Goal: Task Accomplishment & Management: Manage account settings

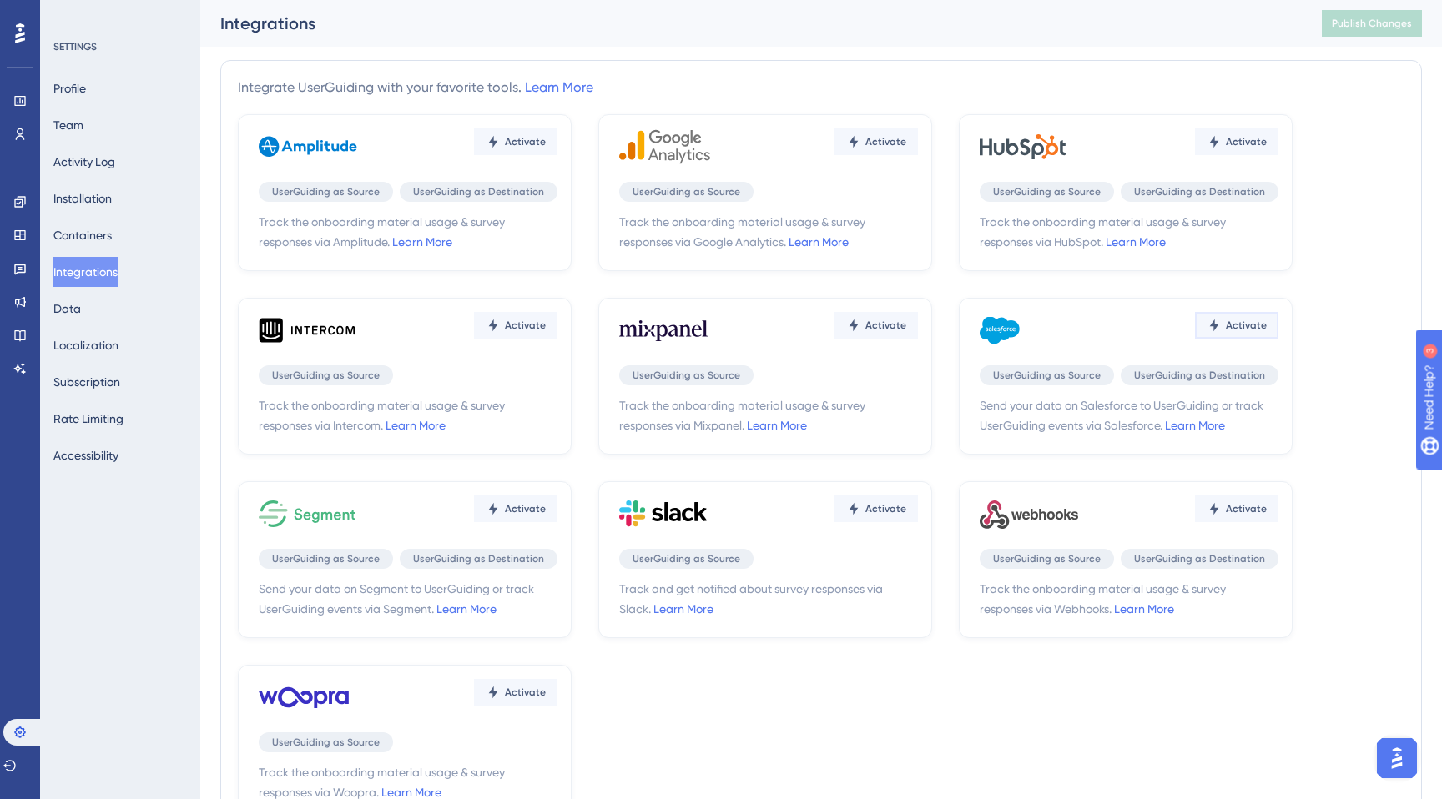
click at [557, 155] on button "Activate" at bounding box center [515, 142] width 83 height 27
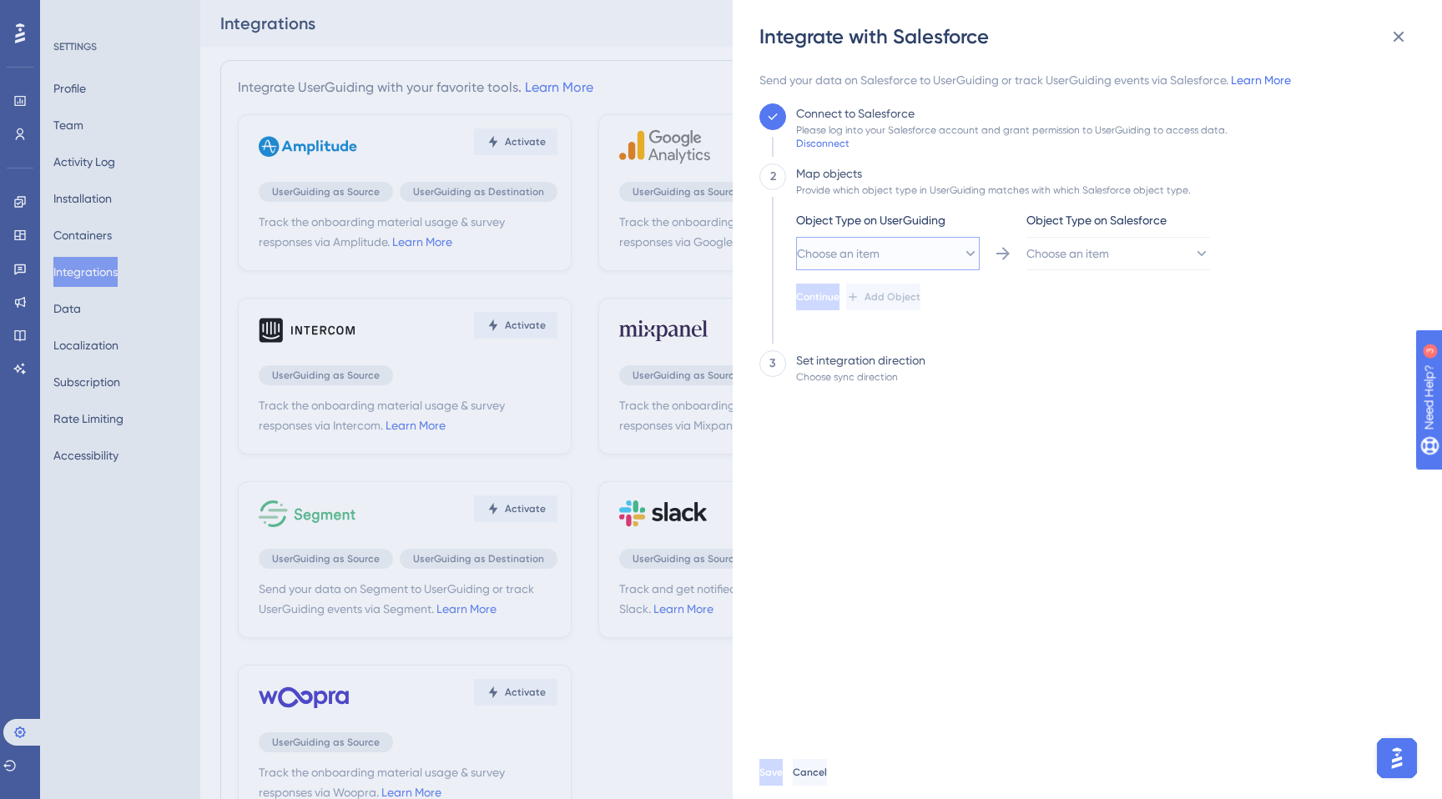
click at [863, 242] on button "Choose an item" at bounding box center [888, 253] width 184 height 33
click at [1007, 487] on div "Send your data on Salesforce to UserGuiding or track UserGuiding events via Sal…" at bounding box center [1082, 408] width 646 height 676
click at [905, 235] on div "Object Type on UserGuiding" at bounding box center [888, 223] width 184 height 27
click at [879, 257] on span "Choose an item" at bounding box center [837, 254] width 83 height 20
click at [1088, 257] on span "Choose an item" at bounding box center [1068, 254] width 83 height 20
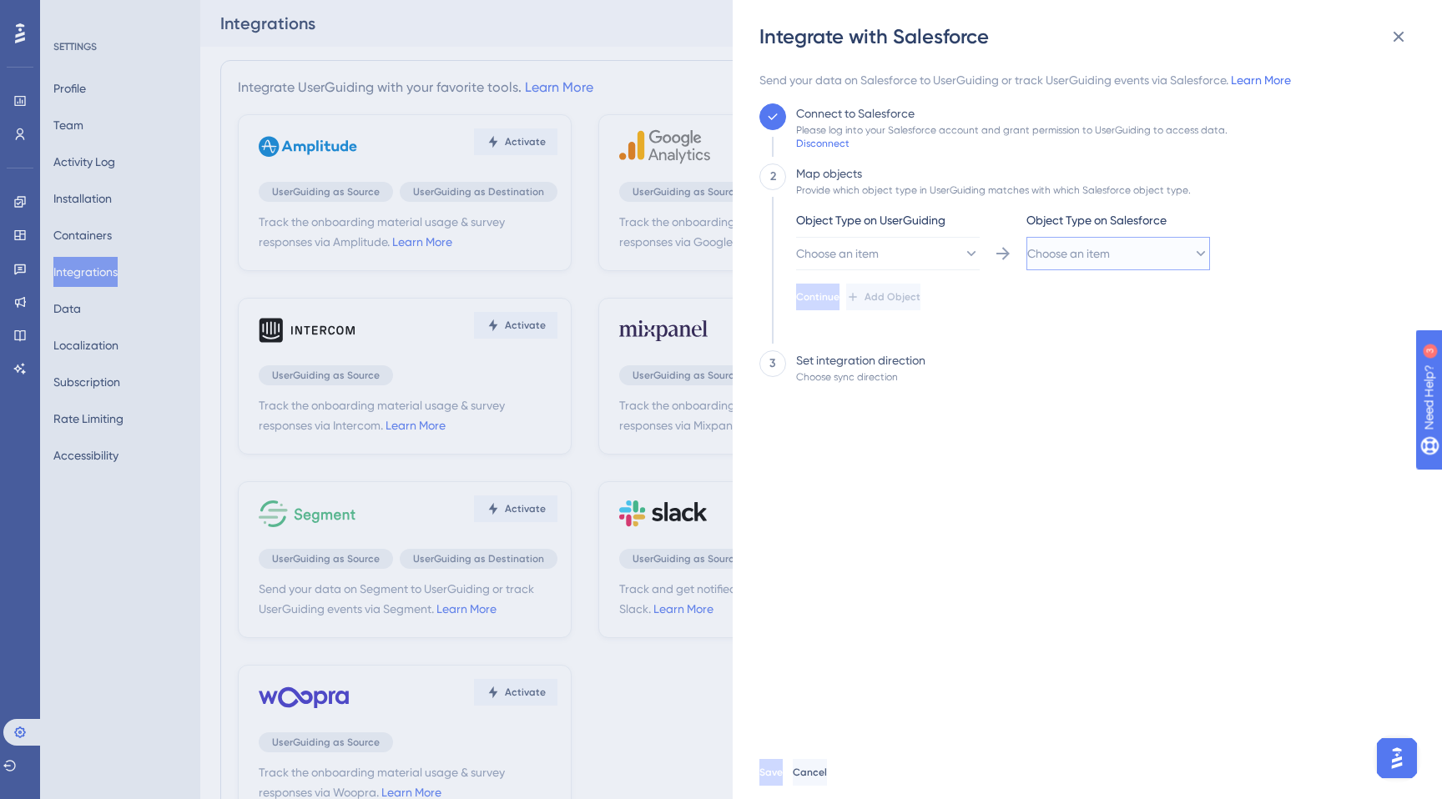
click at [879, 259] on span "Choose an item" at bounding box center [837, 254] width 83 height 20
click at [972, 446] on div "Send your data on Salesforce to UserGuiding or track UserGuiding events via Sal…" at bounding box center [1082, 408] width 646 height 676
click at [962, 250] on icon at bounding box center [970, 253] width 17 height 17
click at [878, 305] on div "User User" at bounding box center [888, 304] width 162 height 33
click at [883, 262] on button "User" at bounding box center [888, 253] width 184 height 33
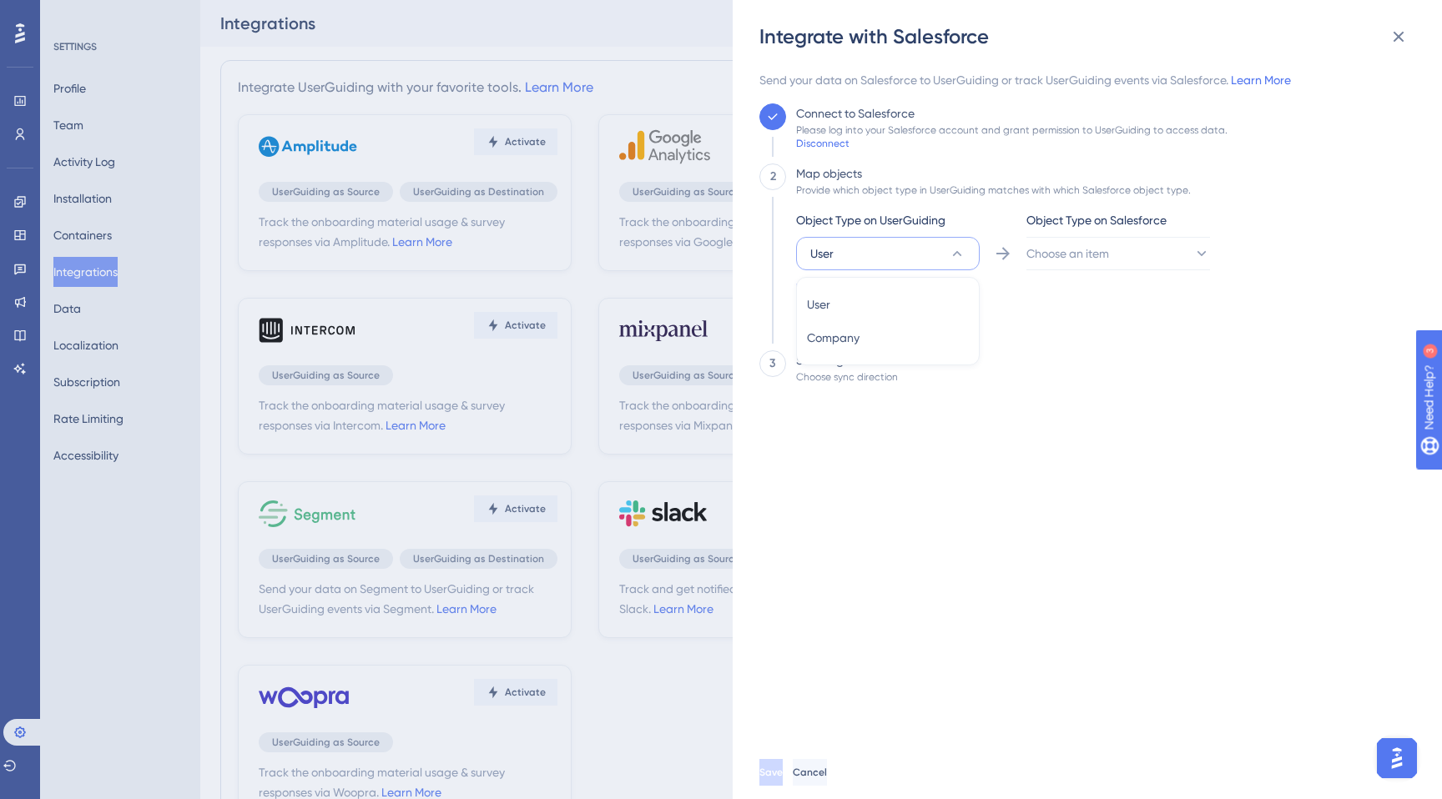
click at [883, 261] on button "User" at bounding box center [888, 253] width 184 height 33
click at [895, 251] on button "User" at bounding box center [888, 253] width 184 height 33
click at [1110, 256] on span "Choose an item" at bounding box center [1068, 254] width 83 height 20
click at [1108, 382] on div "Lead Lead" at bounding box center [1118, 371] width 162 height 33
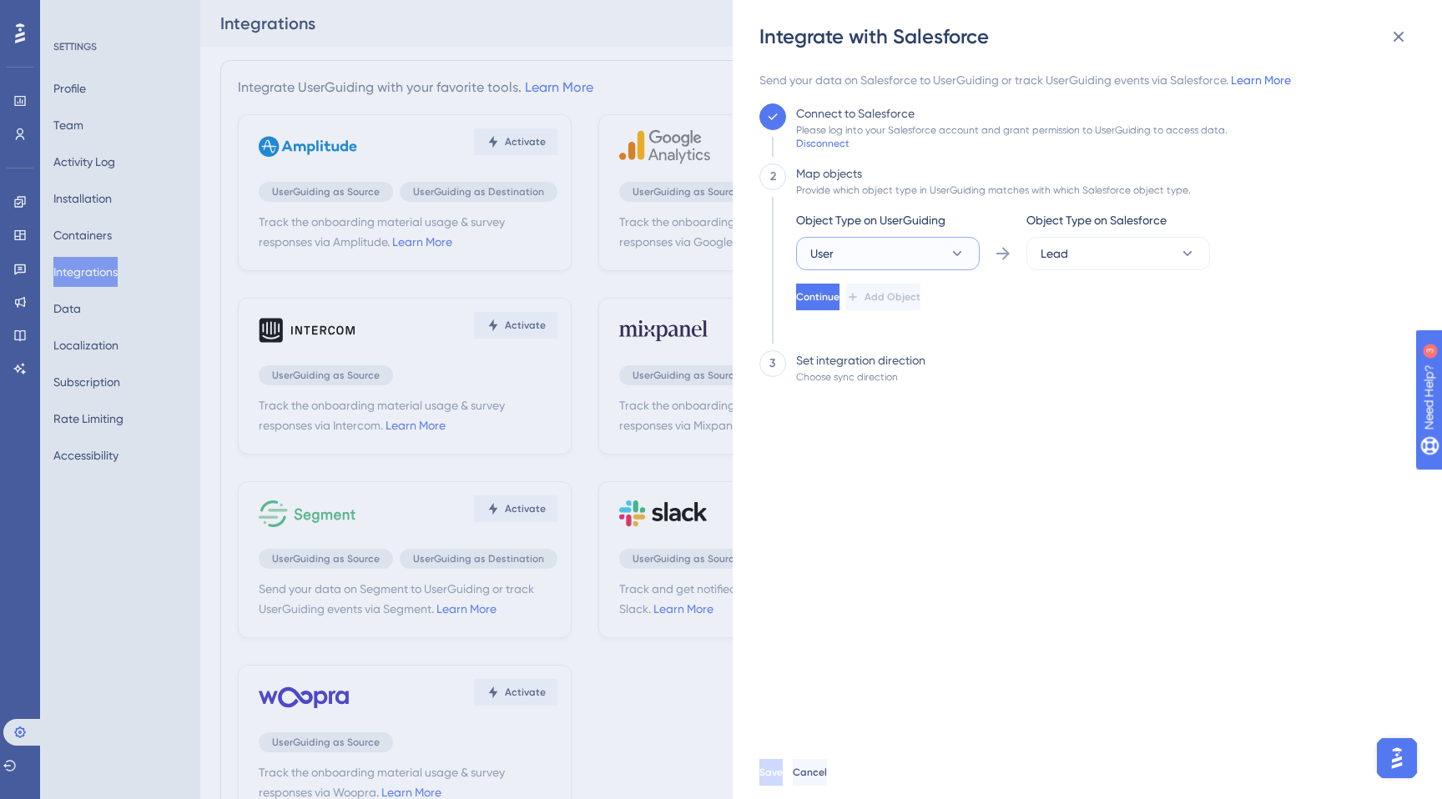
click at [937, 238] on button "User" at bounding box center [888, 253] width 184 height 33
click at [840, 332] on span "Company" at bounding box center [833, 338] width 53 height 20
click at [980, 255] on button "Lead" at bounding box center [888, 253] width 184 height 33
click at [1061, 345] on span "Contact" at bounding box center [1059, 338] width 44 height 20
click at [895, 255] on button "Company" at bounding box center [888, 253] width 184 height 33
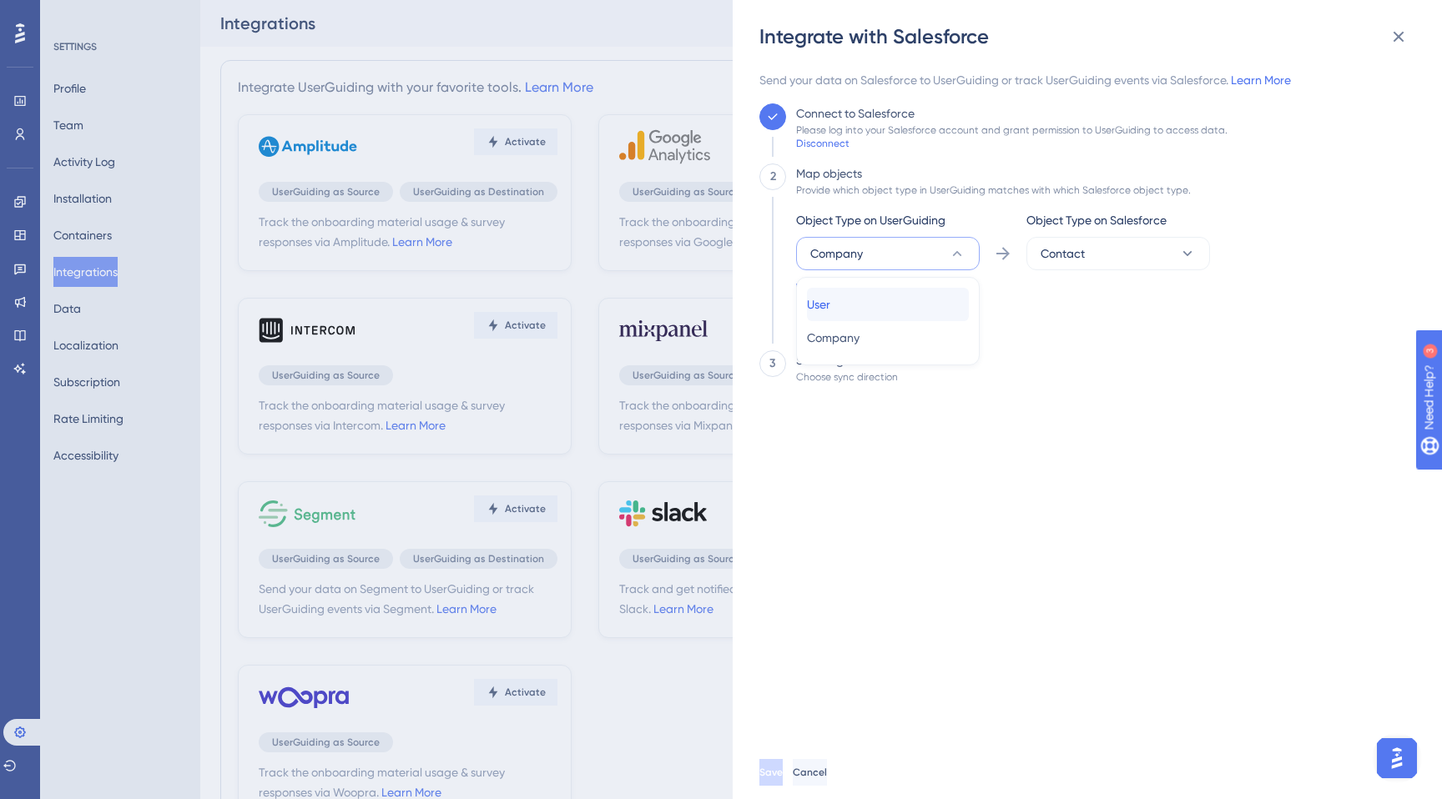
click at [893, 295] on div "User User" at bounding box center [888, 304] width 162 height 33
click at [980, 260] on button "Contact" at bounding box center [888, 253] width 184 height 33
click at [1098, 378] on div "Lead Lead" at bounding box center [1118, 371] width 162 height 33
click at [1065, 278] on div "Object Type on UserGuiding User Object Type on Salesforce Lead Continue Add Obj…" at bounding box center [1003, 260] width 414 height 100
click at [980, 244] on button "Lead" at bounding box center [888, 253] width 184 height 33
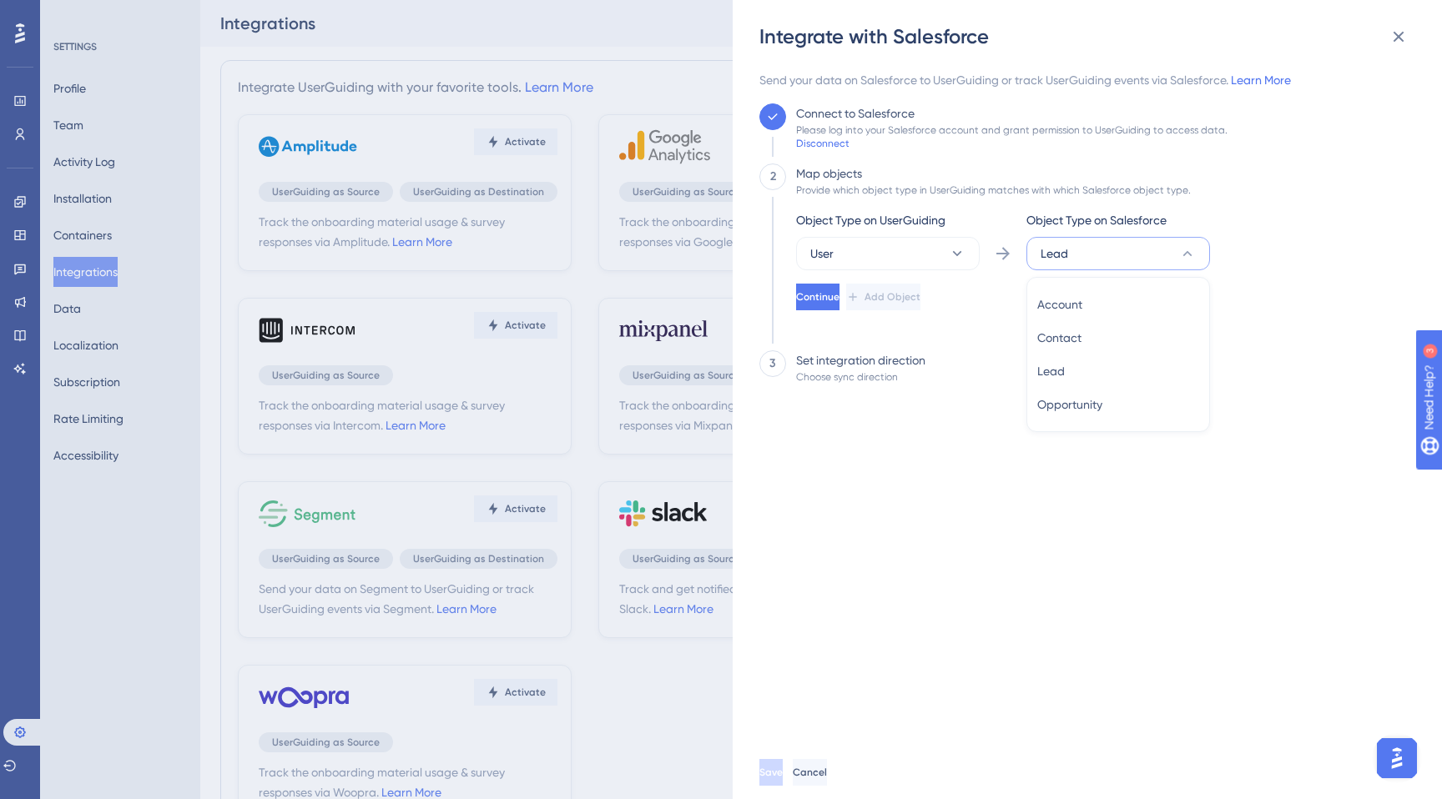
click at [1087, 244] on button "Lead" at bounding box center [1118, 253] width 184 height 33
click at [980, 244] on button "Lead" at bounding box center [888, 253] width 184 height 33
click at [1097, 379] on div "Lead Lead" at bounding box center [1118, 371] width 162 height 33
click at [834, 248] on span "Lead" at bounding box center [821, 254] width 23 height 20
click at [1104, 371] on div "Lead Lead" at bounding box center [1118, 371] width 162 height 33
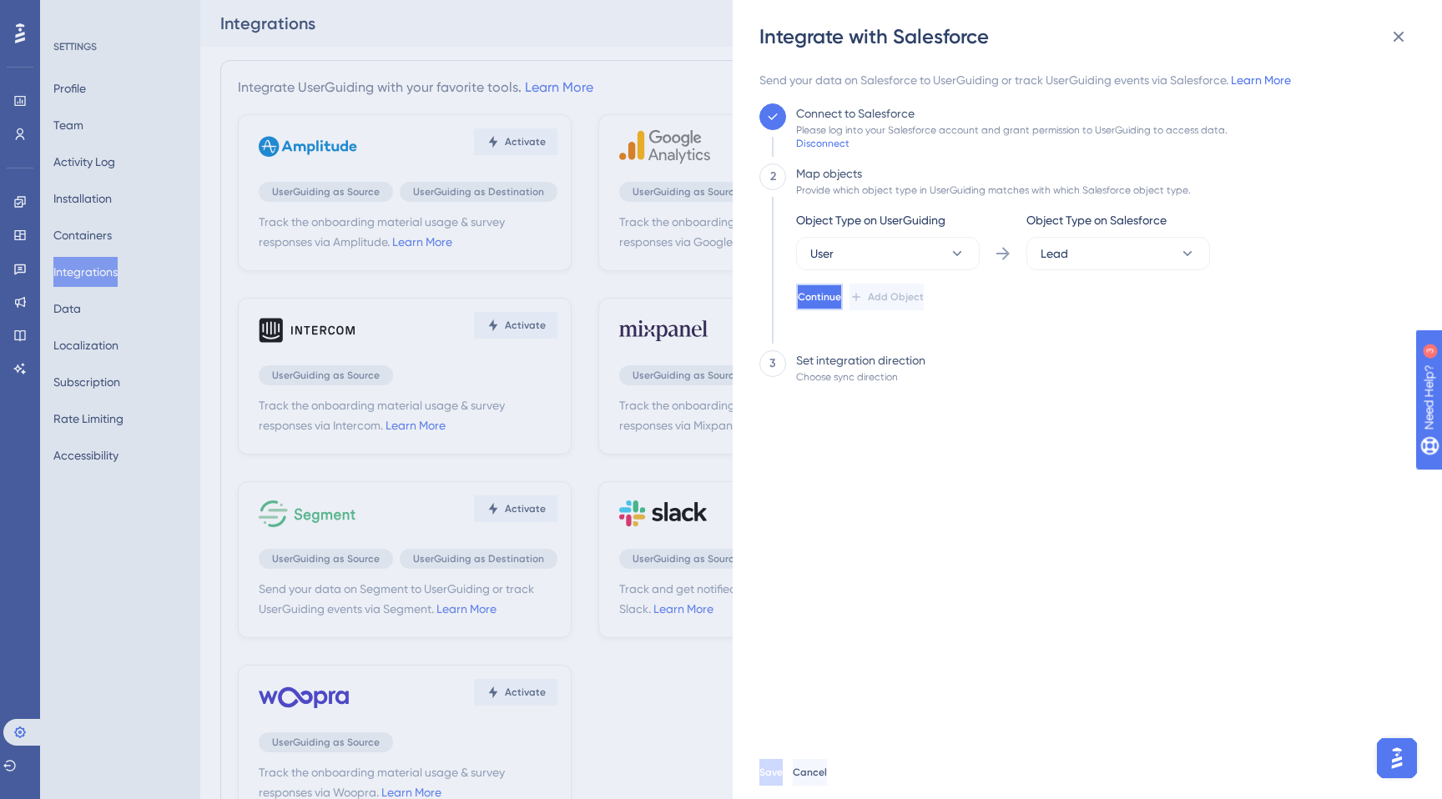
click at [843, 305] on button "Continue" at bounding box center [819, 297] width 47 height 27
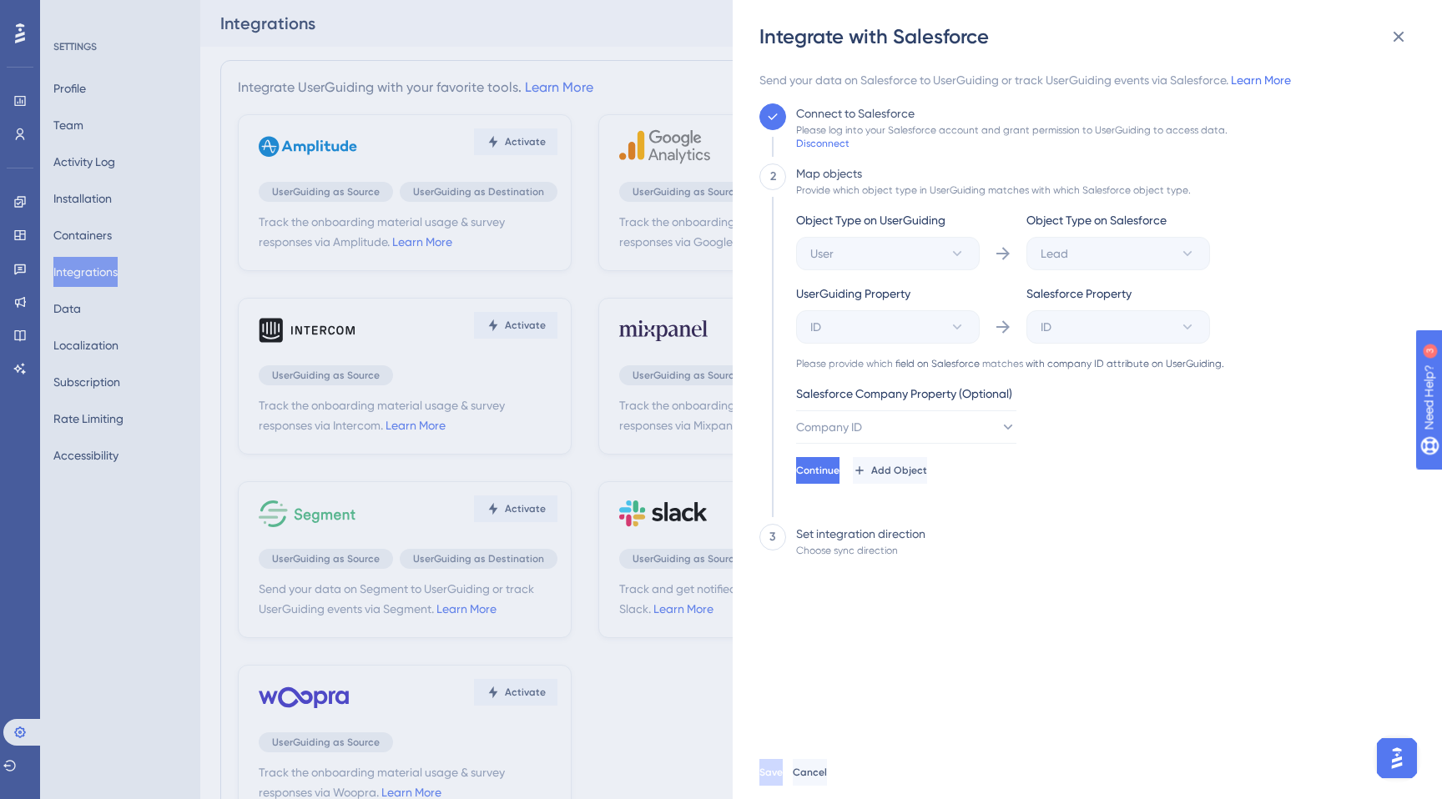
click at [919, 449] on div "Object Type on UserGuiding User Object Type on Salesforce Lead UserGuiding Prop…" at bounding box center [1010, 347] width 428 height 274
click at [936, 432] on button "Company ID" at bounding box center [906, 427] width 220 height 33
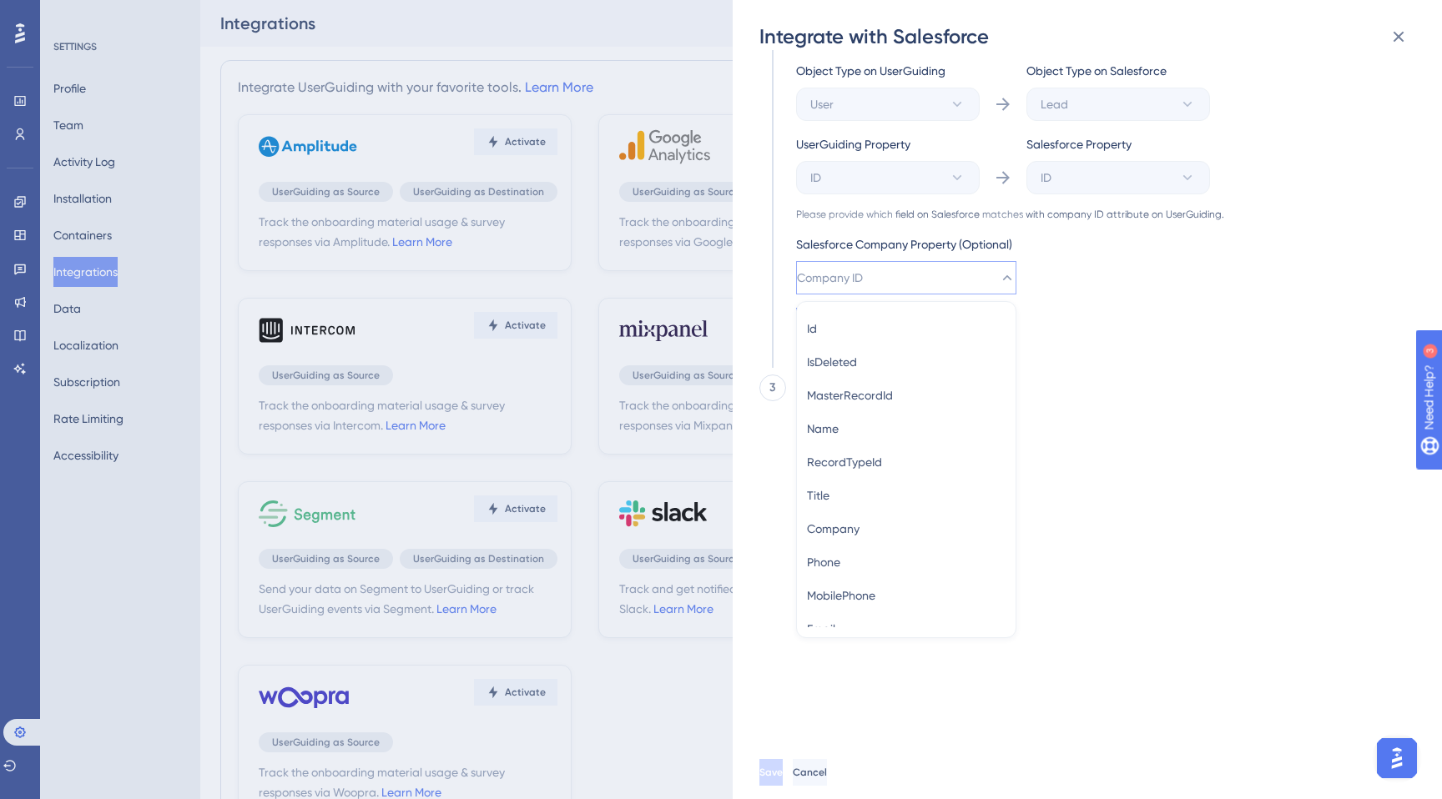
click at [887, 279] on button "Company ID" at bounding box center [906, 277] width 220 height 33
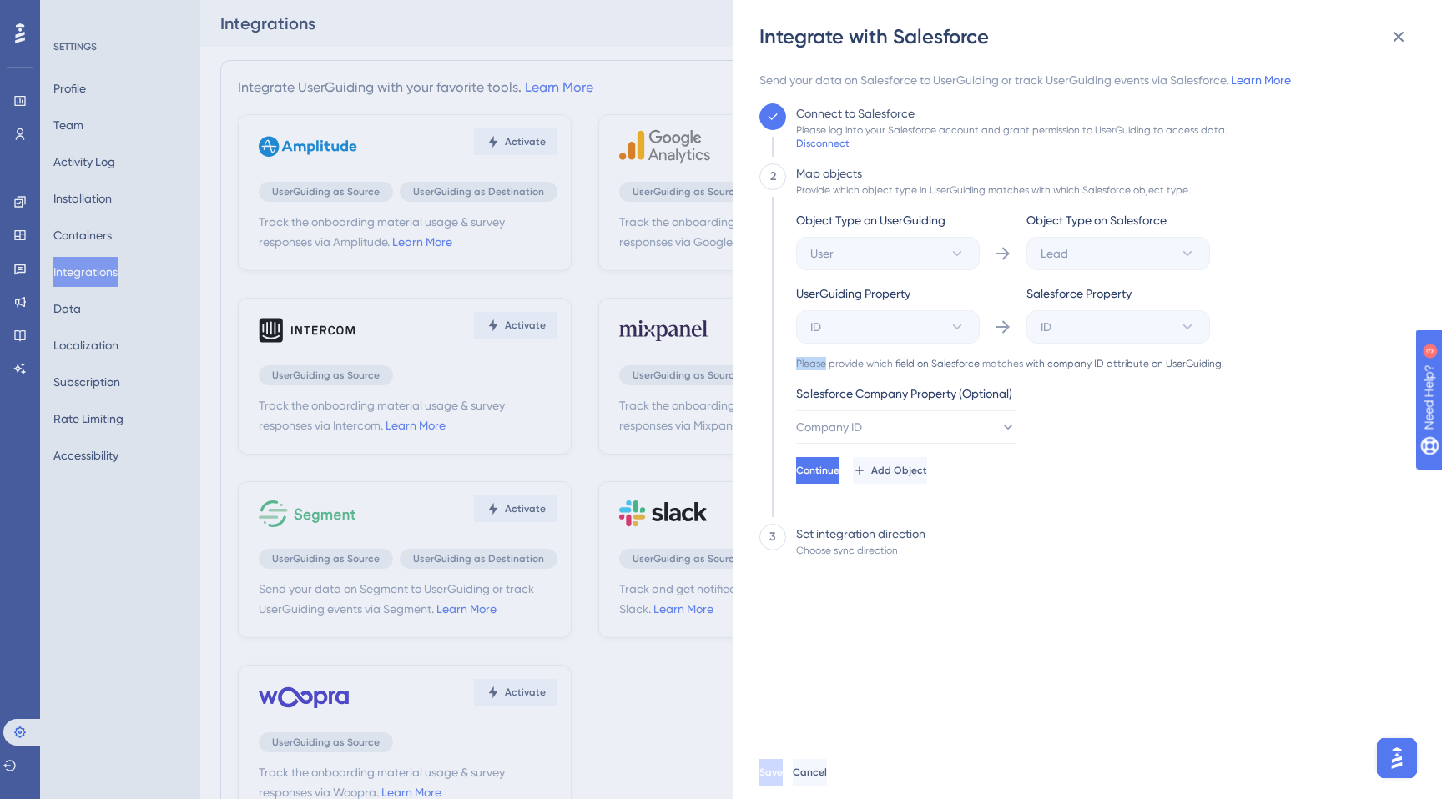
click at [887, 278] on div "Object Type on UserGuiding User Object Type on Salesforce Lead UserGuiding Prop…" at bounding box center [1010, 347] width 428 height 274
click at [884, 414] on button "Company ID" at bounding box center [906, 427] width 220 height 33
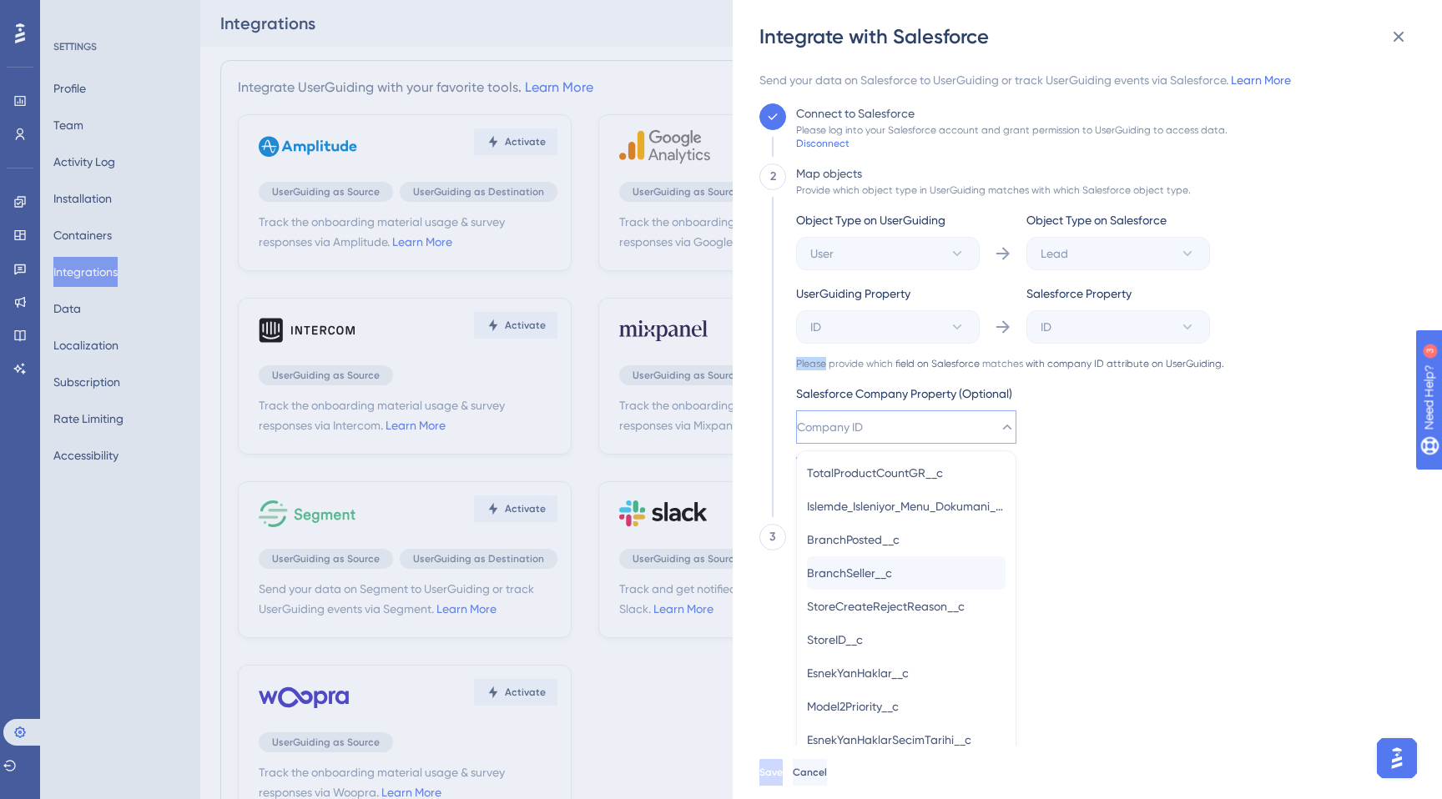
scroll to position [6523, 0]
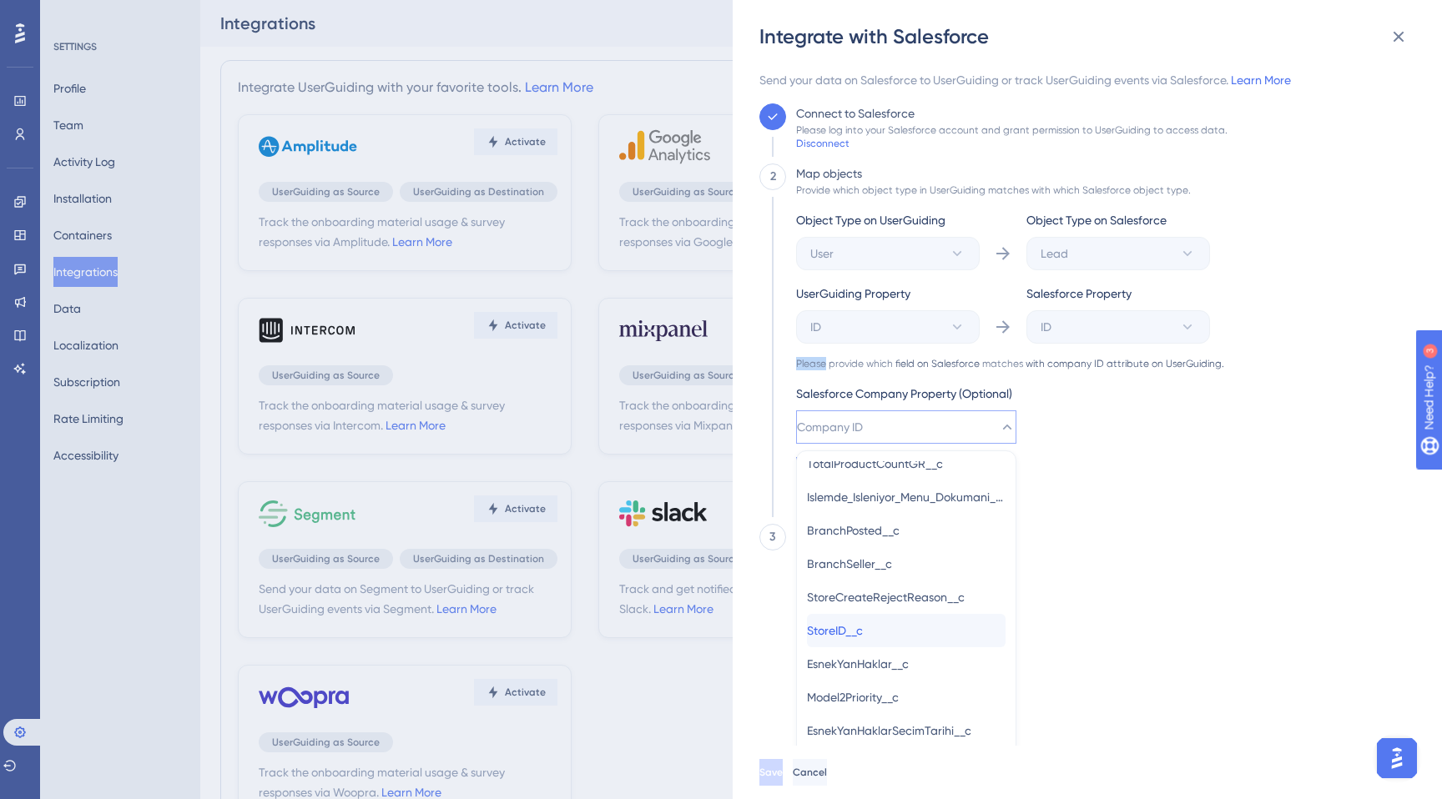
drag, startPoint x: 895, startPoint y: 625, endPoint x: 879, endPoint y: 634, distance: 18.3
click at [879, 634] on div "StoreID__c StoreID__c" at bounding box center [906, 630] width 199 height 33
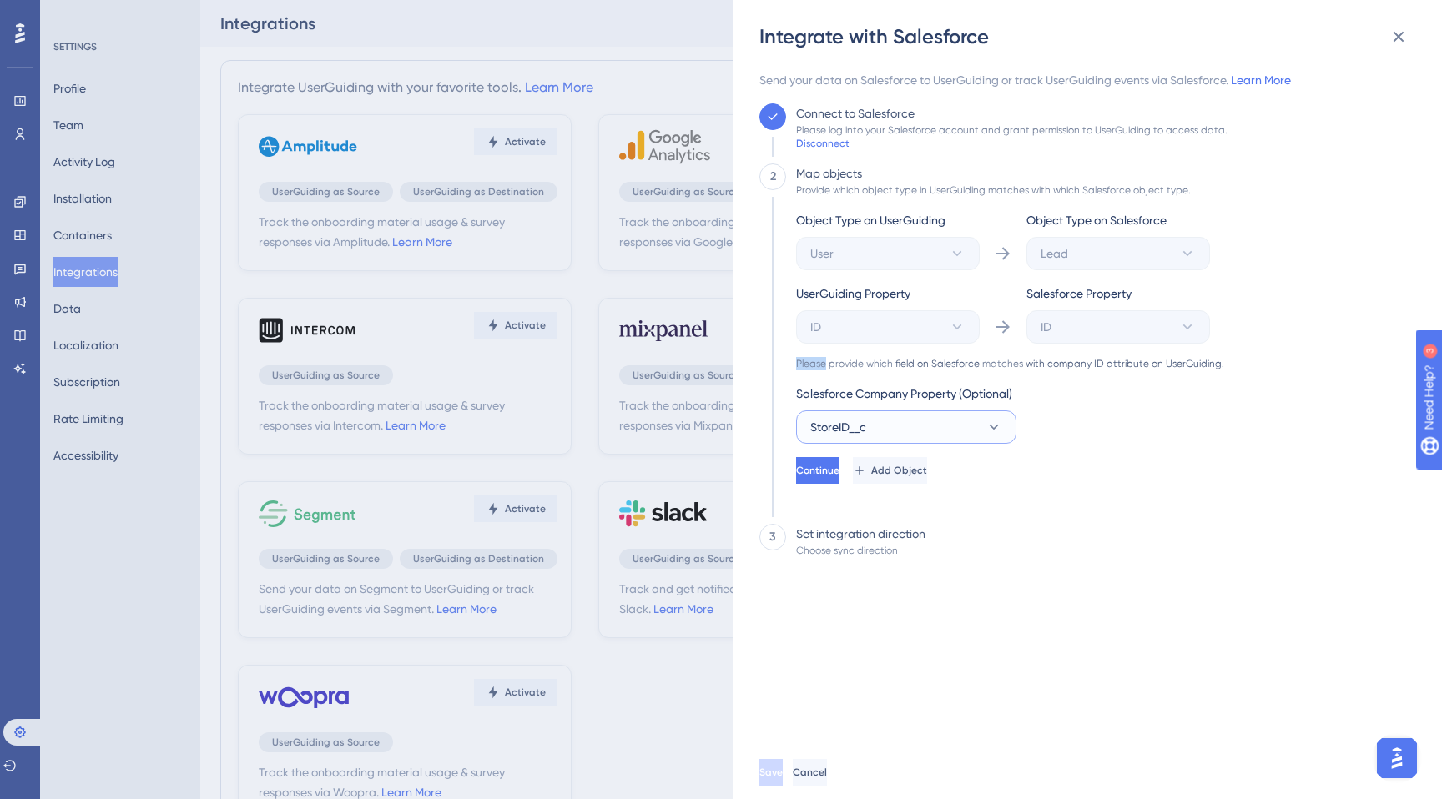
click at [950, 425] on button "StoreID__c" at bounding box center [906, 427] width 220 height 33
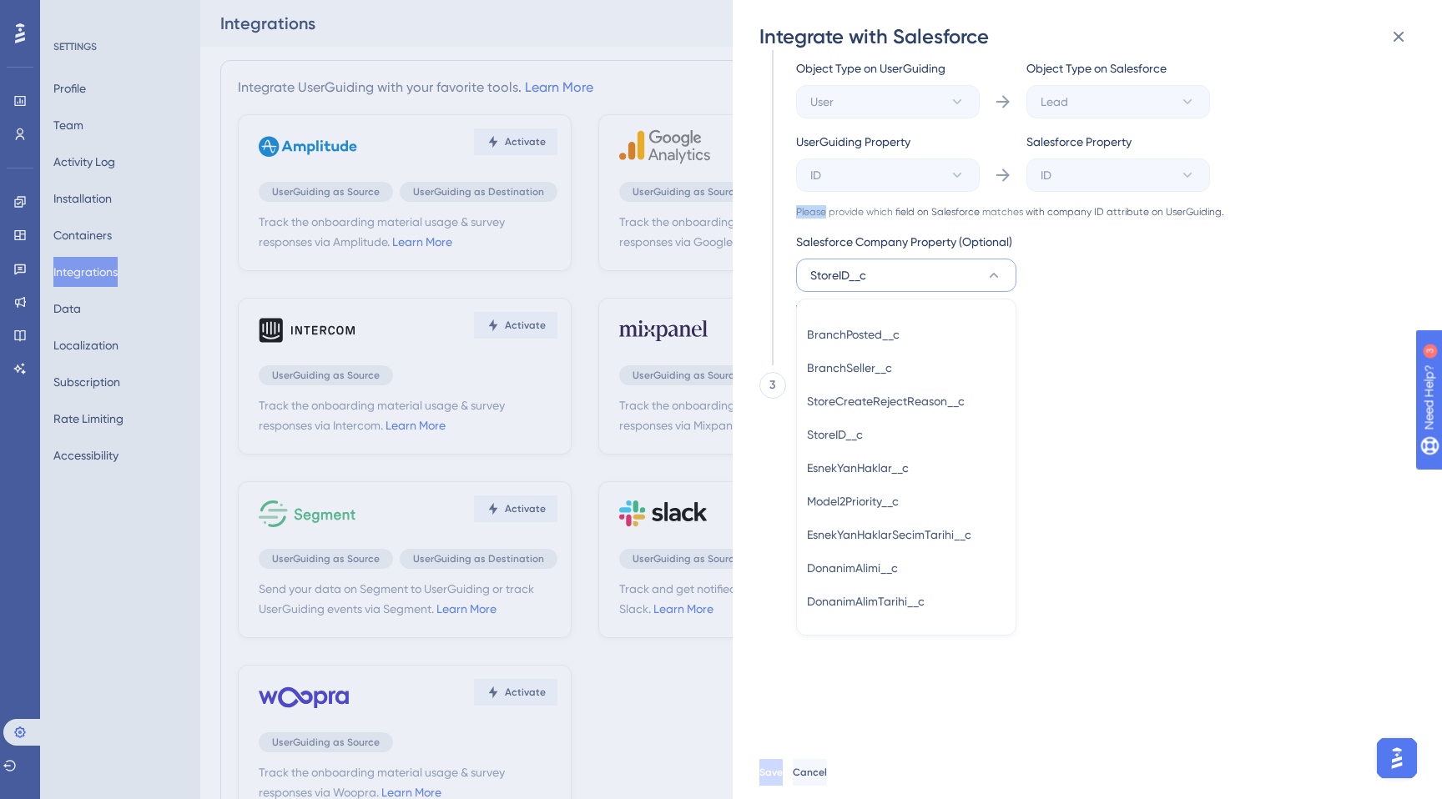
scroll to position [6539, 0]
click at [1157, 250] on div "Object Type on UserGuiding User Object Type on Salesforce Lead UserGuiding Prop…" at bounding box center [1010, 195] width 428 height 274
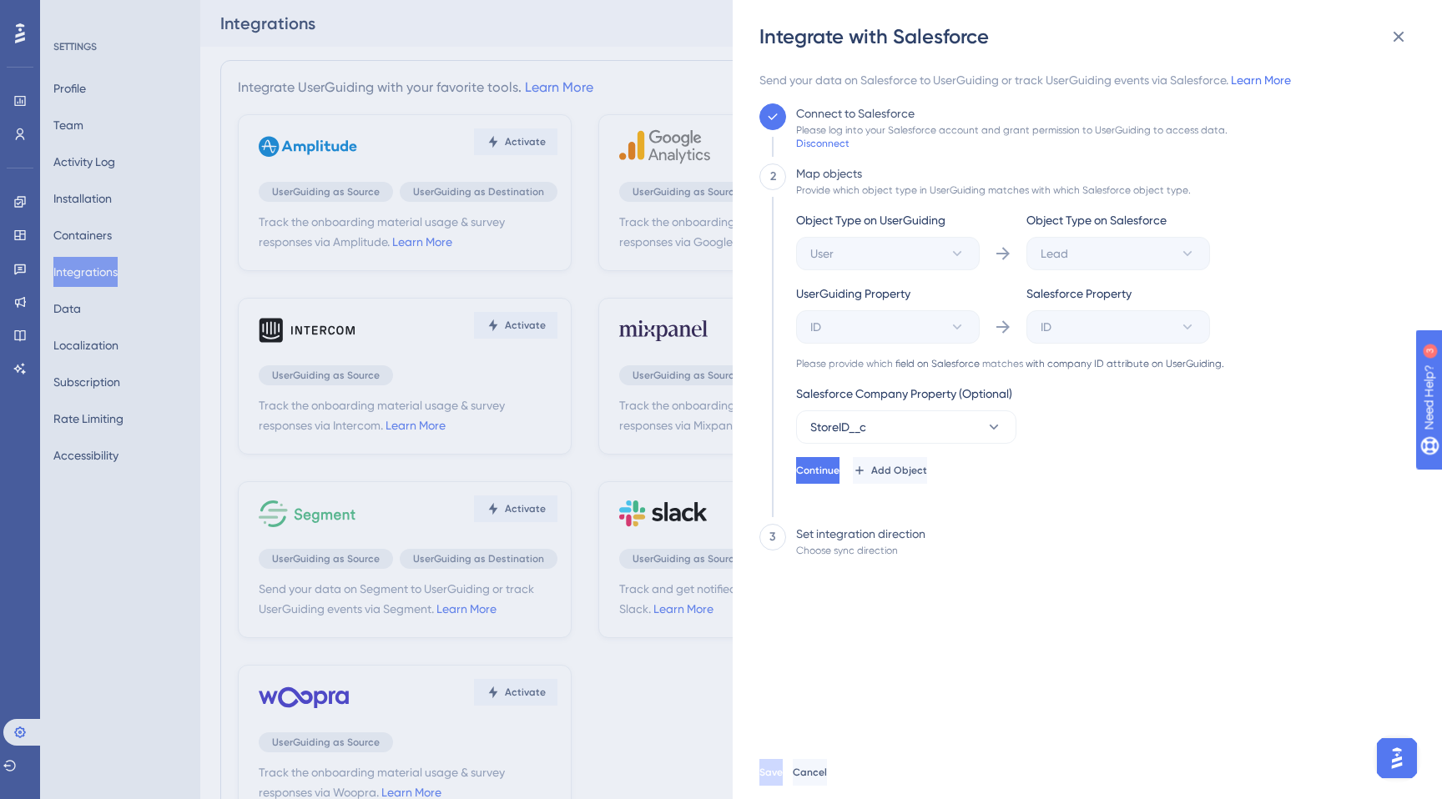
scroll to position [0, 0]
click at [910, 297] on span "Salesforce Property" at bounding box center [853, 294] width 114 height 20
click at [773, 177] on div "2" at bounding box center [773, 177] width 6 height 20
click at [1385, 37] on button at bounding box center [1398, 36] width 33 height 33
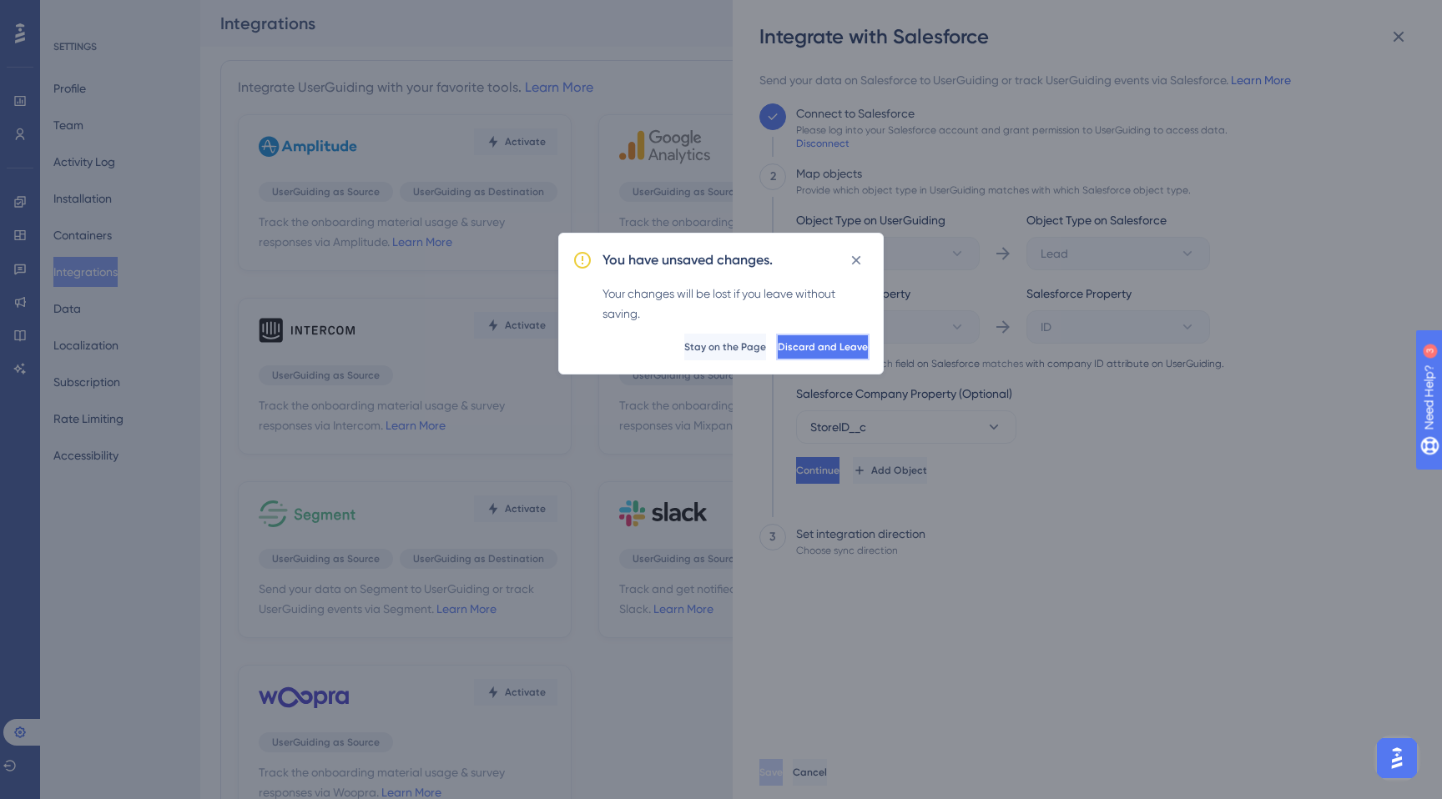
click at [778, 349] on span "Discard and Leave" at bounding box center [823, 346] width 90 height 13
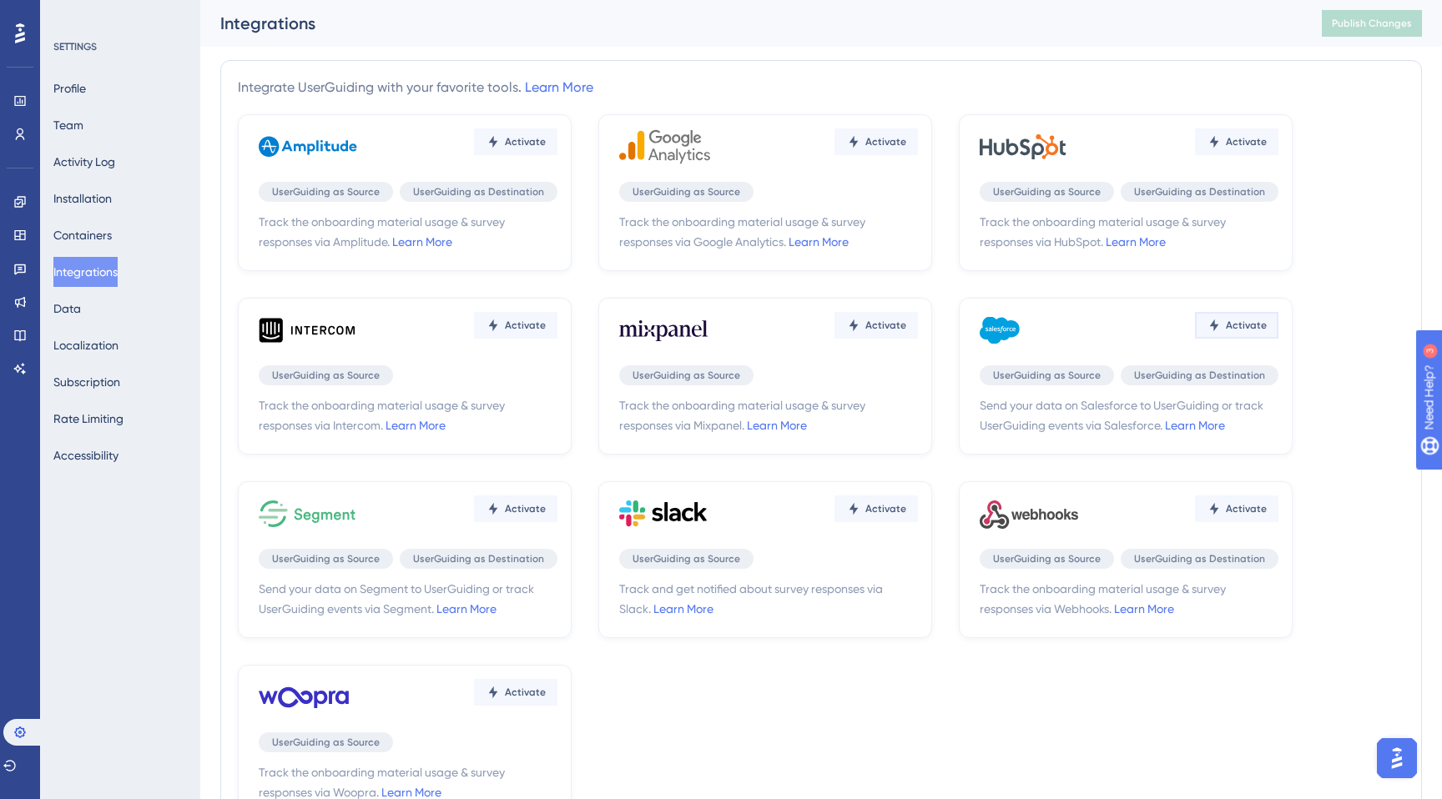
click at [546, 149] on span "Activate" at bounding box center [525, 141] width 41 height 13
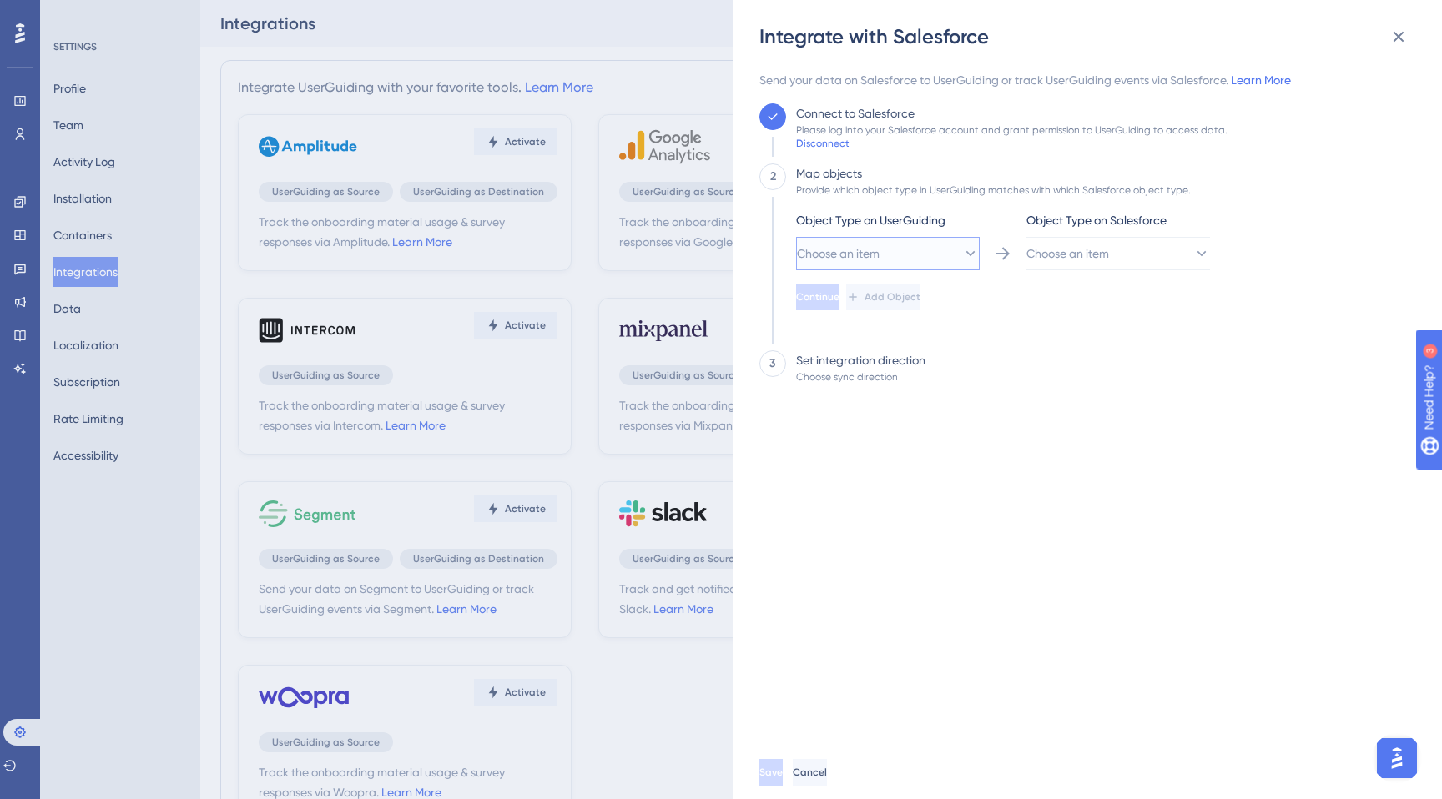
click at [885, 265] on button "Choose an item" at bounding box center [888, 253] width 184 height 33
click at [855, 315] on div "User User" at bounding box center [888, 304] width 162 height 33
click at [1109, 254] on span "Choose an item" at bounding box center [1068, 254] width 83 height 20
click at [1112, 312] on div "Account Account" at bounding box center [1118, 304] width 162 height 33
click at [980, 237] on button "Account" at bounding box center [888, 253] width 184 height 33
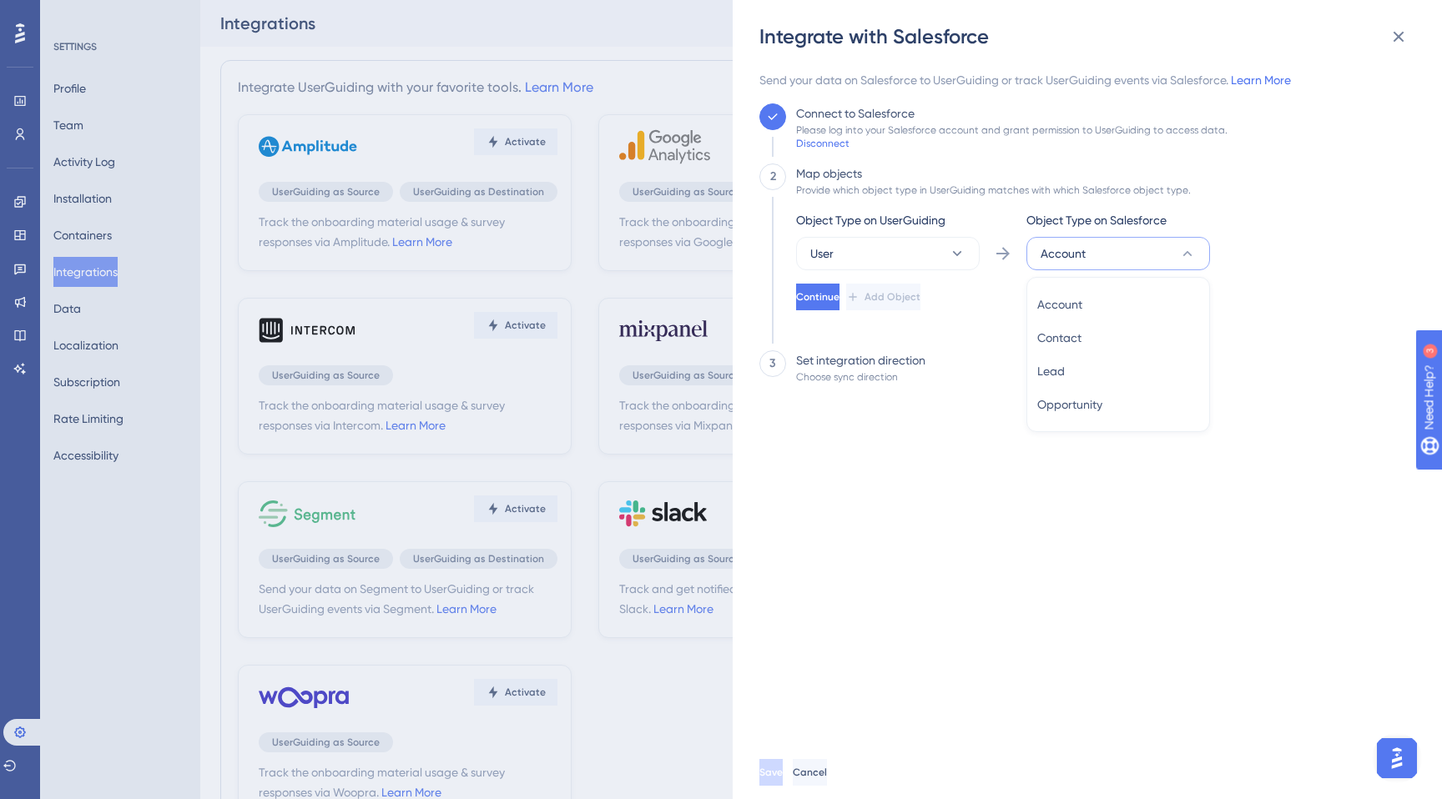
click at [1092, 240] on button "Account" at bounding box center [1118, 253] width 184 height 33
click at [841, 297] on span "Continue" at bounding box center [819, 296] width 43 height 13
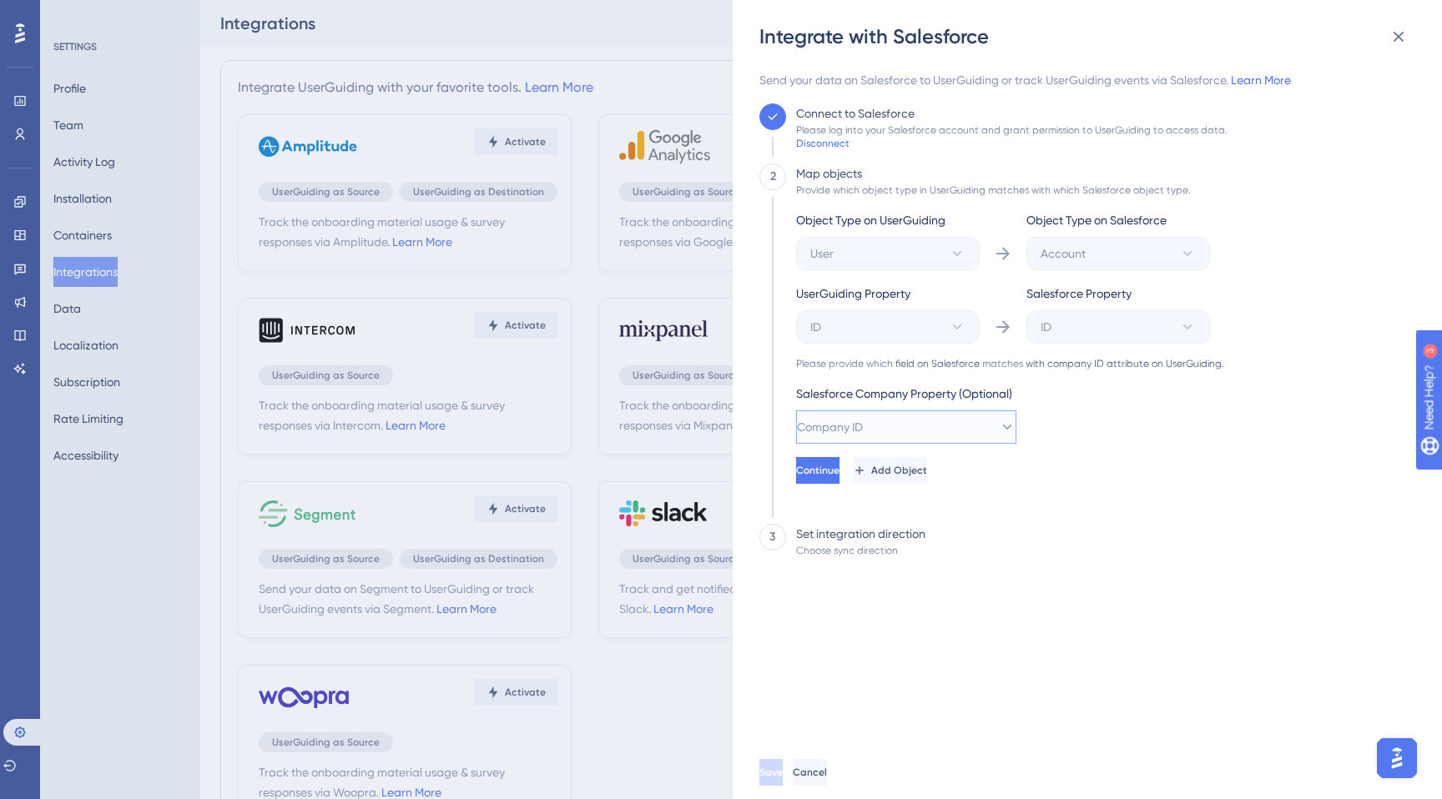
click at [849, 417] on span "Company ID" at bounding box center [830, 427] width 66 height 20
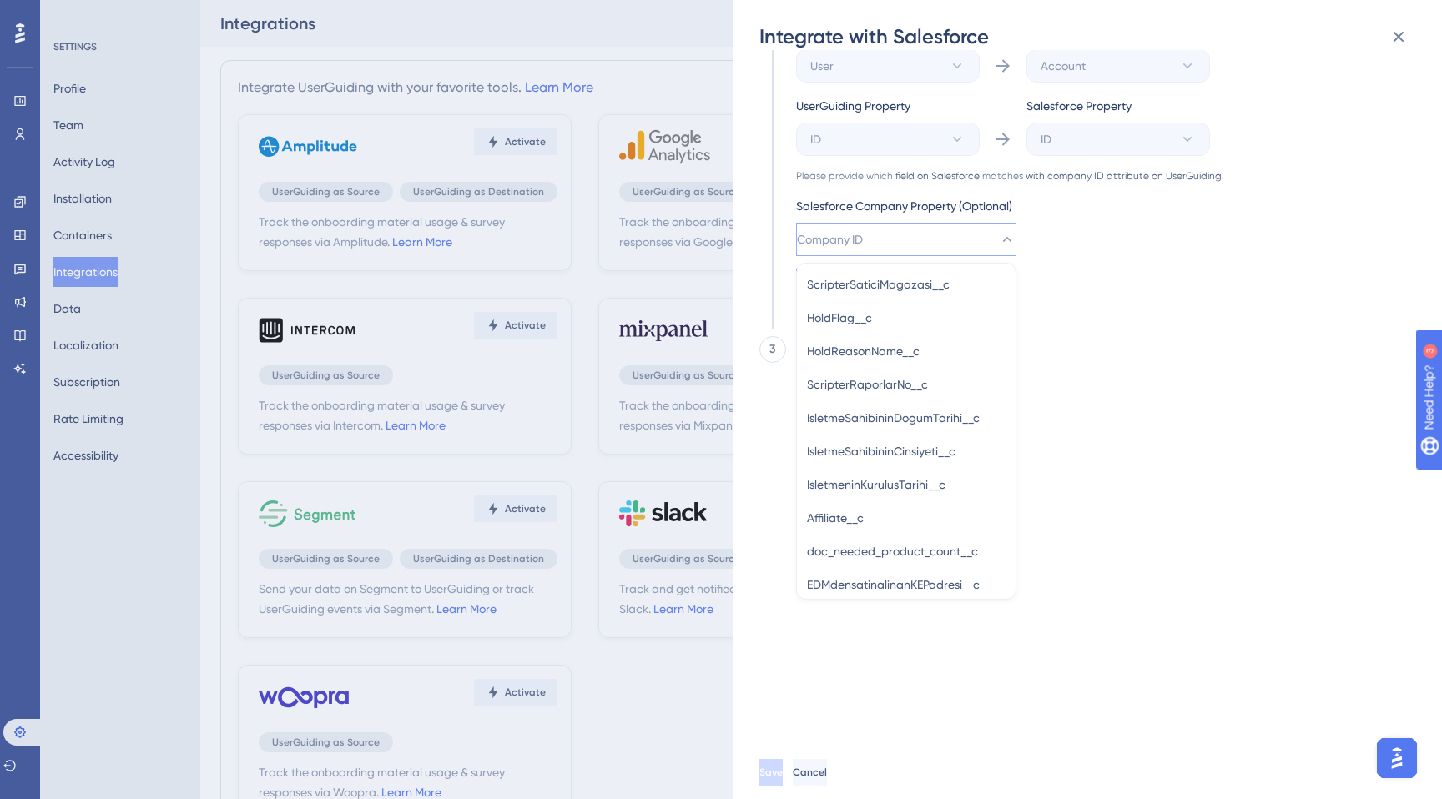
scroll to position [2477, 0]
click at [1169, 383] on div "Send your data on Salesforce to UserGuiding or track UserGuiding events via Sal…" at bounding box center [1082, 220] width 646 height 676
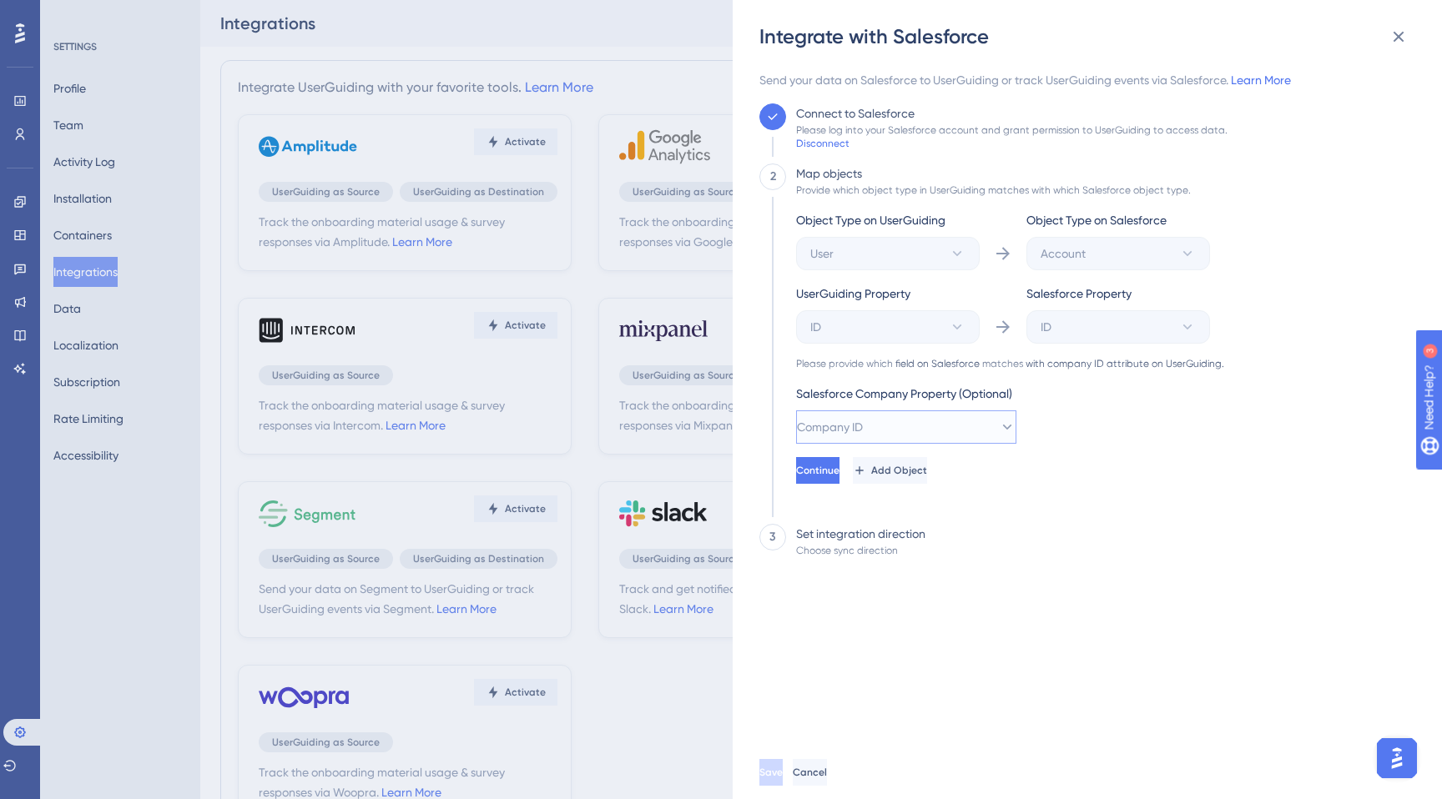
click at [925, 436] on button "Company ID" at bounding box center [906, 427] width 220 height 33
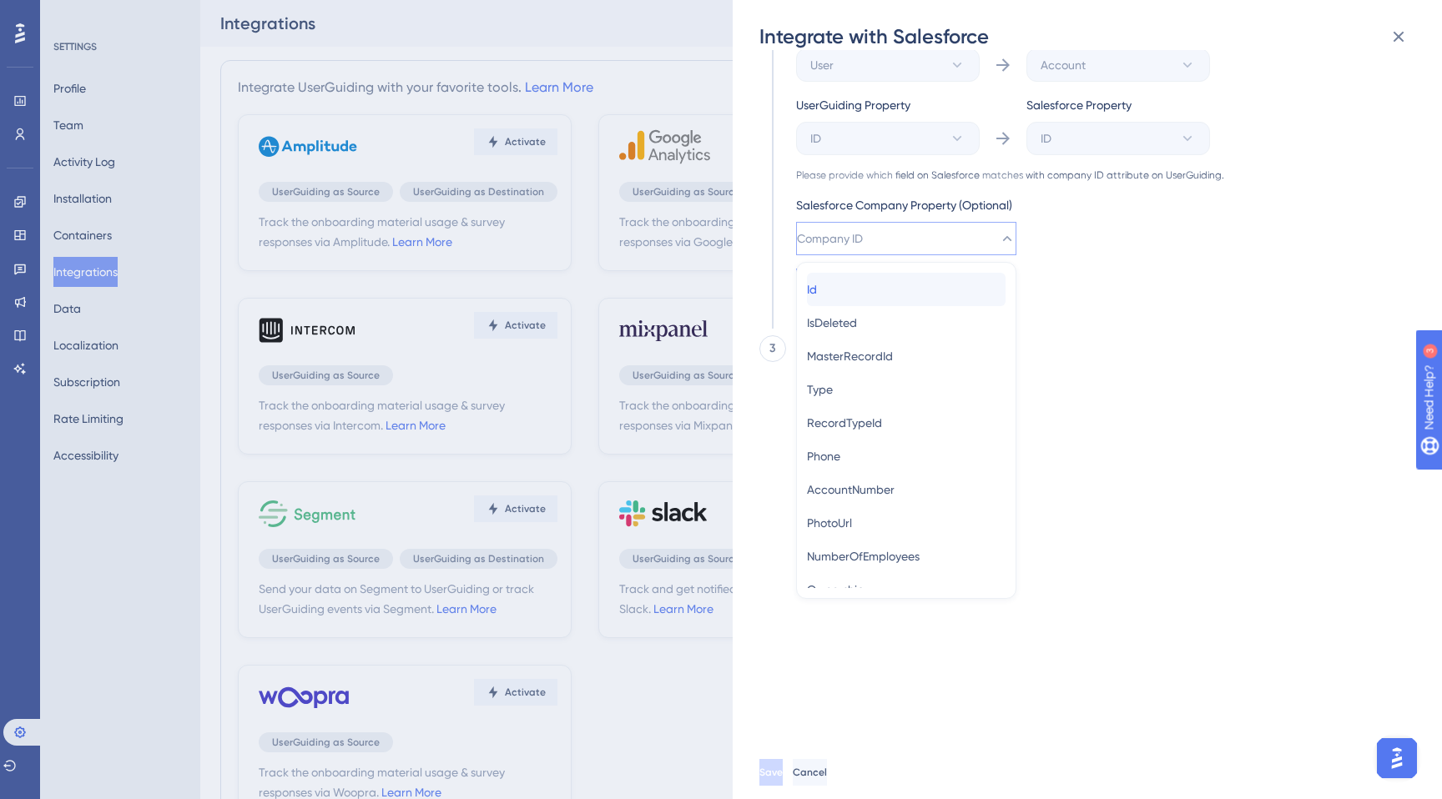
click at [861, 301] on div "Id Id" at bounding box center [906, 289] width 199 height 33
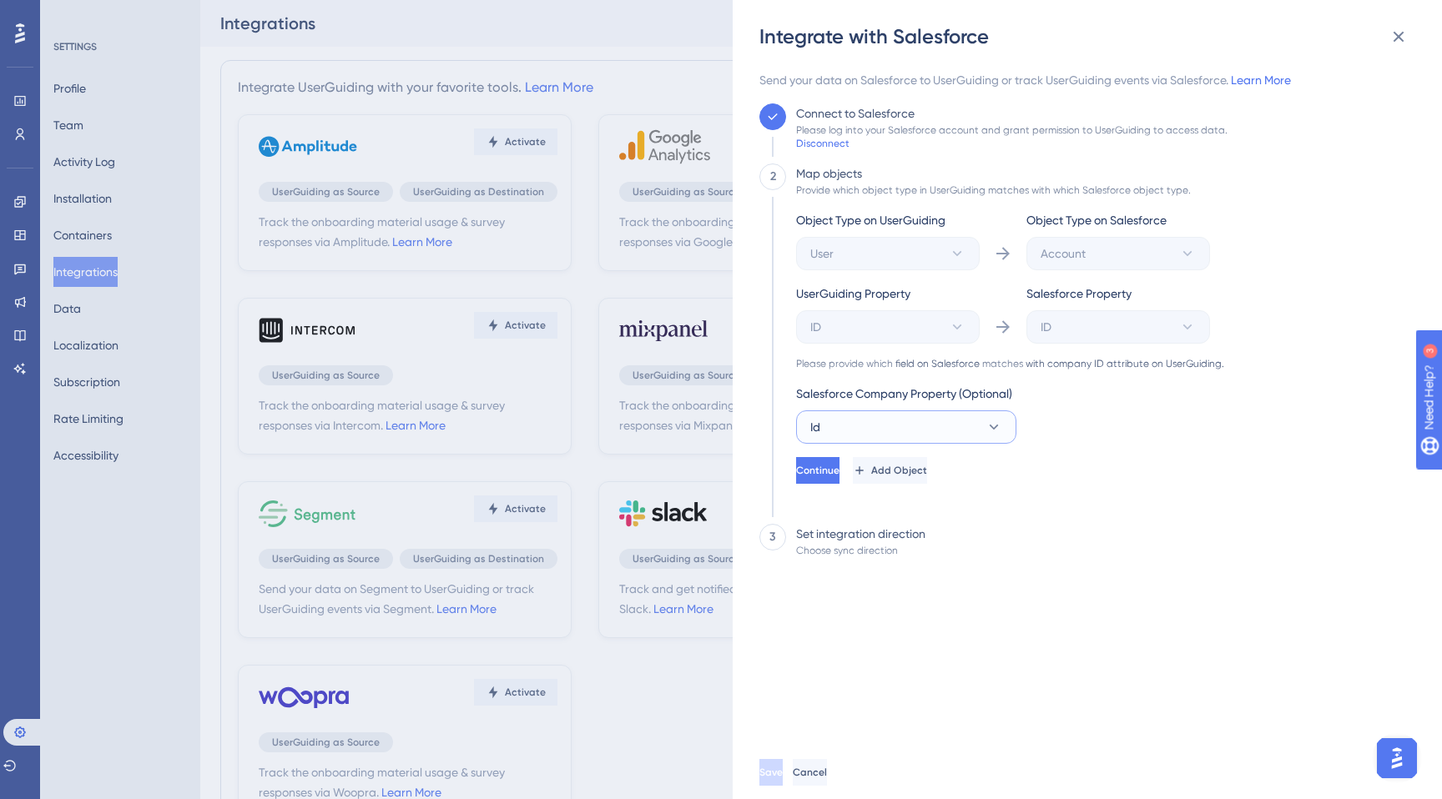
click at [959, 426] on button "Id" at bounding box center [906, 427] width 220 height 33
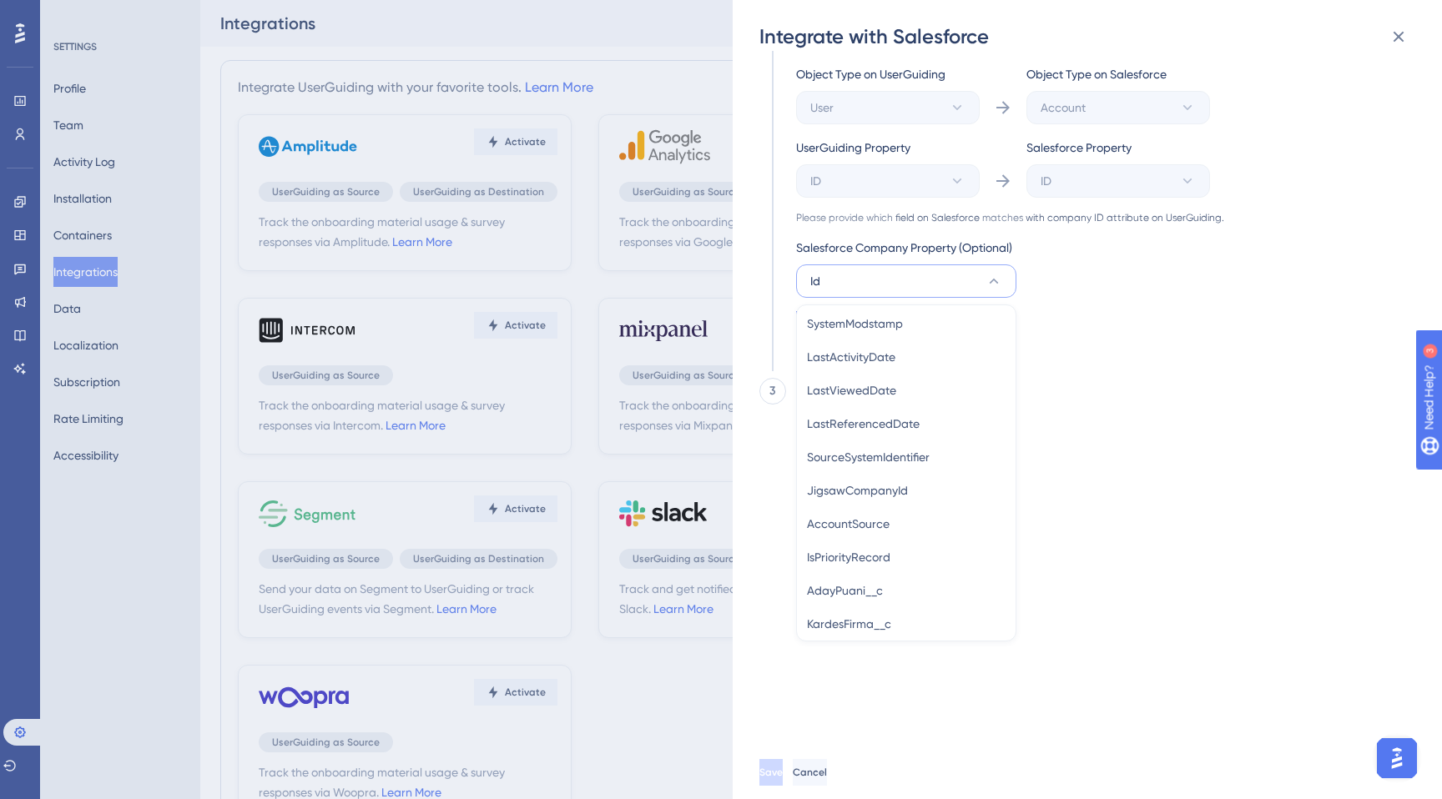
scroll to position [510, 0]
click at [1103, 381] on div "3 Set integration direction Choose sync direction" at bounding box center [1082, 394] width 646 height 33
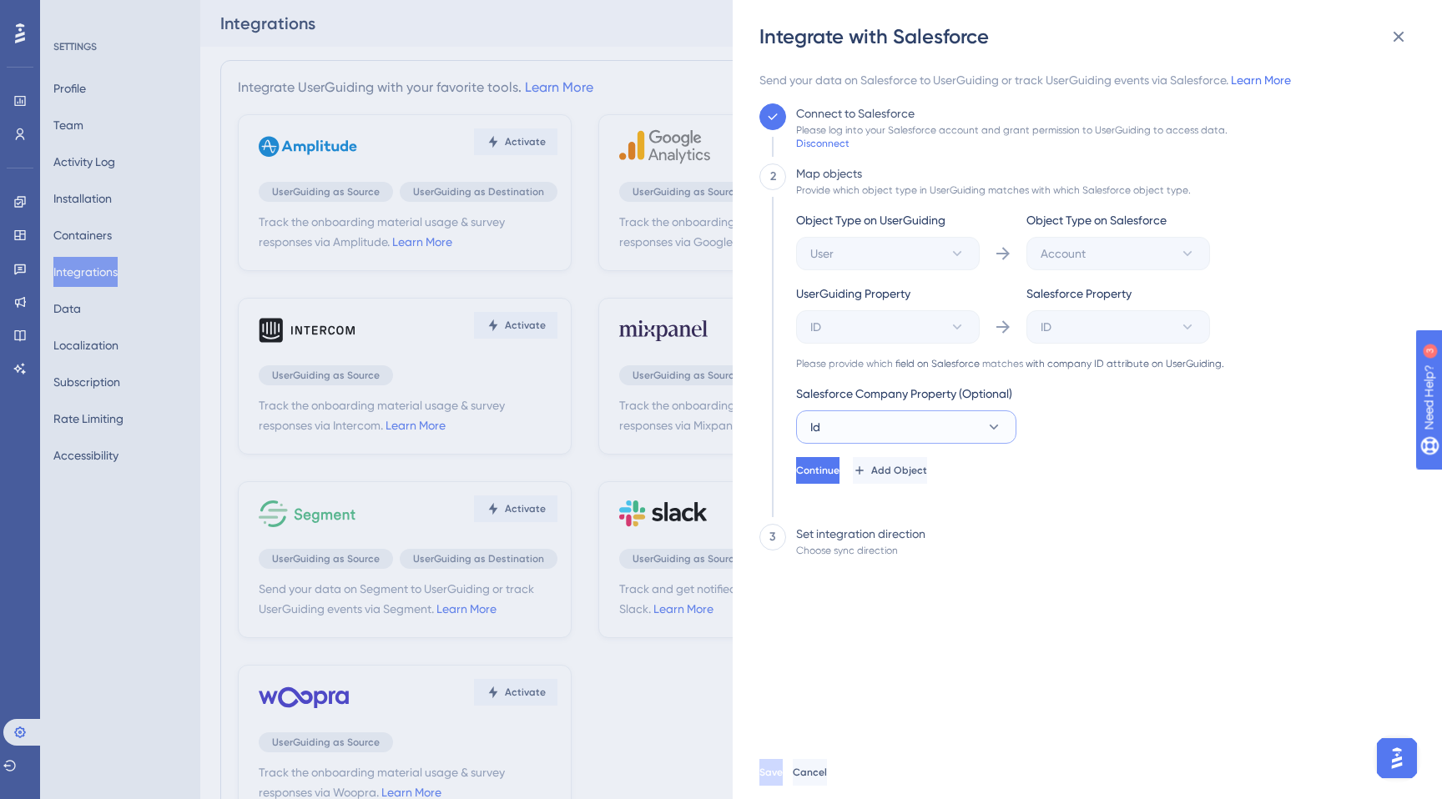
click at [942, 425] on button "Id" at bounding box center [906, 427] width 220 height 33
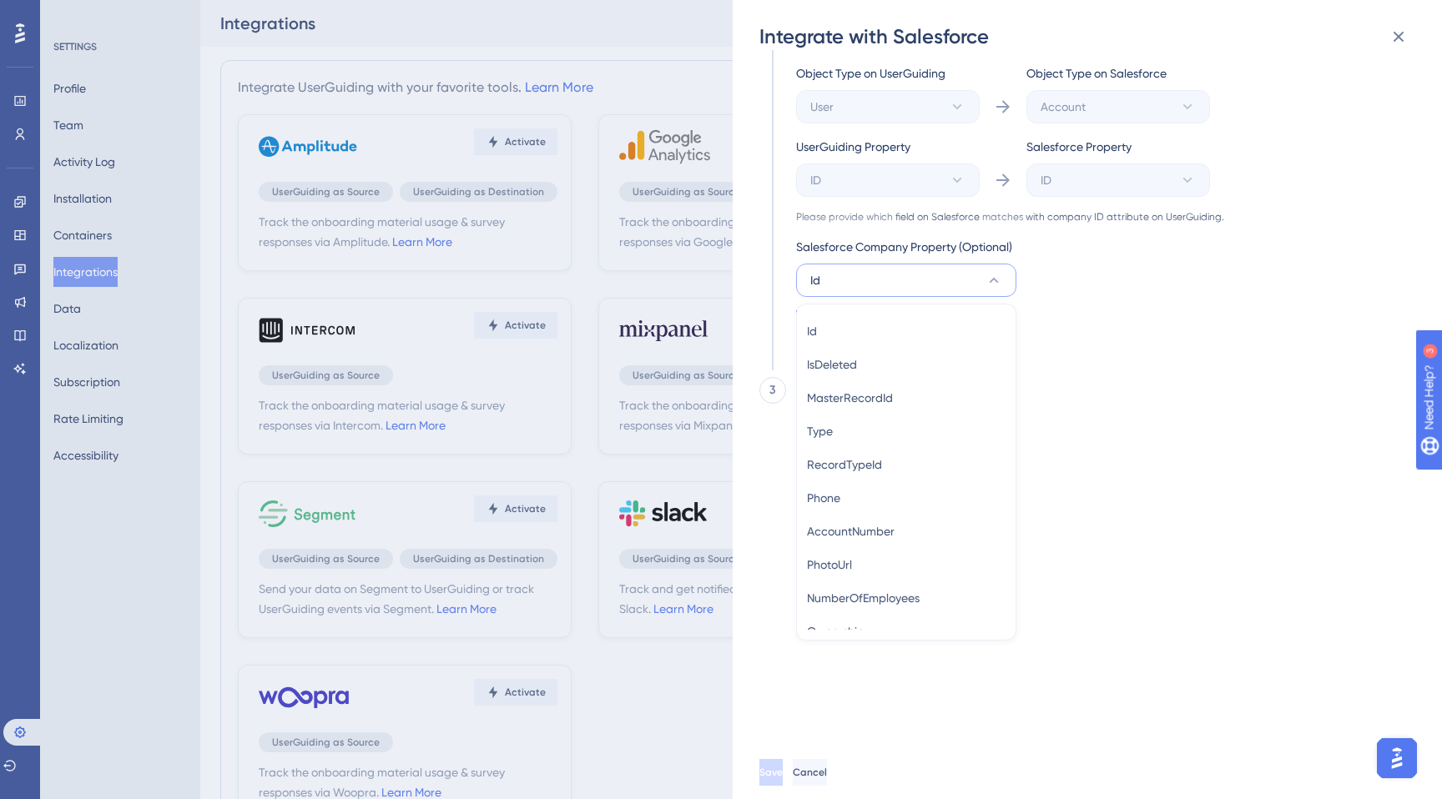
click at [1150, 473] on div "Send your data on Salesforce to UserGuiding or track UserGuiding events via Sal…" at bounding box center [1082, 261] width 646 height 676
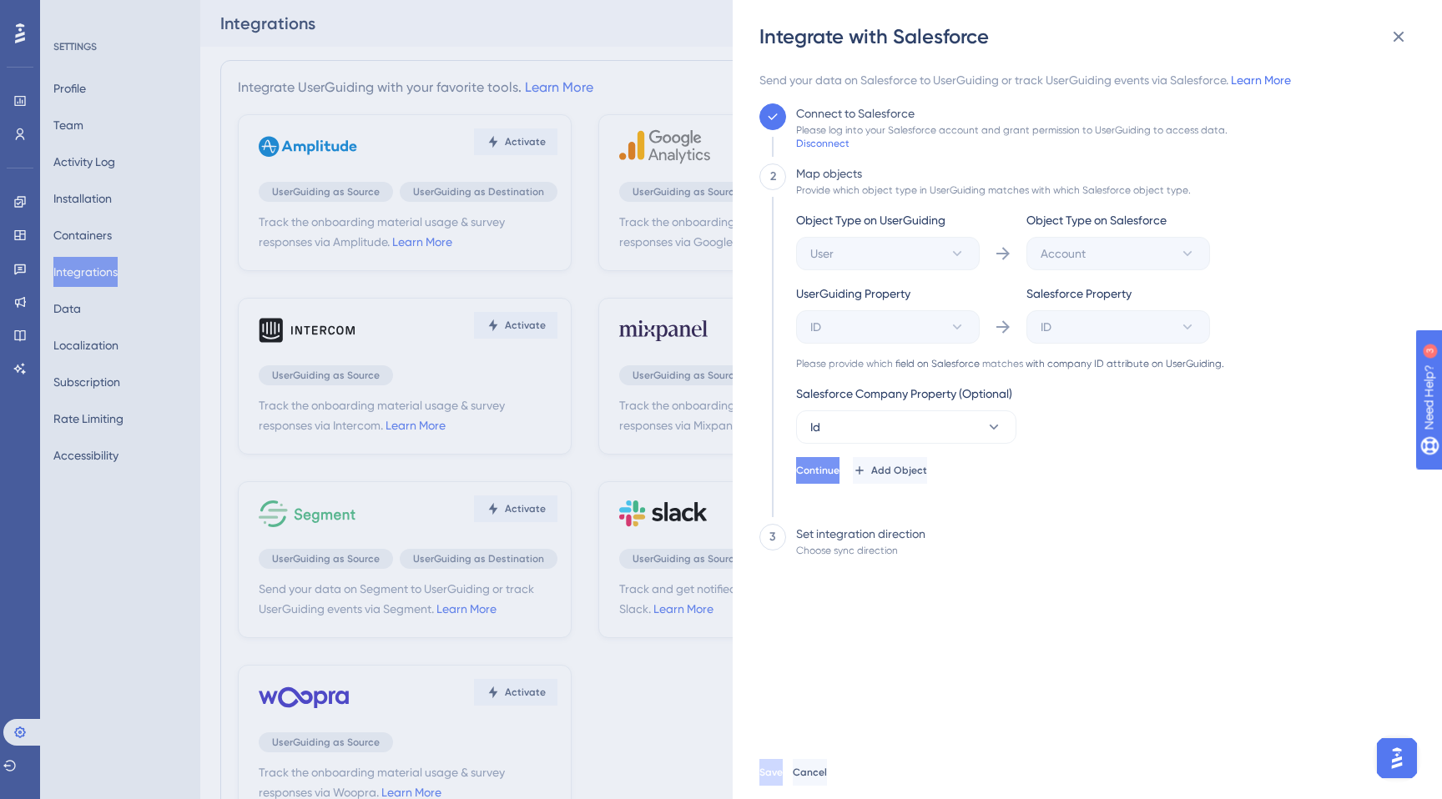
click at [840, 476] on span "Continue" at bounding box center [817, 470] width 43 height 13
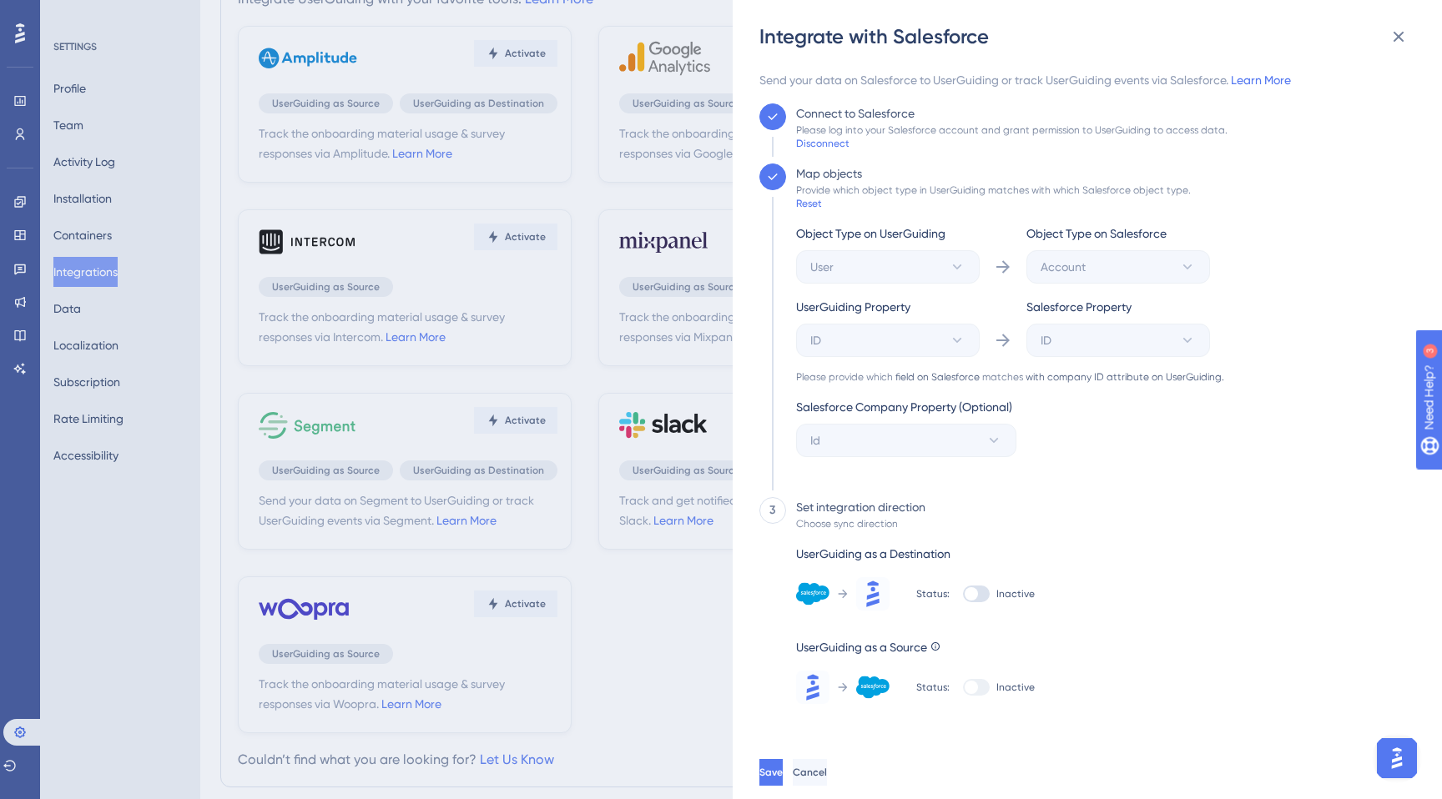
scroll to position [83, 0]
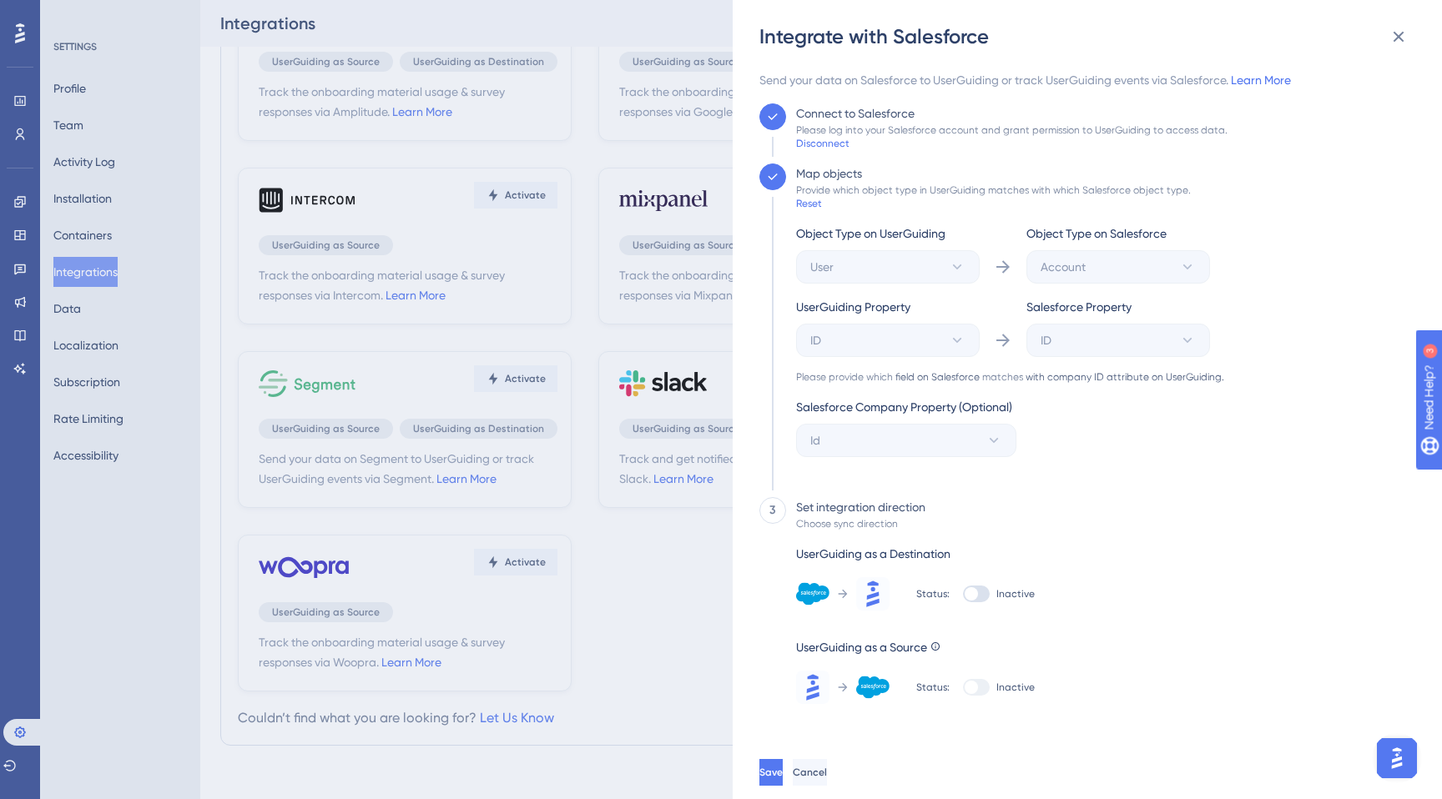
click at [971, 592] on div at bounding box center [971, 594] width 13 height 13
click at [963, 594] on input "Inactive" at bounding box center [962, 594] width 1 height 1
checkbox input "true"
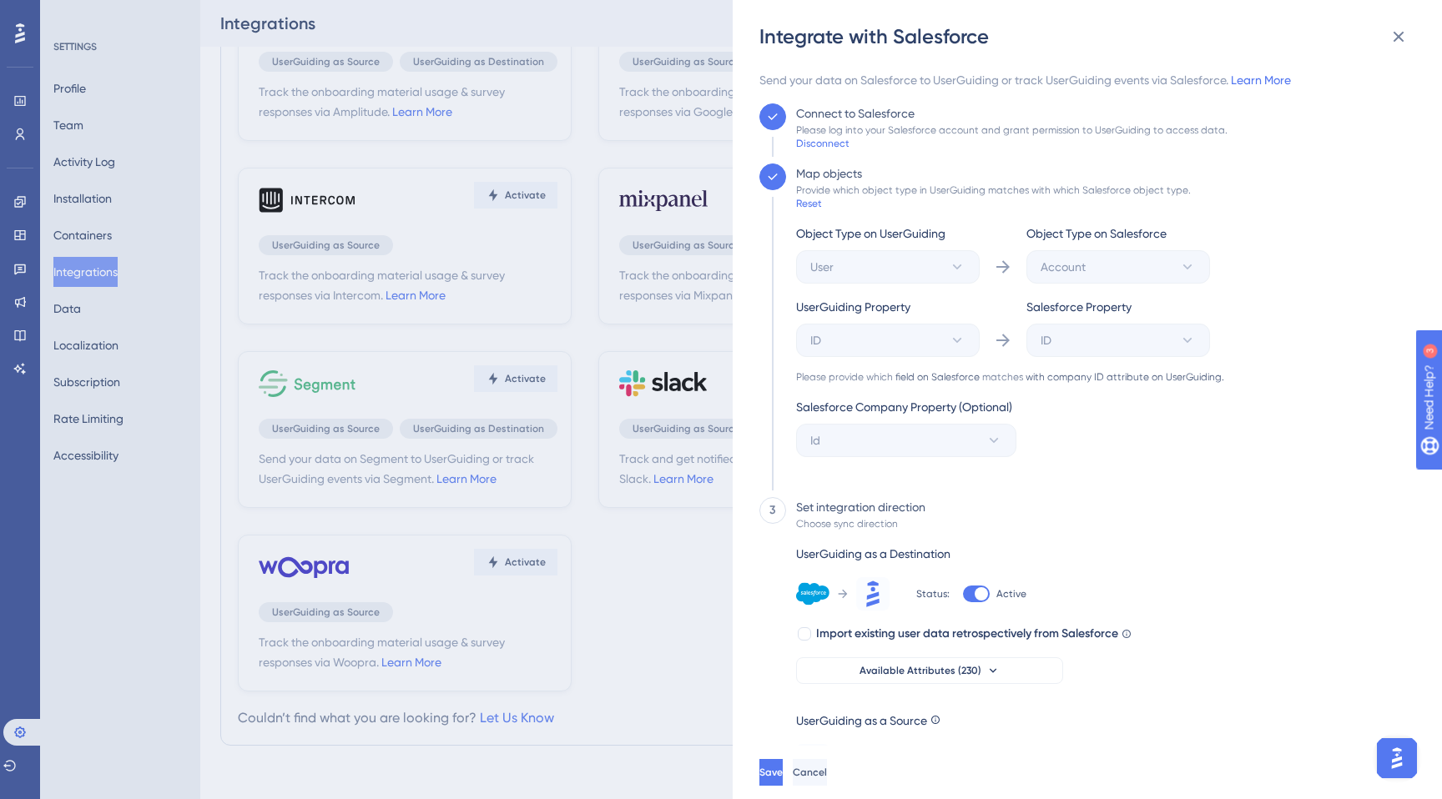
scroll to position [32, 0]
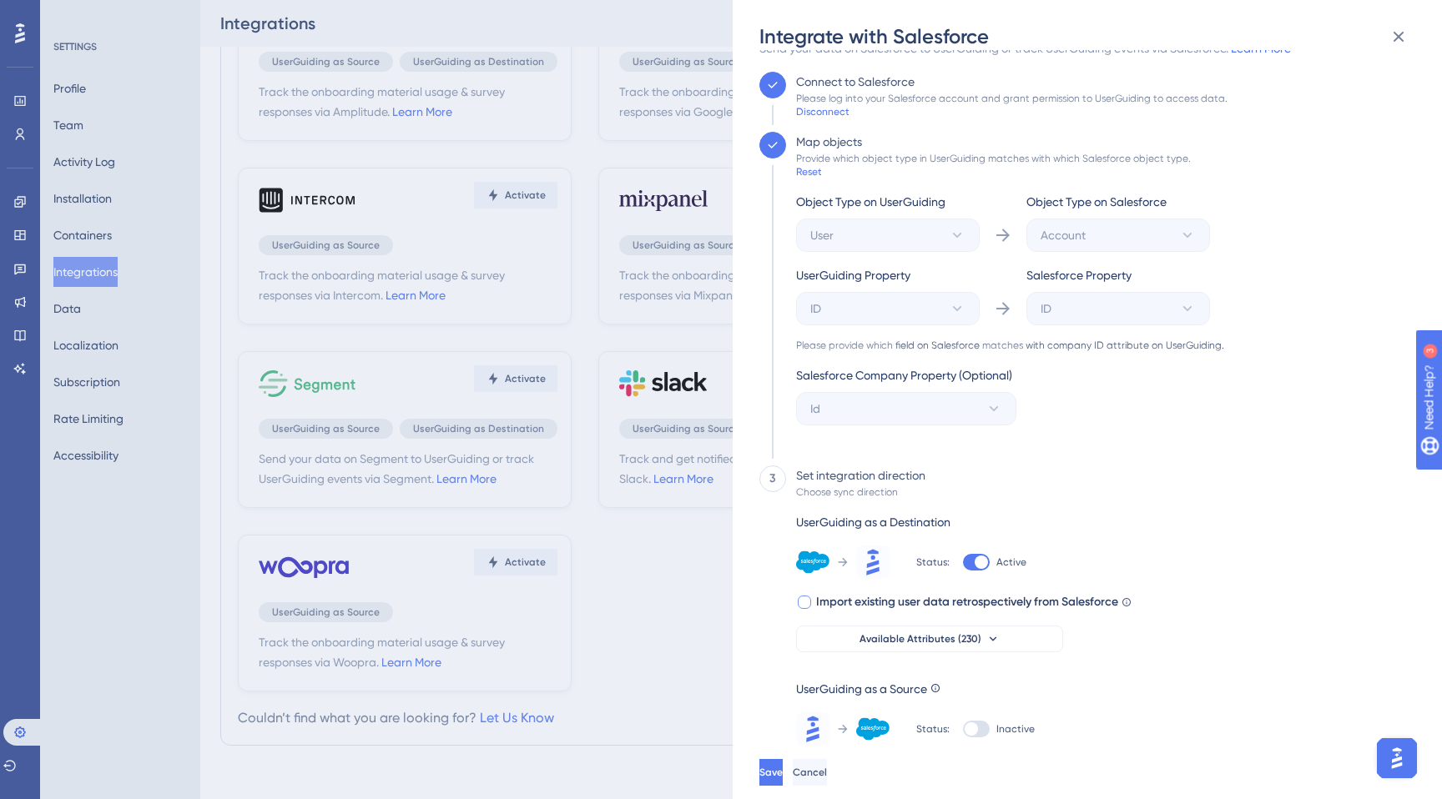
click at [1030, 603] on span "Import existing user data retrospectively from Salesforce" at bounding box center [967, 603] width 302 height 20
checkbox input "true"
click at [1005, 648] on button "Available Attributes (230)" at bounding box center [929, 639] width 267 height 27
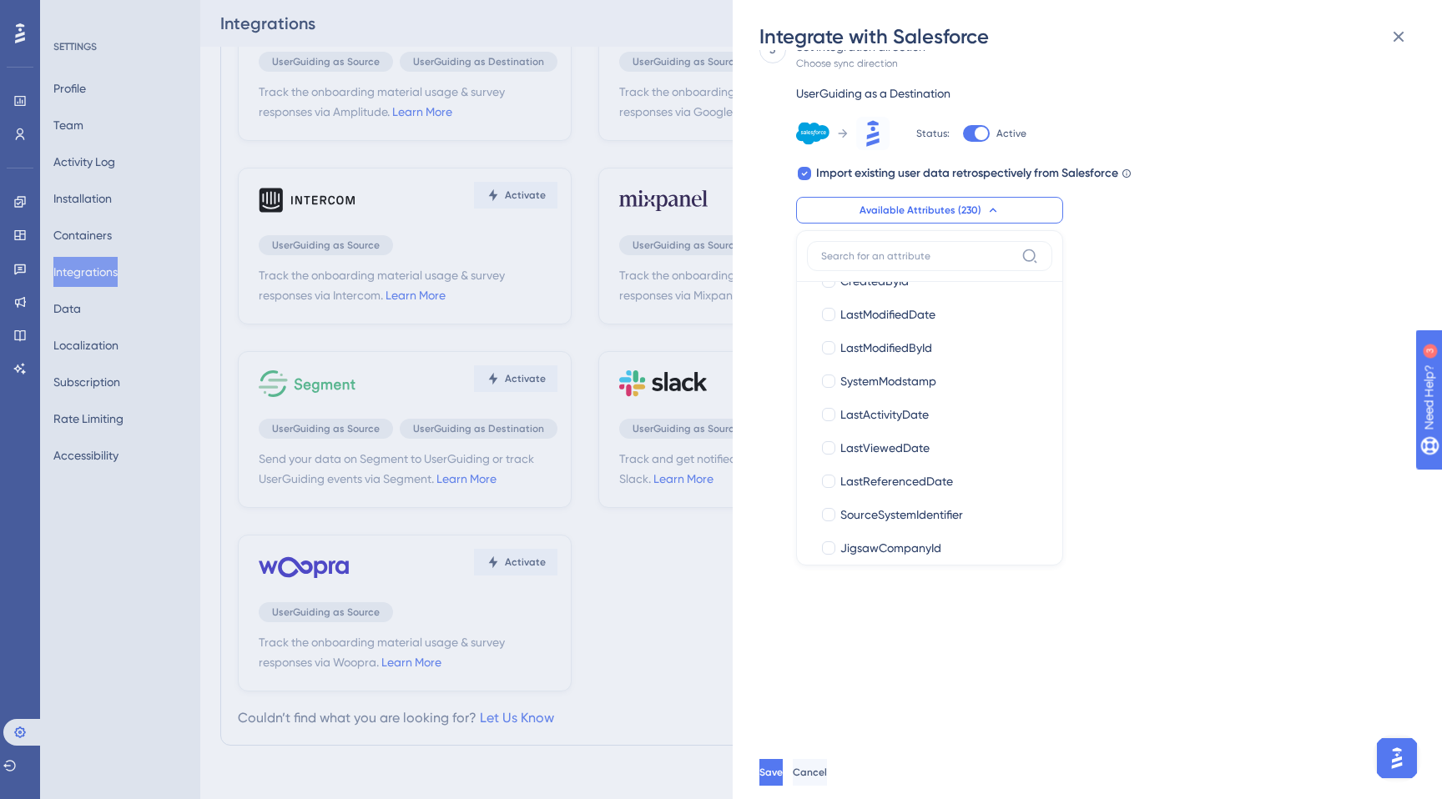
scroll to position [0, 0]
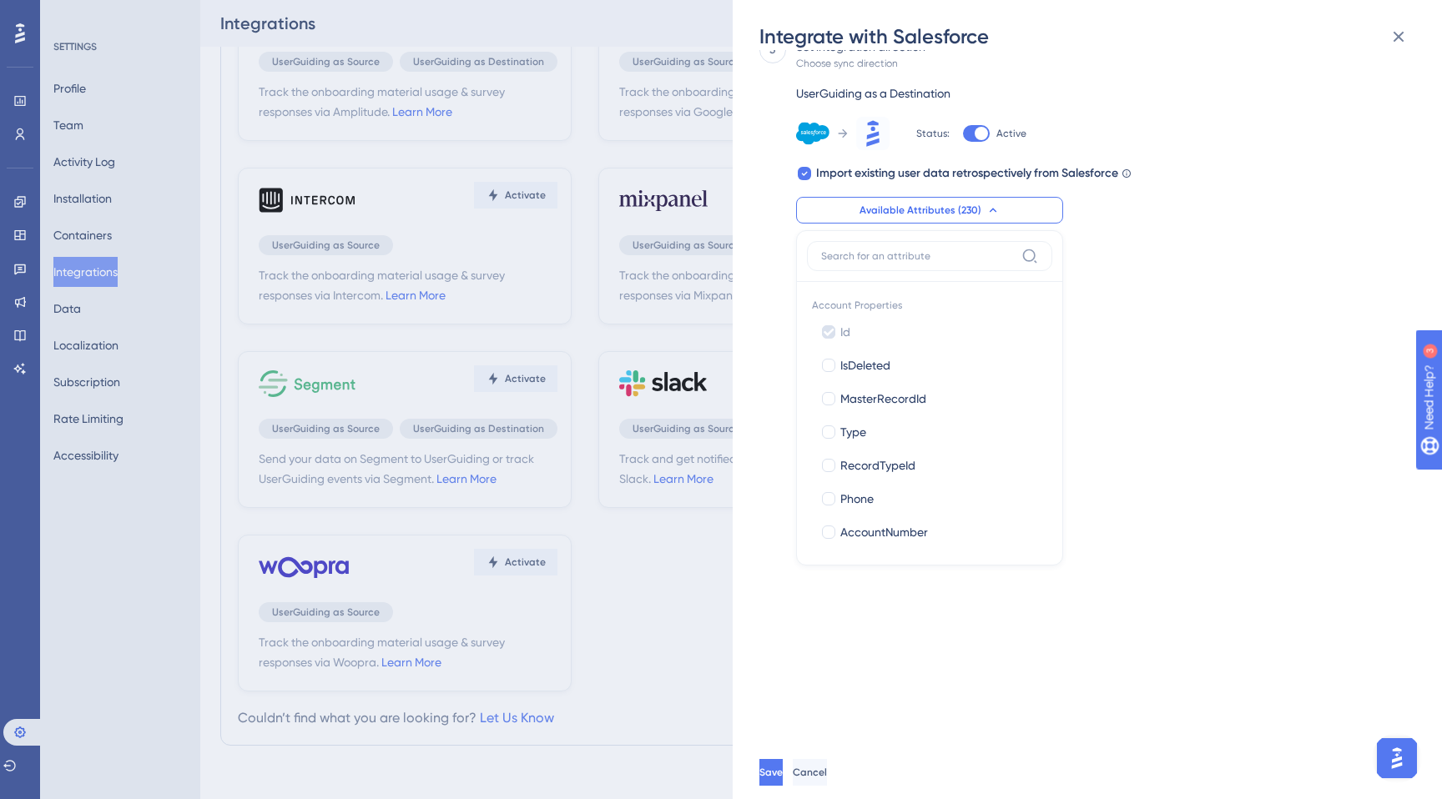
click at [1169, 436] on div "Send your data on Salesforce to UserGuiding or track UserGuiding events via Sal…" at bounding box center [1095, 398] width 673 height 696
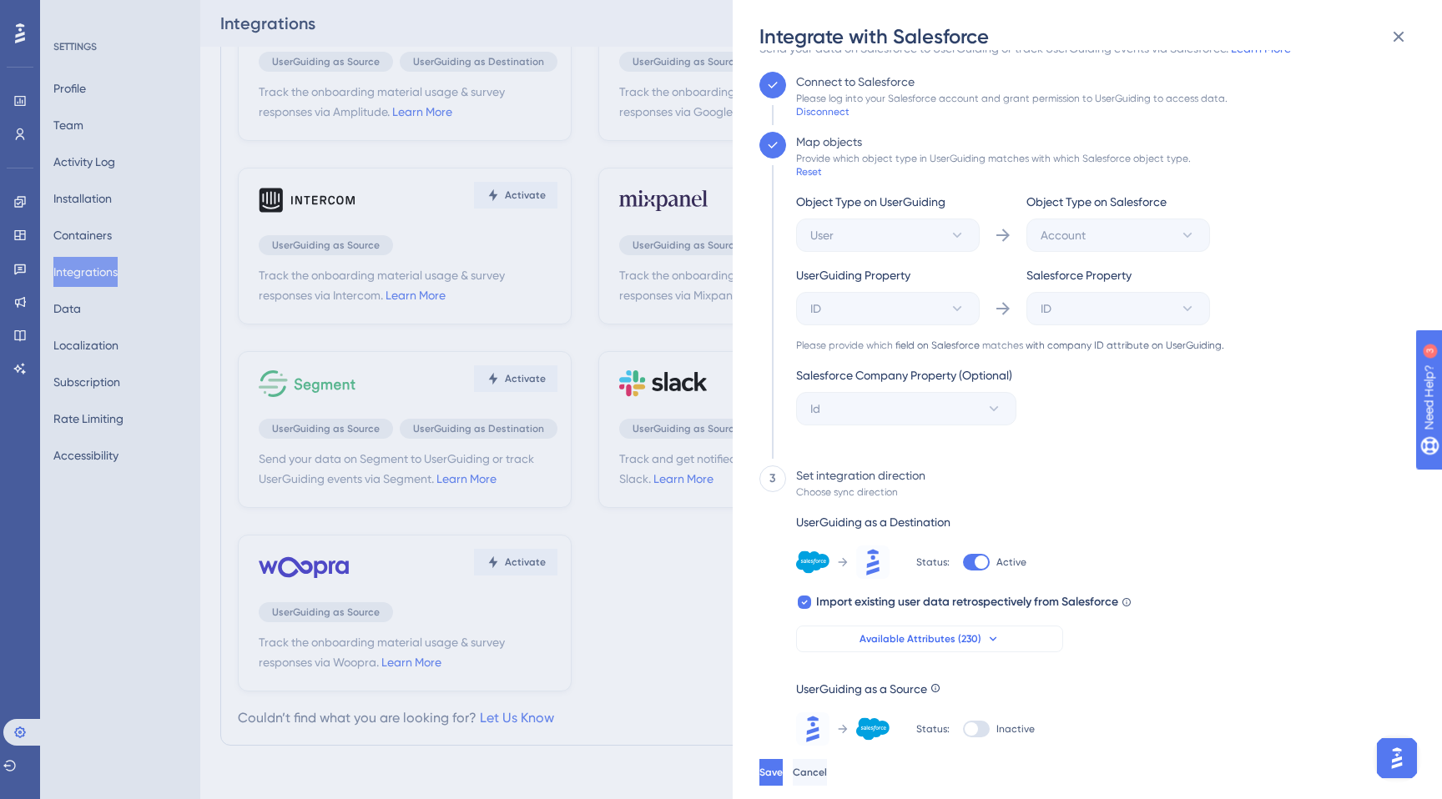
click at [935, 633] on span "Available Attributes (230)" at bounding box center [921, 639] width 122 height 13
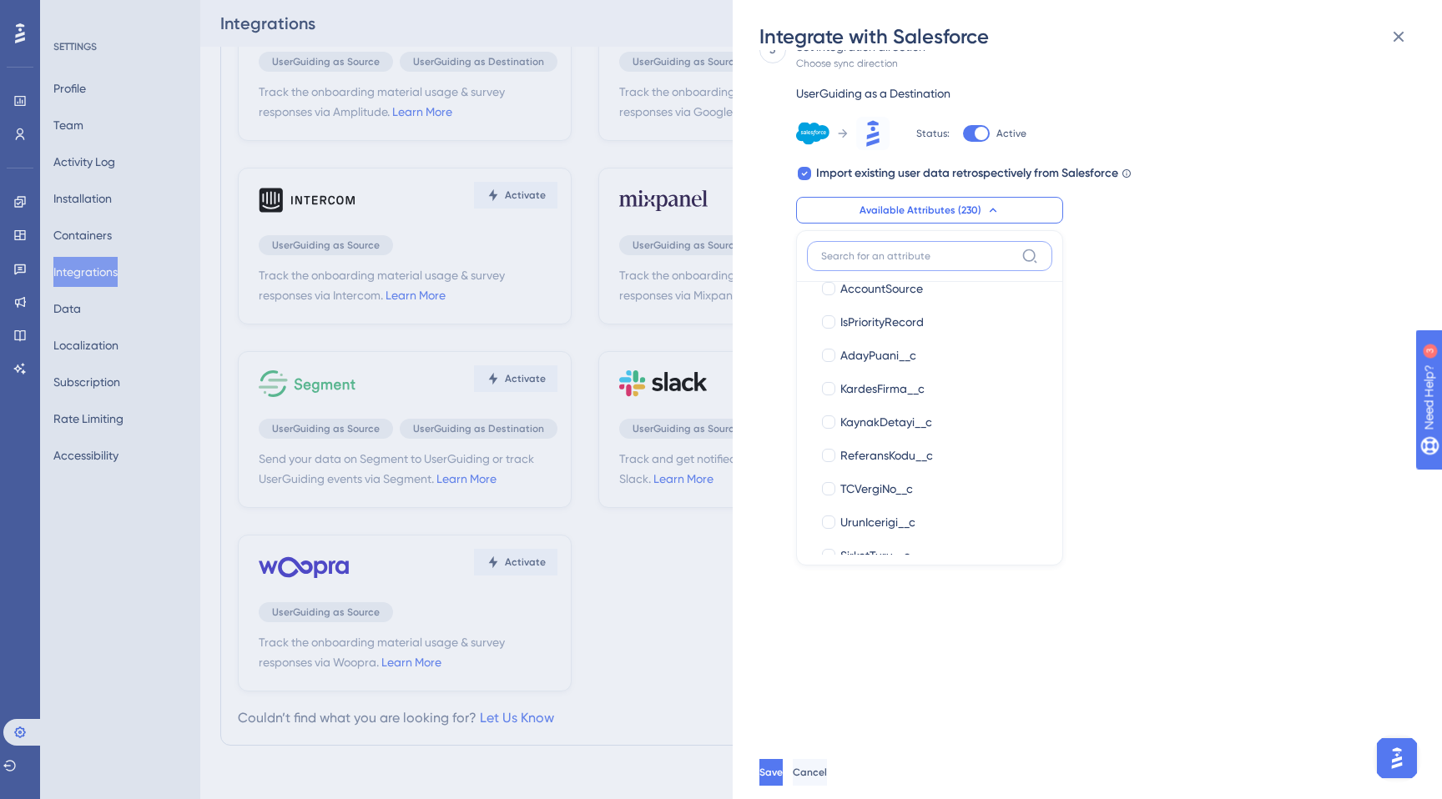
scroll to position [0, 0]
click at [880, 265] on label at bounding box center [929, 256] width 245 height 30
click at [880, 263] on input at bounding box center [918, 256] width 194 height 13
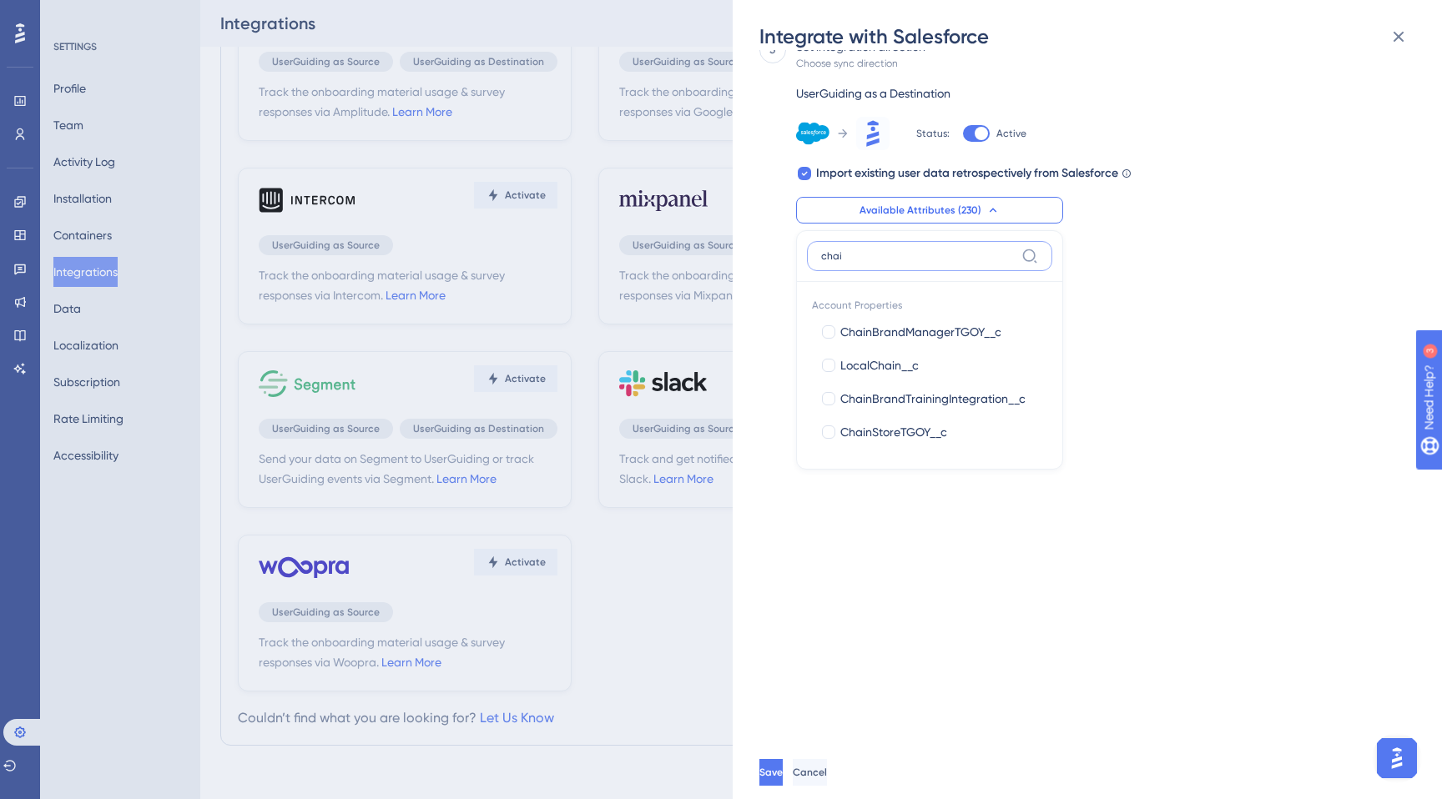
type input "chain"
type input "deliv"
type input "tes"
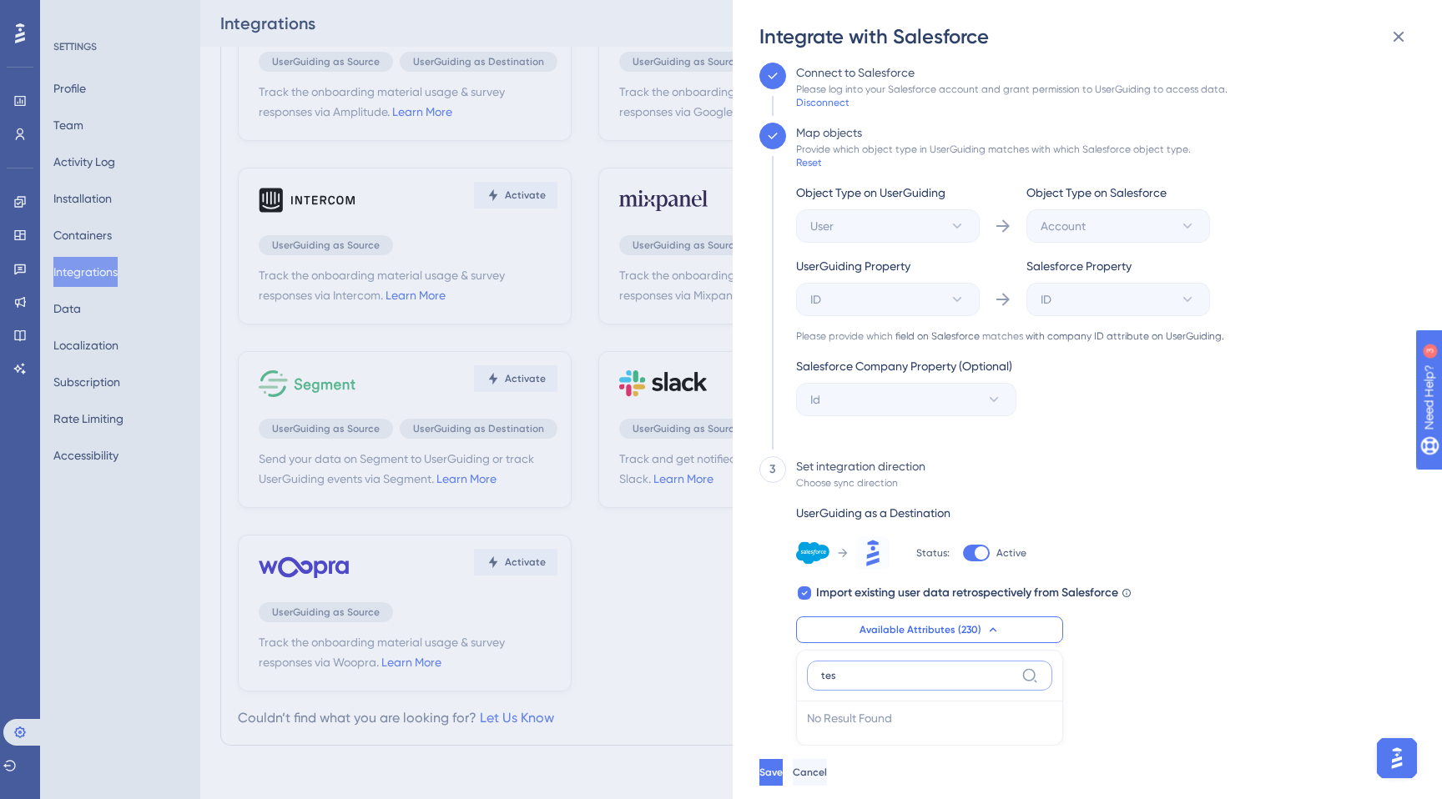
scroll to position [41, 0]
click at [950, 673] on input "tes" at bounding box center [918, 675] width 194 height 13
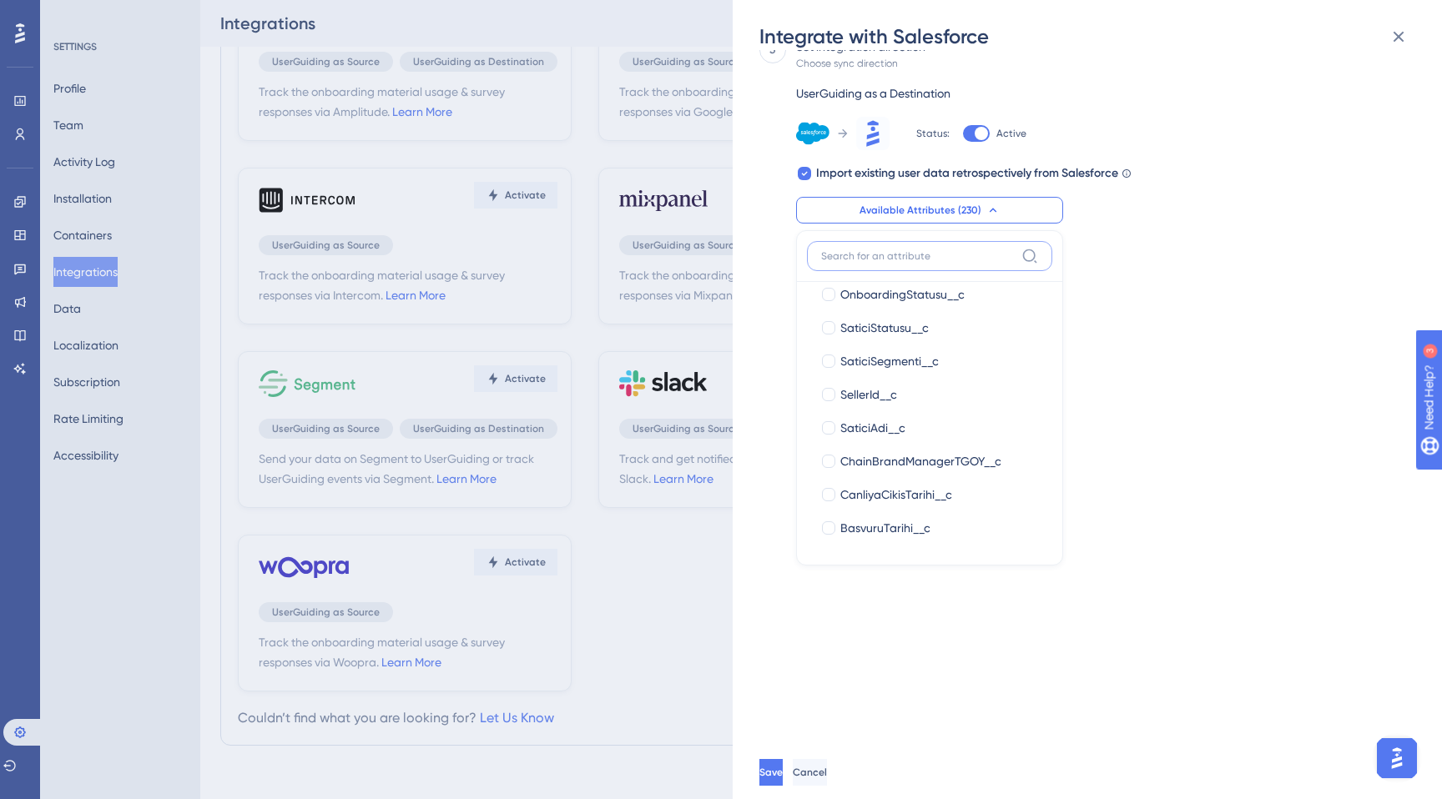
scroll to position [1056, 0]
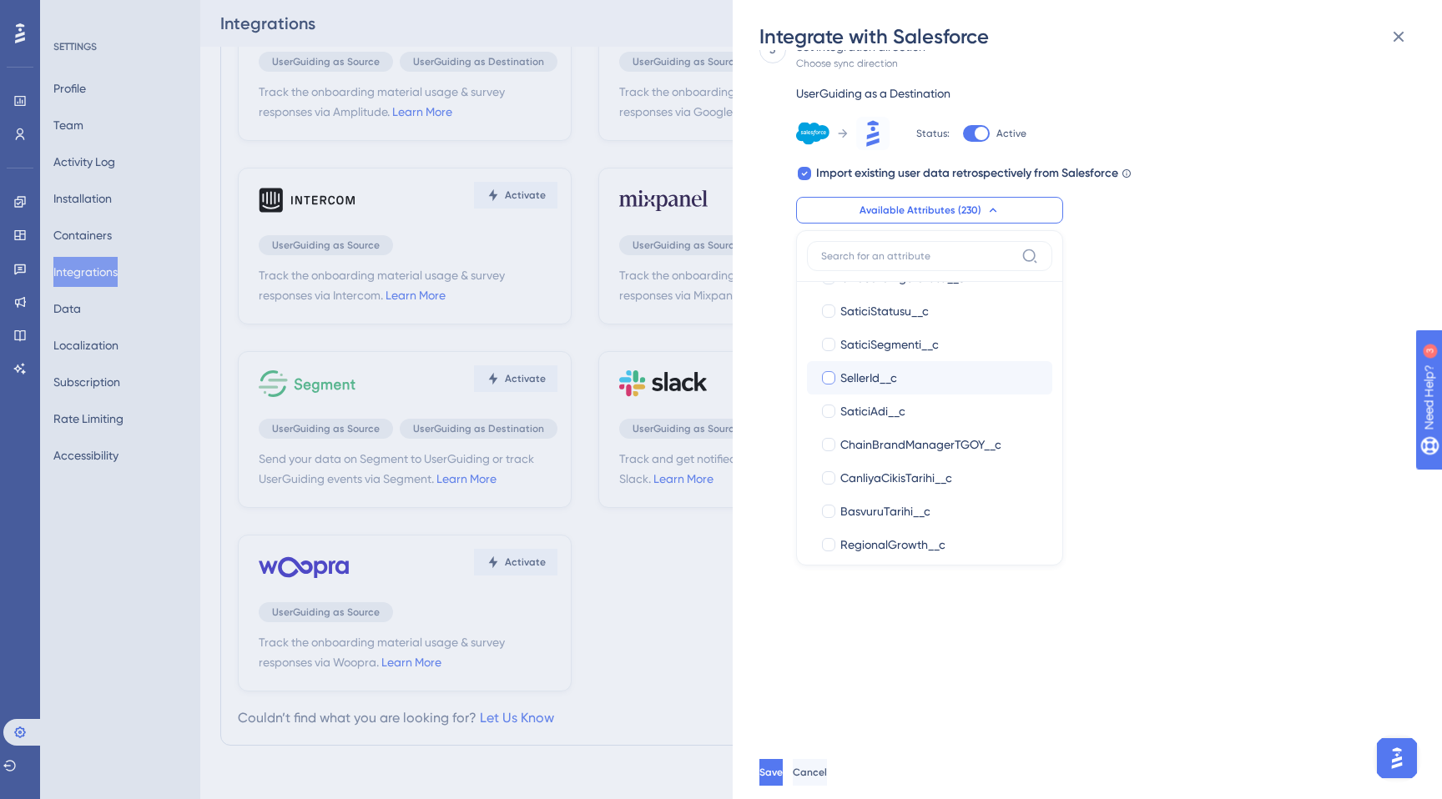
click at [836, 375] on div at bounding box center [828, 378] width 17 height 17
checkbox input "true"
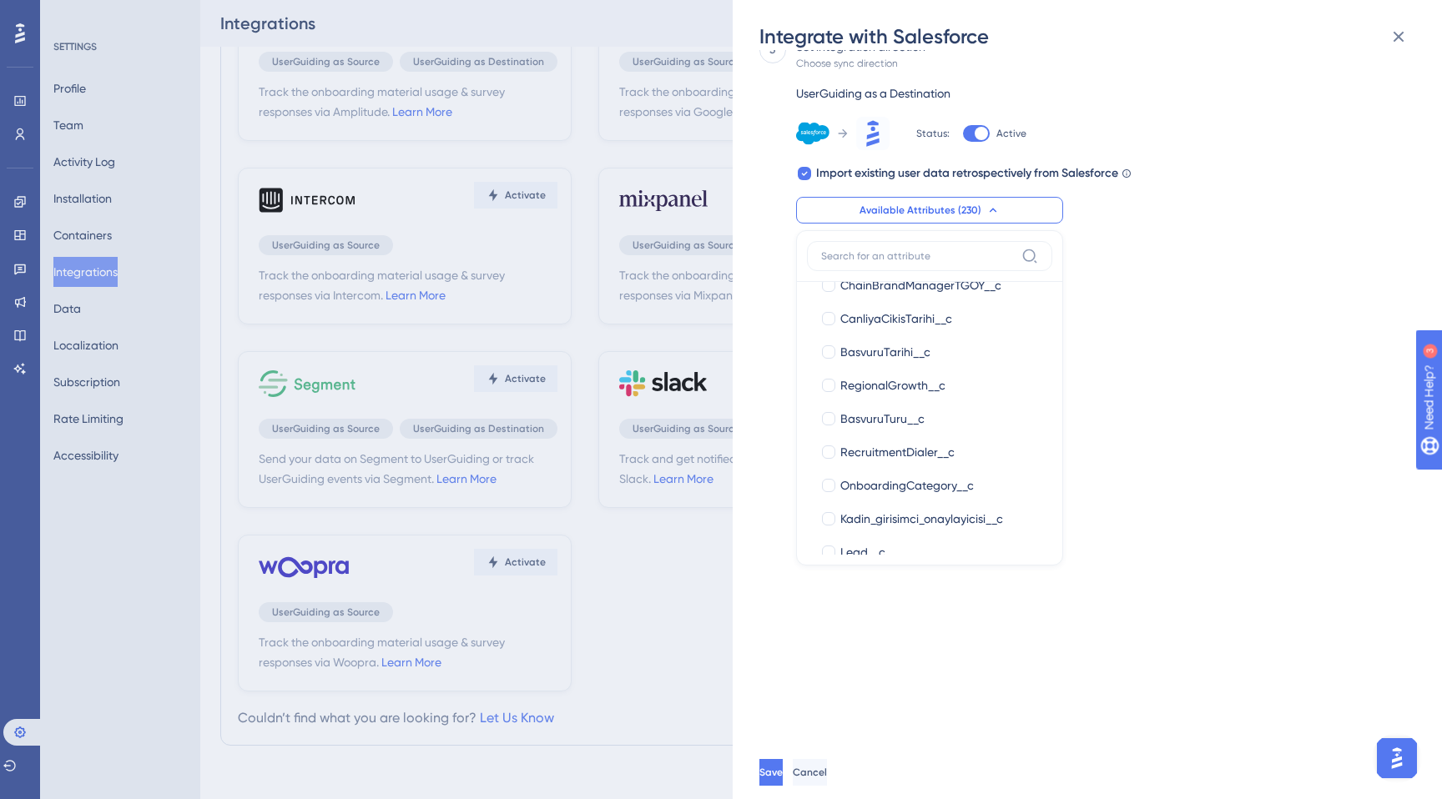
scroll to position [1306, 0]
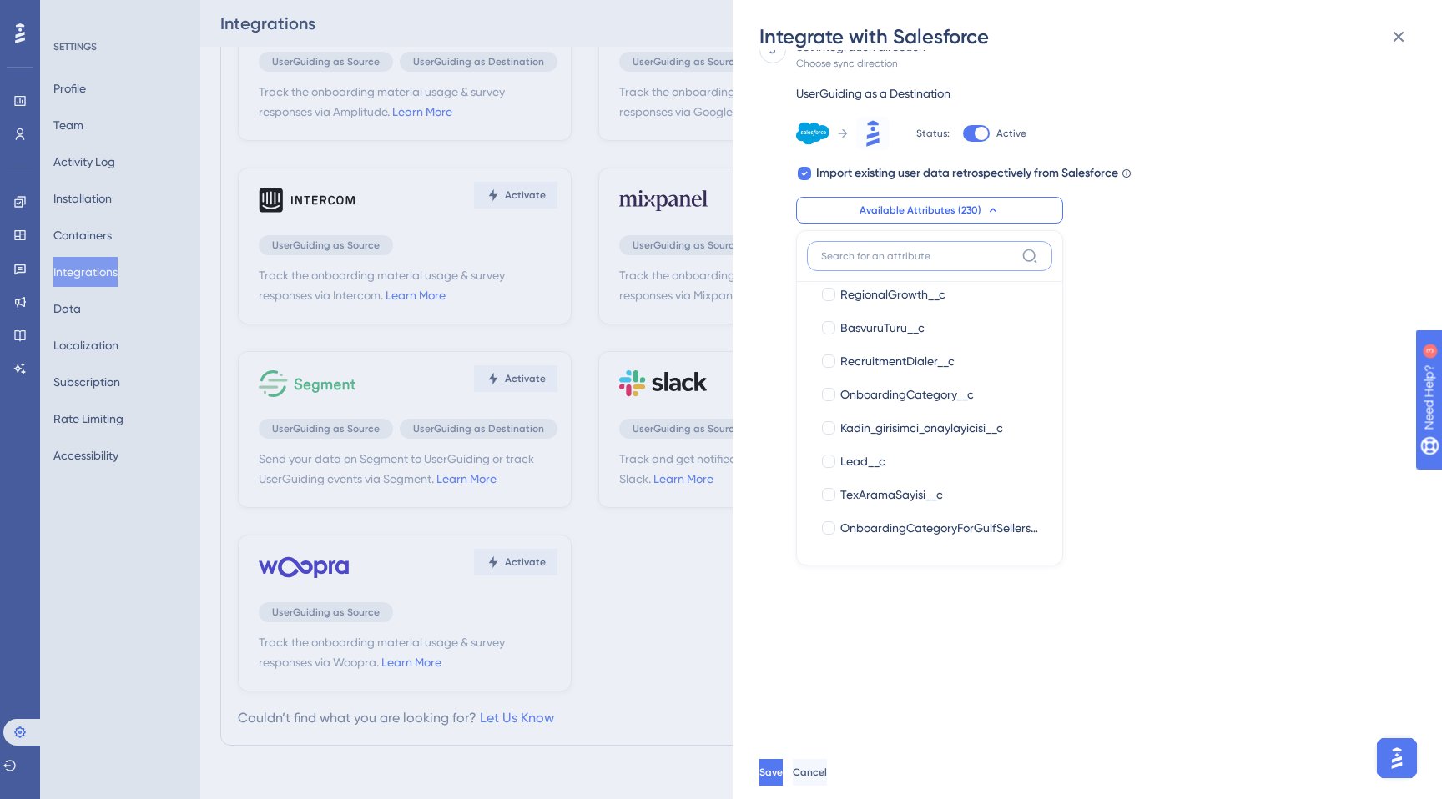
click at [946, 262] on input at bounding box center [918, 256] width 194 height 13
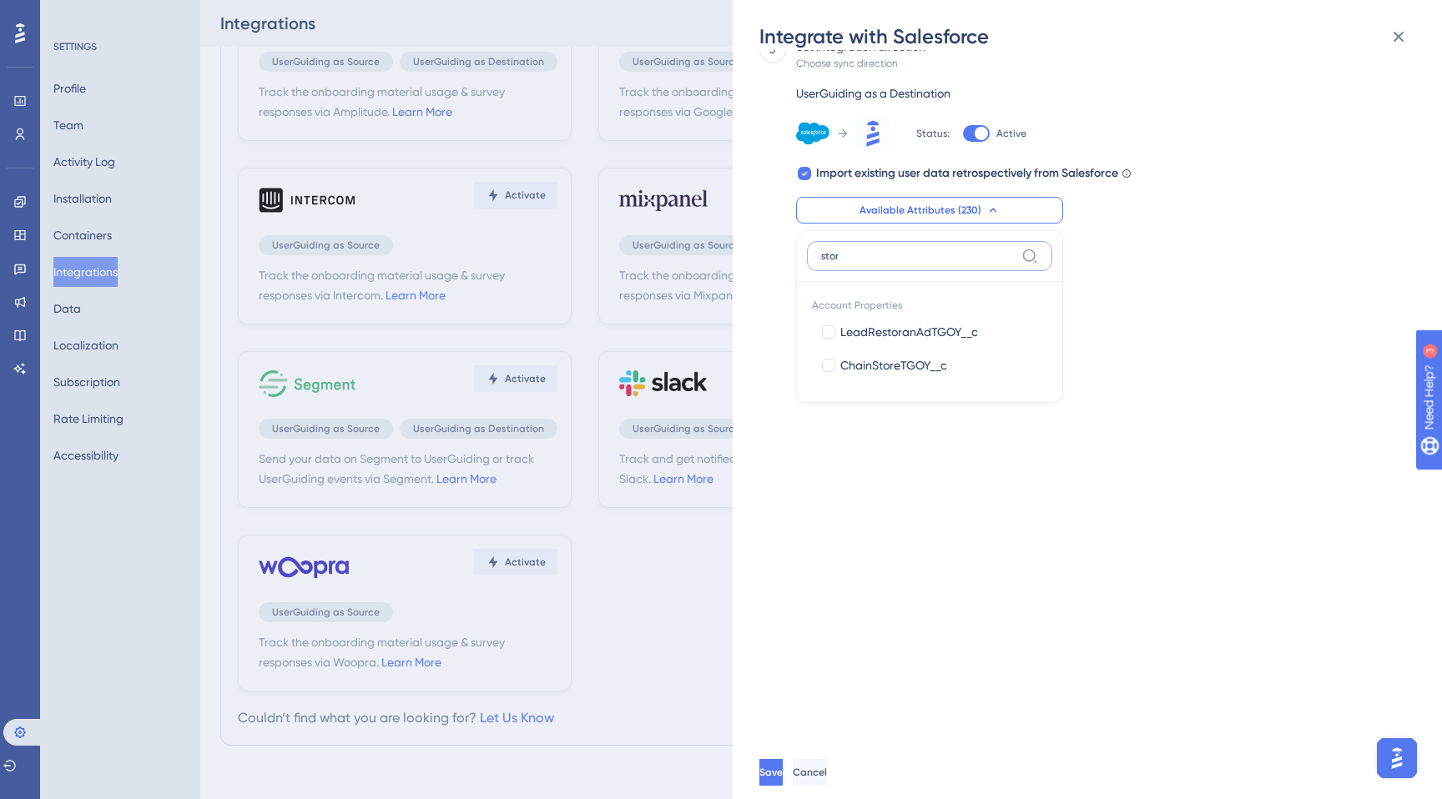
type input "store"
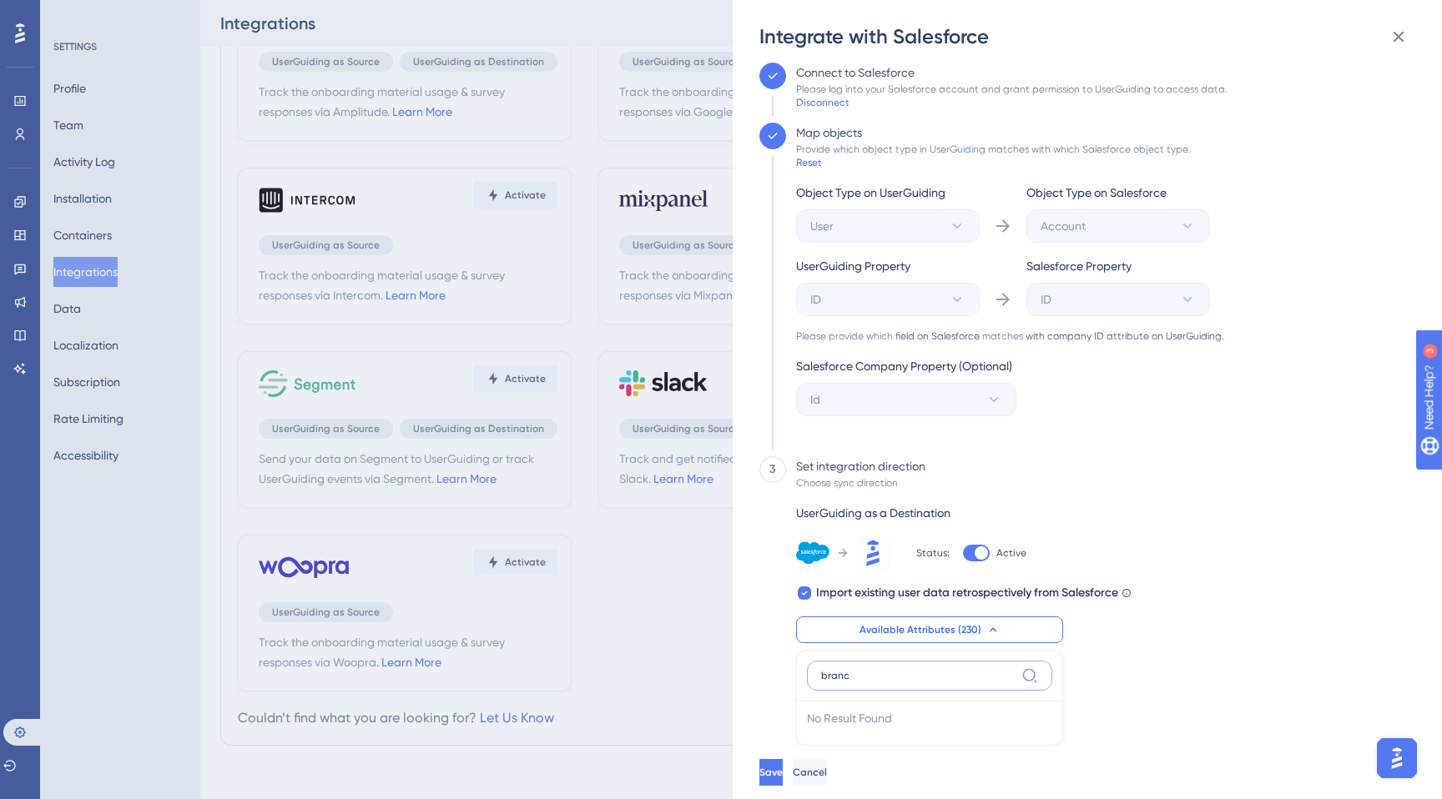
scroll to position [184, 0]
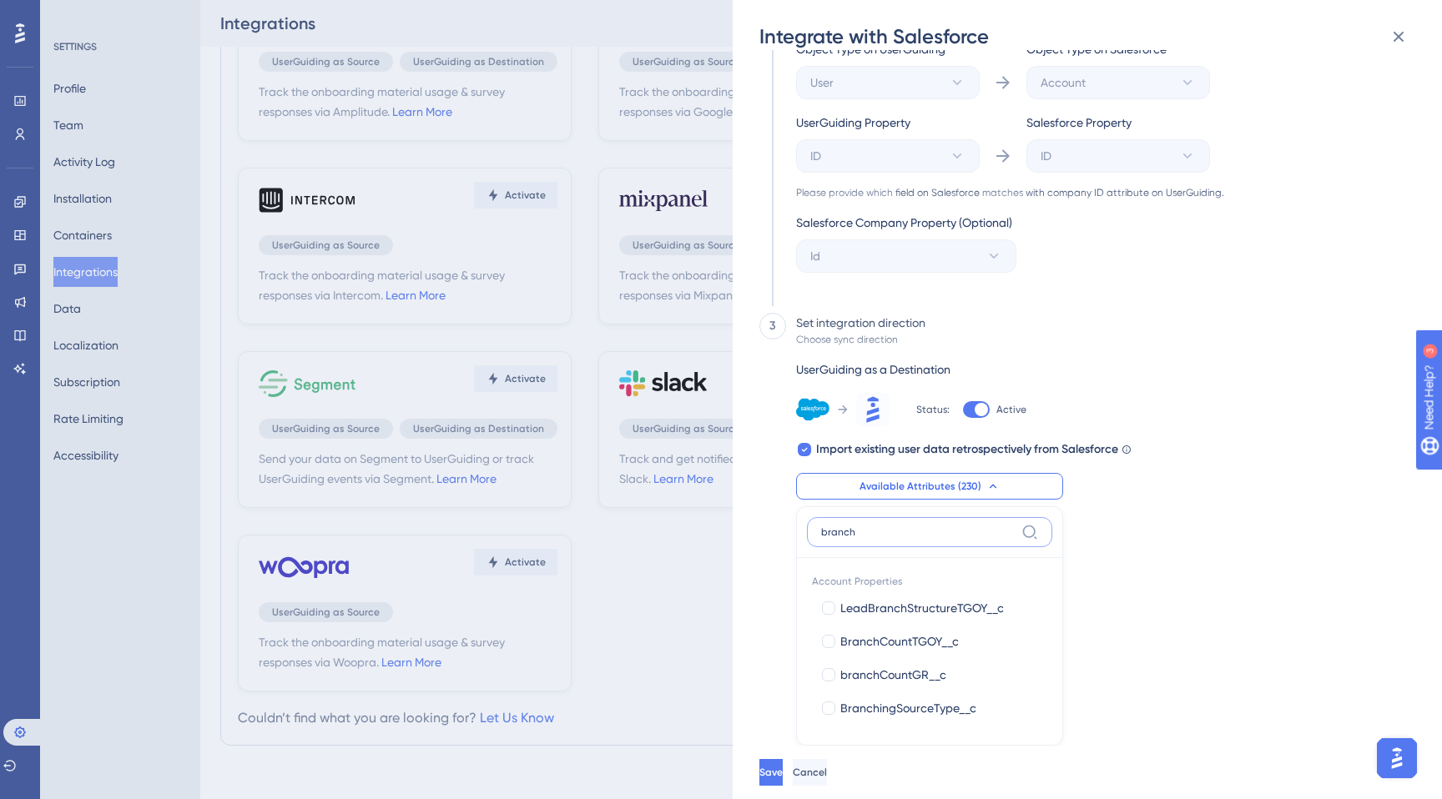
type input "branc"
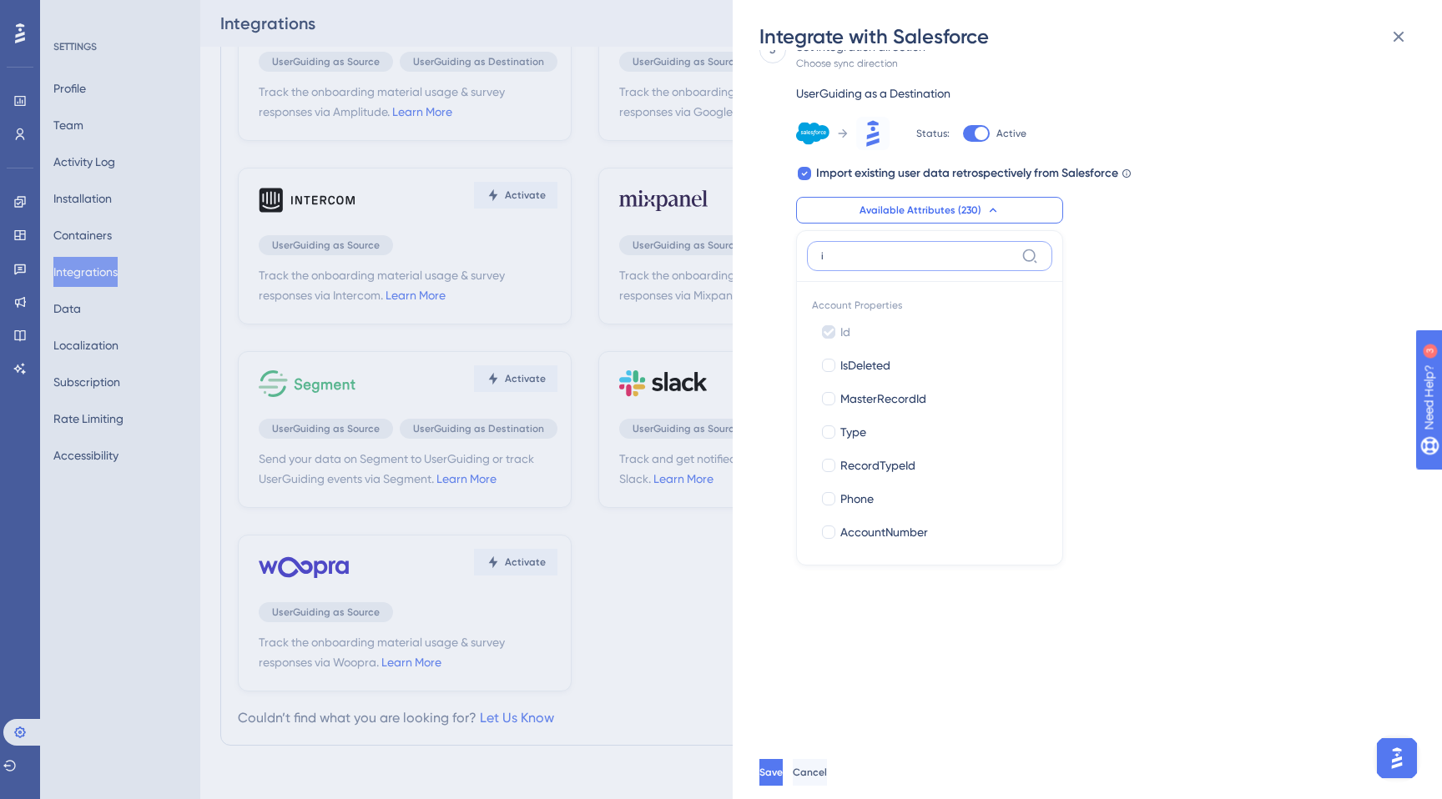
type input "id"
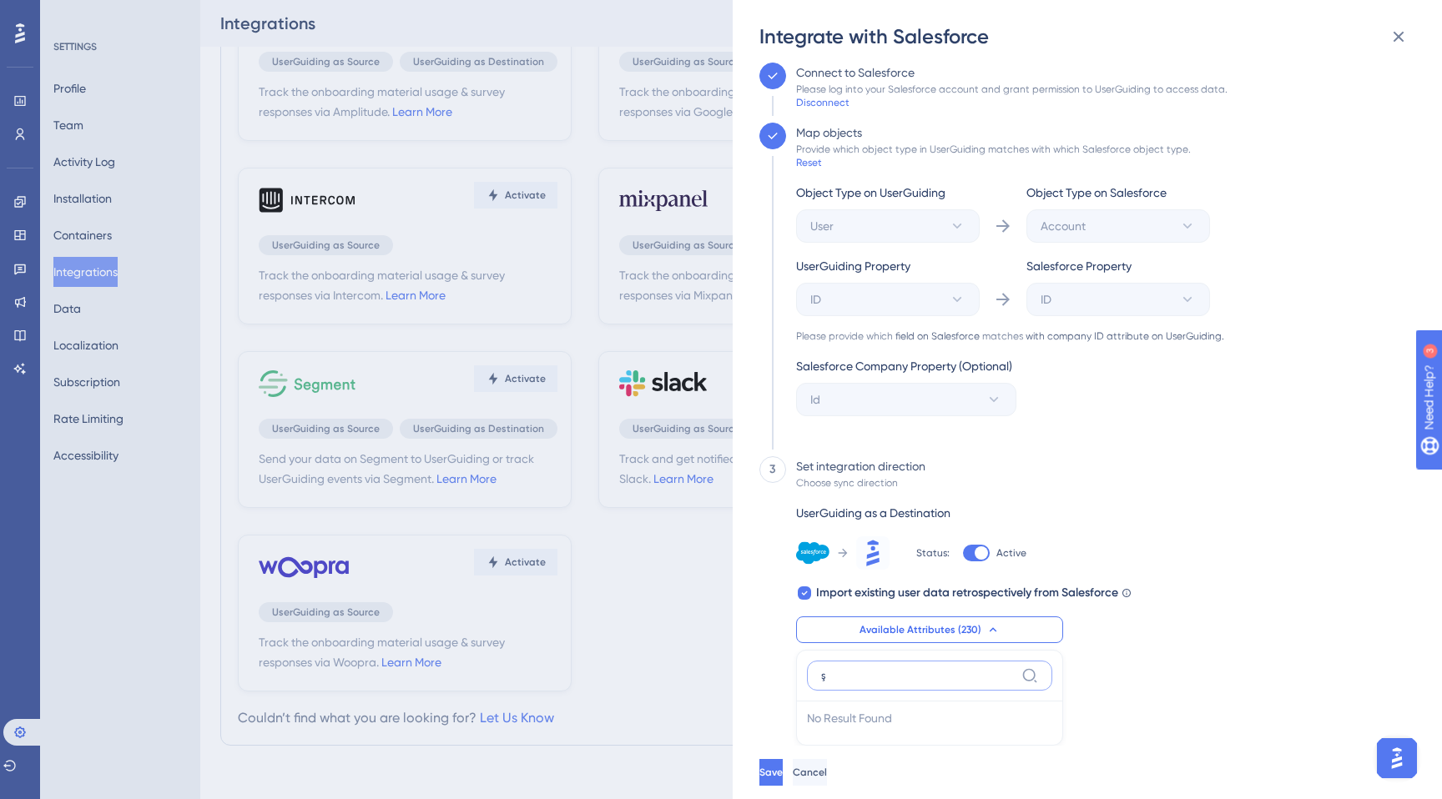
scroll to position [41, 0]
type input "şube"
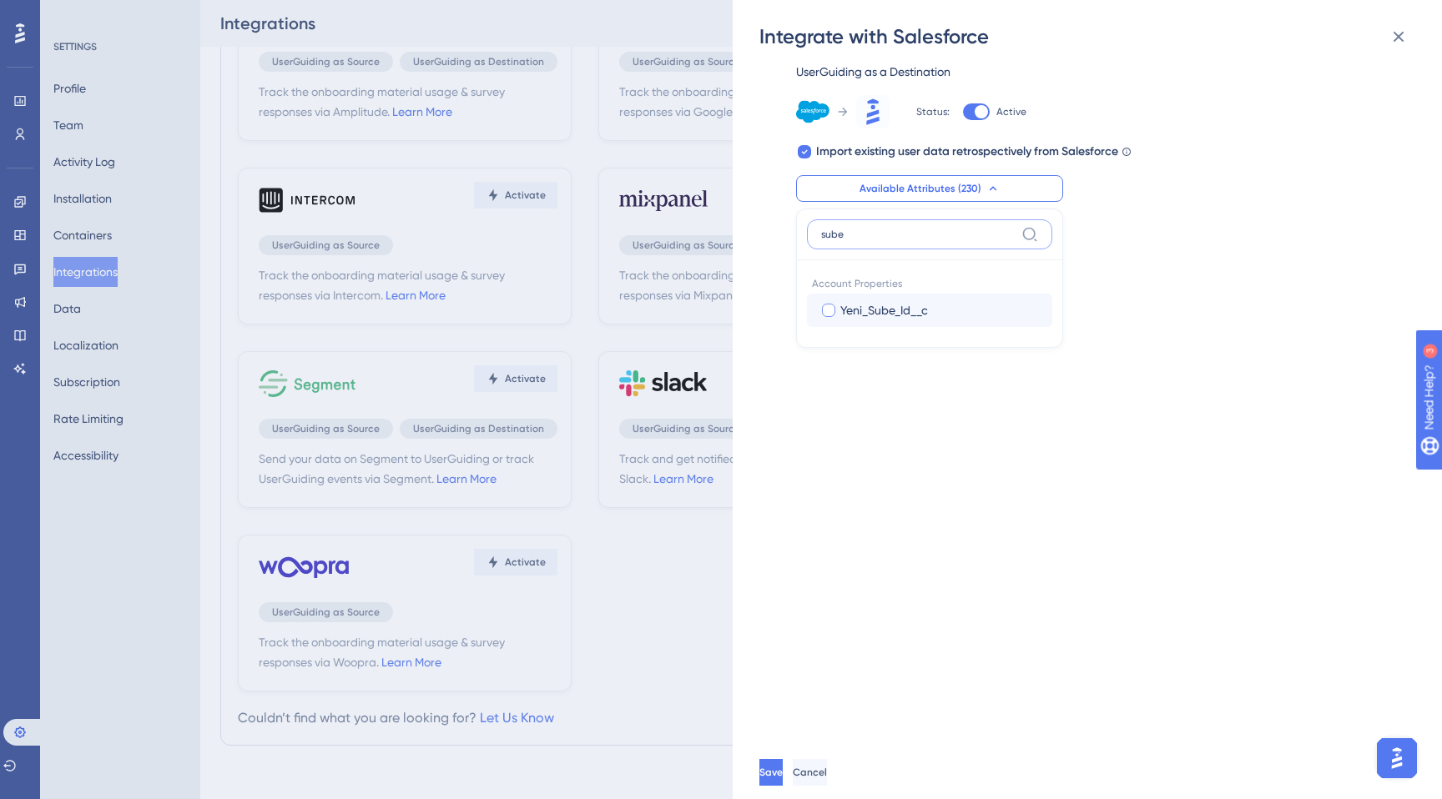
type input "sube"
click at [880, 310] on span "Yeni_Sube_Id__c" at bounding box center [884, 310] width 88 height 20
checkbox input "true"
click at [902, 239] on input "sube" at bounding box center [918, 234] width 194 height 13
click at [902, 238] on input "sube" at bounding box center [918, 234] width 194 height 13
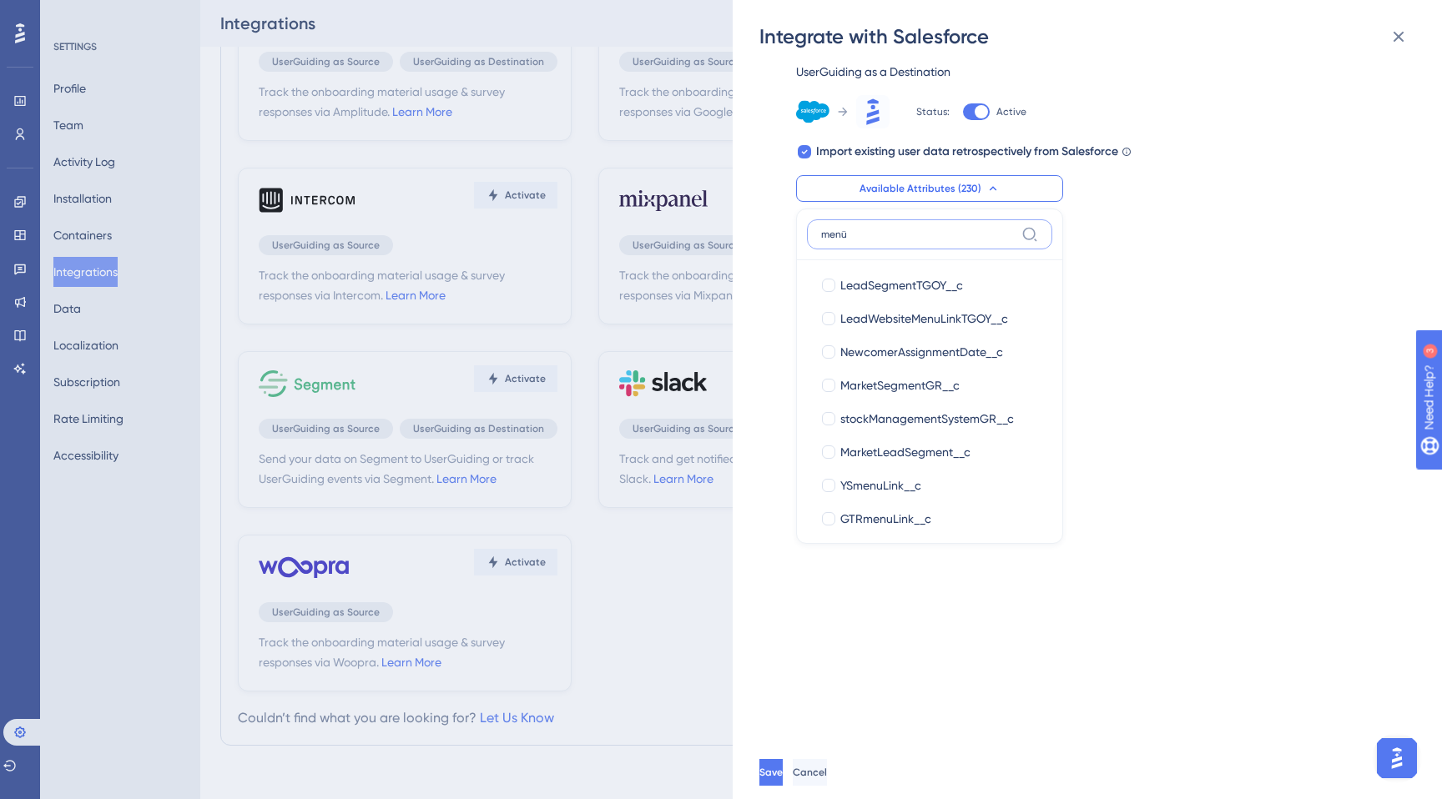
scroll to position [41, 0]
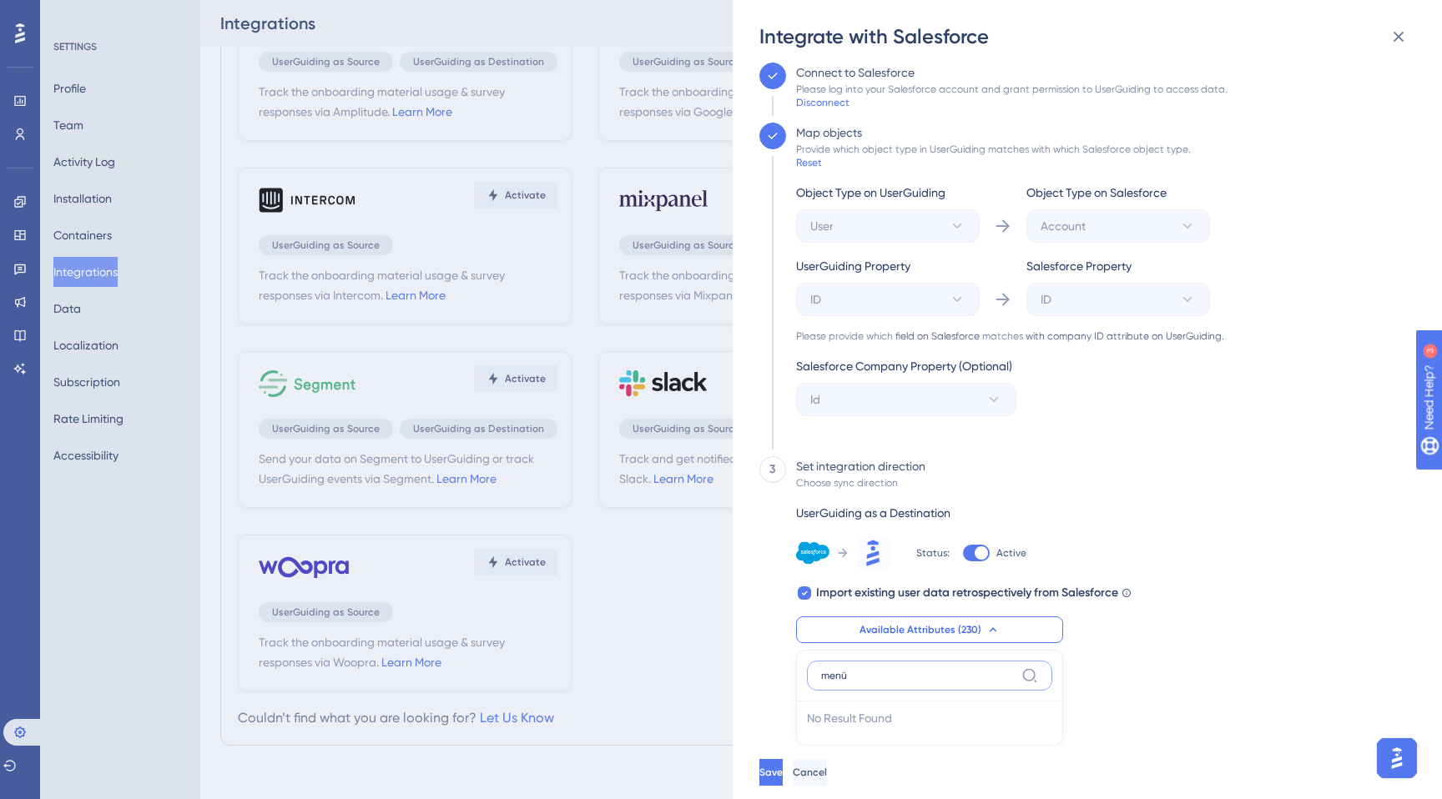
type input "menü"
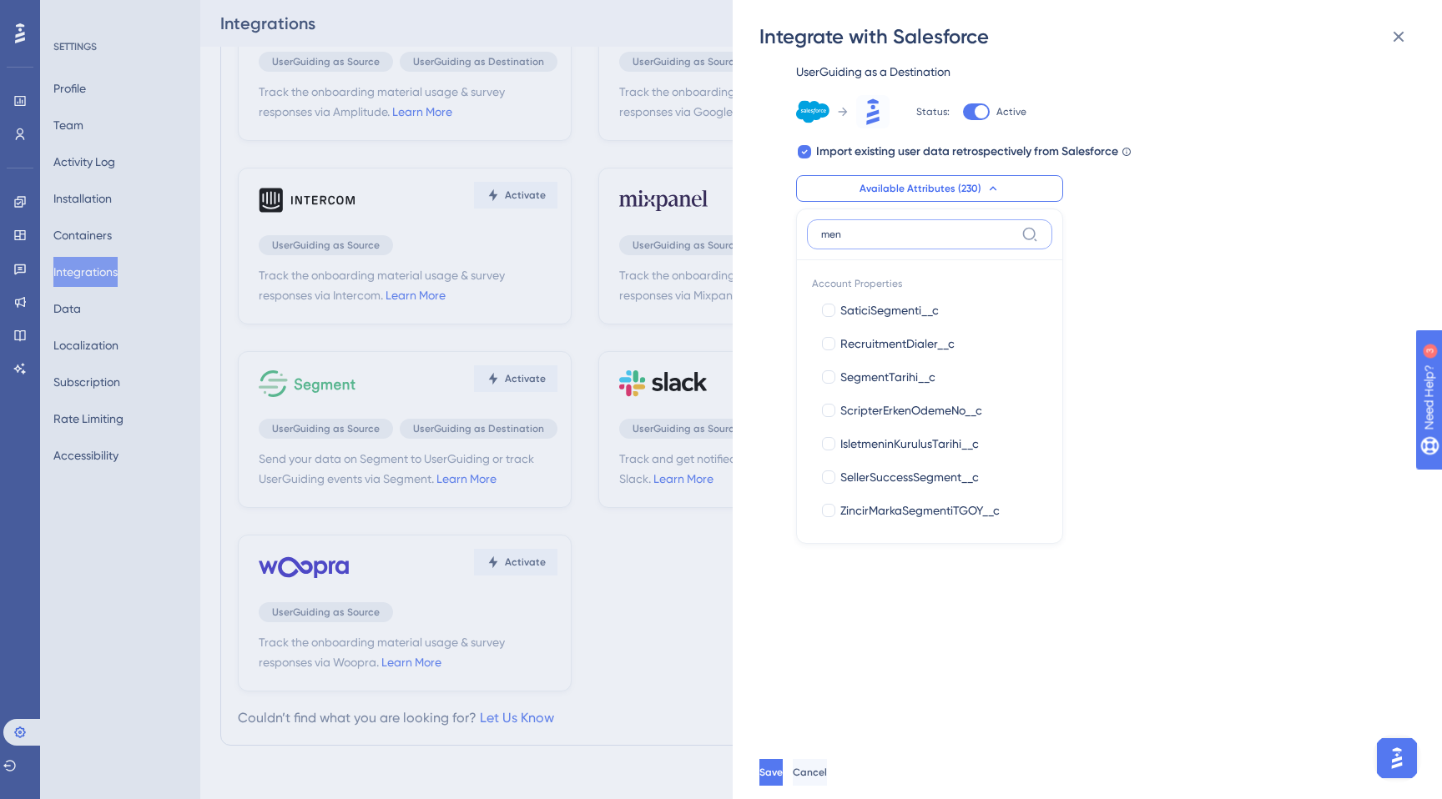
type input "menu"
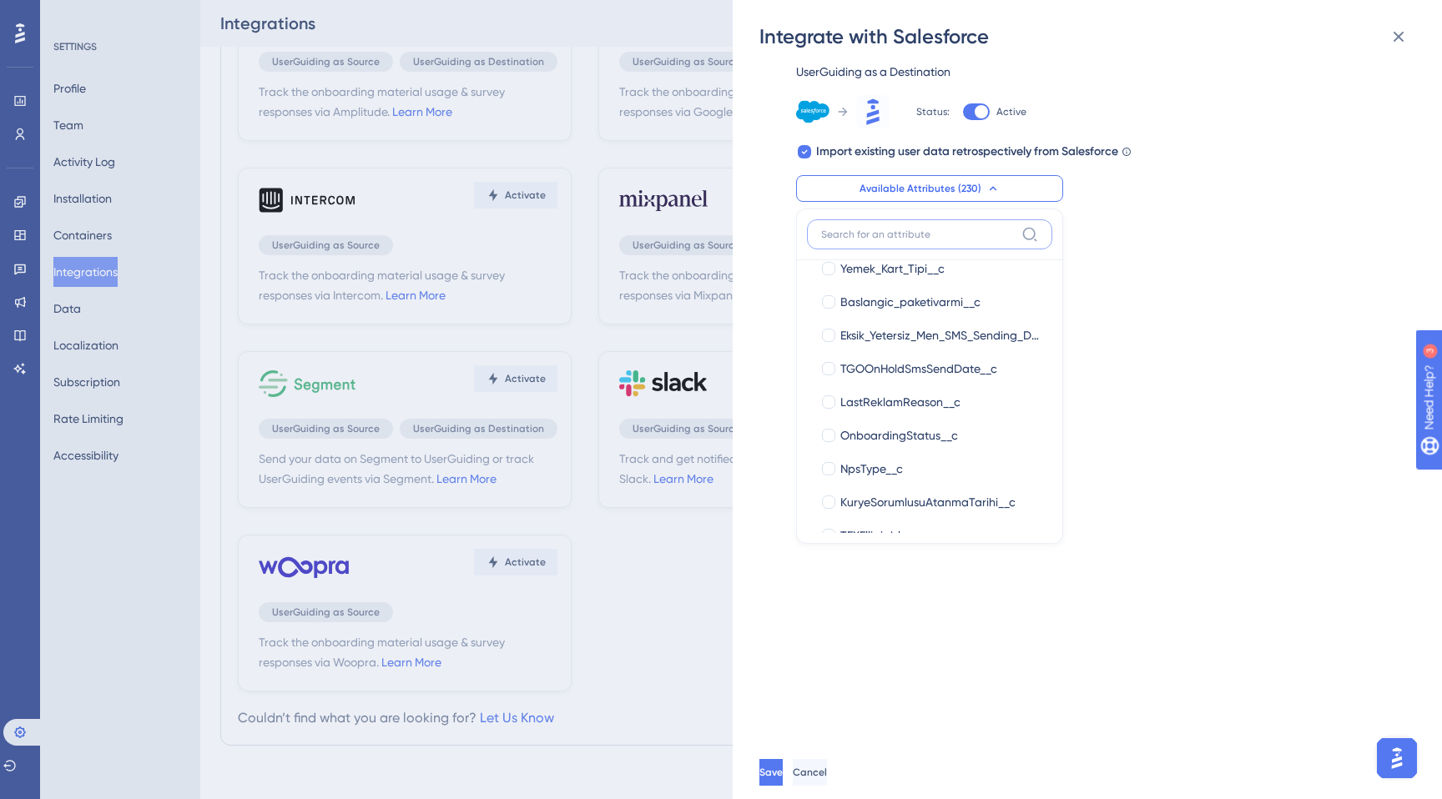
scroll to position [7119, 0]
click at [826, 431] on div at bounding box center [828, 434] width 13 height 13
checkbox input "true"
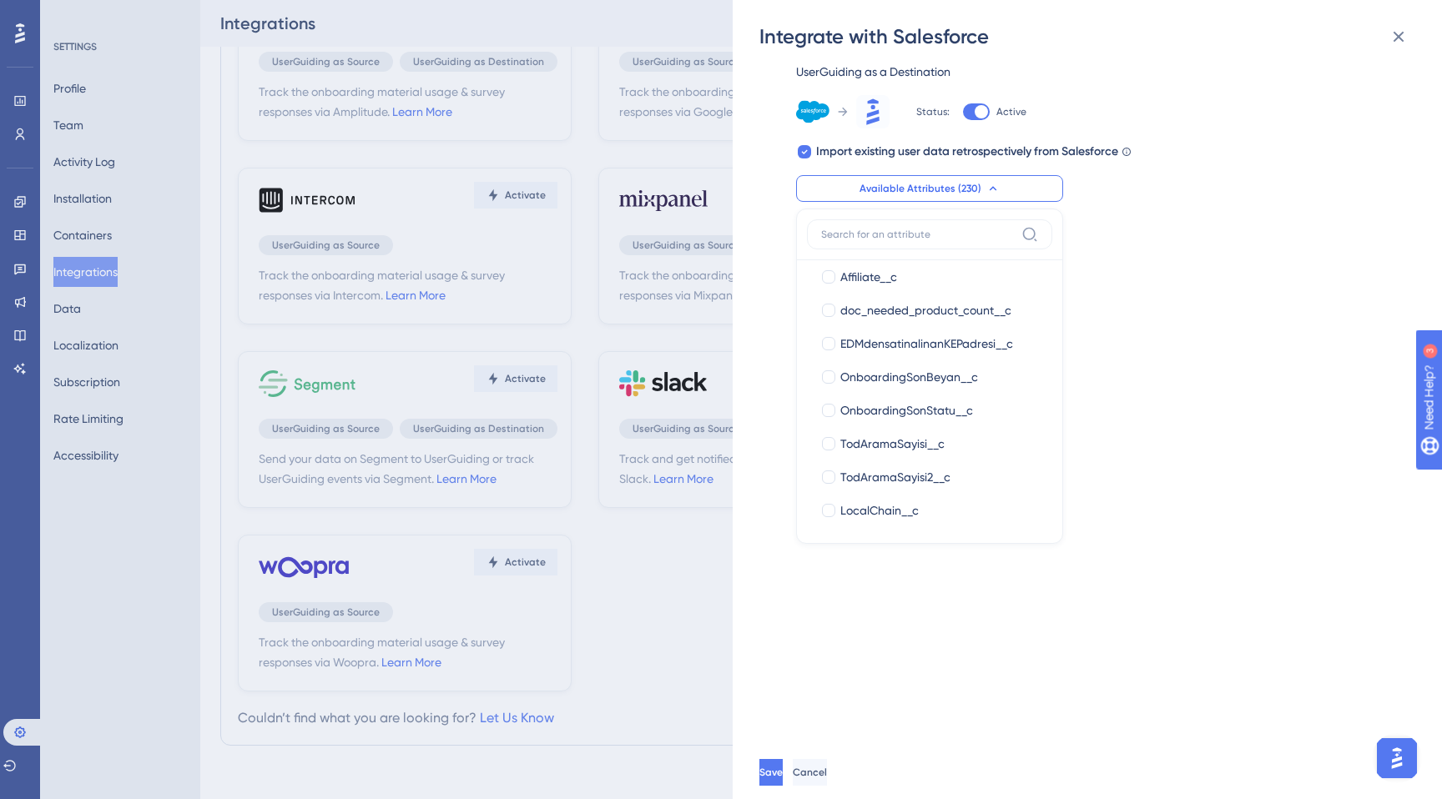
scroll to position [2614, 0]
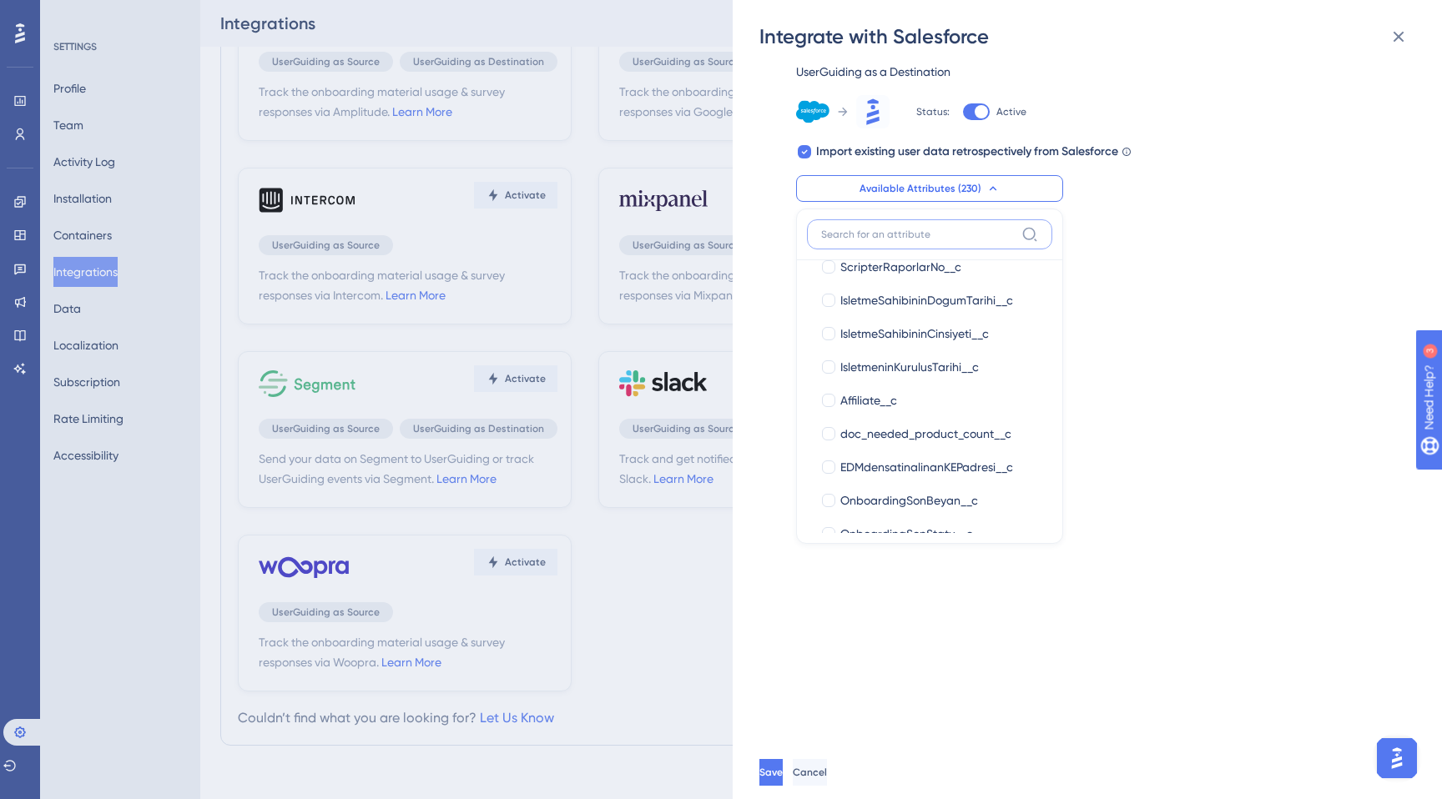
click at [910, 240] on input at bounding box center [918, 234] width 194 height 13
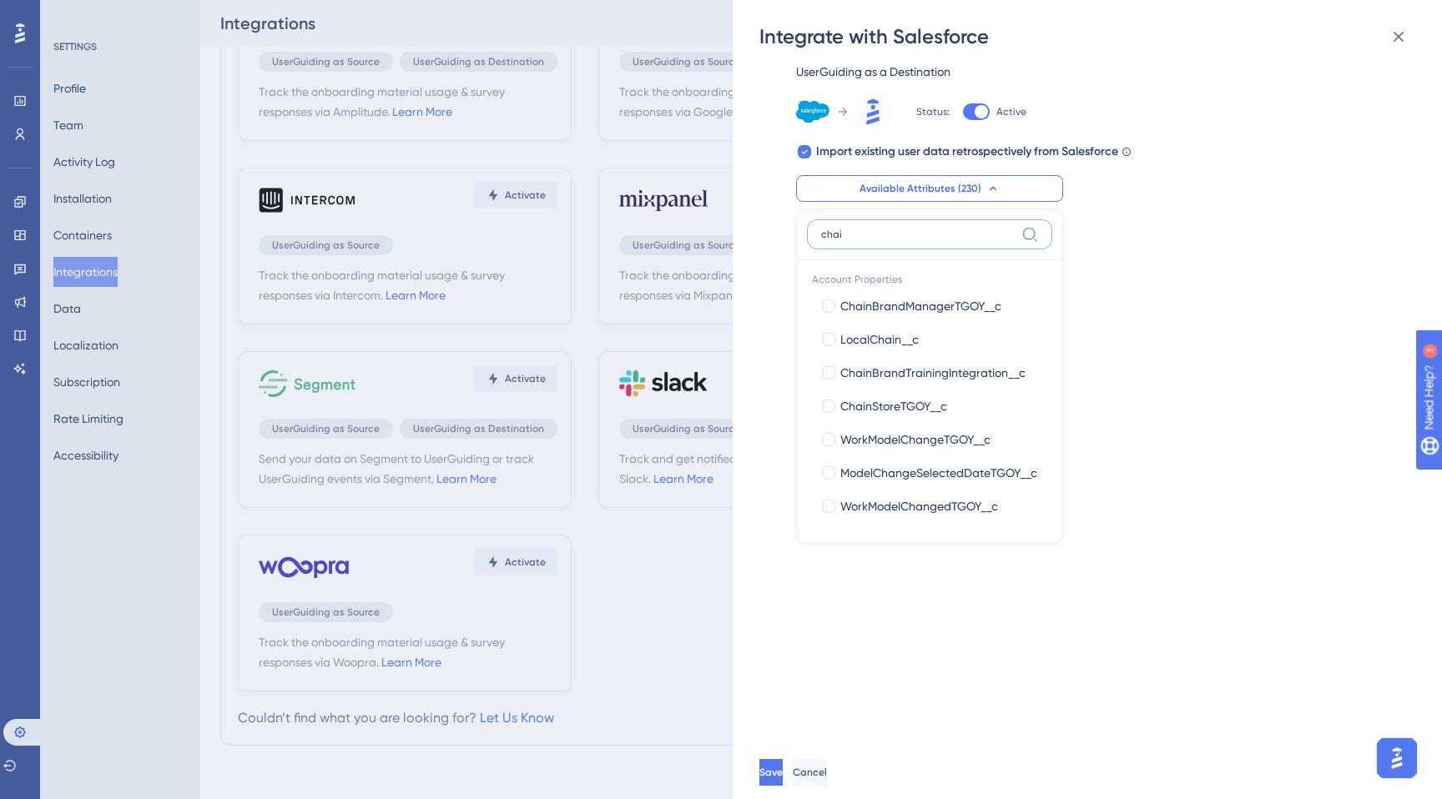
scroll to position [0, 0]
type input "chain"
click at [898, 409] on span "ChainStoreTGOY__c" at bounding box center [893, 411] width 107 height 20
checkbox input "true"
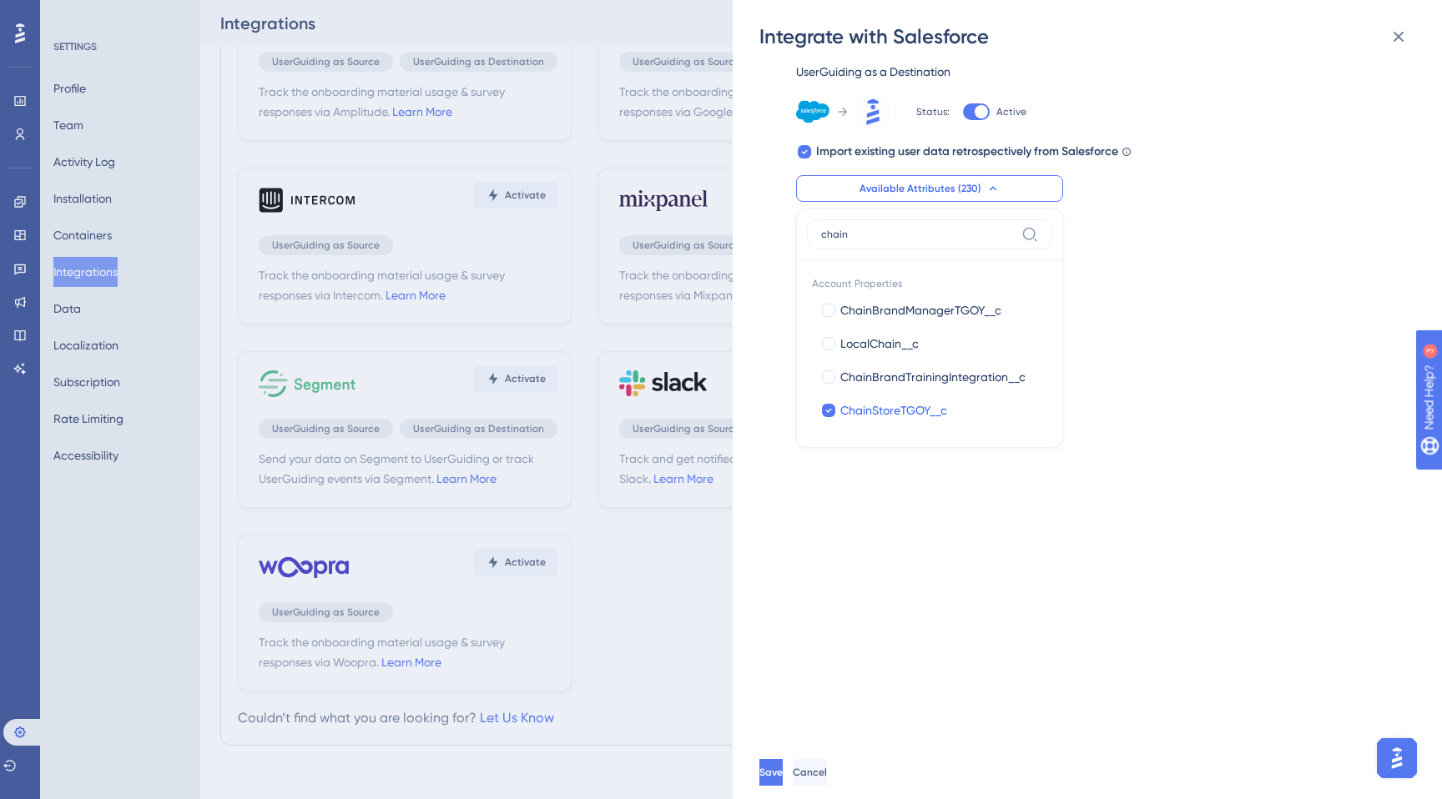
click at [917, 505] on div "Send your data on Salesforce to UserGuiding or track UserGuiding events via Sal…" at bounding box center [1095, 398] width 673 height 696
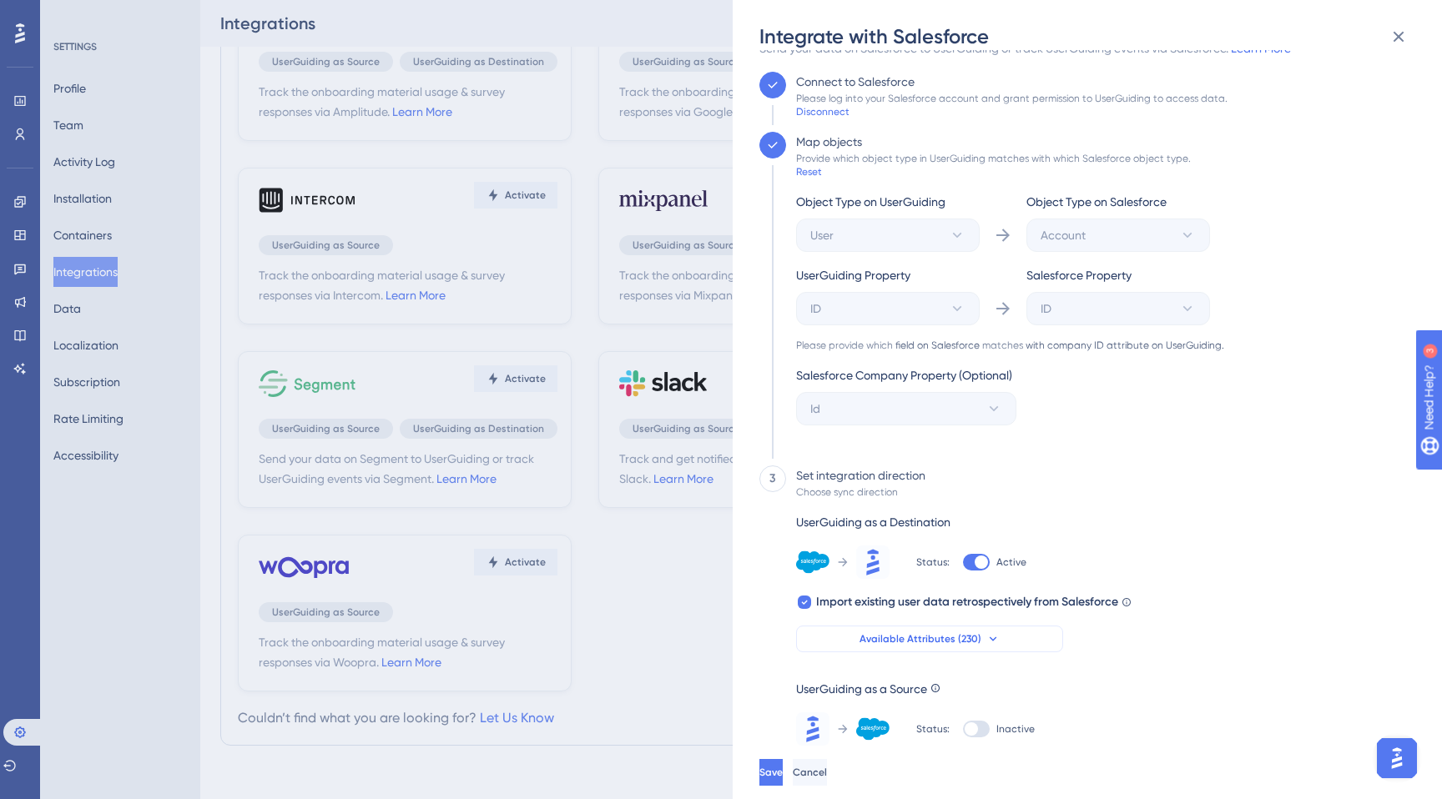
click at [945, 652] on button "Available Attributes (230)" at bounding box center [929, 639] width 267 height 27
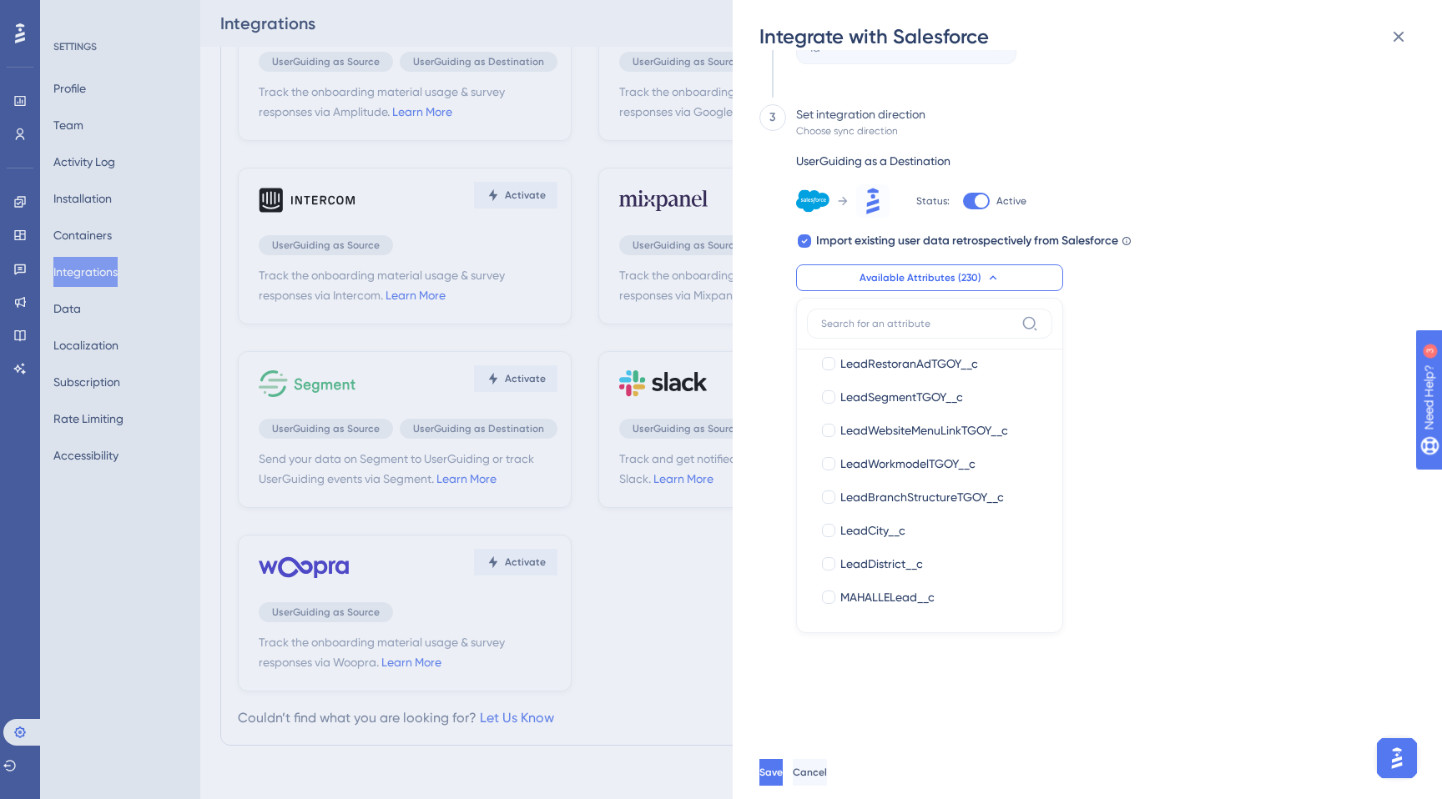
scroll to position [3490, 0]
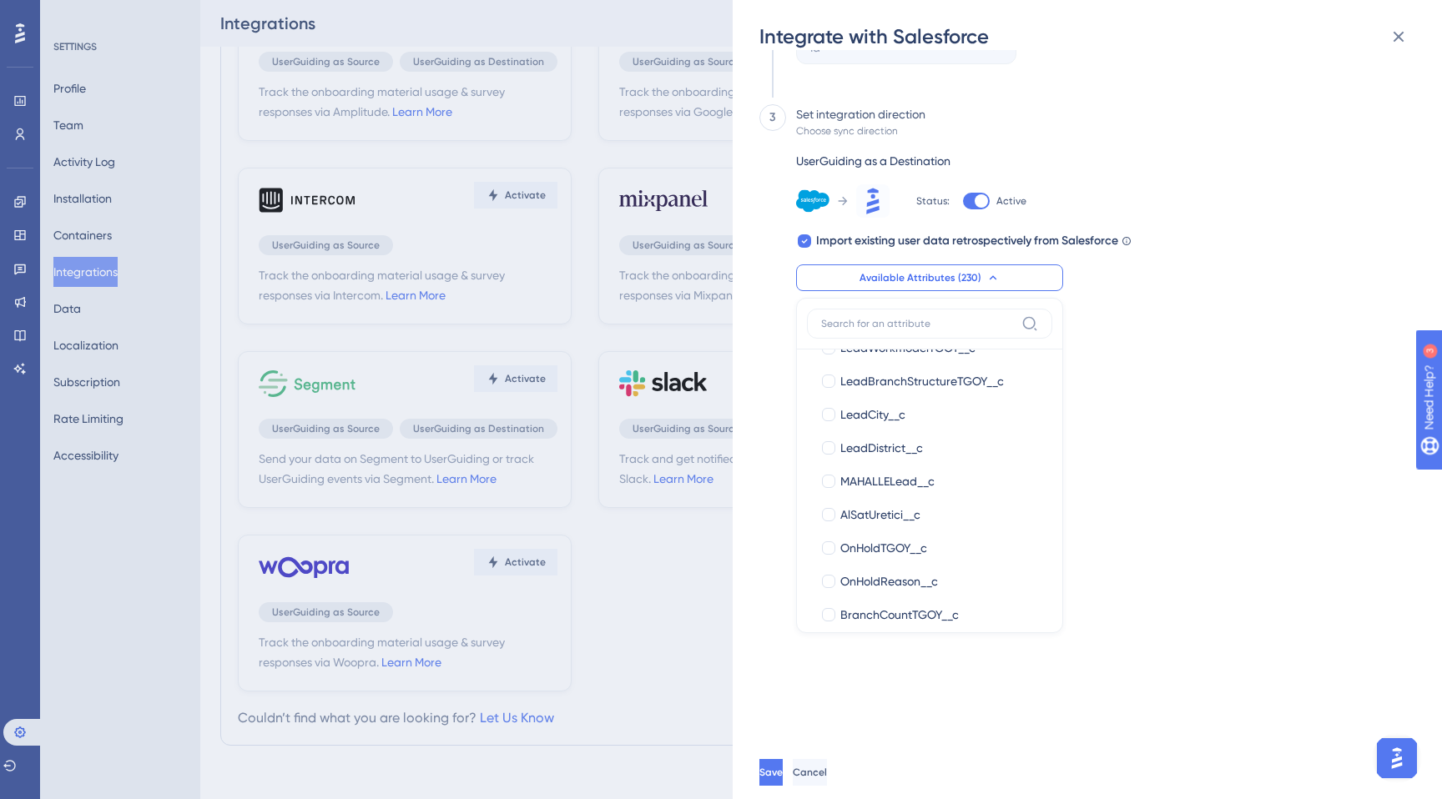
click at [1173, 604] on div "Send your data on Salesforce to UserGuiding or track UserGuiding events via Sal…" at bounding box center [1095, 398] width 673 height 696
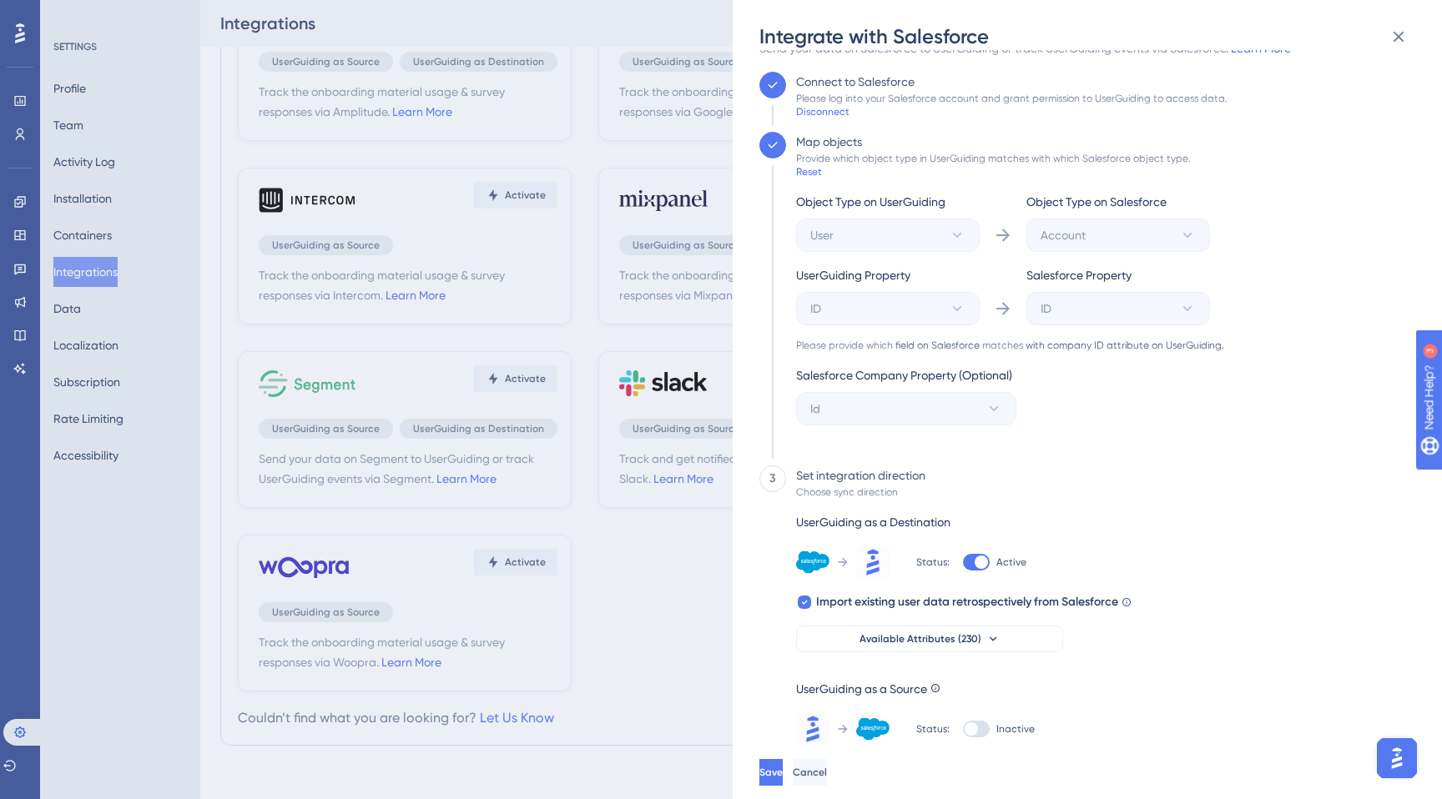
click at [963, 740] on div "Status: Inactive" at bounding box center [975, 729] width 119 height 33
click at [968, 734] on div at bounding box center [971, 729] width 13 height 13
click at [963, 761] on input "Inactive" at bounding box center [962, 761] width 1 height 1
checkbox input "true"
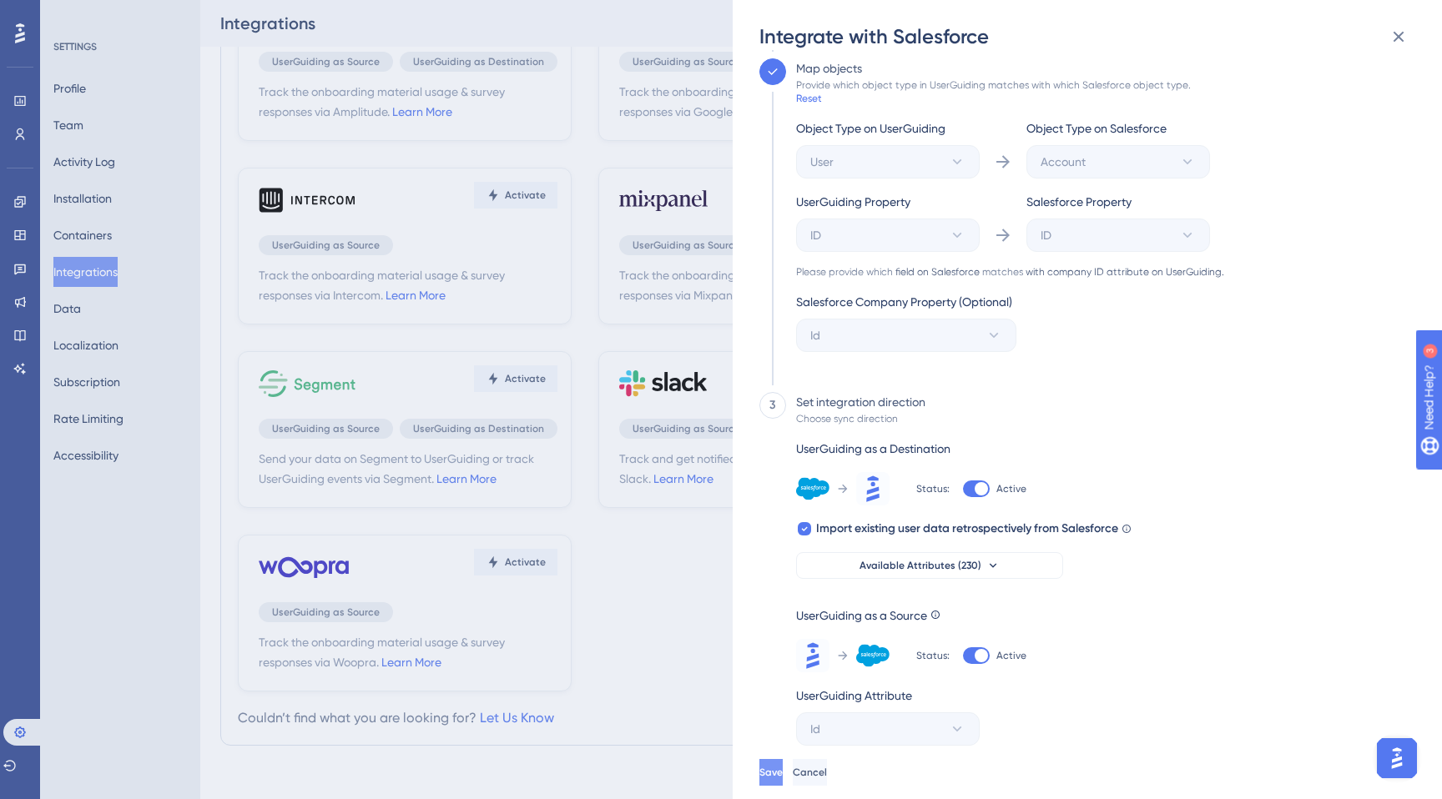
click at [783, 775] on span "Save" at bounding box center [770, 772] width 23 height 13
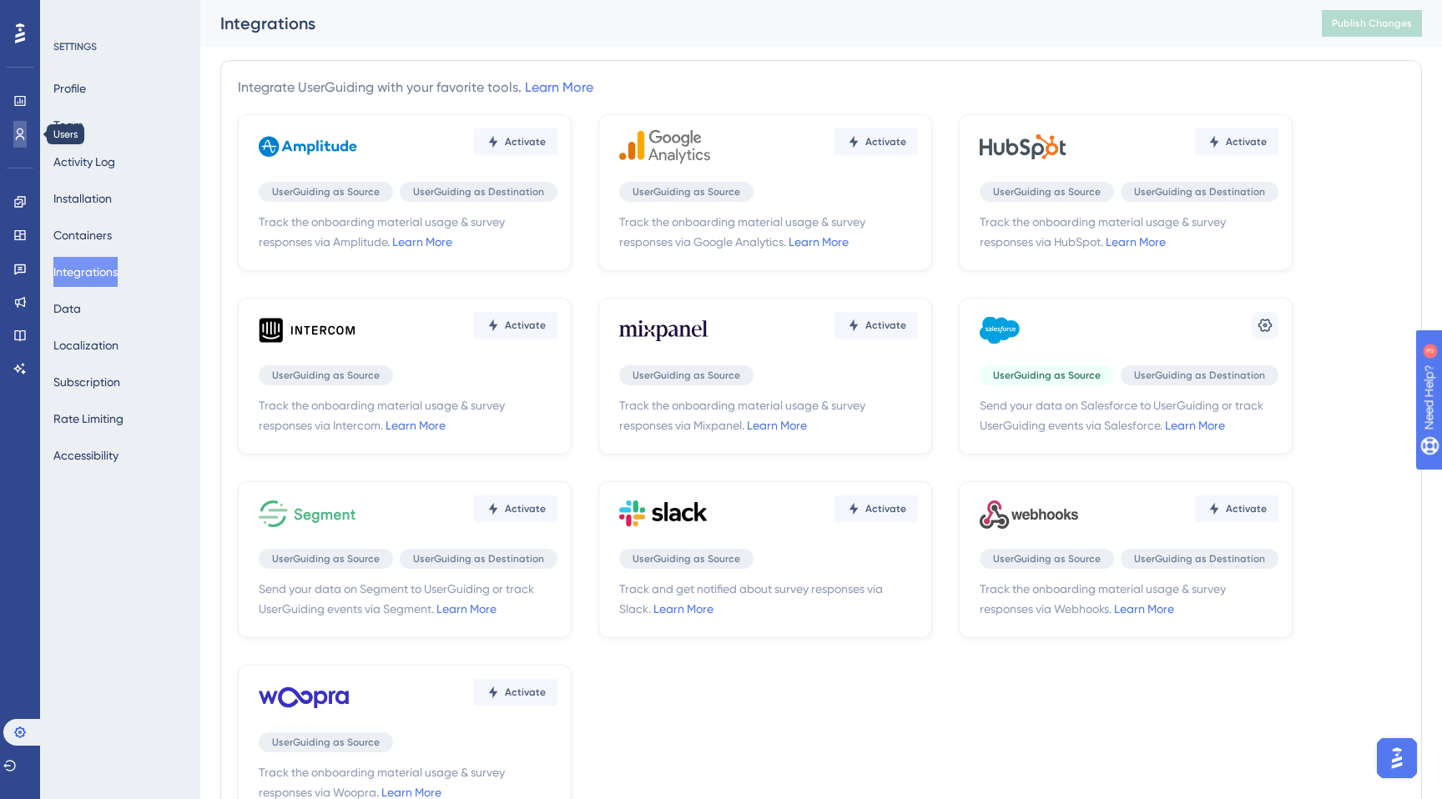
click at [15, 140] on icon at bounding box center [19, 134] width 13 height 13
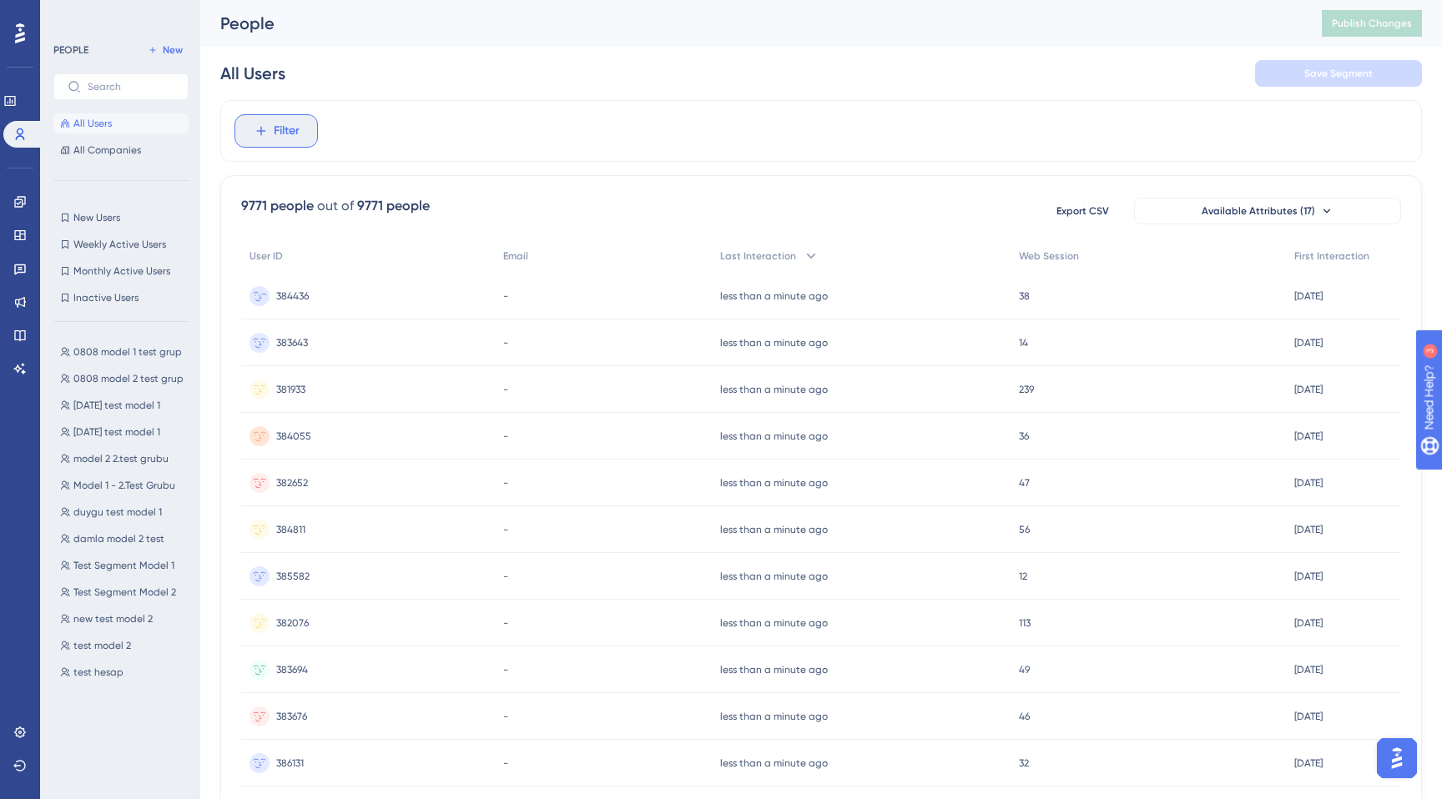
click at [291, 124] on span "Filter" at bounding box center [287, 131] width 26 height 20
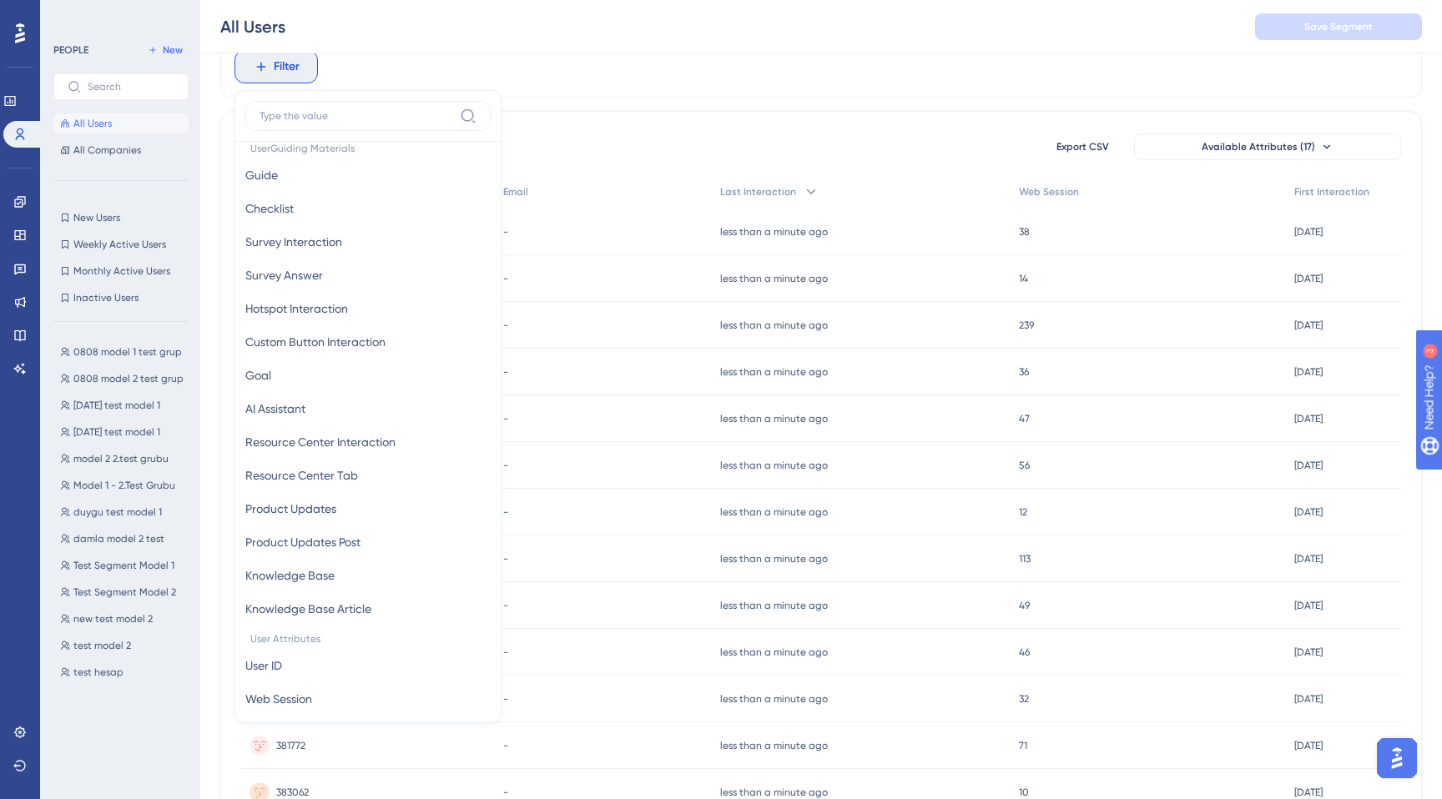
scroll to position [273, 0]
click at [157, 50] on icon at bounding box center [153, 50] width 10 height 10
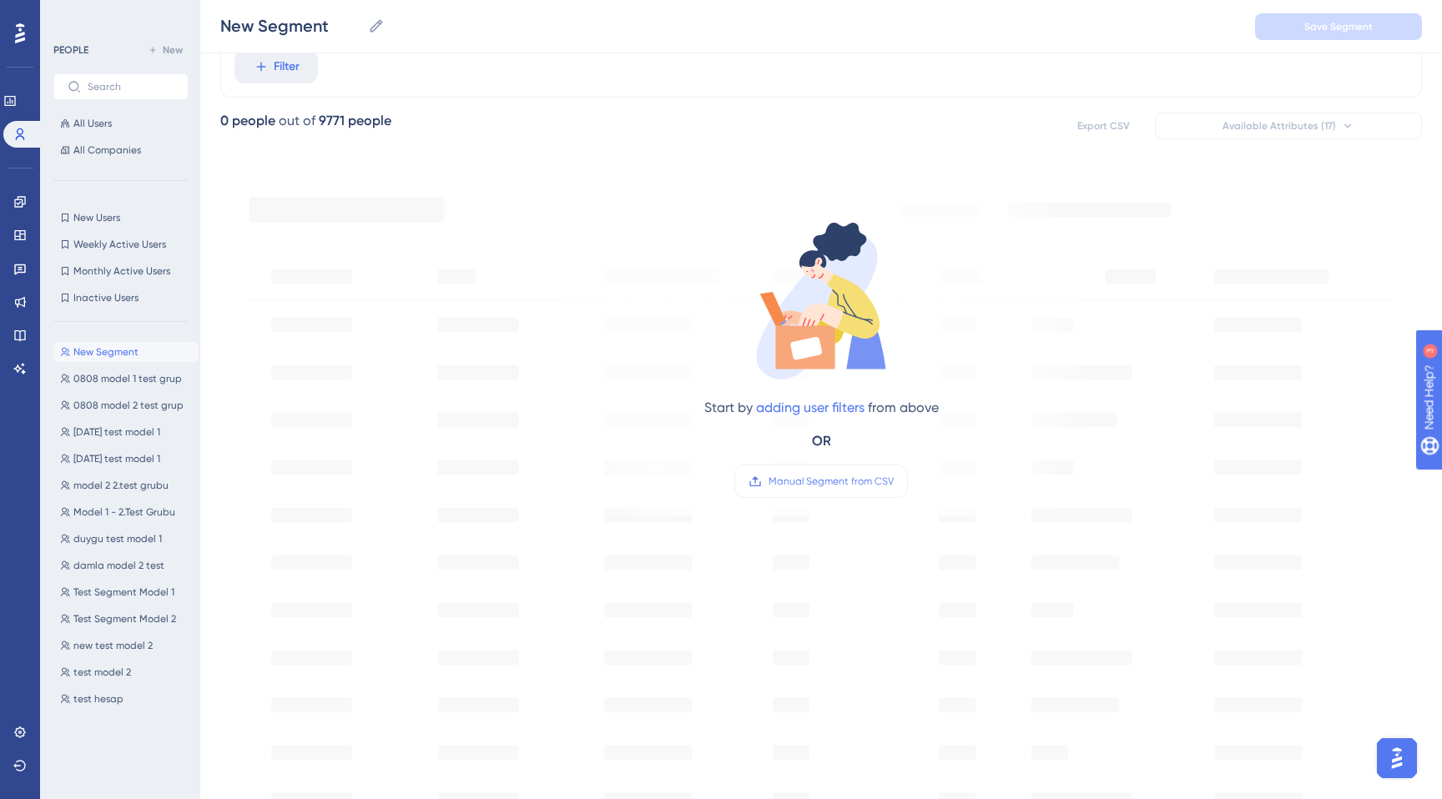
scroll to position [0, 0]
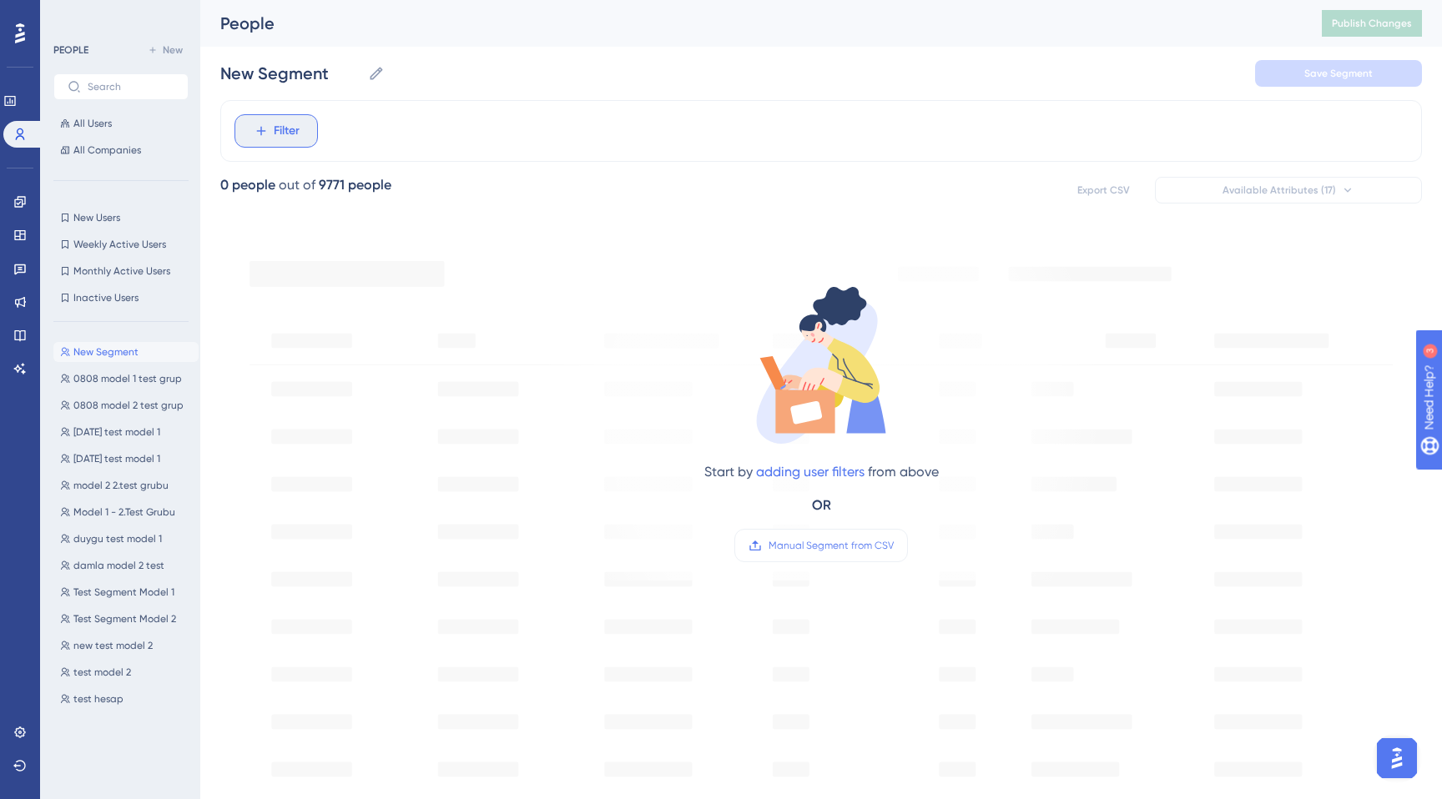
click at [289, 134] on span "Filter" at bounding box center [287, 131] width 26 height 20
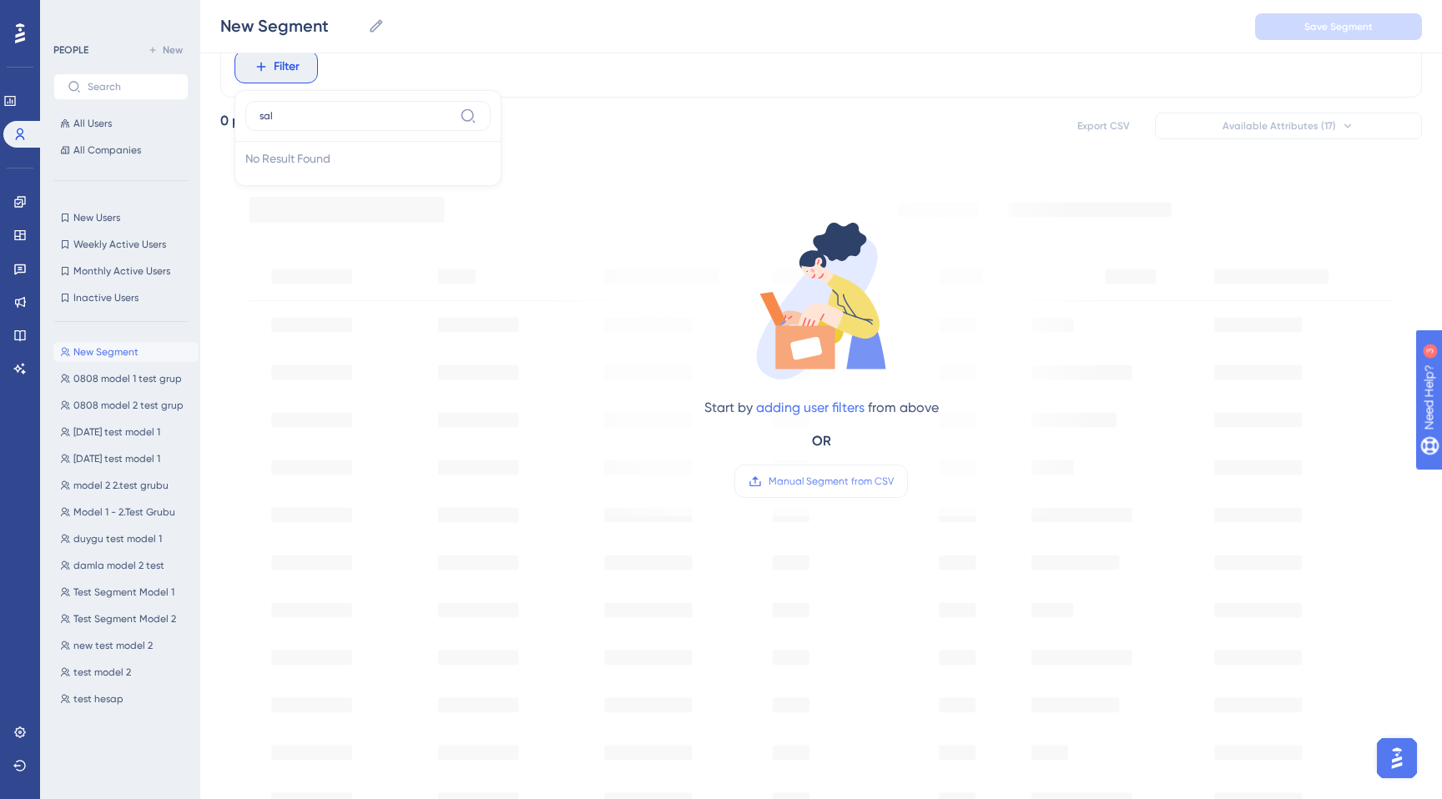
type input "sale"
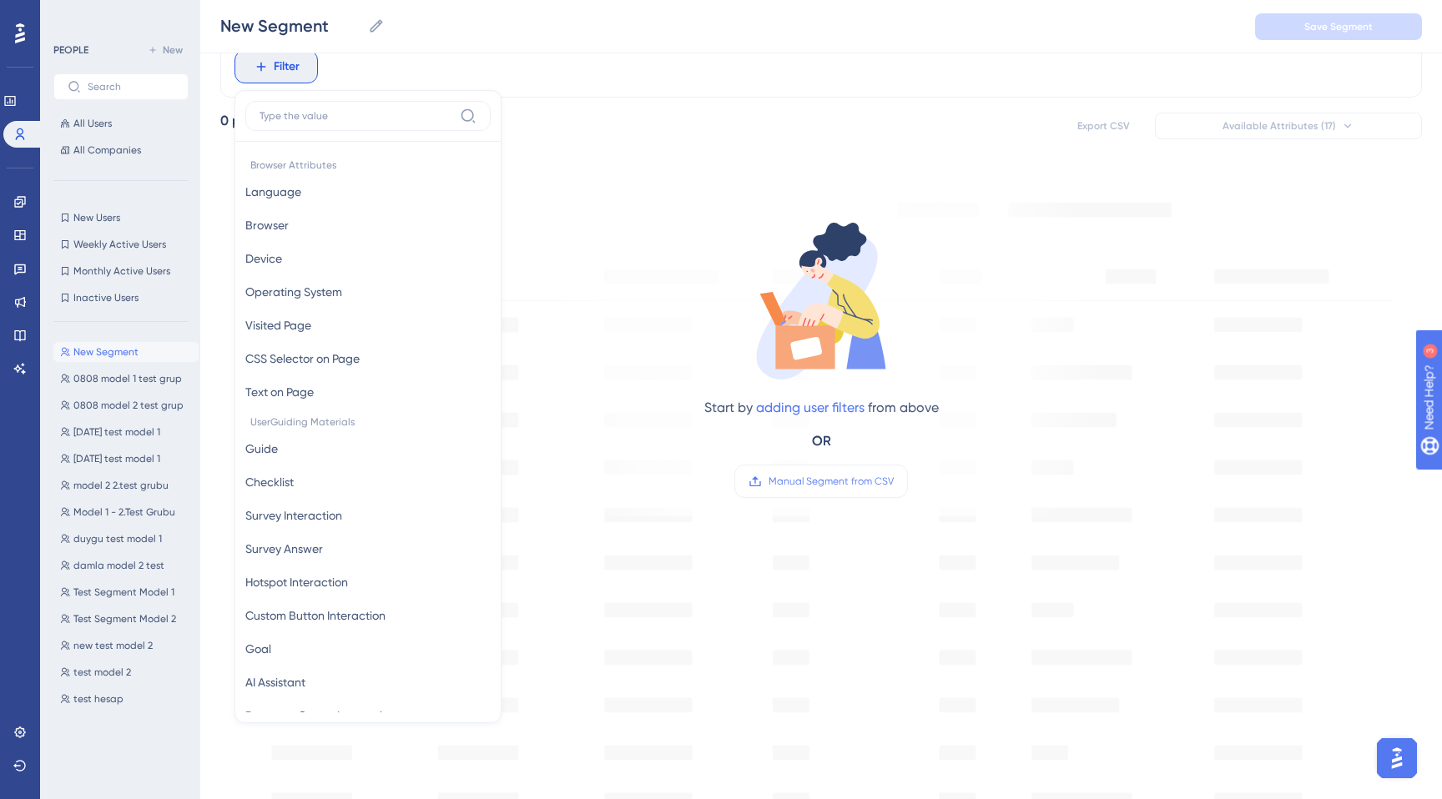
click at [150, 741] on div "New Segment New Segment 0808 model 1 test grup 0808 model 1 test grup 0808 mode…" at bounding box center [125, 552] width 145 height 434
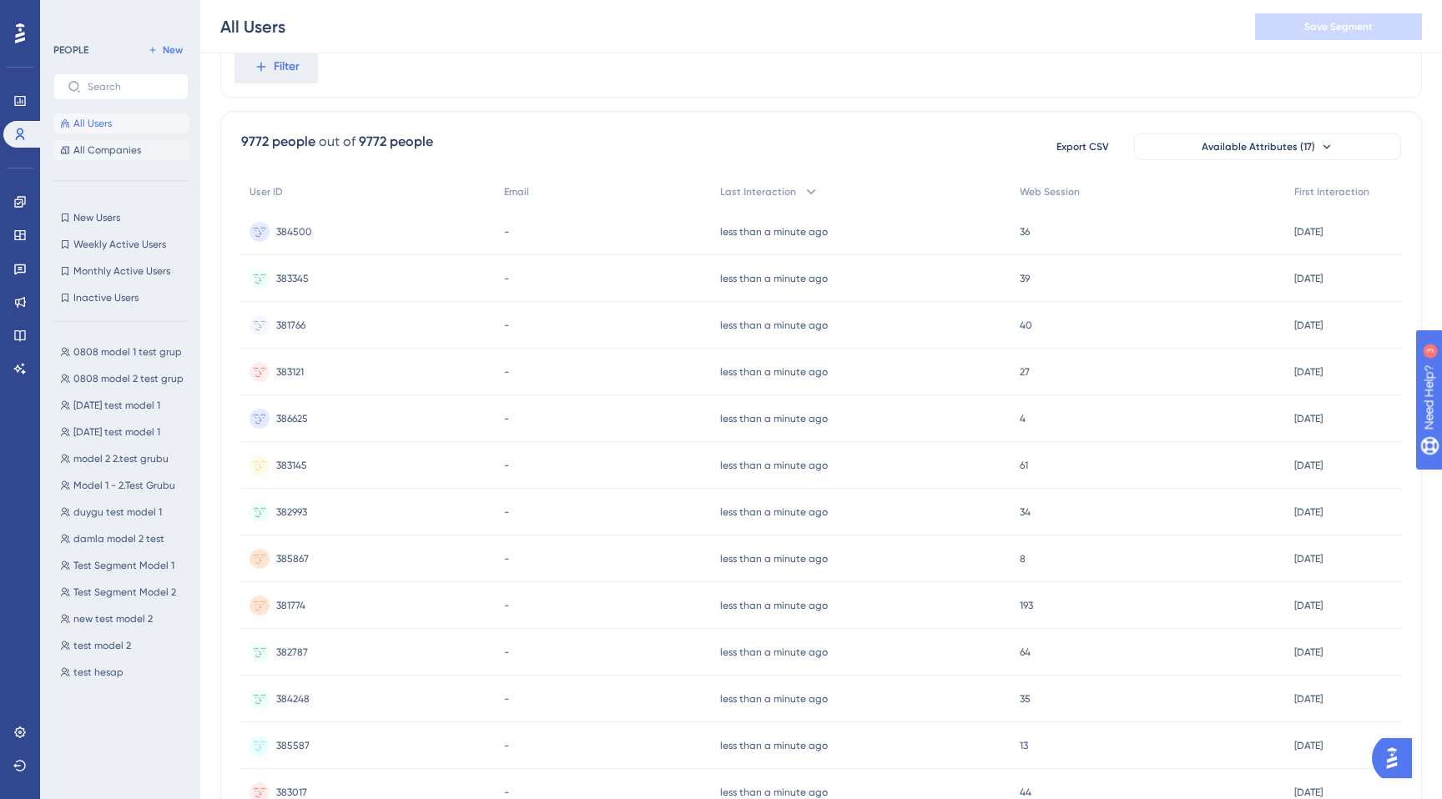
click at [122, 146] on span "All Companies" at bounding box center [107, 150] width 68 height 13
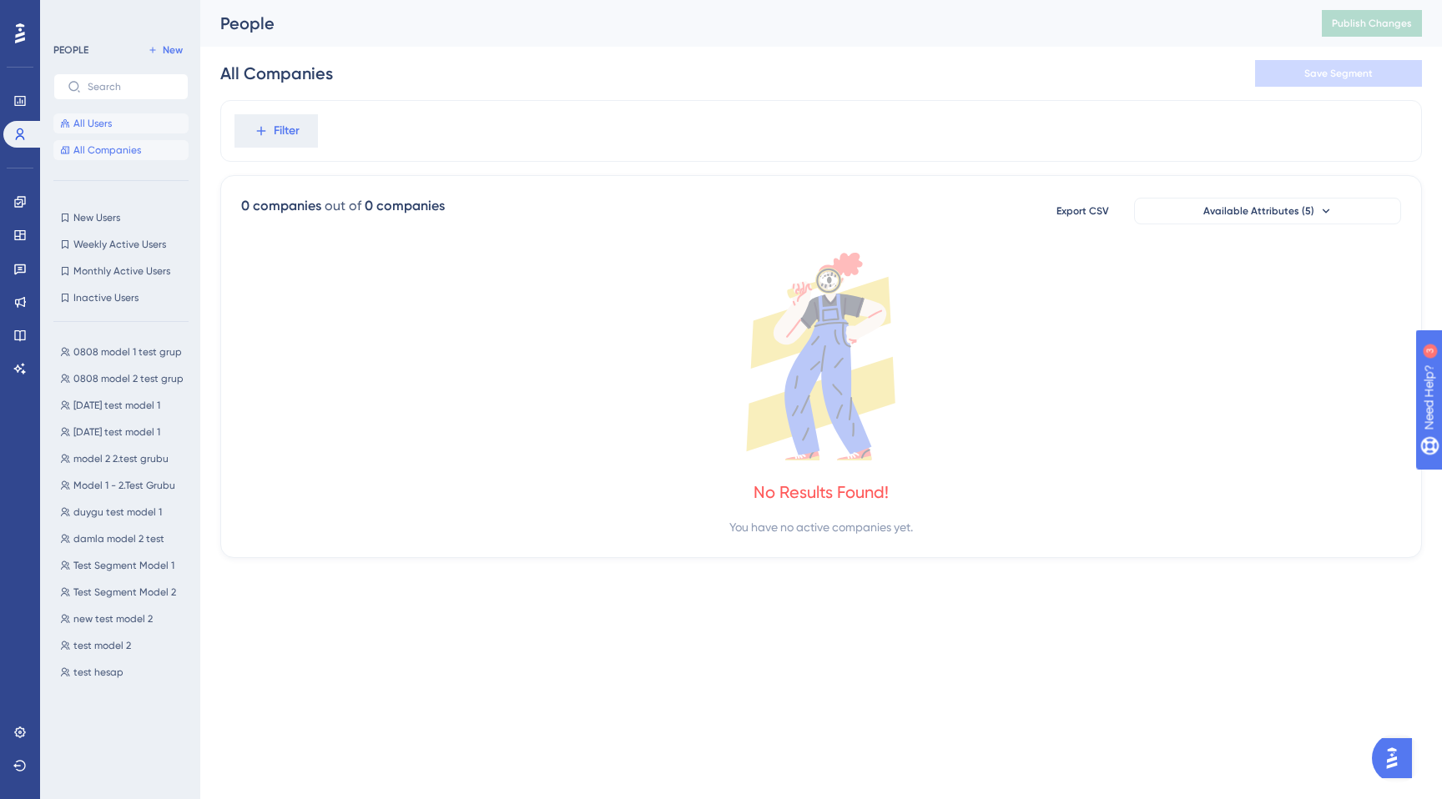
click at [133, 129] on button "All Users" at bounding box center [120, 123] width 135 height 20
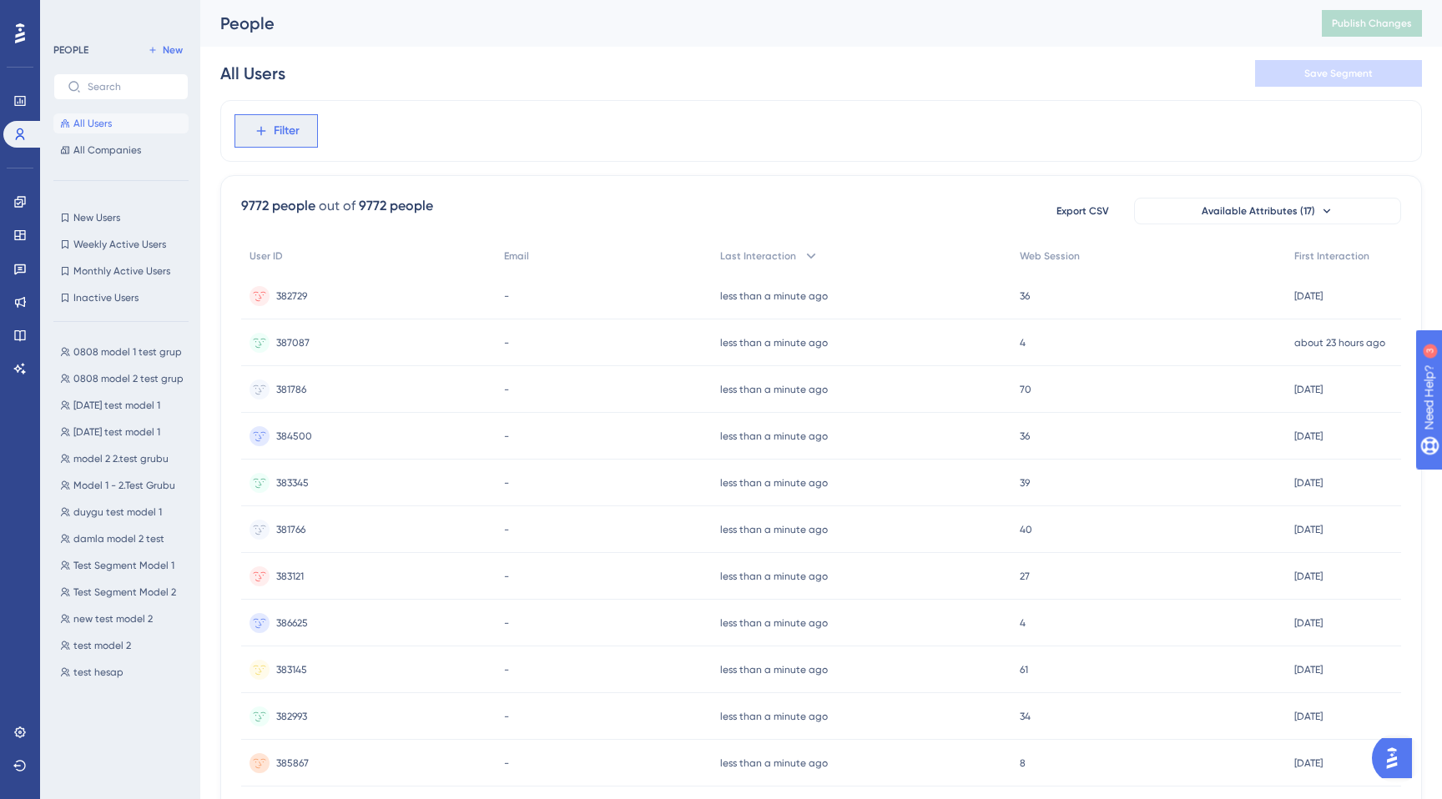
click at [290, 127] on span "Filter" at bounding box center [287, 131] width 26 height 20
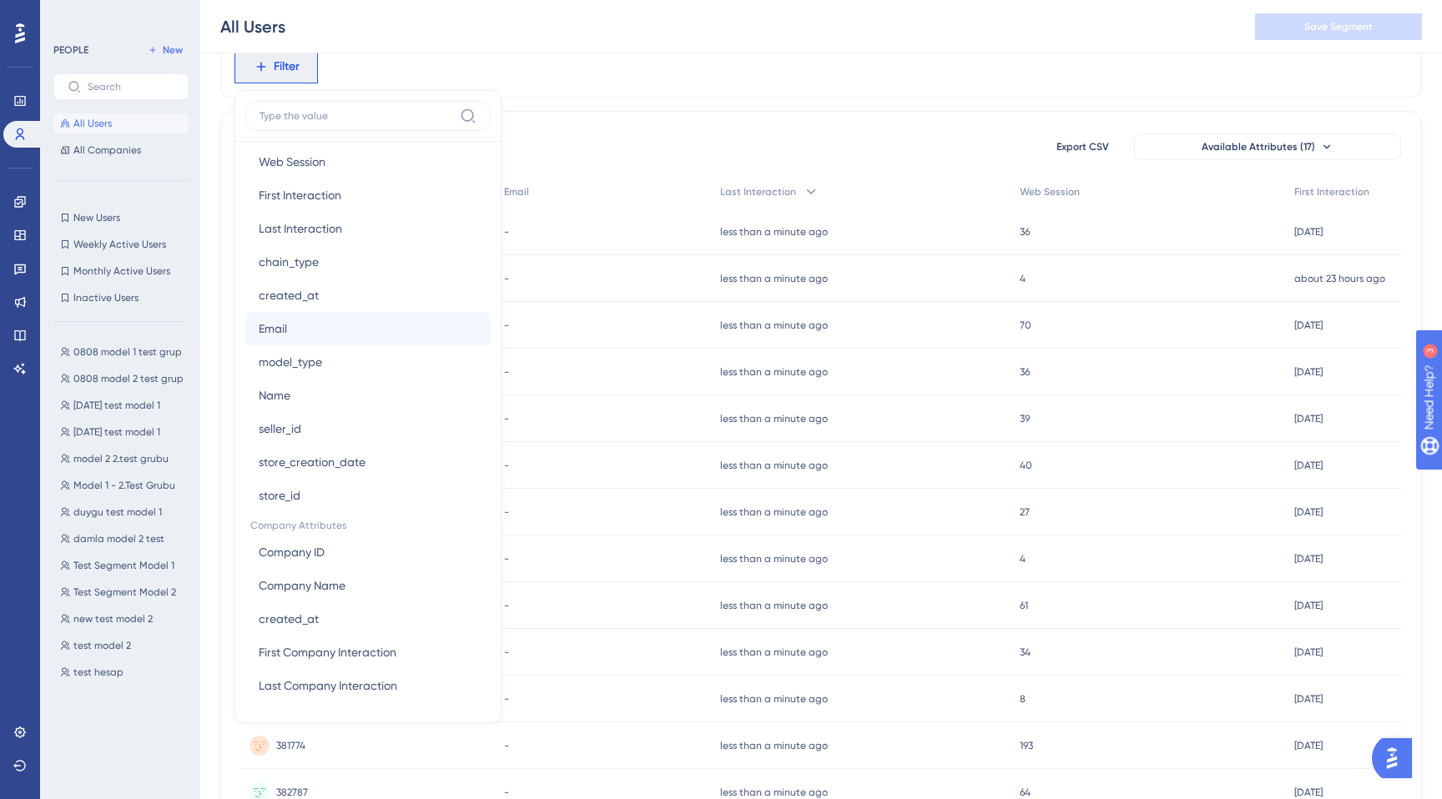
scroll to position [173, 0]
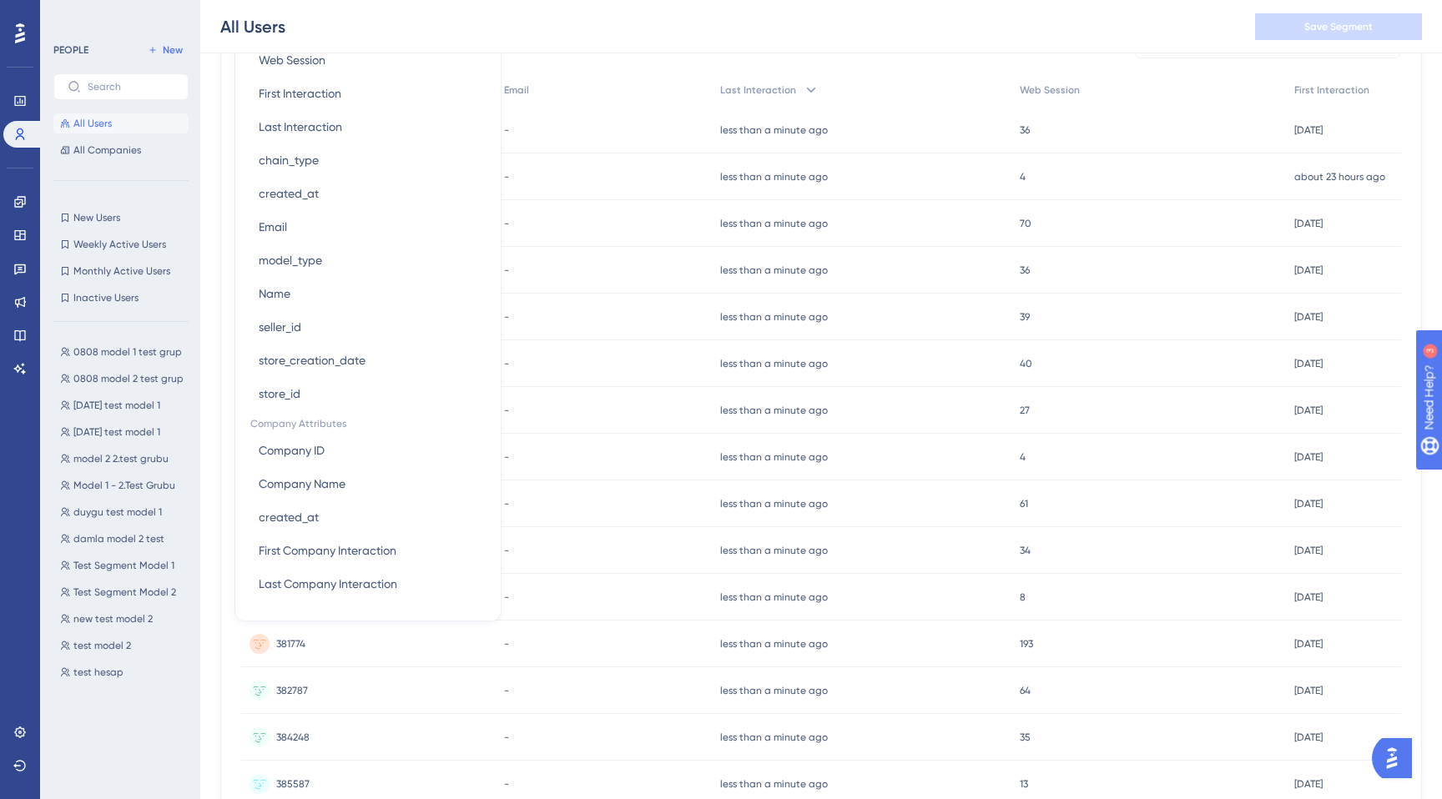
click at [0, 439] on div "Performance Users Engagement Widgets Feedback Product Updates Knowledge Base AI…" at bounding box center [20, 399] width 40 height 799
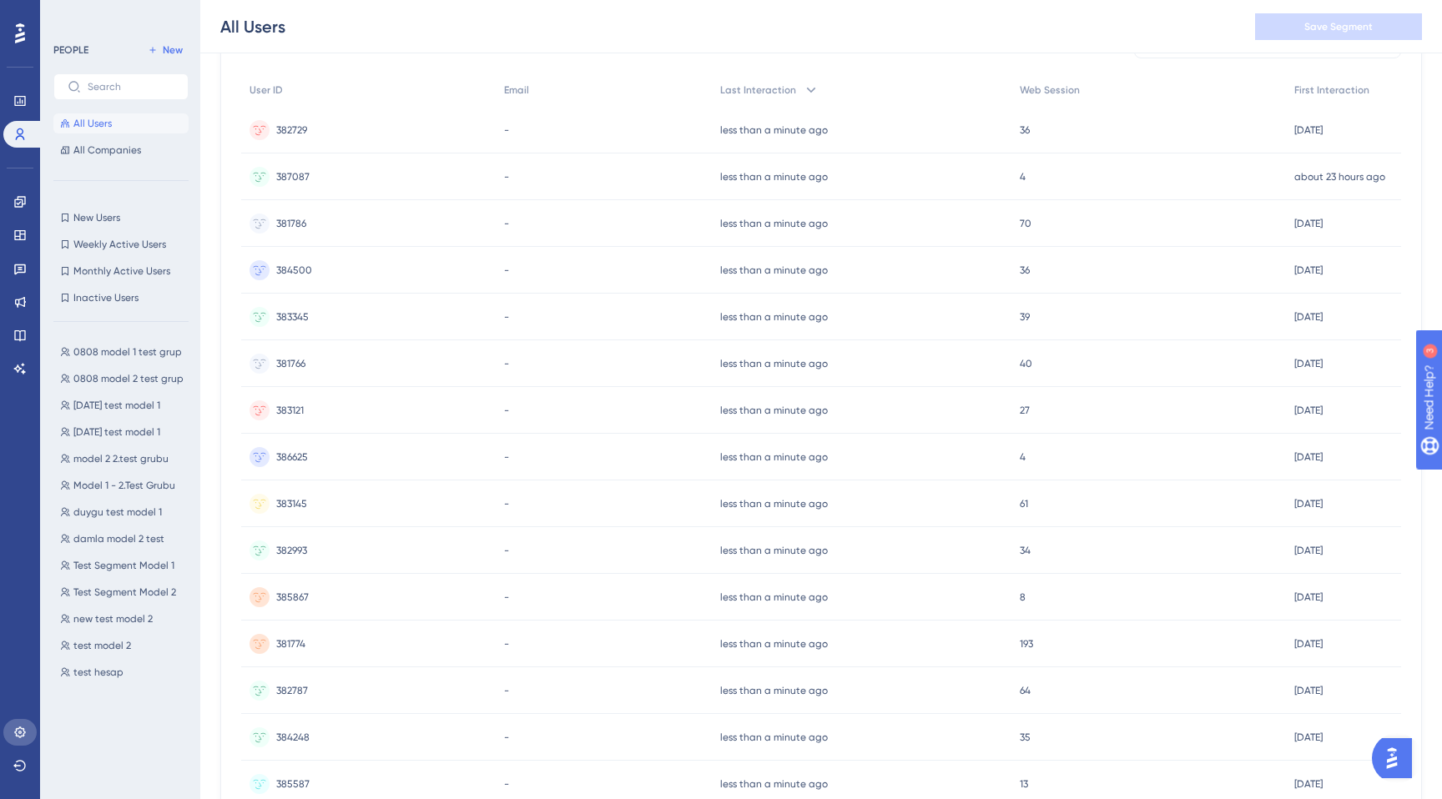
click at [12, 723] on link at bounding box center [19, 732] width 33 height 27
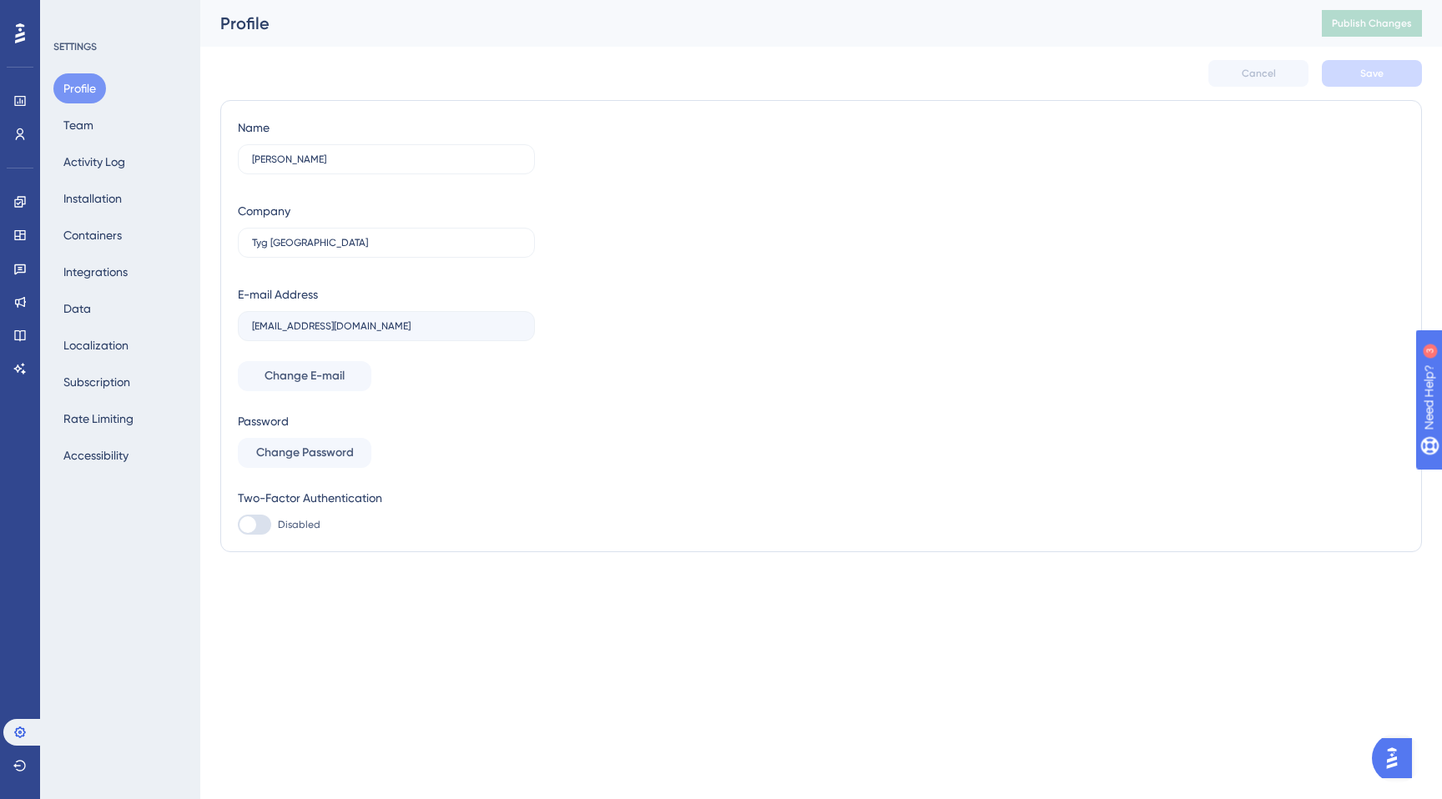
click at [107, 315] on div "Profile Team Activity Log Installation Containers Integrations Data Localizatio…" at bounding box center [120, 271] width 135 height 397
click at [83, 310] on button "Data" at bounding box center [77, 309] width 48 height 30
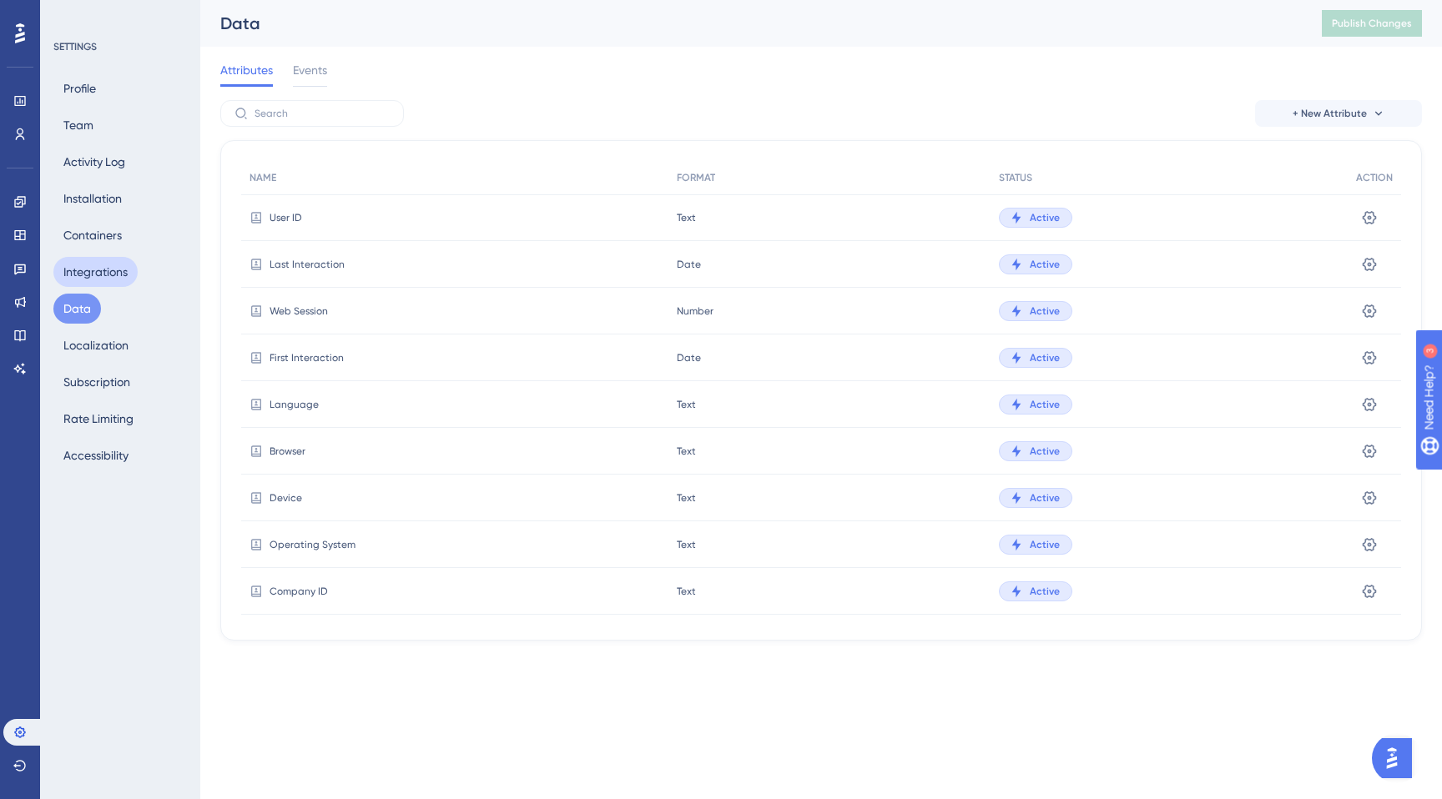
click at [103, 272] on button "Integrations" at bounding box center [95, 272] width 84 height 30
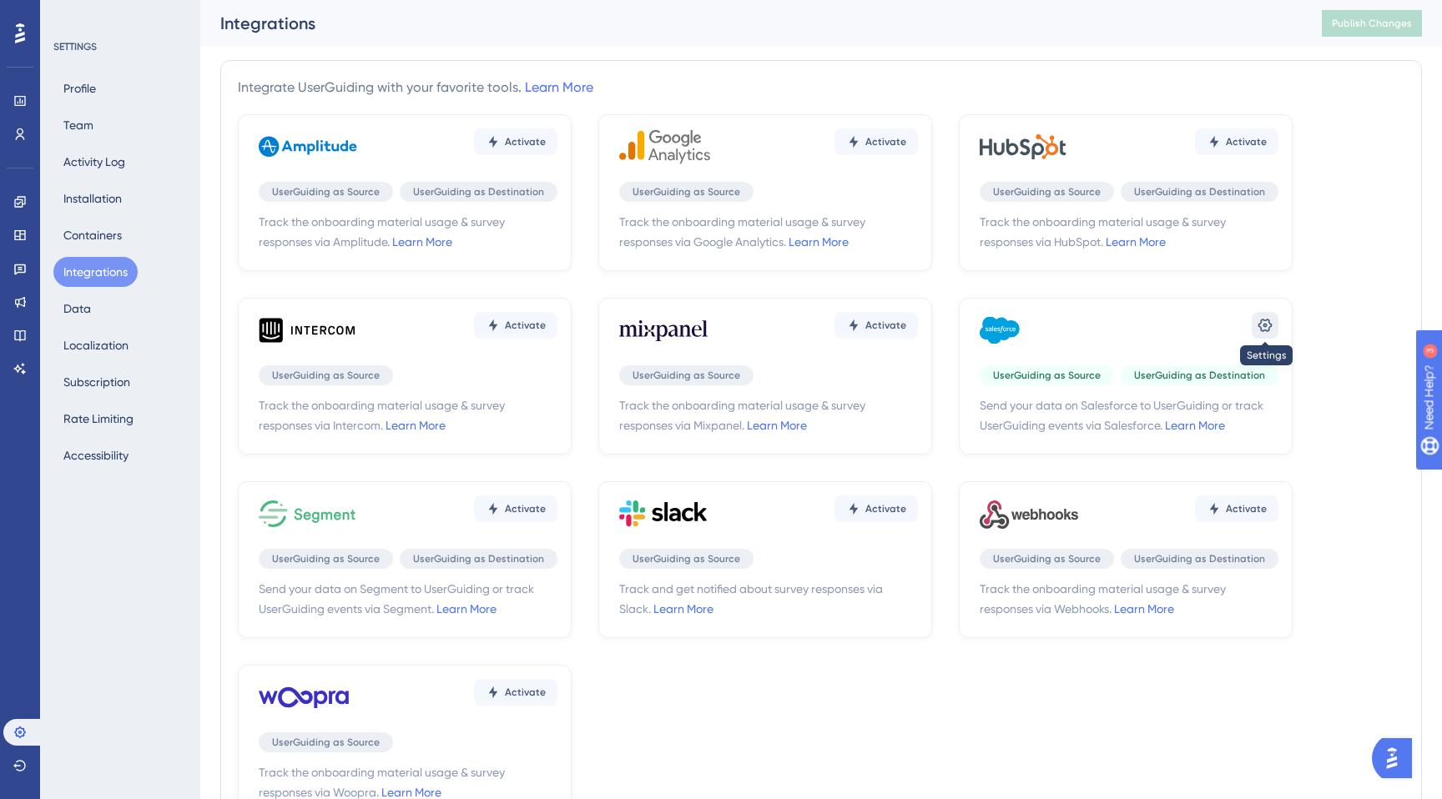
click at [1266, 322] on icon at bounding box center [1265, 325] width 17 height 17
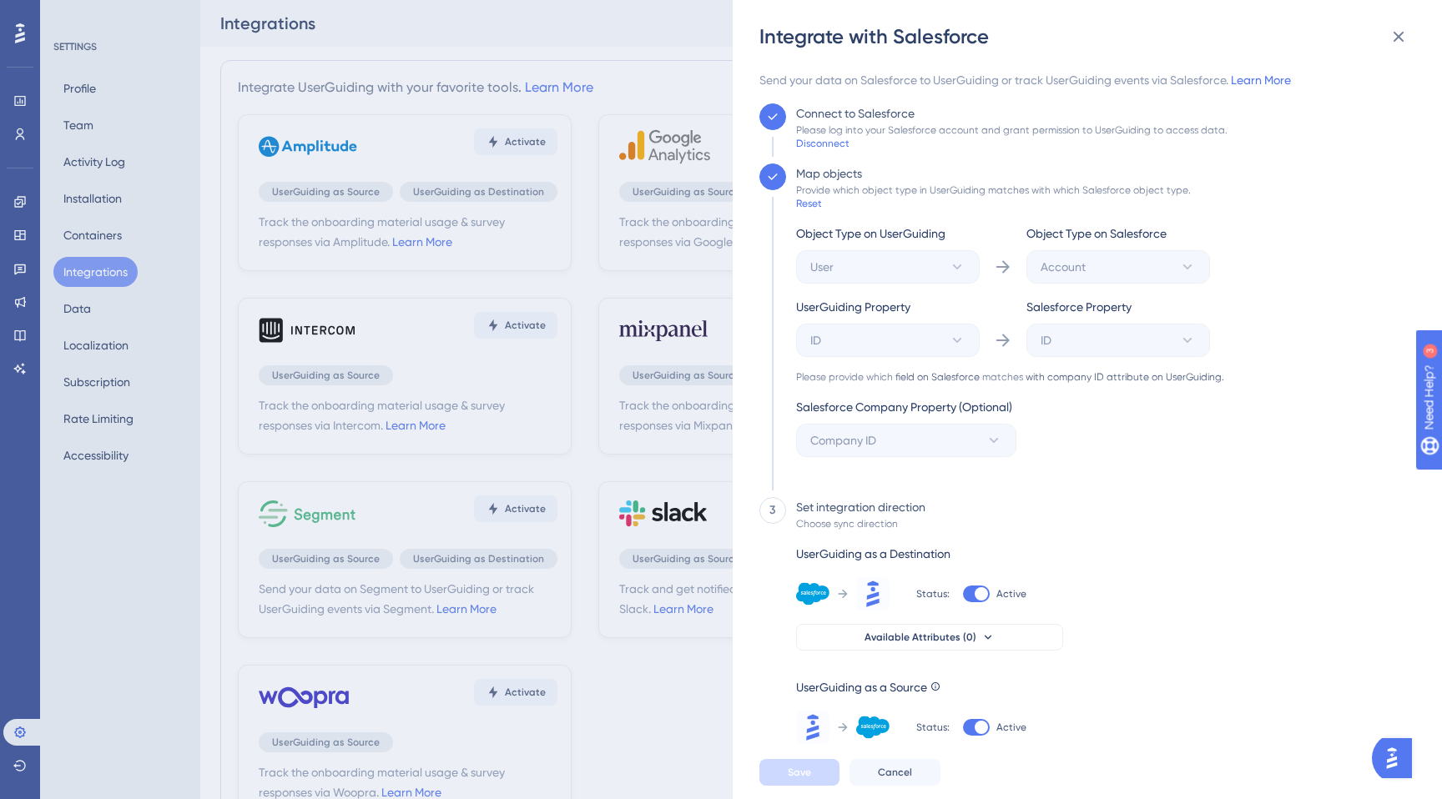
scroll to position [72, 0]
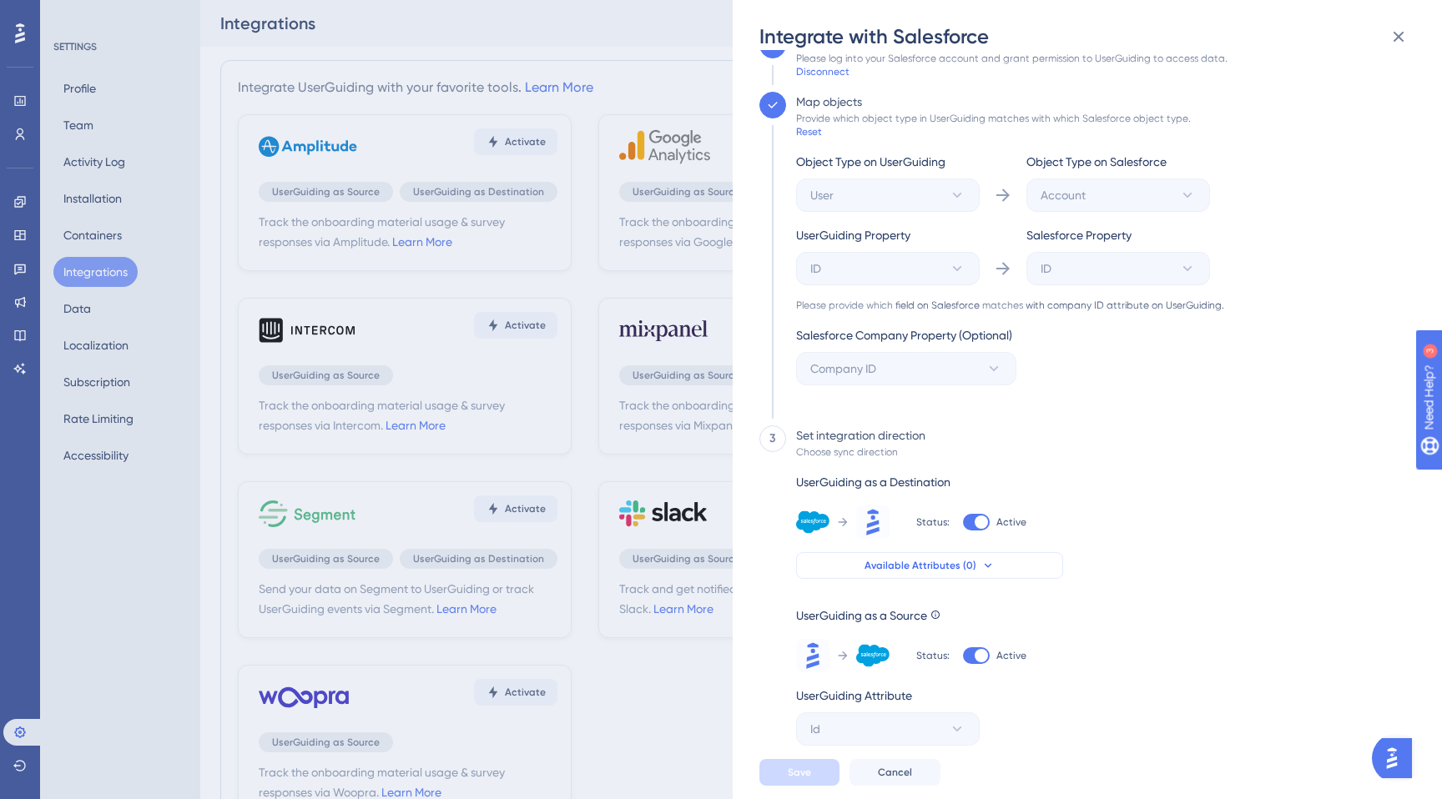
click at [910, 562] on span "Available Attributes (0)" at bounding box center [921, 565] width 112 height 13
click at [1111, 501] on div "3 Set integration direction Choose sync direction UserGuiding as a Destination …" at bounding box center [1082, 586] width 646 height 320
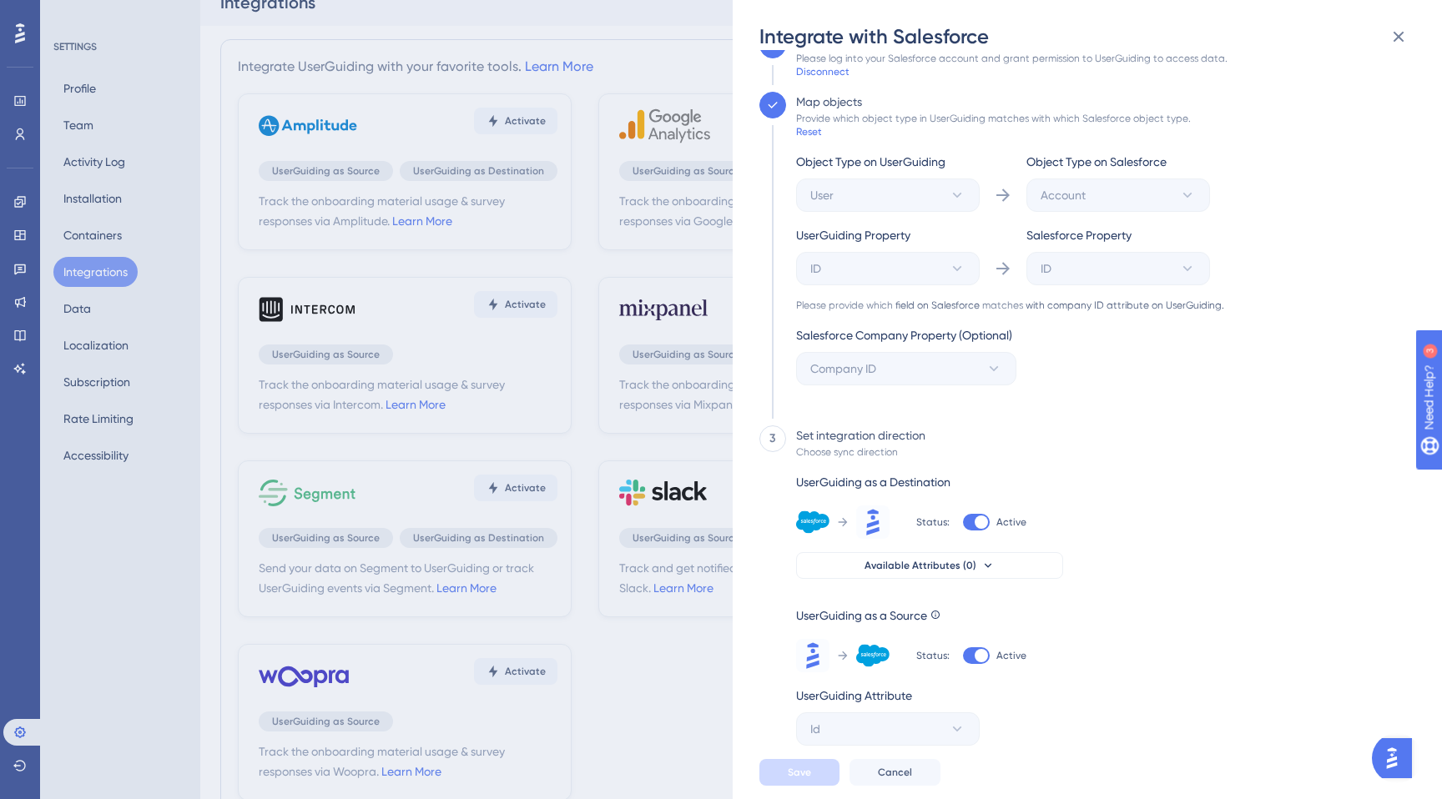
scroll to position [20, 0]
click at [942, 548] on div "UserGuiding as a Destination Status: Active Available Attributes (0)" at bounding box center [929, 525] width 267 height 107
click at [934, 565] on span "Available Attributes (0)" at bounding box center [921, 565] width 112 height 13
click at [898, 616] on input at bounding box center [918, 611] width 194 height 13
type input "a"
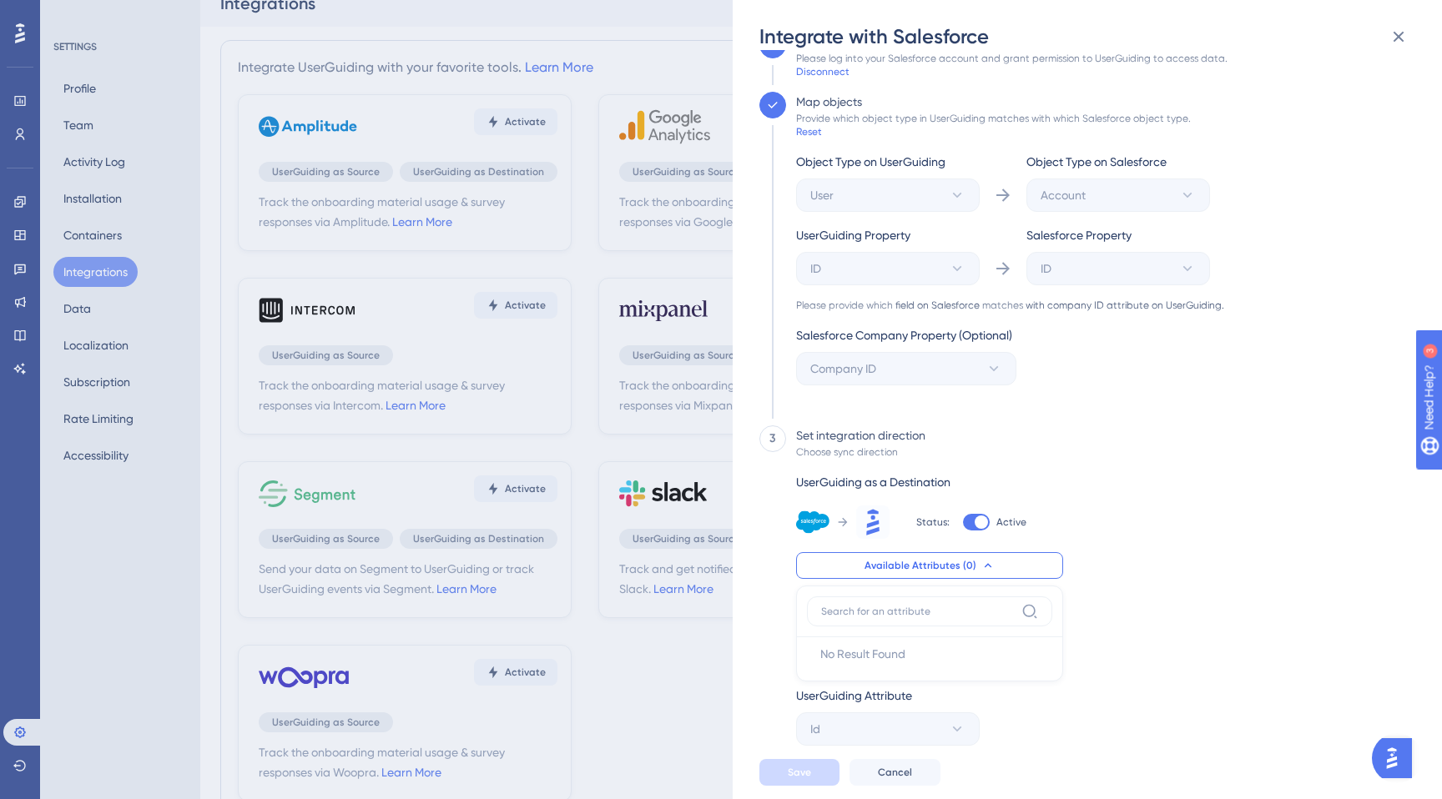
scroll to position [0, 0]
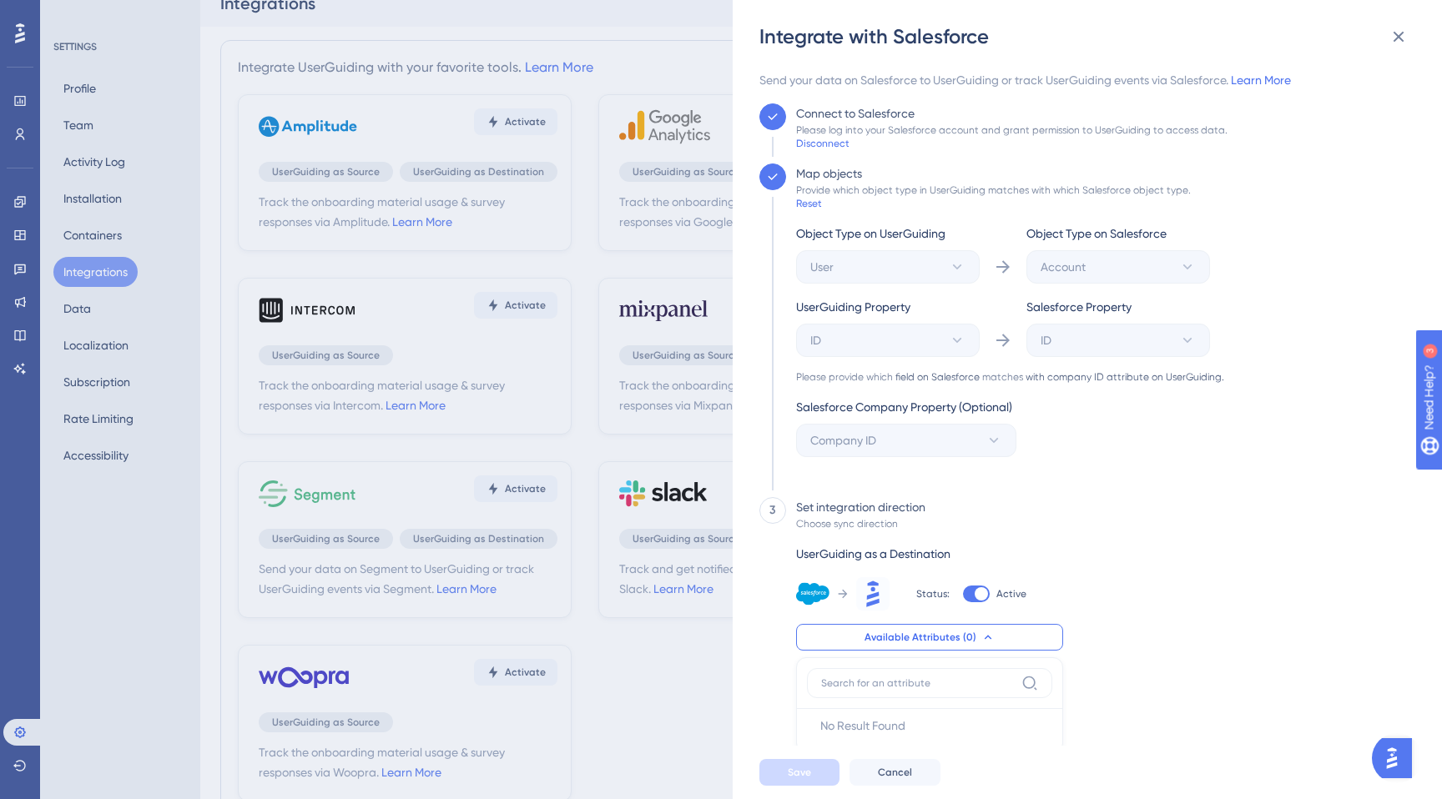
click at [1250, 425] on div "Map objects Provide which object type in UserGuiding matches with which Salesfo…" at bounding box center [1082, 324] width 646 height 320
click at [808, 201] on div "Reset" at bounding box center [809, 203] width 26 height 13
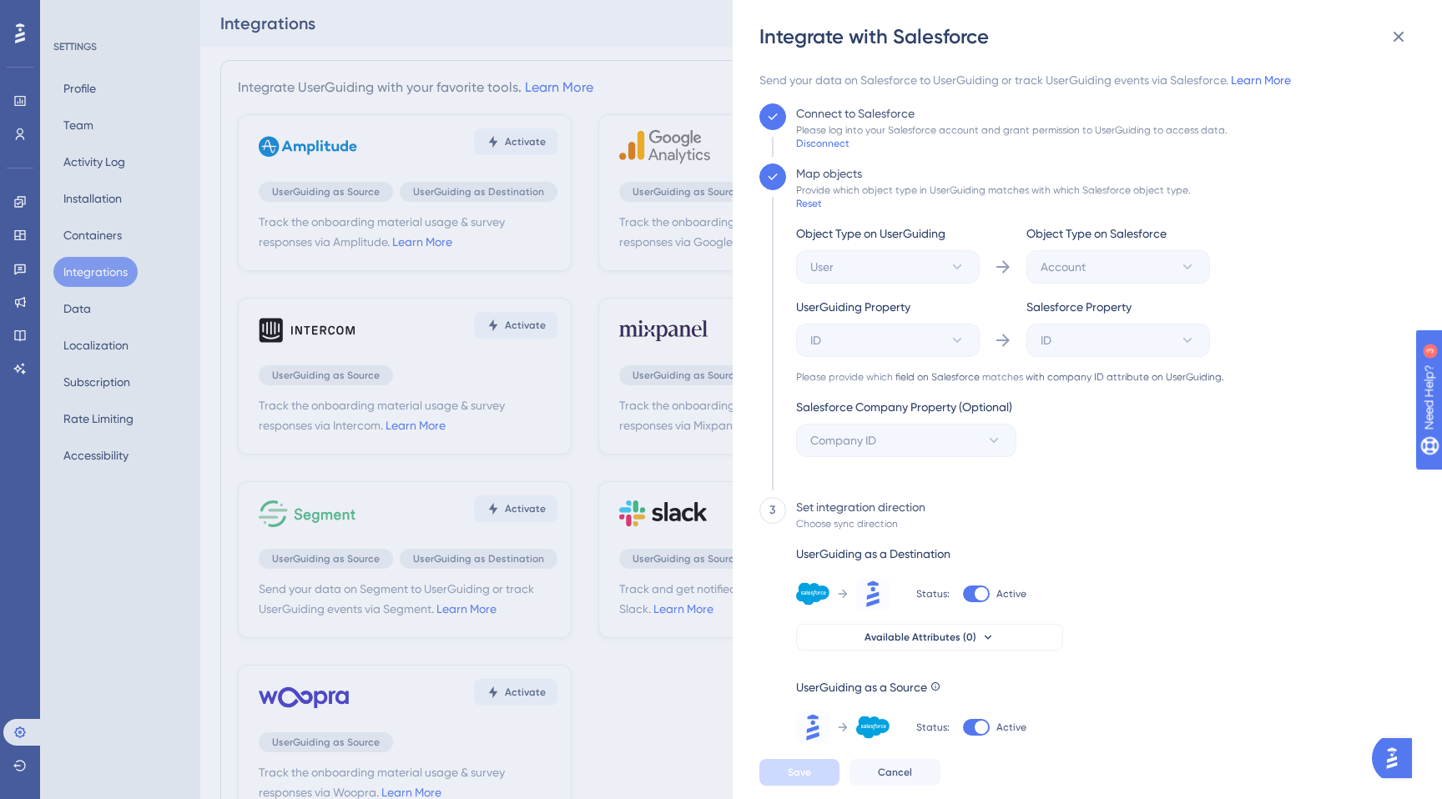
scroll to position [72, 0]
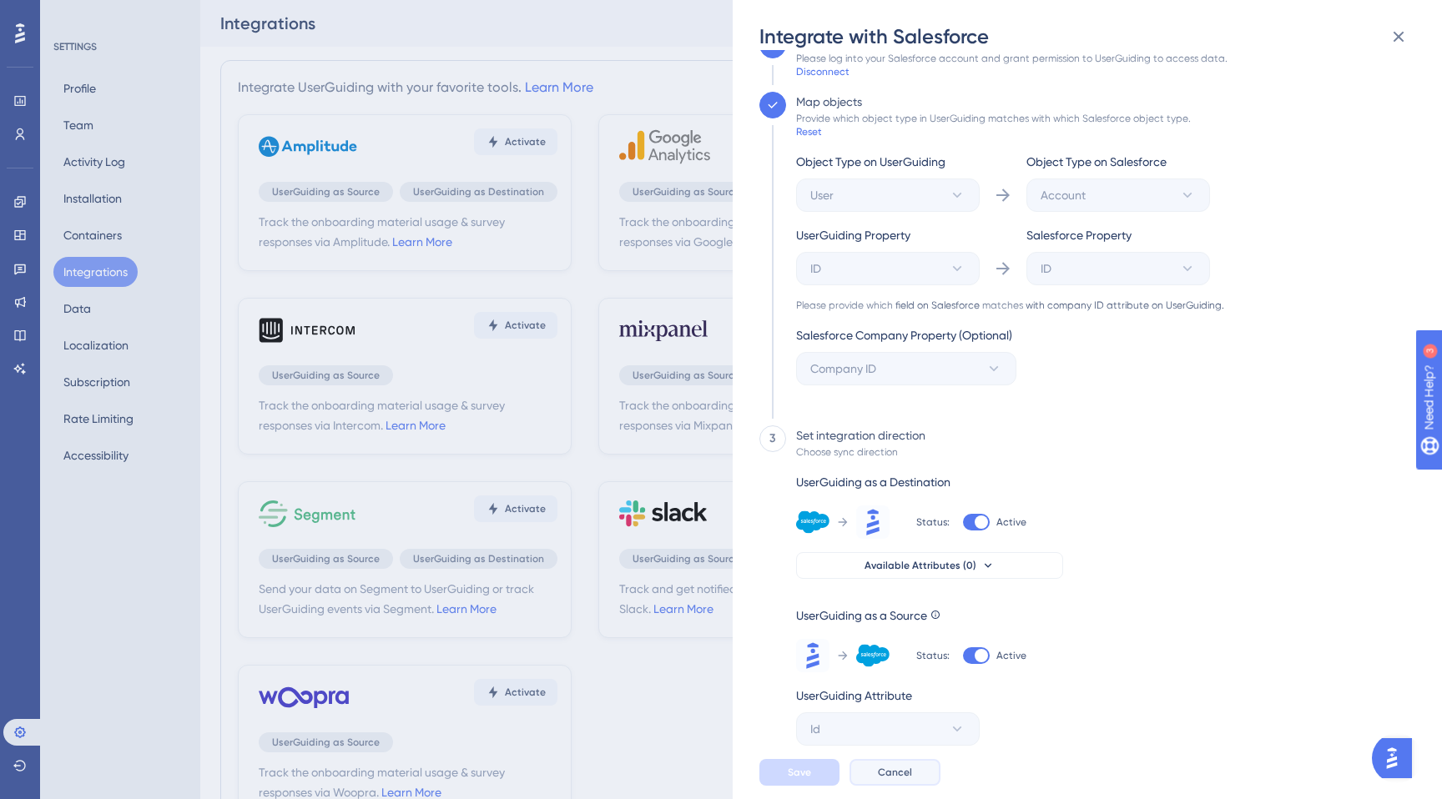
click at [882, 775] on span "Cancel" at bounding box center [895, 772] width 34 height 13
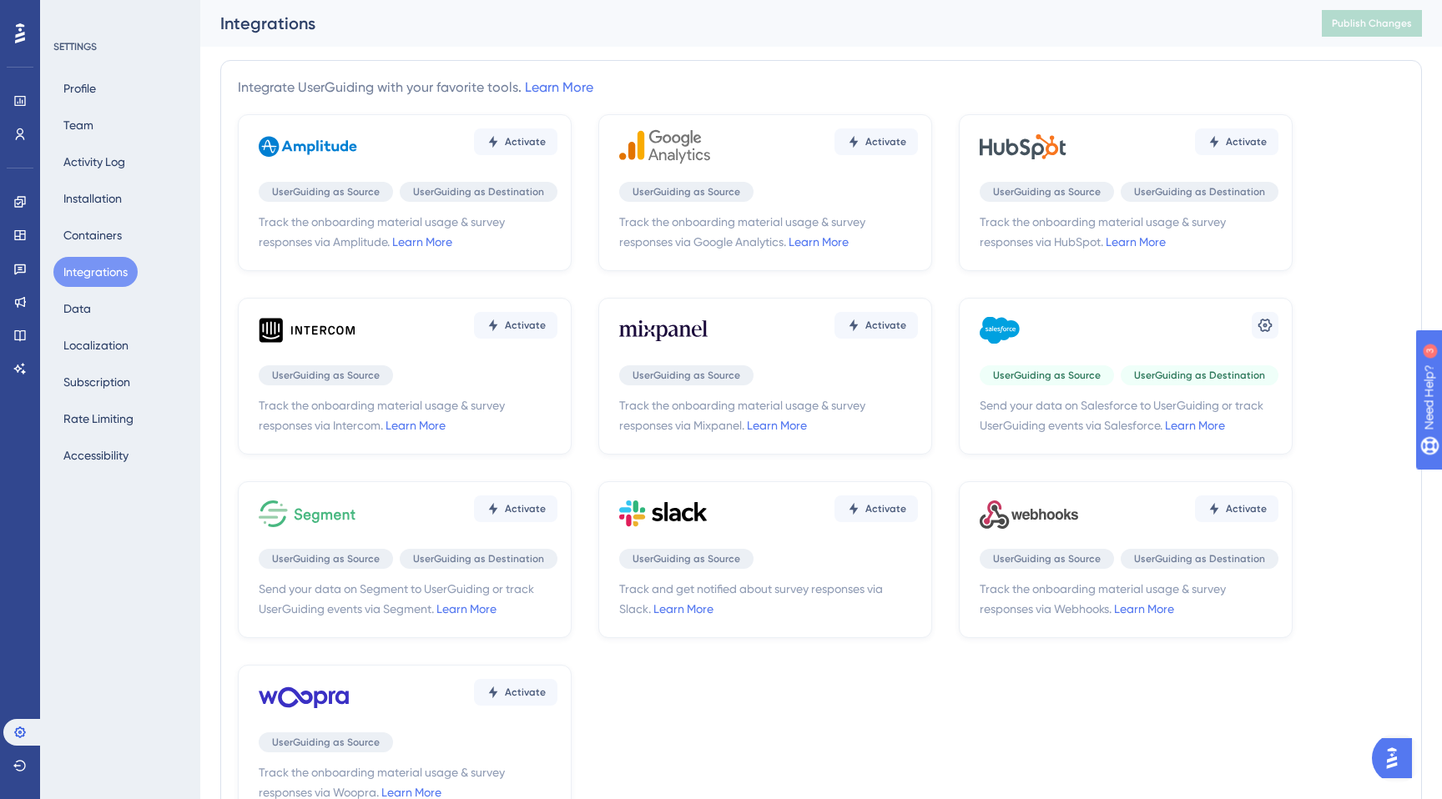
click at [1216, 379] on span "UserGuiding as Destination" at bounding box center [1199, 375] width 131 height 13
click at [1062, 376] on span "UserGuiding as Source" at bounding box center [1047, 375] width 108 height 13
click at [1262, 333] on icon at bounding box center [1265, 325] width 17 height 17
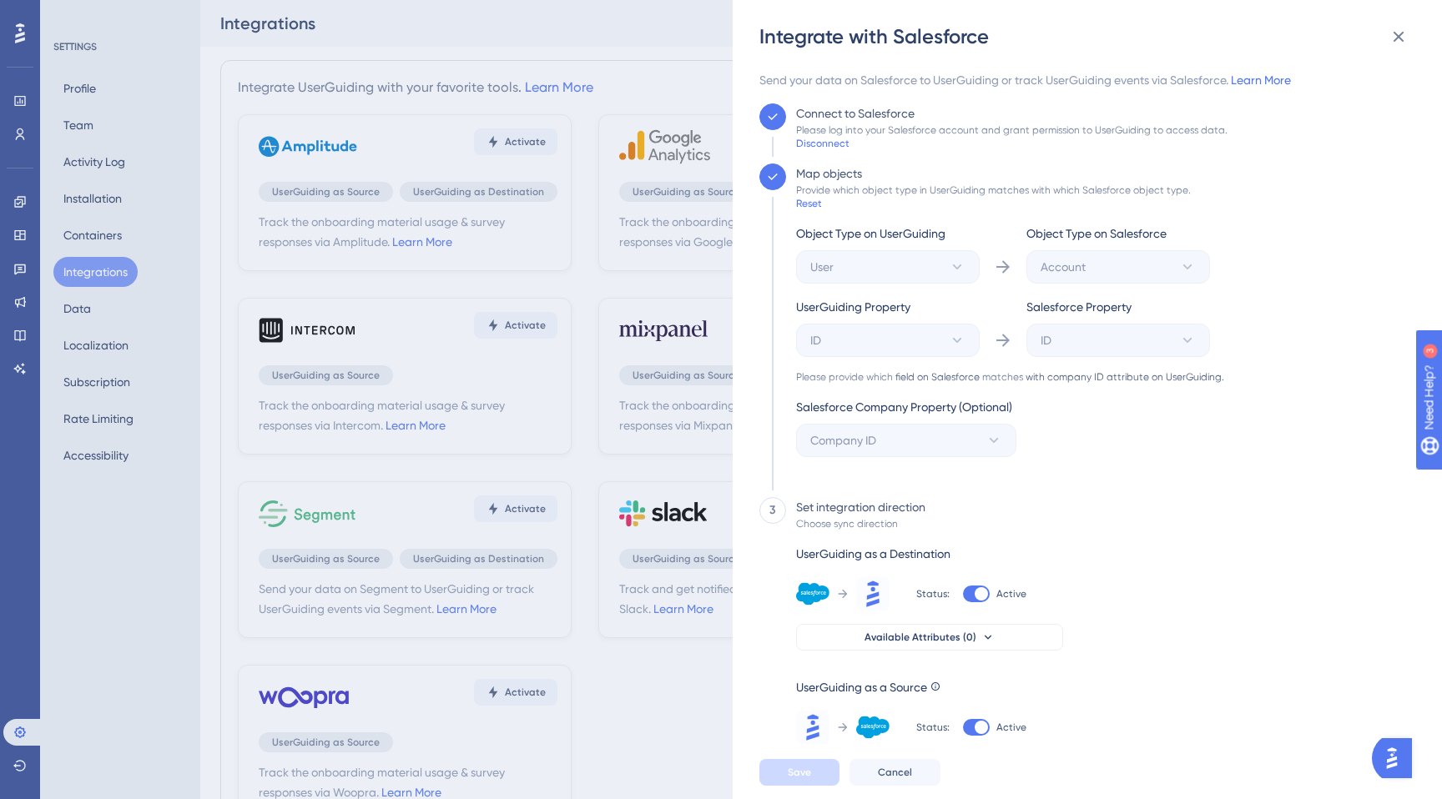
scroll to position [72, 0]
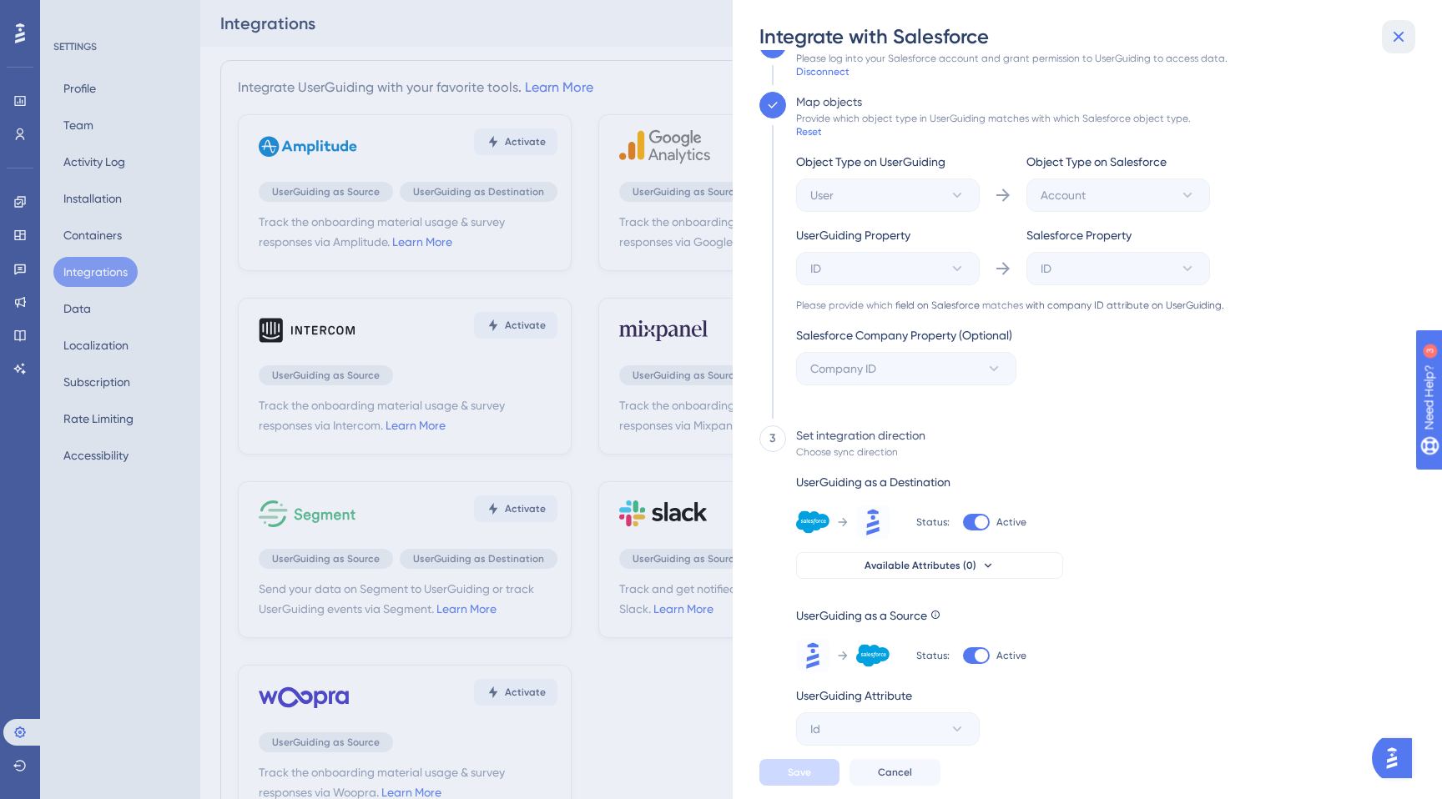
click at [1399, 33] on icon at bounding box center [1399, 37] width 20 height 20
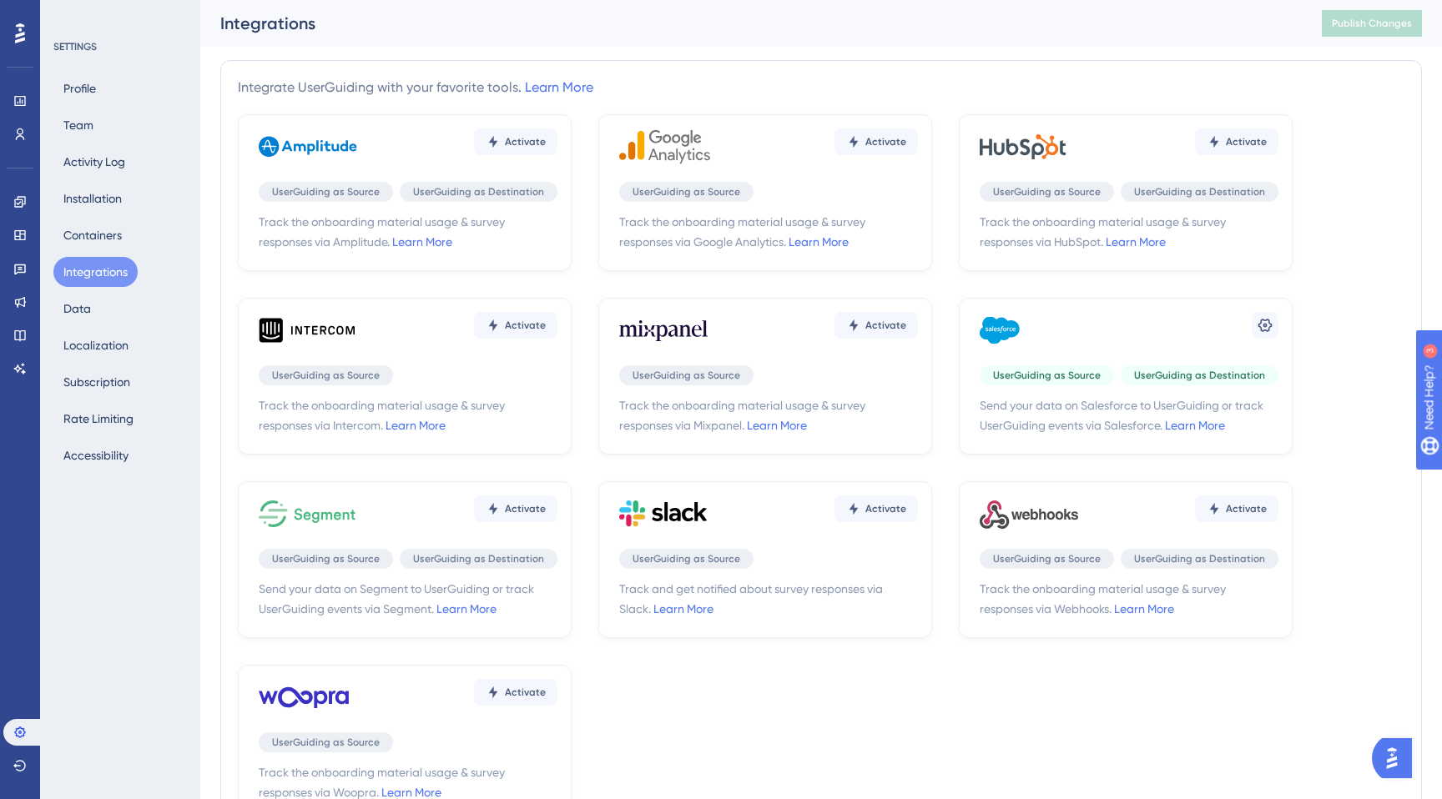
scroll to position [68, 0]
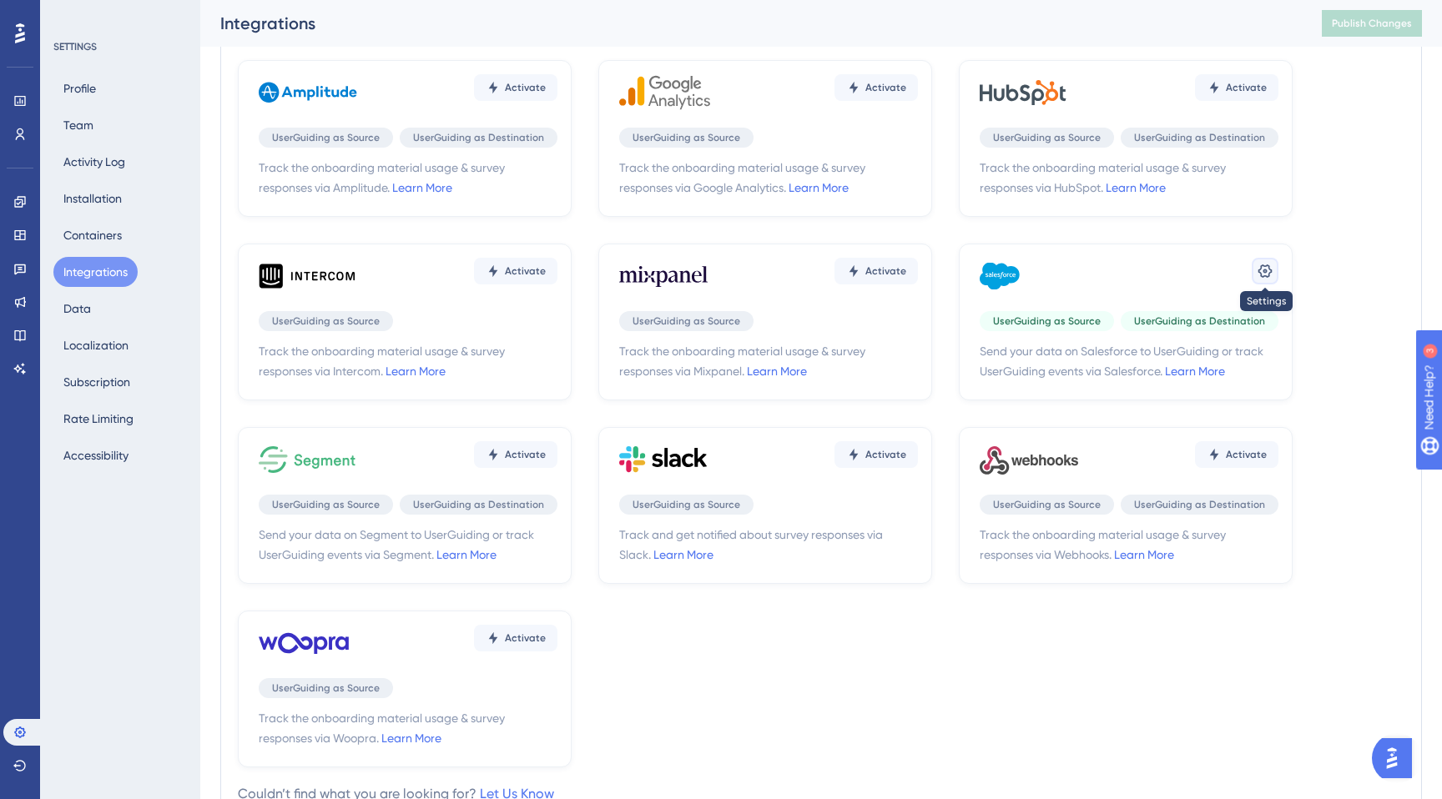
click at [1255, 275] on button at bounding box center [1265, 271] width 27 height 27
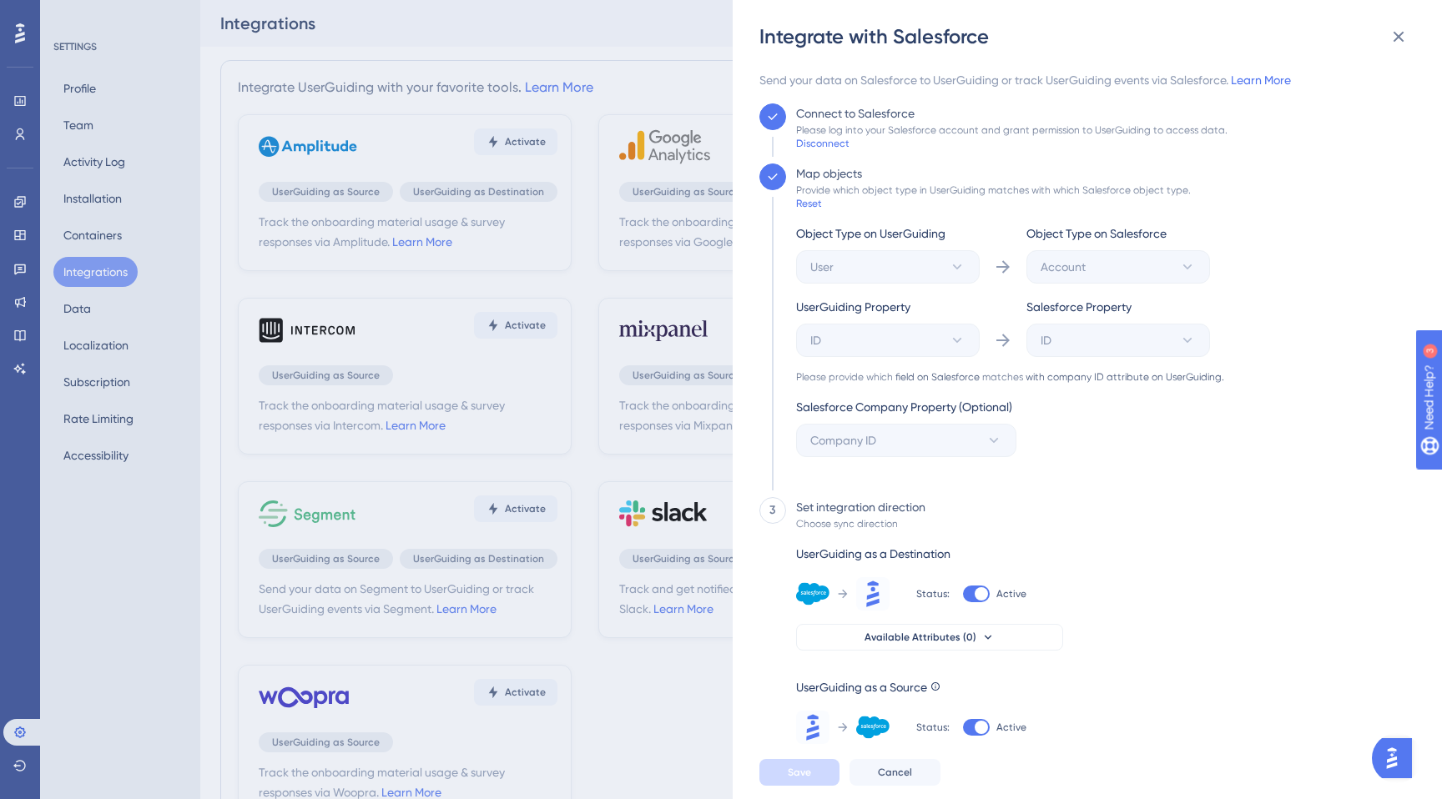
scroll to position [72, 0]
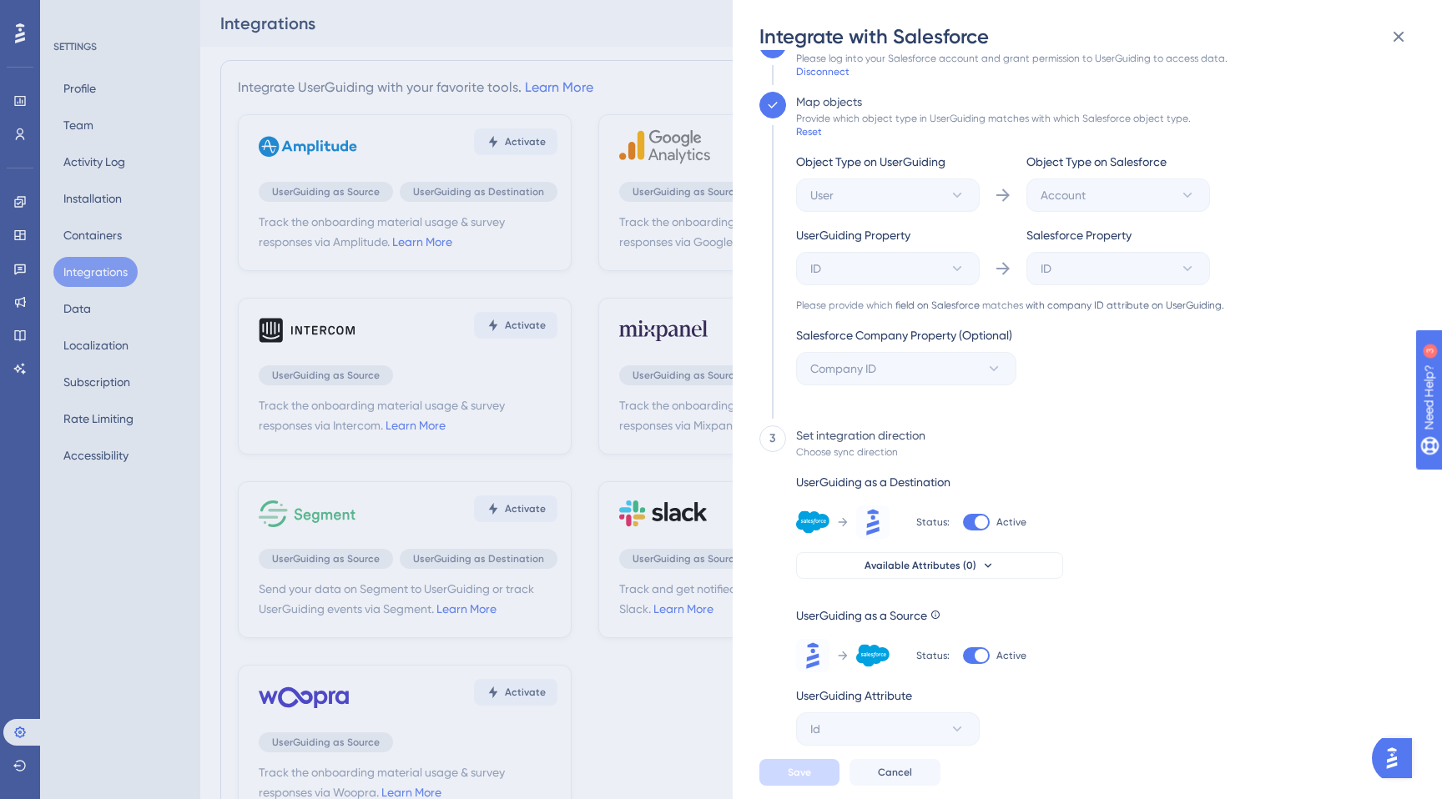
click at [973, 517] on div at bounding box center [976, 522] width 27 height 17
click at [963, 594] on input "Active" at bounding box center [962, 594] width 1 height 1
checkbox input "false"
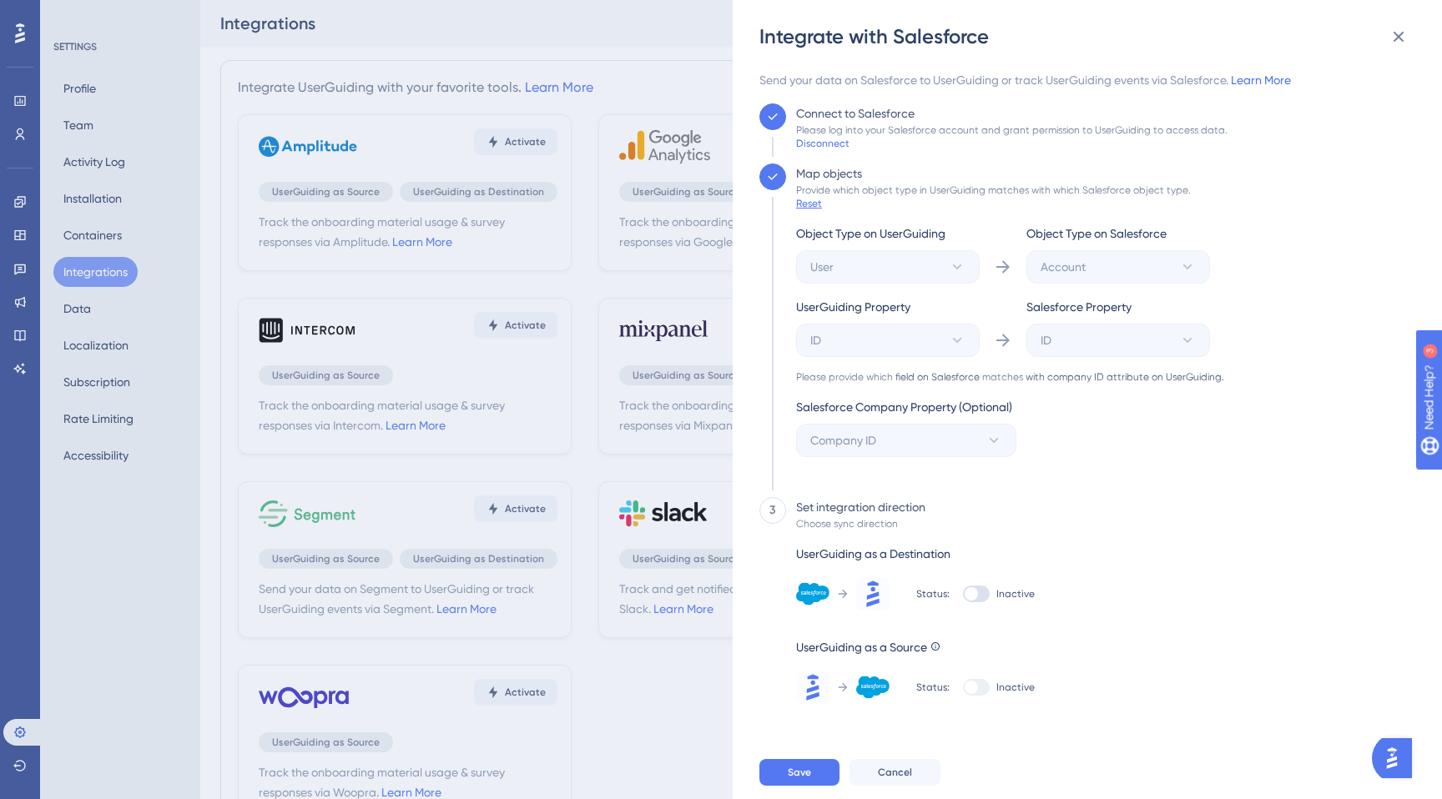
click at [821, 206] on div "Reset" at bounding box center [809, 203] width 26 height 13
click at [815, 764] on button "Save" at bounding box center [799, 772] width 80 height 27
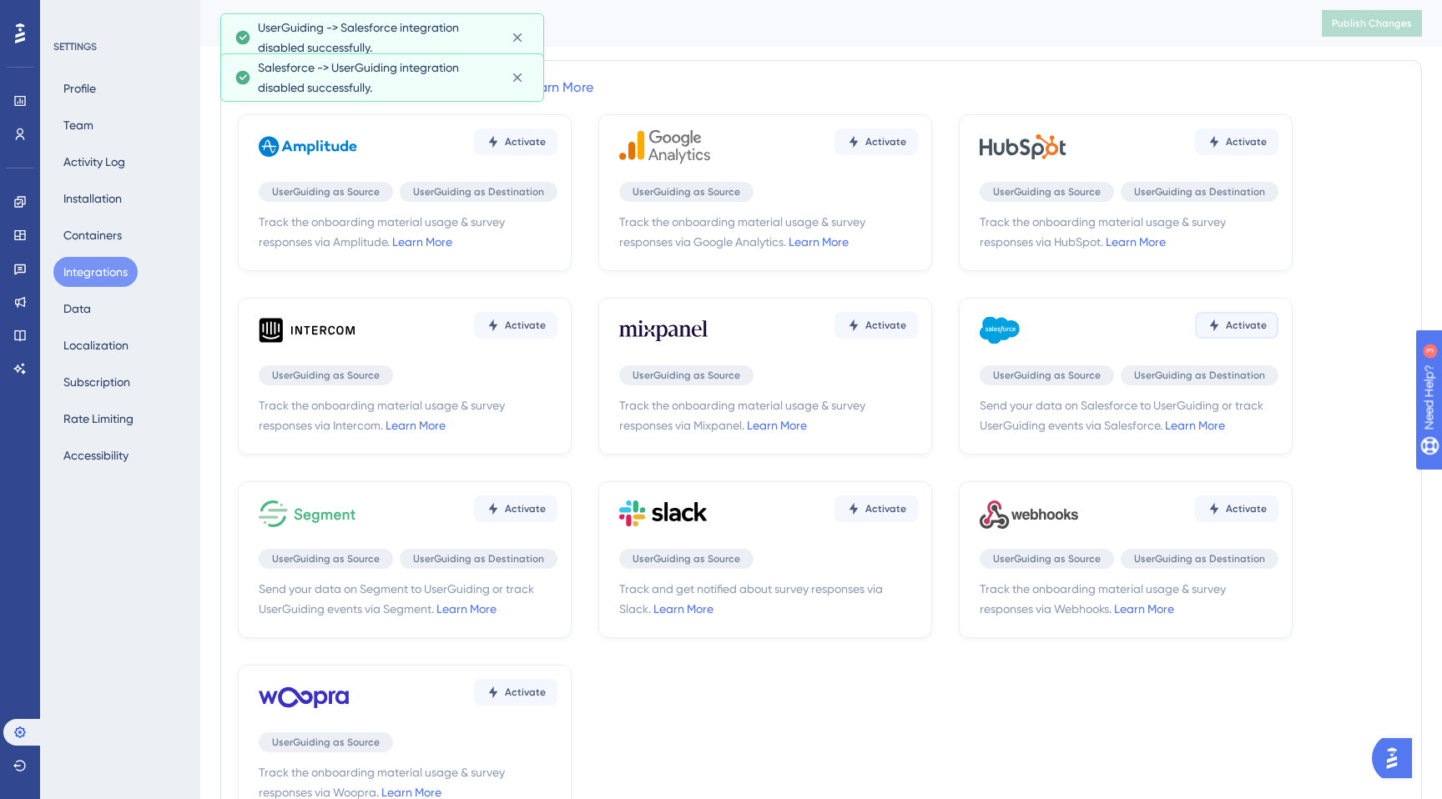
click at [546, 149] on span "Activate" at bounding box center [525, 141] width 41 height 13
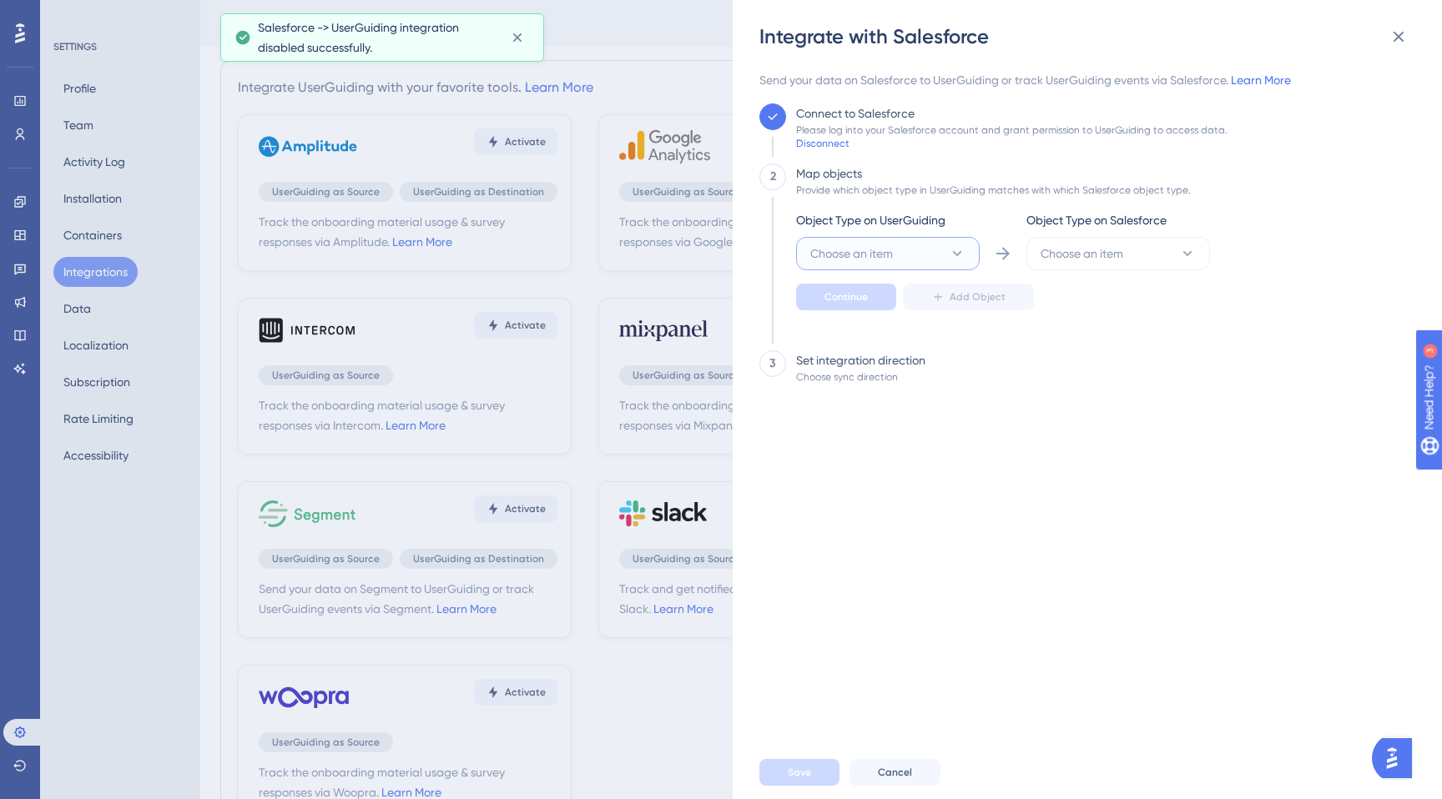
click at [852, 262] on span "Choose an item" at bounding box center [851, 254] width 83 height 20
click at [875, 311] on div "User User" at bounding box center [887, 304] width 135 height 33
click at [1092, 237] on button "Choose an item" at bounding box center [1118, 253] width 184 height 33
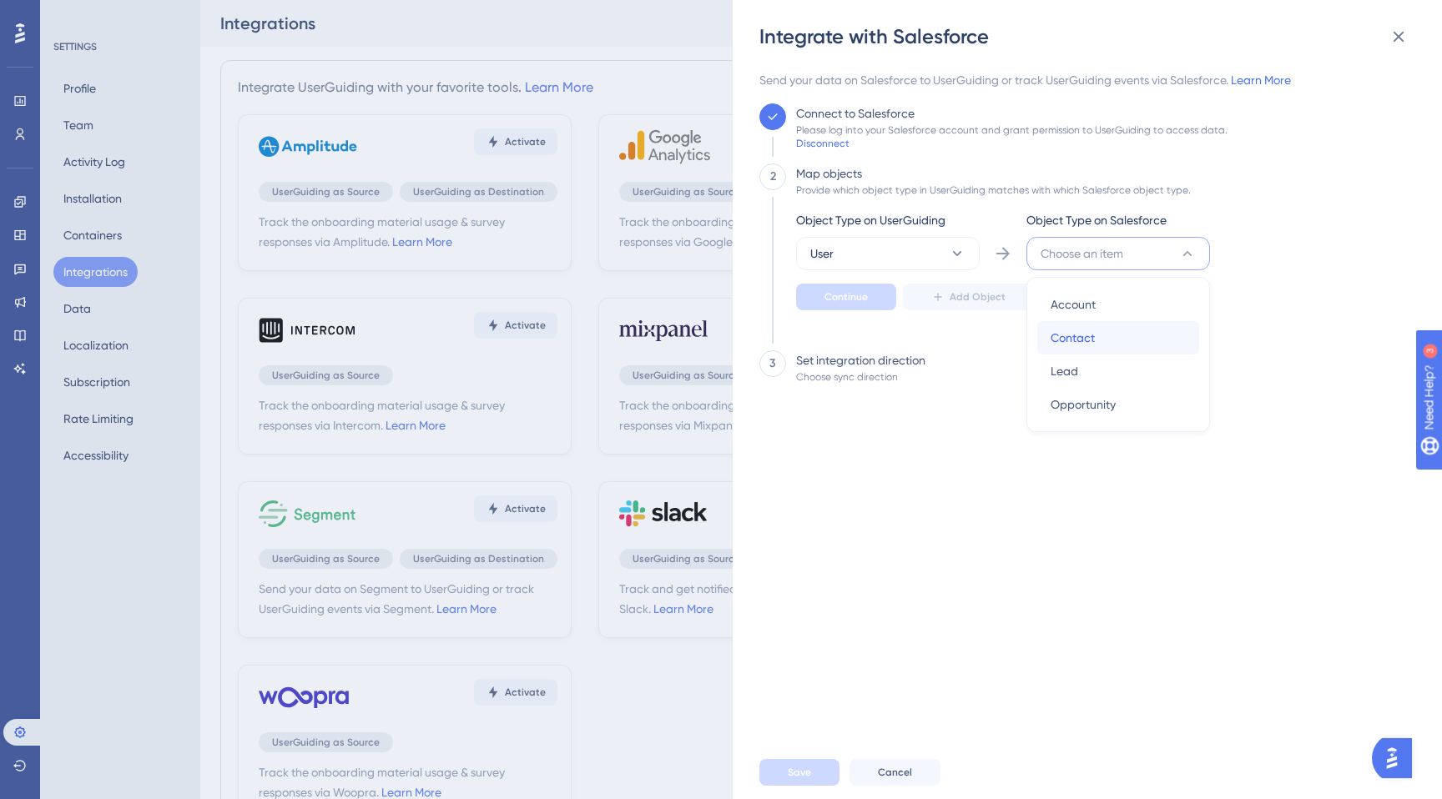
click at [1104, 330] on div "Contact Contact" at bounding box center [1118, 337] width 135 height 33
click at [855, 290] on span "Continue" at bounding box center [846, 296] width 43 height 13
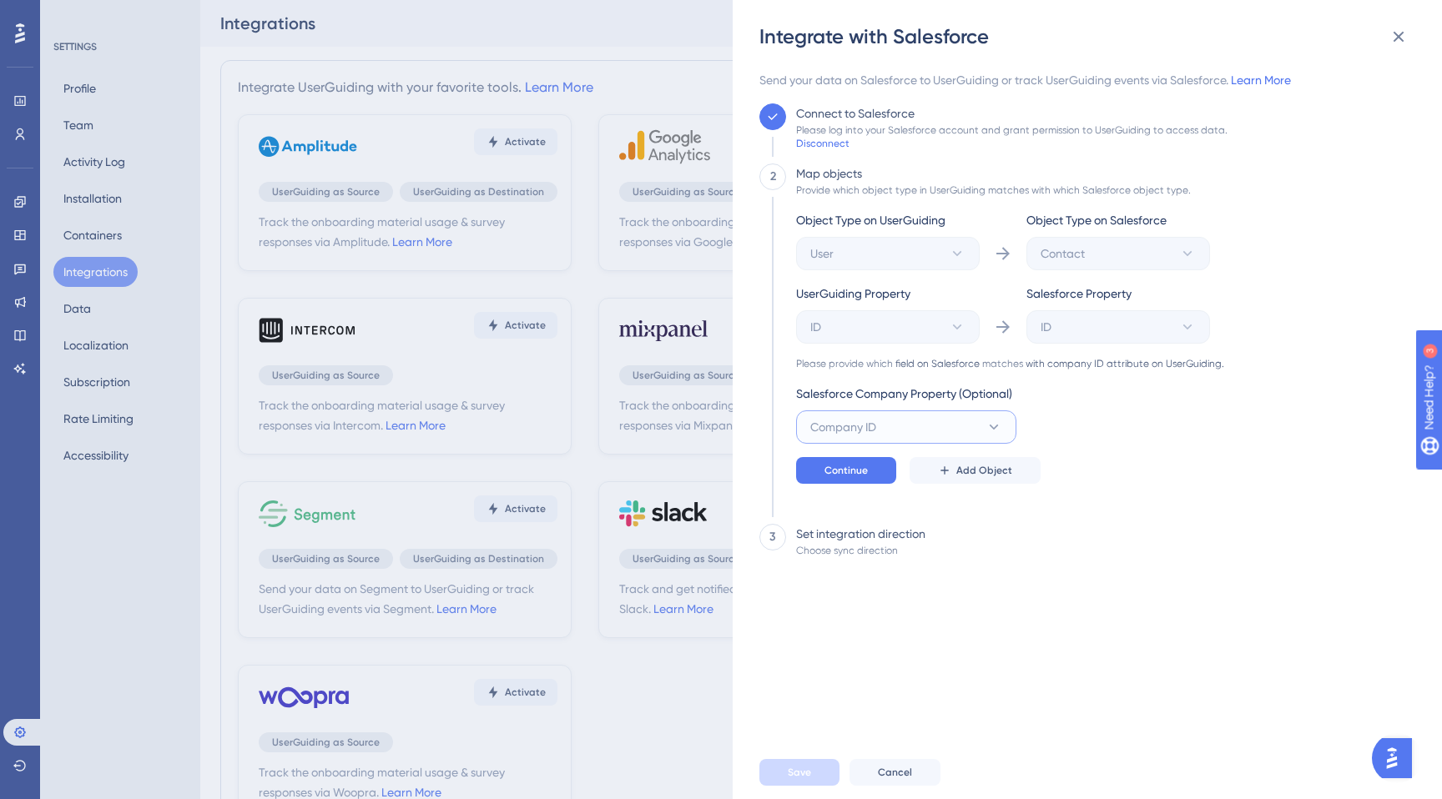
click at [861, 442] on button "Company ID" at bounding box center [906, 427] width 220 height 33
click at [1127, 424] on div "Object Type on UserGuiding User Object Type on Salesforce Contact UserGuiding P…" at bounding box center [1010, 347] width 428 height 274
click at [917, 418] on button "Company ID" at bounding box center [906, 427] width 220 height 33
click at [1392, 35] on icon at bounding box center [1399, 37] width 20 height 20
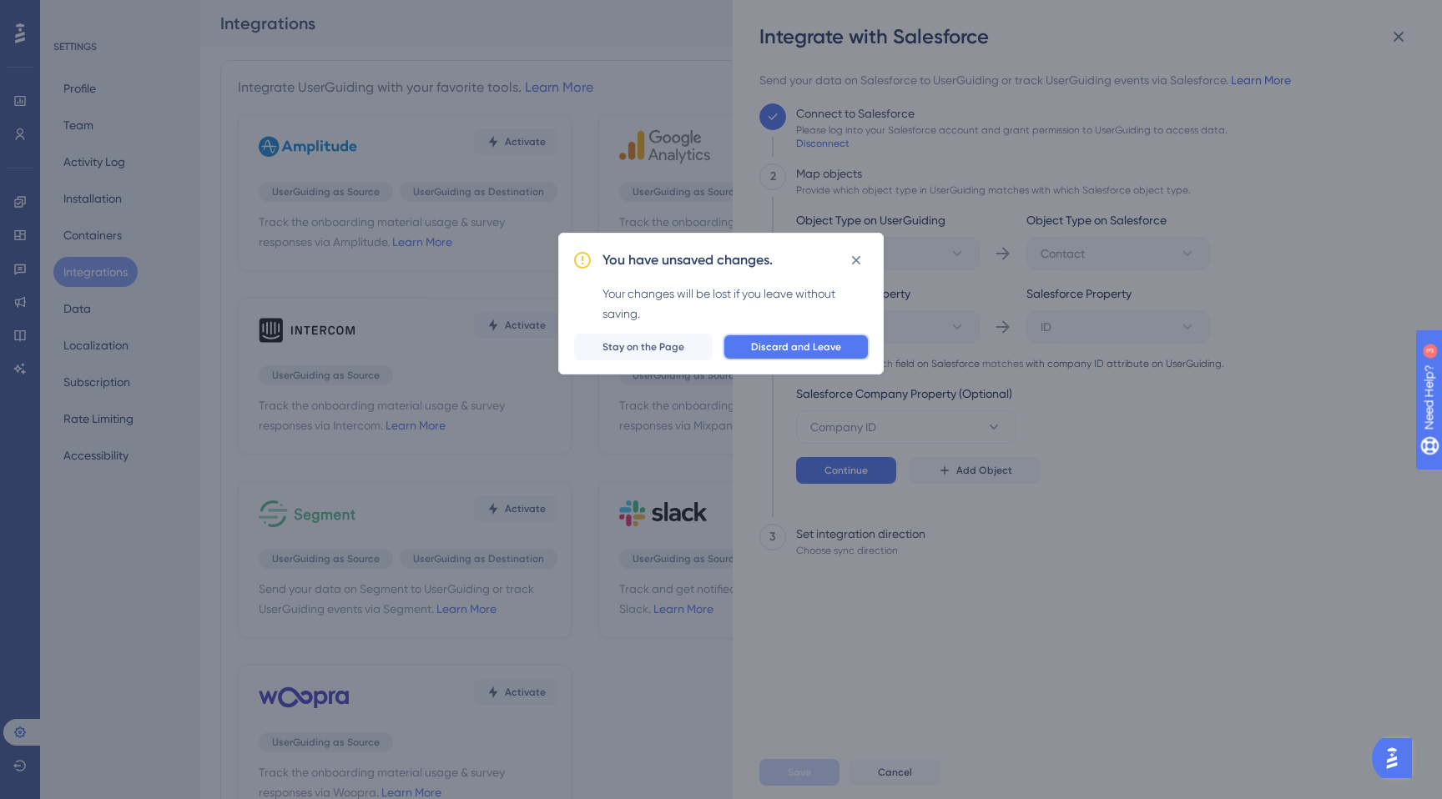
click at [814, 344] on span "Discard and Leave" at bounding box center [796, 346] width 90 height 13
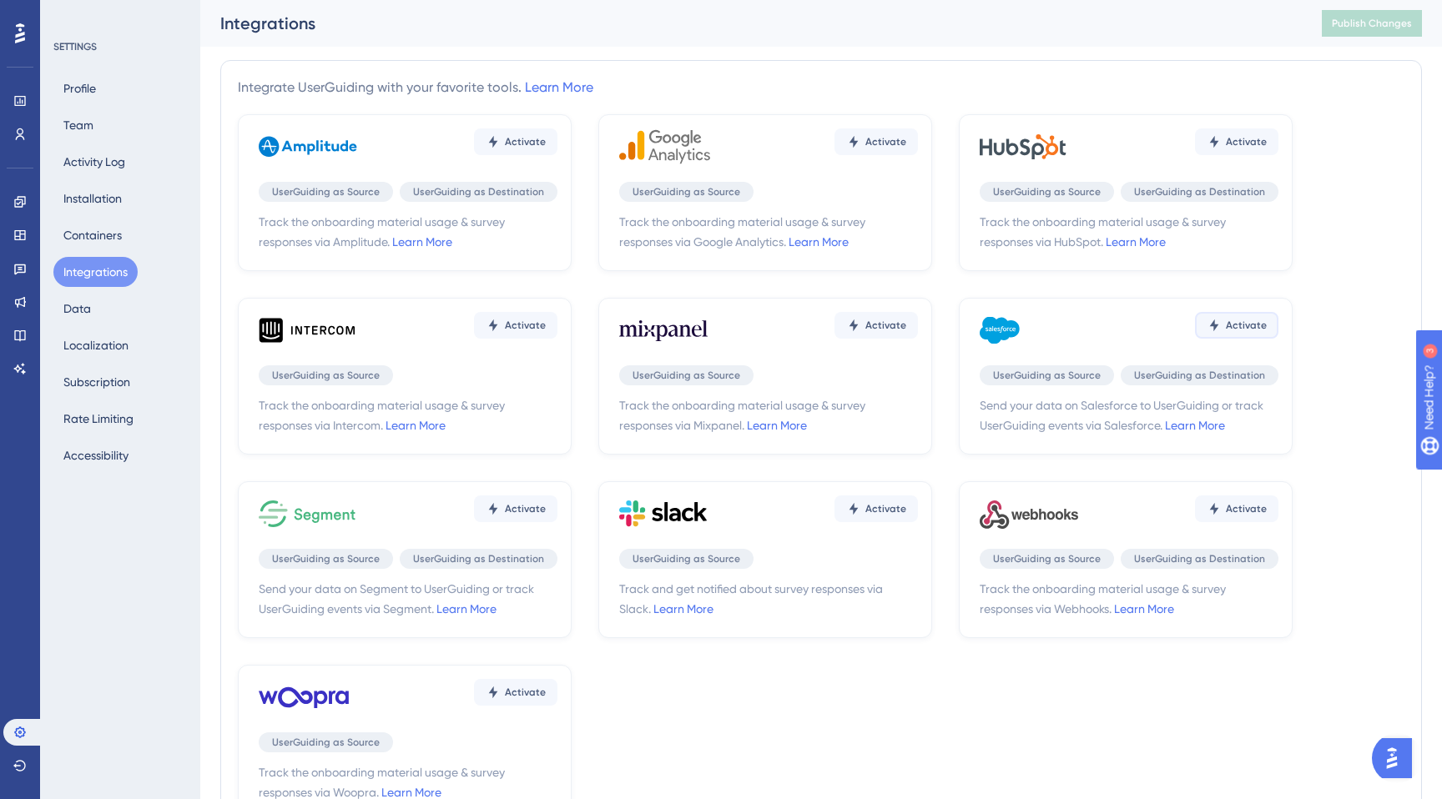
click at [546, 149] on span "Activate" at bounding box center [525, 141] width 41 height 13
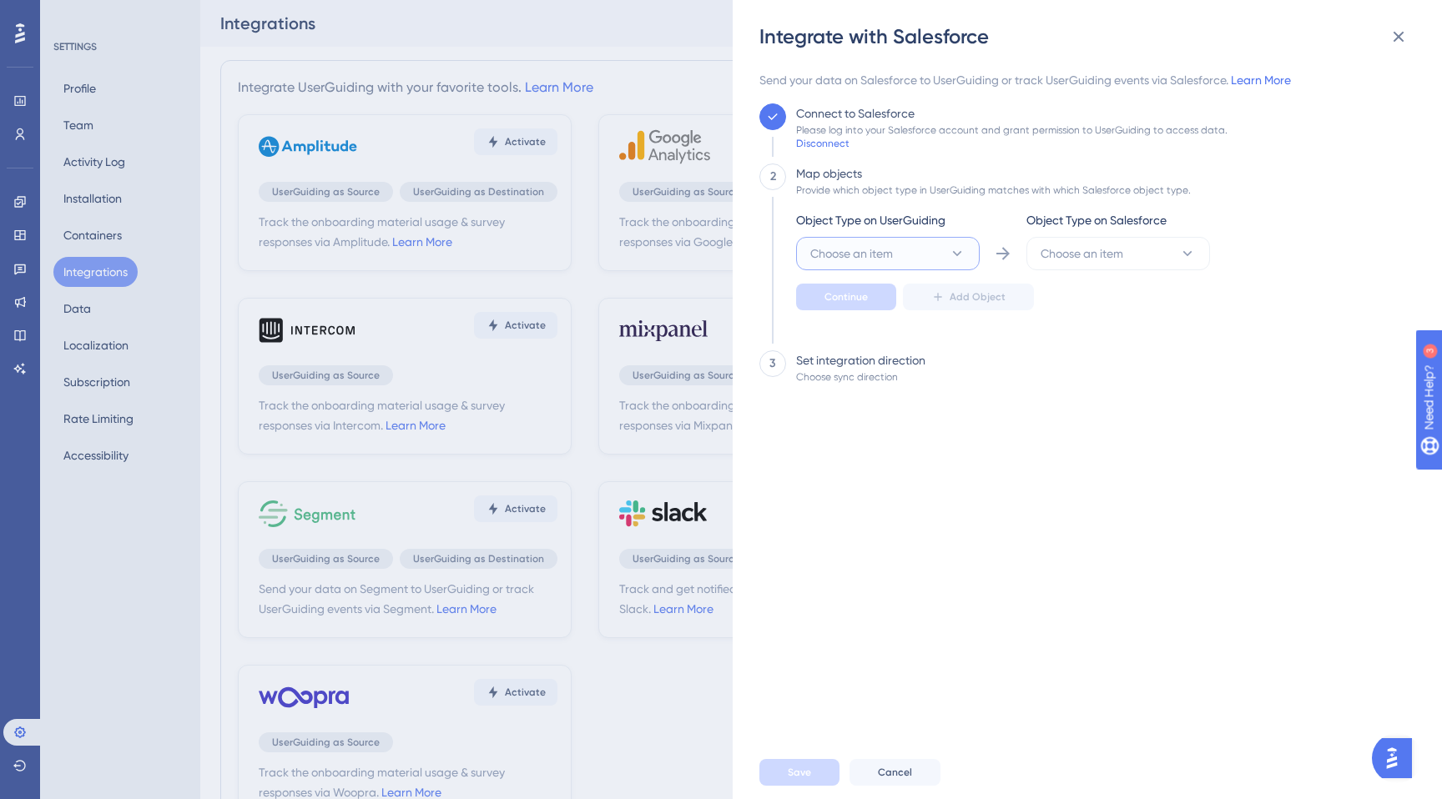
click at [920, 268] on button "Choose an item" at bounding box center [888, 253] width 184 height 33
click at [880, 307] on div "User User" at bounding box center [887, 304] width 135 height 33
click at [1096, 260] on span "Choose an item" at bounding box center [1082, 254] width 83 height 20
click at [1113, 309] on div "Account Account" at bounding box center [1118, 304] width 135 height 33
click at [861, 292] on span "Continue" at bounding box center [846, 296] width 43 height 13
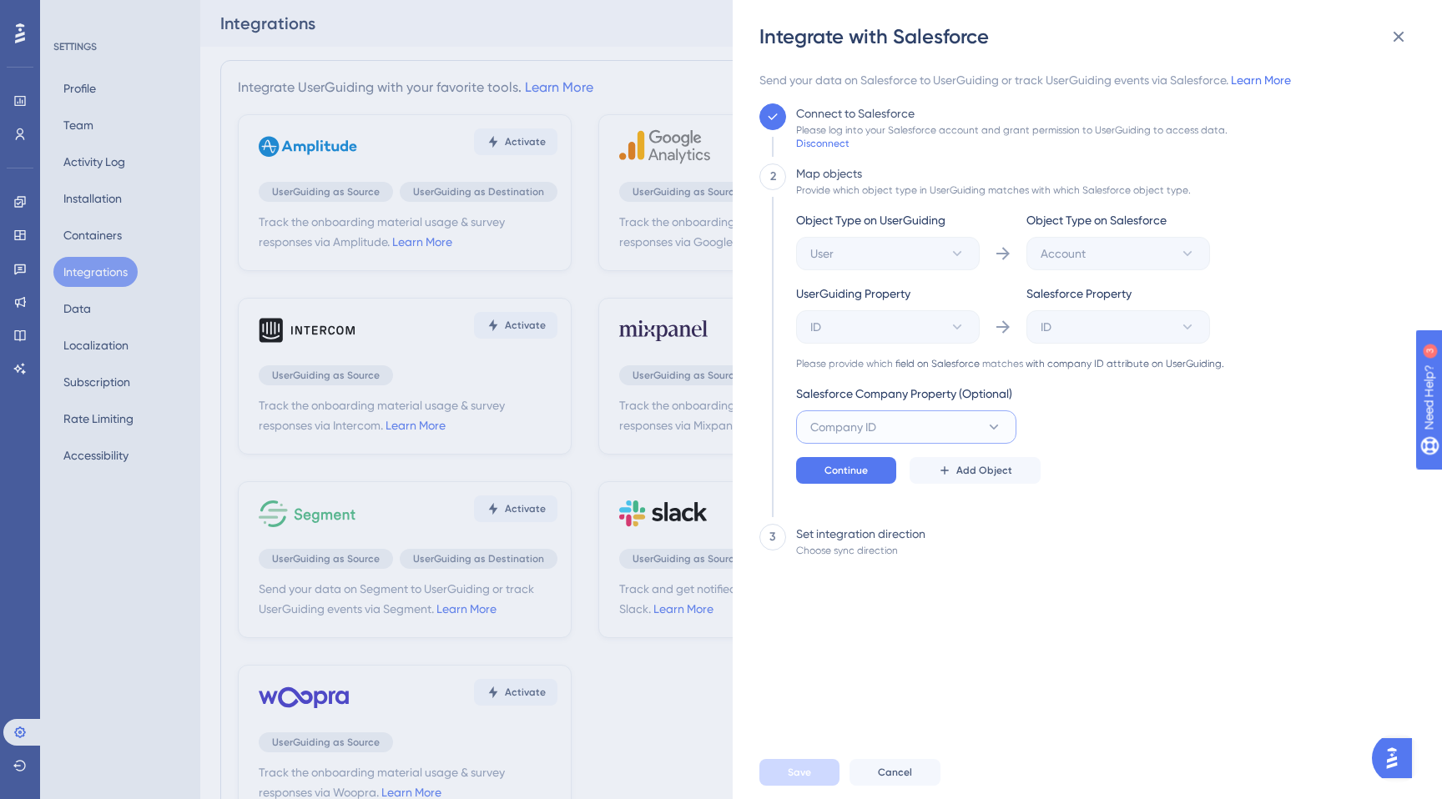
click at [852, 423] on span "Company ID" at bounding box center [843, 427] width 66 height 20
click at [1116, 415] on div "Object Type on UserGuiding User Object Type on Salesforce Account UserGuiding P…" at bounding box center [1010, 347] width 428 height 274
click at [851, 438] on button "Company ID" at bounding box center [906, 427] width 220 height 33
click at [972, 612] on div "Send your data on Salesforce to UserGuiding or track UserGuiding events via Sal…" at bounding box center [1082, 408] width 646 height 676
click at [846, 328] on div "Send your data on Salesforce to UserGuiding or track UserGuiding events via Sal…" at bounding box center [1082, 408] width 646 height 676
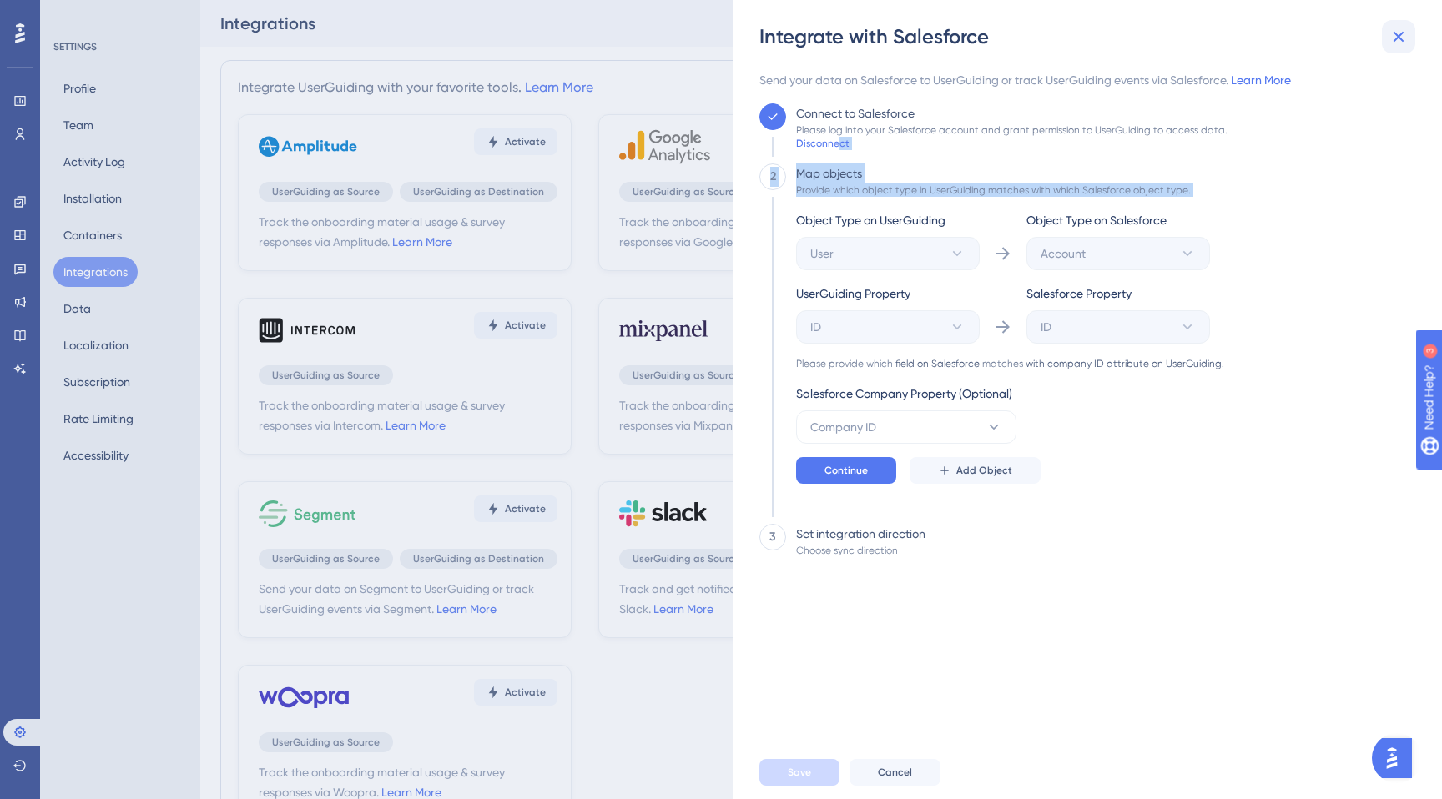
click at [1399, 40] on icon at bounding box center [1399, 37] width 20 height 20
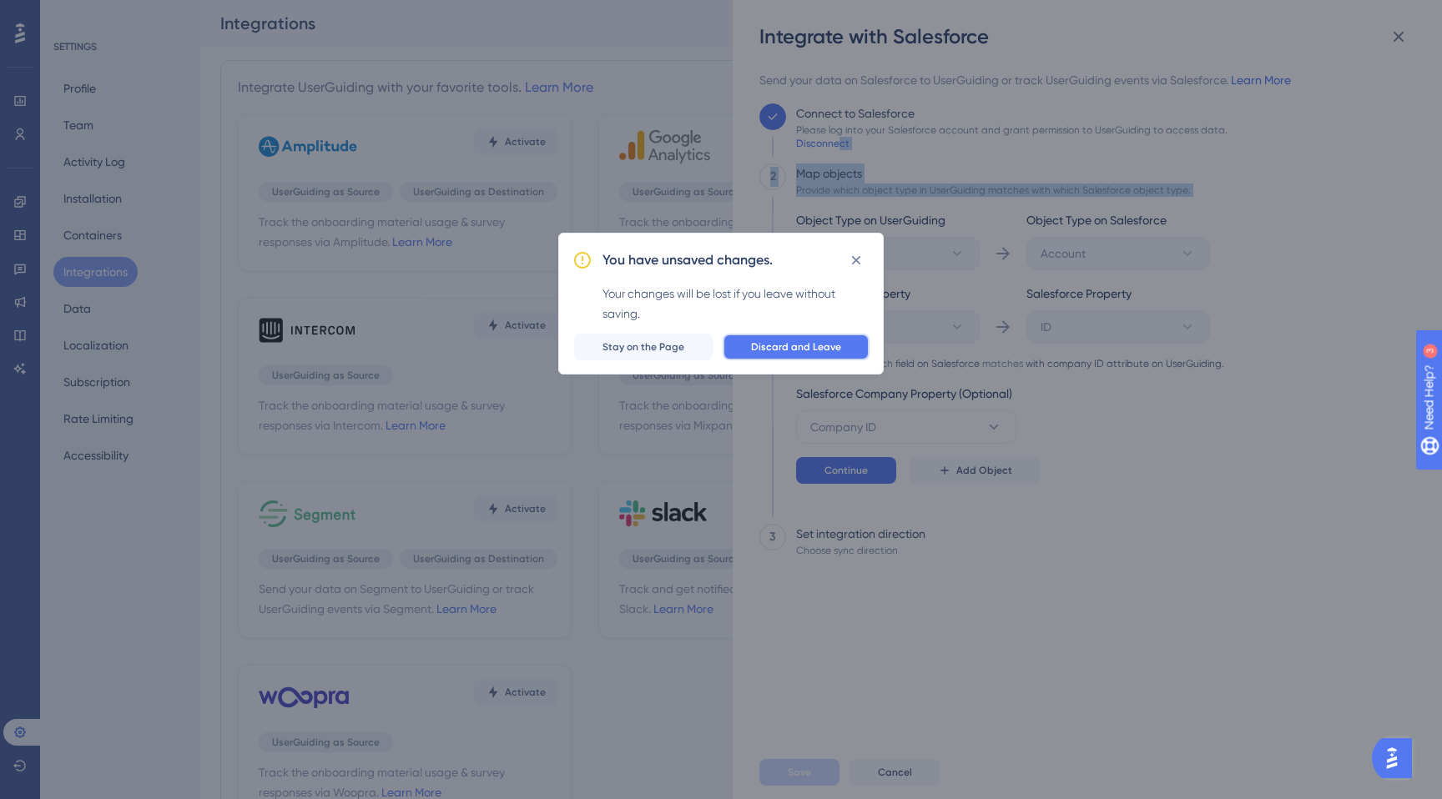
click at [793, 356] on button "Discard and Leave" at bounding box center [796, 347] width 147 height 27
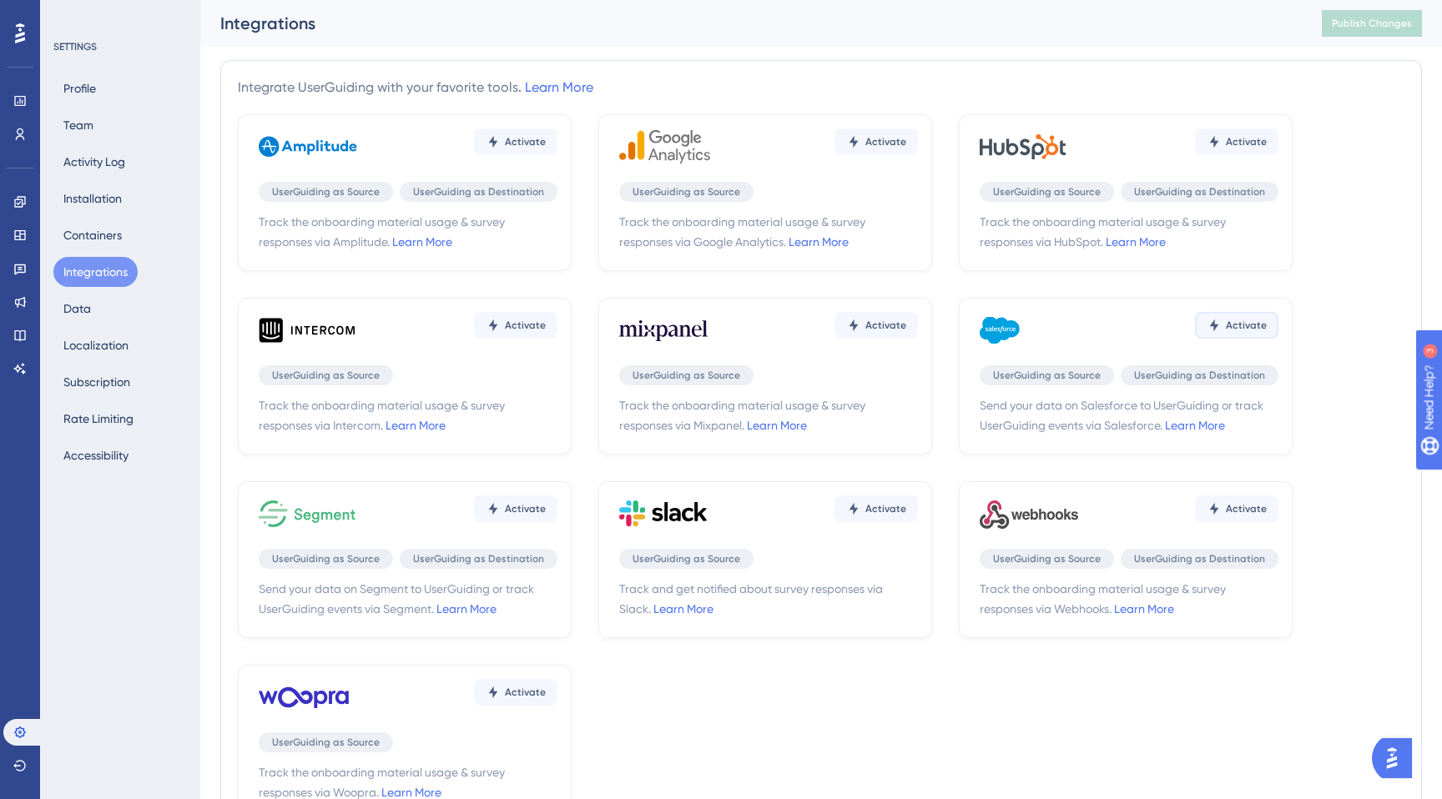
click at [557, 155] on button "Activate" at bounding box center [515, 142] width 83 height 27
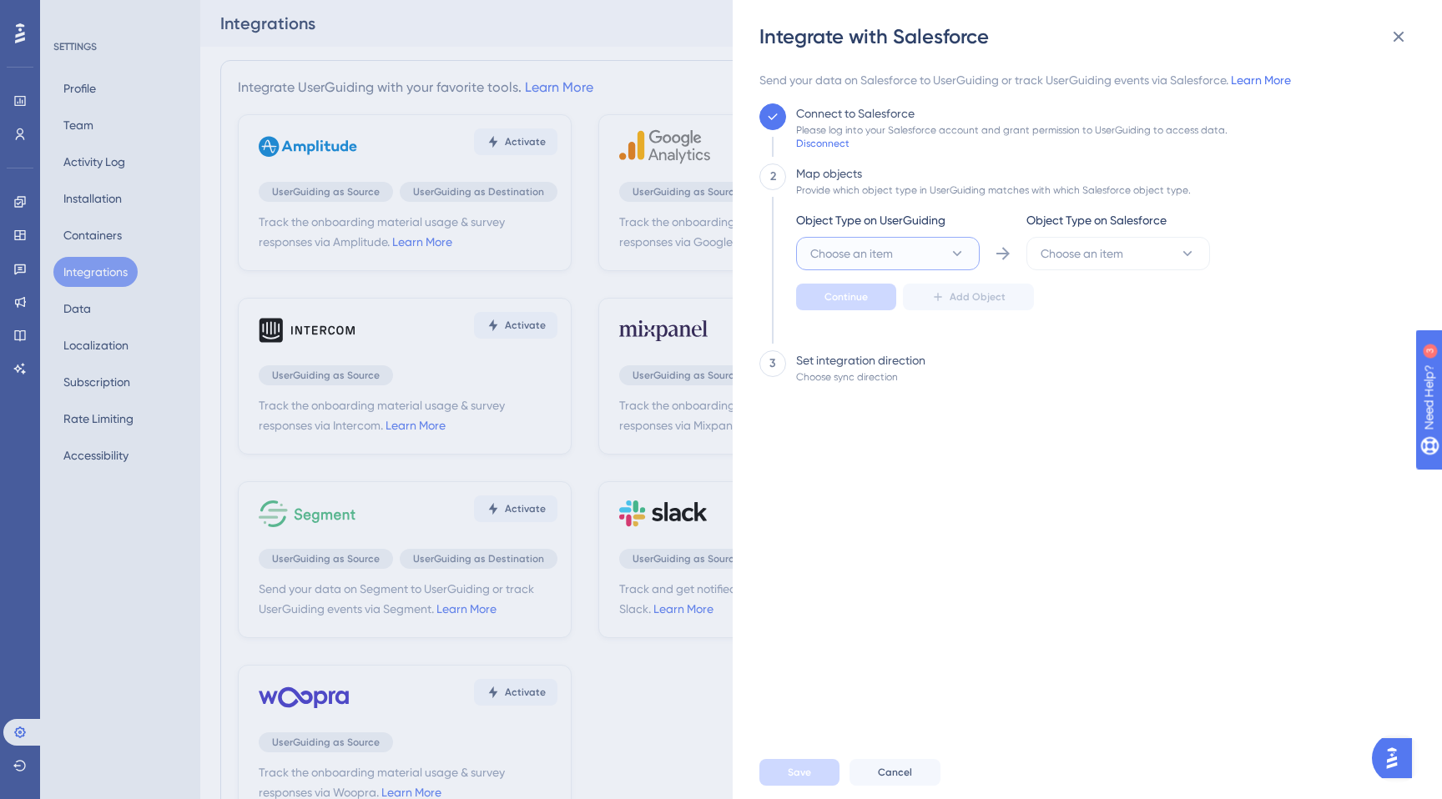
click at [941, 251] on button "Choose an item" at bounding box center [888, 253] width 184 height 33
click at [855, 333] on span "Company" at bounding box center [846, 338] width 53 height 20
click at [1081, 249] on span "Choose an item" at bounding box center [1082, 254] width 83 height 20
click at [1086, 362] on div "Lead Lead" at bounding box center [1118, 371] width 135 height 33
click at [850, 291] on span "Continue" at bounding box center [846, 296] width 43 height 13
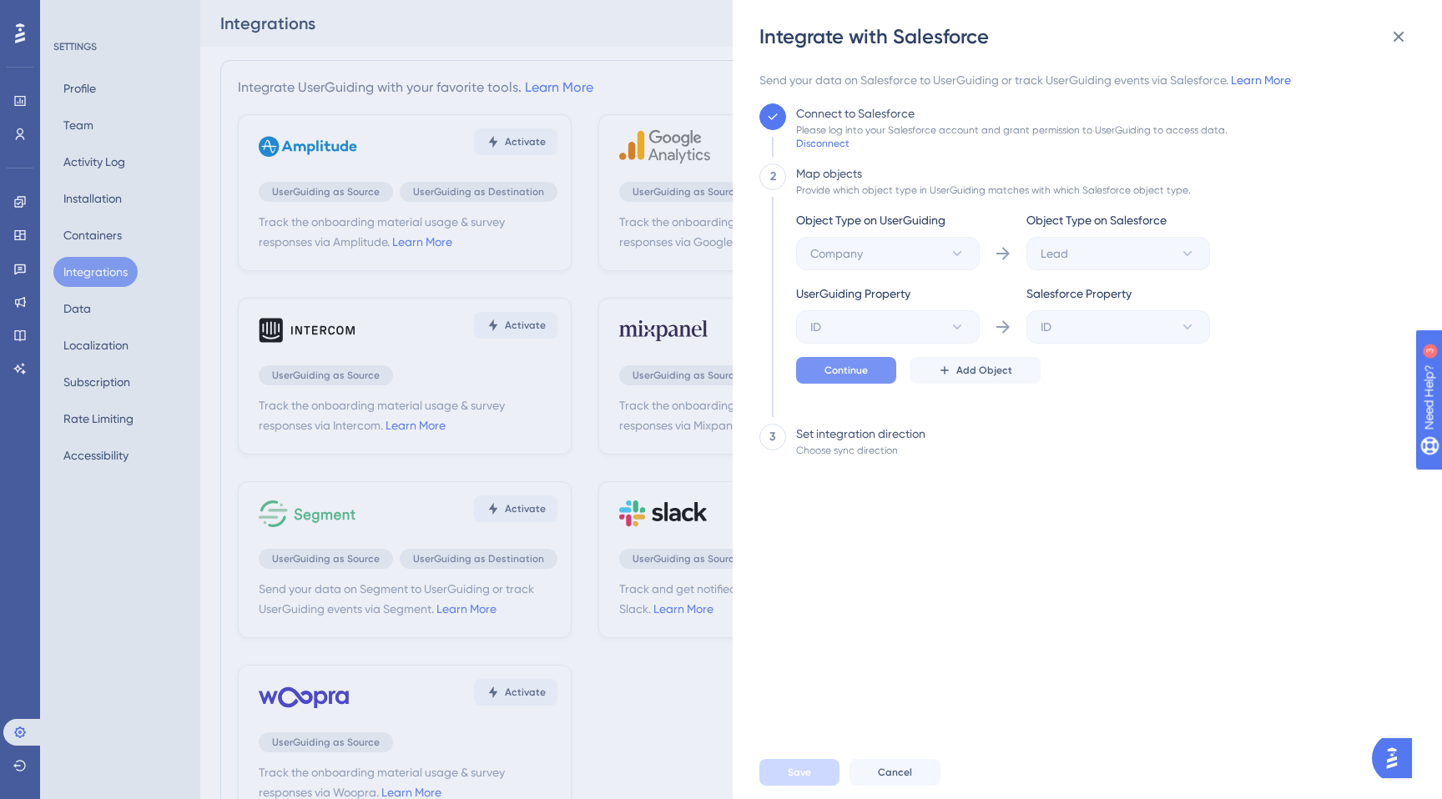
click at [851, 366] on span "Continue" at bounding box center [846, 370] width 43 height 13
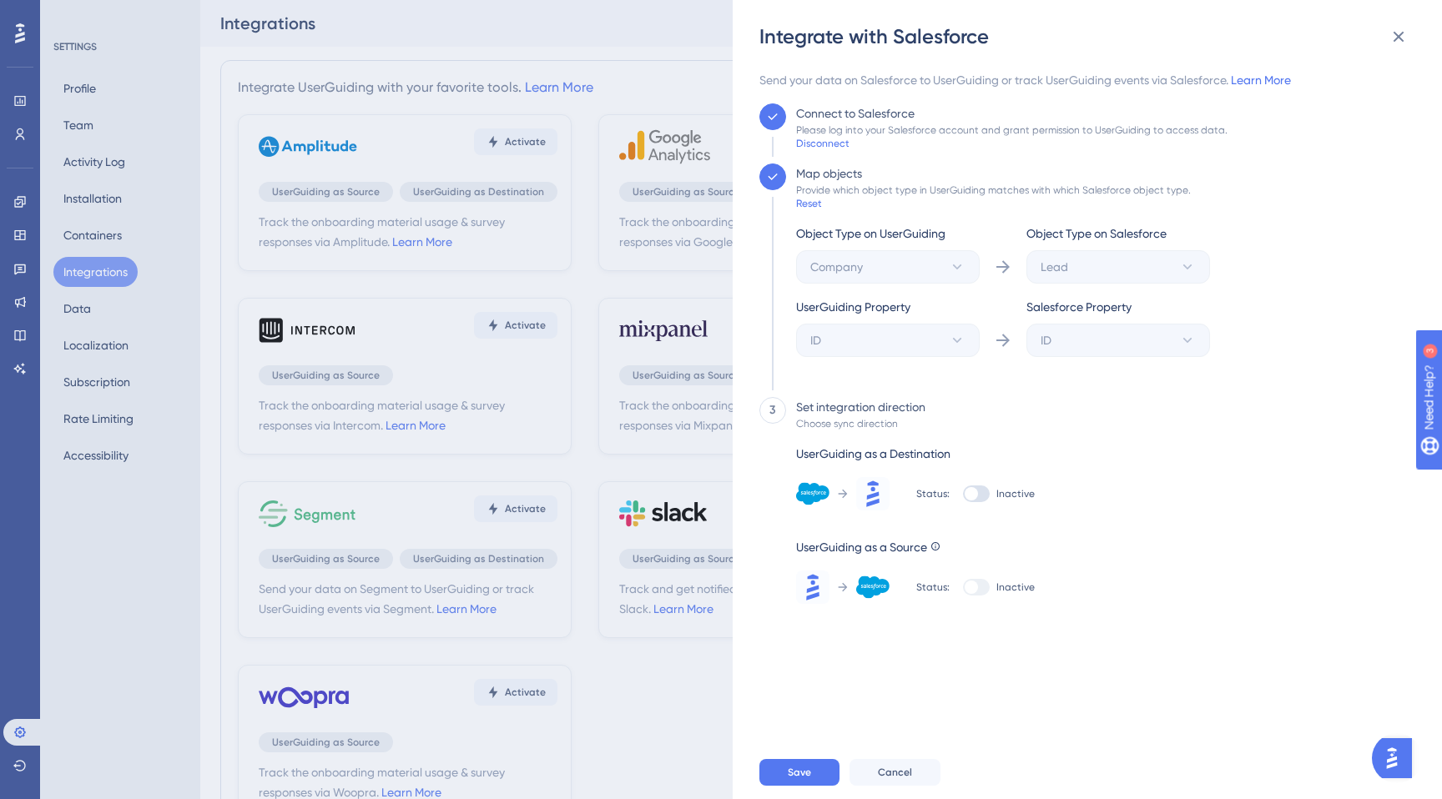
click at [965, 494] on div at bounding box center [971, 493] width 13 height 13
click at [963, 494] on input "Inactive" at bounding box center [962, 494] width 1 height 1
checkbox input "true"
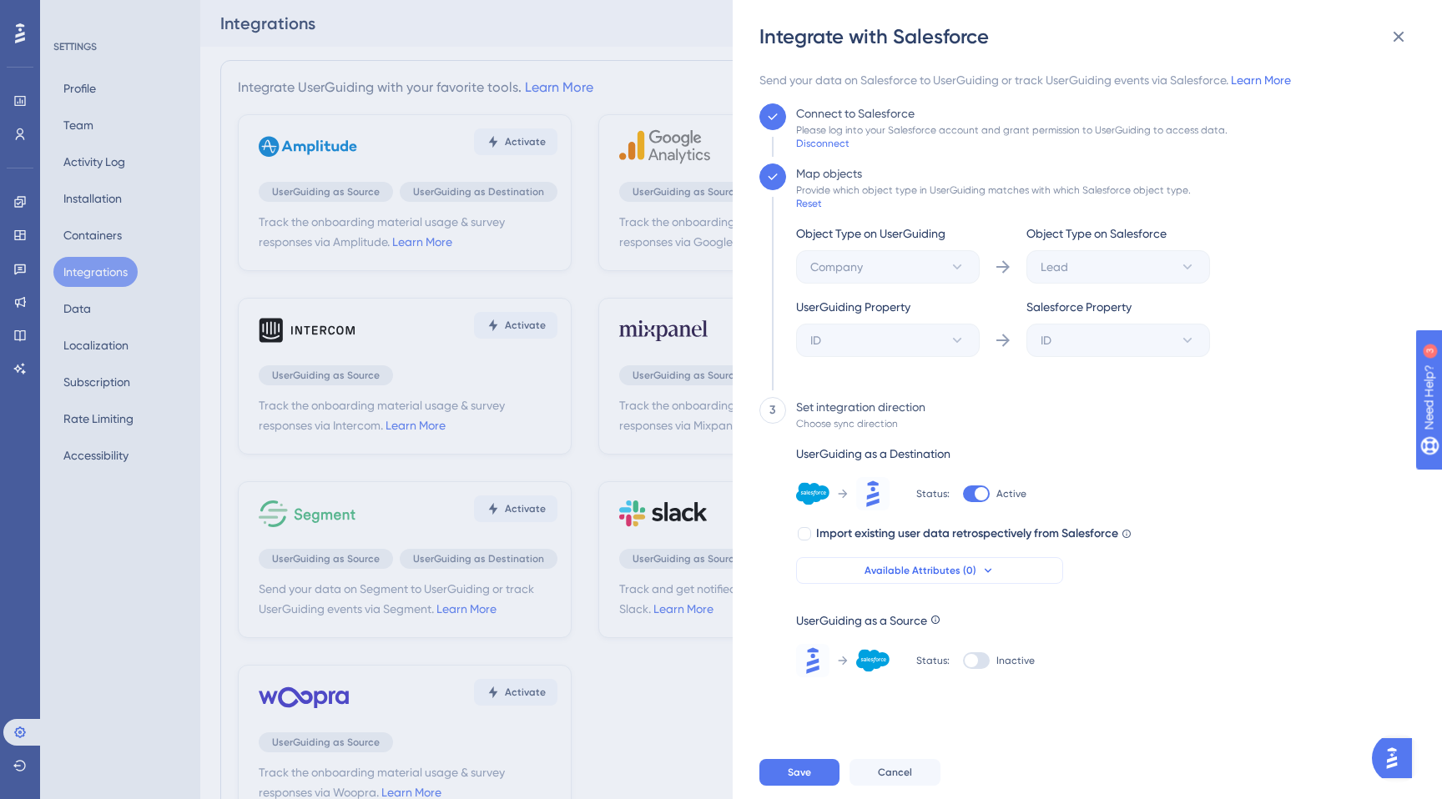
click at [917, 571] on span "Available Attributes (0)" at bounding box center [921, 570] width 112 height 13
click at [841, 534] on span "Import existing user data retrospectively from Salesforce" at bounding box center [967, 534] width 302 height 20
checkbox input "true"
click at [1187, 458] on div "3 Set integration direction Choose sync direction UserGuiding as a Destination …" at bounding box center [1082, 537] width 646 height 280
click at [1399, 25] on button at bounding box center [1398, 36] width 33 height 33
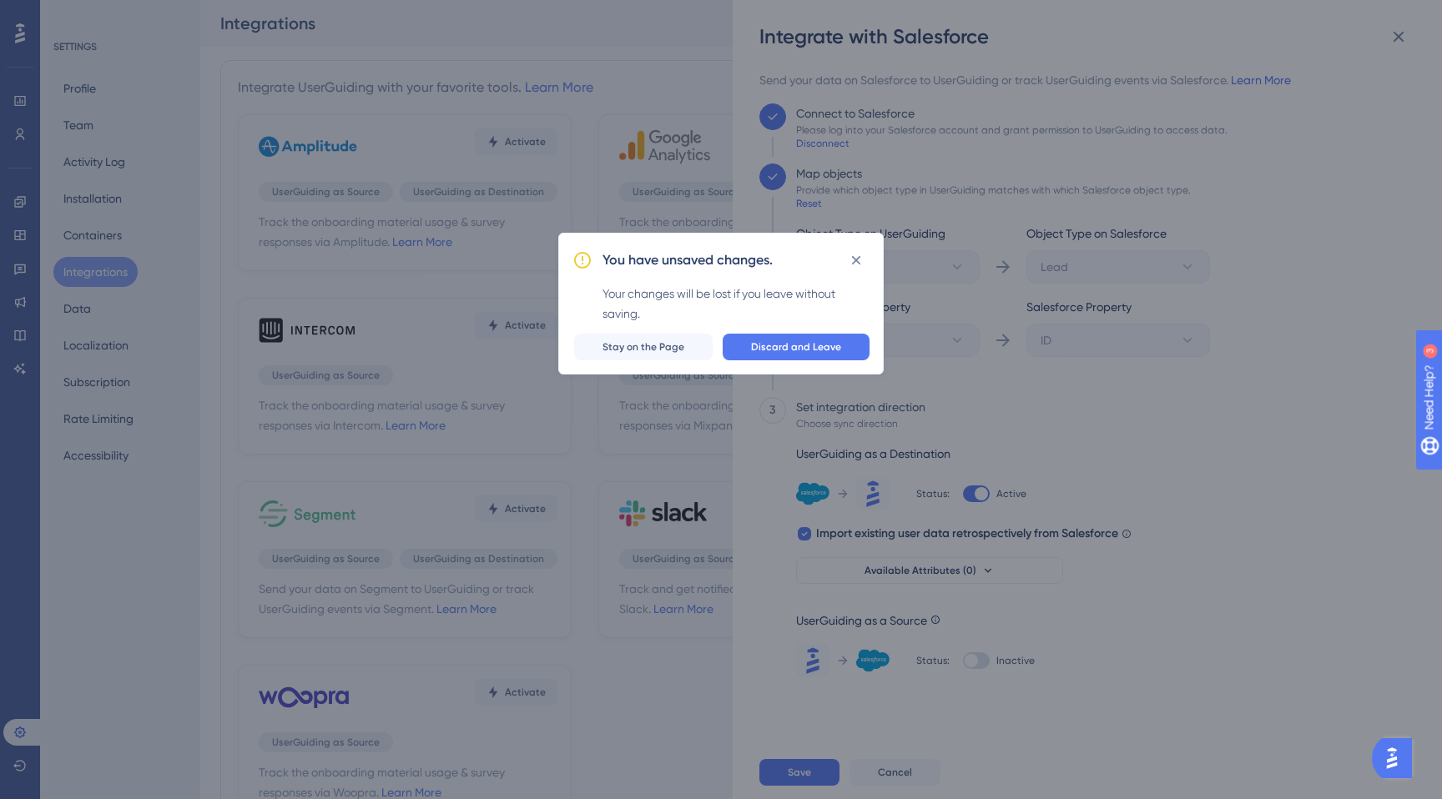
click at [797, 340] on span "Discard and Leave" at bounding box center [796, 346] width 90 height 13
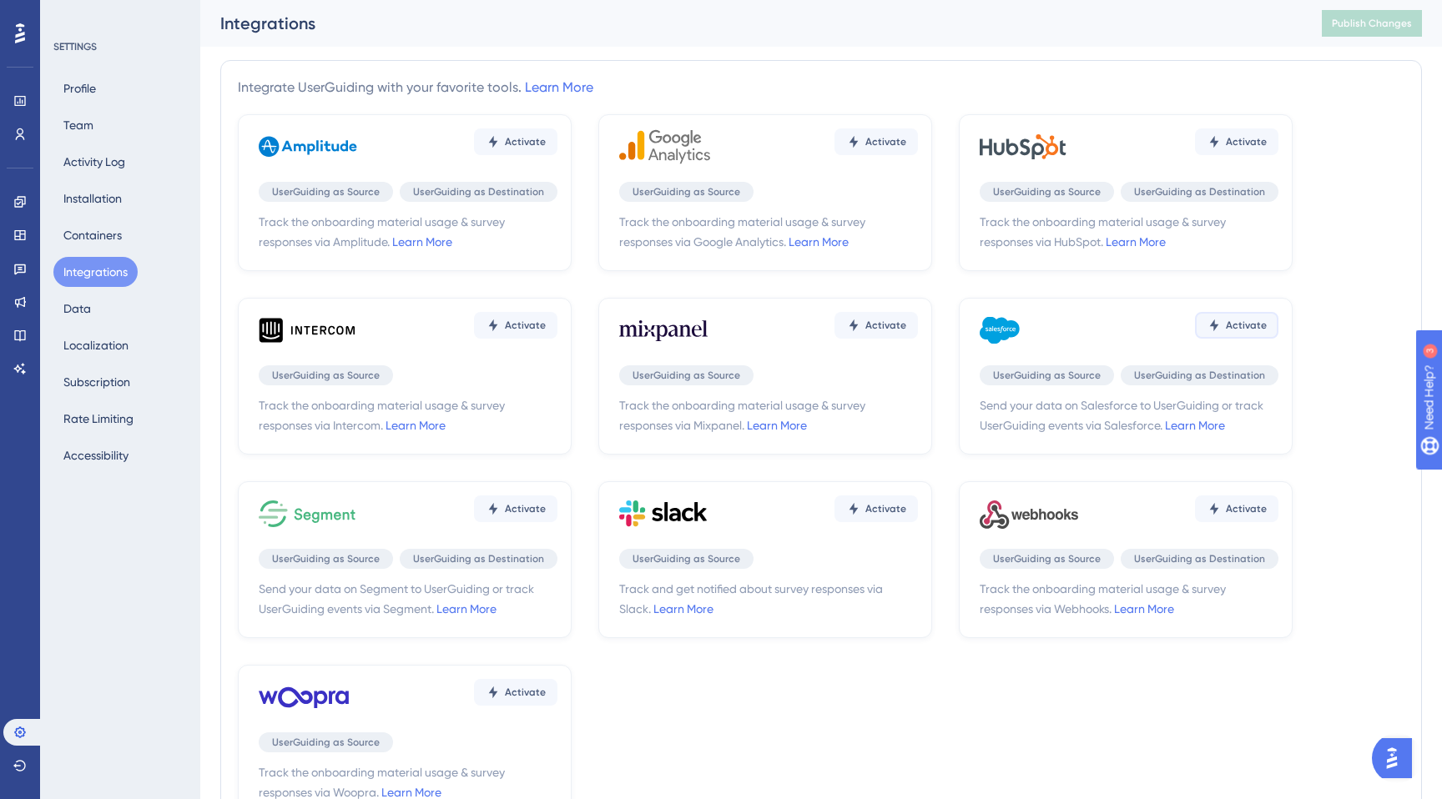
click at [557, 155] on button "Activate" at bounding box center [515, 142] width 83 height 27
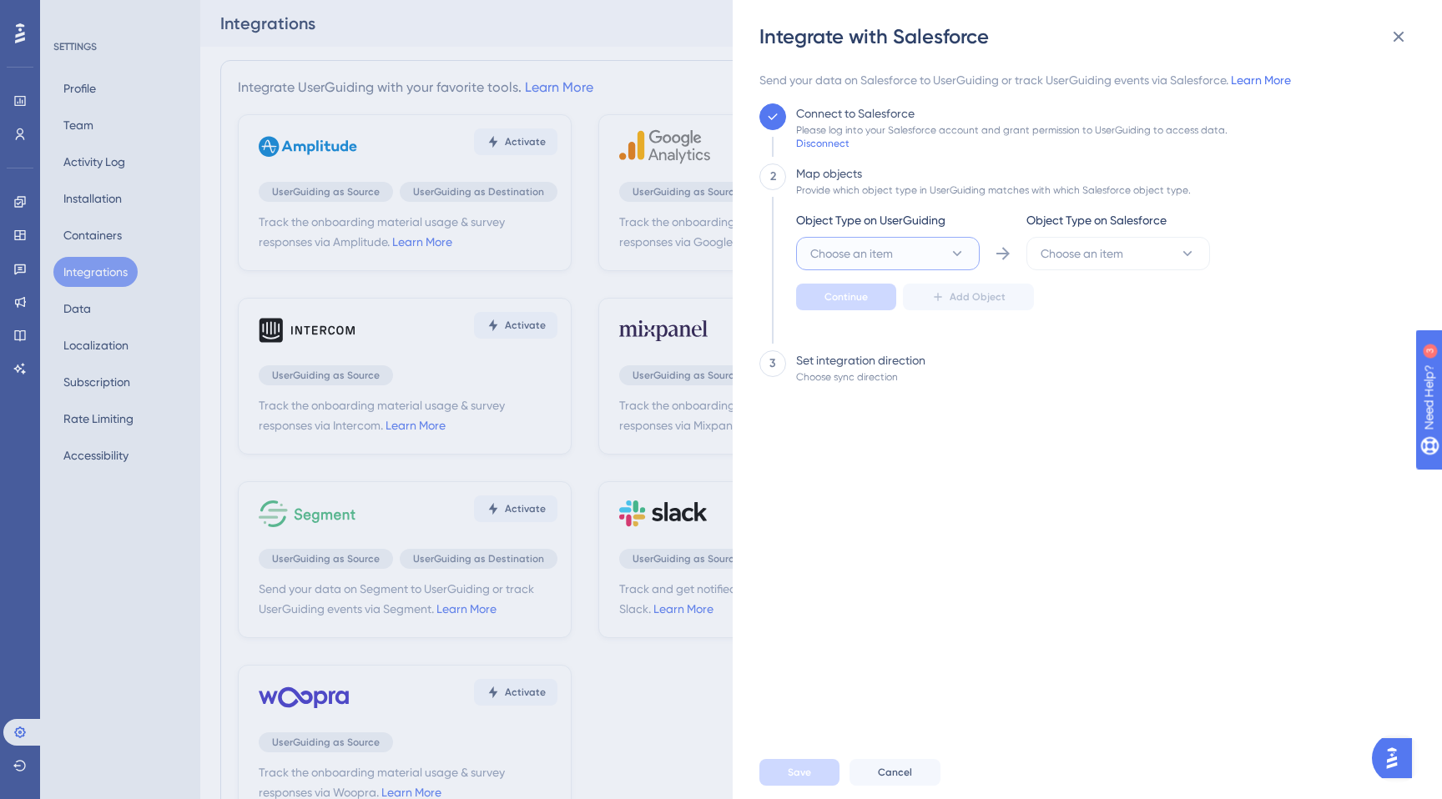
click at [907, 240] on button "Choose an item" at bounding box center [888, 253] width 184 height 33
click at [876, 302] on div "User User" at bounding box center [887, 304] width 135 height 33
click at [1091, 252] on span "Choose an item" at bounding box center [1082, 254] width 83 height 20
click at [1094, 310] on span "Account" at bounding box center [1073, 305] width 45 height 20
drag, startPoint x: 814, startPoint y: 286, endPoint x: 1056, endPoint y: 205, distance: 255.2
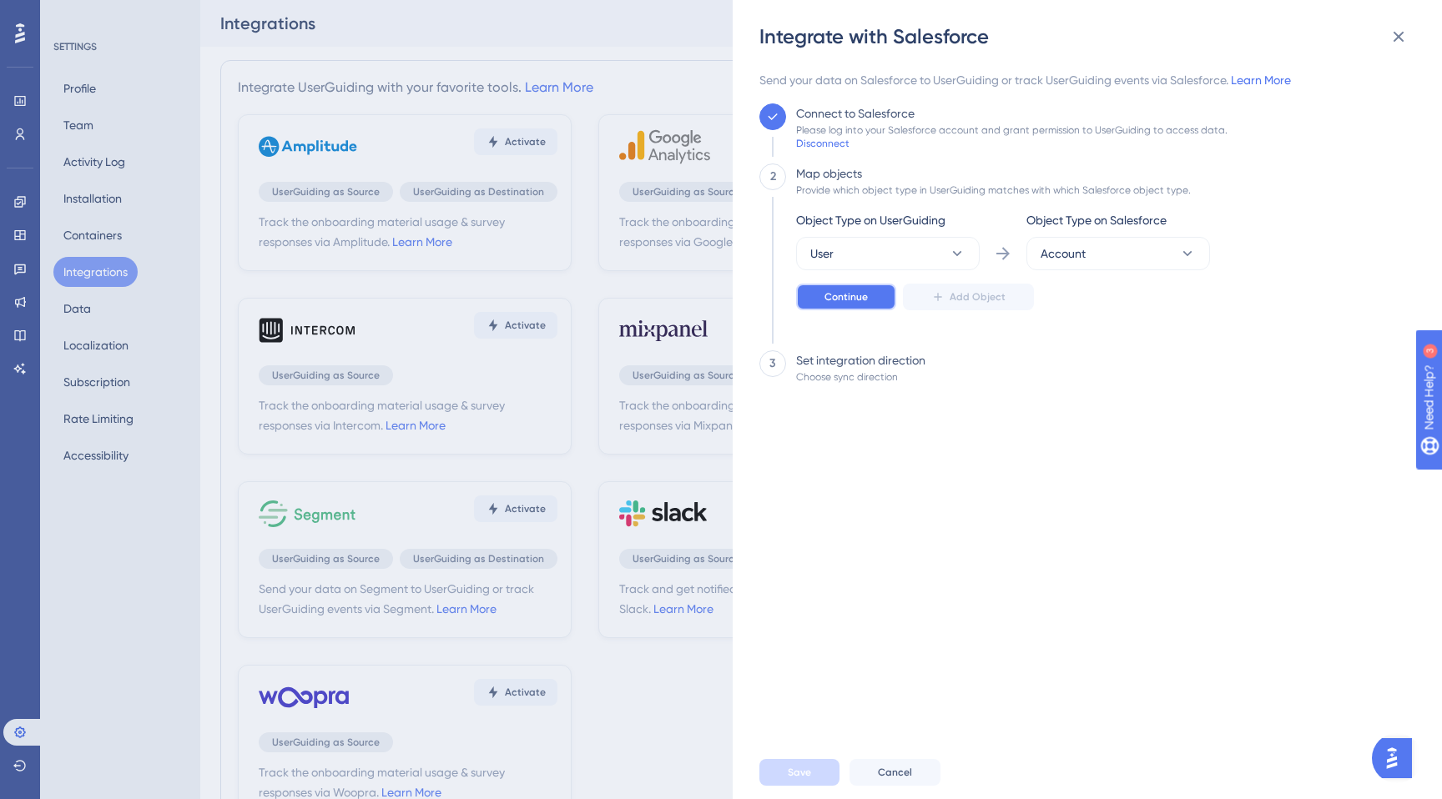
click at [1055, 205] on div "Map objects Provide which object type in UserGuiding matches with which Salesfo…" at bounding box center [998, 251] width 424 height 174
click at [834, 250] on span "Account" at bounding box center [821, 254] width 23 height 20
click at [1065, 361] on span "Lead" at bounding box center [1065, 371] width 28 height 20
click at [840, 314] on div "Object Type on UserGuiding User Object Type on Salesforce Lead Continue Add Obj…" at bounding box center [1003, 273] width 414 height 127
click at [838, 300] on span "Continue" at bounding box center [846, 296] width 43 height 13
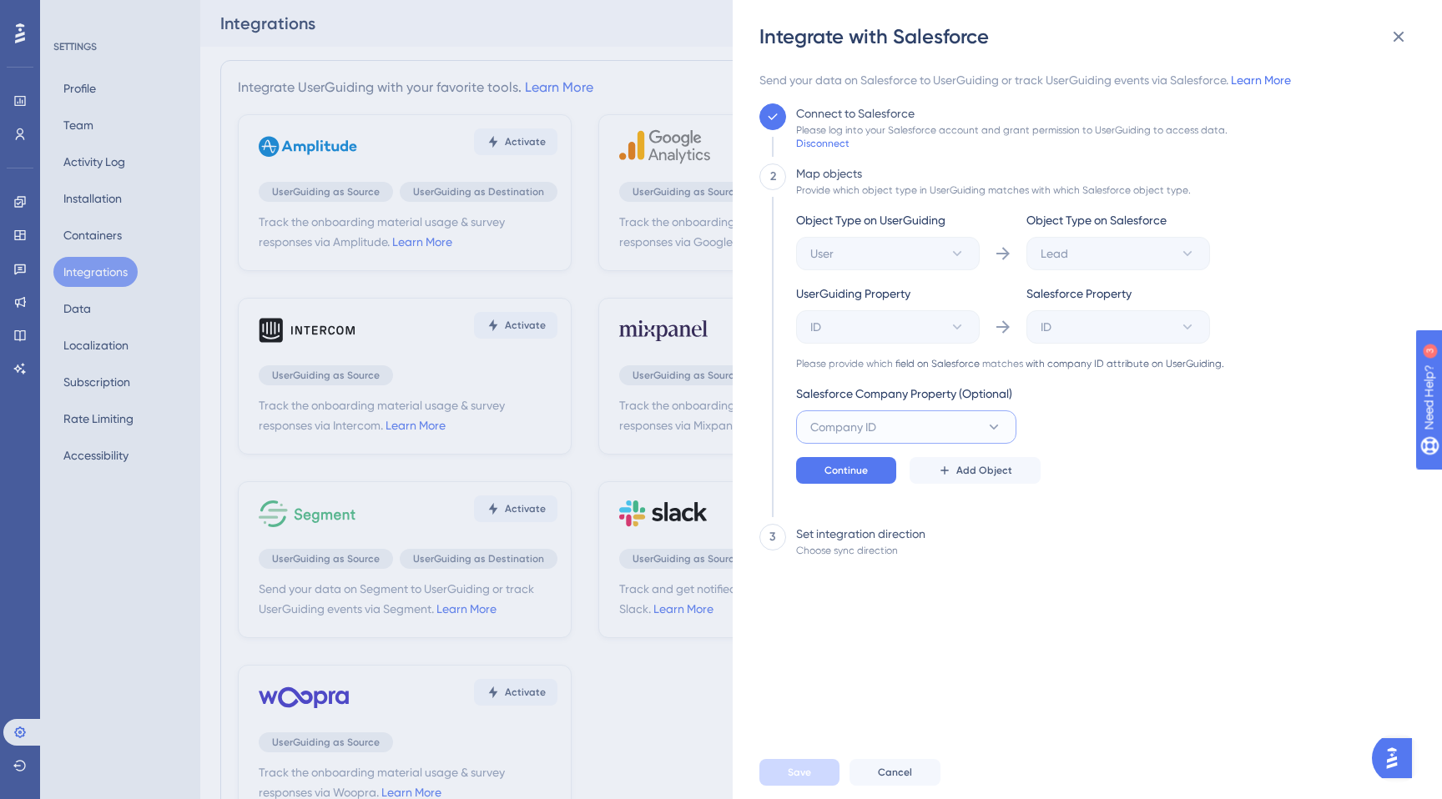
click at [850, 433] on span "Company ID" at bounding box center [843, 427] width 66 height 20
click at [1218, 383] on div "2 Map objects Provide which object type in UserGuiding matches with which Sales…" at bounding box center [1082, 337] width 646 height 347
click at [860, 475] on span "Continue" at bounding box center [846, 470] width 43 height 13
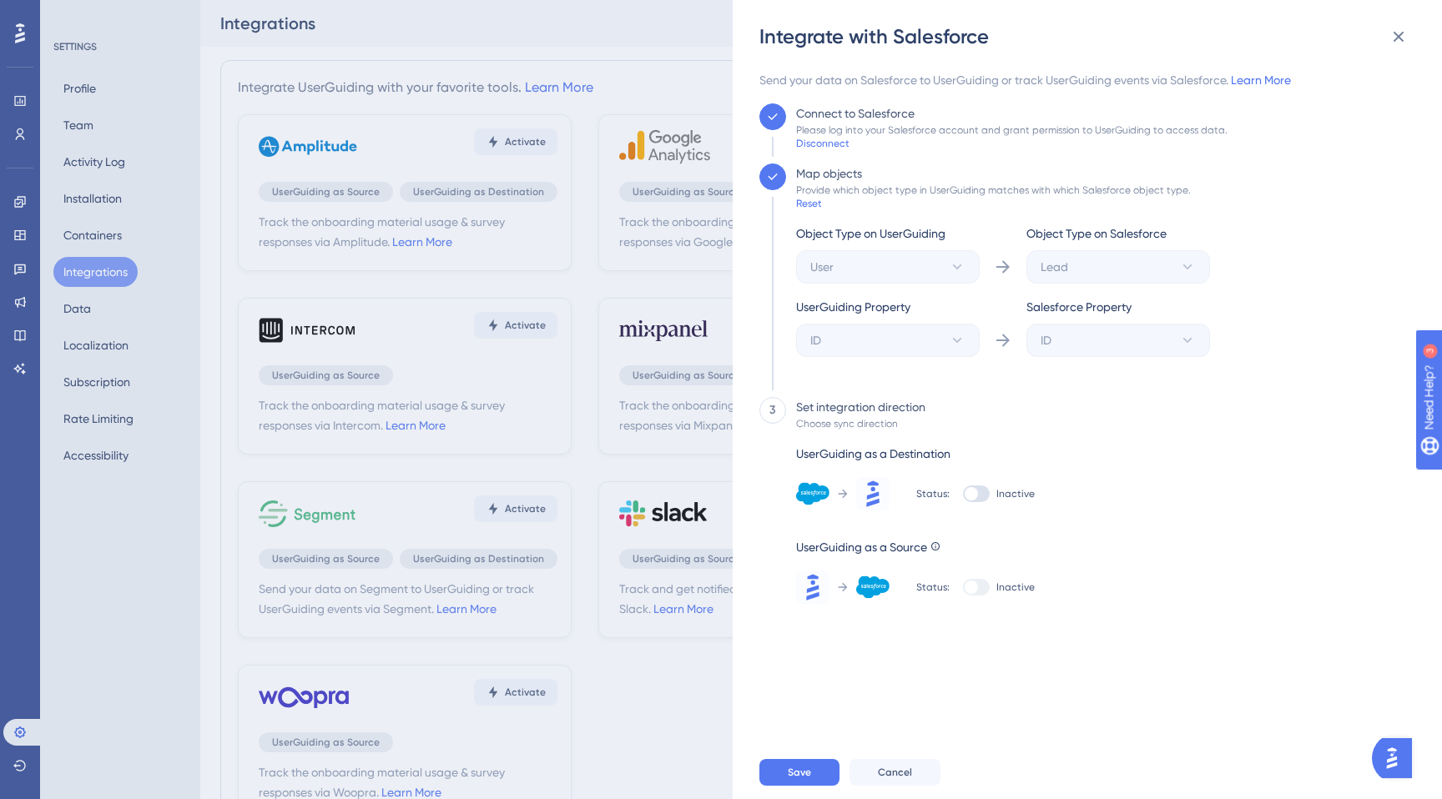
click at [989, 496] on label "Inactive" at bounding box center [999, 494] width 72 height 17
click at [963, 495] on input "Inactive" at bounding box center [962, 494] width 1 height 1
checkbox input "true"
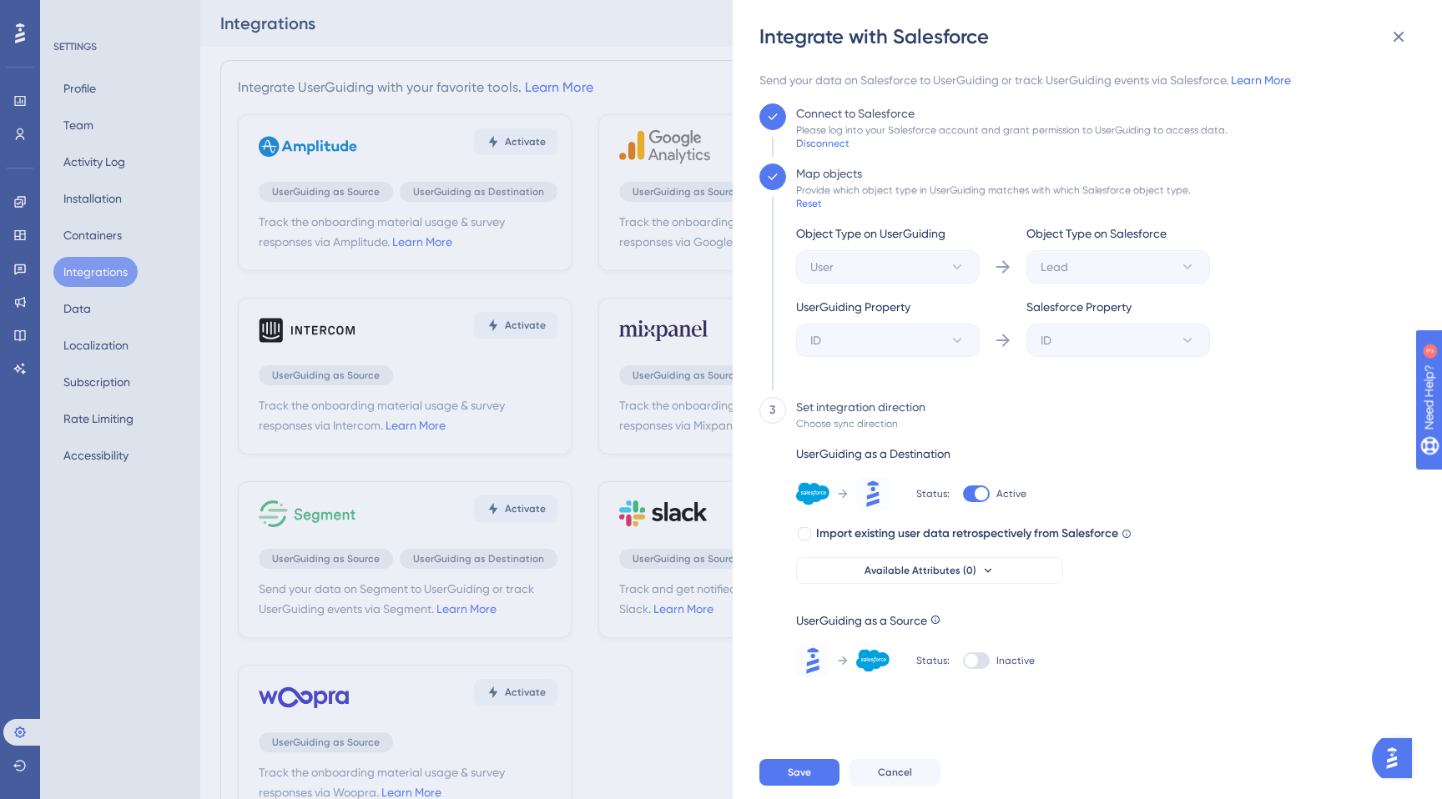
click at [935, 587] on div "UserGuiding as a Destination Status: Active Import existing user data retrospec…" at bounding box center [963, 561] width 335 height 234
click at [944, 574] on span "Available Attributes (0)" at bounding box center [921, 570] width 112 height 13
click at [946, 572] on span "Available Attributes (0)" at bounding box center [921, 570] width 112 height 13
click at [857, 538] on span "Import existing user data retrospectively from Salesforce" at bounding box center [967, 534] width 302 height 20
checkbox input "true"
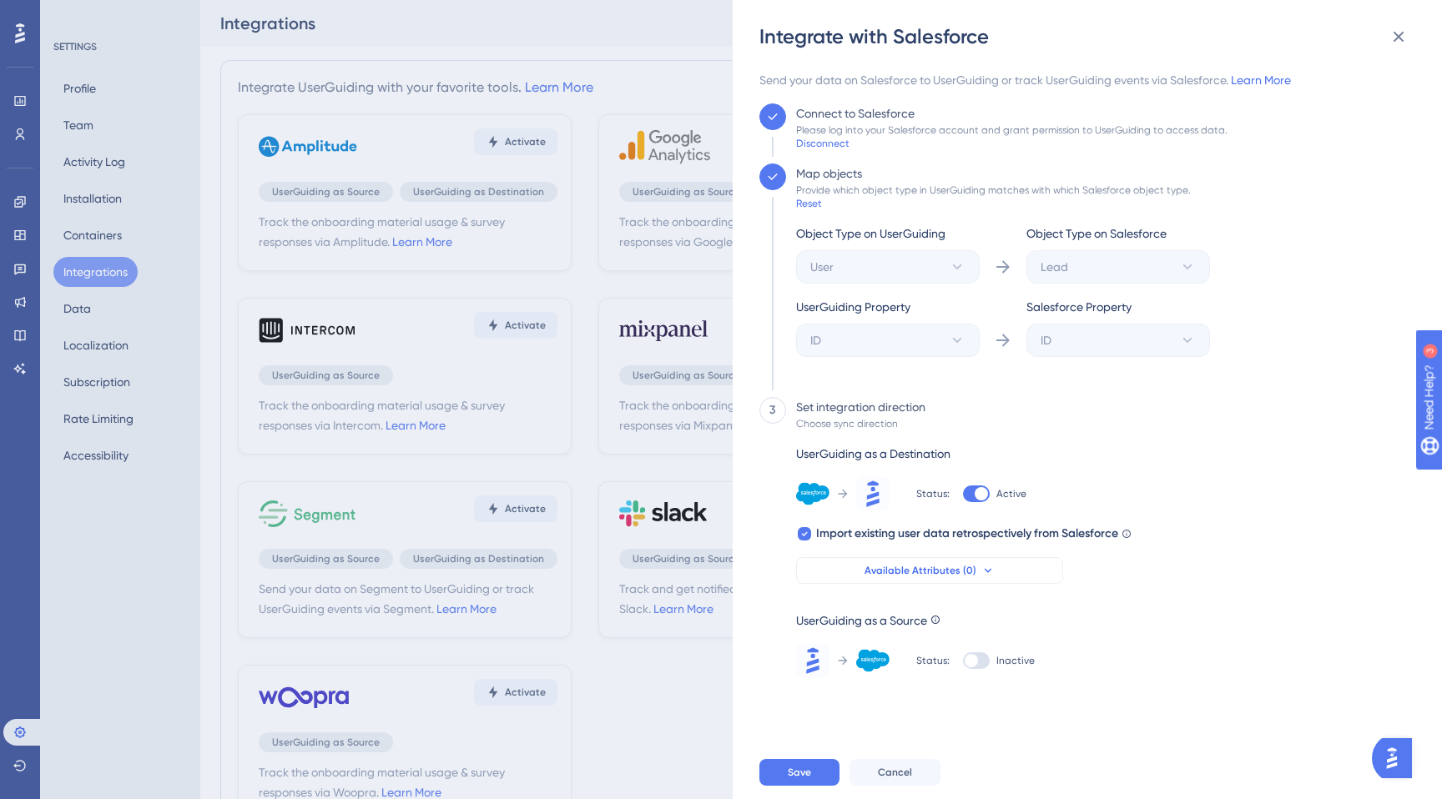
click at [878, 565] on span "Available Attributes (0)" at bounding box center [921, 570] width 112 height 13
click at [1192, 449] on div "3 Set integration direction Choose sync direction UserGuiding as a Destination …" at bounding box center [1082, 537] width 646 height 280
click at [1394, 33] on icon at bounding box center [1399, 37] width 11 height 11
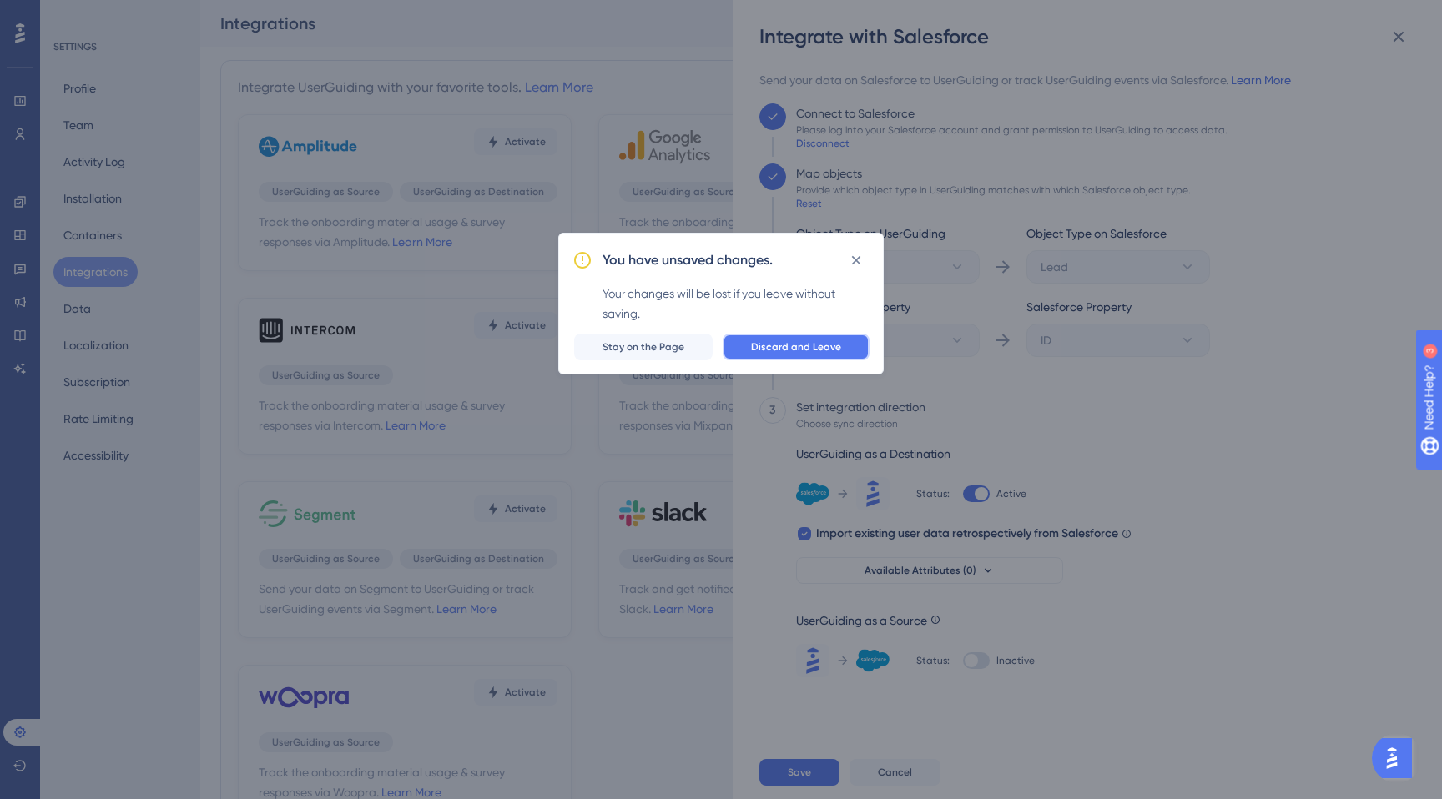
click at [758, 356] on button "Discard and Leave" at bounding box center [796, 347] width 147 height 27
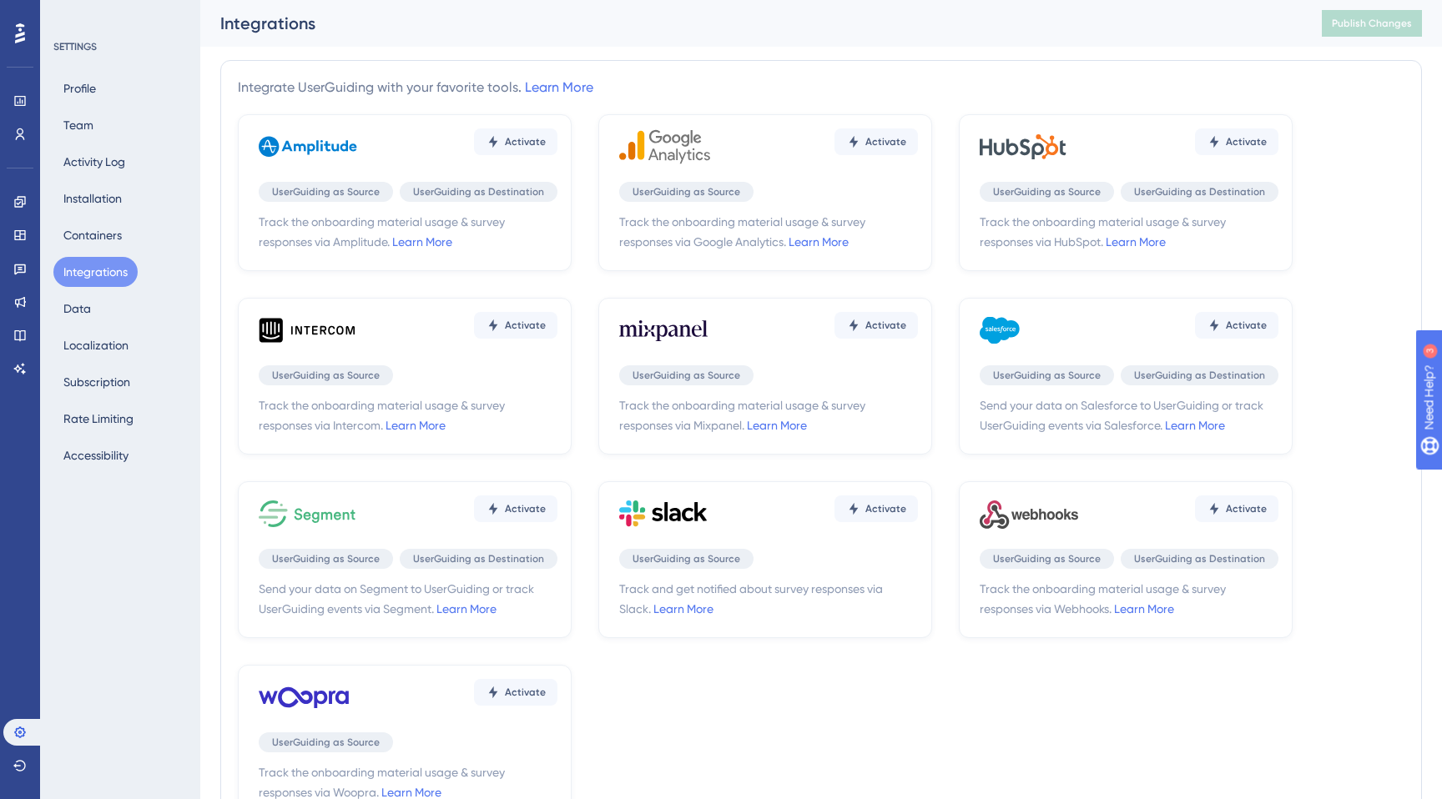
click at [1055, 376] on span "UserGuiding as Source" at bounding box center [1047, 375] width 108 height 13
click at [1169, 376] on span "UserGuiding as Destination" at bounding box center [1199, 375] width 131 height 13
click at [546, 149] on span "Activate" at bounding box center [525, 141] width 41 height 13
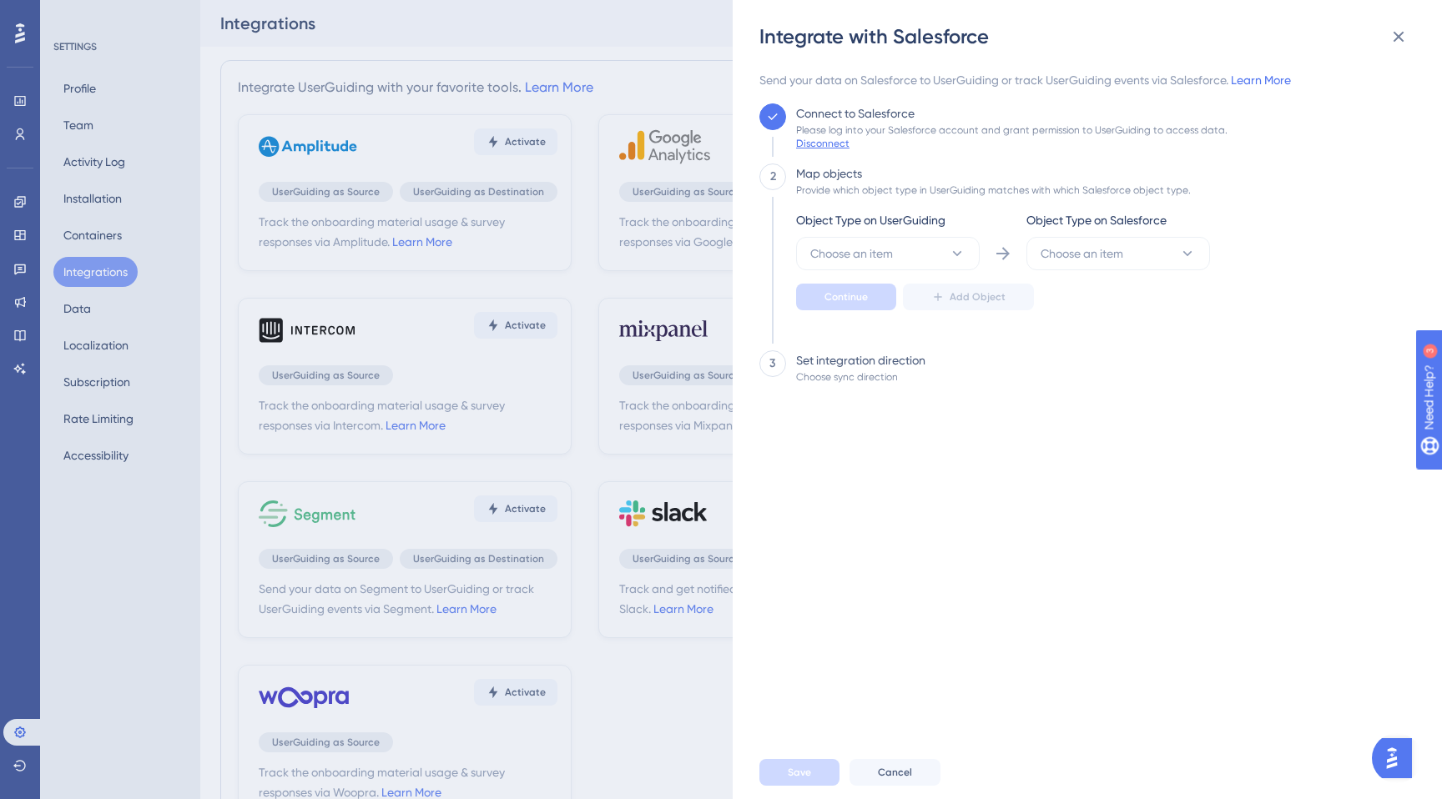
click at [826, 146] on div "Disconnect" at bounding box center [822, 143] width 53 height 13
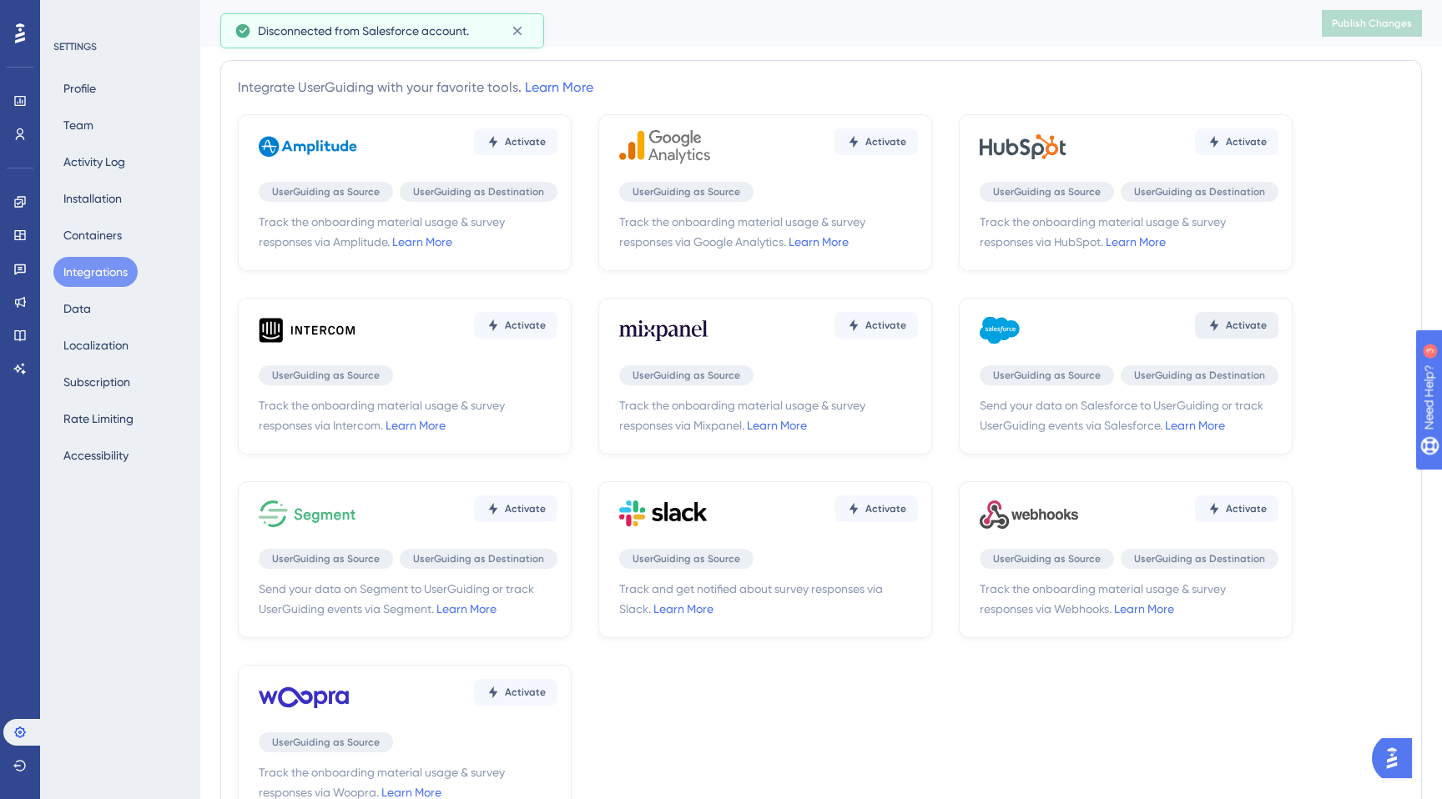
click at [557, 155] on button "Activate" at bounding box center [515, 142] width 83 height 27
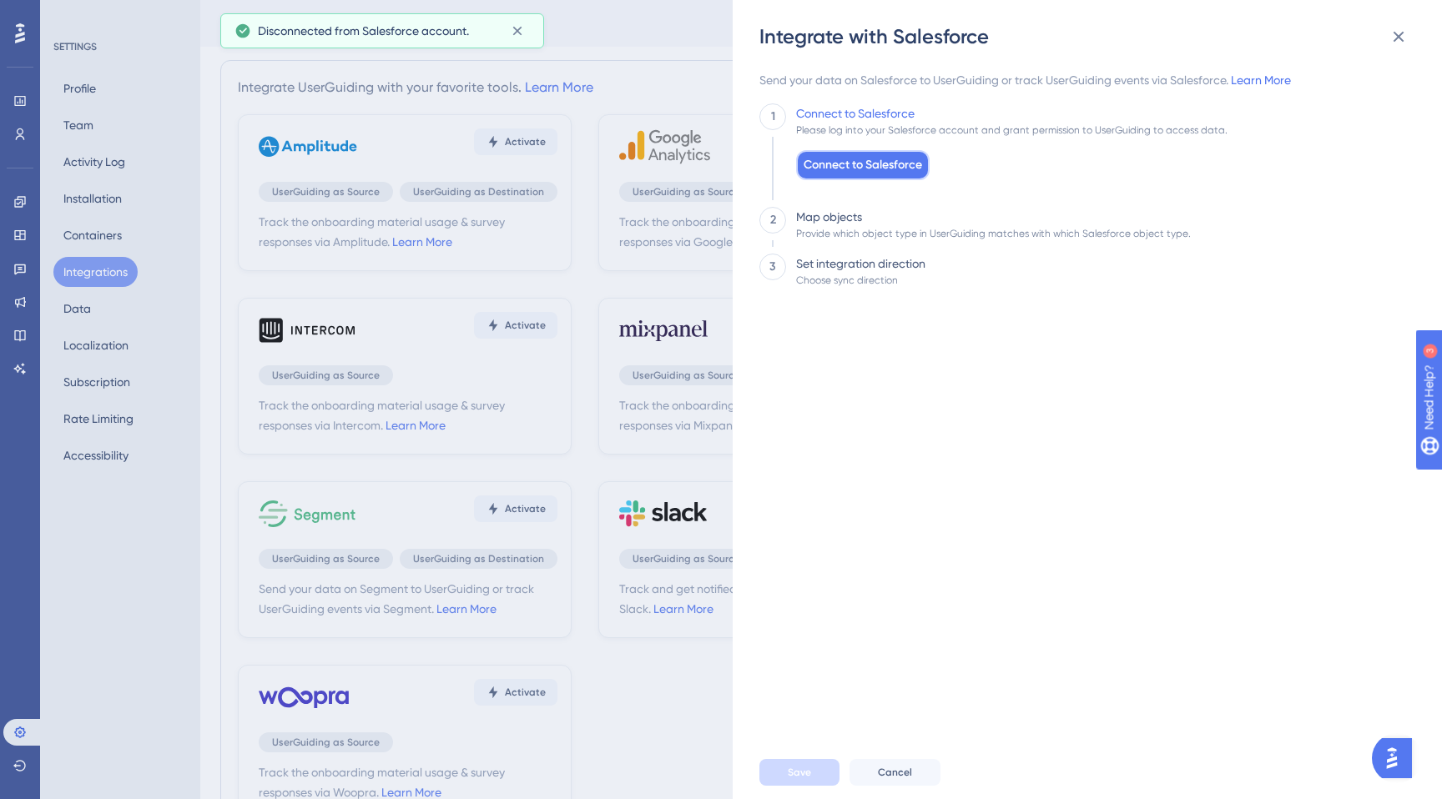
click at [885, 174] on button "Connect to Salesforce" at bounding box center [863, 165] width 134 height 30
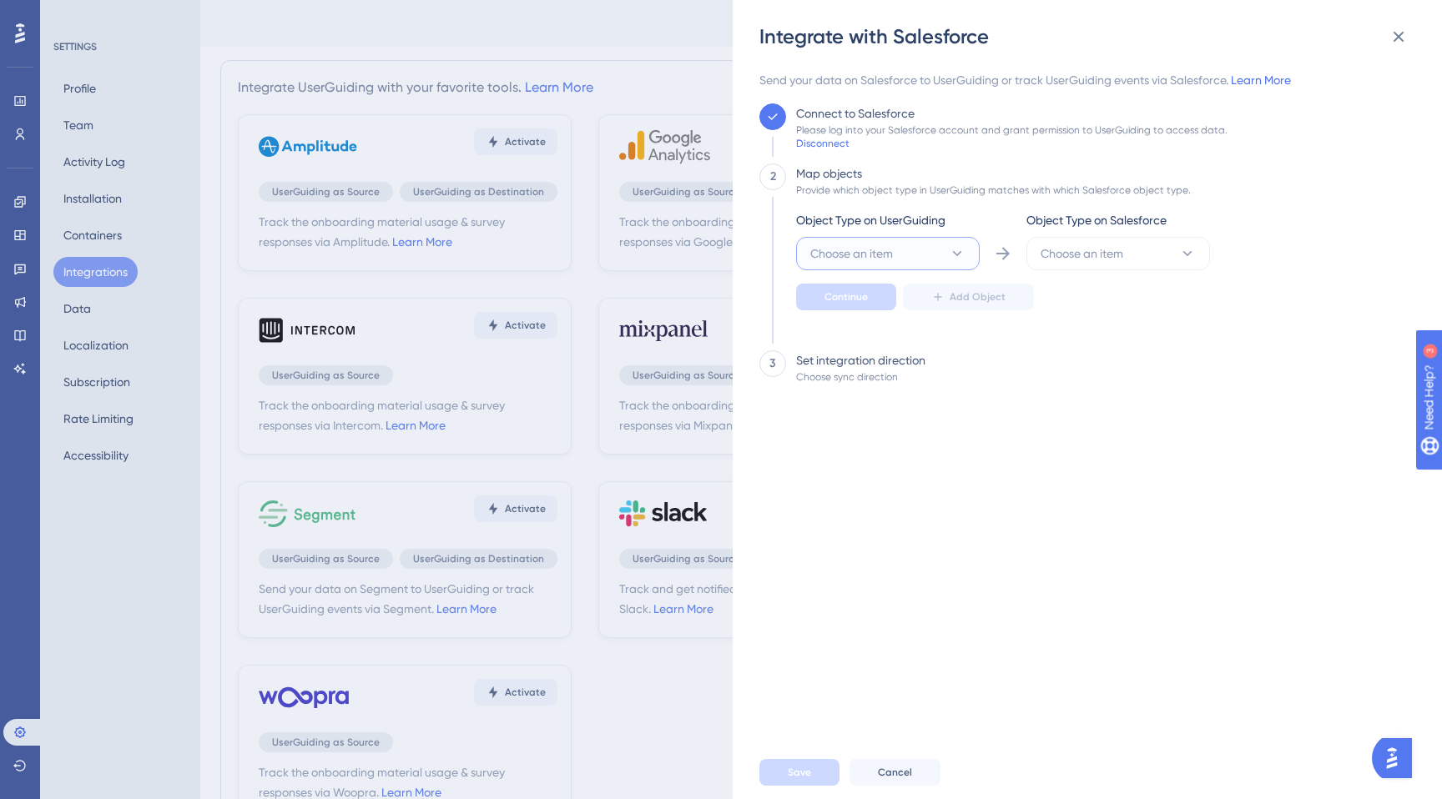
click at [931, 255] on button "Choose an item" at bounding box center [888, 253] width 184 height 33
click at [855, 296] on div "User User" at bounding box center [887, 304] width 135 height 33
click at [1090, 271] on div "Object Type on UserGuiding User Object Type on Salesforce Choose an item Contin…" at bounding box center [1003, 260] width 414 height 100
click at [1097, 265] on button "Choose an item" at bounding box center [1118, 253] width 184 height 33
click at [1077, 309] on span "Account" at bounding box center [1073, 305] width 45 height 20
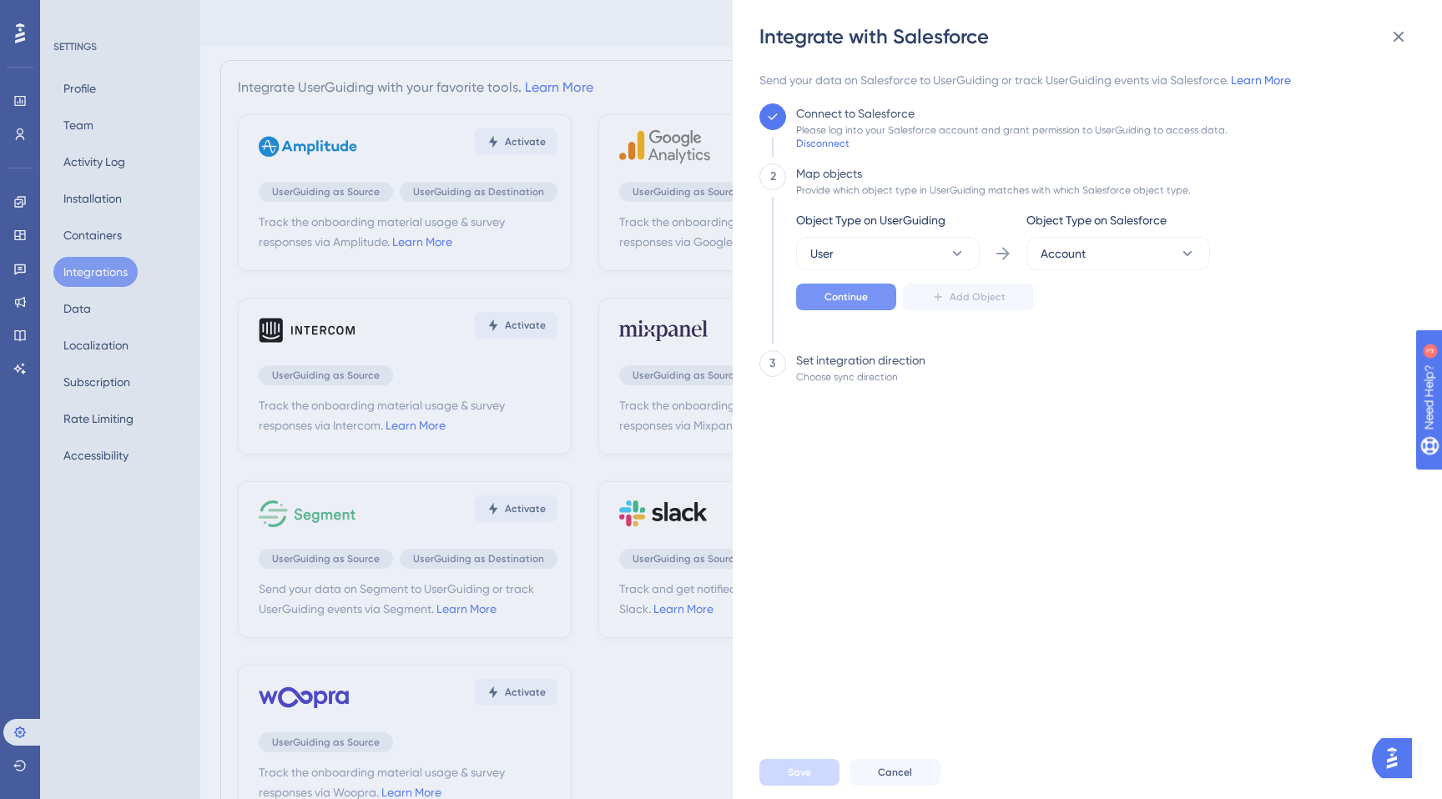
click at [852, 295] on span "Continue" at bounding box center [846, 296] width 43 height 13
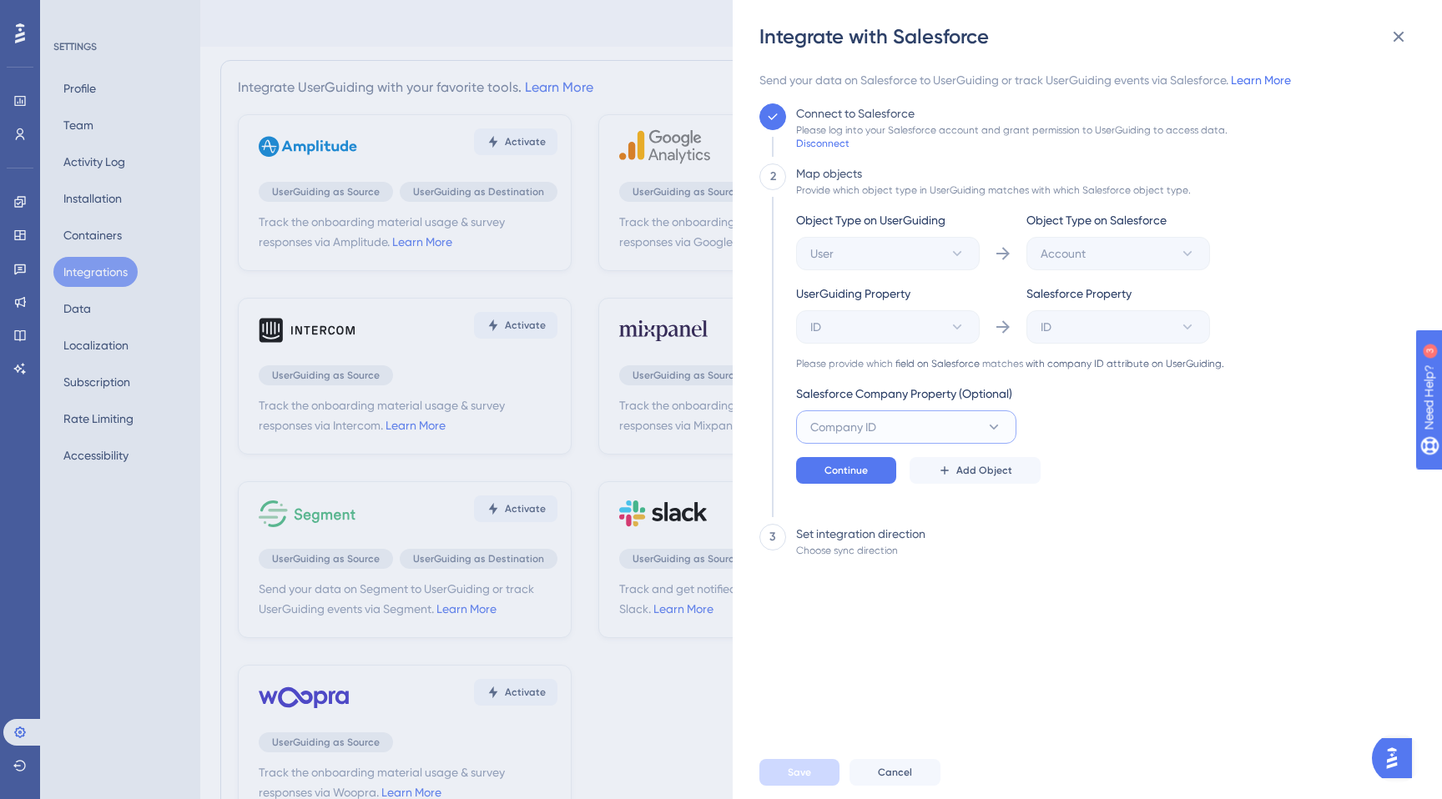
click at [867, 434] on span "Company ID" at bounding box center [843, 427] width 66 height 20
click at [1124, 454] on div "Object Type on UserGuiding User Object Type on Salesforce Account UserGuiding P…" at bounding box center [1010, 347] width 428 height 274
click at [865, 466] on span "Continue" at bounding box center [846, 470] width 43 height 13
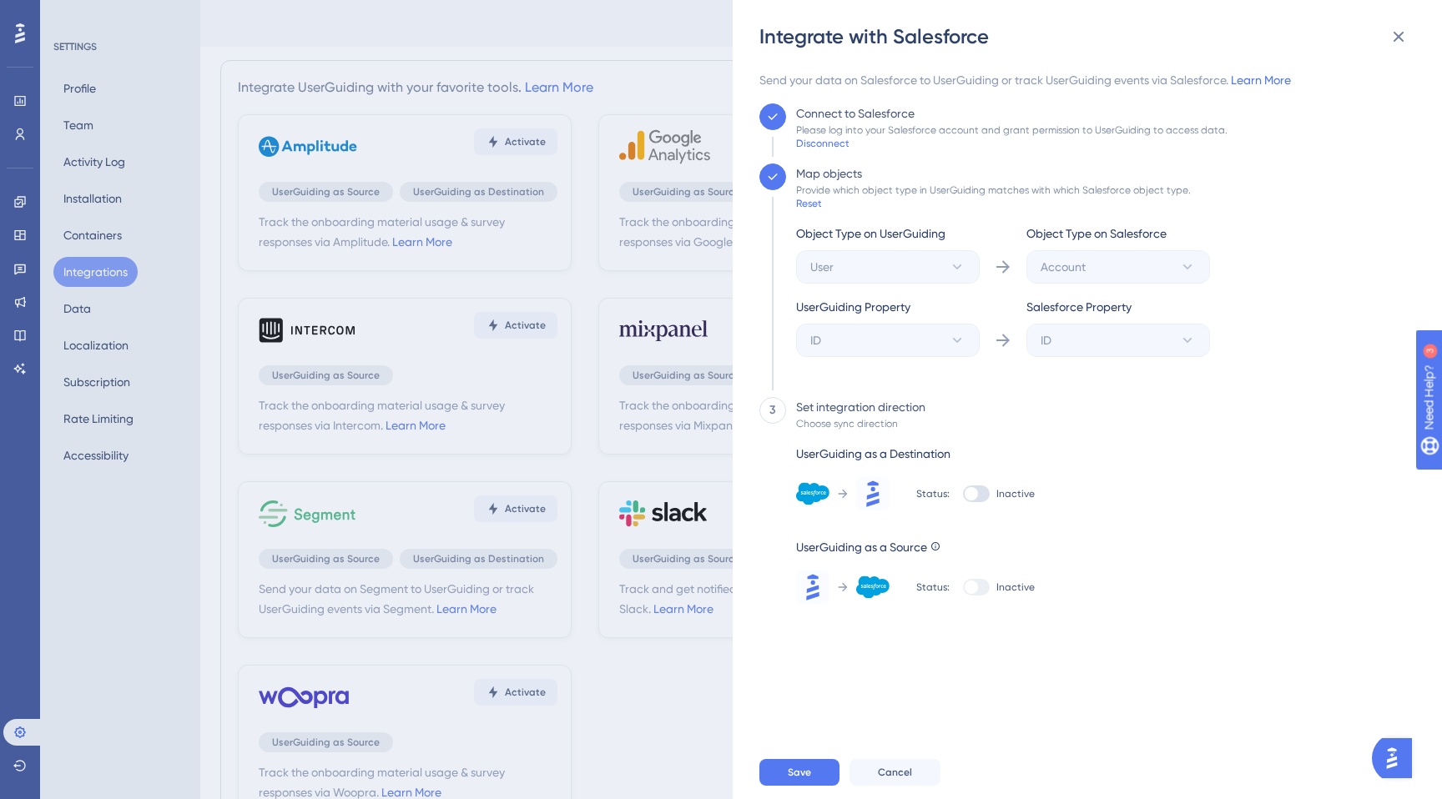
click at [970, 502] on div at bounding box center [976, 494] width 27 height 17
click at [963, 495] on input "Inactive" at bounding box center [962, 494] width 1 height 1
checkbox input "true"
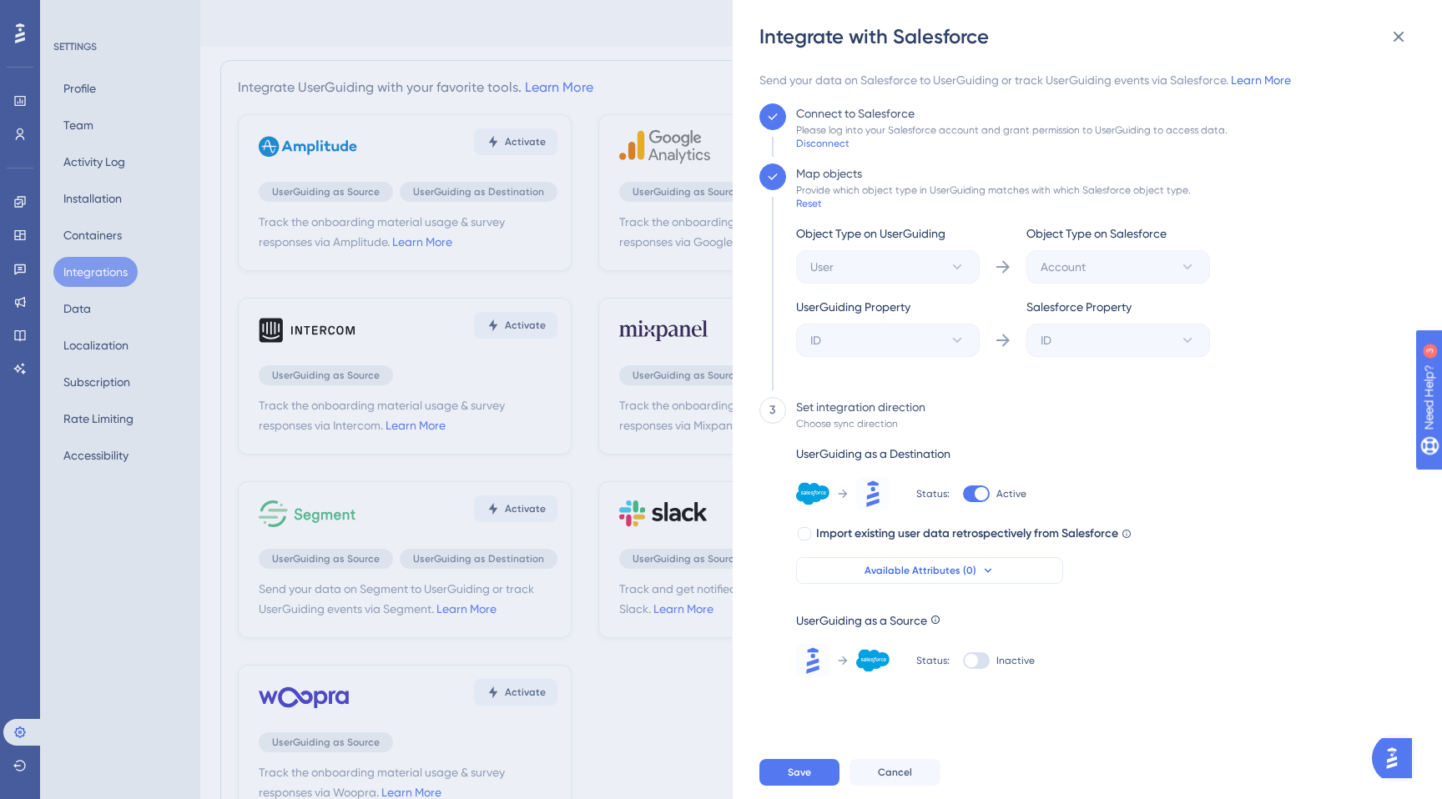
click at [951, 578] on button "Available Attributes (0)" at bounding box center [929, 570] width 267 height 27
click at [973, 650] on div "Status: Inactive" at bounding box center [975, 660] width 119 height 33
click at [973, 661] on div at bounding box center [971, 660] width 13 height 13
click at [963, 661] on input "Inactive" at bounding box center [962, 661] width 1 height 1
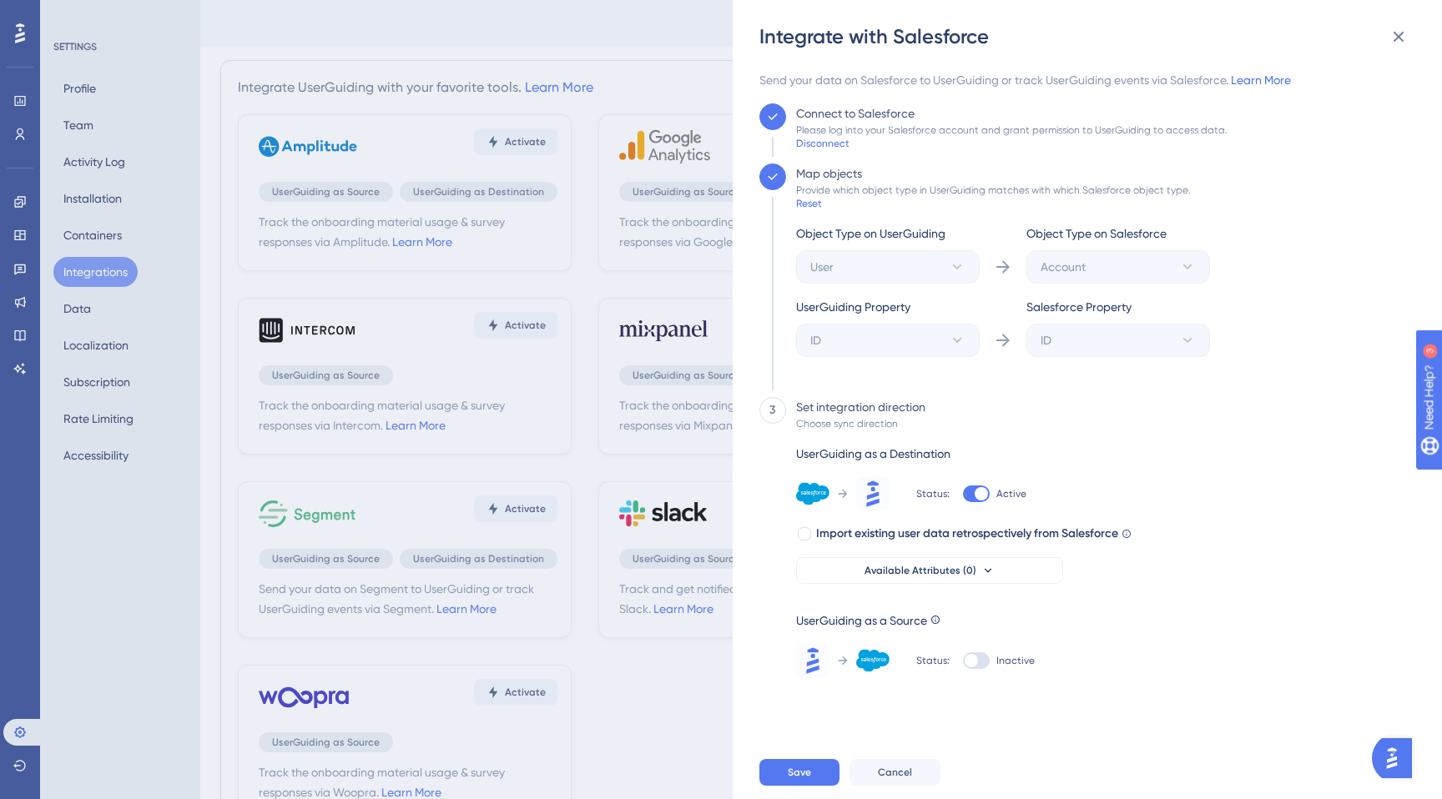
checkbox input "true"
click at [1269, 82] on link "Learn More" at bounding box center [1261, 79] width 60 height 13
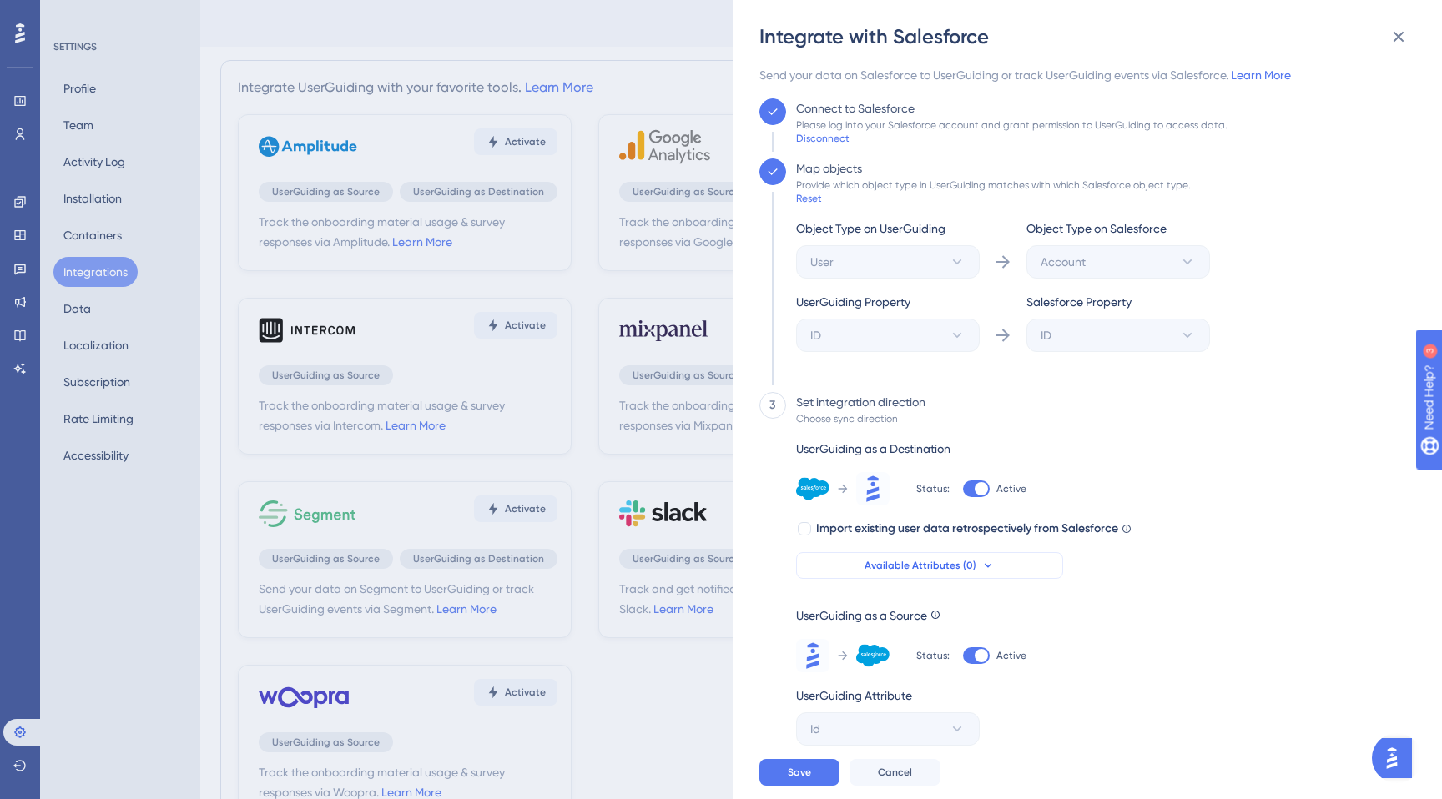
click at [920, 569] on span "Available Attributes (0)" at bounding box center [921, 565] width 112 height 13
click at [1204, 582] on div "3 Set integration direction Choose sync direction UserGuiding as a Destination …" at bounding box center [1082, 569] width 646 height 354
click at [1406, 756] on img "Open AI Assistant Launcher" at bounding box center [1392, 759] width 30 height 30
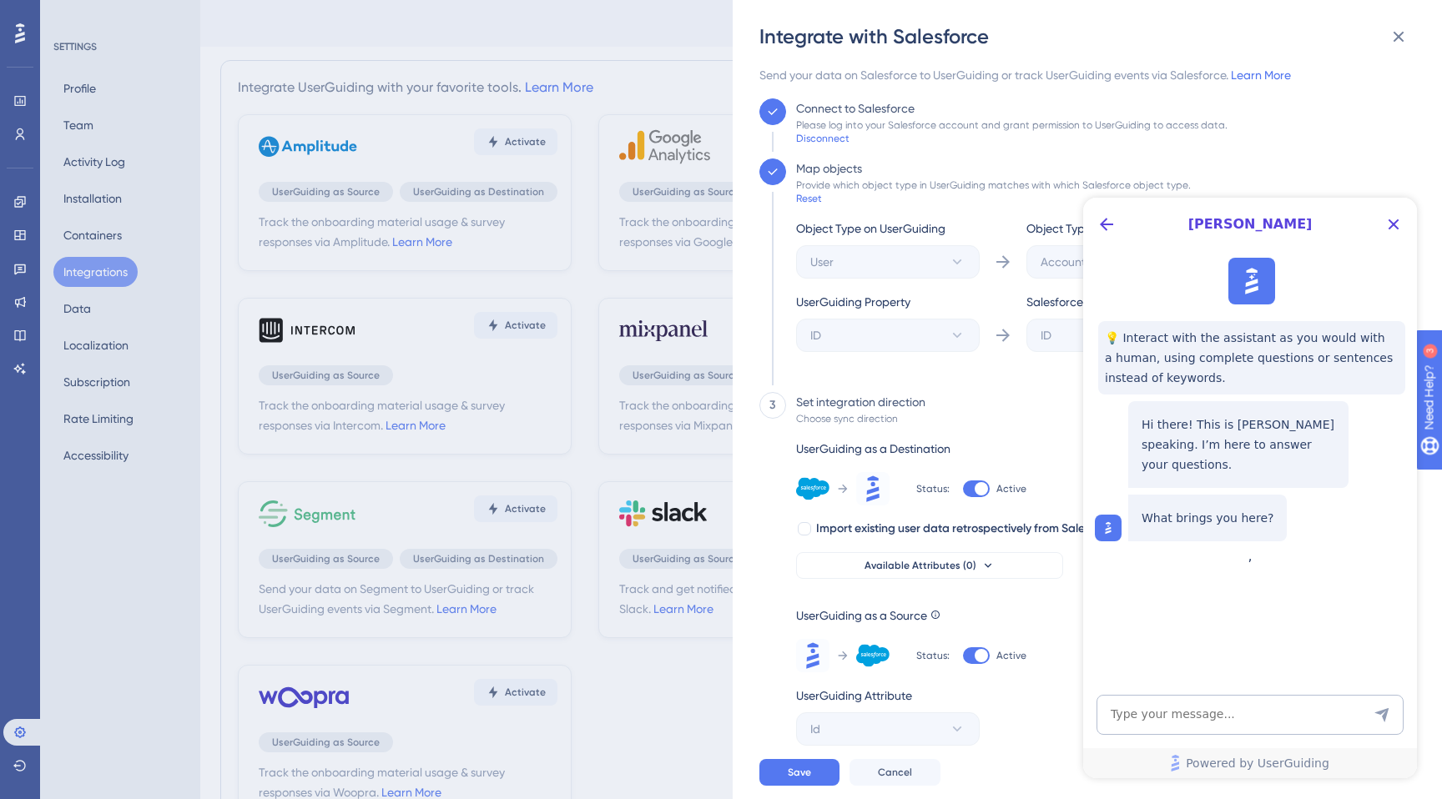
scroll to position [0, 0]
click at [1159, 701] on textarea "AI Assistant Text Input" at bounding box center [1250, 715] width 307 height 40
type textarea "Selamın aleyküm si"
type textarea "Selamlar, Salesforce entegrasyonunda sorun yaşıyorum. Destek olabilir misiniz?"
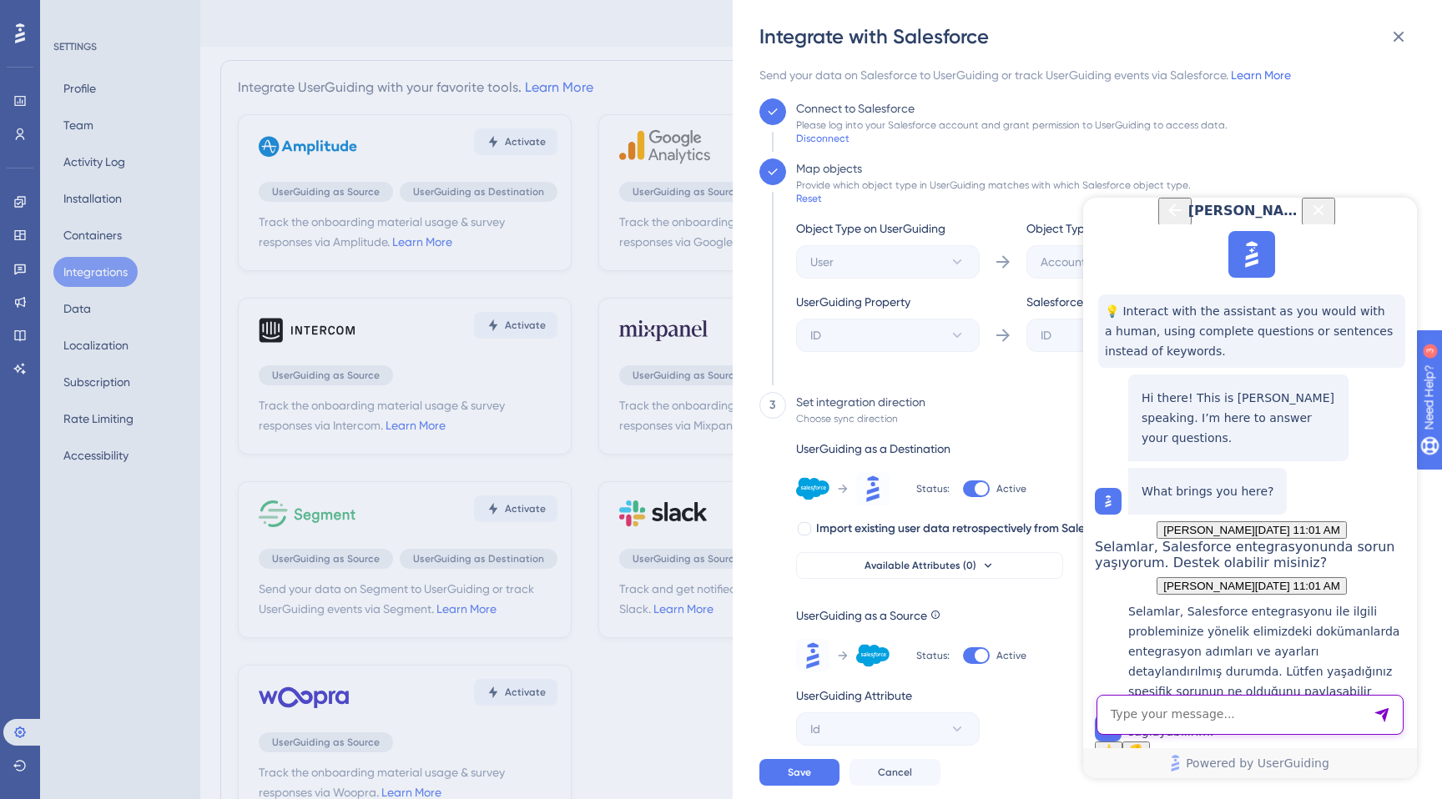
click at [1192, 724] on textarea "AI Assistant Text Input" at bounding box center [1250, 715] width 307 height 40
type textarea "Salesforce attributelerini neye göre ayarlamalıyım? Entegrasyonu kurduktan sonr…"
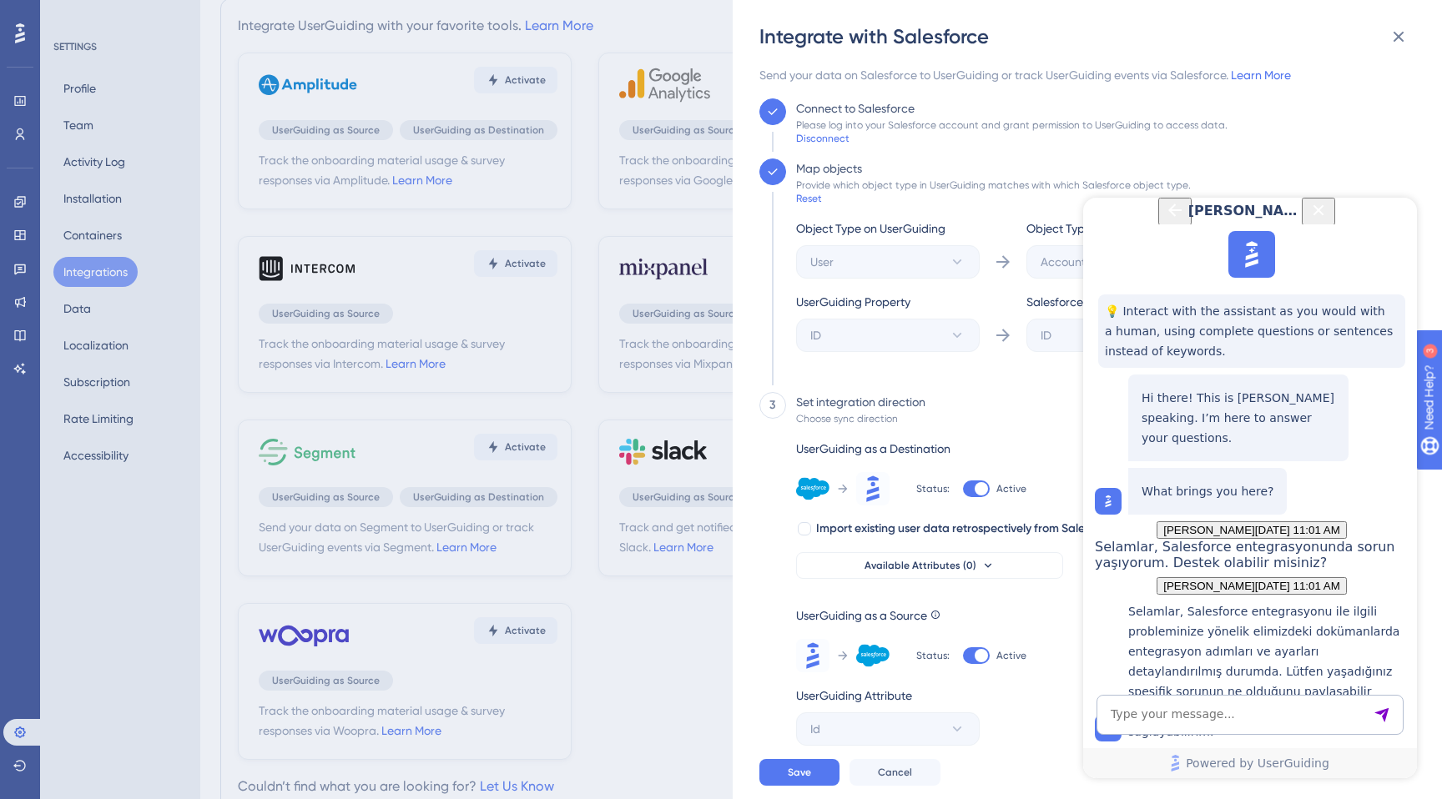
scroll to position [66, 0]
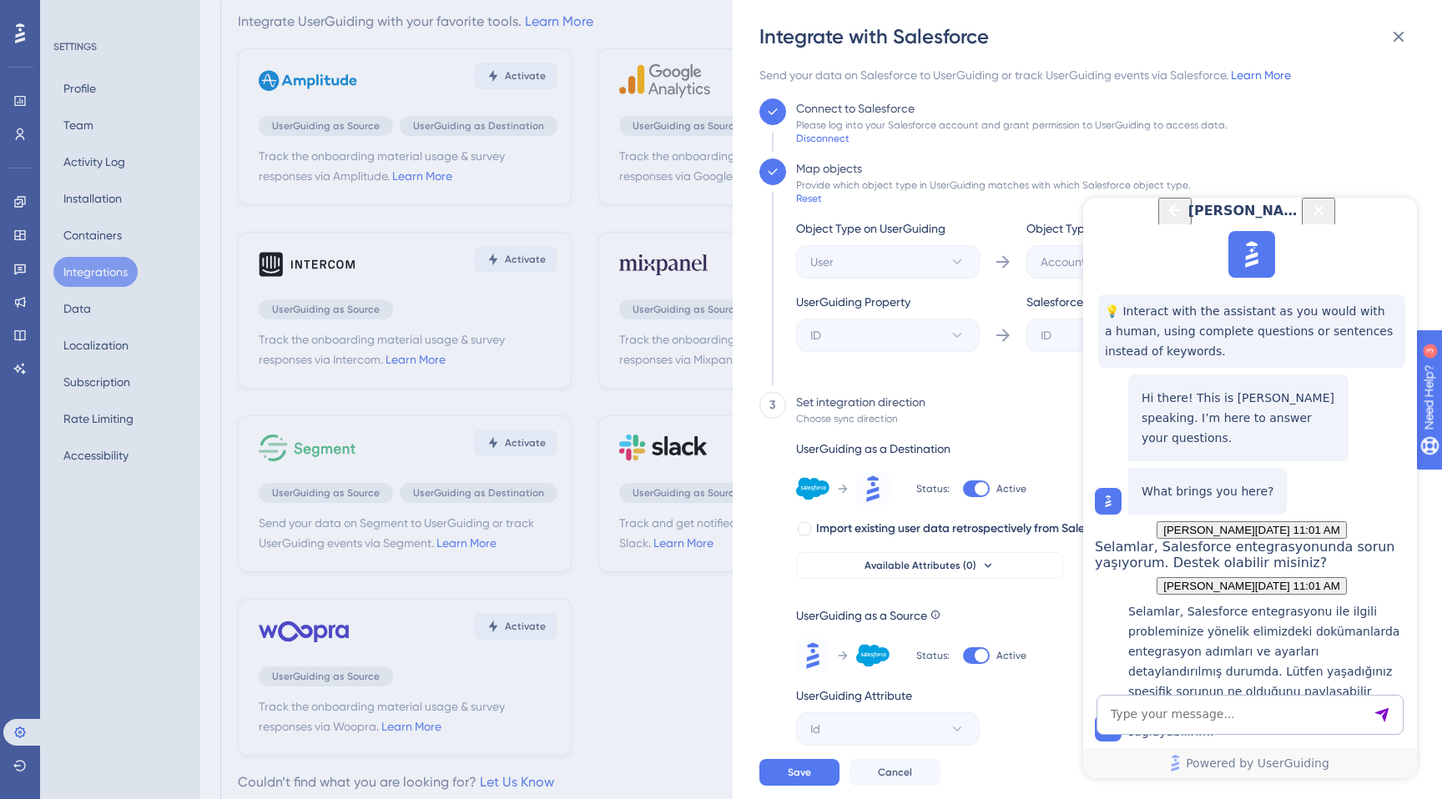
click at [940, 303] on div "UserGuiding Property" at bounding box center [888, 305] width 184 height 27
click at [1138, 727] on textarea "AI Assistant Text Input" at bounding box center [1250, 715] width 307 height 40
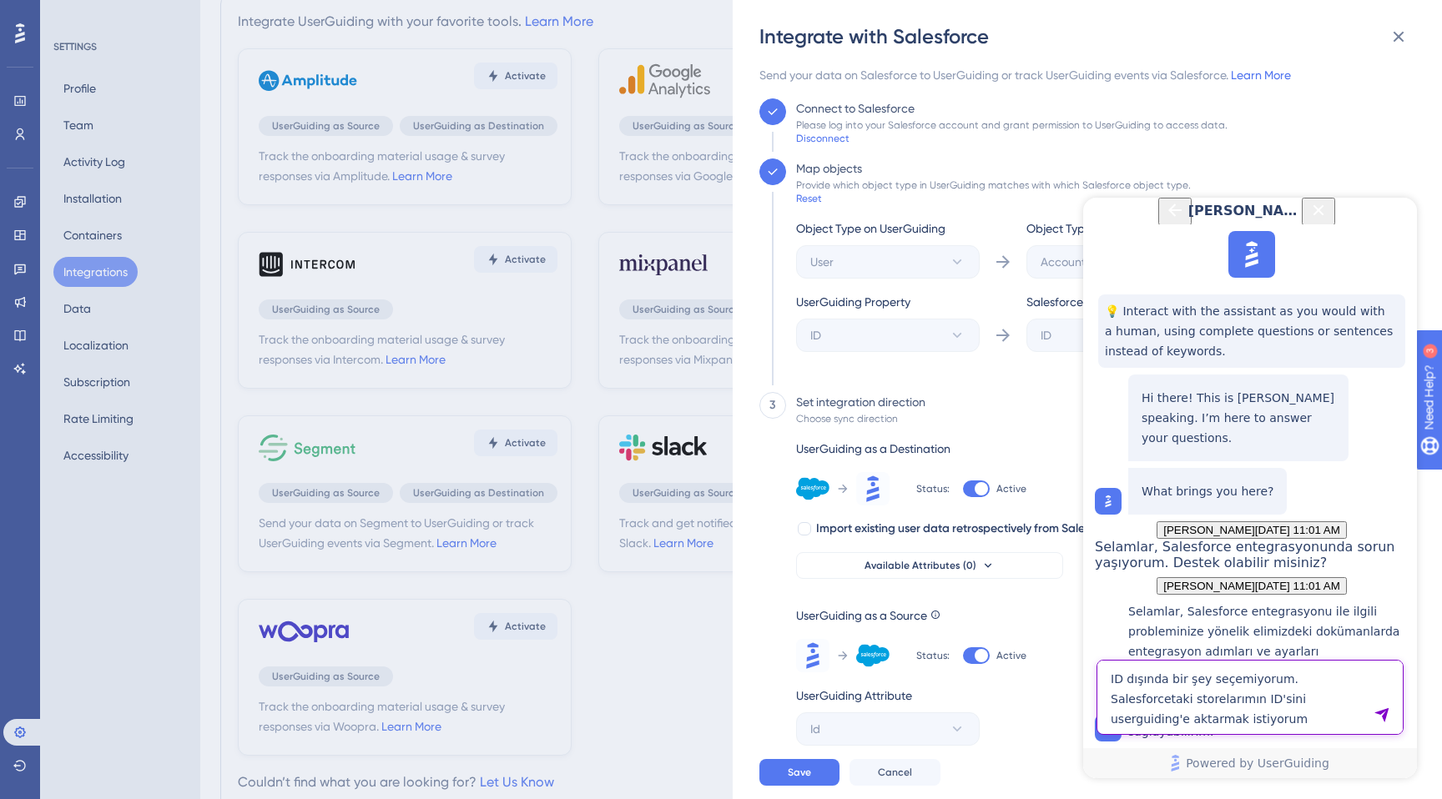
type textarea "ID dışında bir şey seçemiyorum. Salesforcetaki storelarımın ID'sini userguiding…"
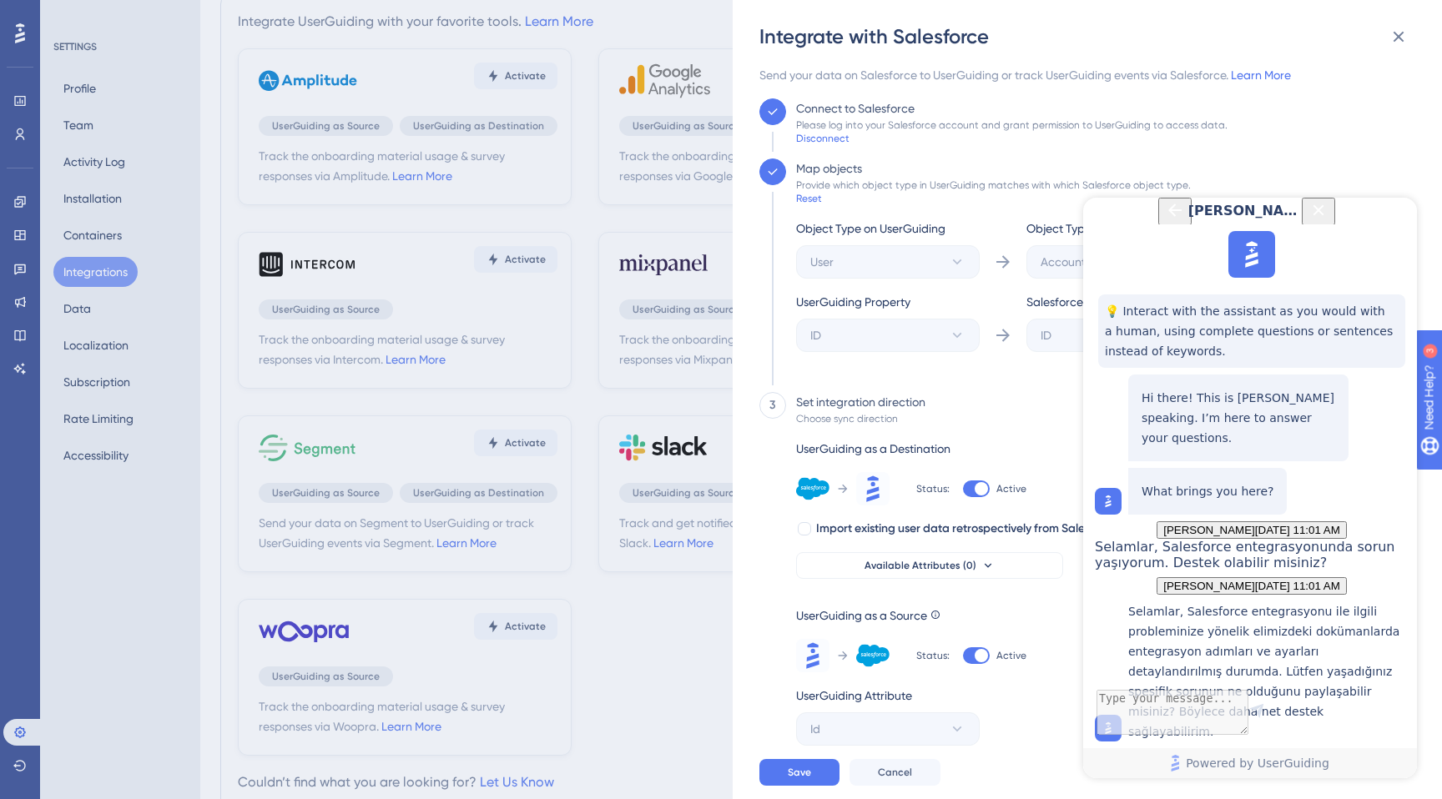
scroll to position [940, 0]
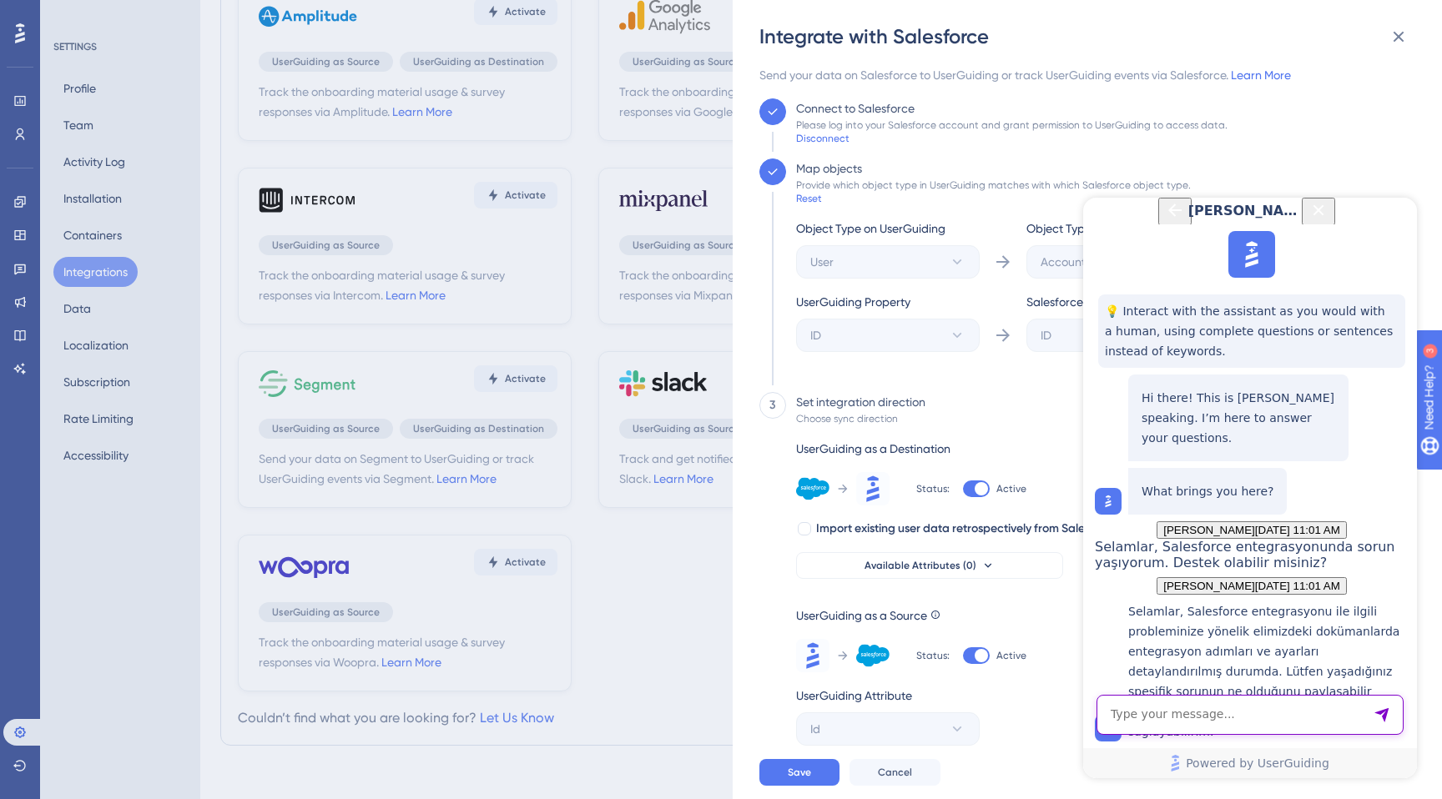
click at [1122, 711] on textarea "AI Assistant Text Input" at bounding box center [1250, 715] width 307 height 40
click at [120, 240] on div "Integrate with Salesforce Send your data on Salesforce to UserGuiding or track …" at bounding box center [721, 399] width 1442 height 799
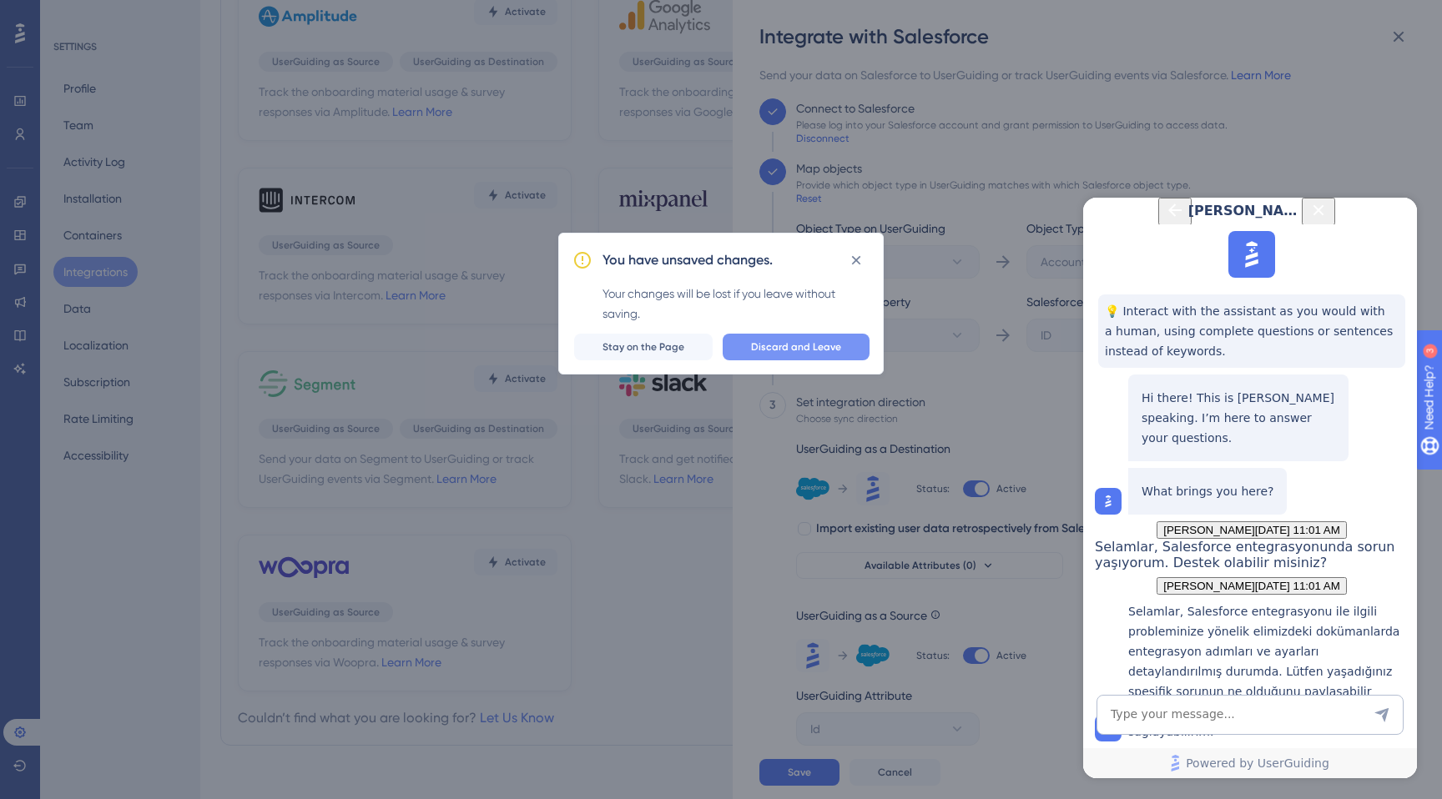
click at [813, 347] on span "Discard and Leave" at bounding box center [796, 346] width 90 height 13
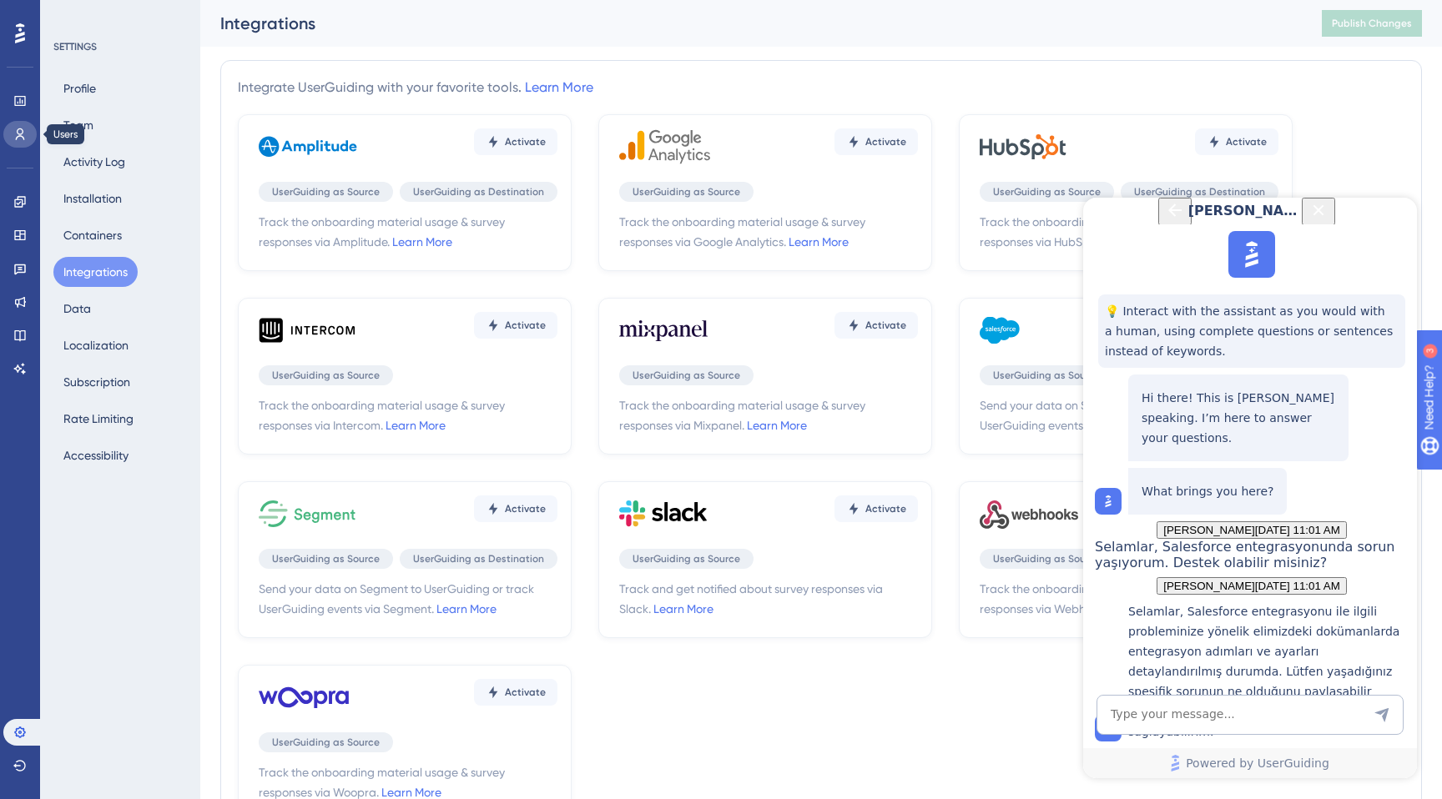
click at [16, 134] on icon at bounding box center [19, 134] width 13 height 13
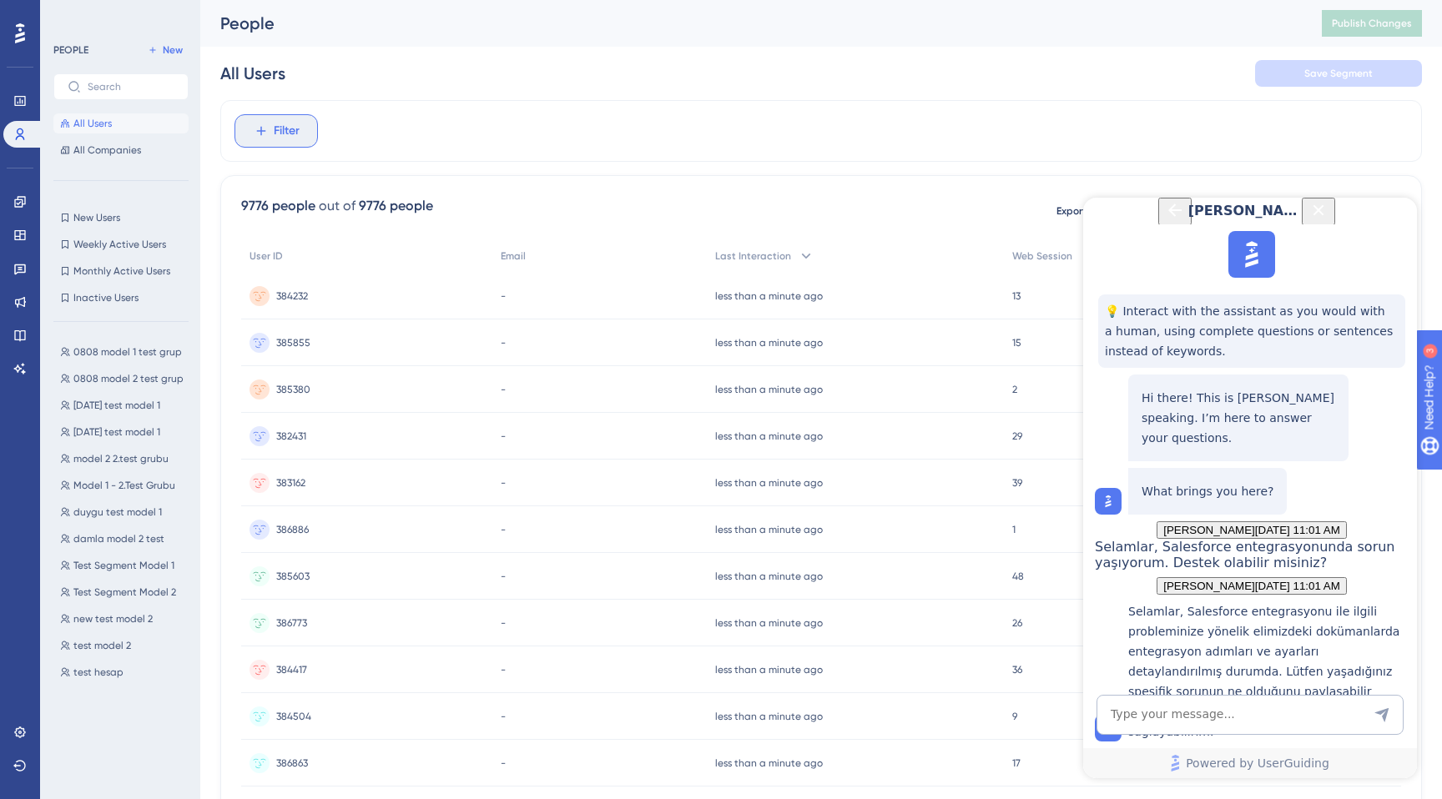
click at [274, 139] on span "Filter" at bounding box center [287, 131] width 26 height 20
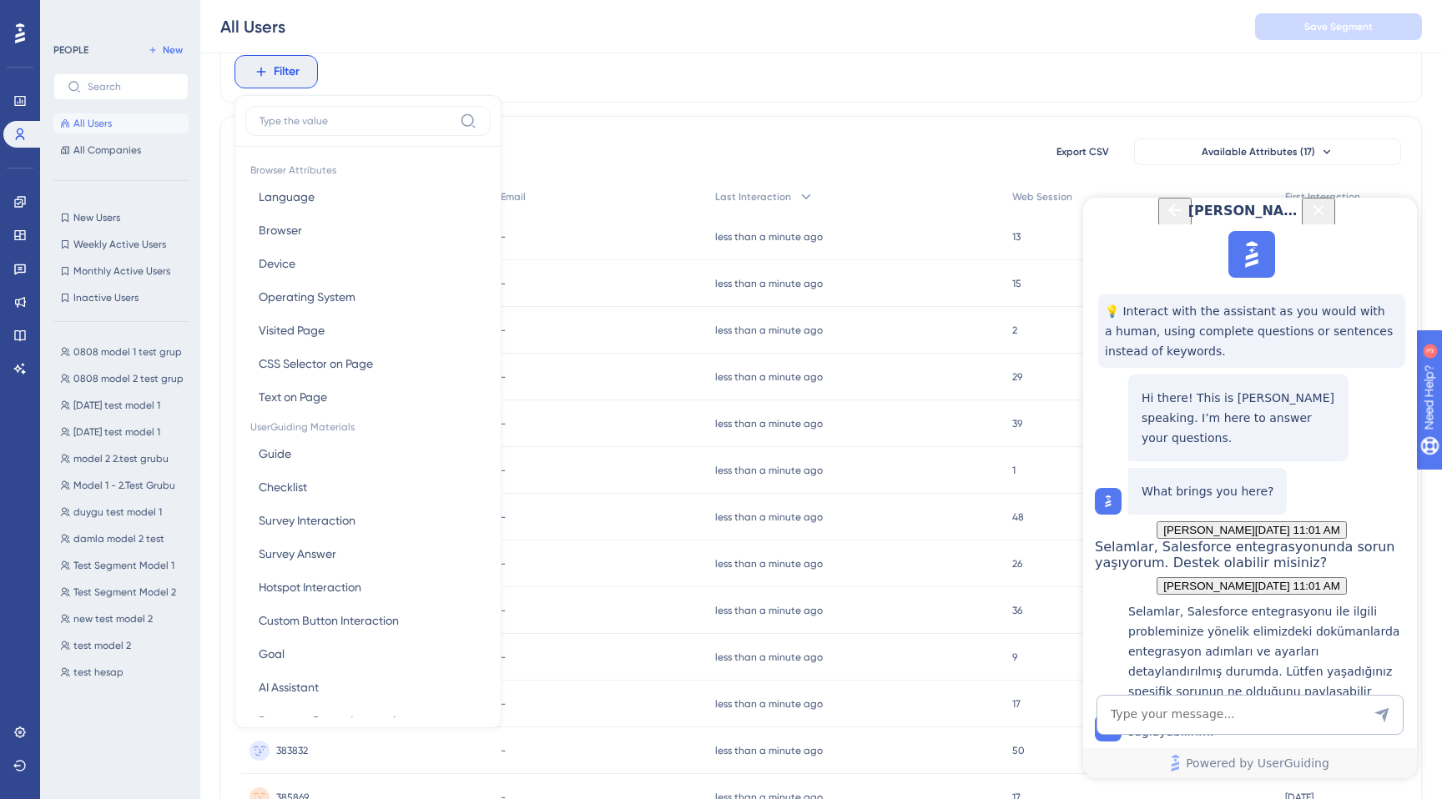
click at [0, 491] on div "Performance Users Engagement Widgets Feedback Product Updates Knowledge Base AI…" at bounding box center [20, 399] width 40 height 799
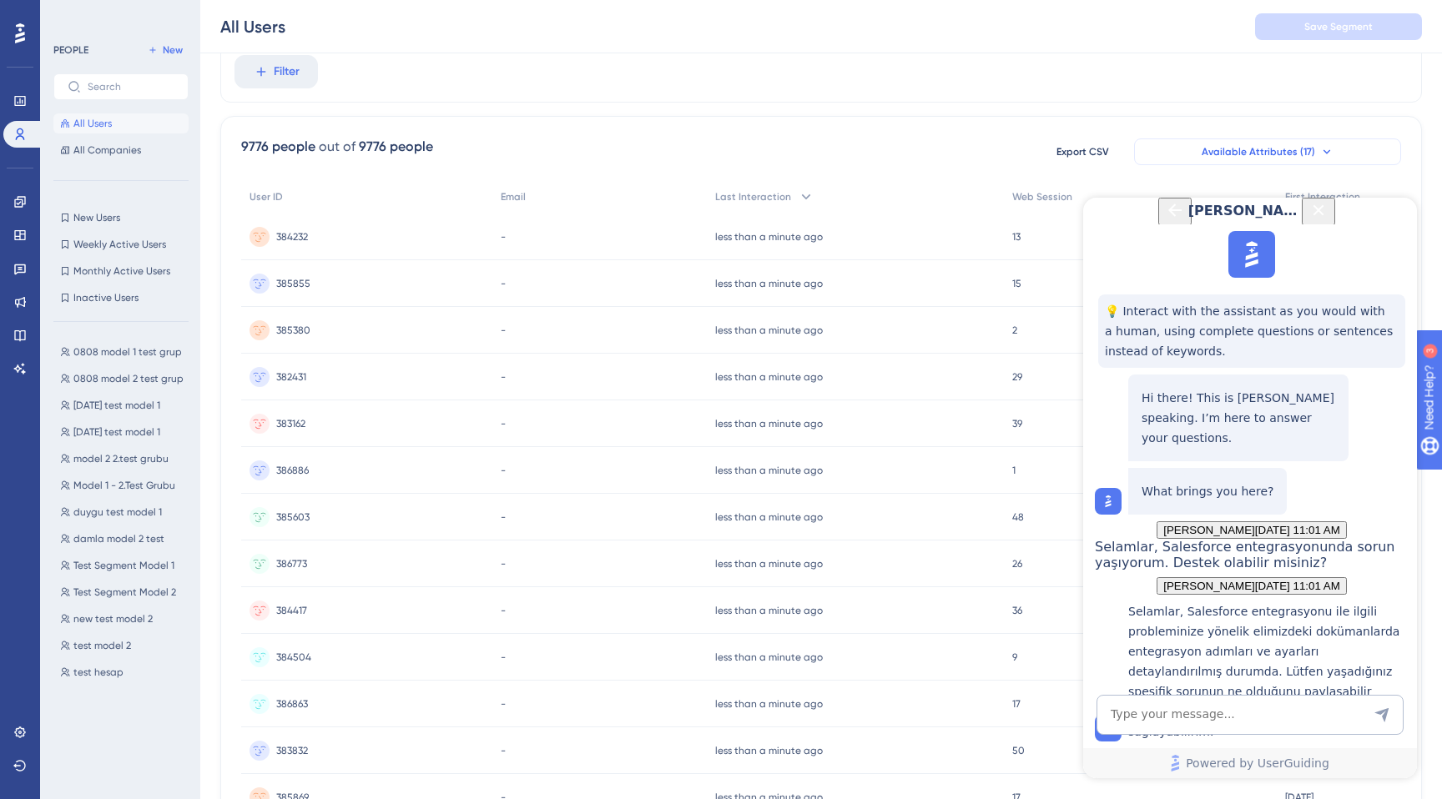
click at [1287, 154] on span "Available Attributes (17)" at bounding box center [1258, 151] width 113 height 13
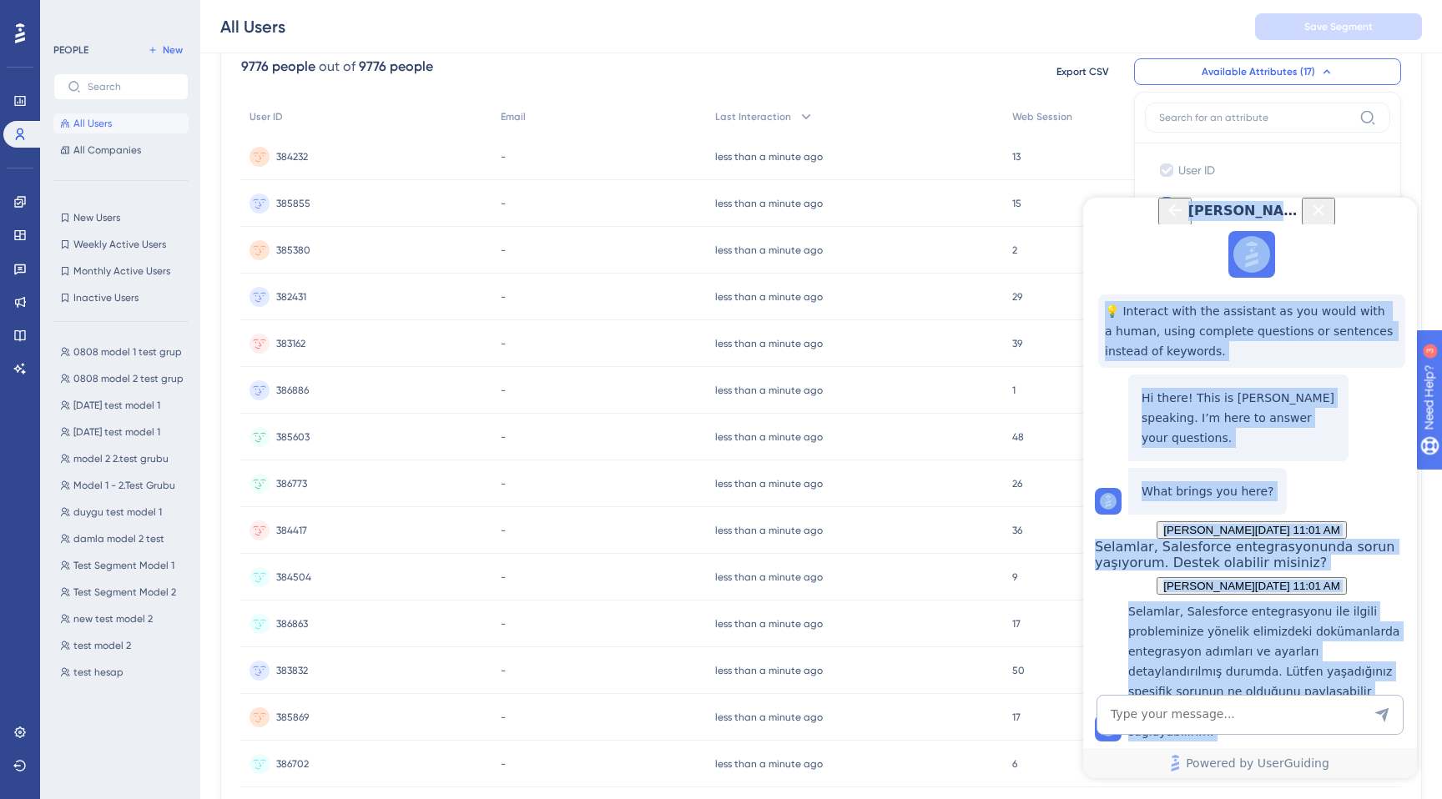
drag, startPoint x: 1215, startPoint y: 234, endPoint x: 1127, endPoint y: 259, distance: 91.1
click at [1130, 259] on div "Dylan 💡 Interact with the assistant as you would with a human, using complete q…" at bounding box center [1250, 488] width 334 height 581
click at [1165, 218] on icon "Back Button" at bounding box center [1175, 210] width 20 height 20
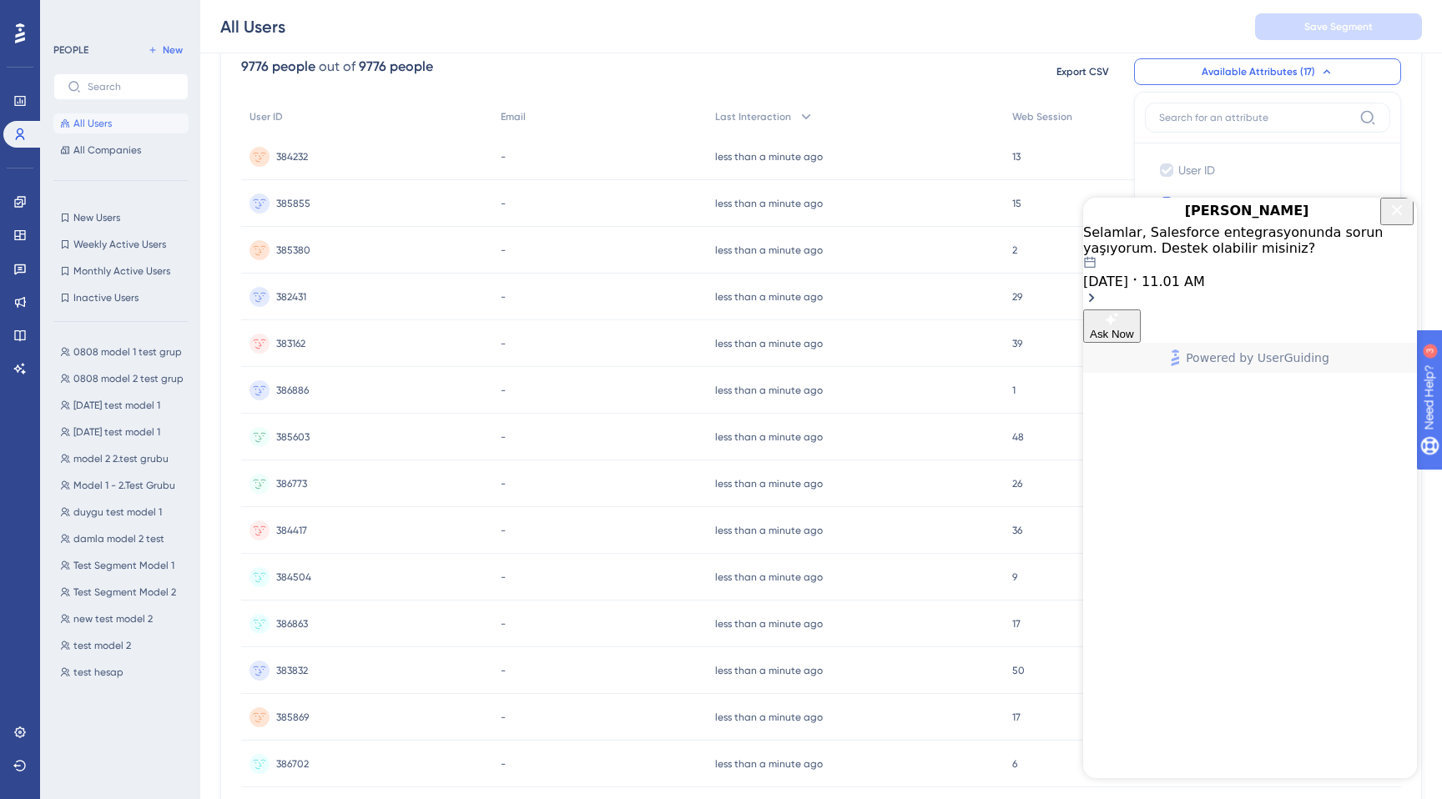
drag, startPoint x: 1308, startPoint y: 219, endPoint x: 1307, endPoint y: 293, distance: 73.4
click at [1307, 291] on div "Dylan Selamlar, Salesforce entegrasyonunda sorun yaşıyorum. Destek olabilir mis…" at bounding box center [1250, 285] width 334 height 175
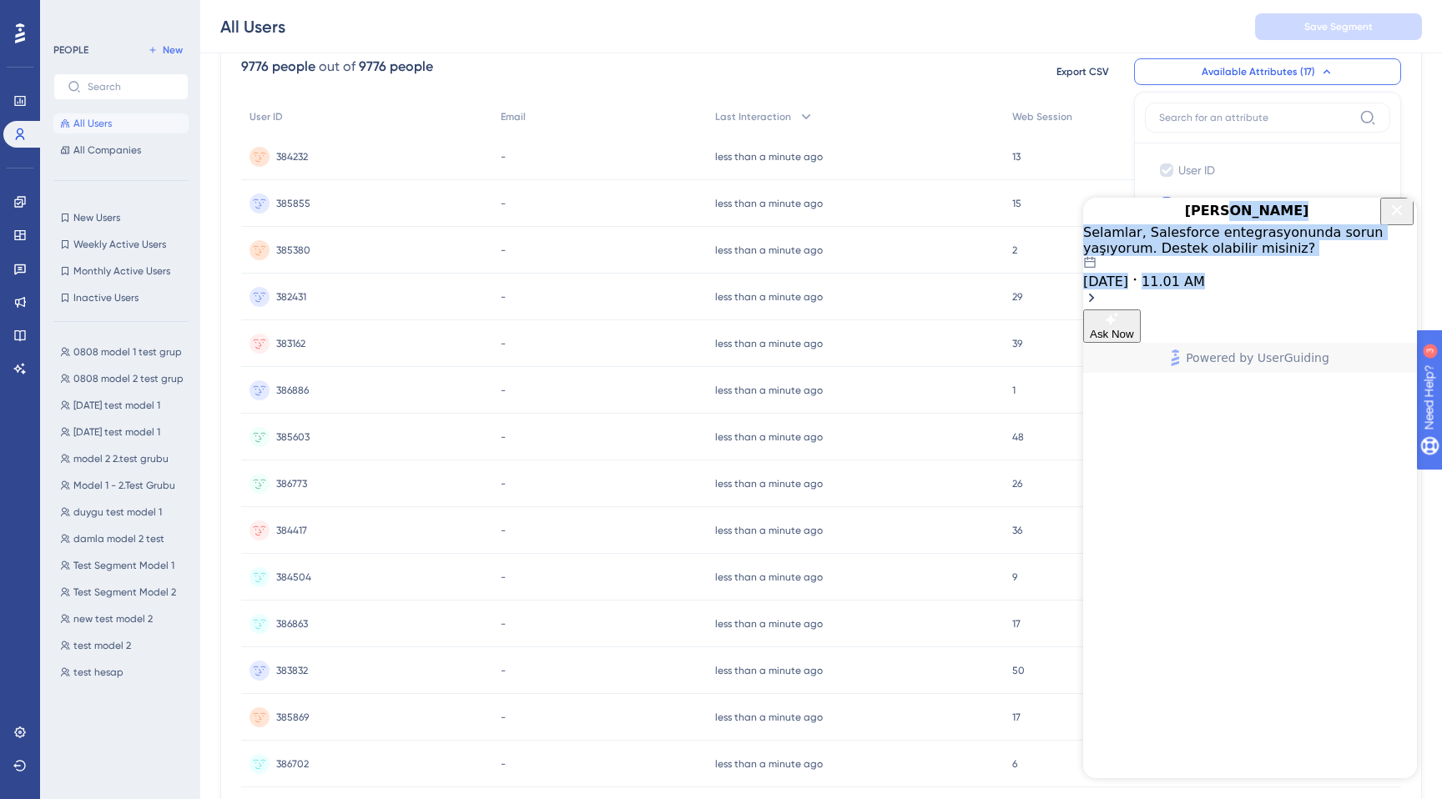
click at [1393, 215] on icon "Close Button" at bounding box center [1397, 209] width 11 height 11
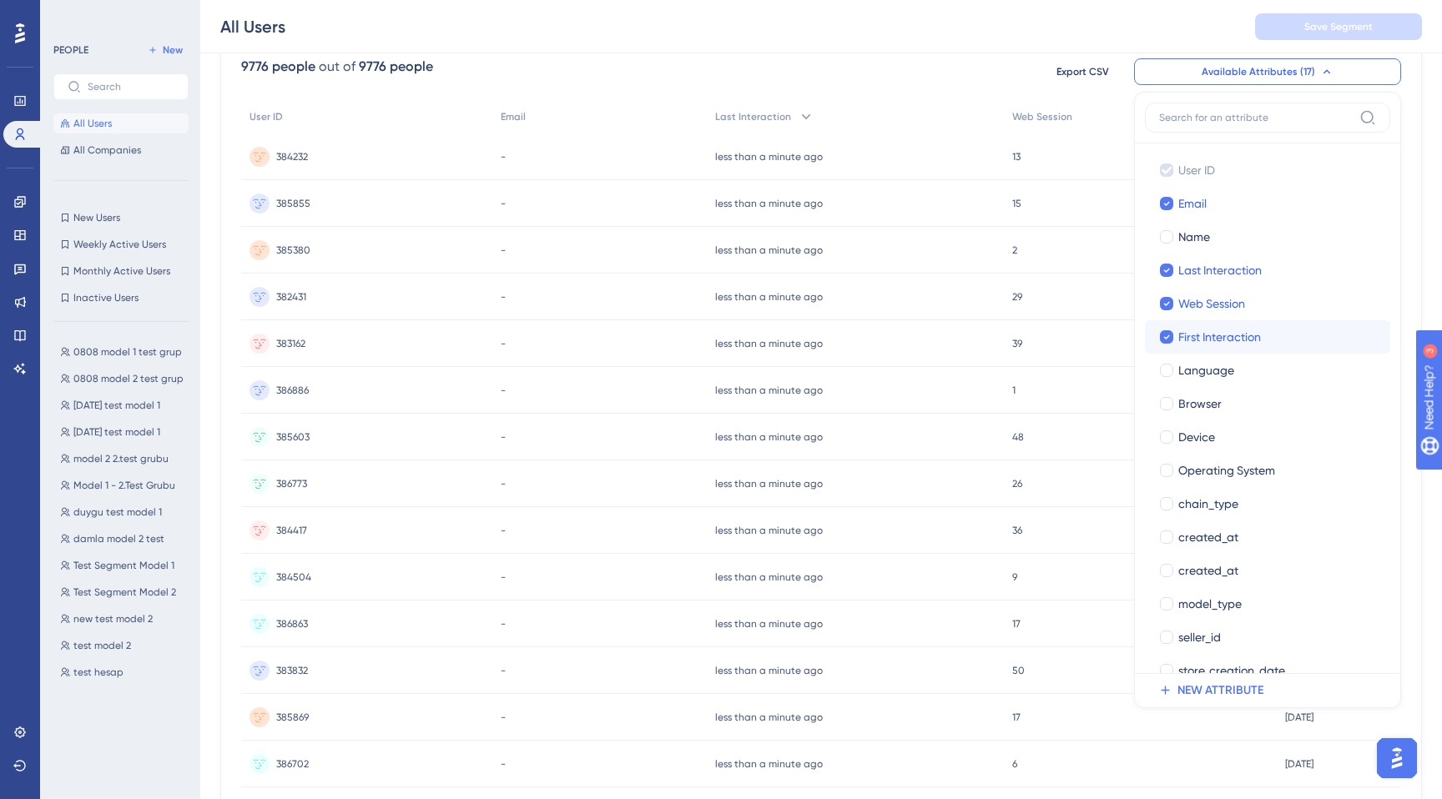
scroll to position [58, 0]
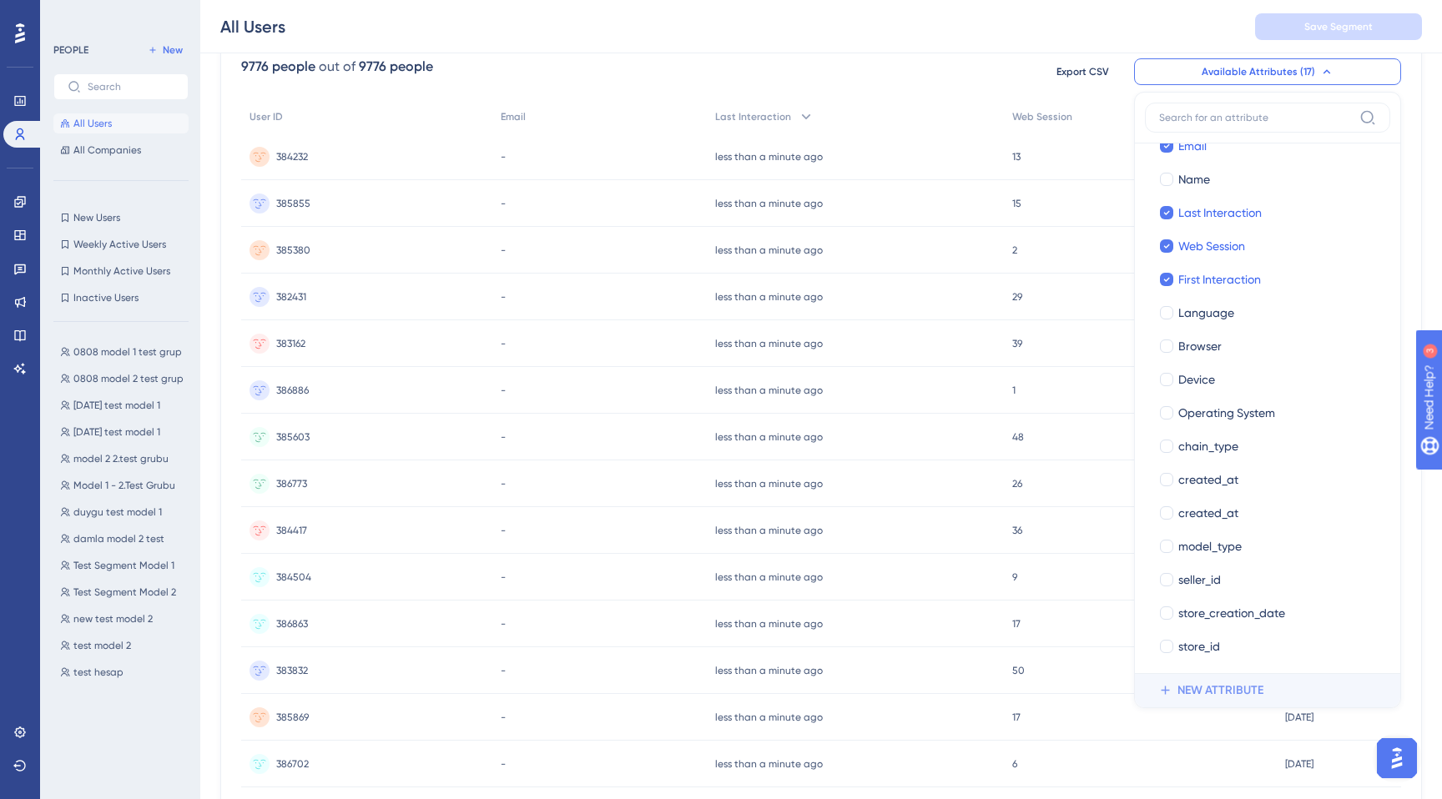
click at [1235, 688] on span "NEW ATTRIBUTE" at bounding box center [1221, 691] width 86 height 20
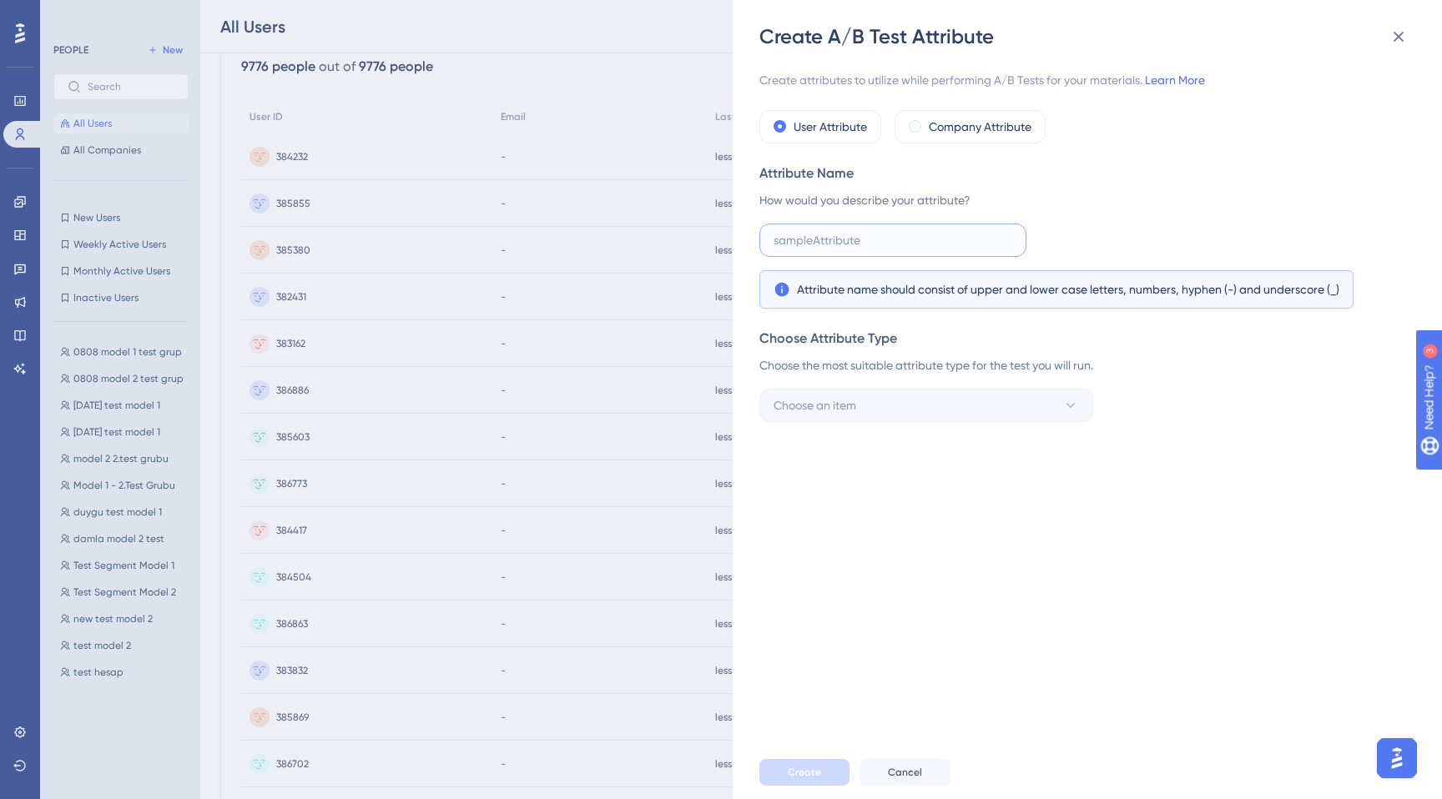
click at [844, 245] on input "text" at bounding box center [893, 240] width 239 height 18
click at [932, 231] on input "text" at bounding box center [893, 240] width 239 height 18
click at [819, 248] on input "text" at bounding box center [893, 240] width 239 height 18
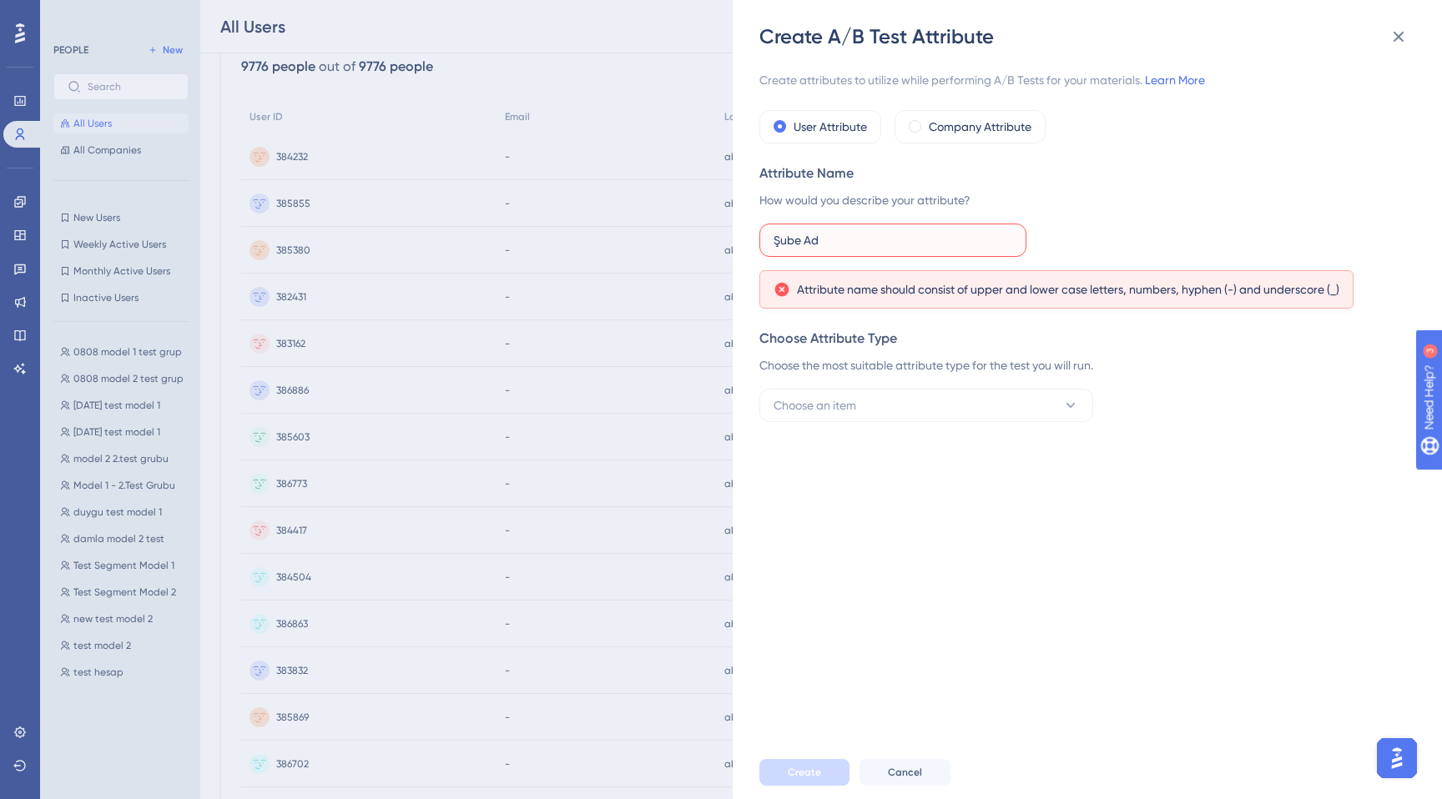
type input "Şube Adı"
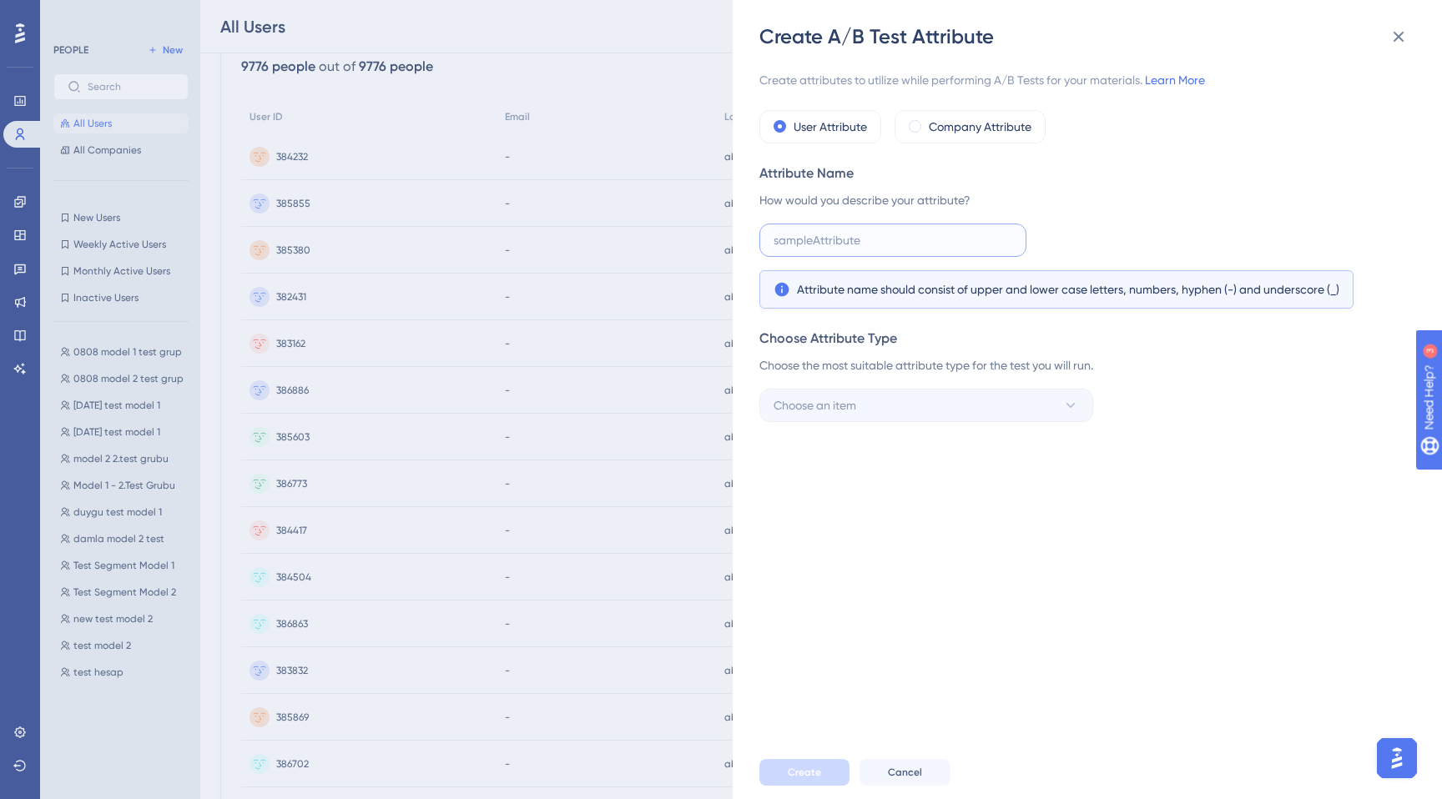
paste input "SubeID__c"
type input "SubeID__c"
click at [905, 244] on input "text" at bounding box center [893, 240] width 239 height 18
type input "-"
click at [821, 412] on span "Choose an item" at bounding box center [815, 406] width 83 height 20
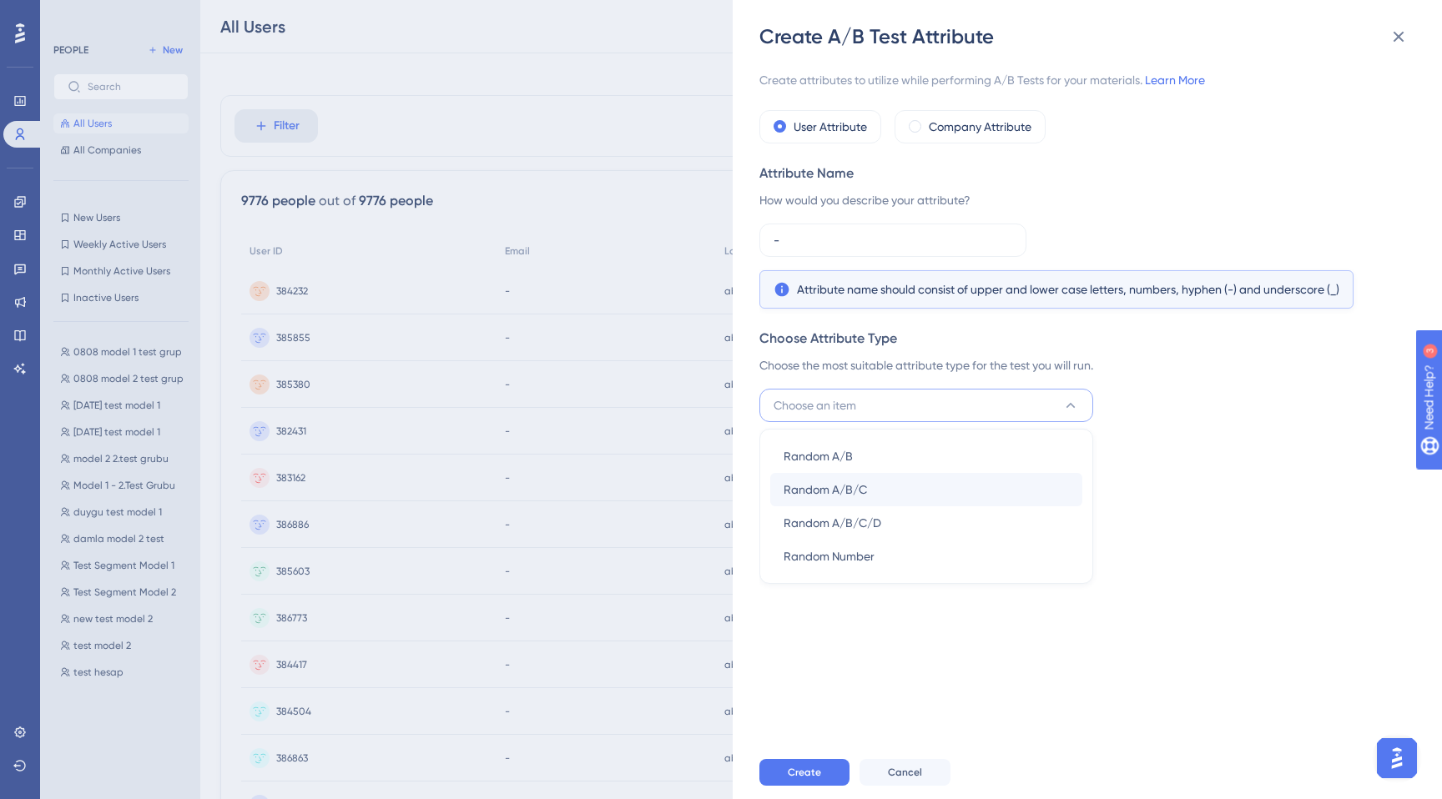
scroll to position [0, 0]
click at [1130, 167] on div "Attribute Name" at bounding box center [1082, 174] width 646 height 20
click at [874, 382] on div "Choose Attribute Type Choose the most suitable attribute type for the test you …" at bounding box center [1082, 375] width 646 height 93
click at [860, 406] on button "Choose an item" at bounding box center [926, 405] width 334 height 33
click at [822, 446] on span "Random A/B" at bounding box center [818, 456] width 69 height 20
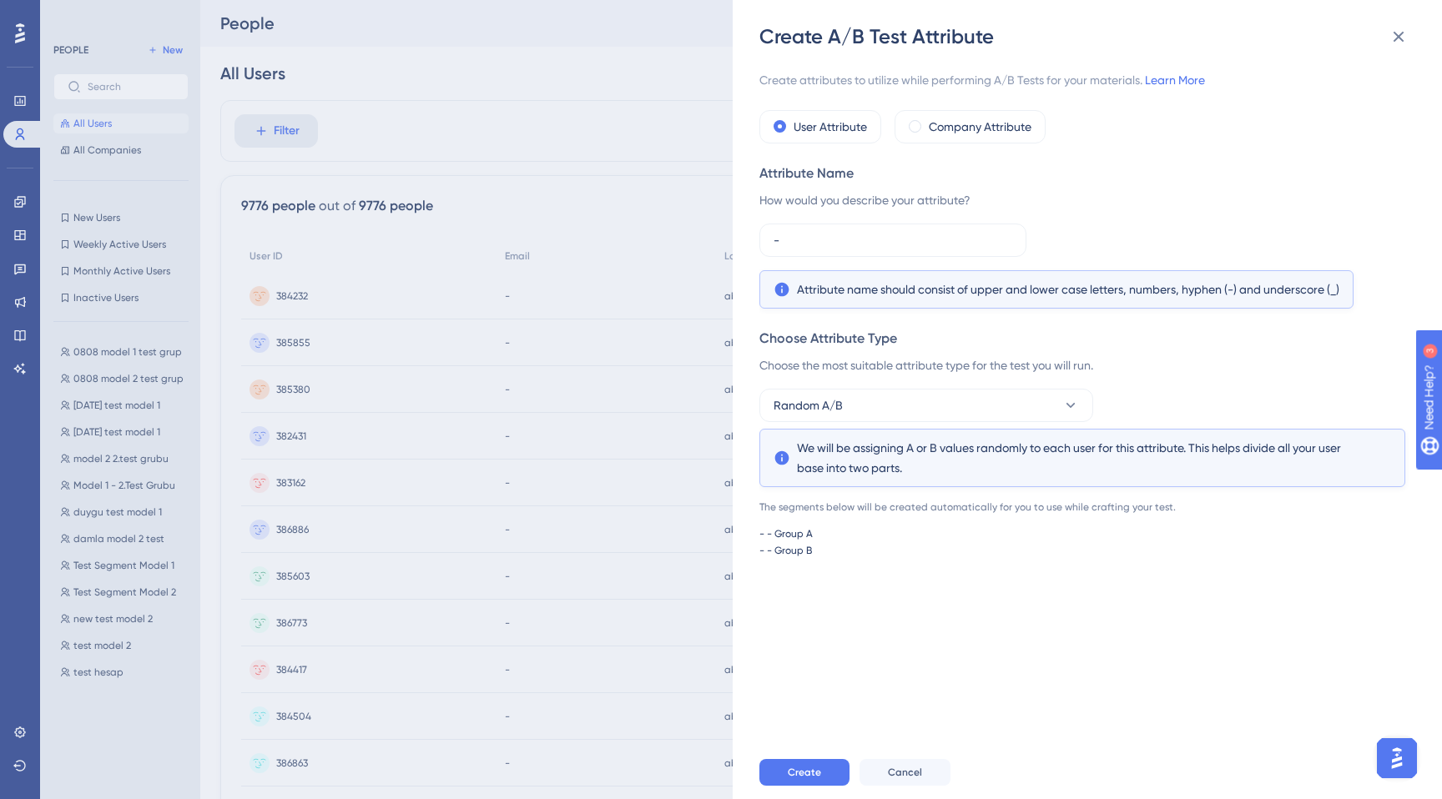
click at [822, 577] on div "Create attributes to utilize while performing A/B Tests for your materials. Lea…" at bounding box center [1095, 398] width 673 height 696
click at [1068, 142] on div "User Attribute Company Attribute" at bounding box center [1082, 126] width 646 height 33
click at [1392, 43] on icon at bounding box center [1399, 37] width 20 height 20
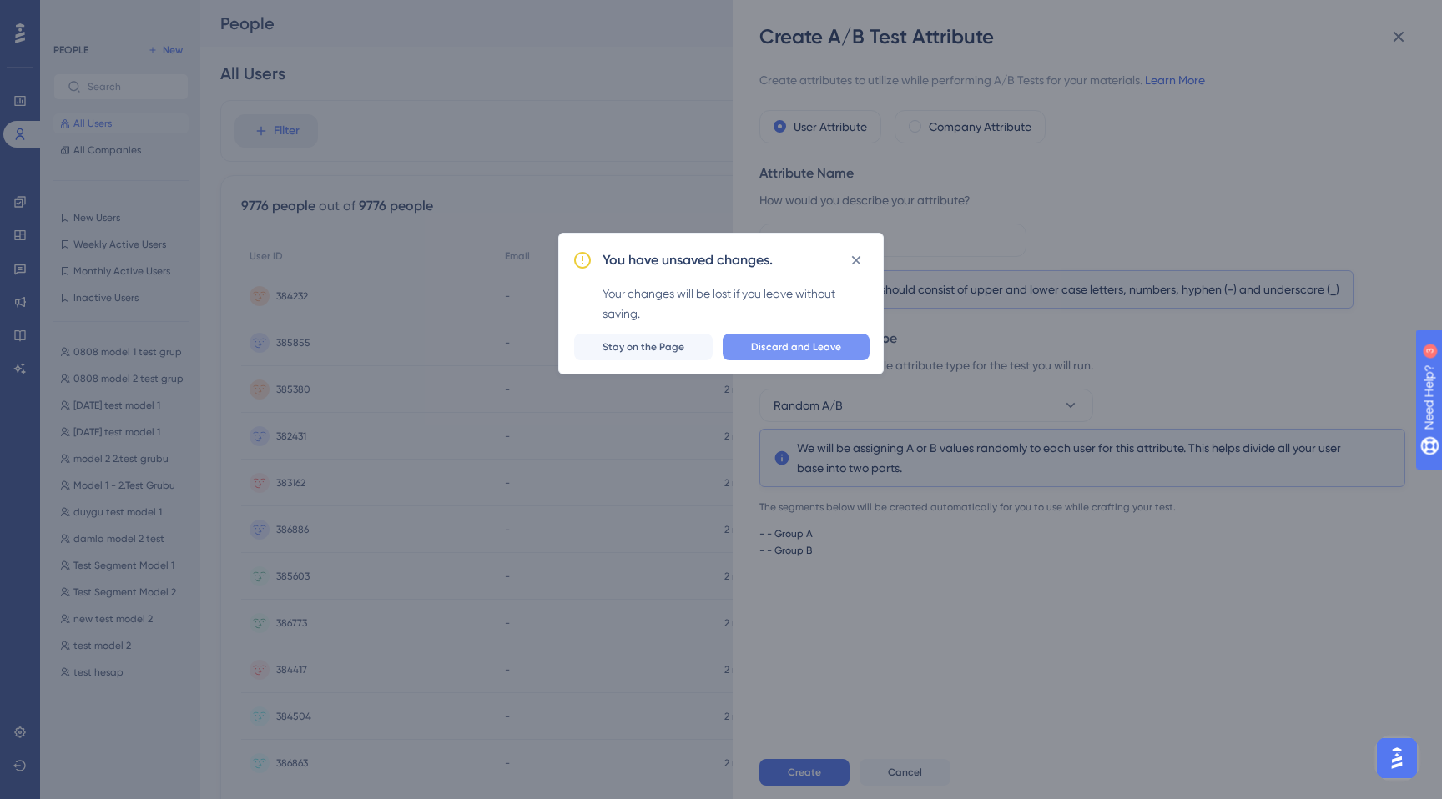
click at [763, 343] on span "Discard and Leave" at bounding box center [796, 346] width 90 height 13
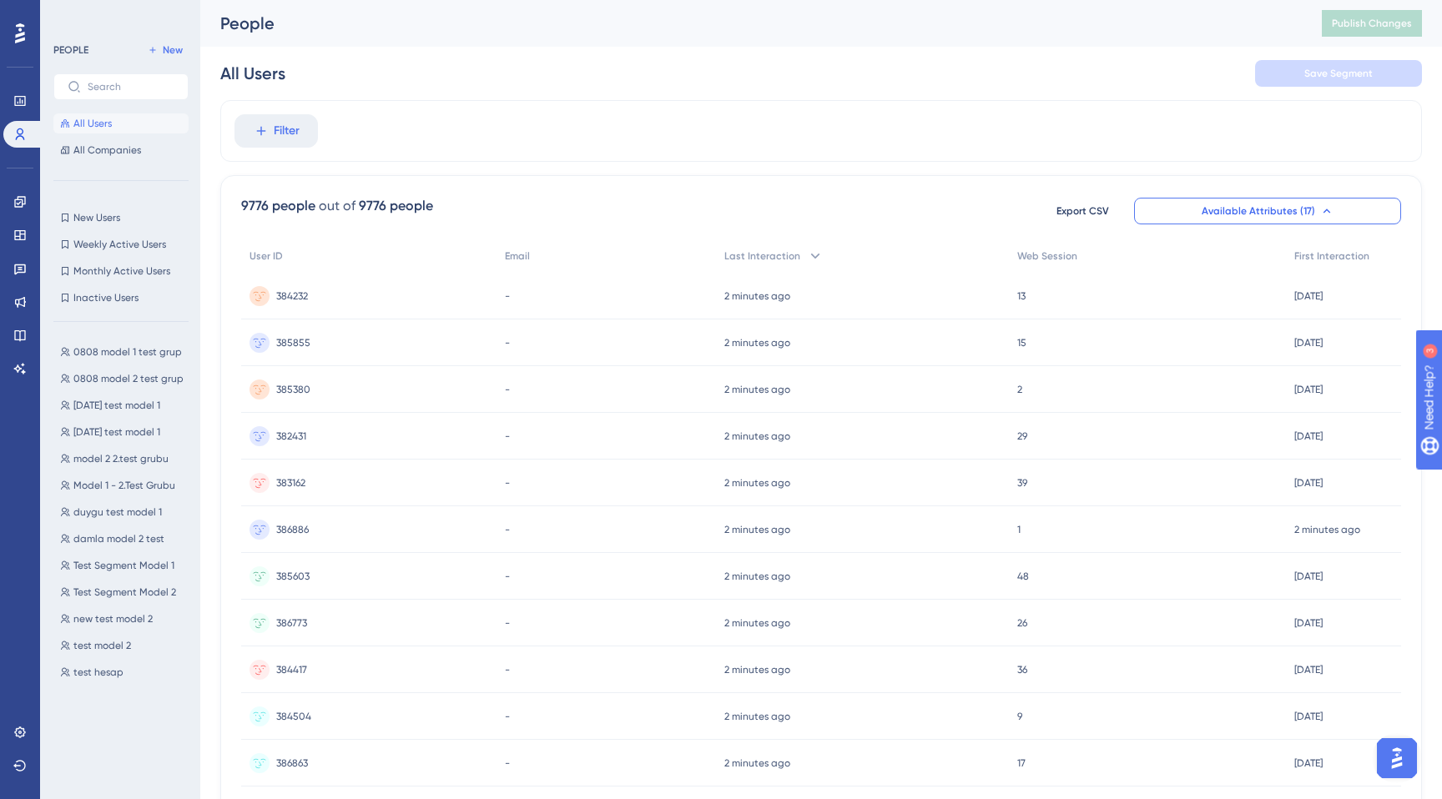
drag, startPoint x: 1409, startPoint y: 771, endPoint x: 2777, endPoint y: 1494, distance: 1547.7
click at [1409, 771] on button "Open AI Assistant Launcher" at bounding box center [1397, 759] width 40 height 40
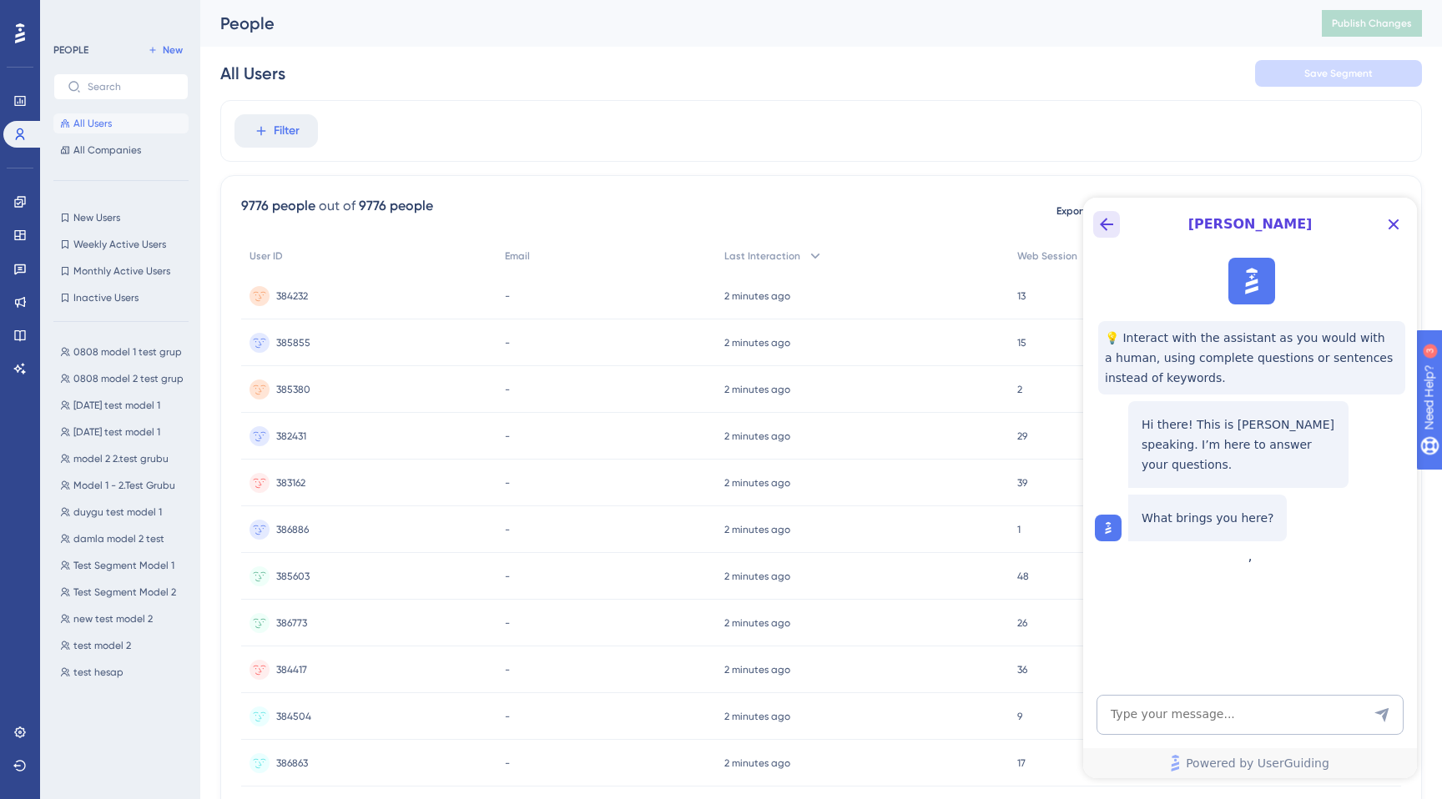
click at [1107, 220] on icon "Back Button" at bounding box center [1107, 224] width 20 height 20
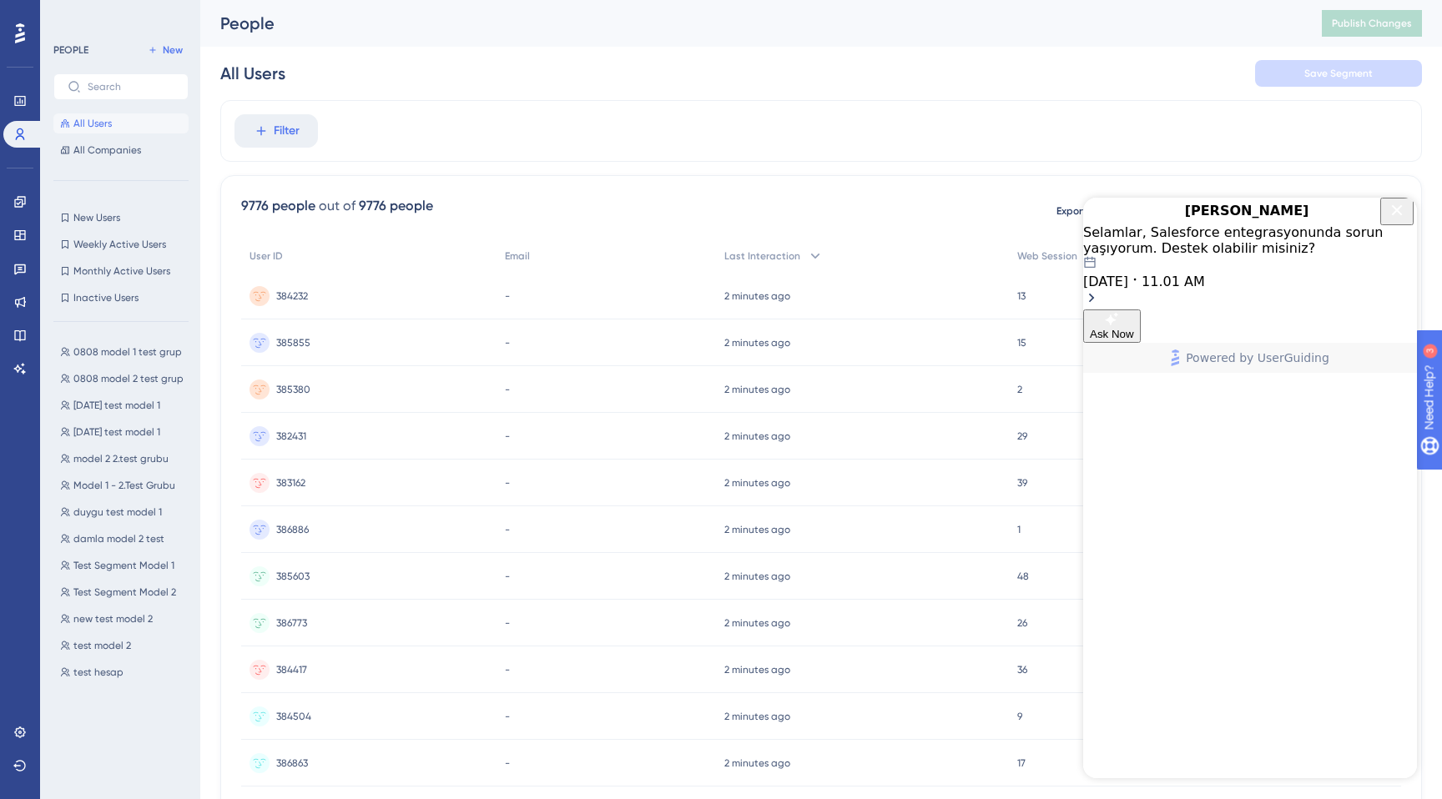
click at [1166, 280] on div "Selamlar, Salesforce entegrasyonunda sorun yaşıyorum. Destek olabilir misiniz? …" at bounding box center [1250, 256] width 334 height 65
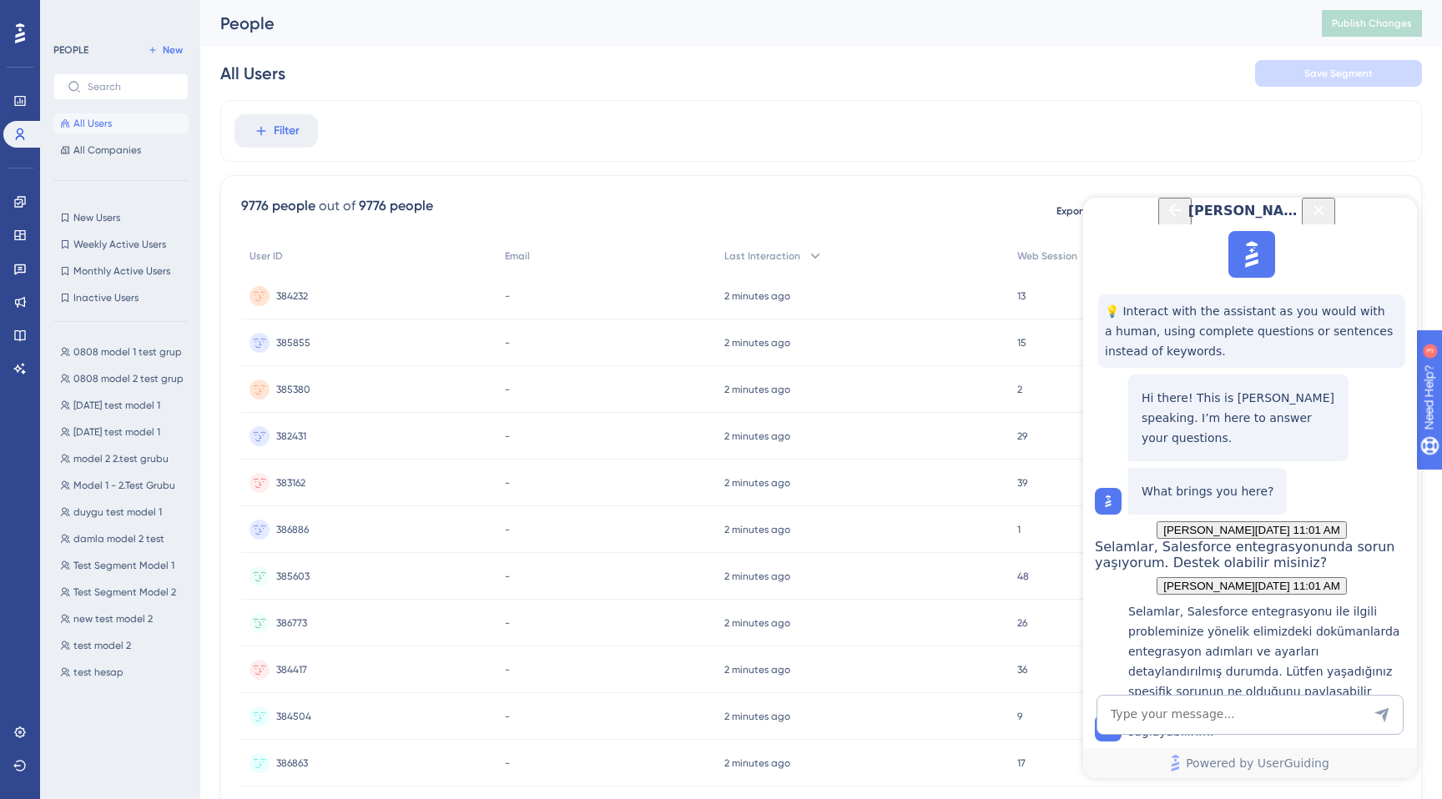
scroll to position [1252, 0]
click at [1193, 705] on textarea "AI Assistant Text Input" at bounding box center [1250, 715] width 307 height 40
type textarea "desteğe bağlar mısın"
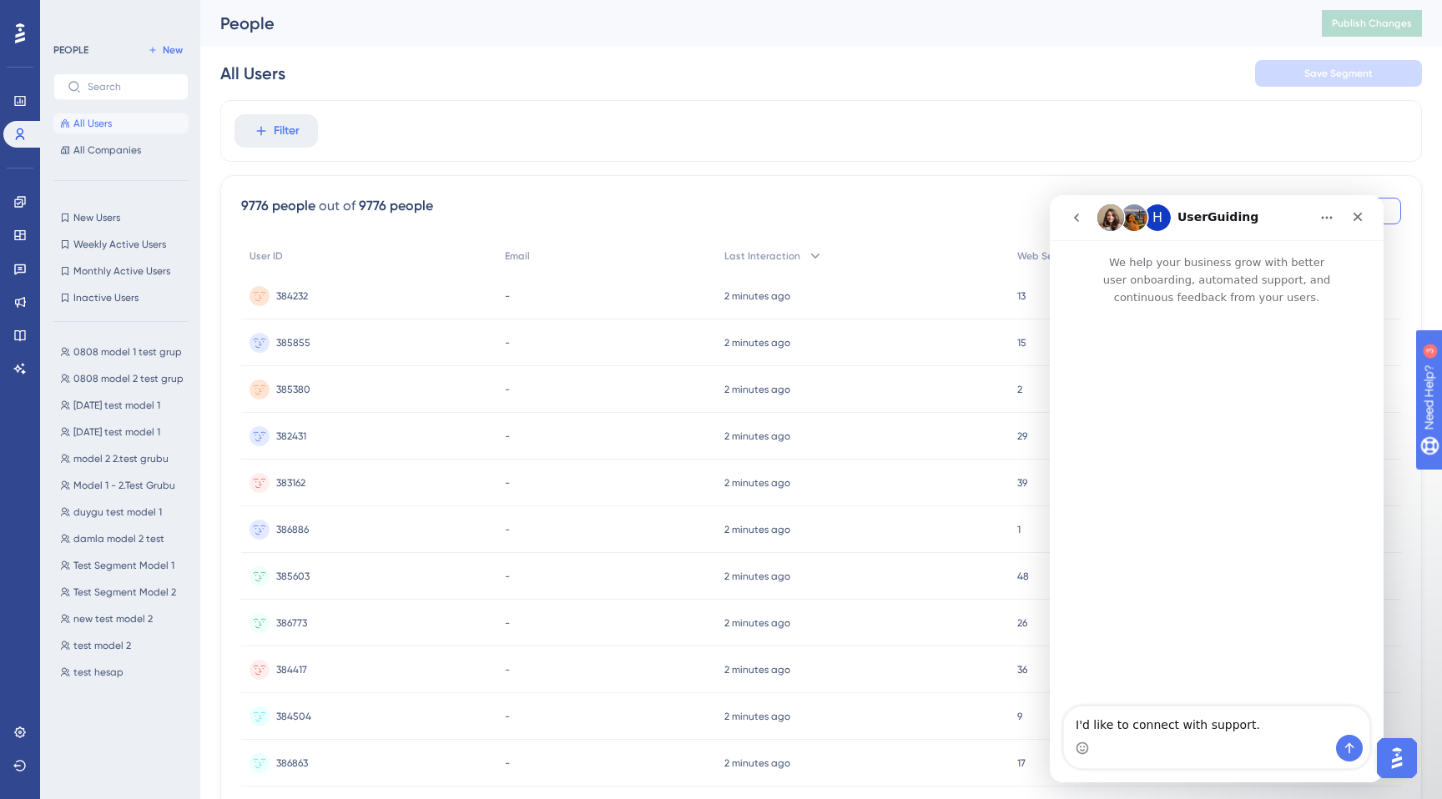
scroll to position [0, 0]
click at [1161, 733] on textarea "I'd like to connect with support." at bounding box center [1216, 721] width 305 height 28
click at [1152, 731] on textarea "Message…" at bounding box center [1216, 721] width 305 height 28
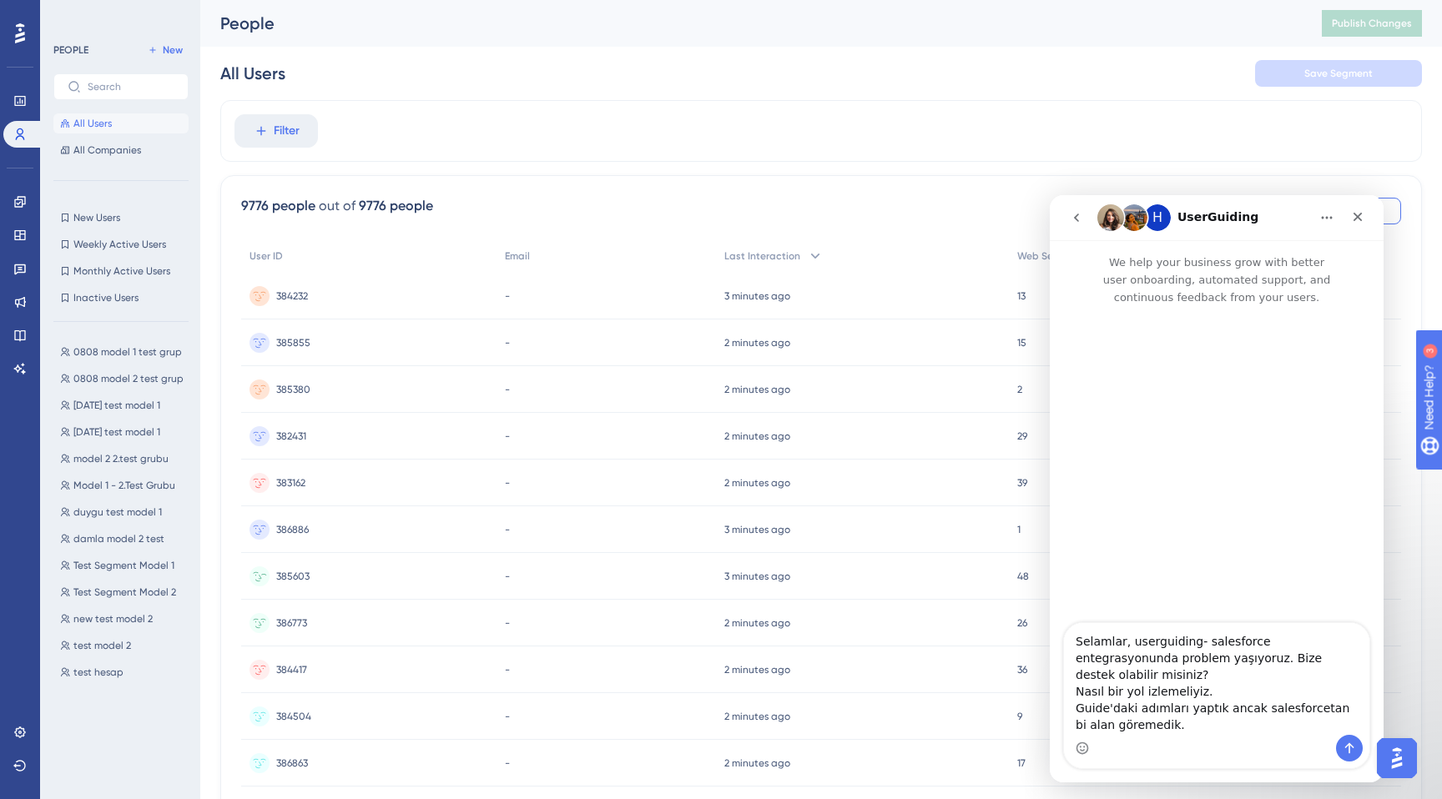
type textarea "Selamlar, userguiding- salesforce entegrasyonunda problem yaşıyoruz. Bize deste…"
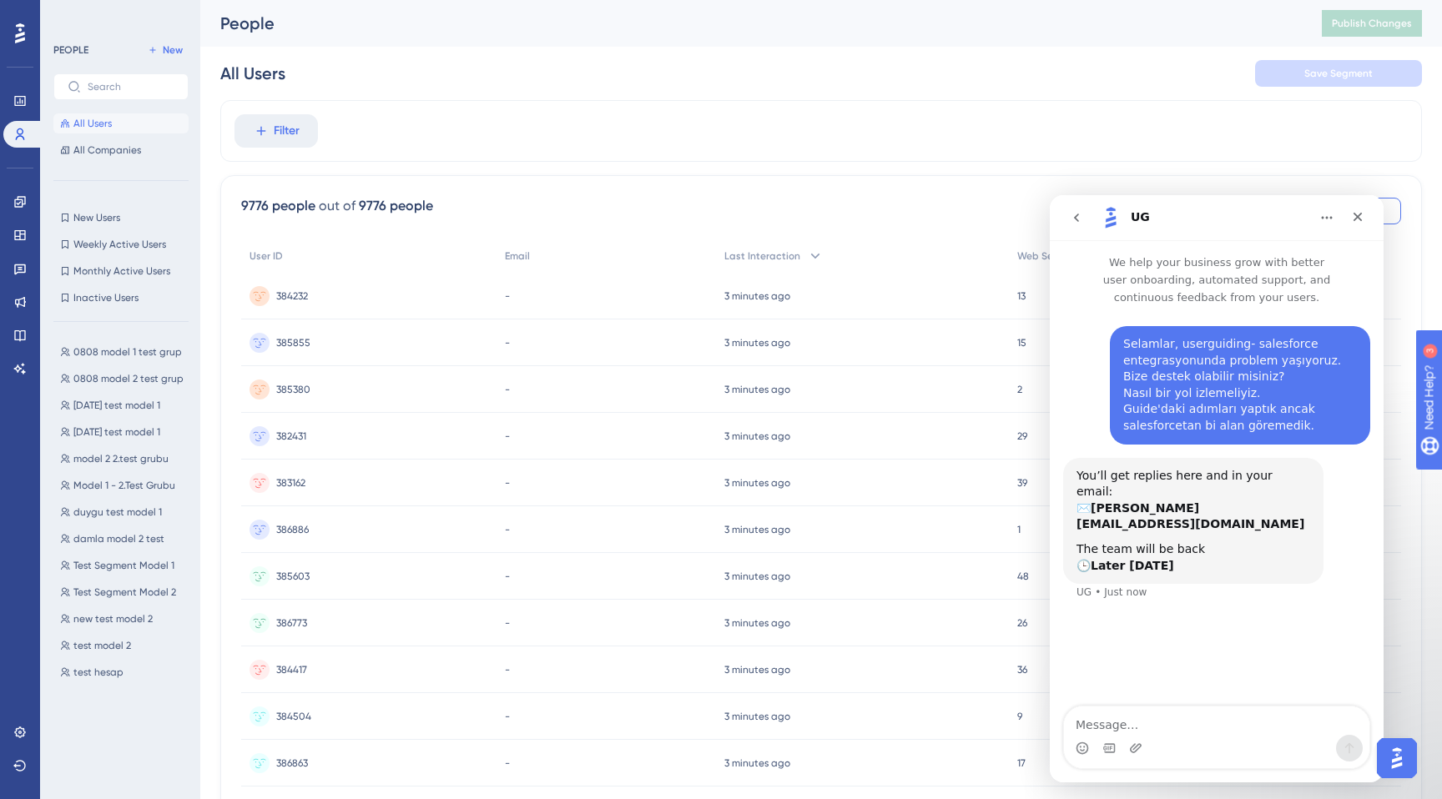
click at [1147, 559] on b "Later [DATE]" at bounding box center [1132, 565] width 83 height 13
click at [1141, 631] on div "Selamlar, userguiding- salesforce entegrasyonunda problem yaşıyoruz. Bize deste…" at bounding box center [1217, 507] width 334 height 402
click at [24, 209] on link at bounding box center [19, 202] width 33 height 27
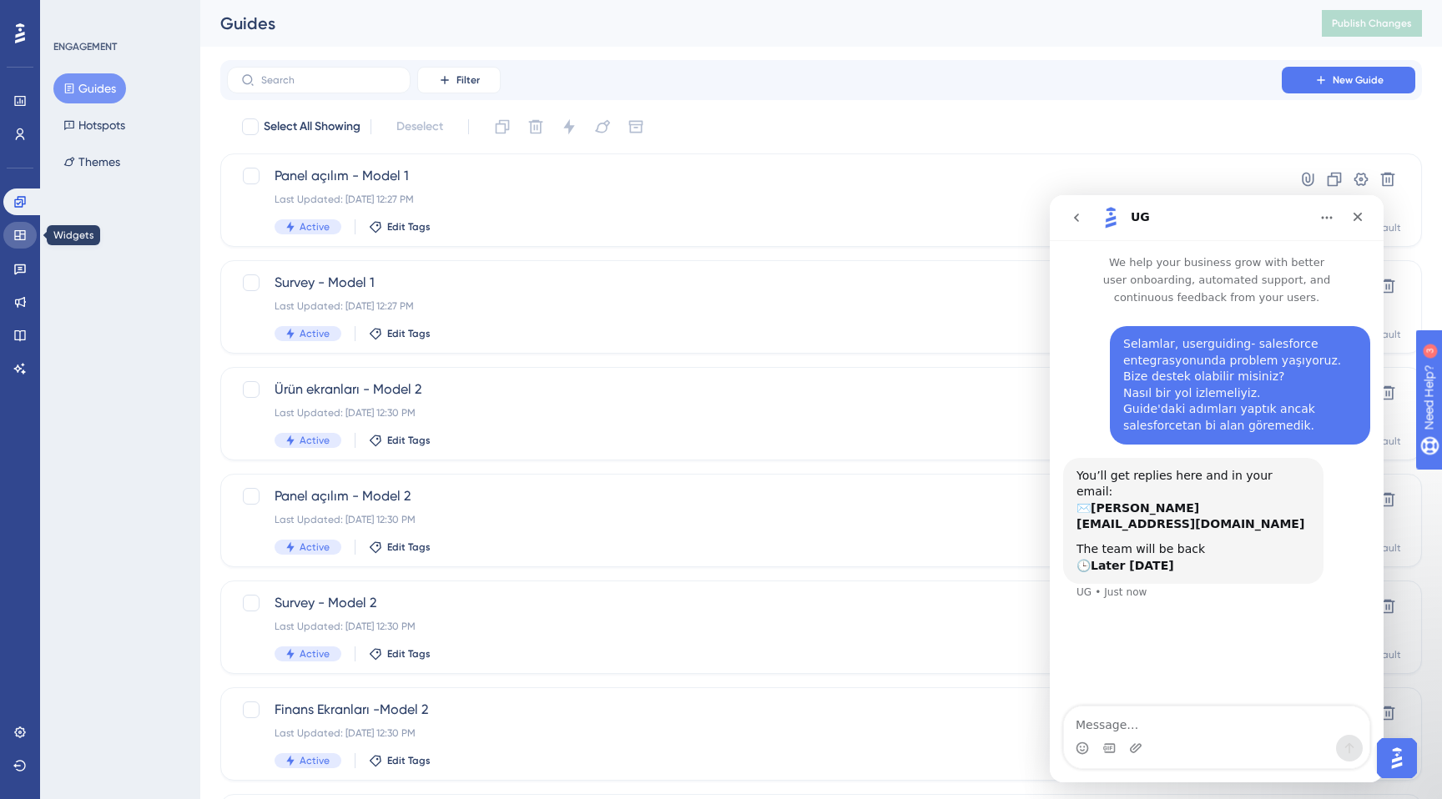
click at [17, 241] on icon at bounding box center [19, 235] width 13 height 13
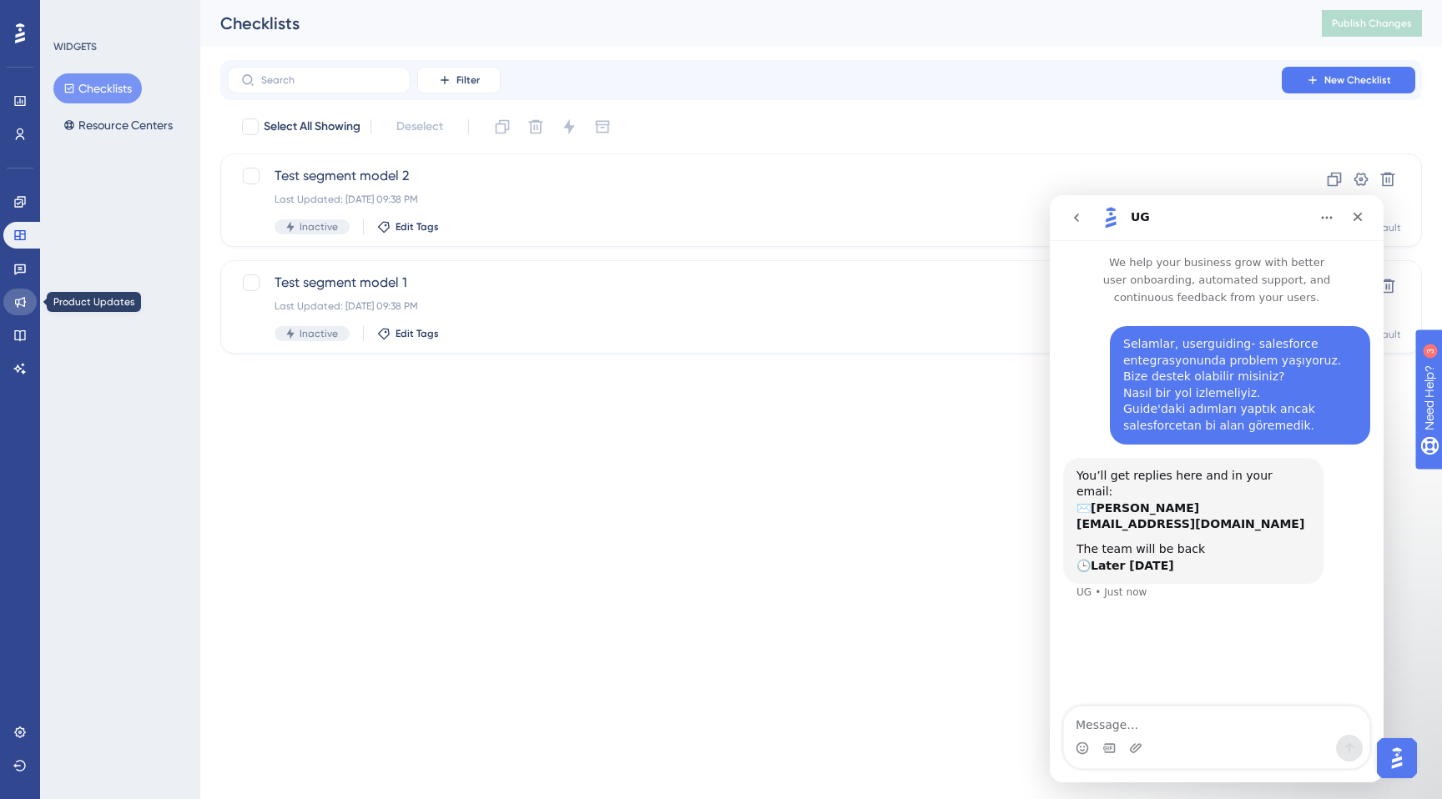
click at [17, 304] on icon at bounding box center [20, 302] width 11 height 11
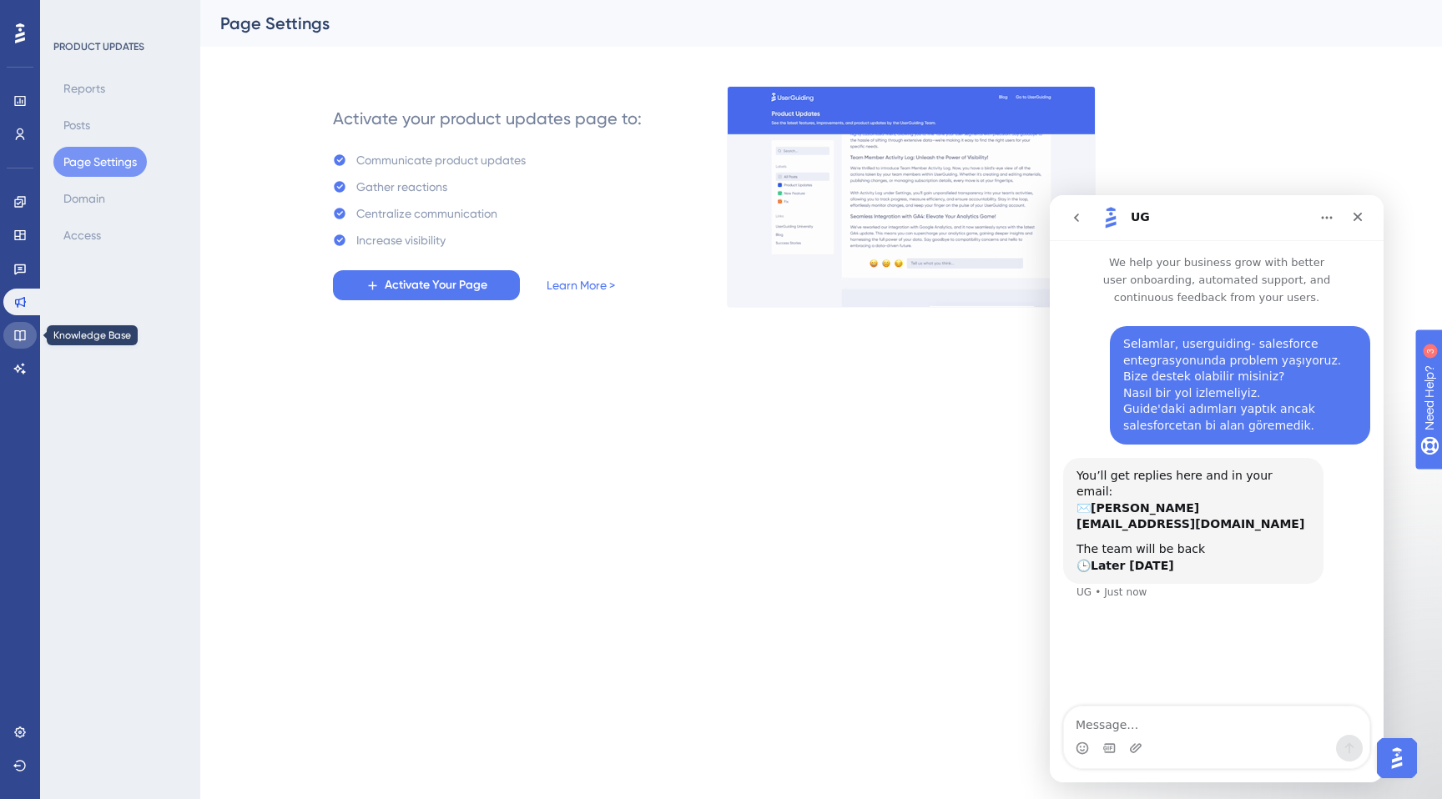
click at [18, 327] on link at bounding box center [19, 335] width 33 height 27
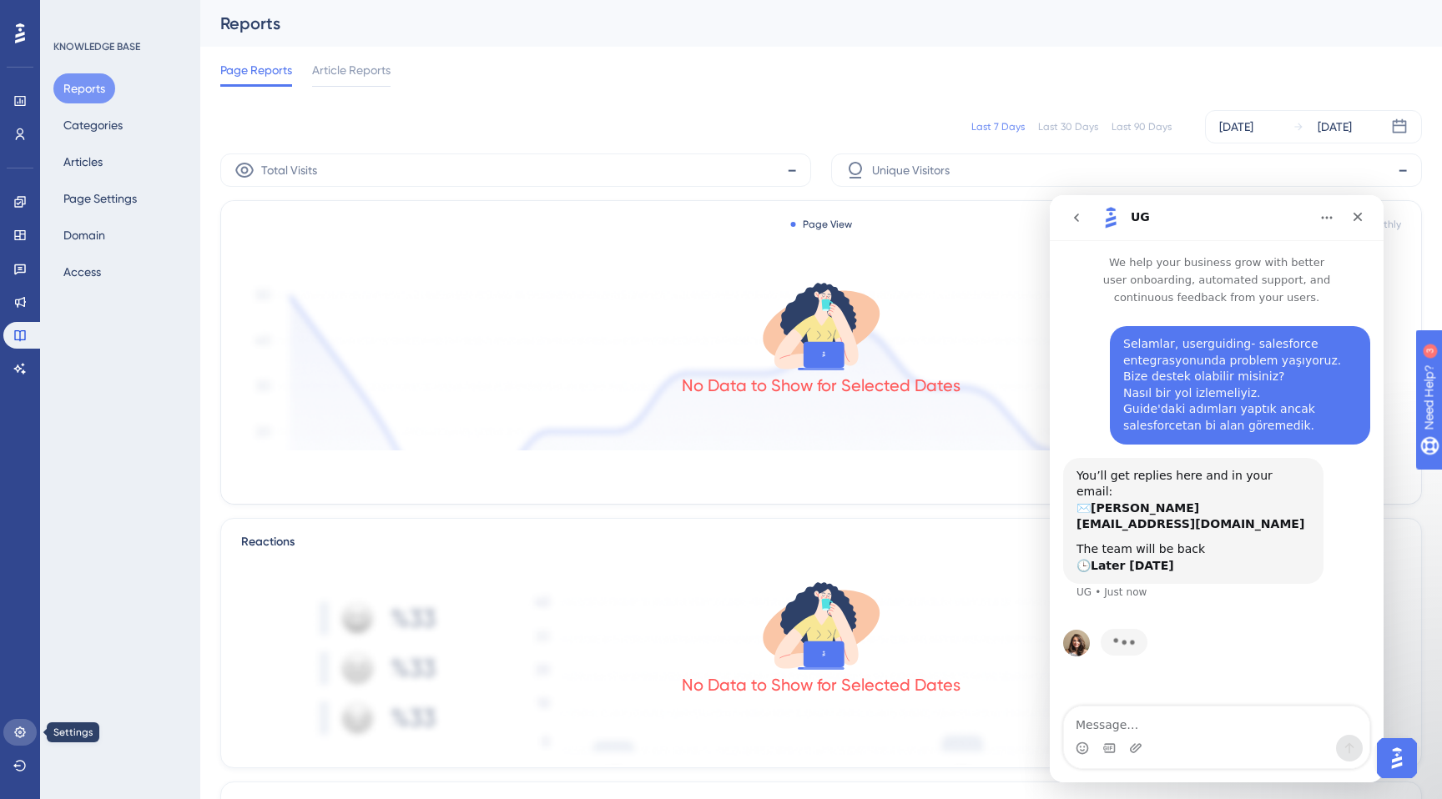
click at [15, 729] on icon at bounding box center [19, 732] width 13 height 13
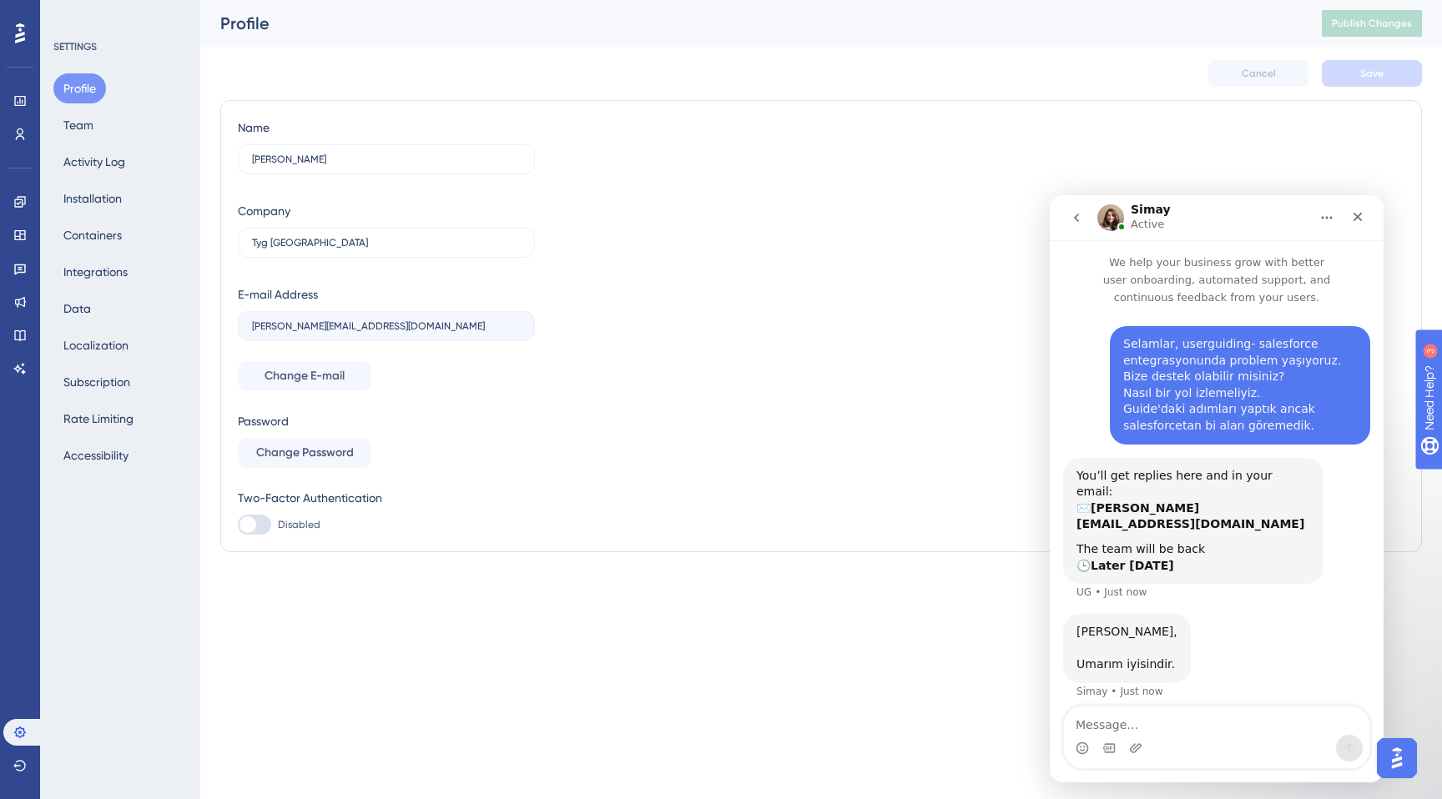
scroll to position [43, 0]
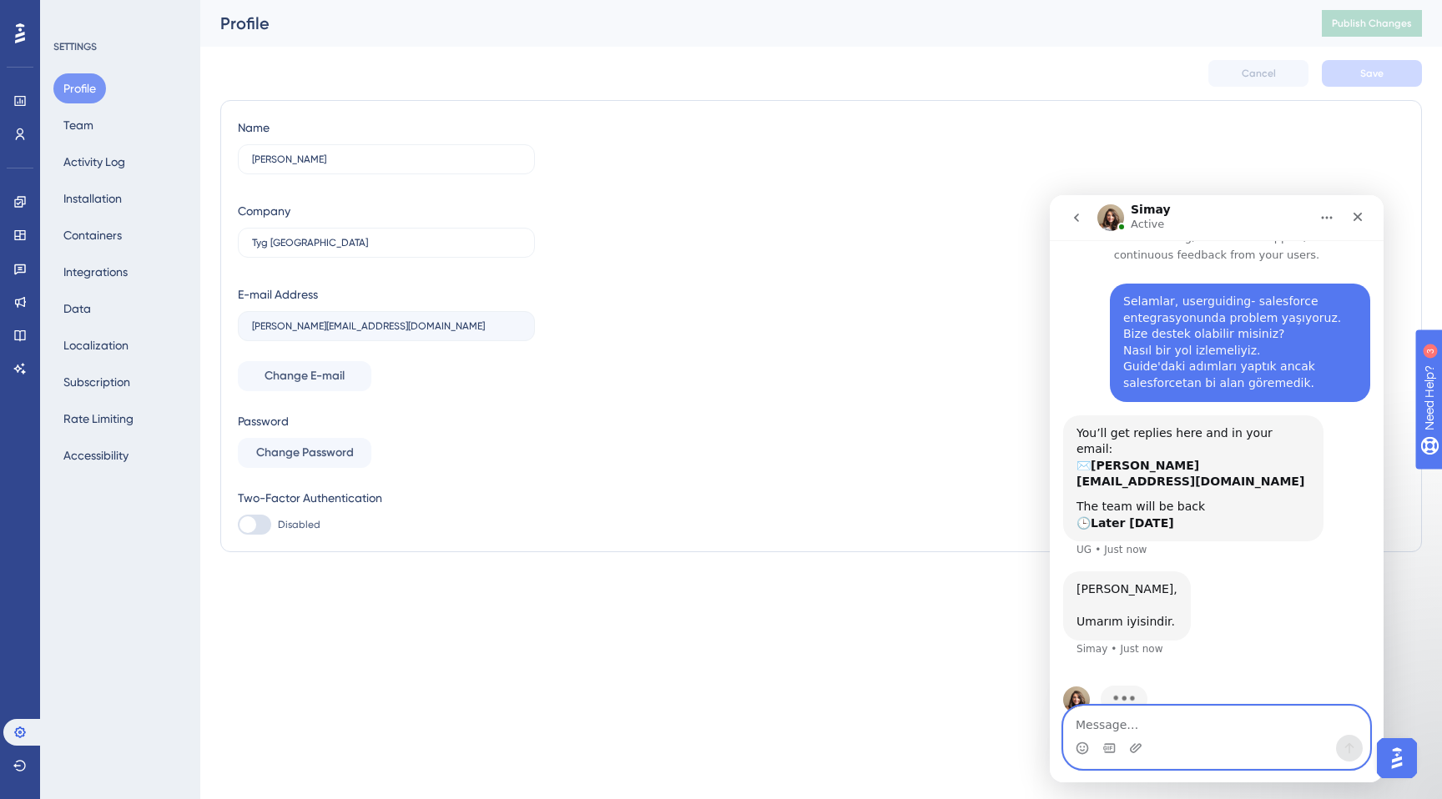
click at [1082, 722] on textarea "Message…" at bounding box center [1216, 721] width 305 height 28
click at [1114, 720] on textarea "selamlar, umarım sen de iyisindir." at bounding box center [1216, 721] width 305 height 28
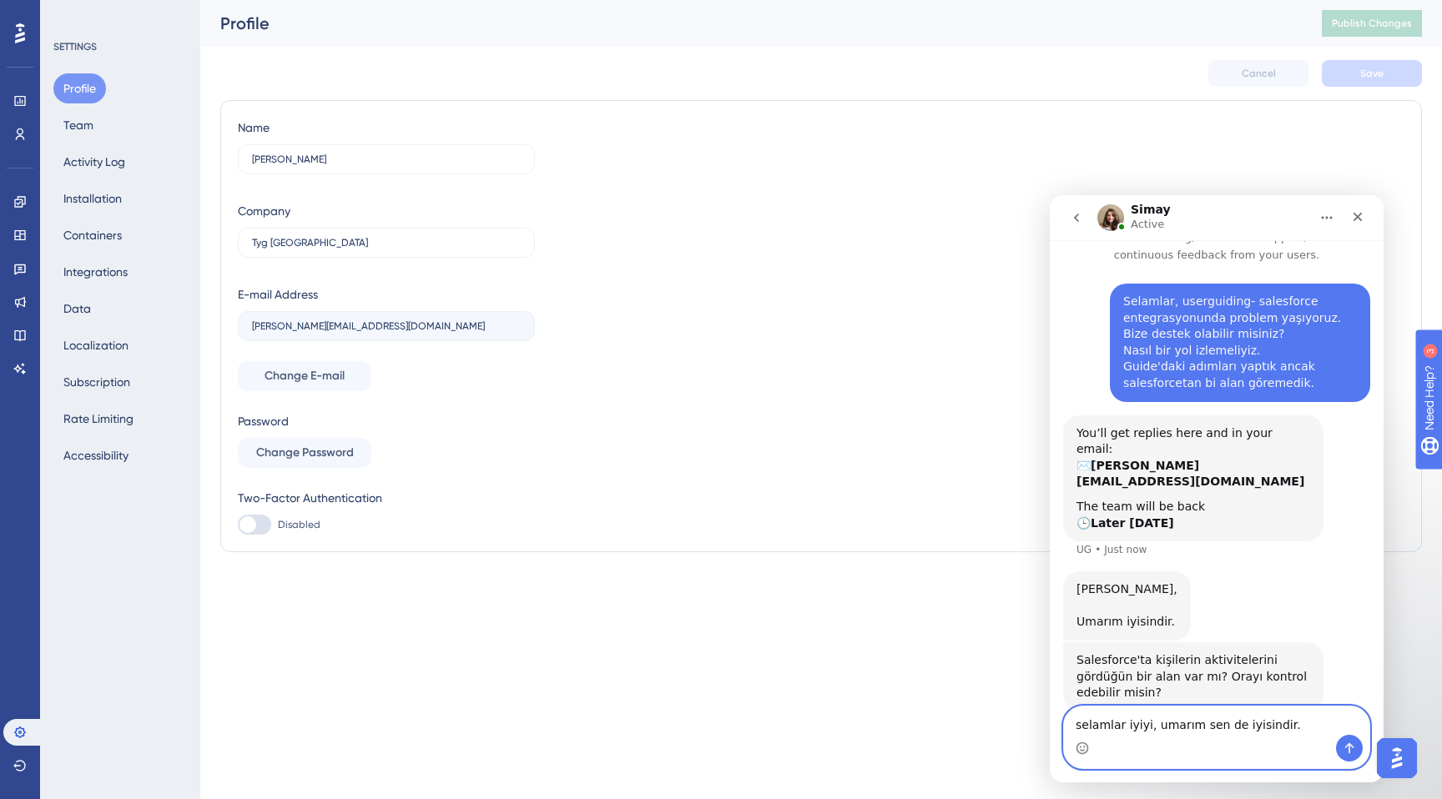
type textarea "selamlar iyiyim, umarım sen de iyisindir."
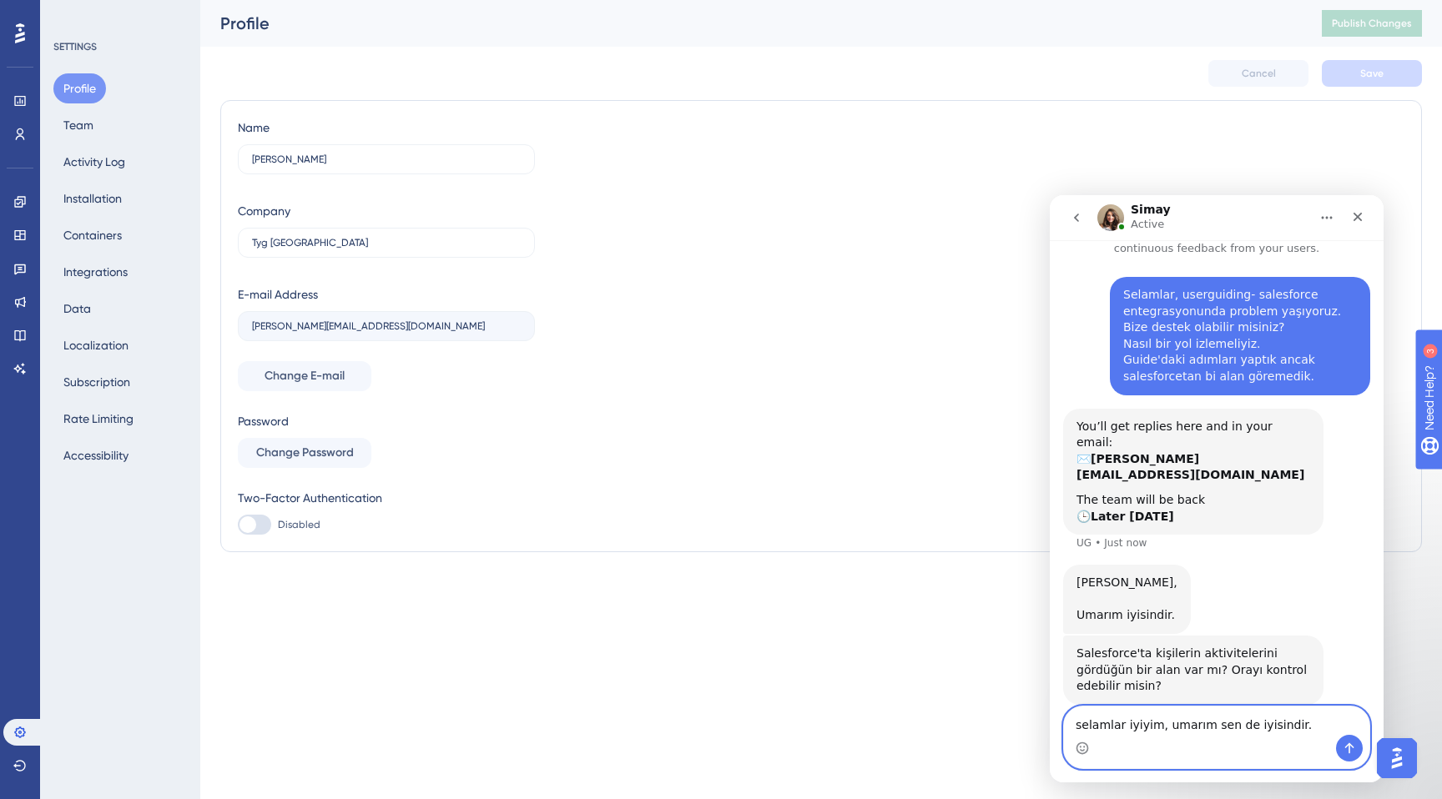
click at [1218, 728] on textarea "selamlar iyiyim, umarım sen de iyisindir." at bounding box center [1216, 721] width 305 height 28
click at [1339, 732] on textarea "selamlar iyiyim, umarım sen de iyisindir." at bounding box center [1216, 721] width 305 height 28
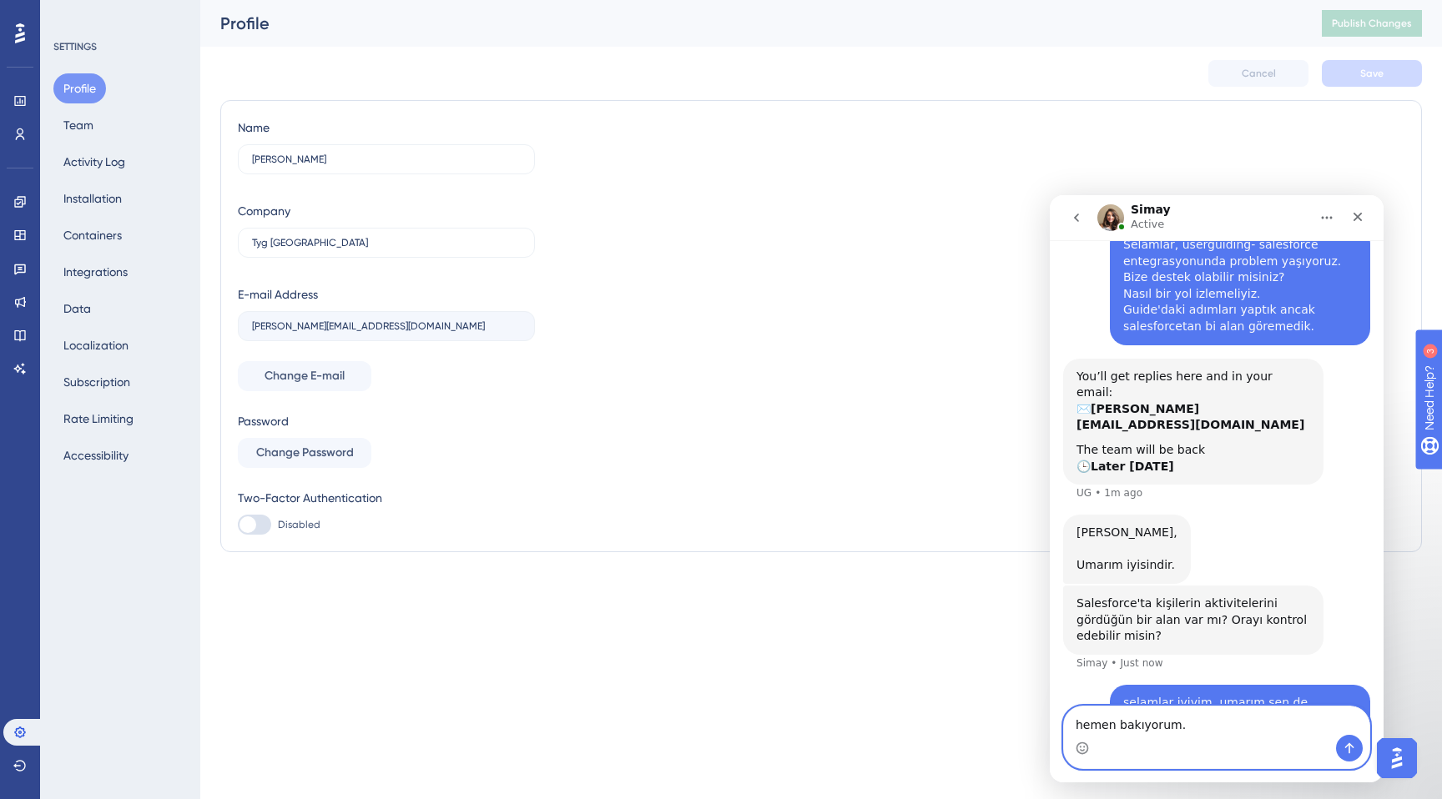
type textarea "hemen bakıyorum."
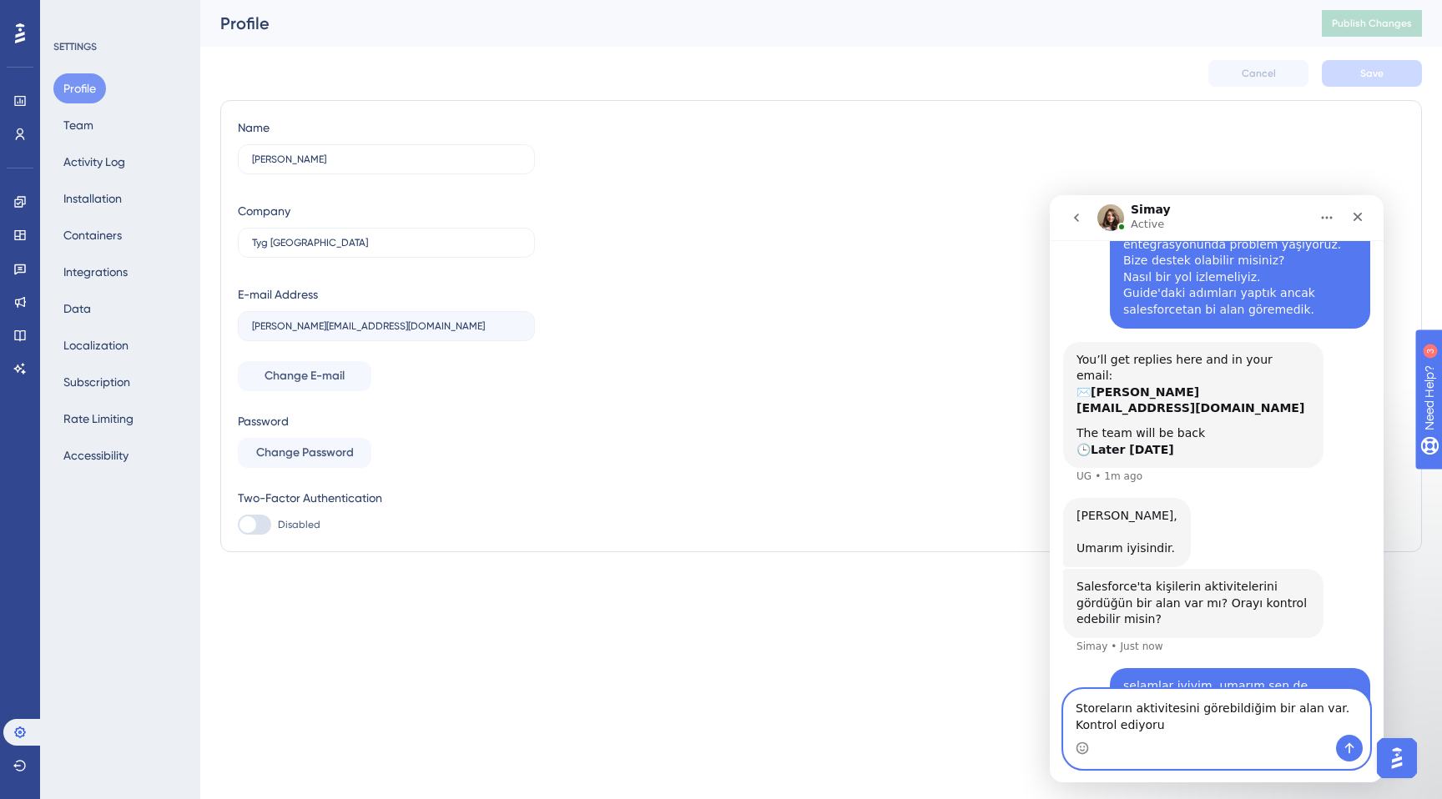
type textarea "Storeların aktivitesini görebildiğim bir alan var. Kontrol ediyorum"
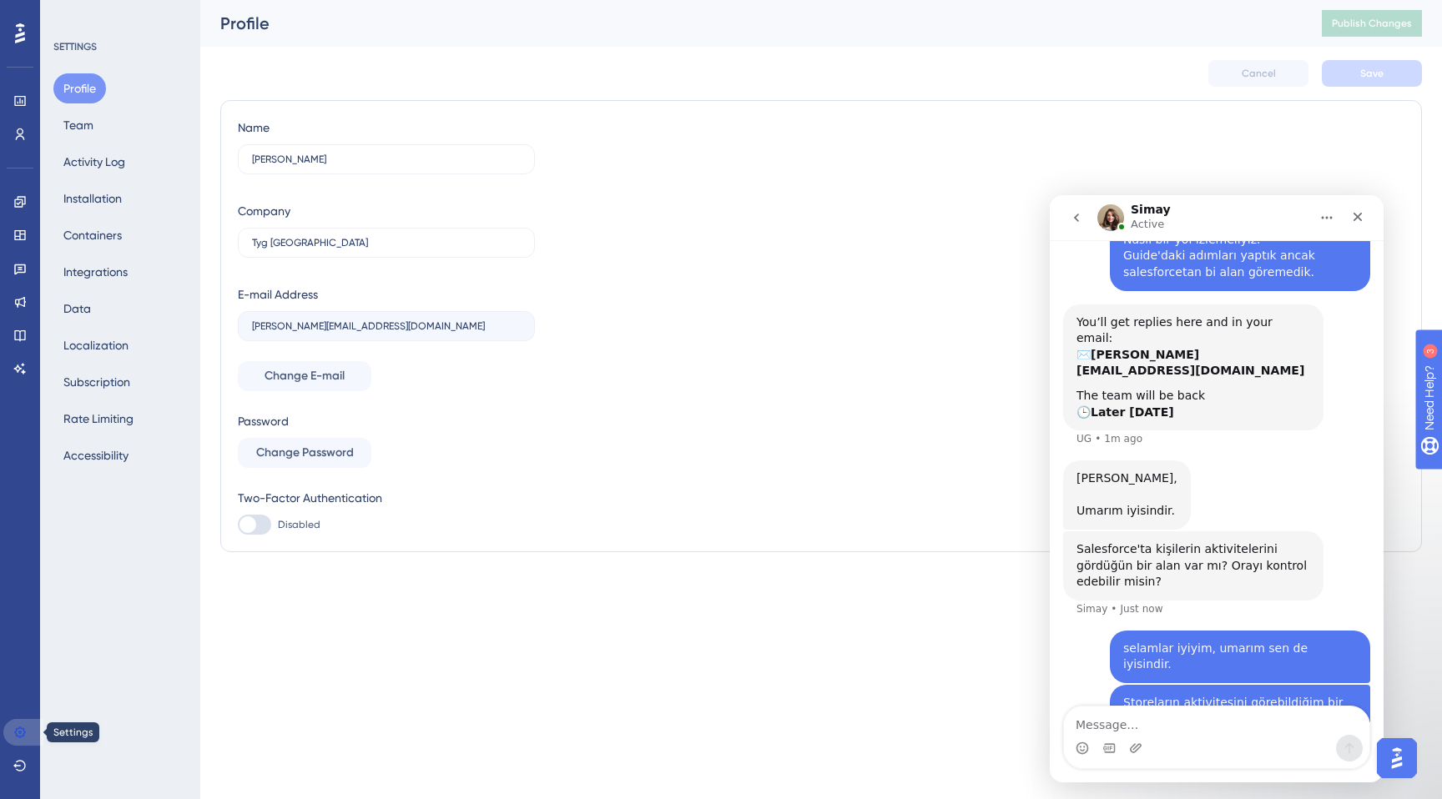
click at [18, 730] on icon at bounding box center [19, 732] width 13 height 13
click at [93, 282] on button "Integrations" at bounding box center [95, 272] width 84 height 30
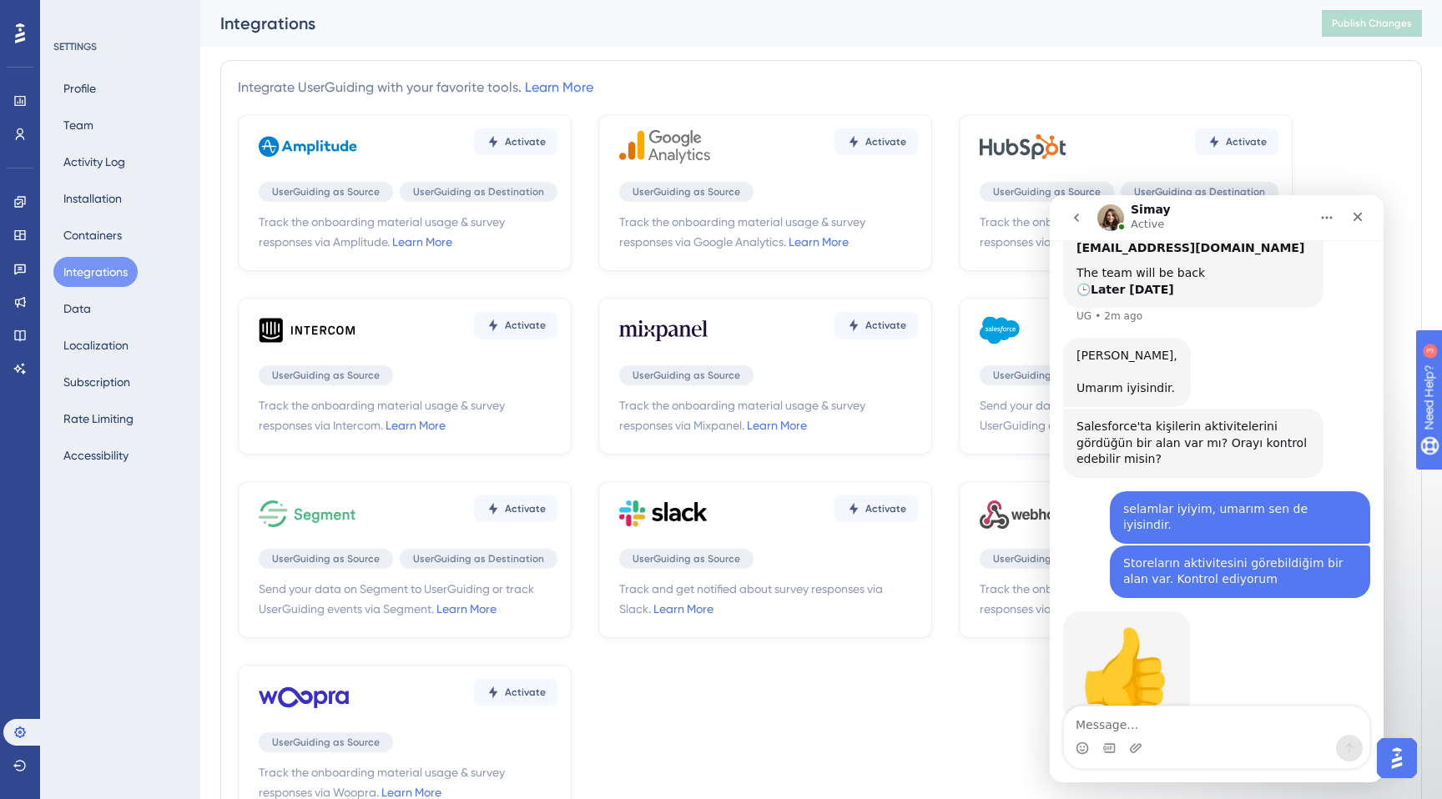
scroll to position [277, 0]
click at [1169, 725] on textarea "Message…" at bounding box center [1216, 721] width 305 height 28
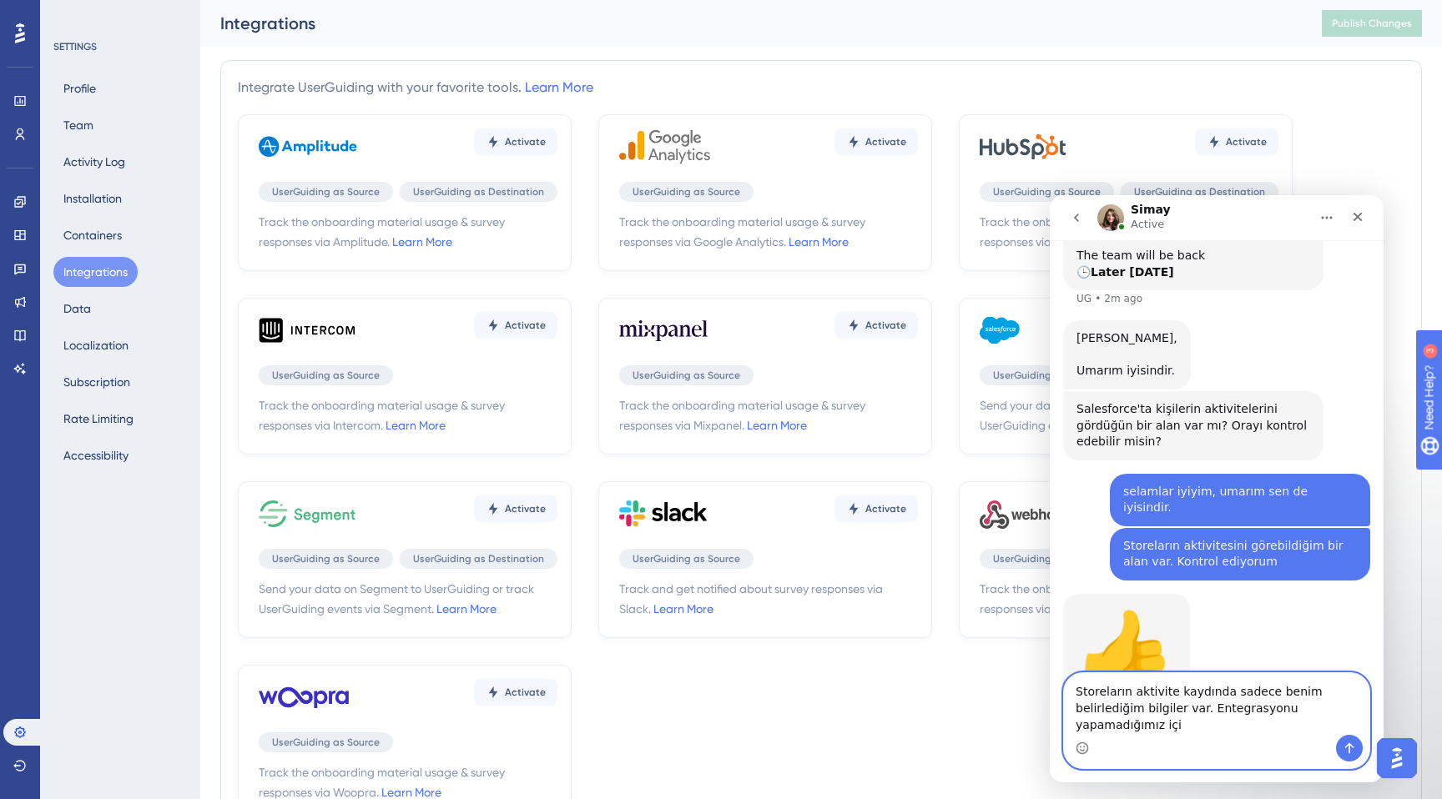
scroll to position [310, 0]
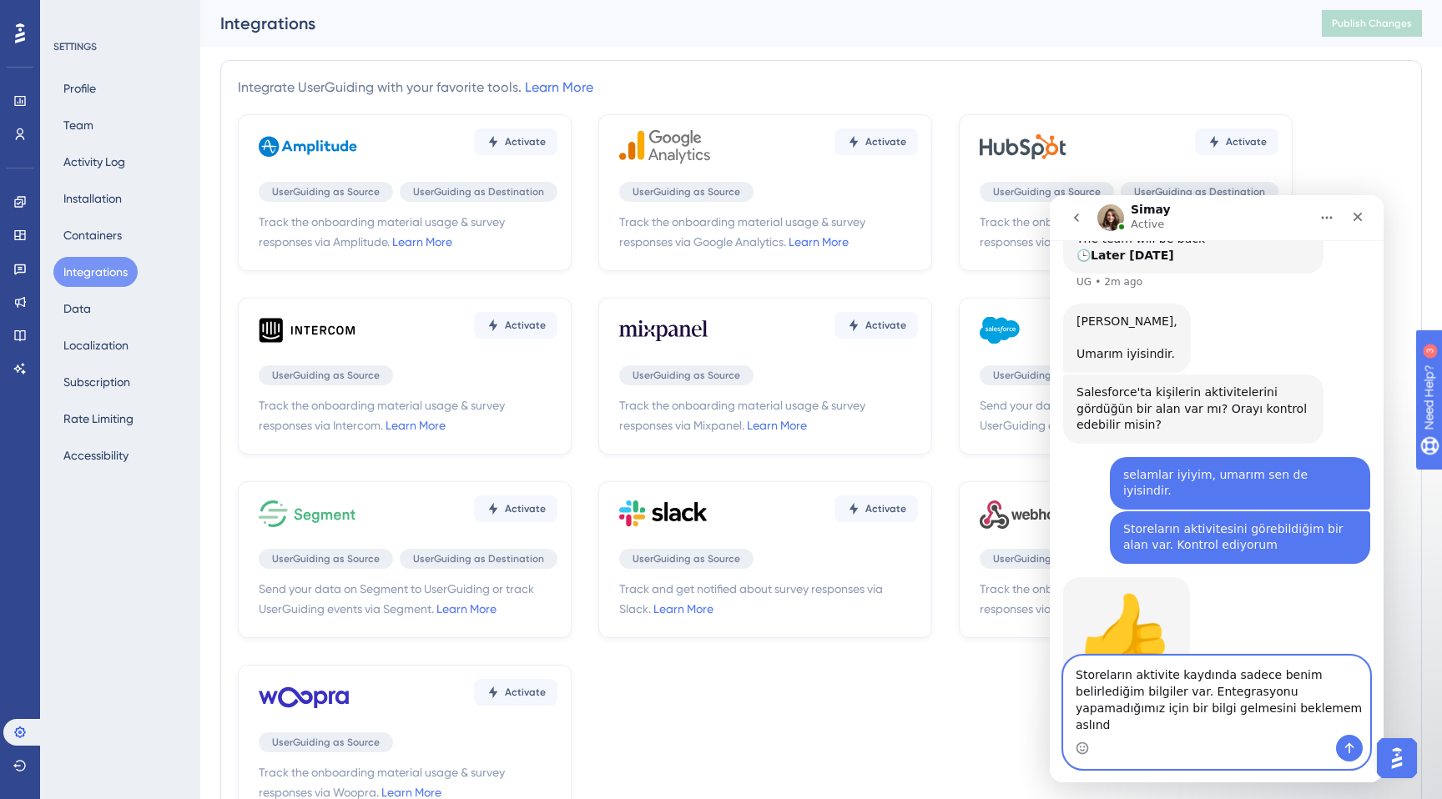
type textarea "Storeların aktivite kaydında sadece benim belirlediğim bilgiler var. Entegrasyo…"
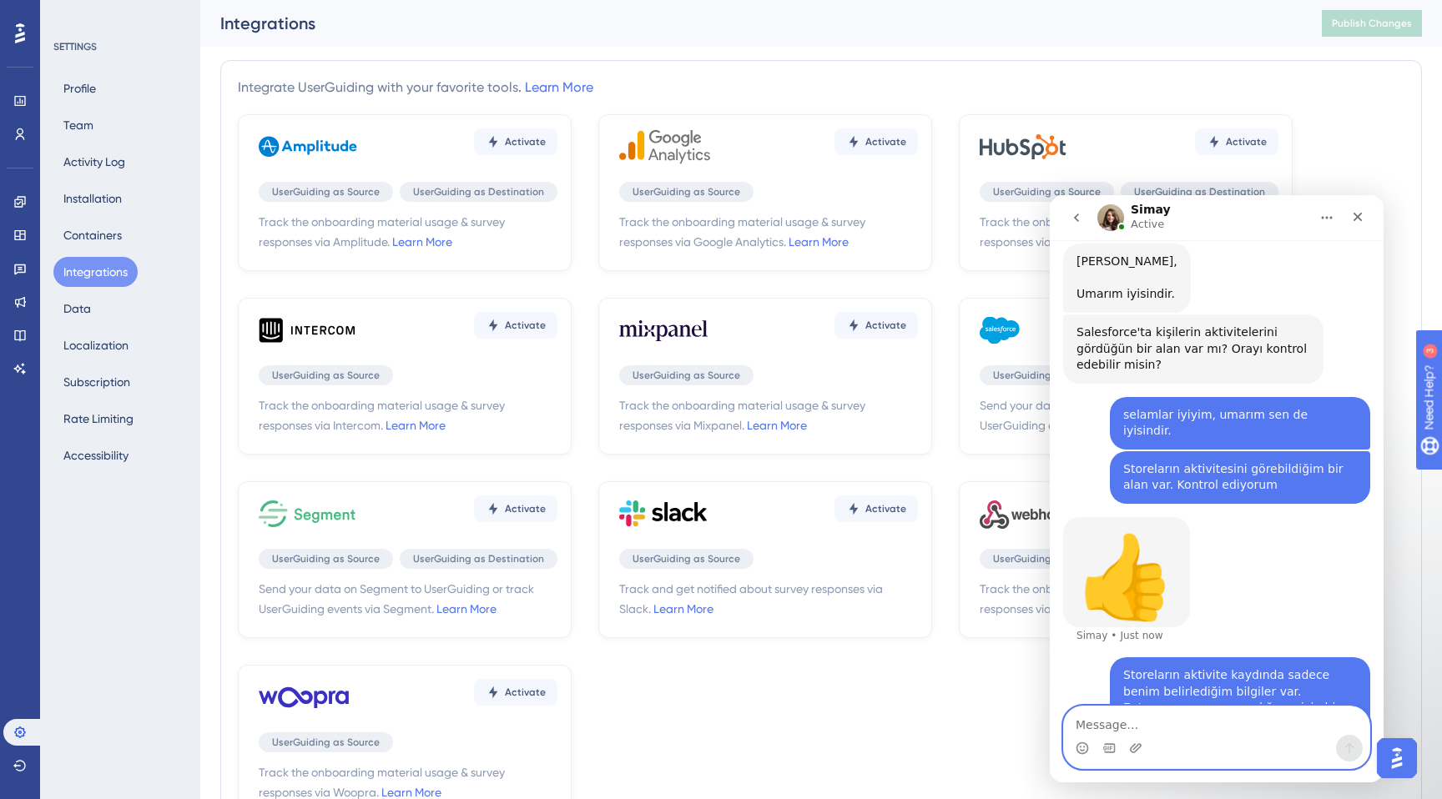
scroll to position [376, 0]
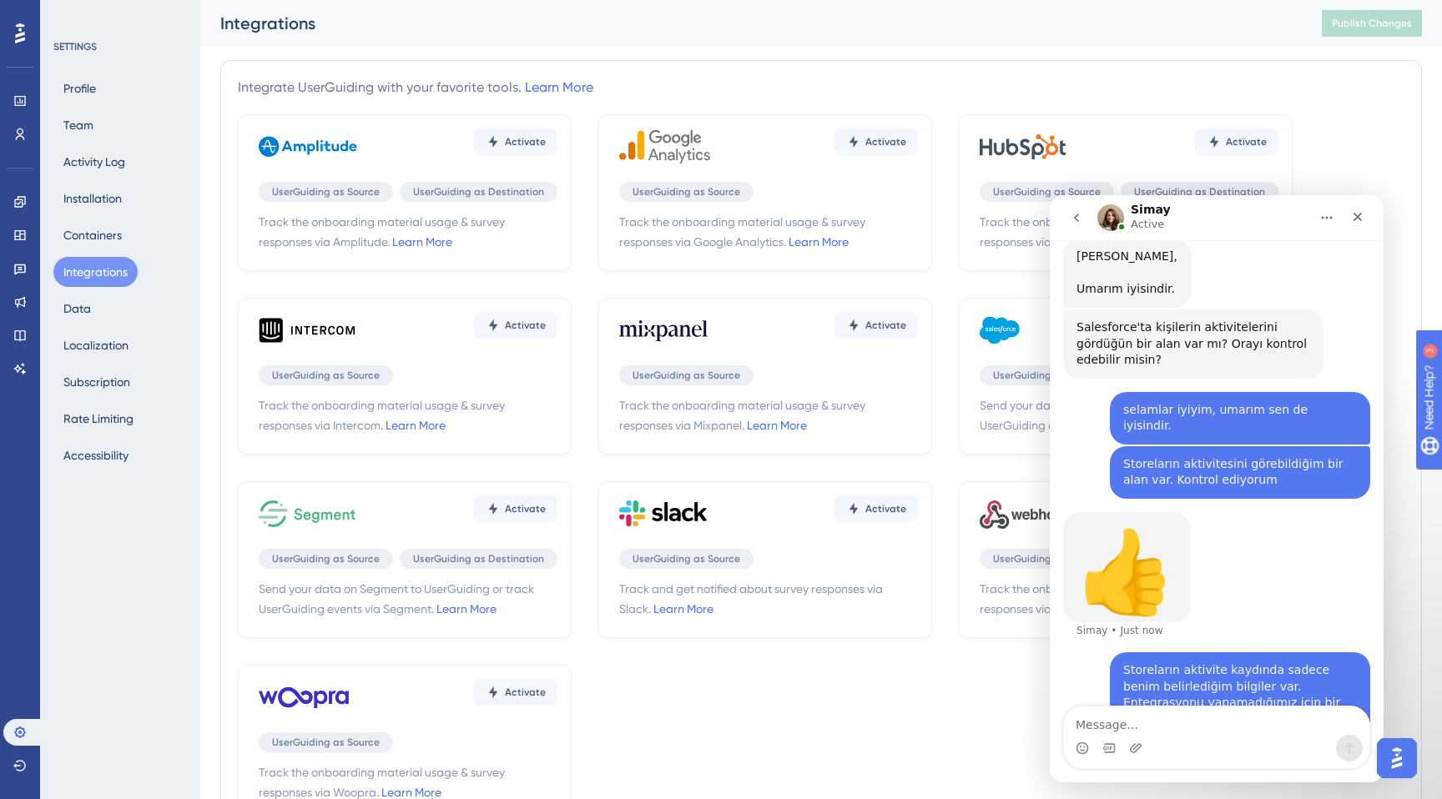
click at [997, 363] on div "Activate UserGuiding as Source UserGuiding as Destination Send your data on Sal…" at bounding box center [1126, 376] width 334 height 157
click at [1271, 113] on div "Integrate UserGuiding with your favorite tools. Learn More Activate UserGuiding…" at bounding box center [821, 468] width 1167 height 781
click at [998, 416] on span "Send your data on Salesforce to UserGuiding or track UserGuiding events via Sal…" at bounding box center [1129, 416] width 299 height 40
drag, startPoint x: 1286, startPoint y: 218, endPoint x: 134, endPoint y: 279, distance: 1153.2
click html "Simay Active We help your business grow with better user onboarding, automated …"
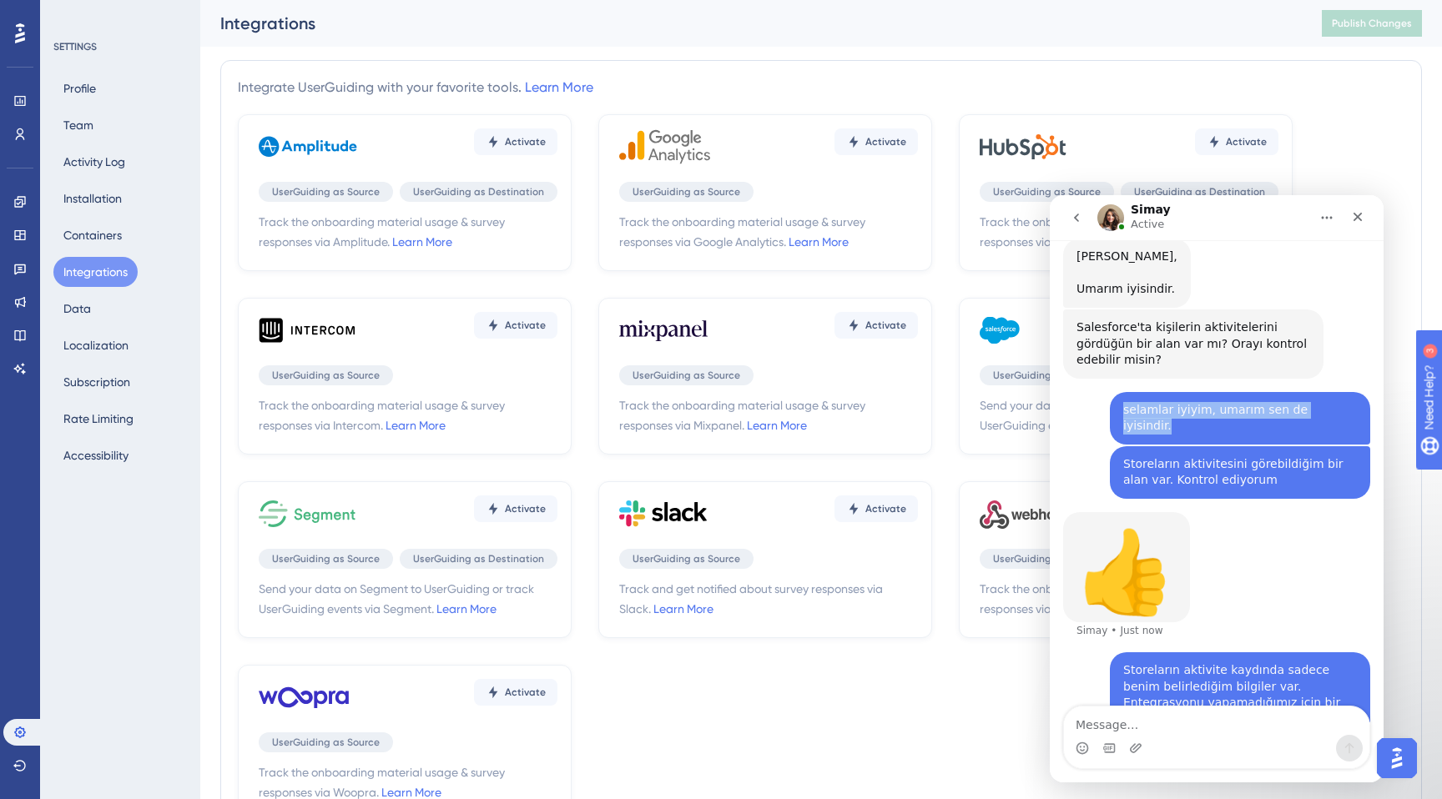
drag, startPoint x: 1377, startPoint y: 370, endPoint x: 1117, endPoint y: 376, distance: 260.5
click at [1116, 376] on div "Selamlar, userguiding- salesforce entegrasyonunda problem yaşıyoruz. Bize deste…" at bounding box center [1217, 344] width 334 height 827
click at [1380, 406] on div "Selamlar, userguiding- salesforce entegrasyonunda problem yaşıyoruz. Bize deste…" at bounding box center [1217, 344] width 334 height 827
drag, startPoint x: 1480, startPoint y: 481, endPoint x: 1563, endPoint y: -945, distance: 1427.8
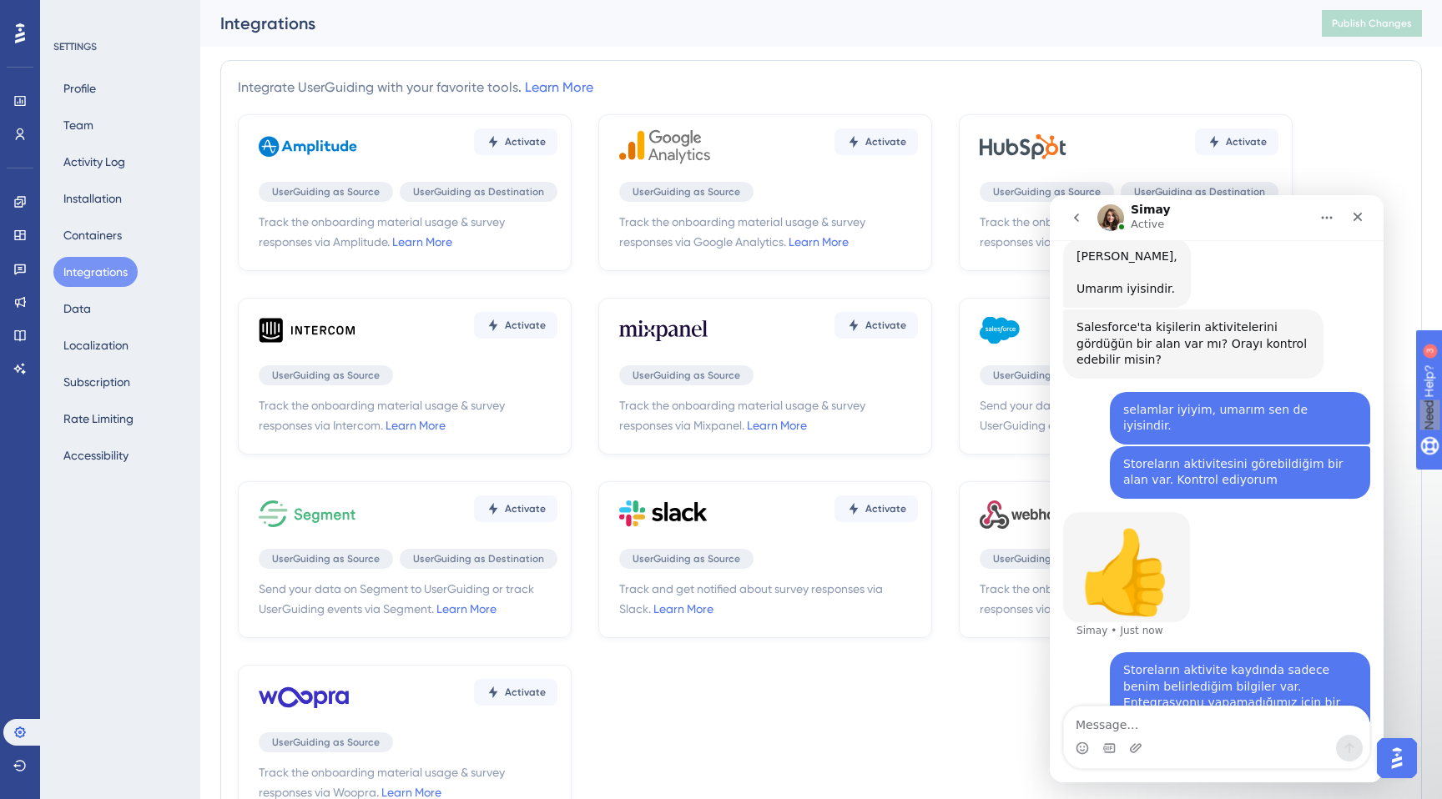
click at [1073, 219] on icon "go back" at bounding box center [1076, 217] width 13 height 13
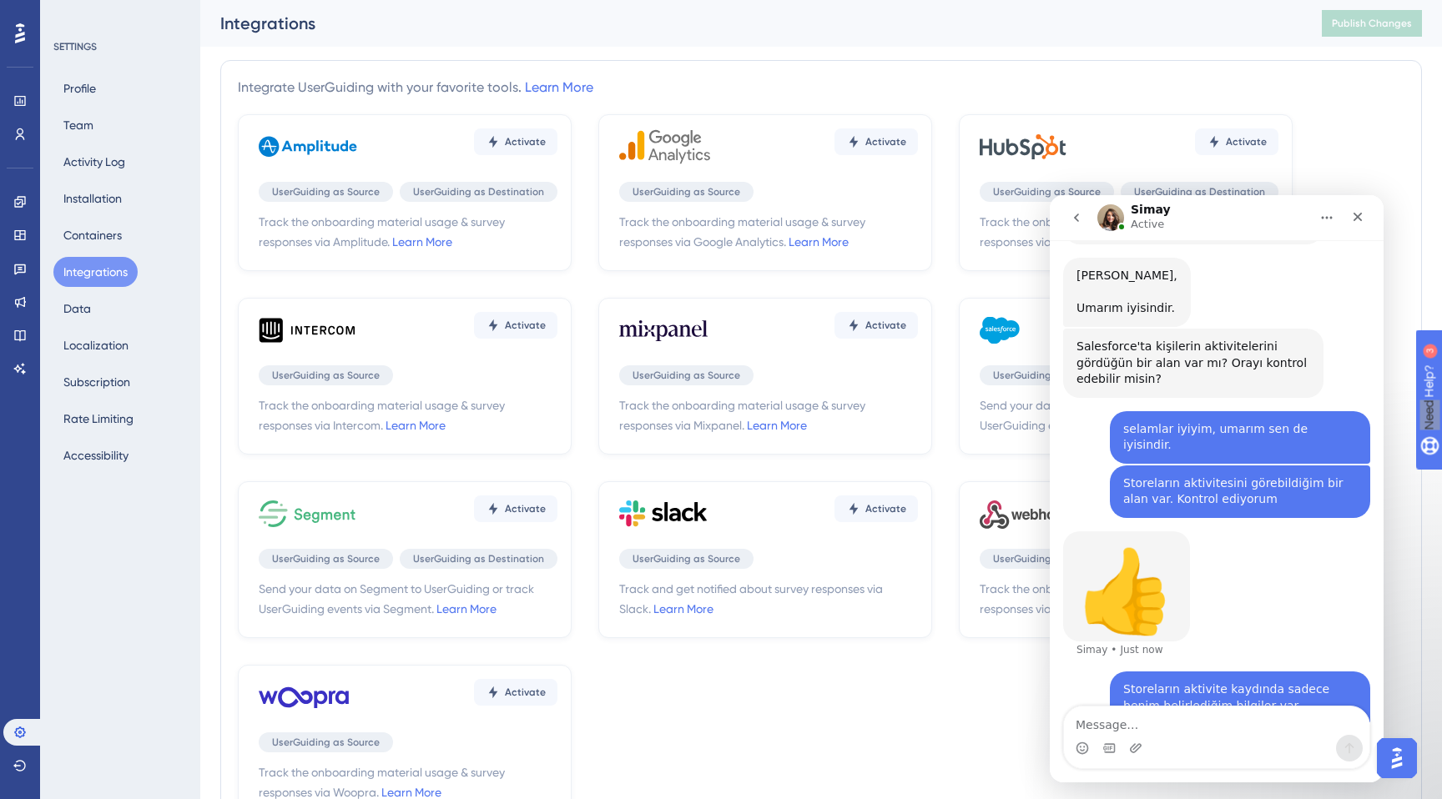
scroll to position [359, 0]
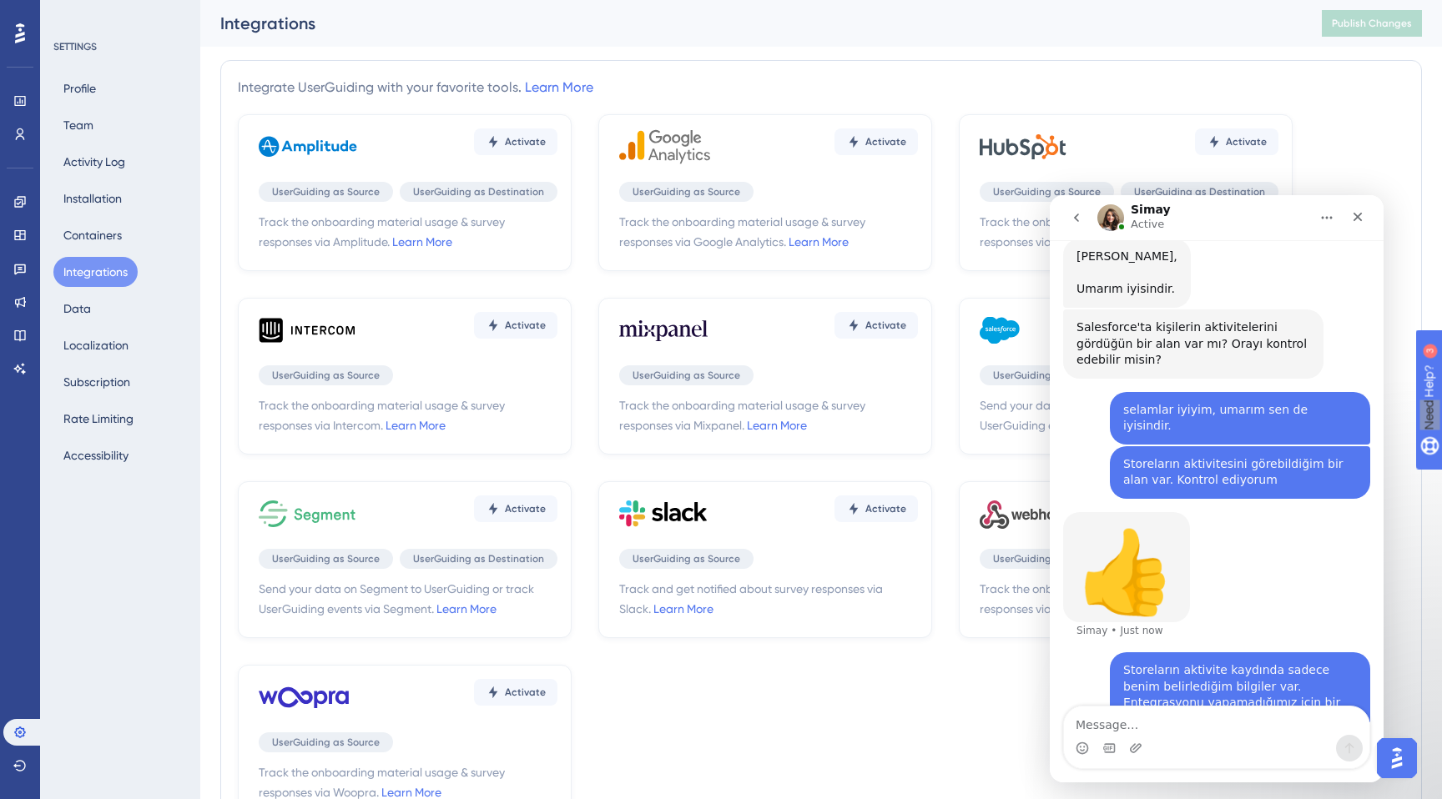
click at [1321, 223] on icon "Home" at bounding box center [1326, 217] width 13 height 13
click at [1261, 254] on div "Expand window" at bounding box center [1279, 260] width 119 height 18
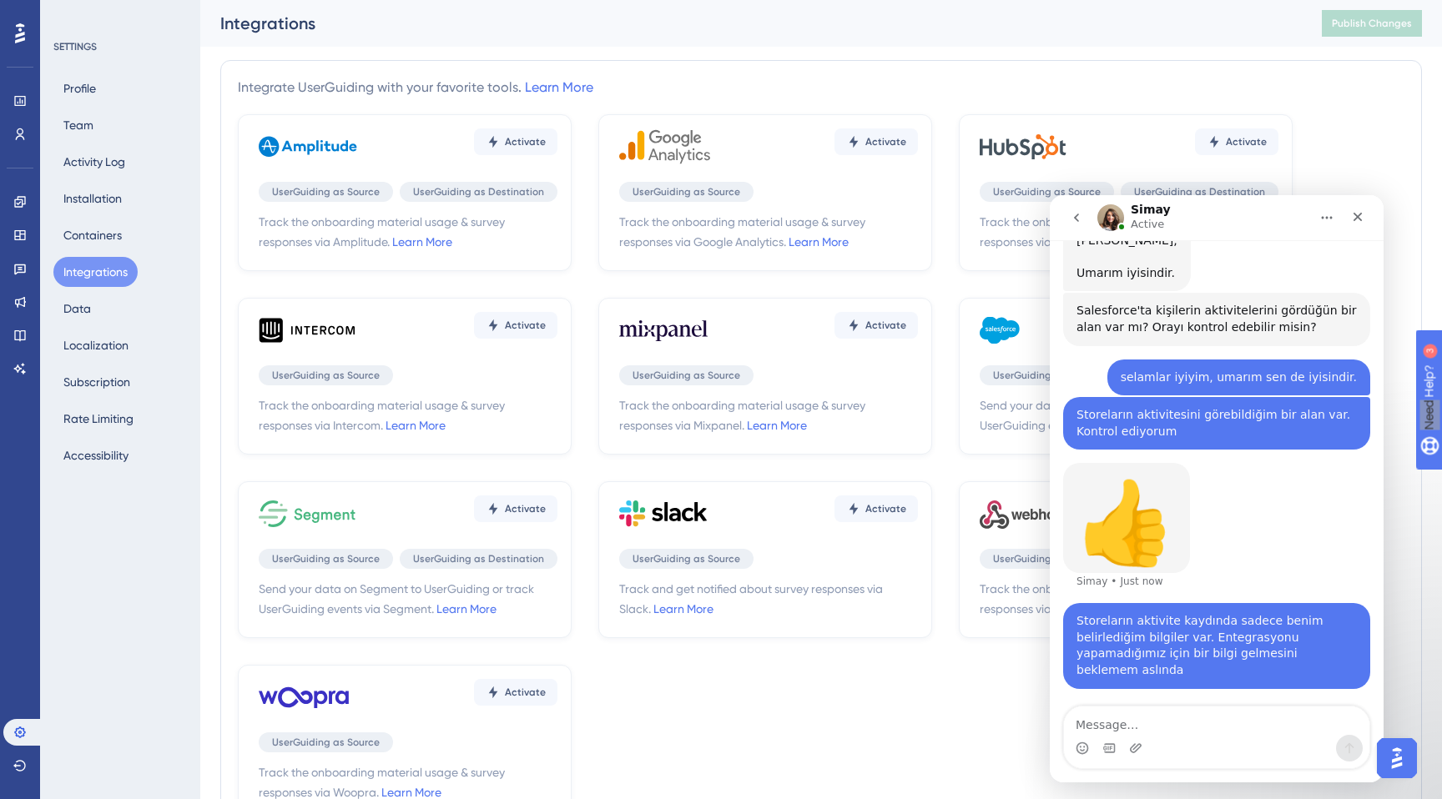
scroll to position [65, 0]
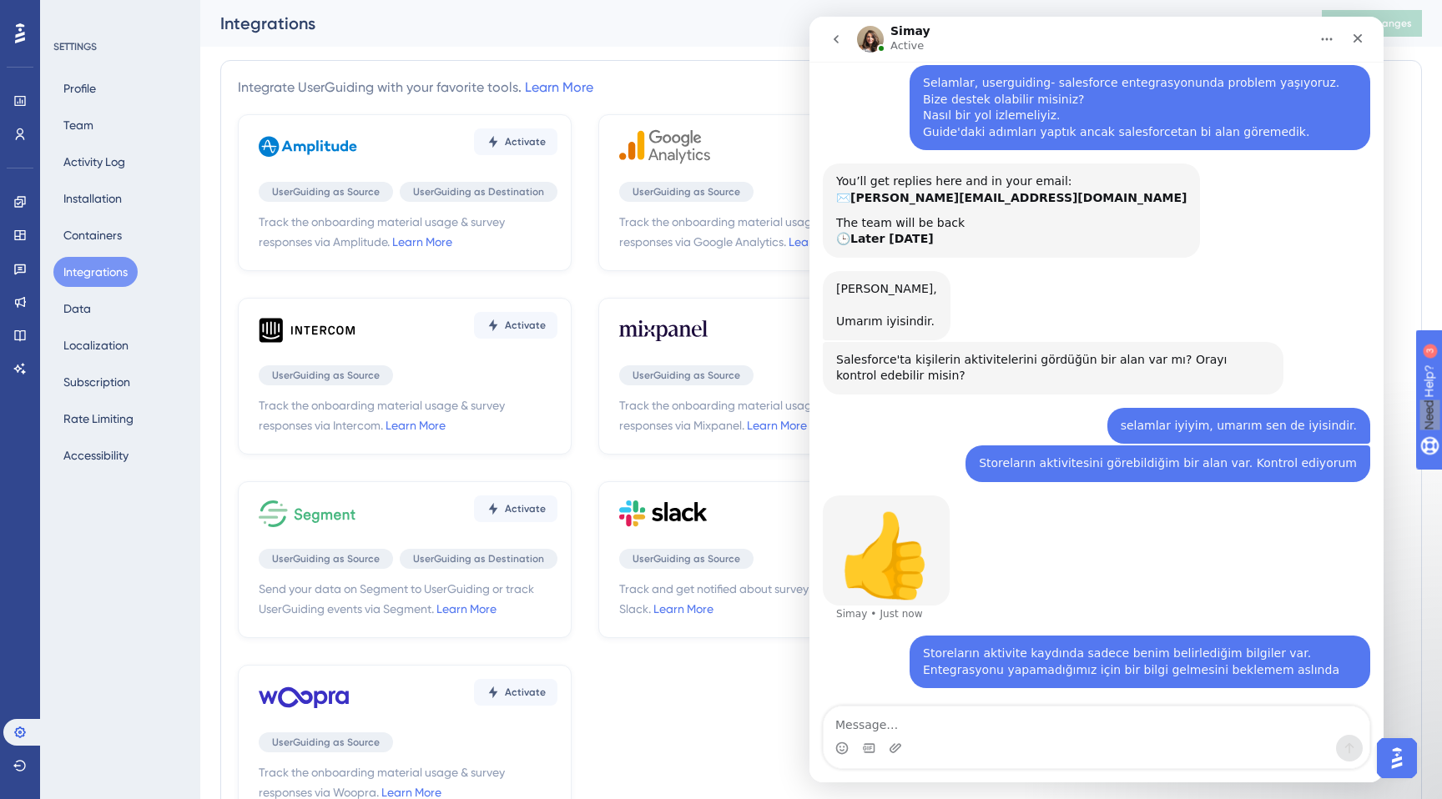
drag, startPoint x: 1252, startPoint y: 48, endPoint x: 1148, endPoint y: 67, distance: 105.1
click at [1148, 67] on div "Simay Active We help your business grow with better user onboarding, automated …" at bounding box center [1096, 400] width 574 height 766
click at [1325, 34] on icon "Home" at bounding box center [1326, 39] width 13 height 13
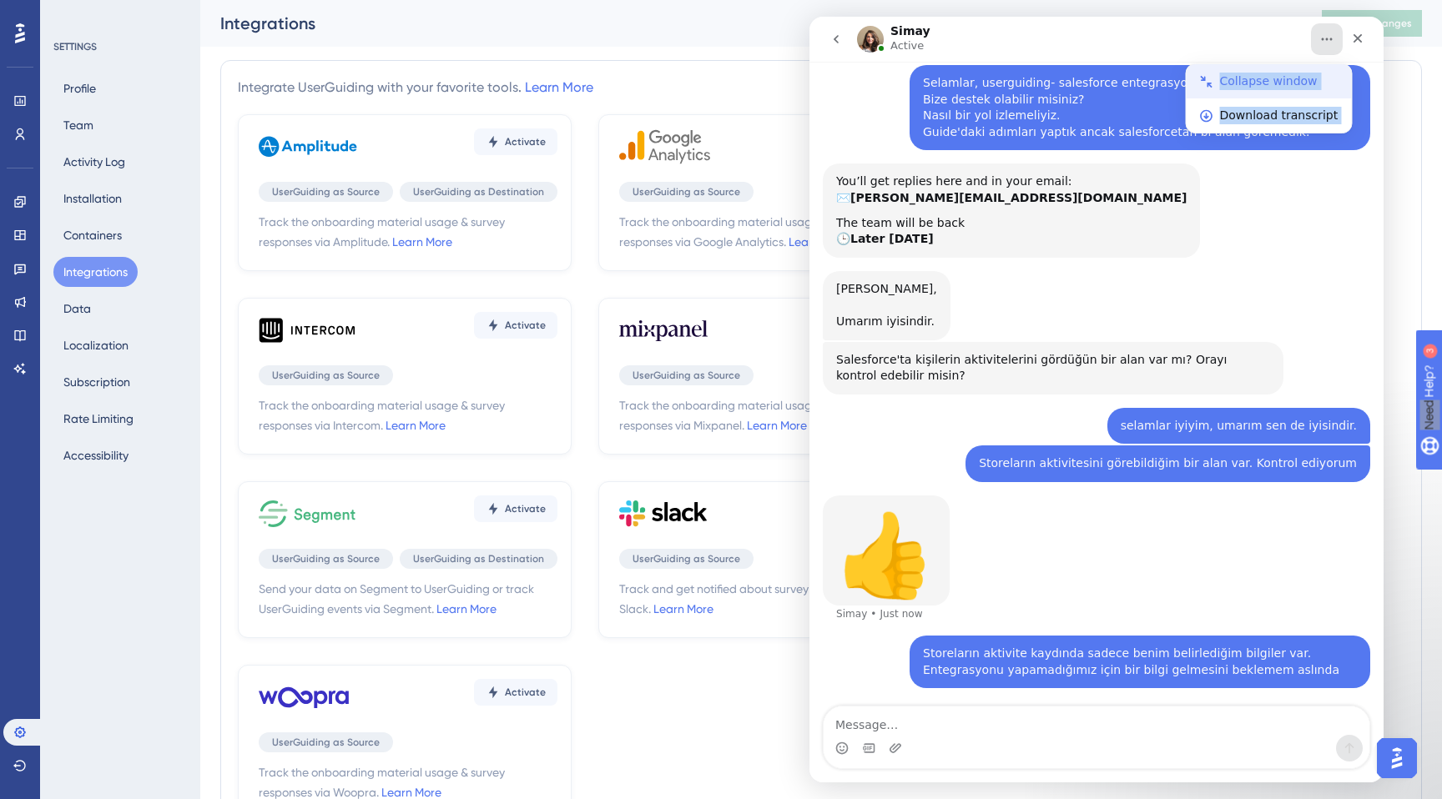
click at [1277, 86] on div "Collapse window" at bounding box center [1279, 82] width 119 height 18
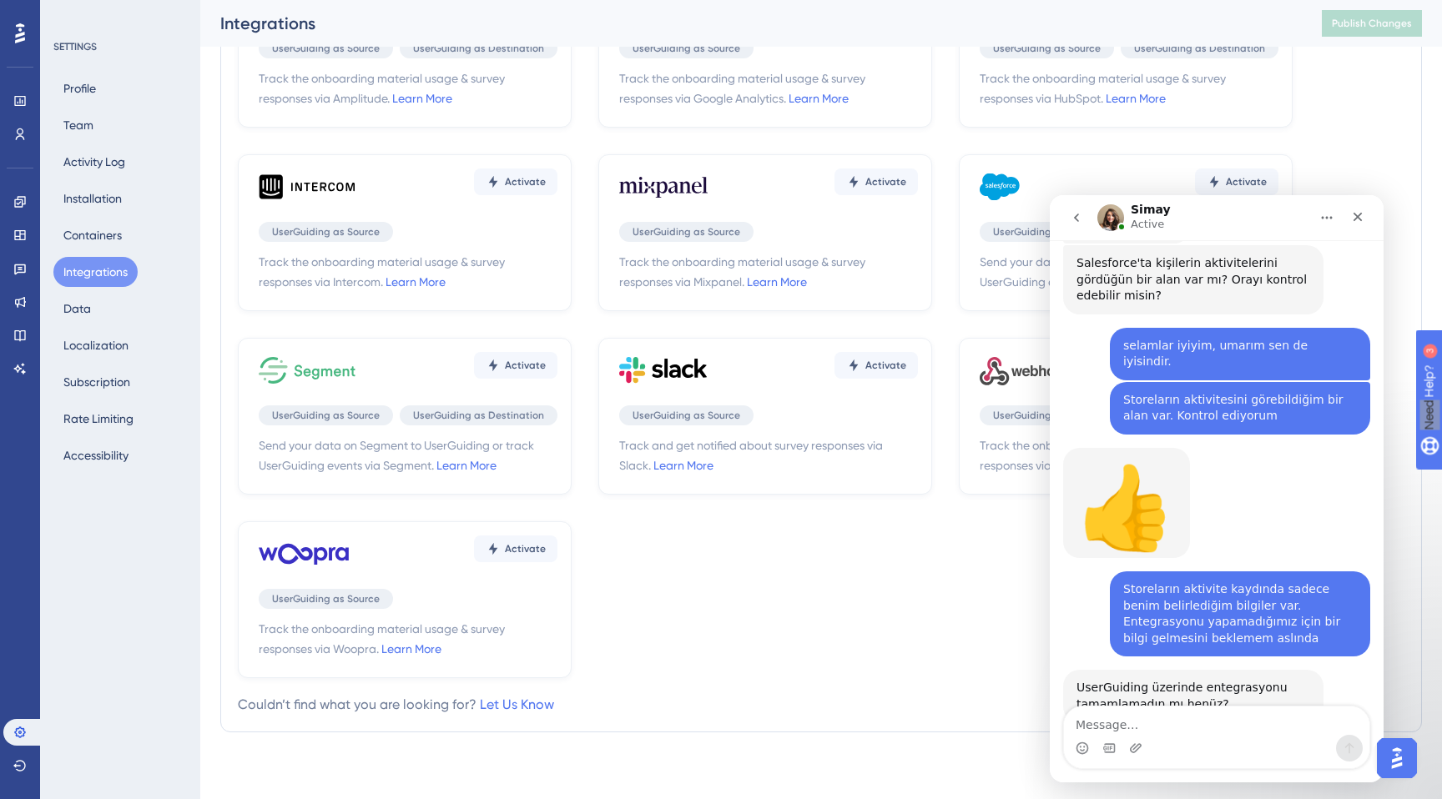
scroll to position [426, 0]
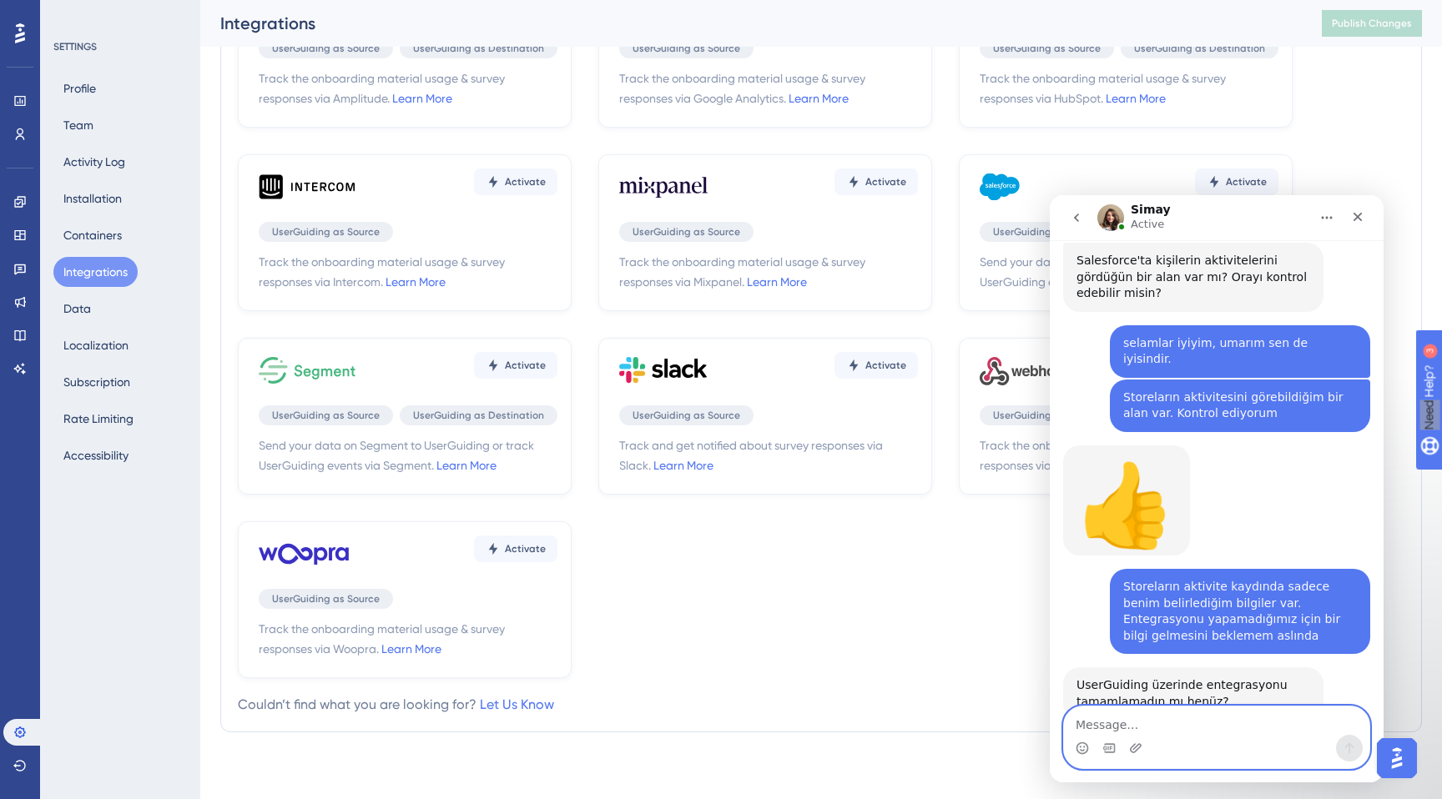
click at [1162, 733] on textarea "Message…" at bounding box center [1216, 721] width 305 height 28
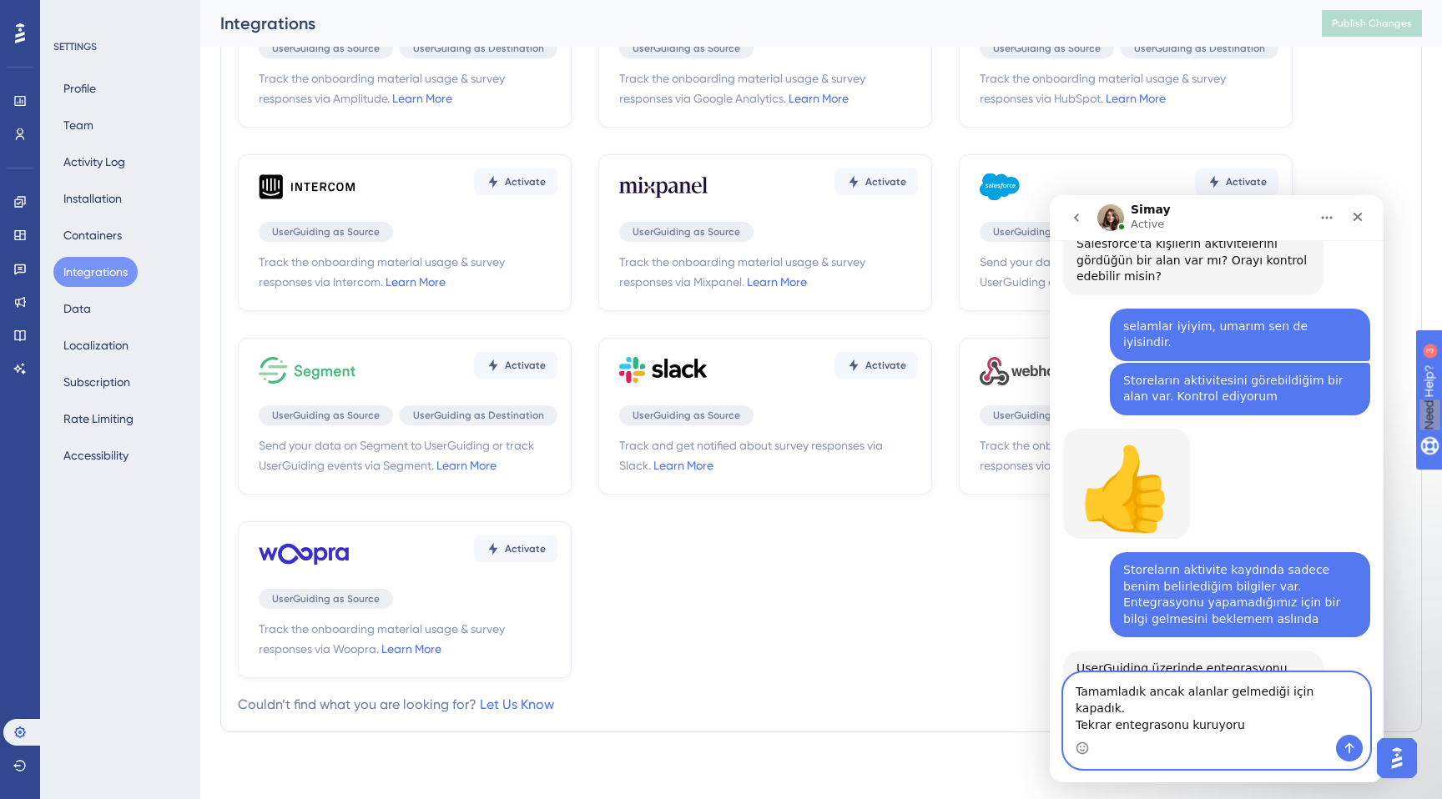
type textarea "Tamamladık ancak alanlar gelmediği için kapadık. Tekrar entegrasonu kuruyorum"
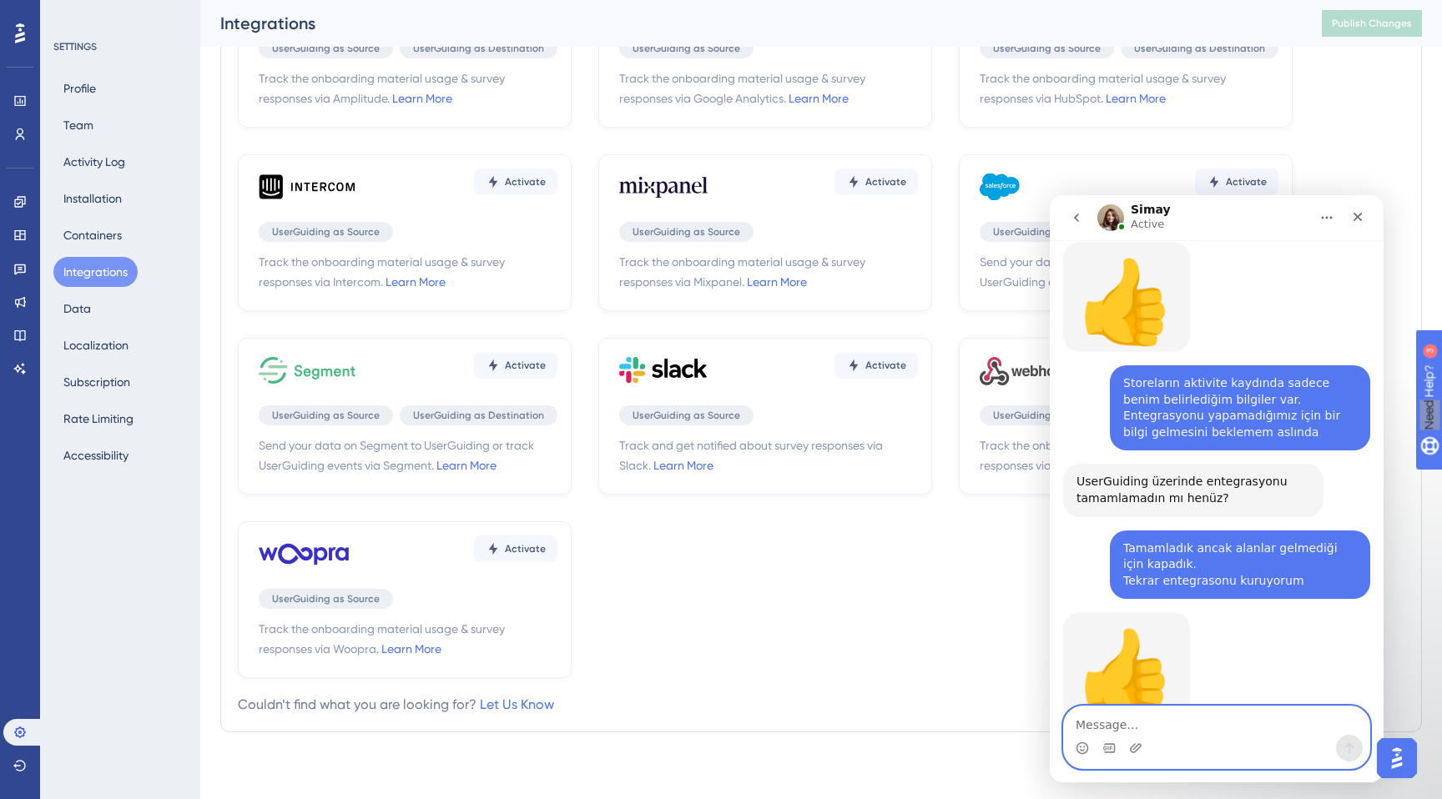
scroll to position [631, 0]
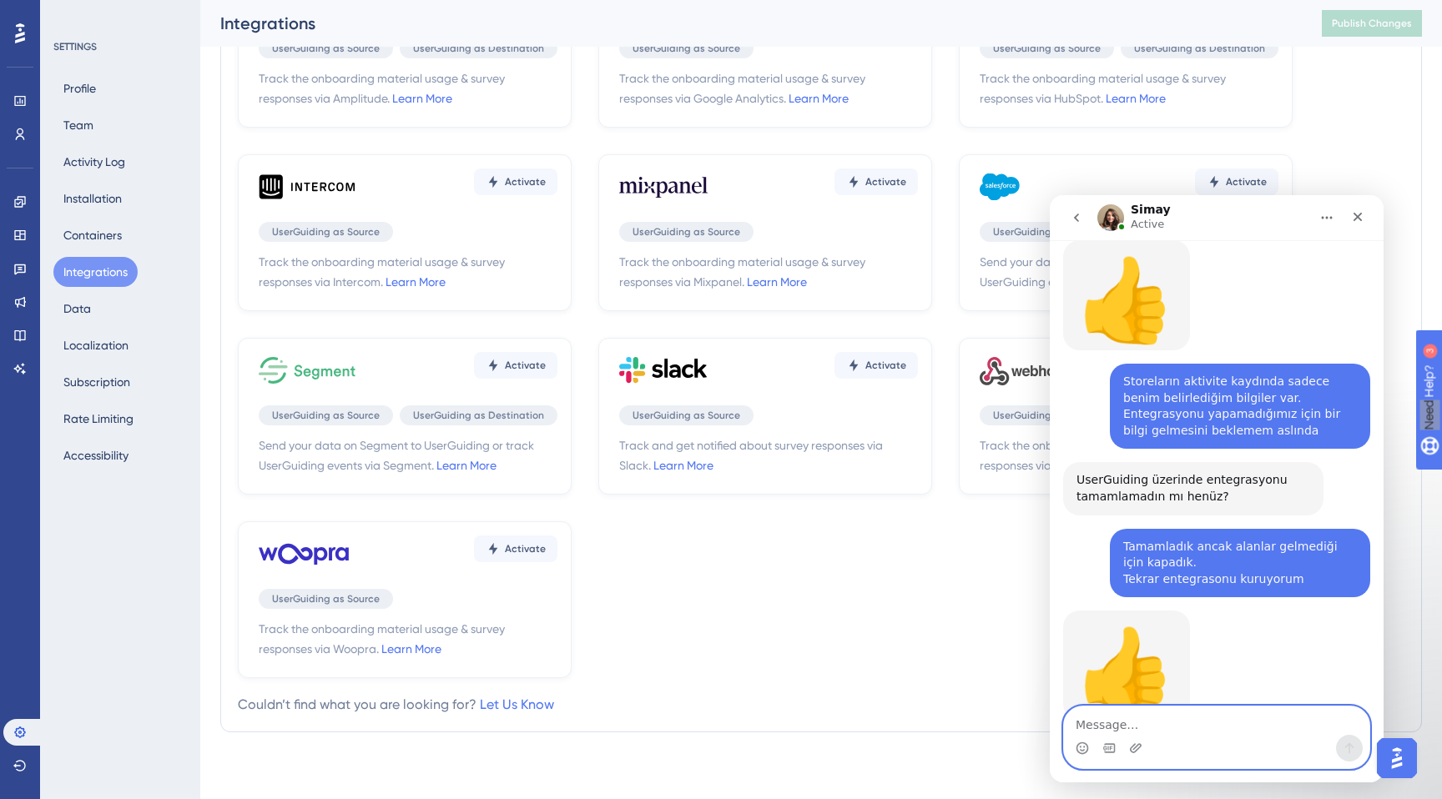
click at [1208, 724] on textarea "Message…" at bounding box center [1216, 721] width 305 height 28
type textarea "Şu an oluşturdum"
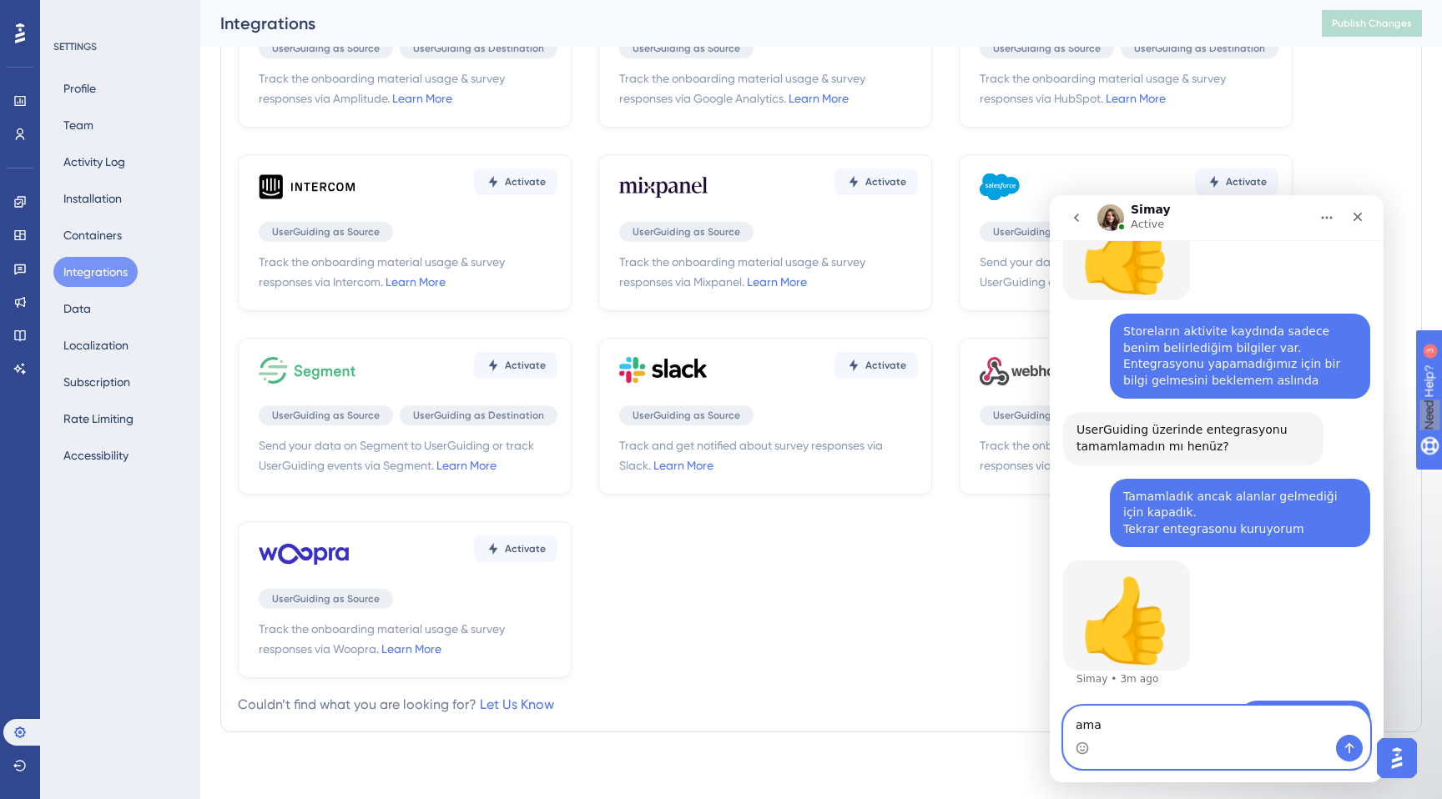
type textarea "ama"
type textarea "SAle"
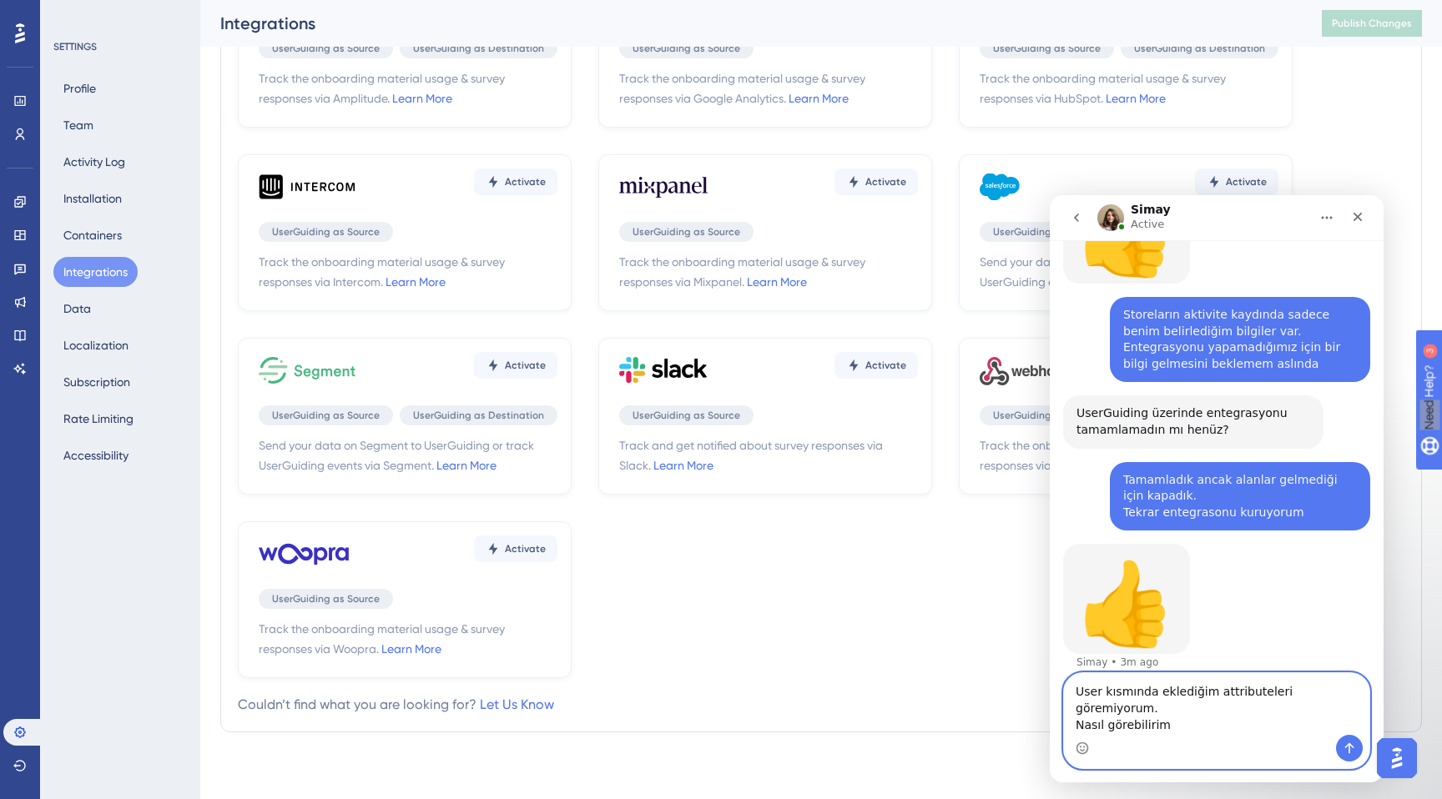
type textarea "User kısmında eklediğim attributeleri göremiyorum. Nasıl görebilirim?"
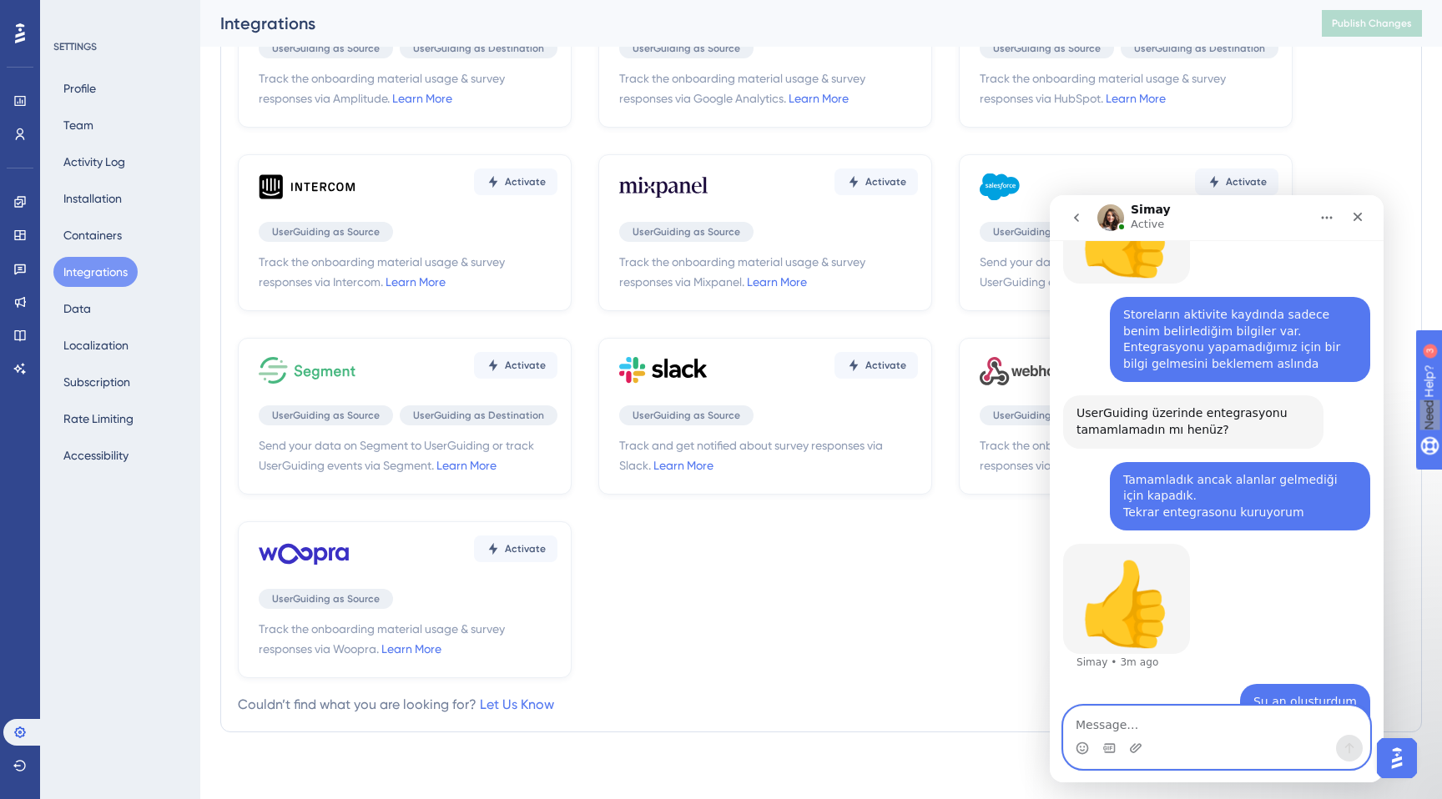
scroll to position [752, 0]
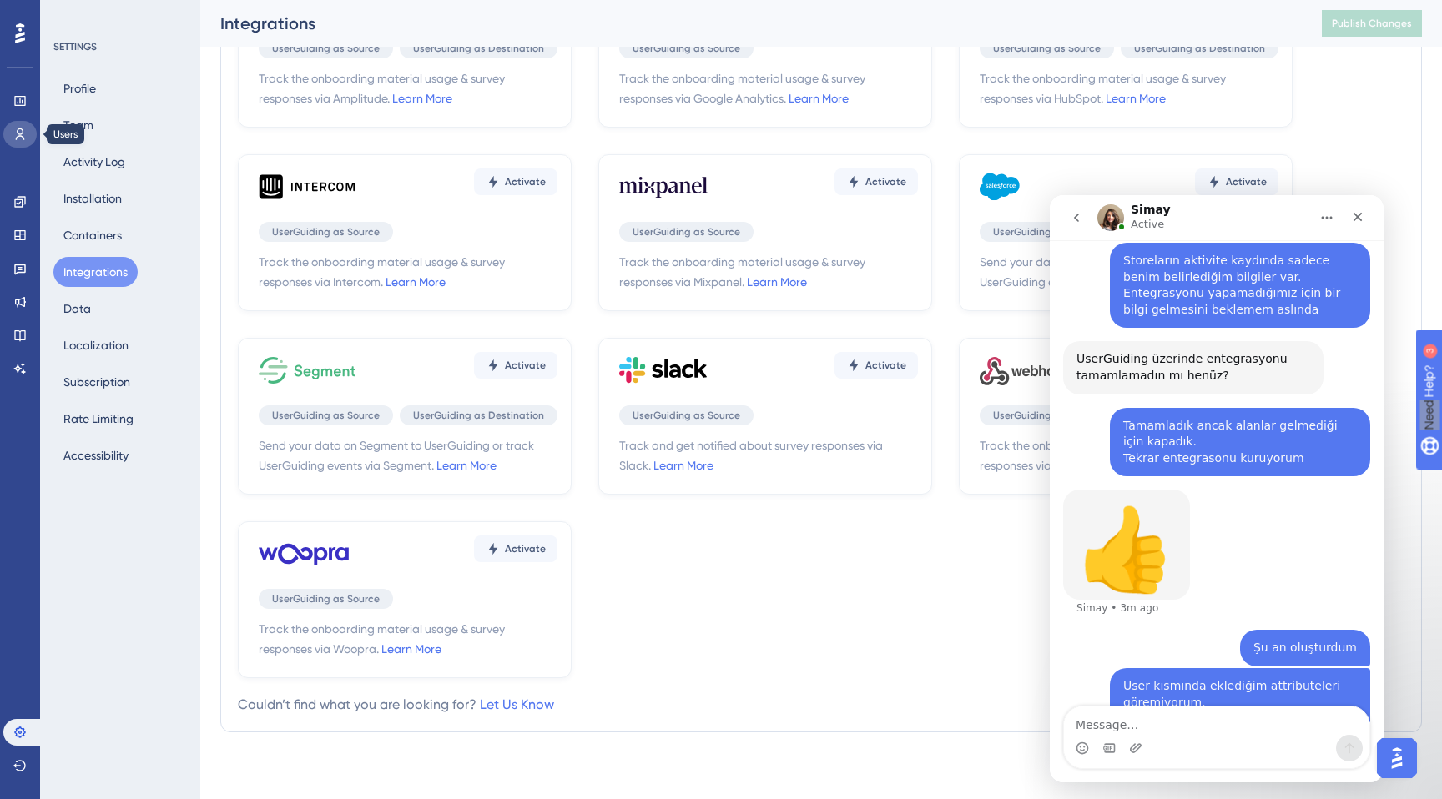
click at [27, 141] on link at bounding box center [19, 134] width 33 height 27
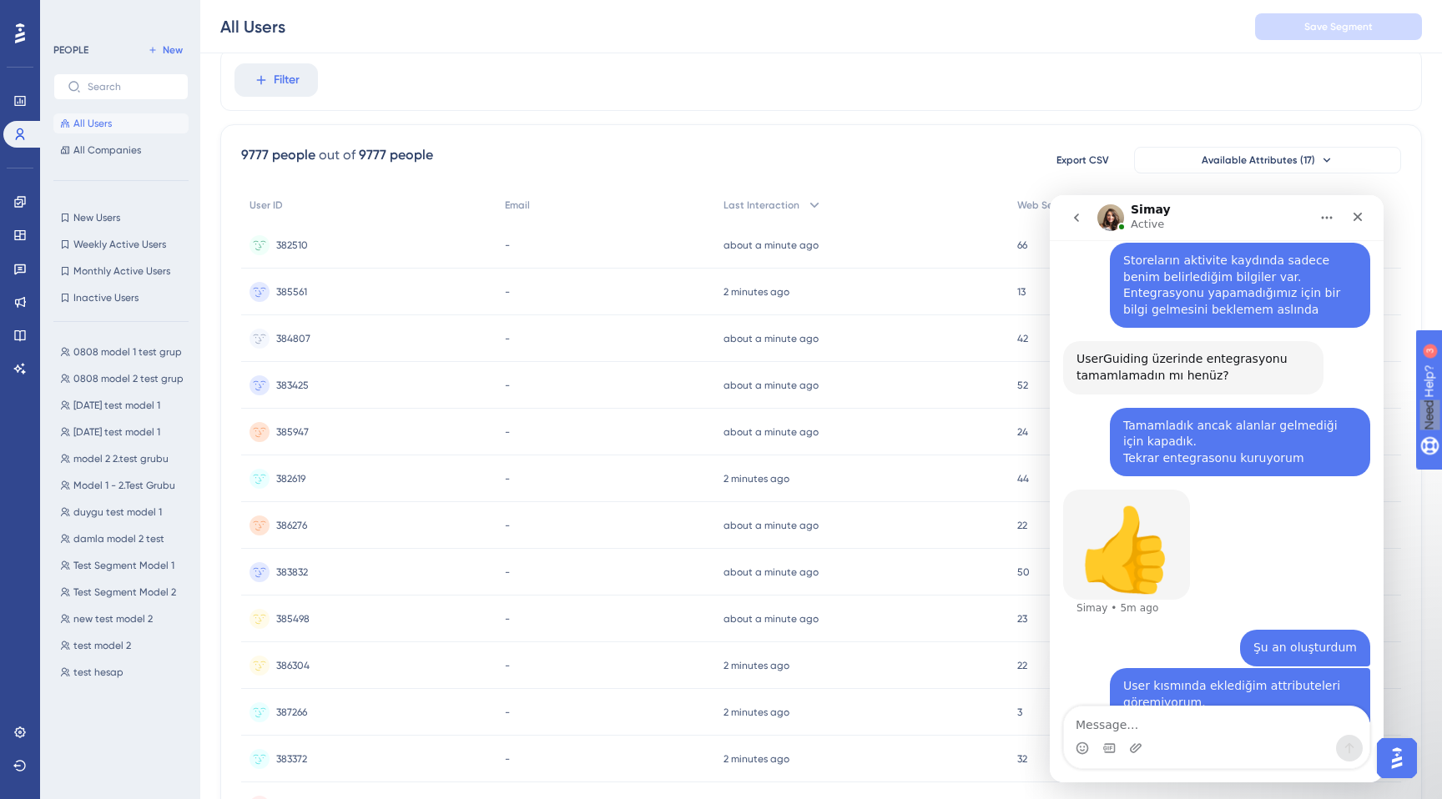
scroll to position [56, 0]
click at [1329, 212] on icon "Home" at bounding box center [1326, 217] width 13 height 13
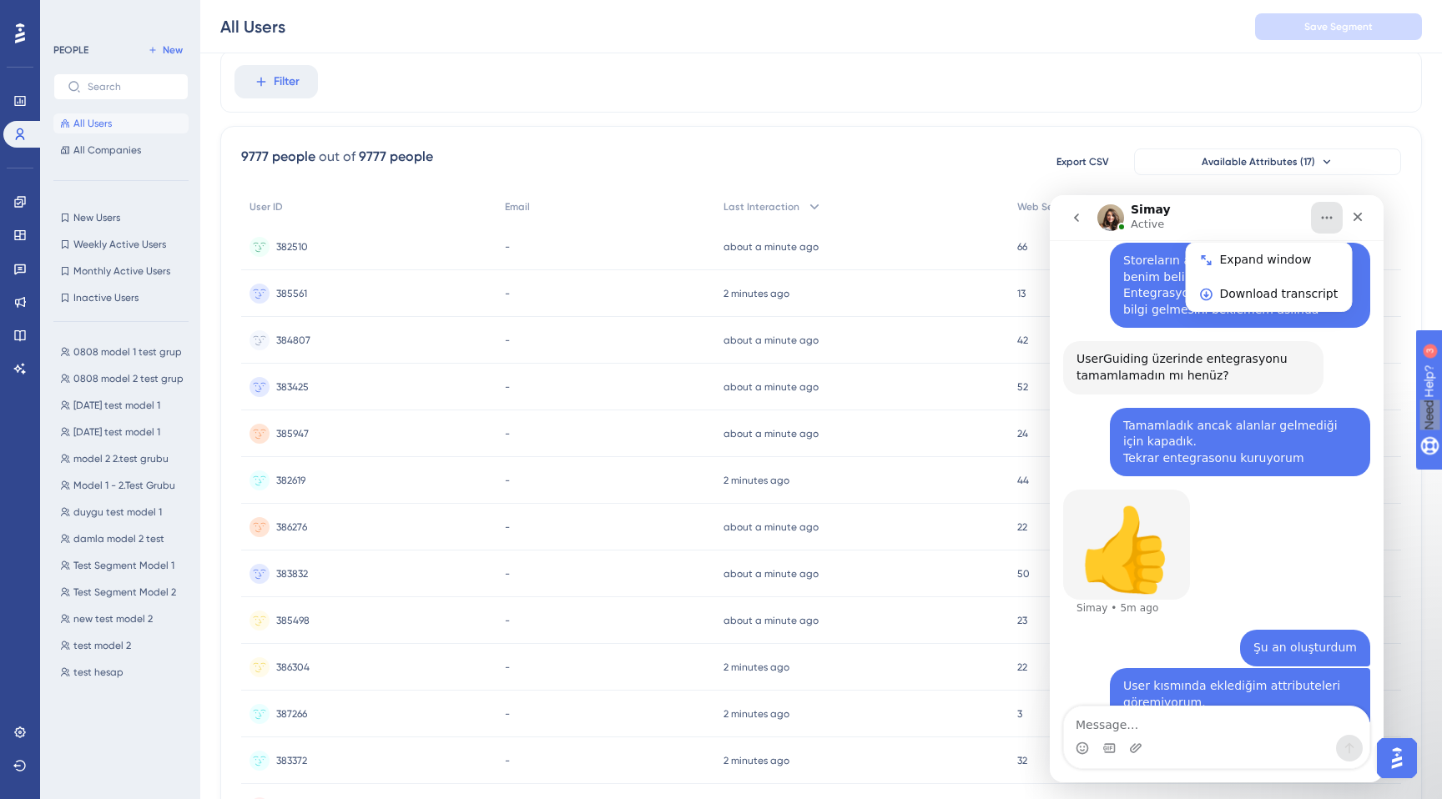
click at [1200, 505] on div "👍 Simay • 5m ago" at bounding box center [1216, 560] width 307 height 140
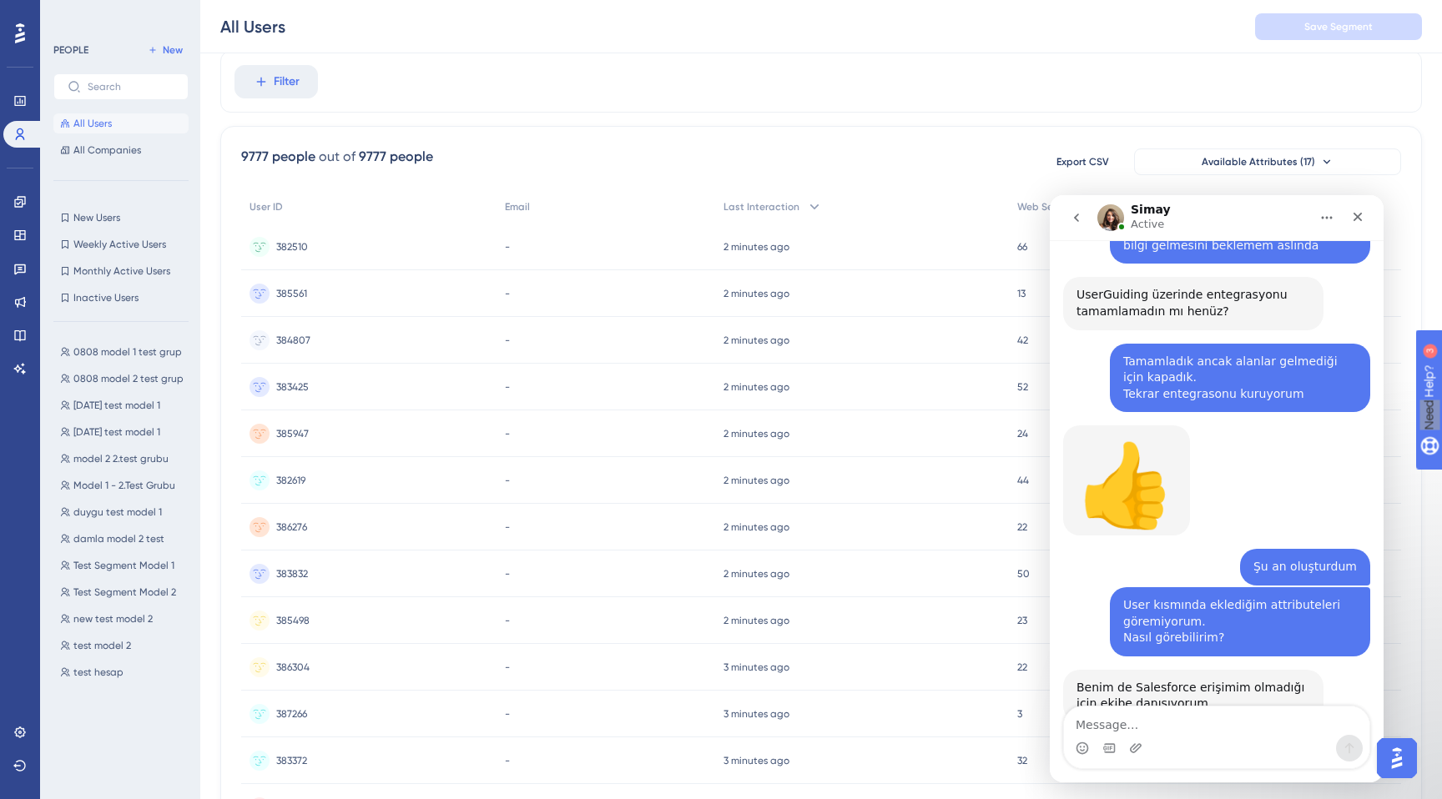
scroll to position [818, 0]
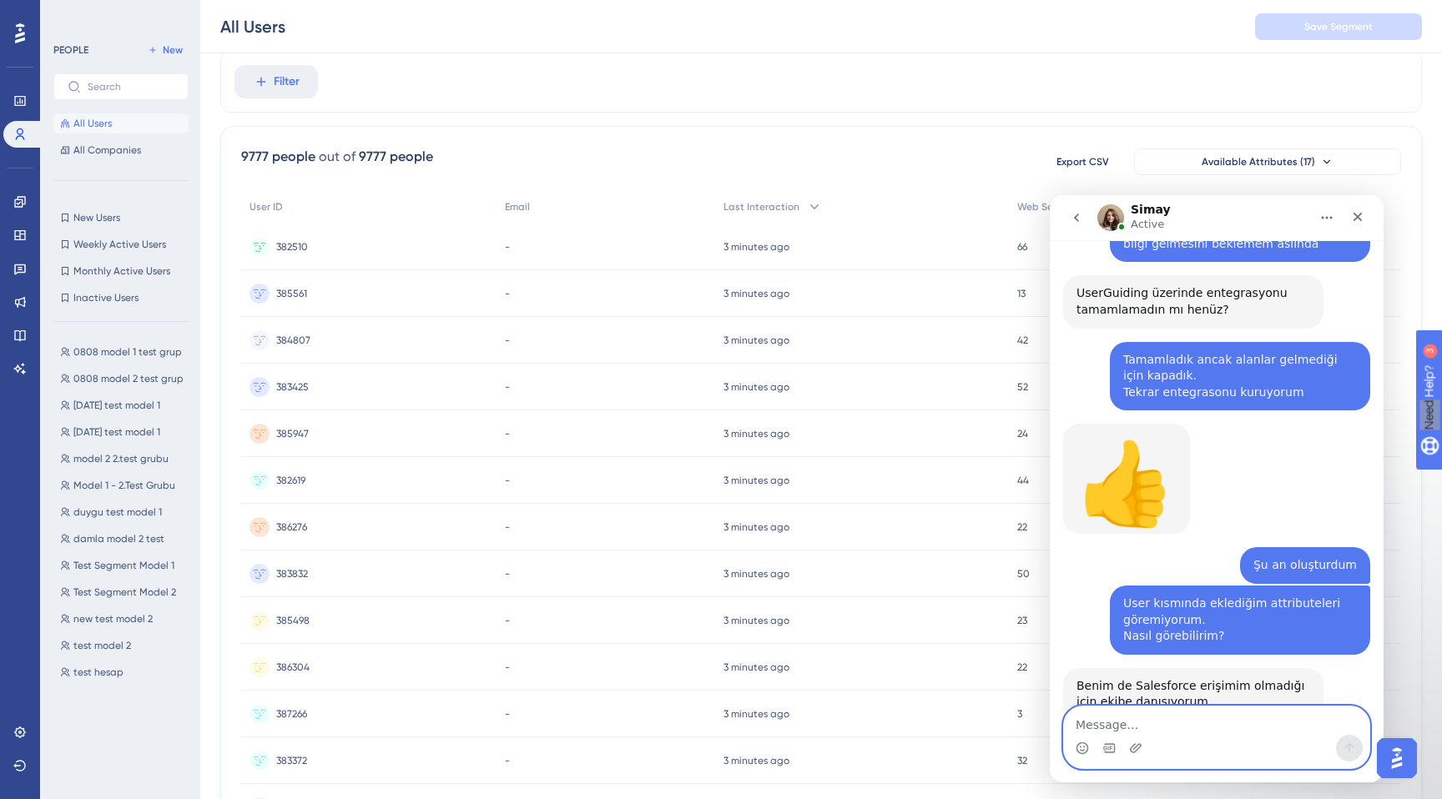
click at [1198, 731] on textarea "Message…" at bounding box center [1216, 721] width 305 height 28
type textarea "Peki"
click at [1199, 719] on textarea "Message…" at bounding box center [1216, 721] width 305 height 28
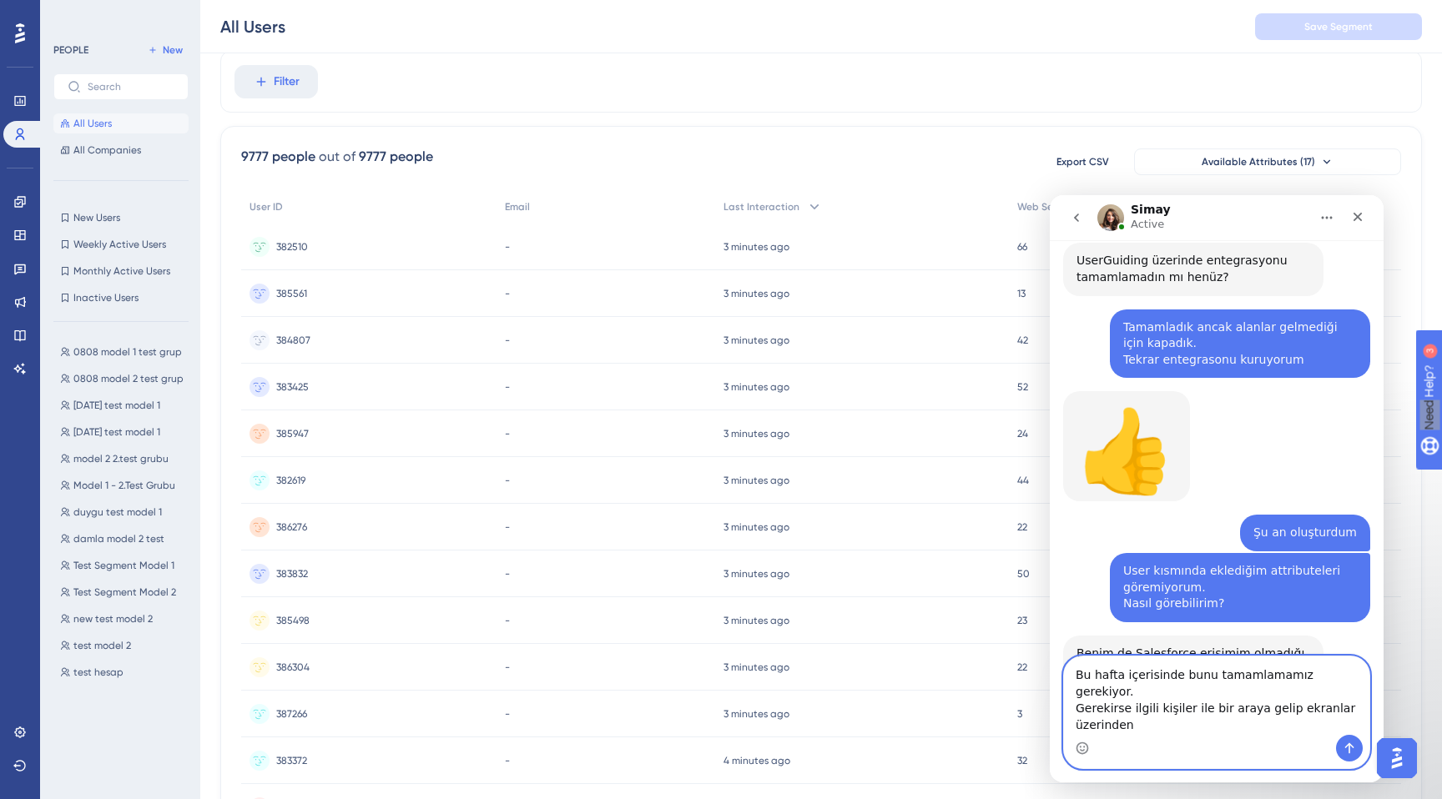
scroll to position [851, 0]
type textarea "Bu hafta içerisinde bunu tamamlamamız gerekiyor. Gerekirse ilgili kişiler ile b…"
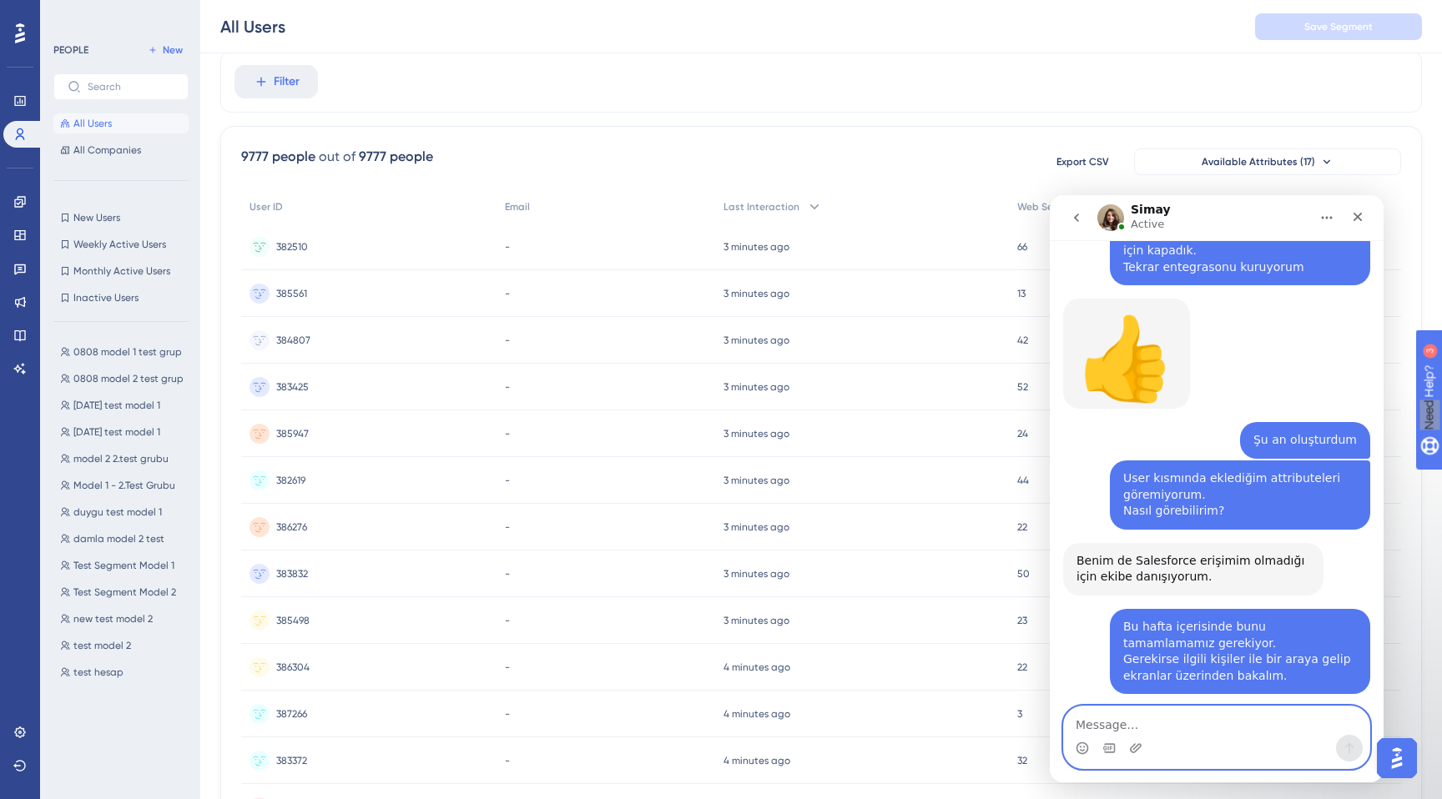
scroll to position [966, 0]
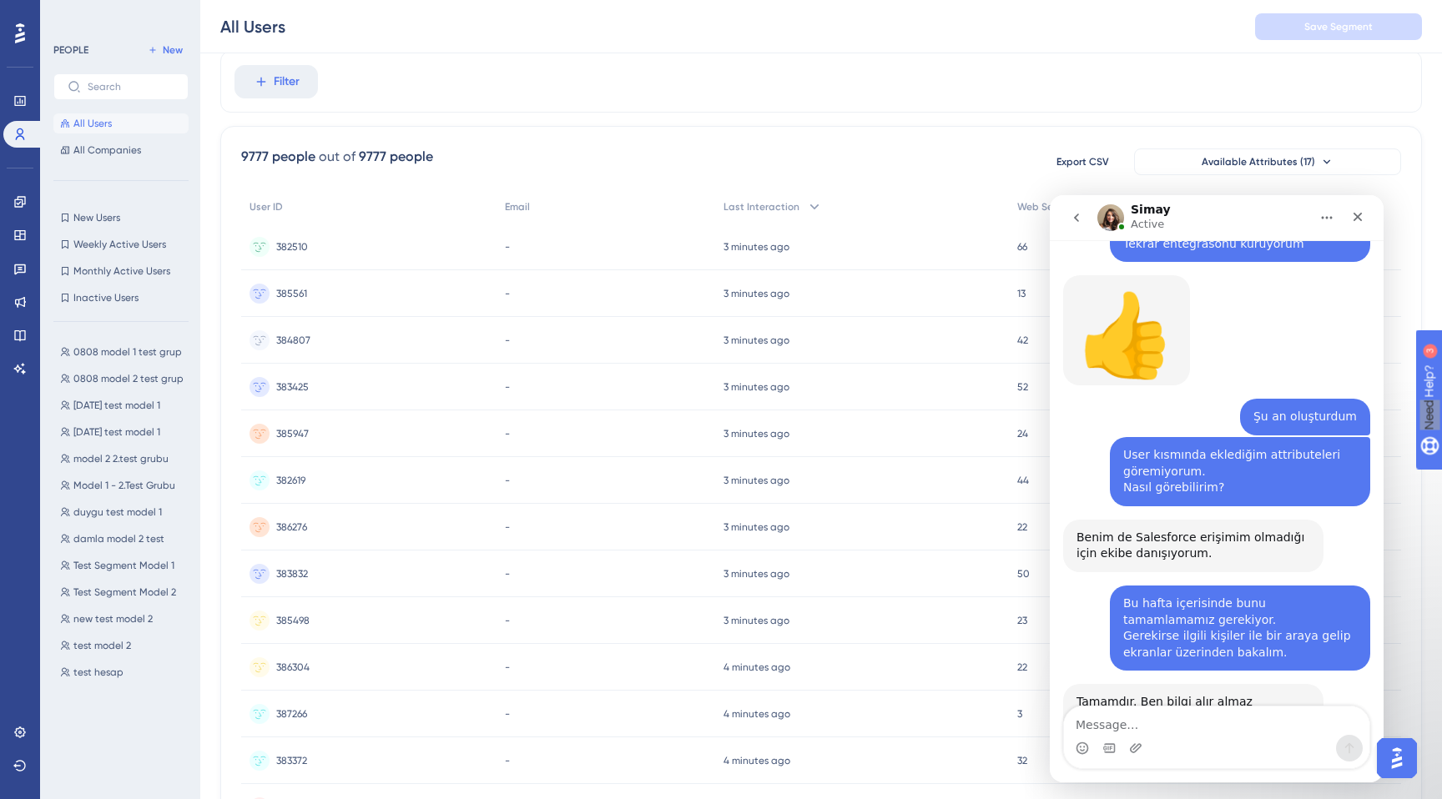
click at [1173, 735] on div "Intercom messenger" at bounding box center [1216, 748] width 305 height 27
click at [1201, 715] on textarea "Message…" at bounding box center [1216, 721] width 305 height 28
type textarea "teşekkürler"
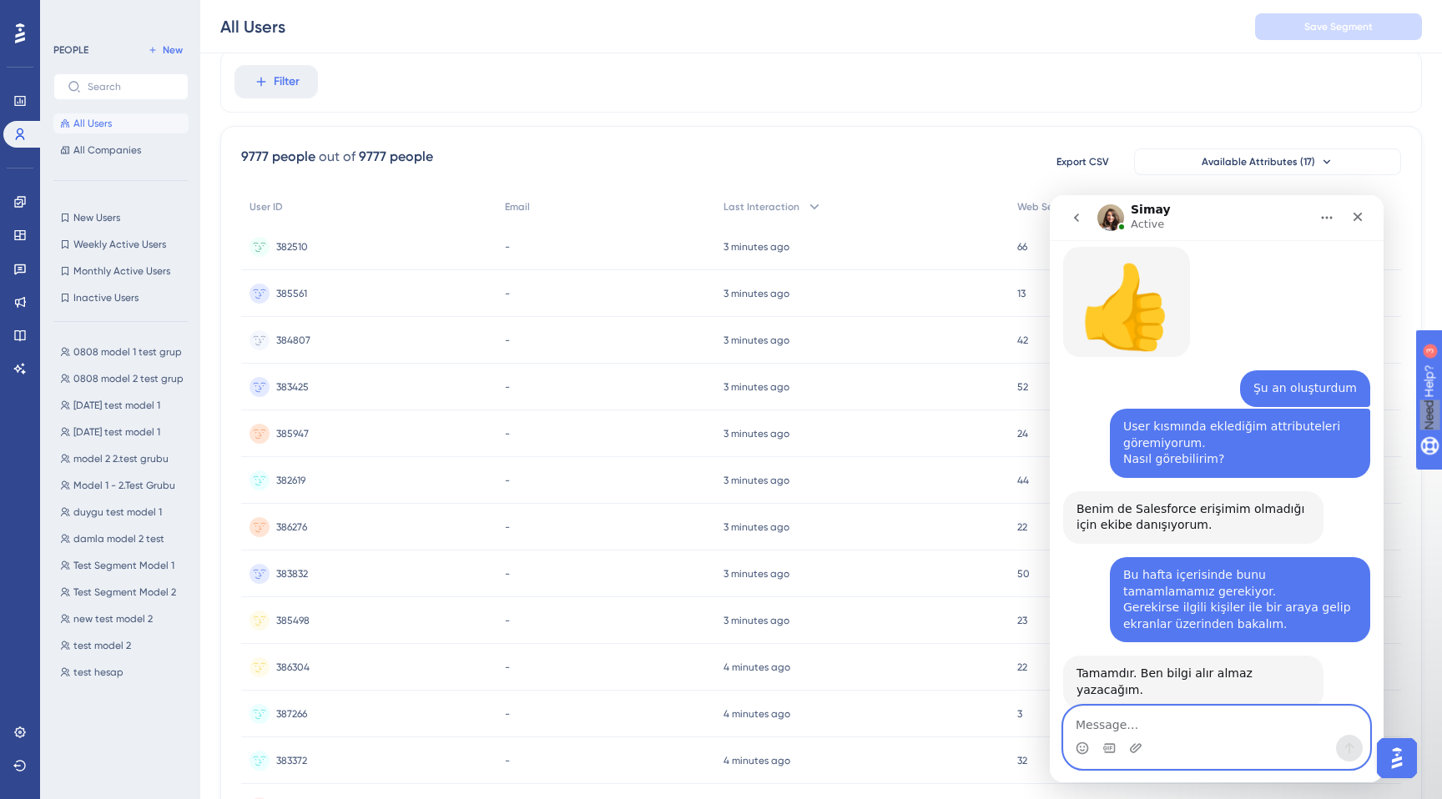
scroll to position [1016, 0]
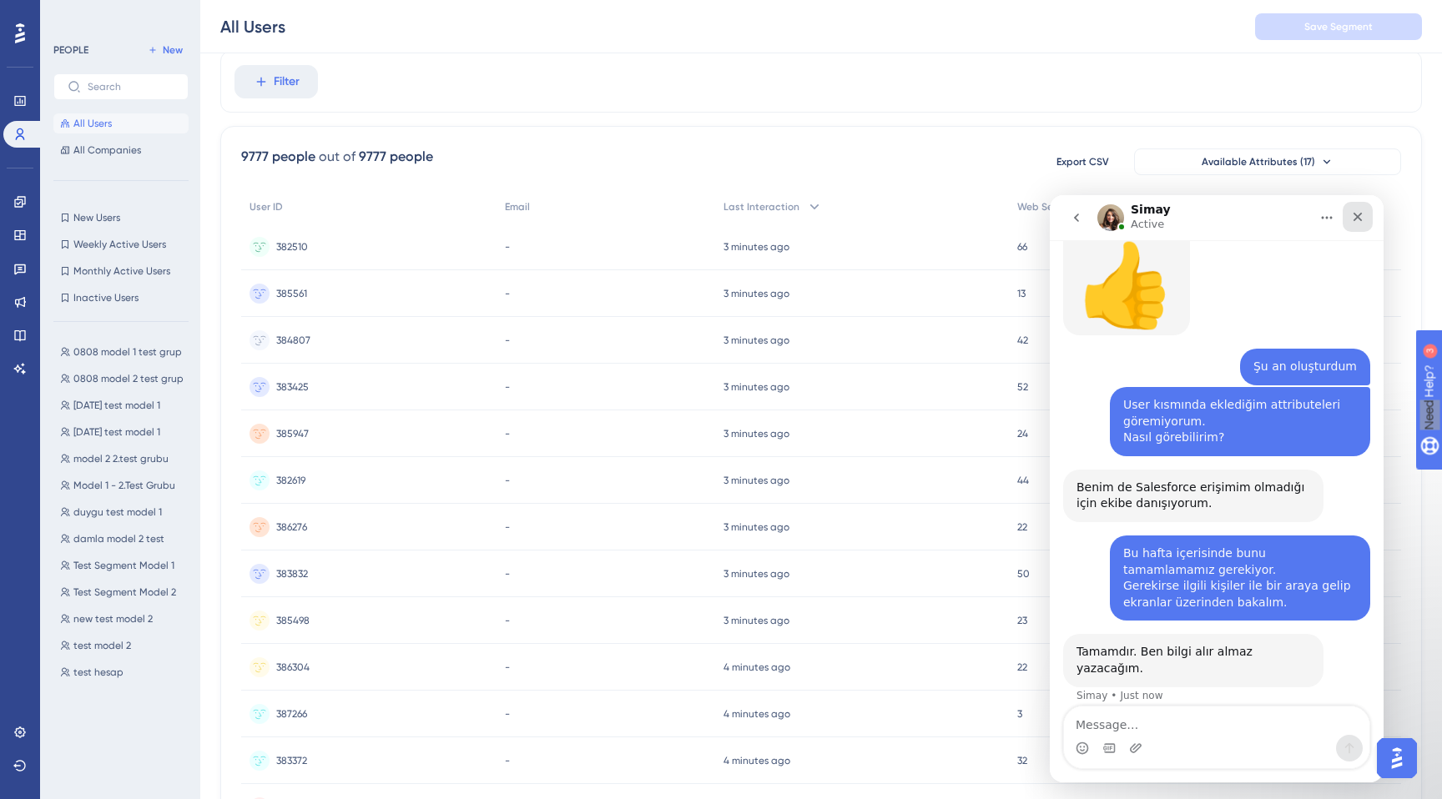
click at [1358, 206] on div "Close" at bounding box center [1358, 217] width 30 height 30
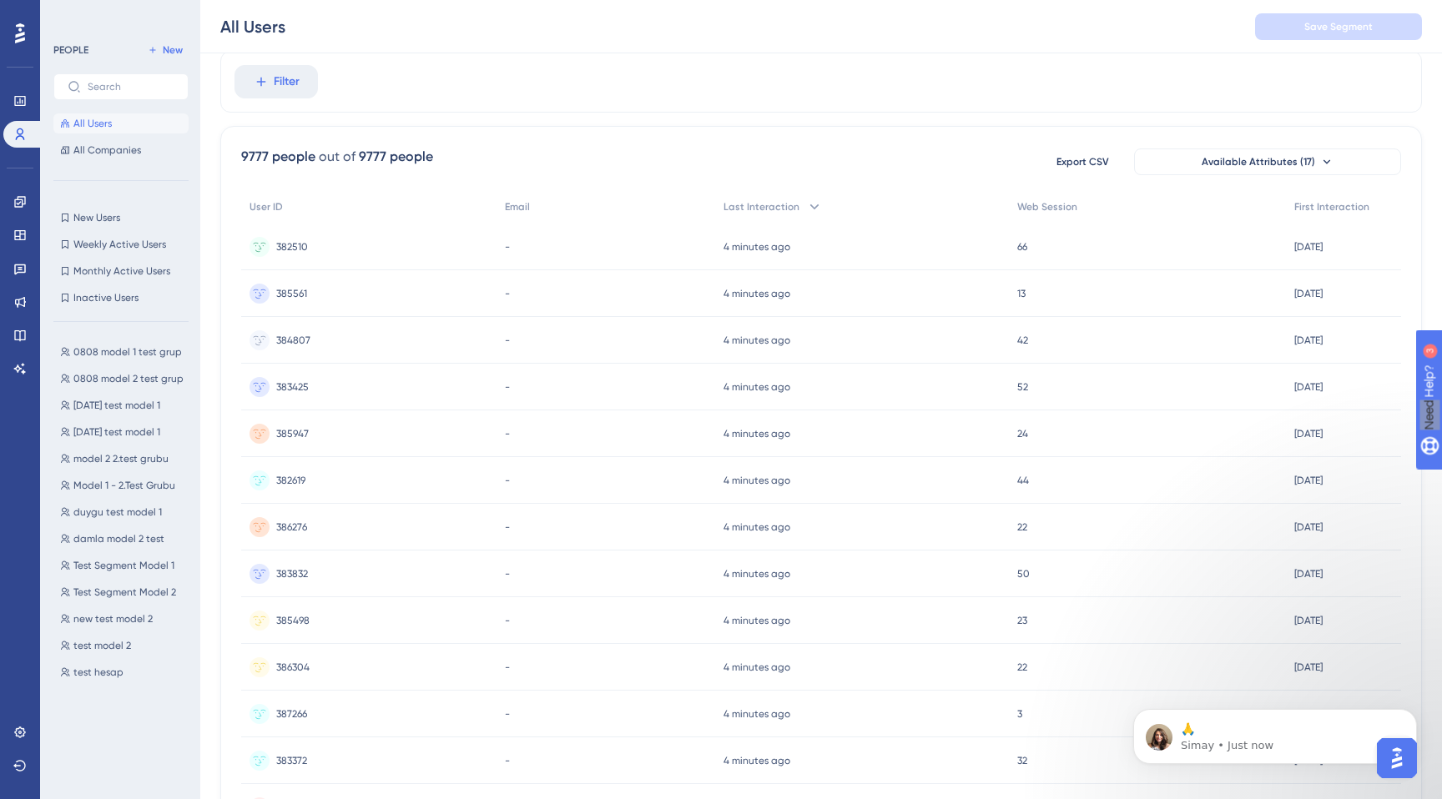
scroll to position [1140, 0]
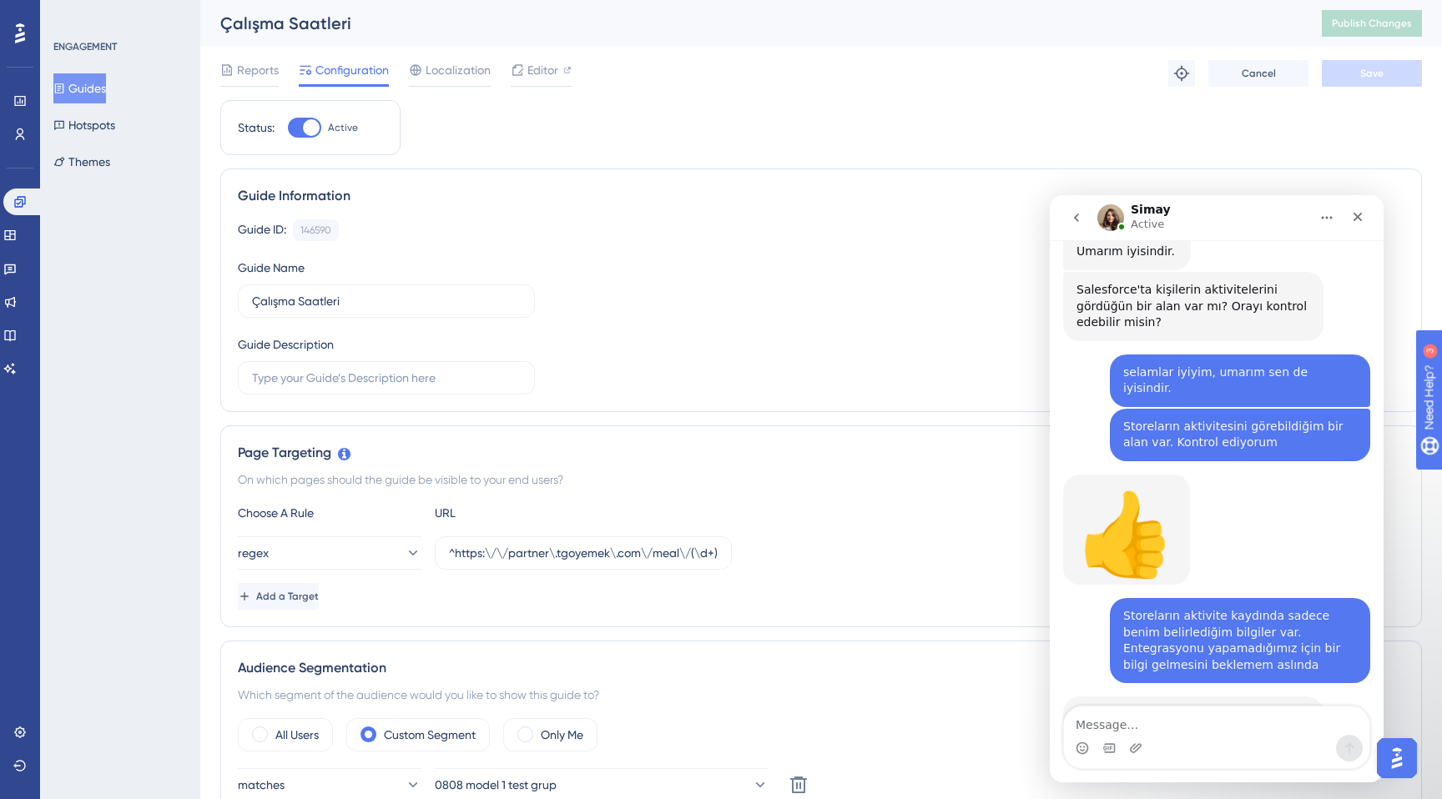
scroll to position [426, 0]
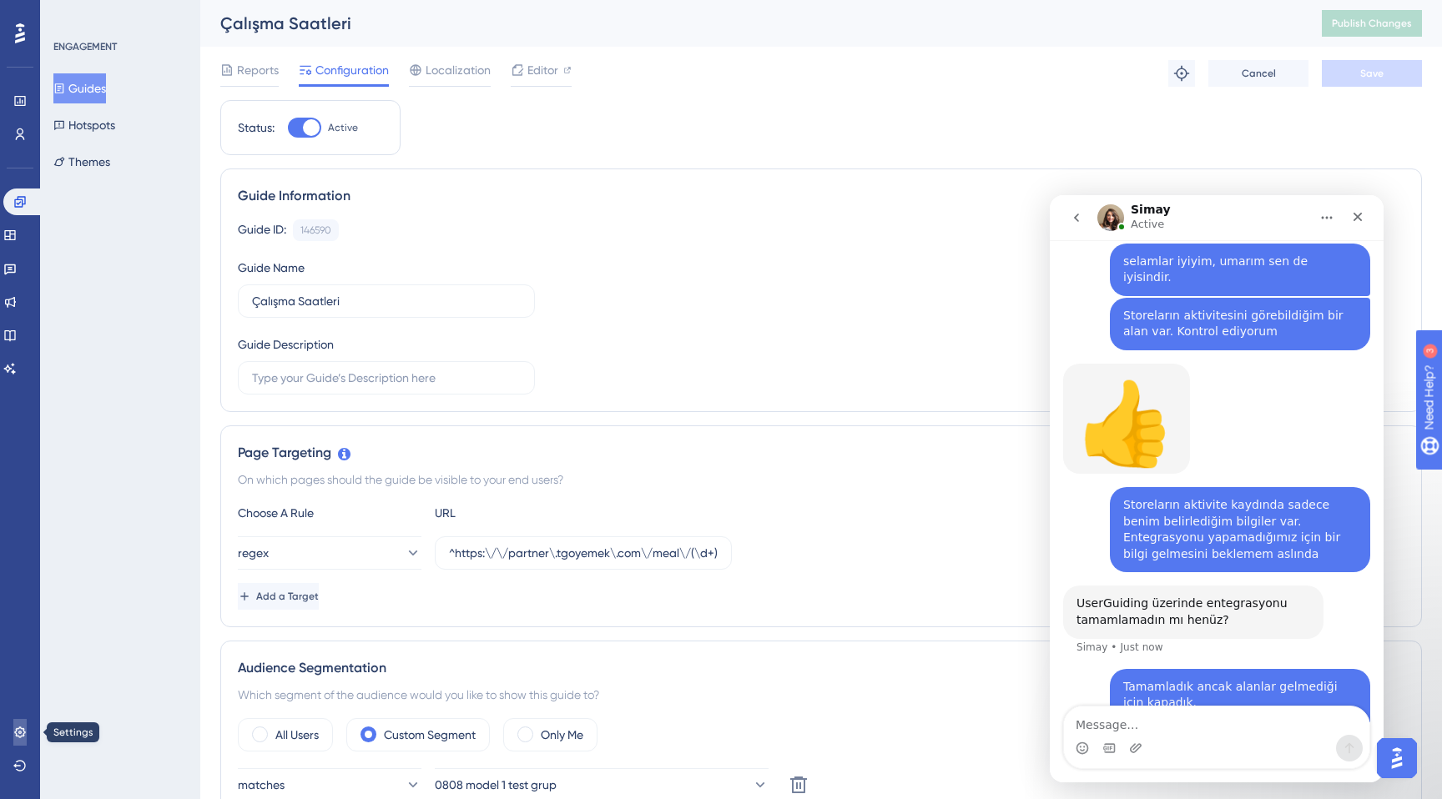
click at [13, 741] on link at bounding box center [19, 732] width 13 height 27
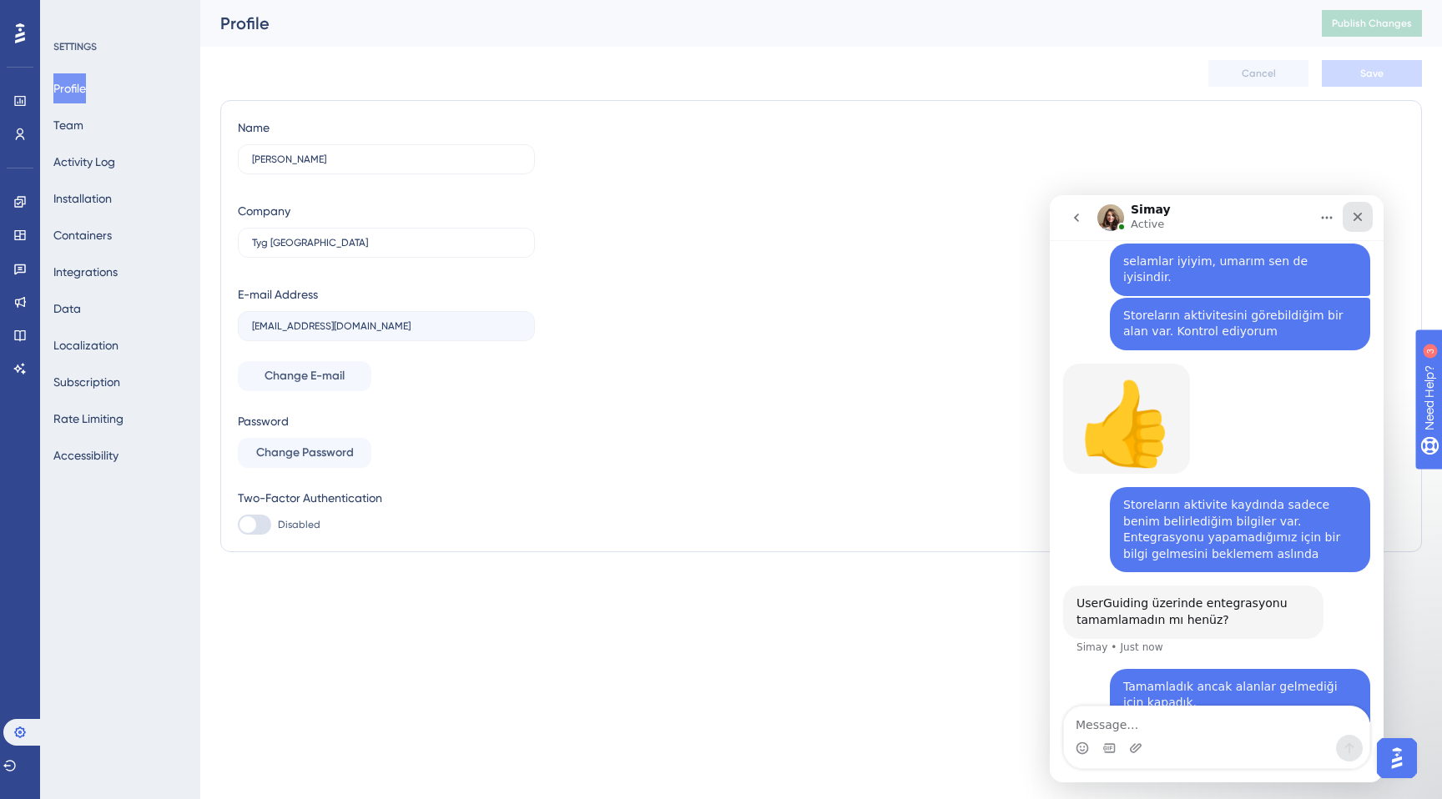
click at [1348, 219] on div "Close" at bounding box center [1358, 217] width 30 height 30
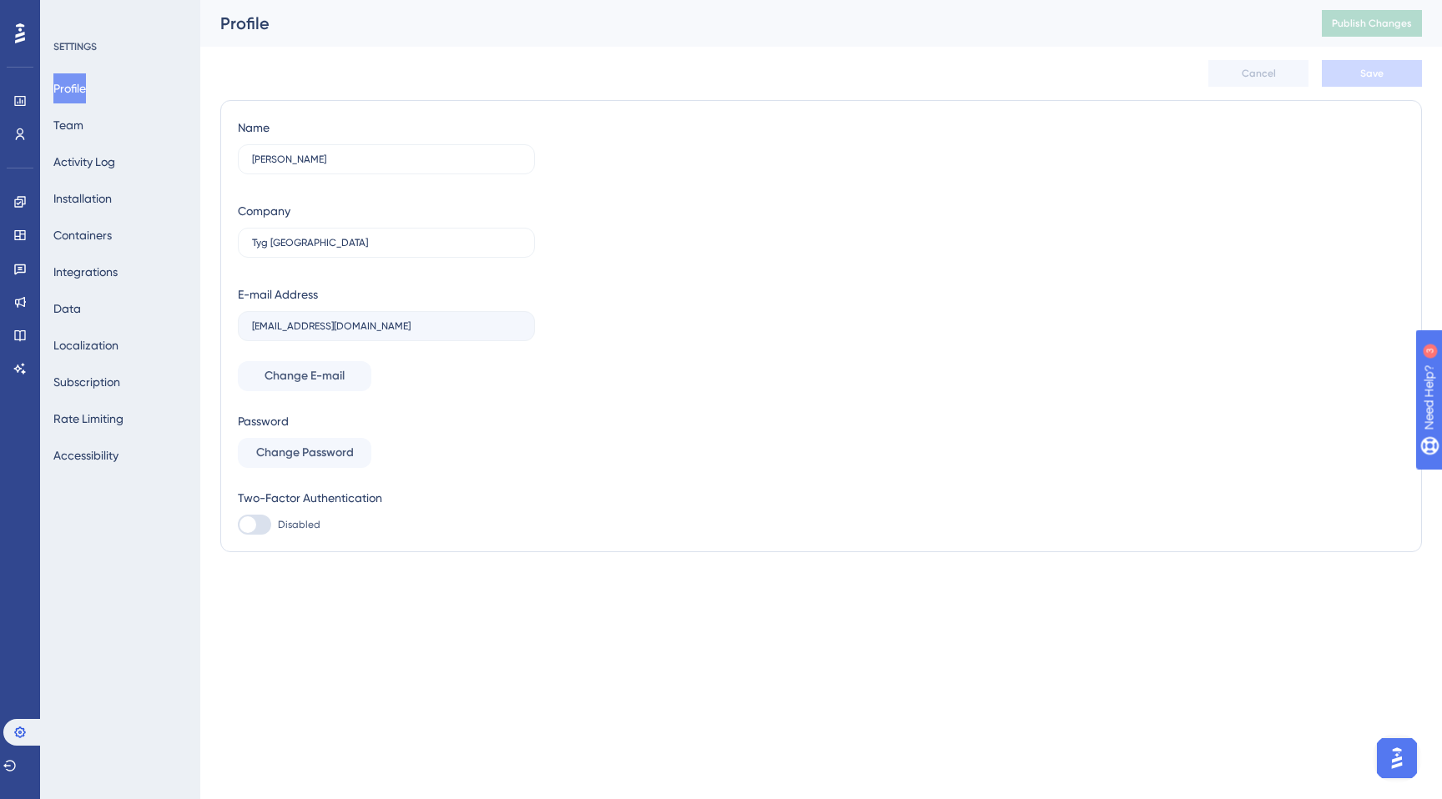
scroll to position [507, 0]
click at [102, 270] on button "Integrations" at bounding box center [85, 272] width 64 height 30
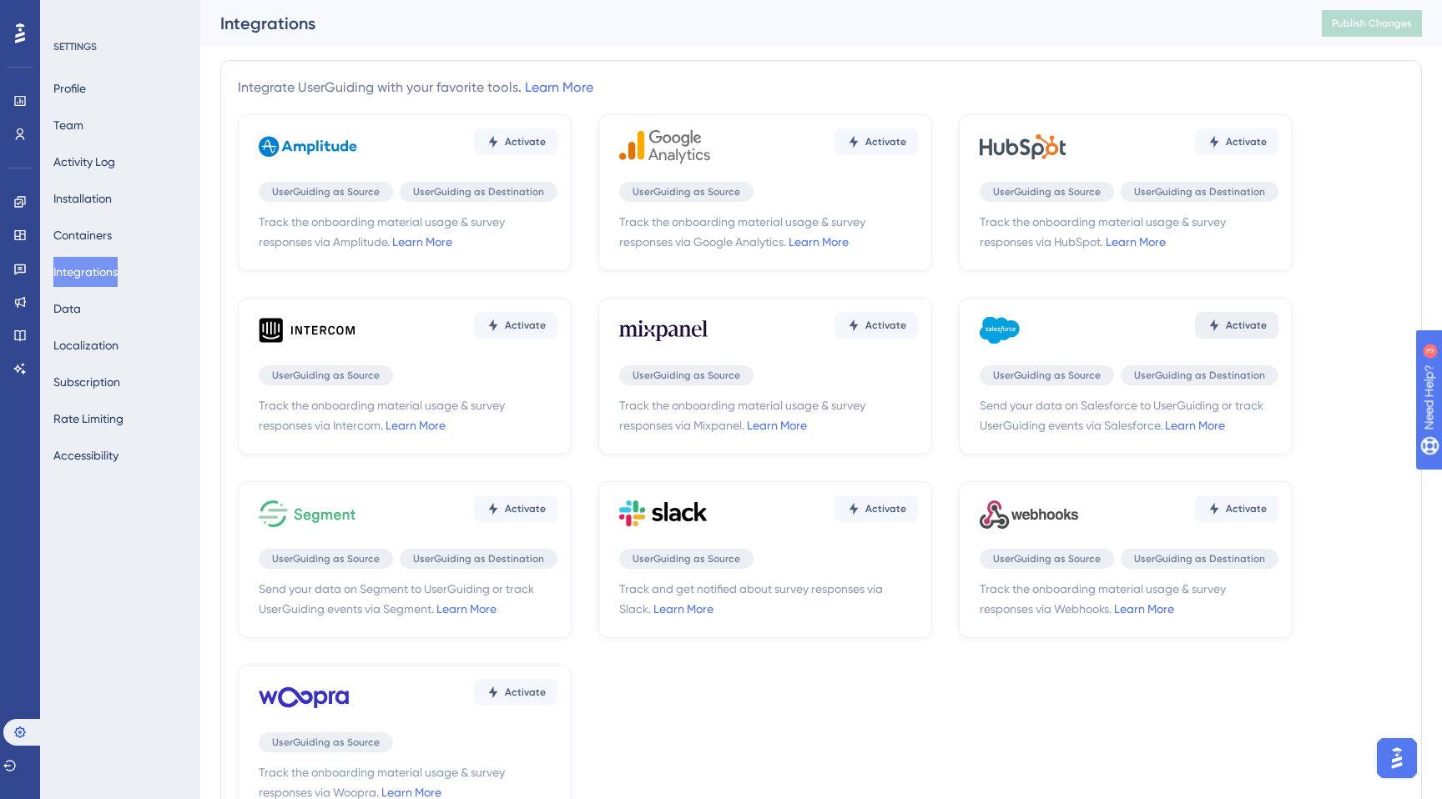
click at [557, 155] on button "Activate" at bounding box center [515, 142] width 83 height 27
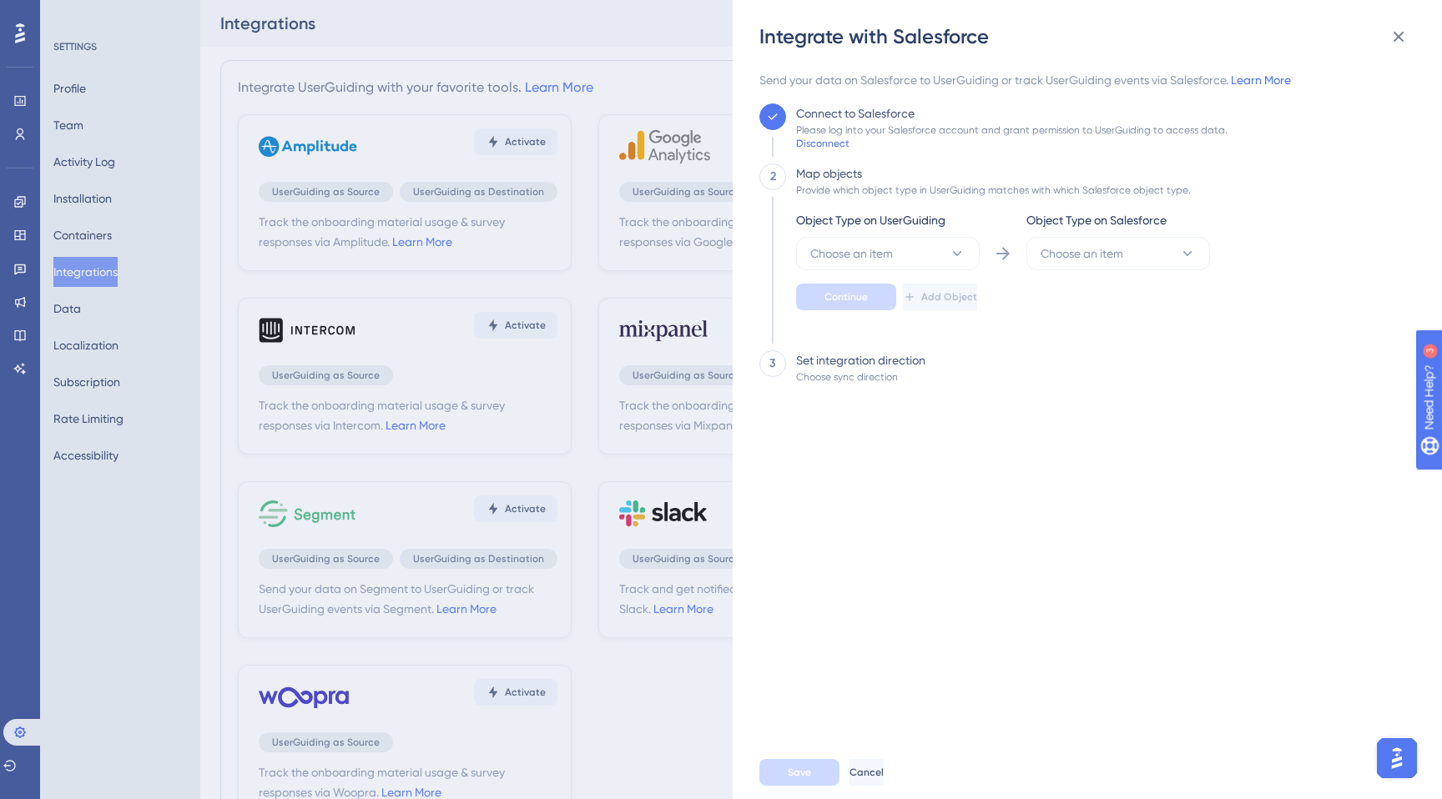
scroll to position [572, 0]
click at [910, 246] on button "Choose an item" at bounding box center [888, 253] width 184 height 33
click at [873, 301] on div "User User" at bounding box center [887, 304] width 135 height 33
click at [1072, 276] on div "Object Type on UserGuiding User Object Type on Salesforce Choose an item Contin…" at bounding box center [1003, 260] width 414 height 100
click at [1092, 261] on span "Choose an item" at bounding box center [1082, 254] width 83 height 20
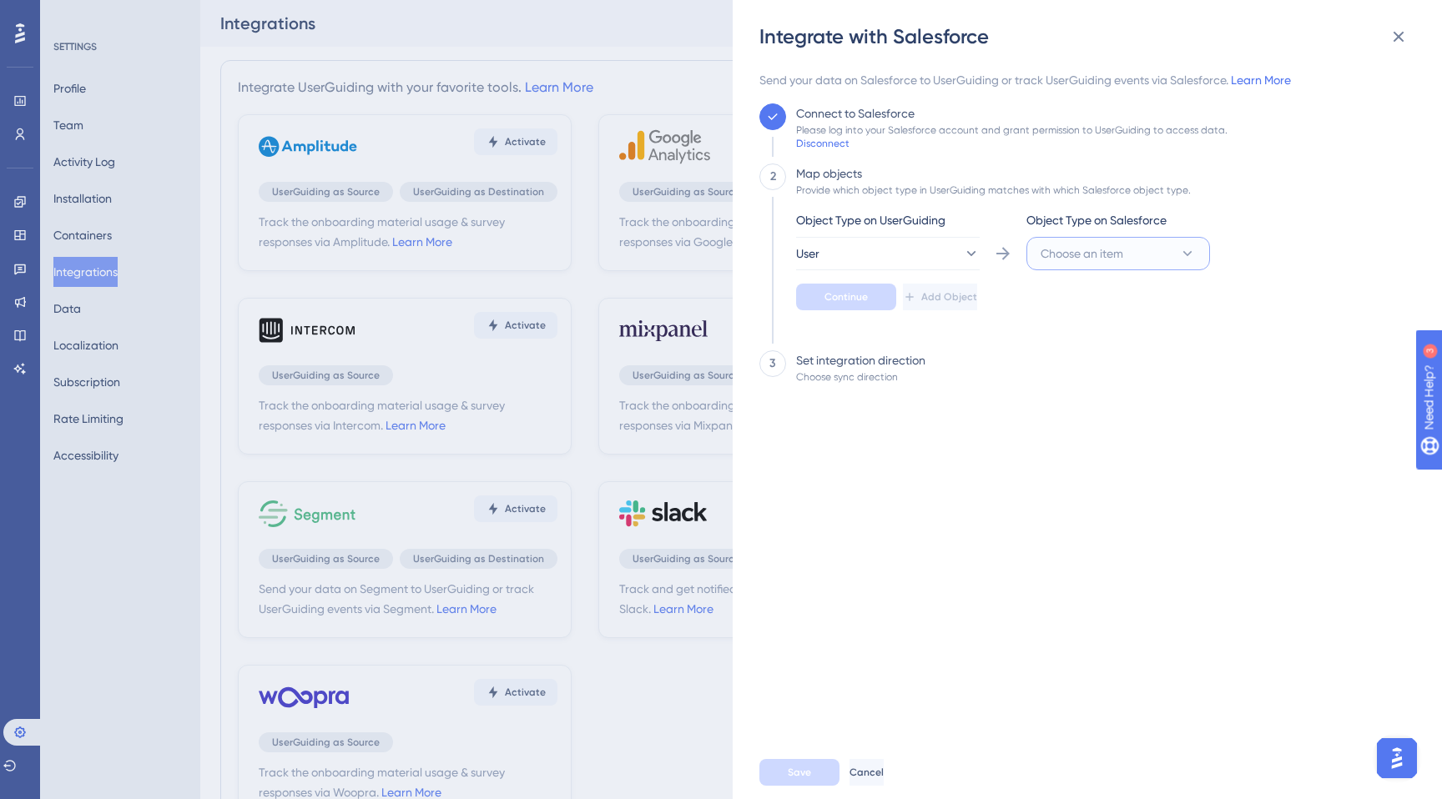
scroll to position [631, 0]
click at [1087, 305] on span "Account" at bounding box center [1073, 305] width 45 height 20
click at [851, 246] on button "User" at bounding box center [888, 253] width 184 height 33
click at [852, 246] on button "User" at bounding box center [888, 253] width 184 height 33
click at [980, 255] on button "Account" at bounding box center [888, 253] width 184 height 33
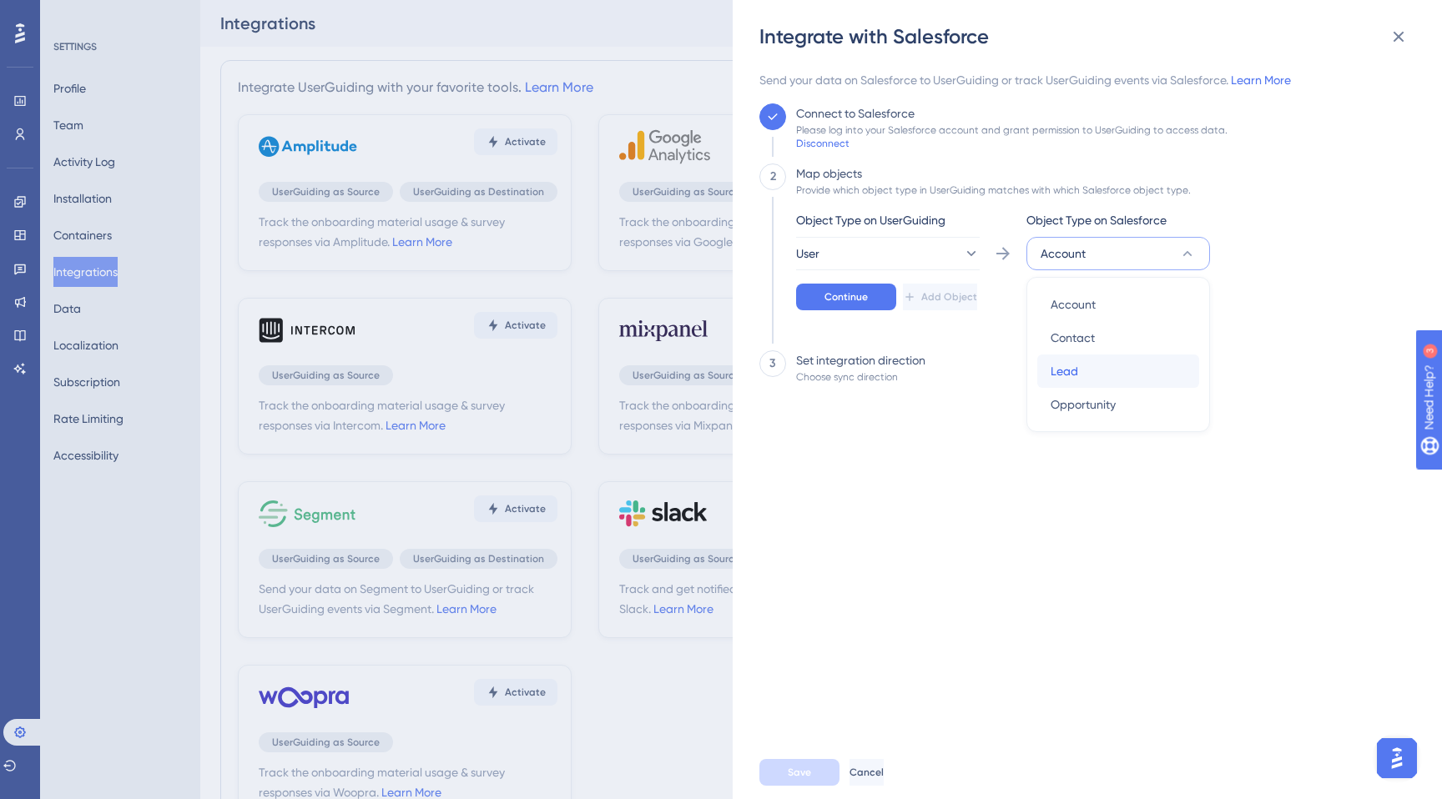
click at [1057, 380] on span "Lead" at bounding box center [1065, 371] width 28 height 20
click at [847, 295] on span "Continue" at bounding box center [846, 296] width 43 height 13
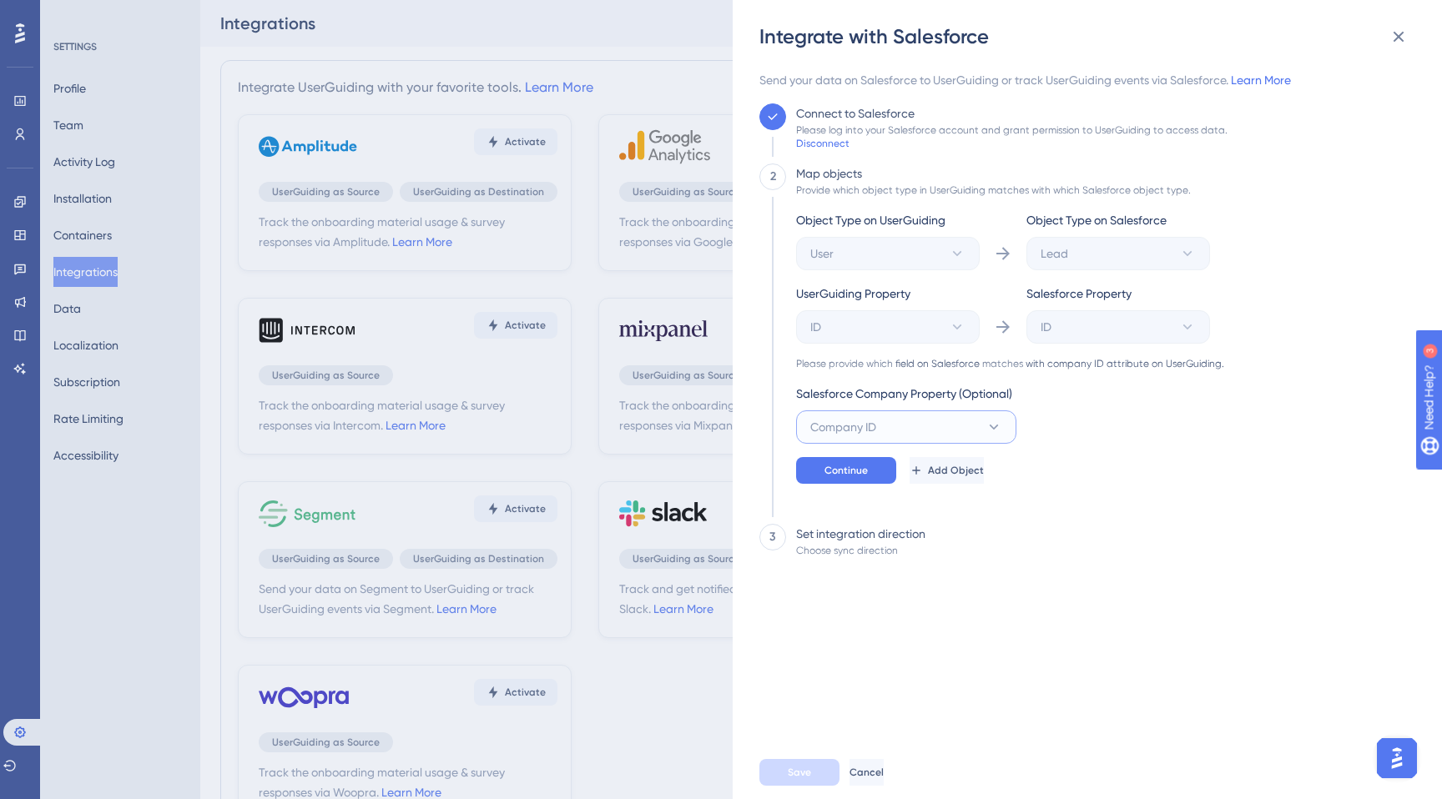
click at [913, 439] on button "Company ID" at bounding box center [906, 427] width 220 height 33
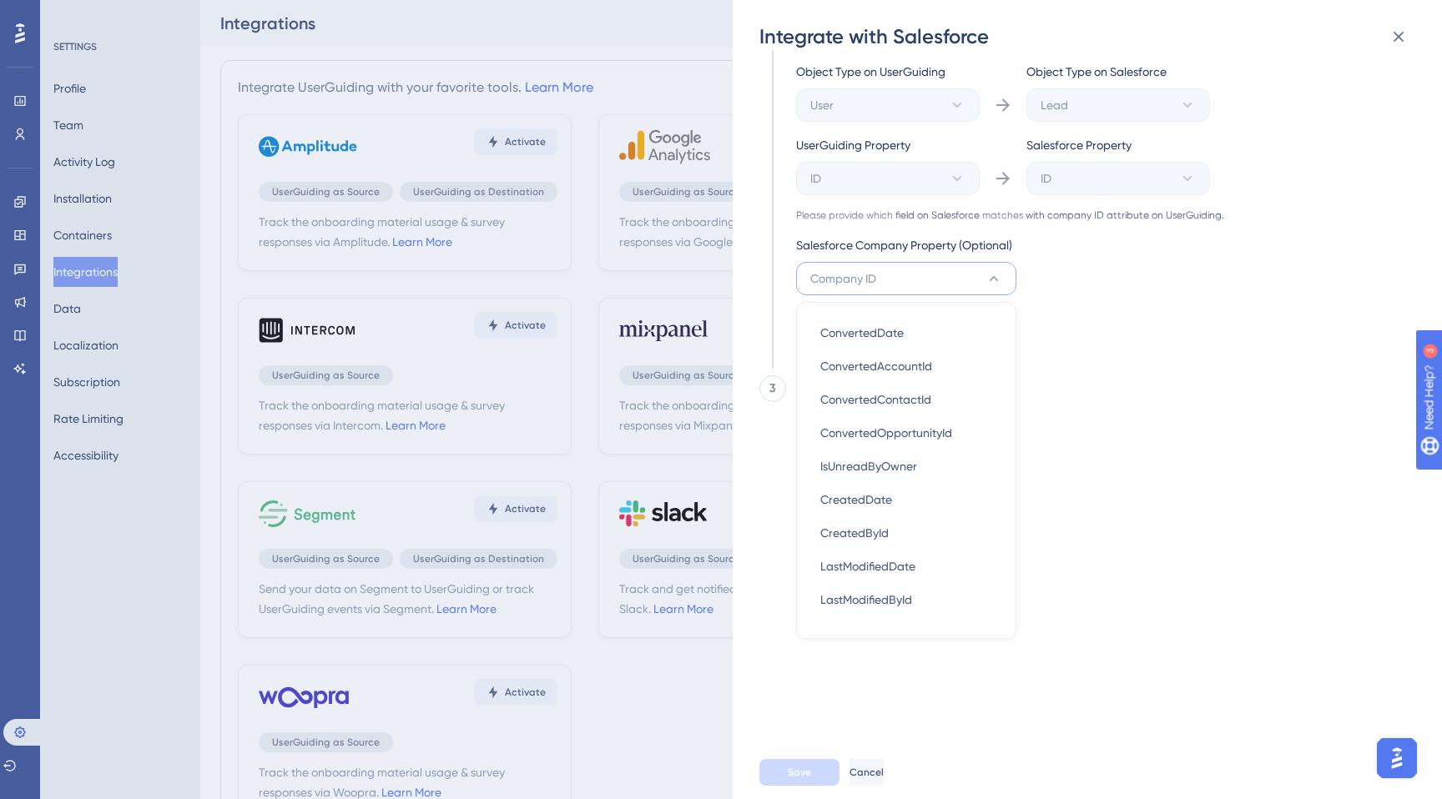
scroll to position [567, 0]
click at [902, 273] on button "Company ID" at bounding box center [906, 278] width 220 height 33
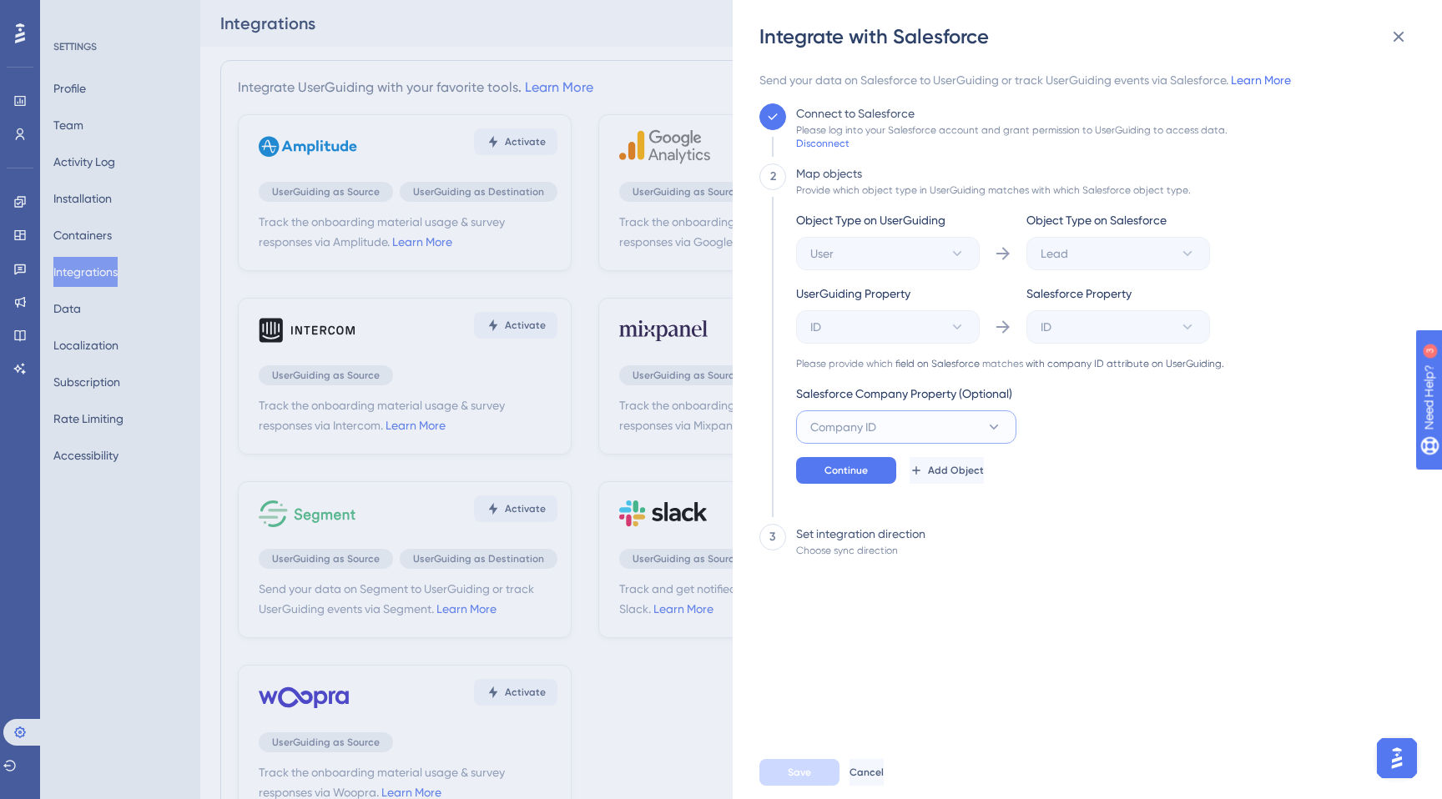
click at [873, 438] on button "Company ID" at bounding box center [906, 427] width 220 height 33
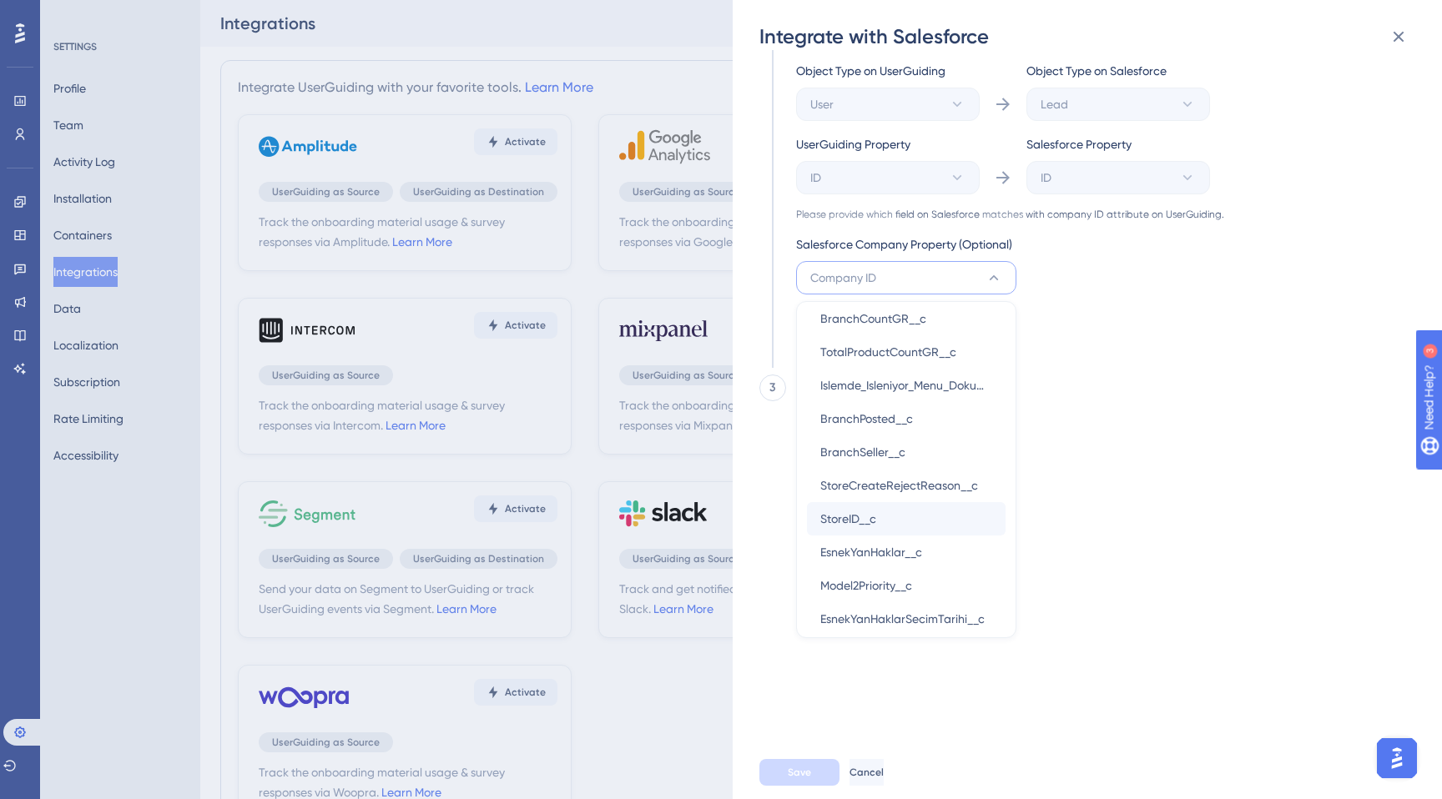
scroll to position [6492, 0]
click at [874, 511] on span "StoreID__c" at bounding box center [848, 513] width 56 height 20
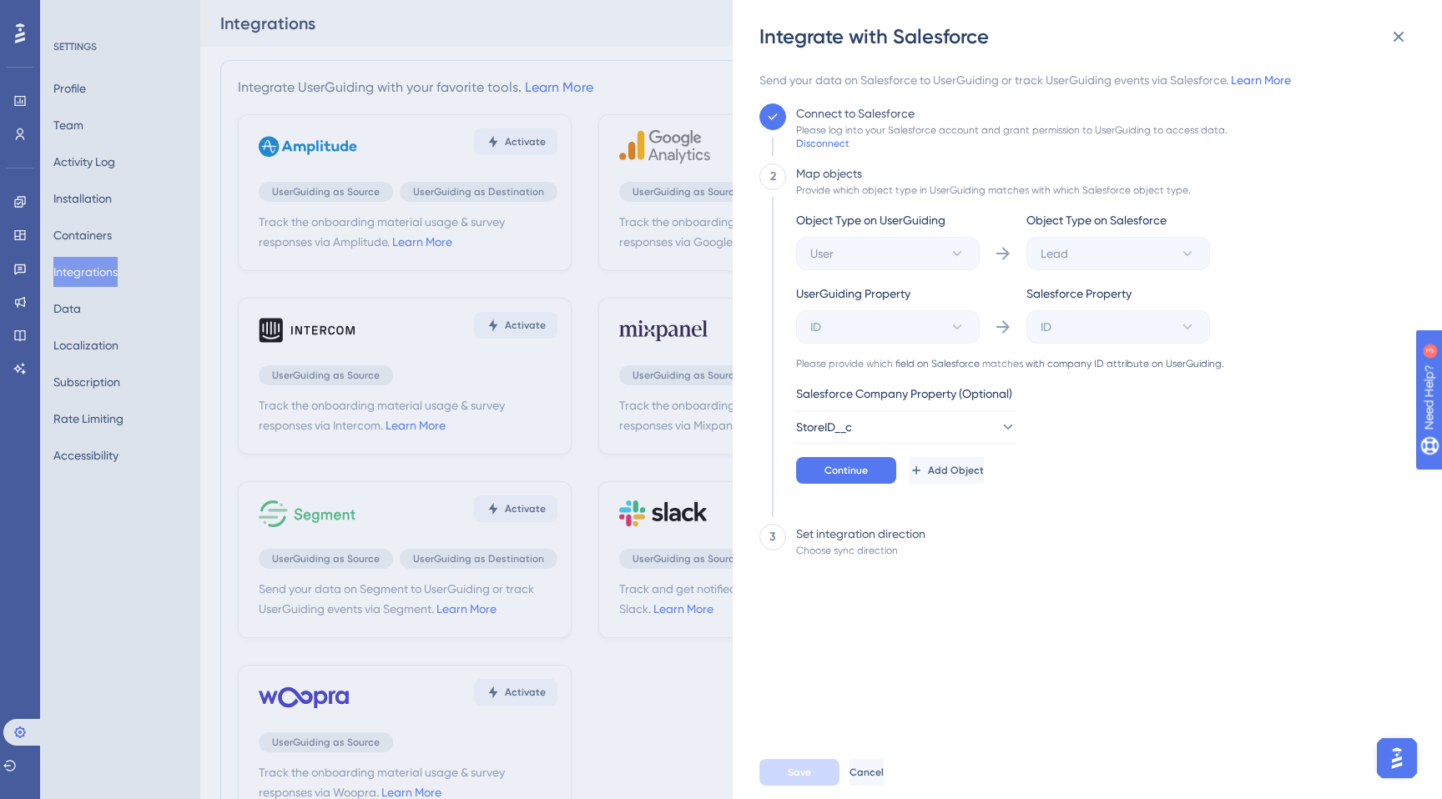
scroll to position [0, 0]
click at [864, 479] on button "Continue" at bounding box center [846, 470] width 100 height 27
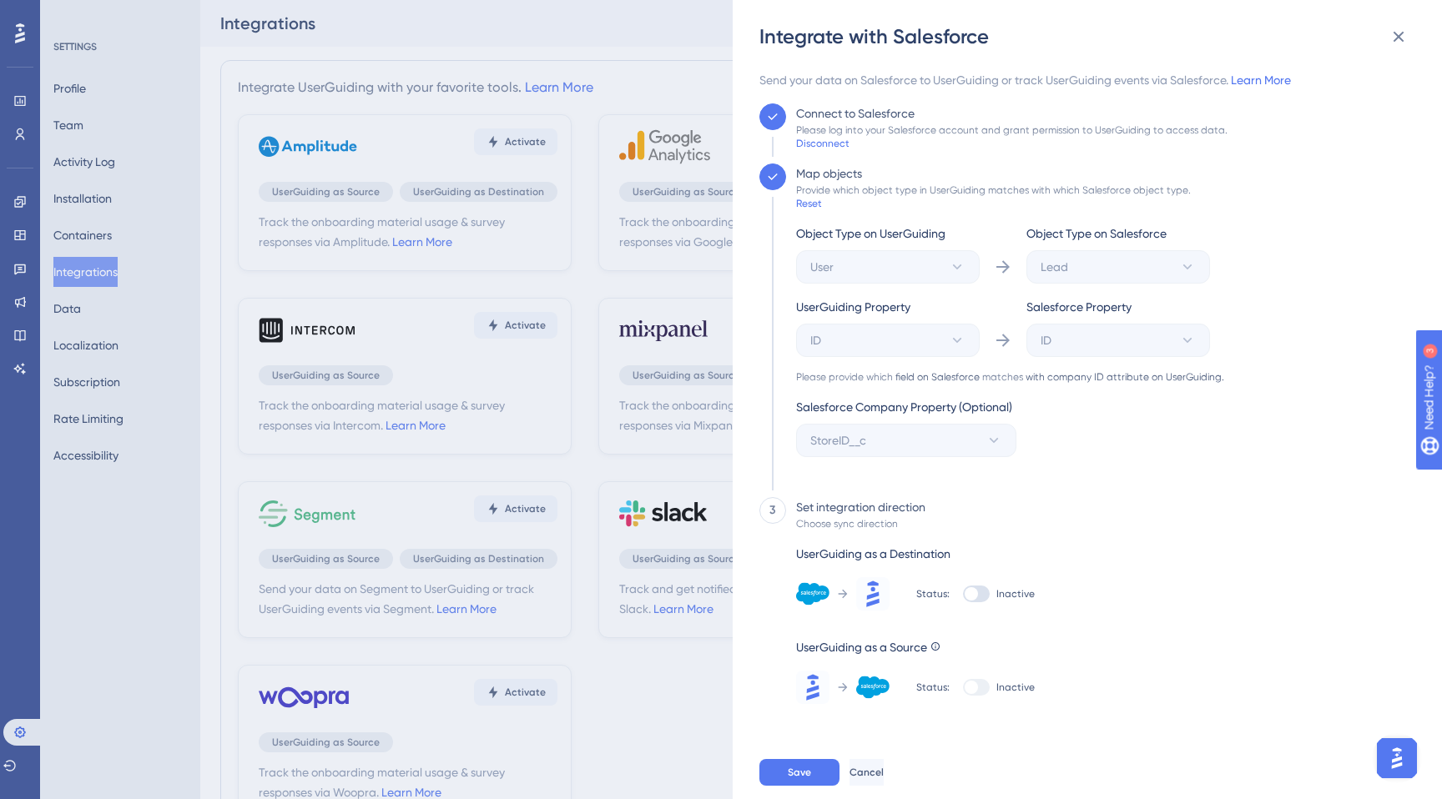
click at [956, 590] on div "Status: Inactive" at bounding box center [975, 593] width 119 height 33
click at [972, 593] on div at bounding box center [971, 594] width 13 height 13
click at [963, 594] on input "Inactive" at bounding box center [962, 594] width 1 height 1
checkbox input "true"
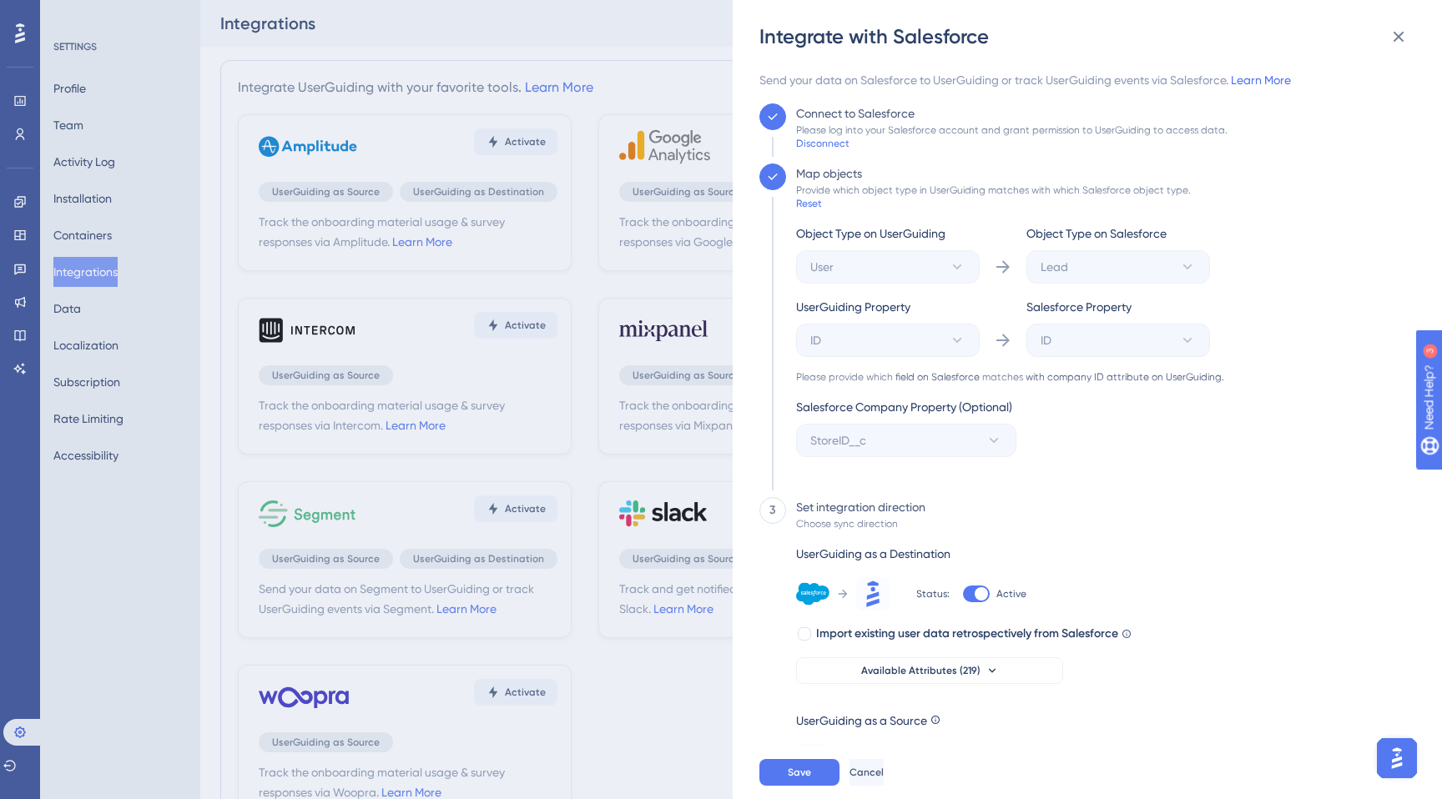
scroll to position [32, 0]
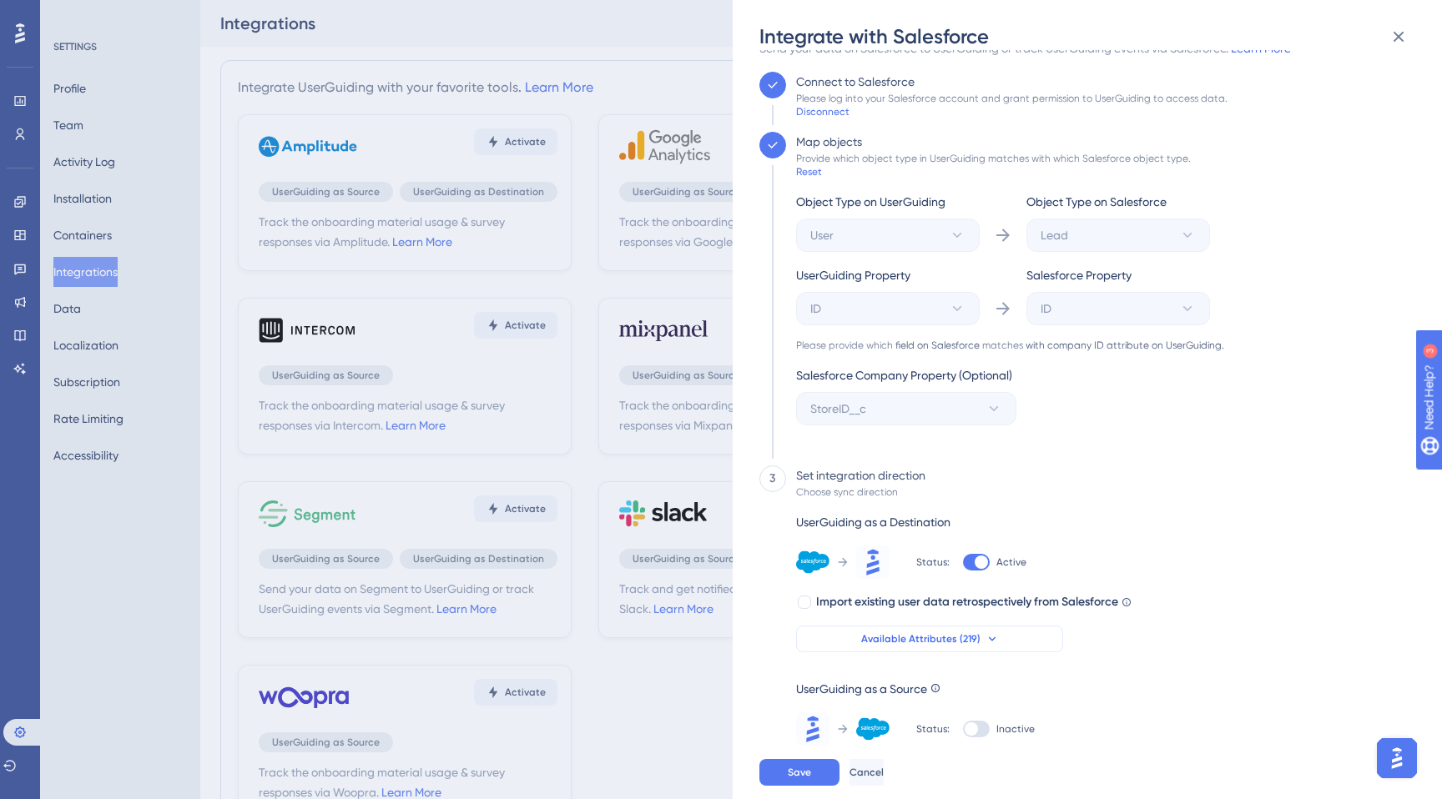
click at [956, 647] on button "Available Attributes (219)" at bounding box center [929, 639] width 267 height 27
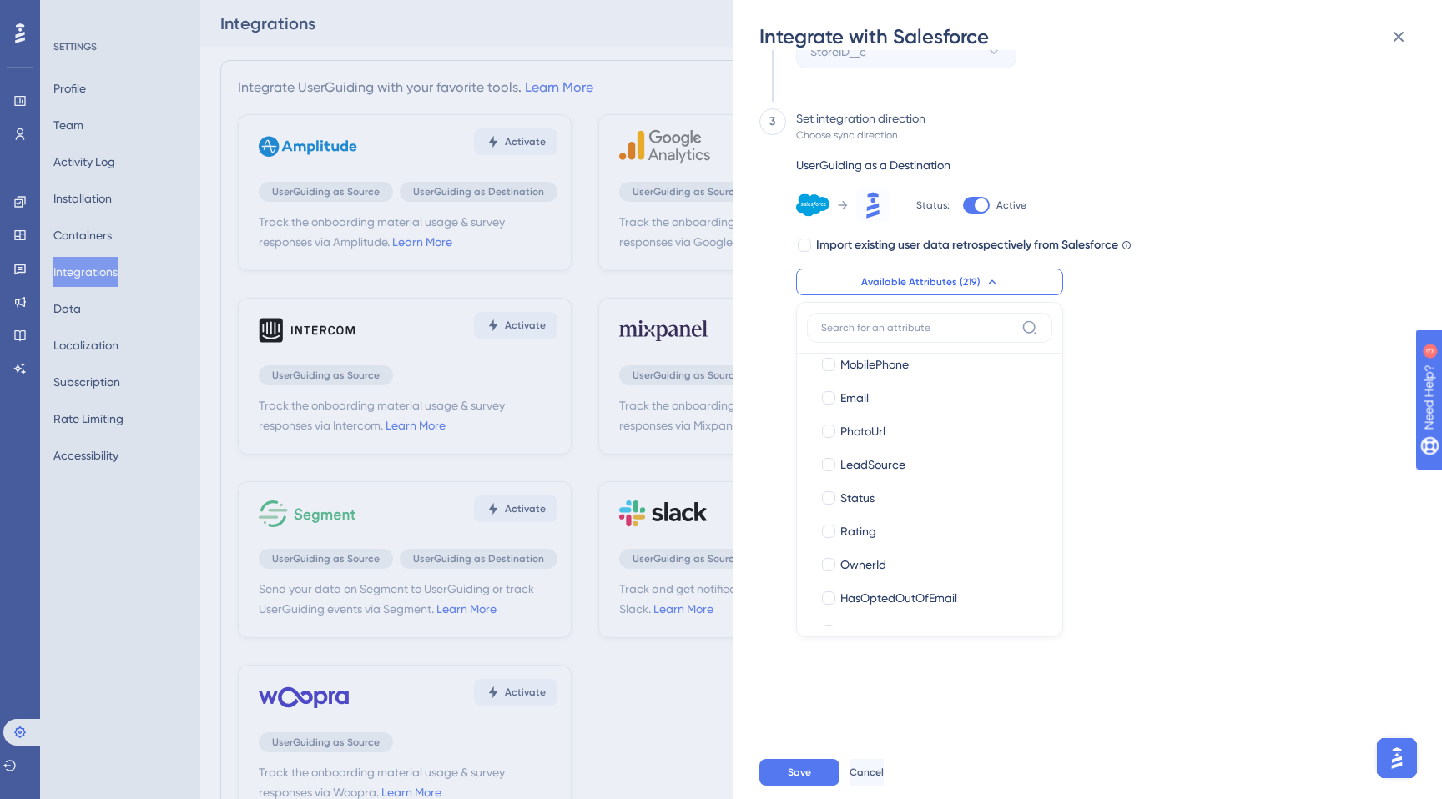
scroll to position [322, 0]
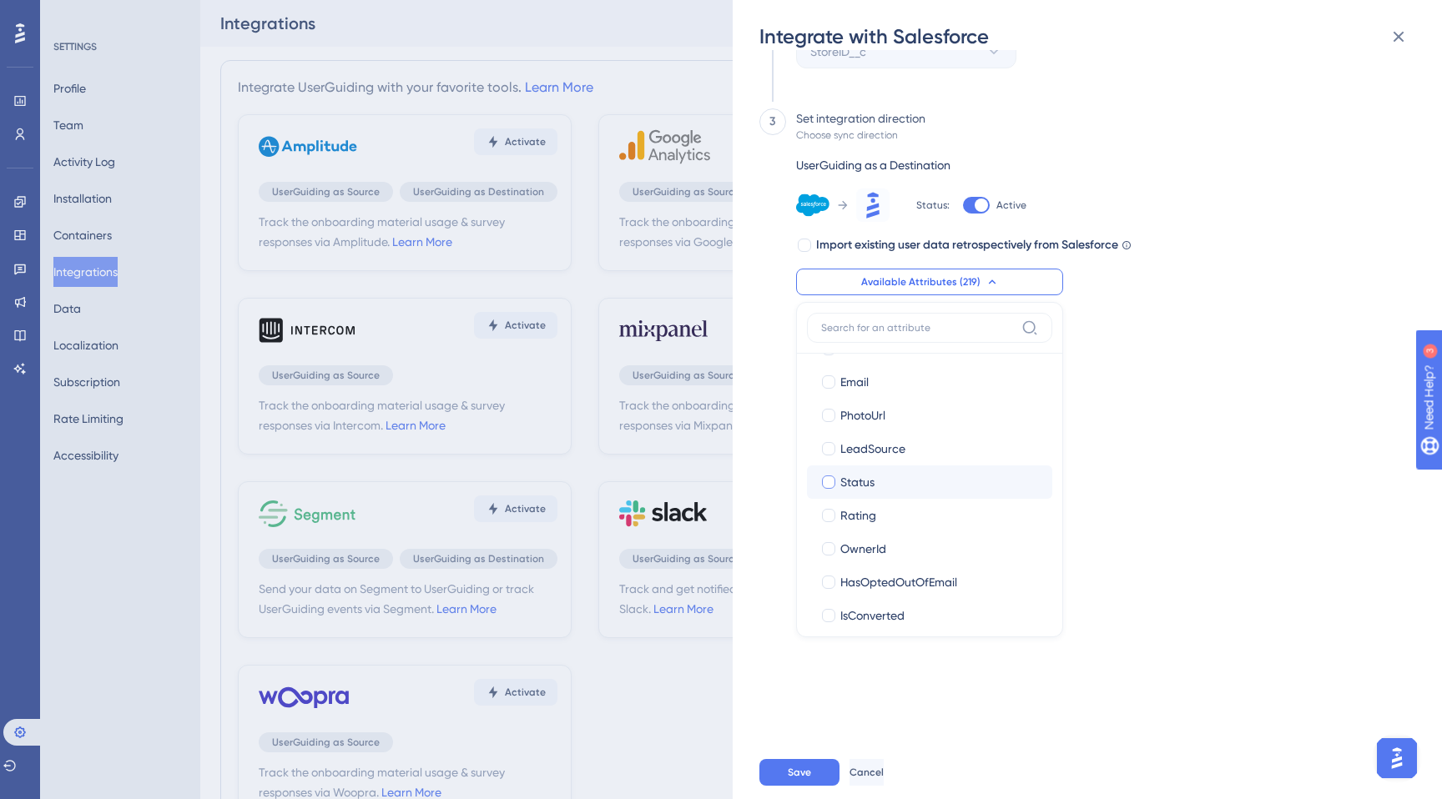
click at [909, 485] on div "Status" at bounding box center [939, 482] width 199 height 20
checkbox input "true"
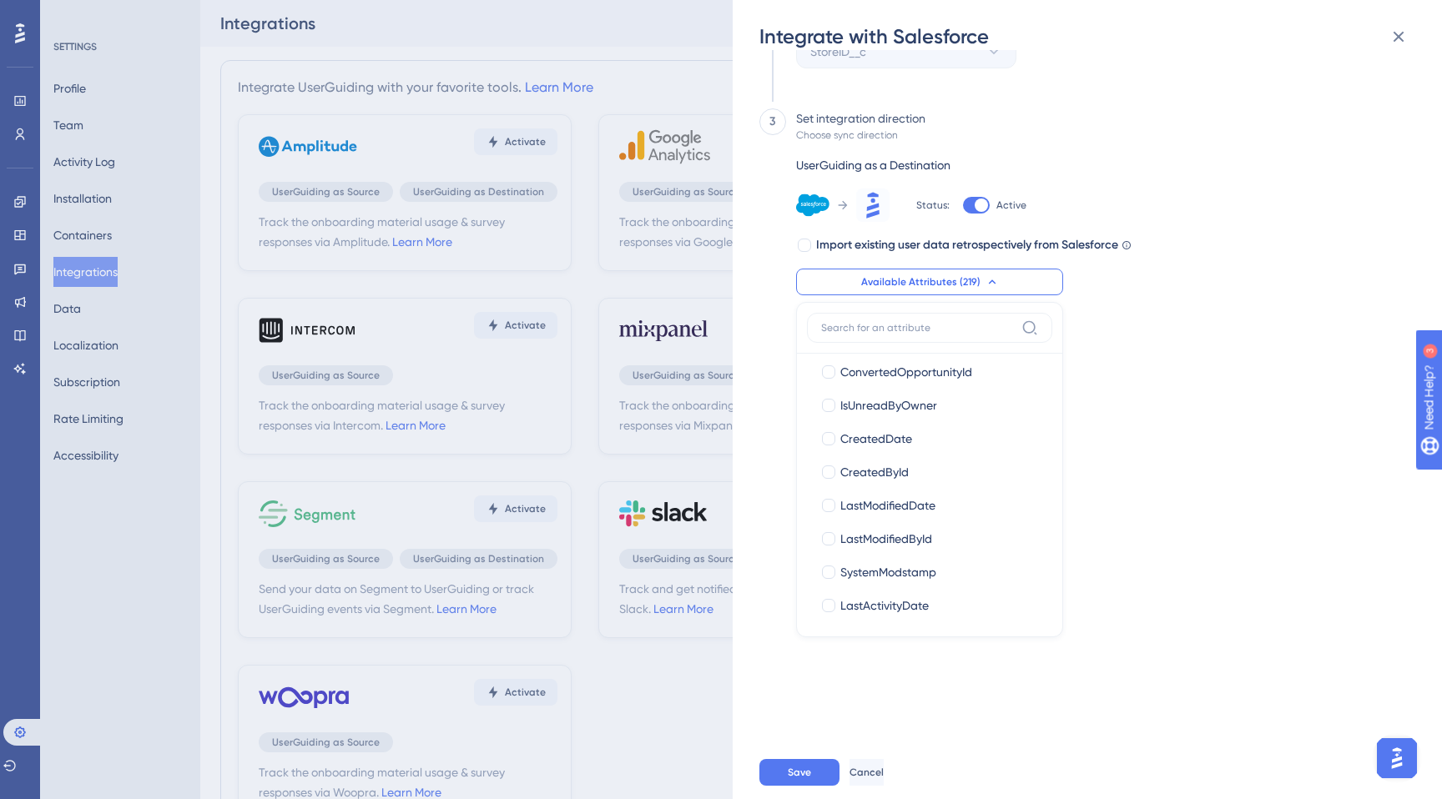
scroll to position [700, 0]
click at [918, 436] on div "CreatedDate" at bounding box center [939, 438] width 199 height 20
checkbox input "true"
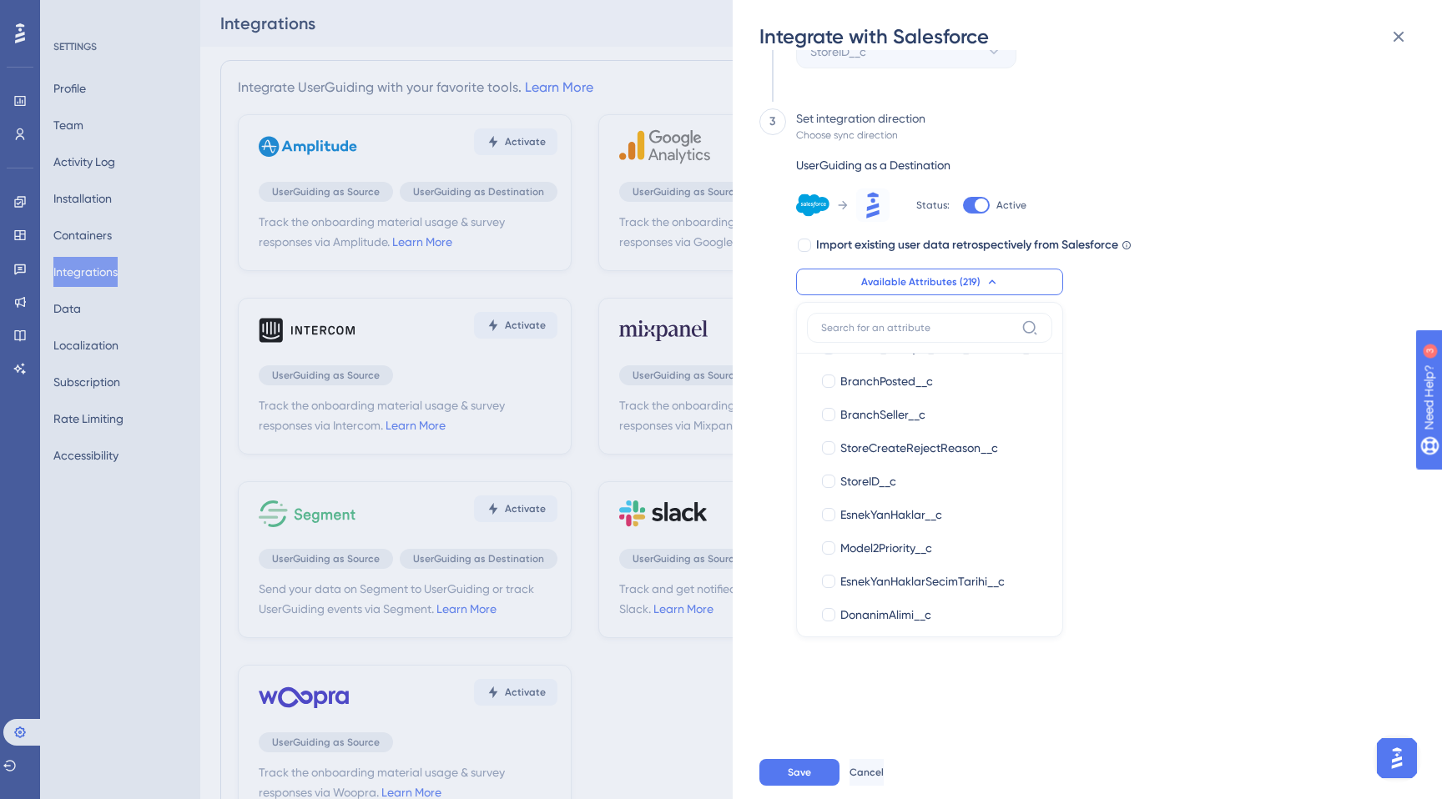
scroll to position [6572, 0]
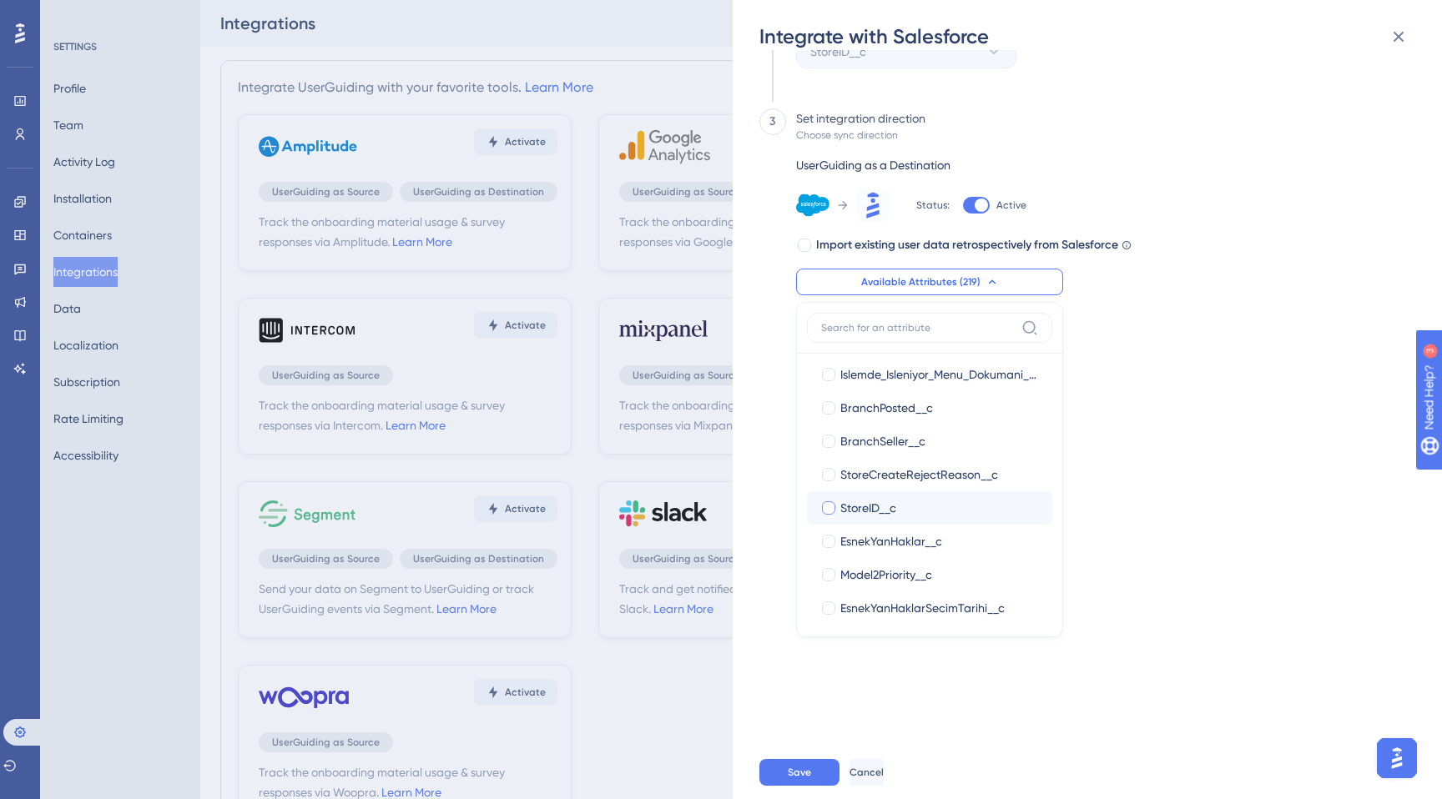
click at [870, 502] on span "StoreID__c" at bounding box center [868, 508] width 56 height 20
checkbox input "true"
click at [896, 327] on input at bounding box center [918, 327] width 194 height 13
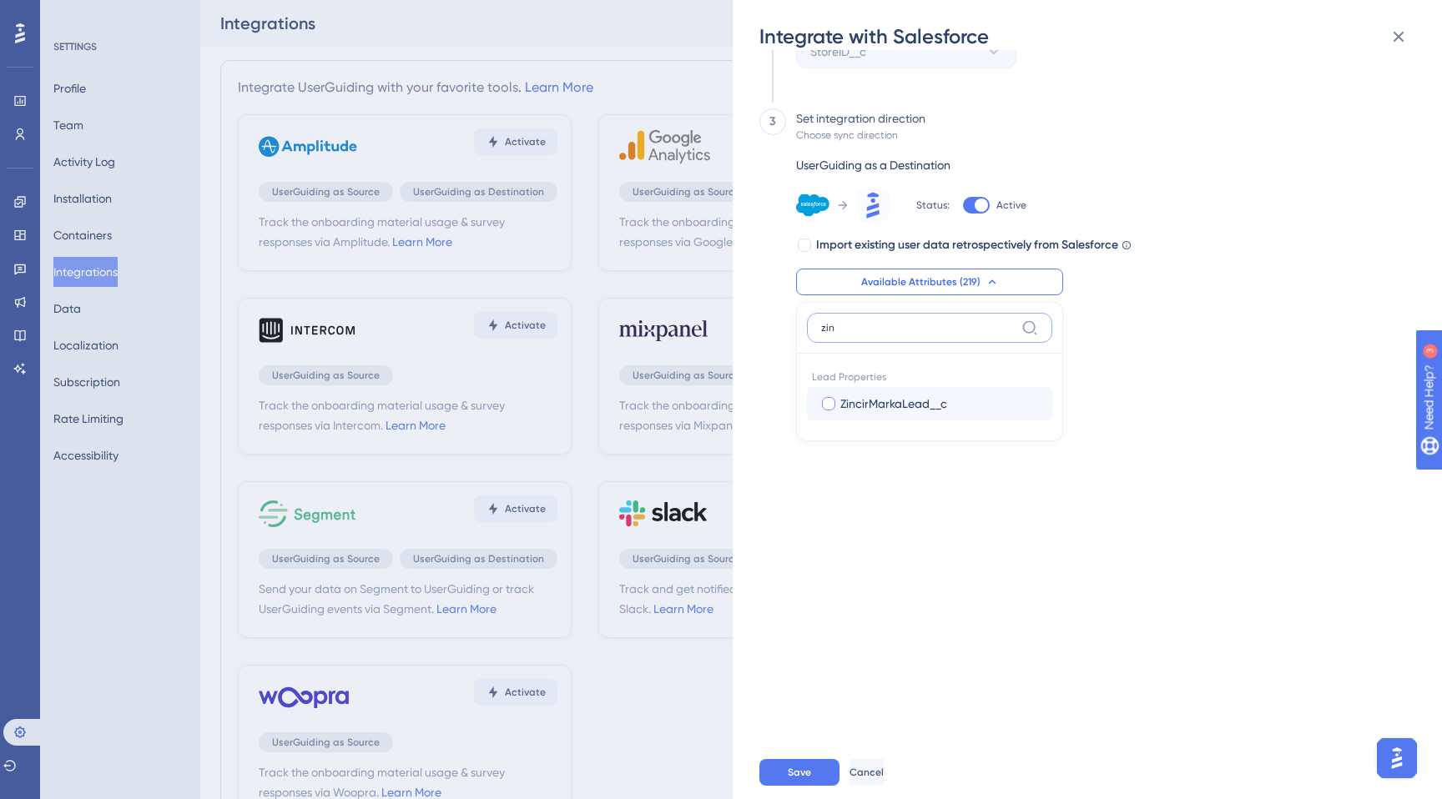
type input "zin"
click at [915, 397] on span "ZincirMarkaLead__c" at bounding box center [893, 404] width 107 height 20
checkbox input "true"
click at [930, 334] on label "zin" at bounding box center [929, 328] width 245 height 30
click at [930, 334] on input "zin" at bounding box center [918, 327] width 194 height 13
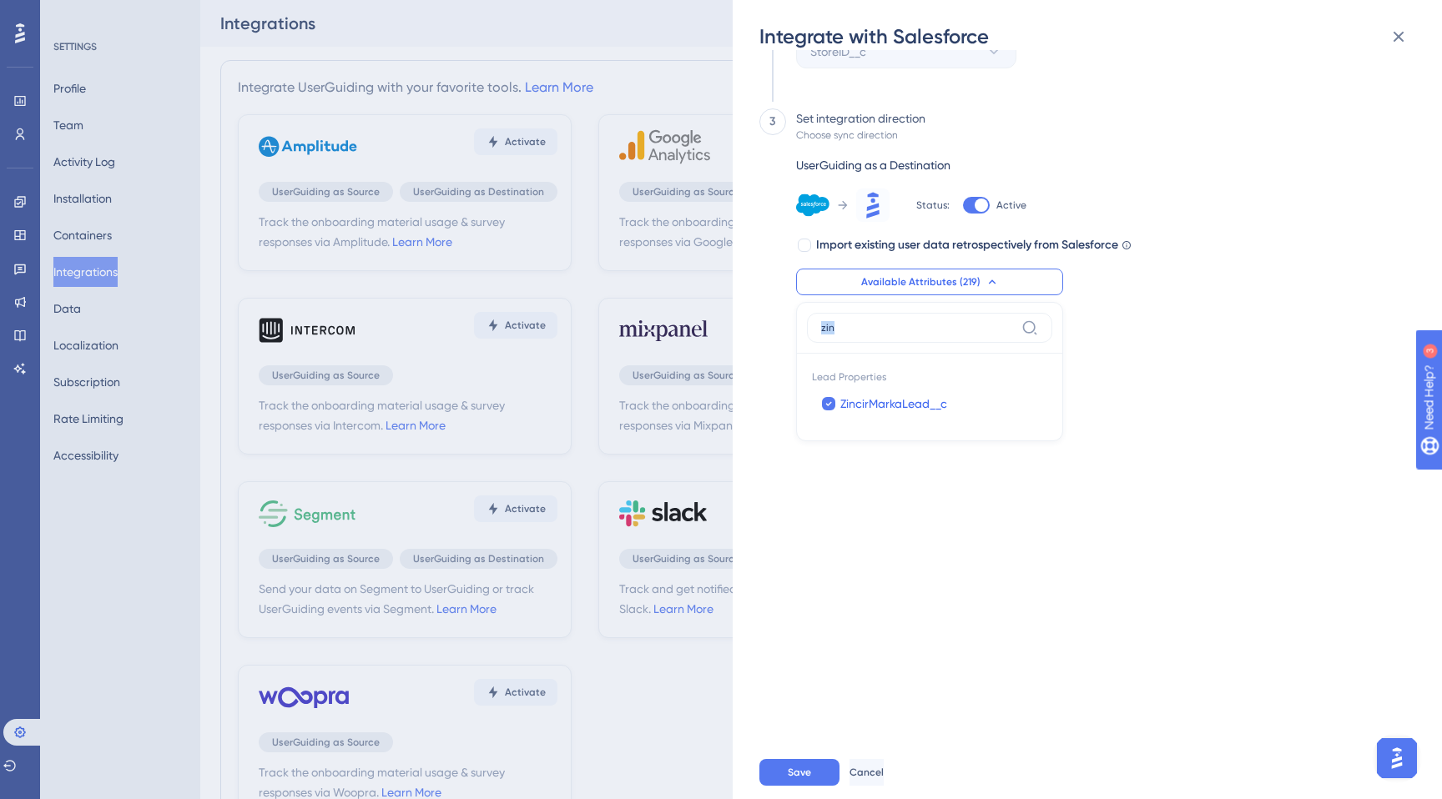
click at [930, 335] on label "zin" at bounding box center [929, 328] width 245 height 30
click at [930, 335] on input "zin" at bounding box center [918, 327] width 194 height 13
click at [930, 331] on input "zin" at bounding box center [918, 327] width 194 height 13
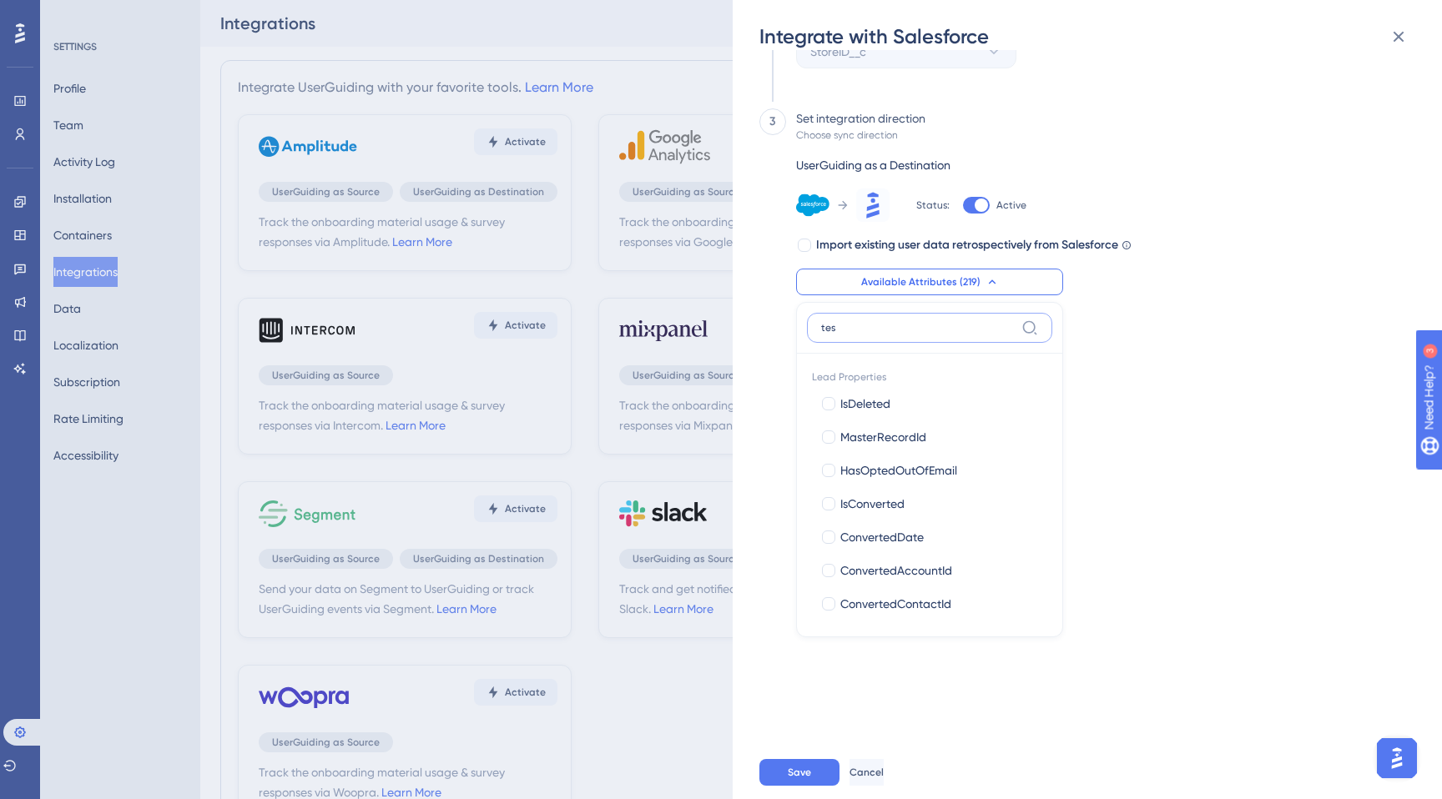
type input "tesl"
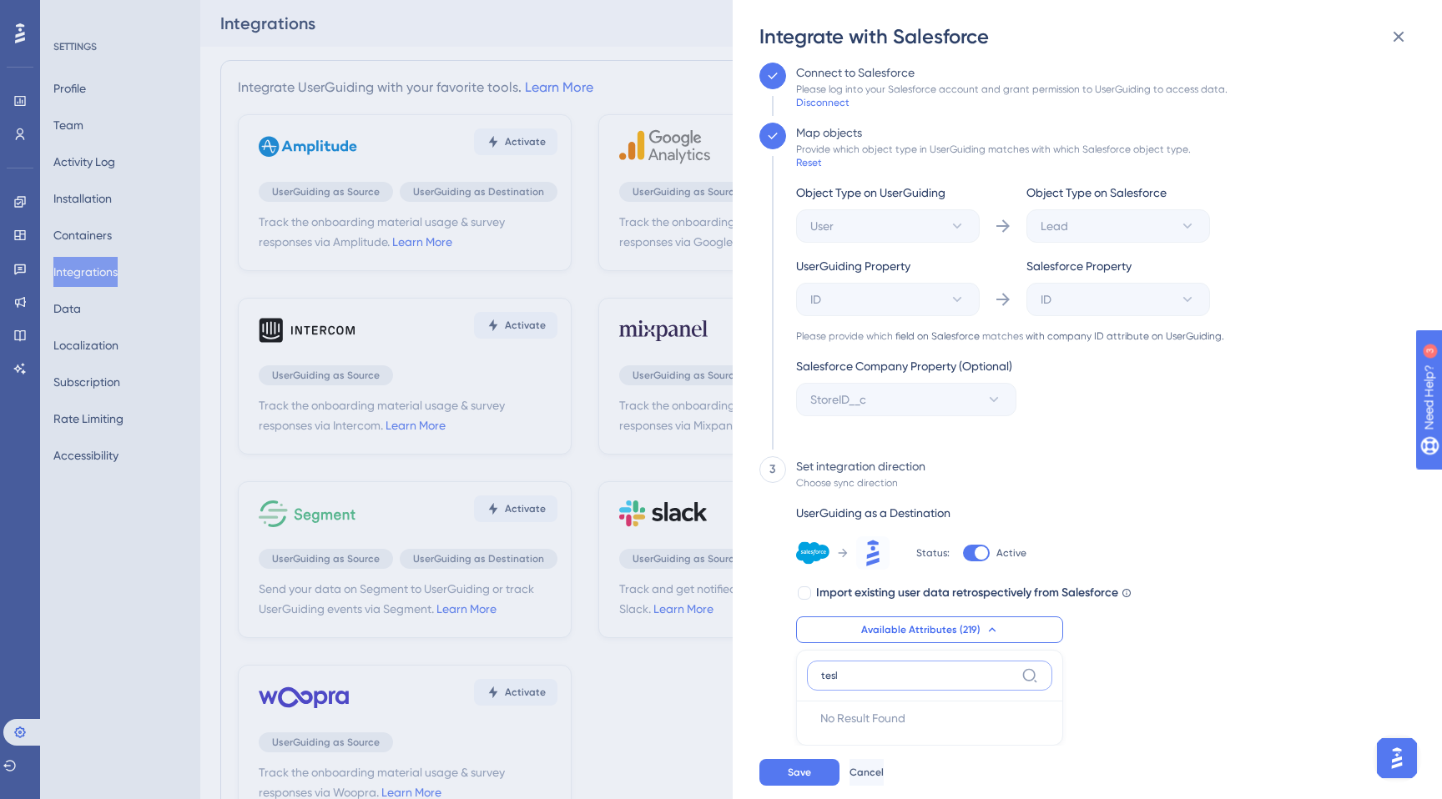
scroll to position [41, 0]
click at [904, 678] on input "tesl" at bounding box center [918, 675] width 194 height 13
click at [903, 678] on input "tesl" at bounding box center [918, 675] width 194 height 13
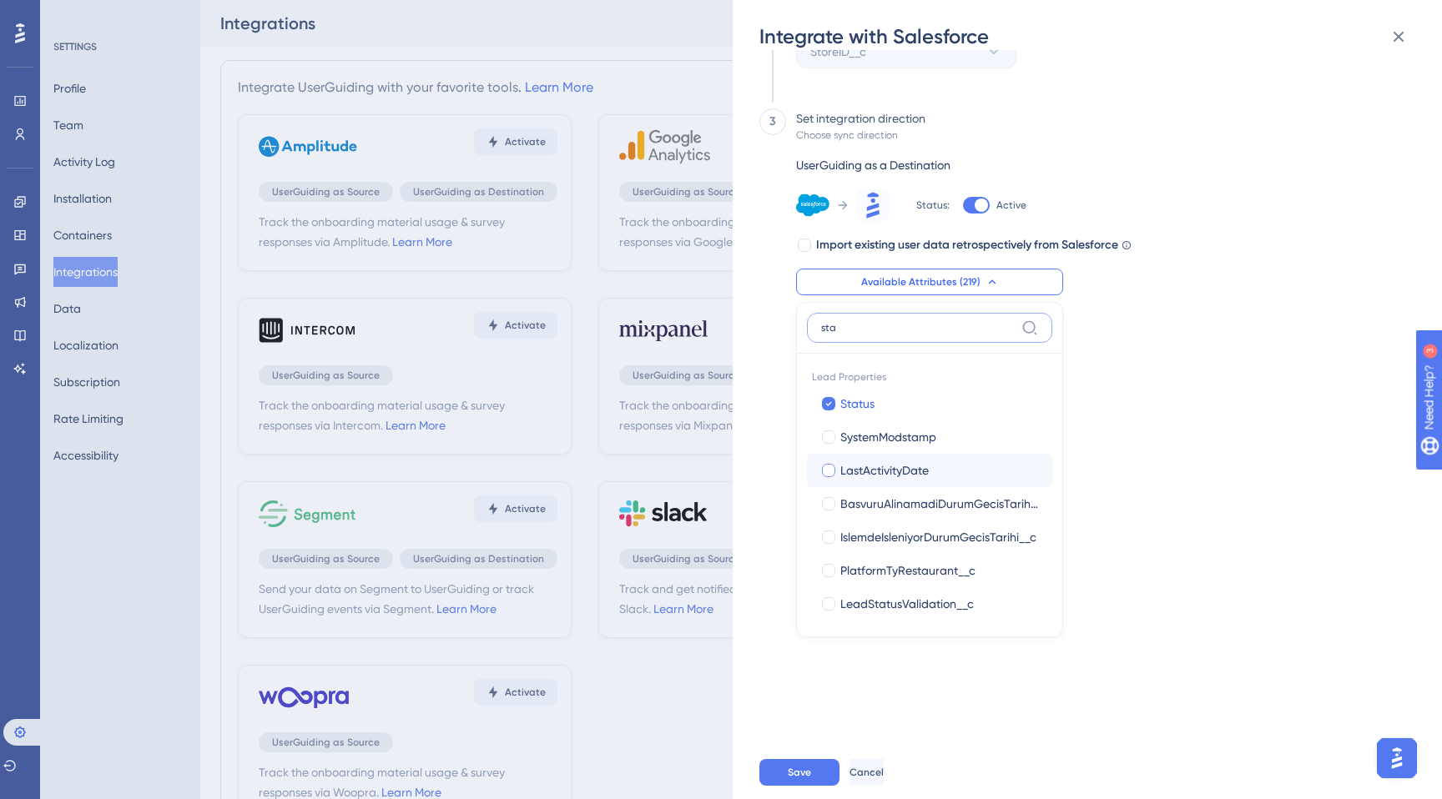
type input "stat"
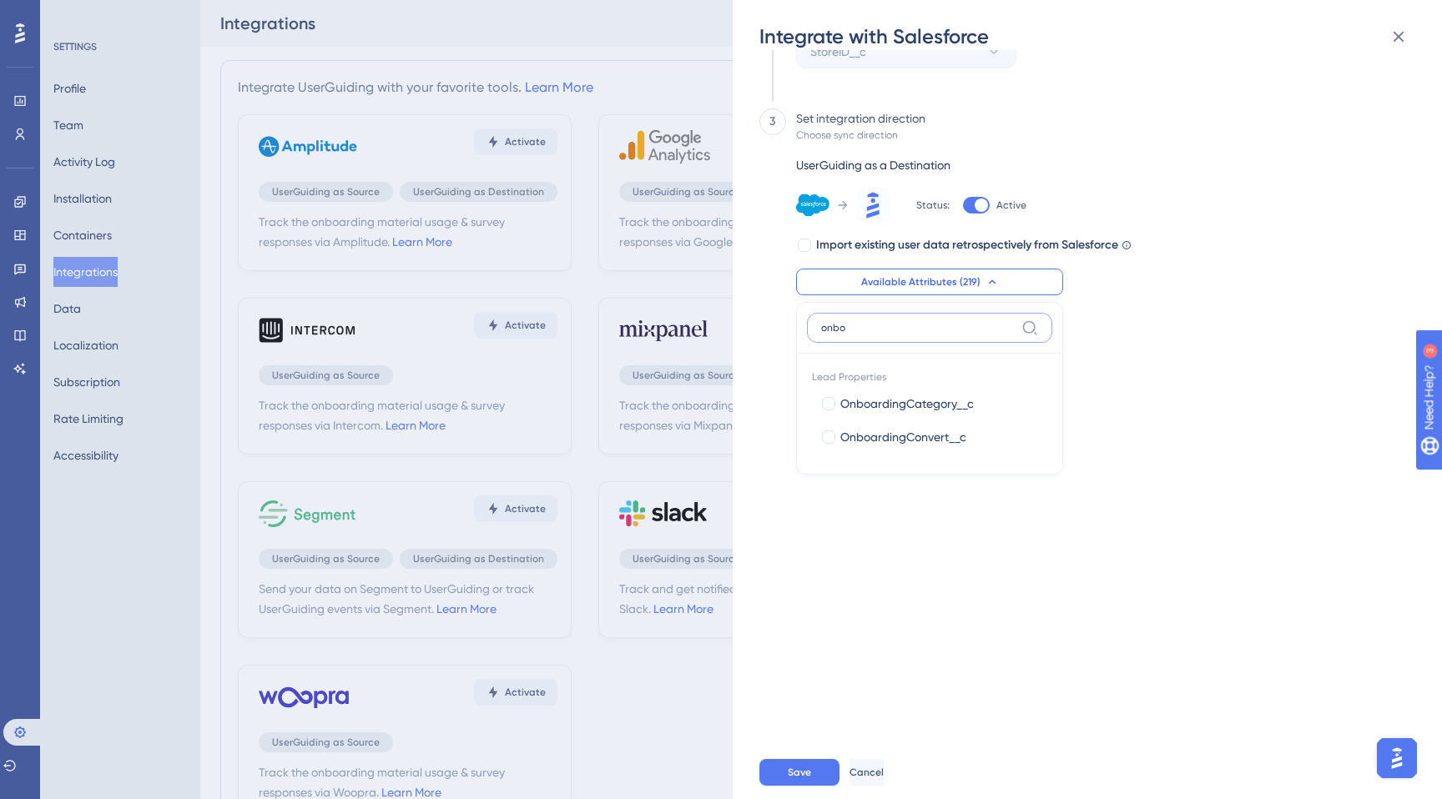
type input "onboa"
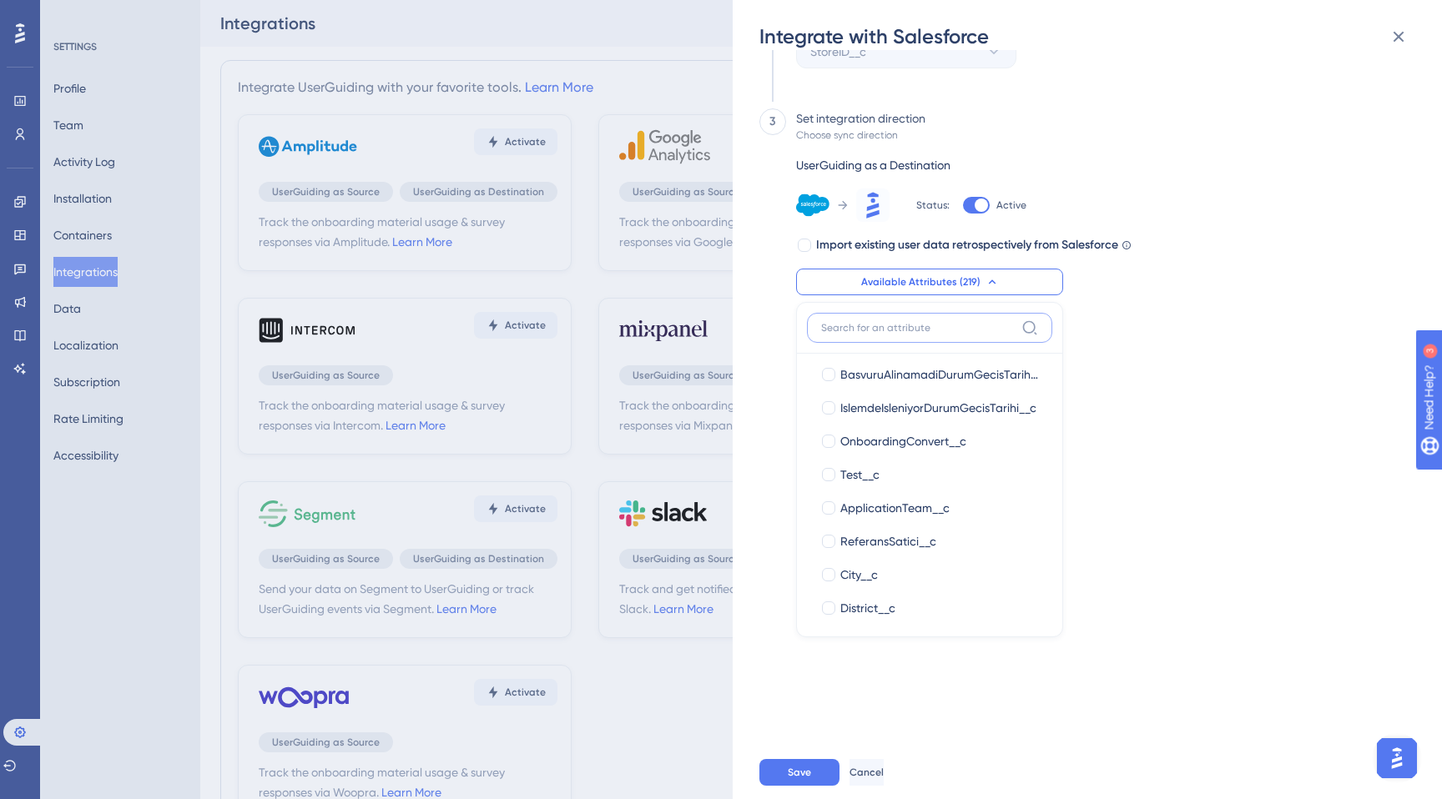
scroll to position [1635, 0]
click at [1213, 635] on div "Send your data on Salesforce to UserGuiding or track UserGuiding events via Sal…" at bounding box center [1095, 398] width 673 height 696
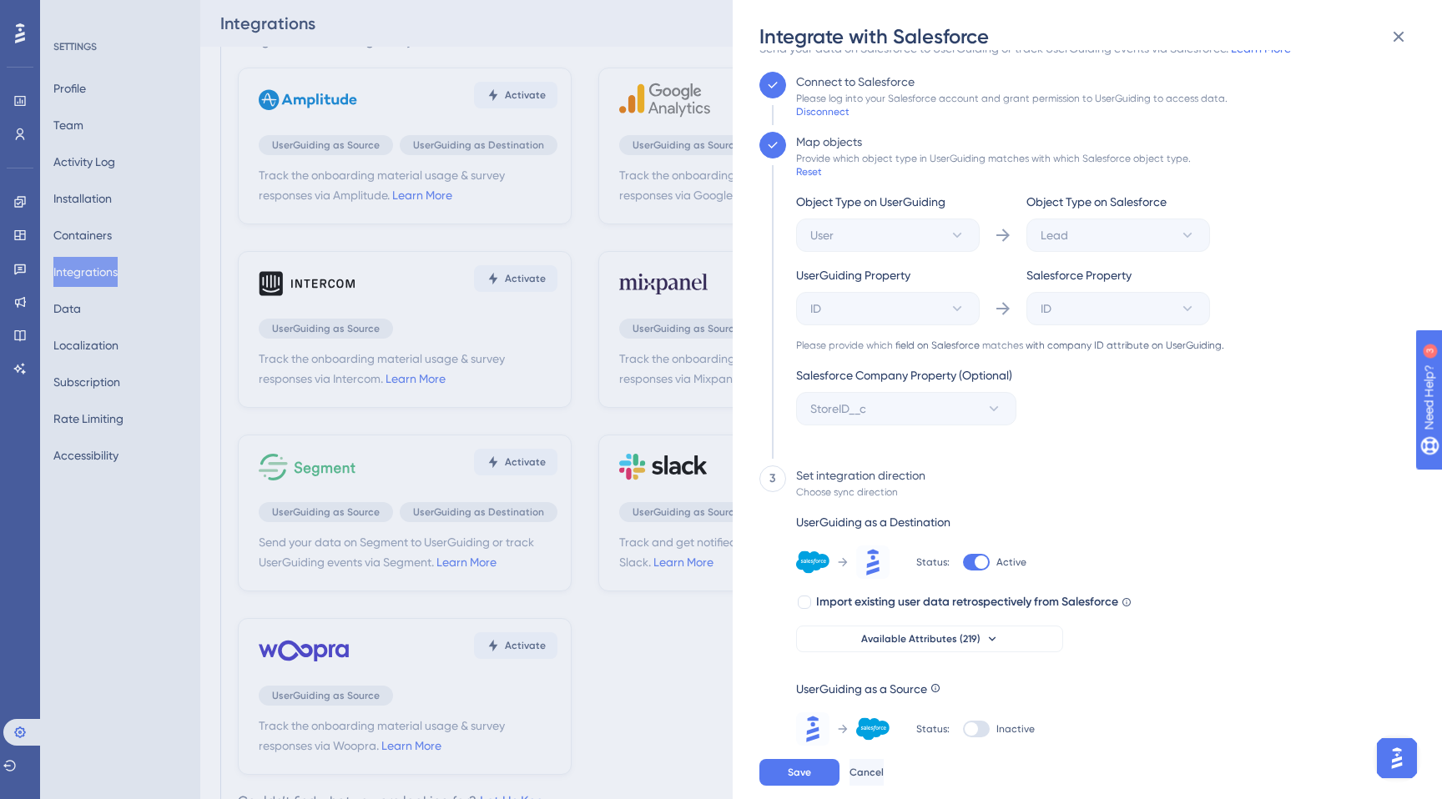
scroll to position [83, 0]
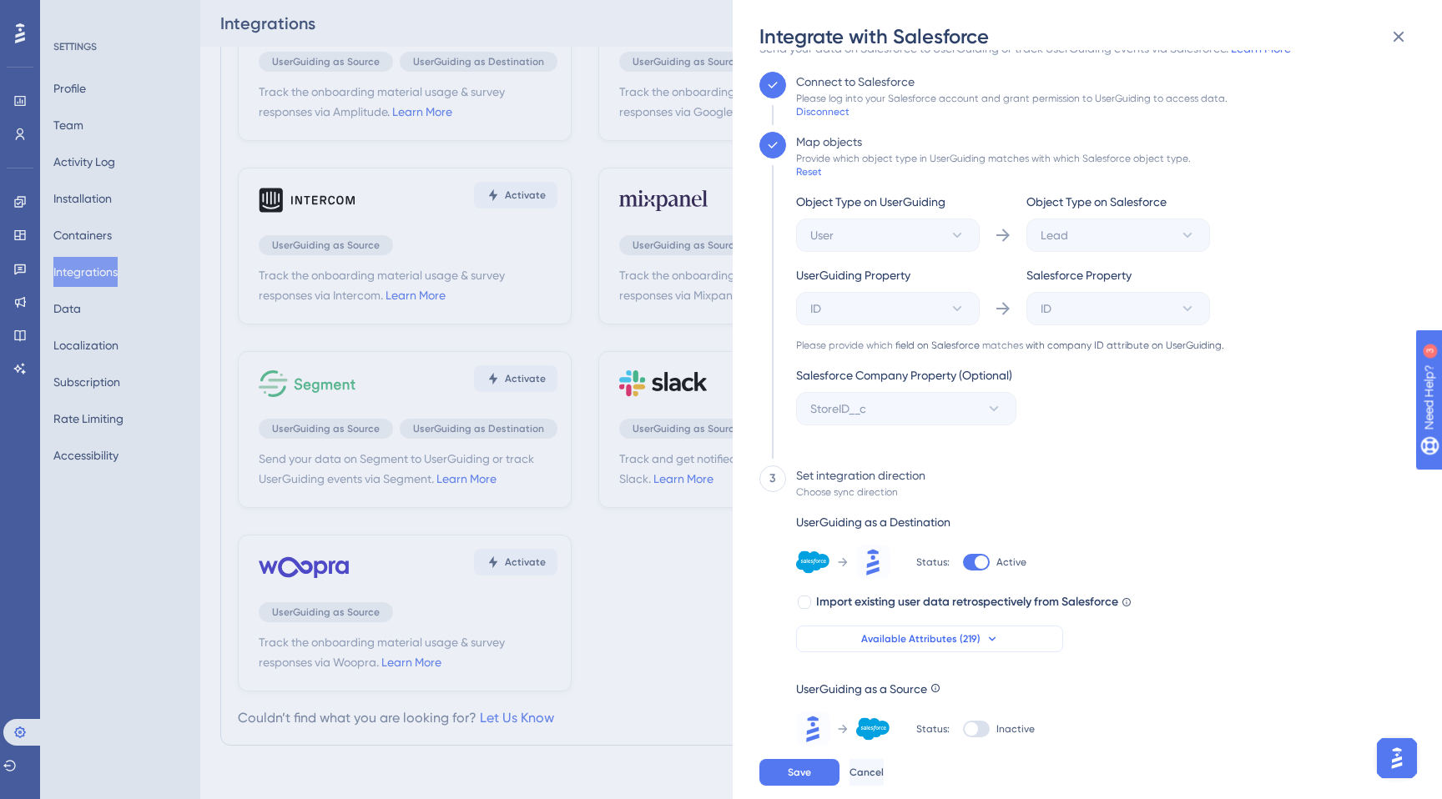
click at [946, 636] on span "Available Attributes (219)" at bounding box center [920, 639] width 119 height 13
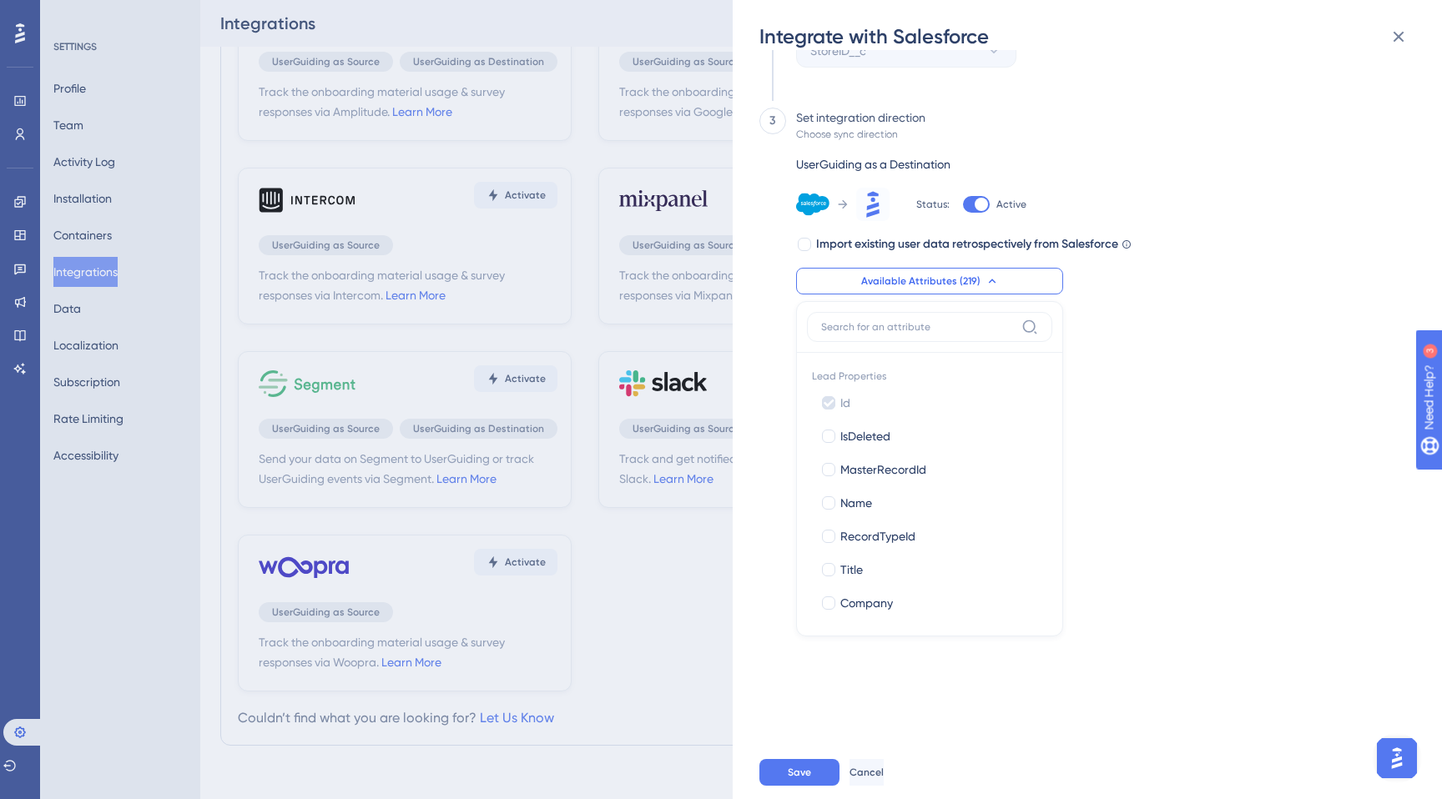
click at [1121, 540] on div "Send your data on Salesforce to UserGuiding or track UserGuiding events via Sal…" at bounding box center [1095, 398] width 673 height 696
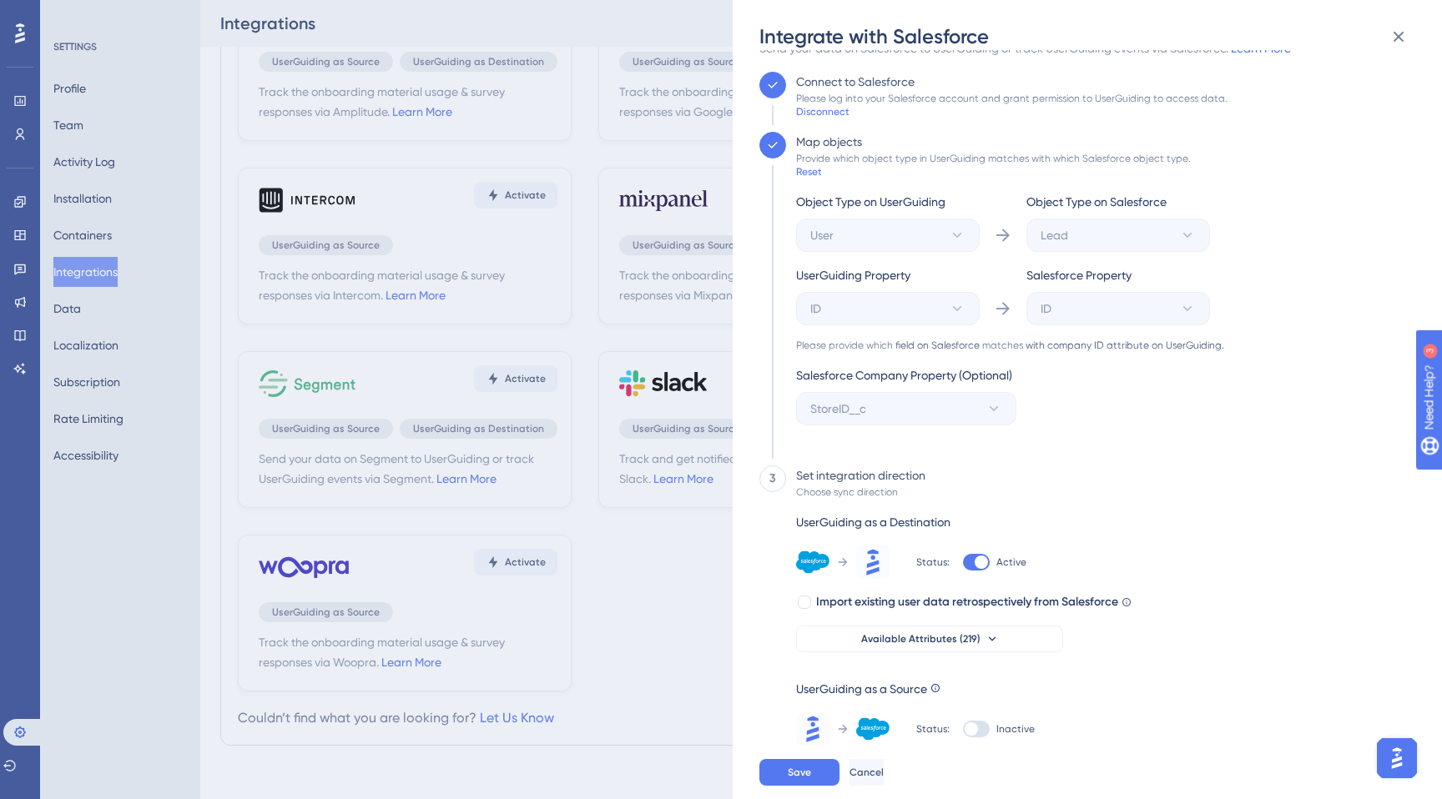
drag, startPoint x: 1092, startPoint y: 603, endPoint x: 1173, endPoint y: 593, distance: 82.5
click at [1173, 593] on div "3 Set integration direction Choose sync direction UserGuiding as a Destination …" at bounding box center [1082, 606] width 646 height 280
click at [1129, 609] on label "Import existing user data retrospectively from Salesforce Check this box to syn…" at bounding box center [963, 603] width 335 height 20
checkbox input "false"
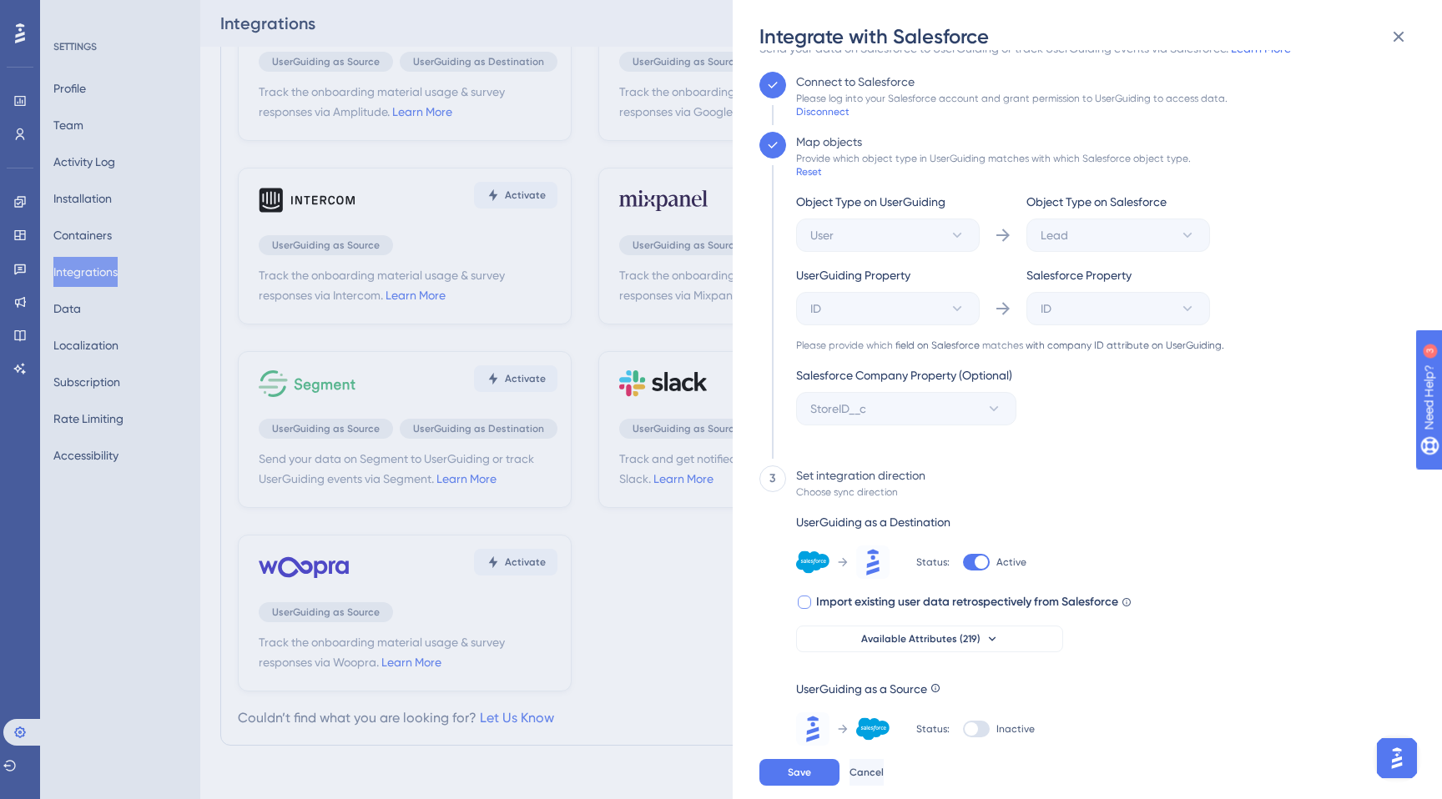
drag, startPoint x: 1155, startPoint y: 604, endPoint x: 979, endPoint y: 603, distance: 176.1
click at [980, 603] on div "3 Set integration direction Choose sync direction UserGuiding as a Destination …" at bounding box center [1082, 606] width 646 height 280
click at [979, 728] on div at bounding box center [976, 729] width 27 height 17
click at [963, 761] on input "Inactive" at bounding box center [962, 761] width 1 height 1
checkbox input "true"
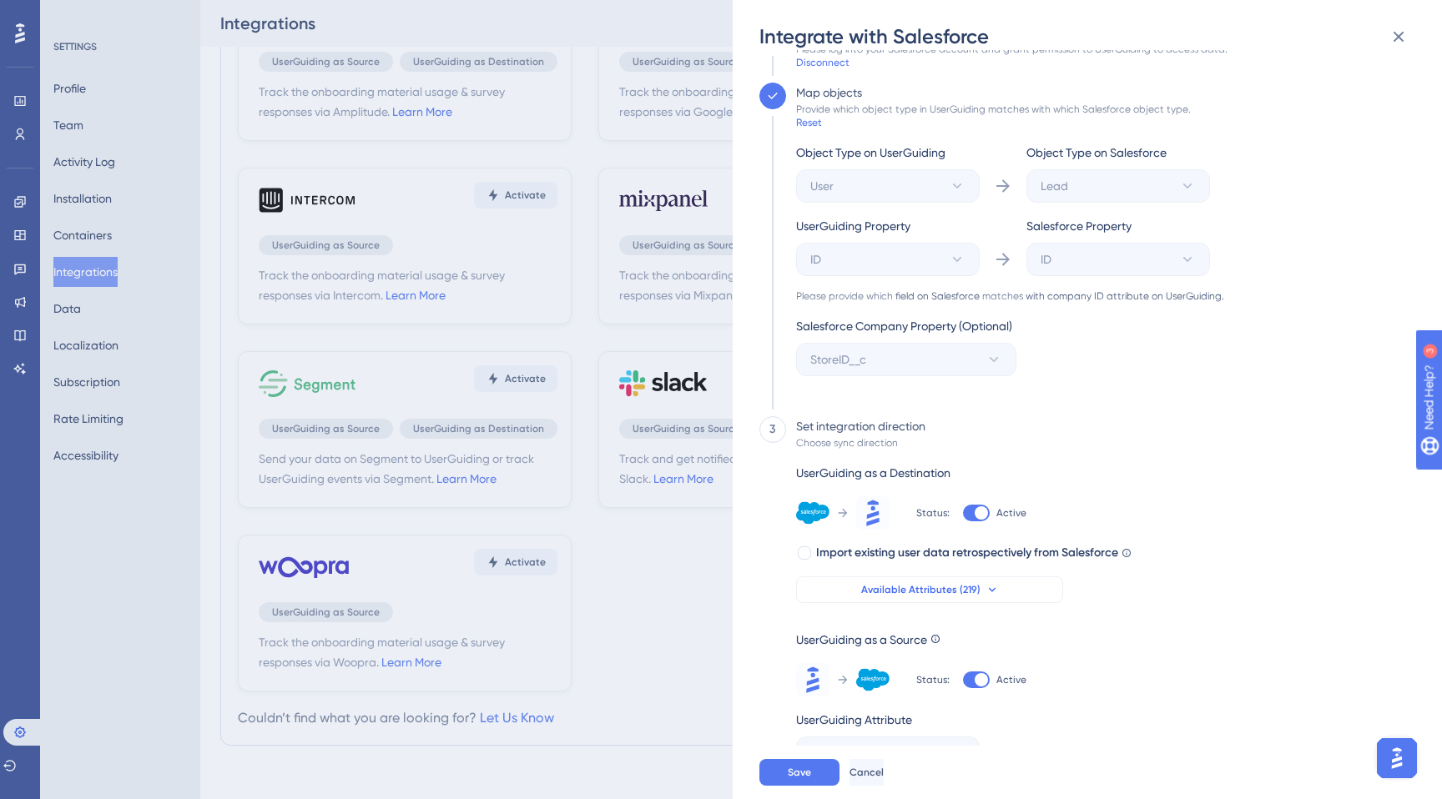
scroll to position [105, 0]
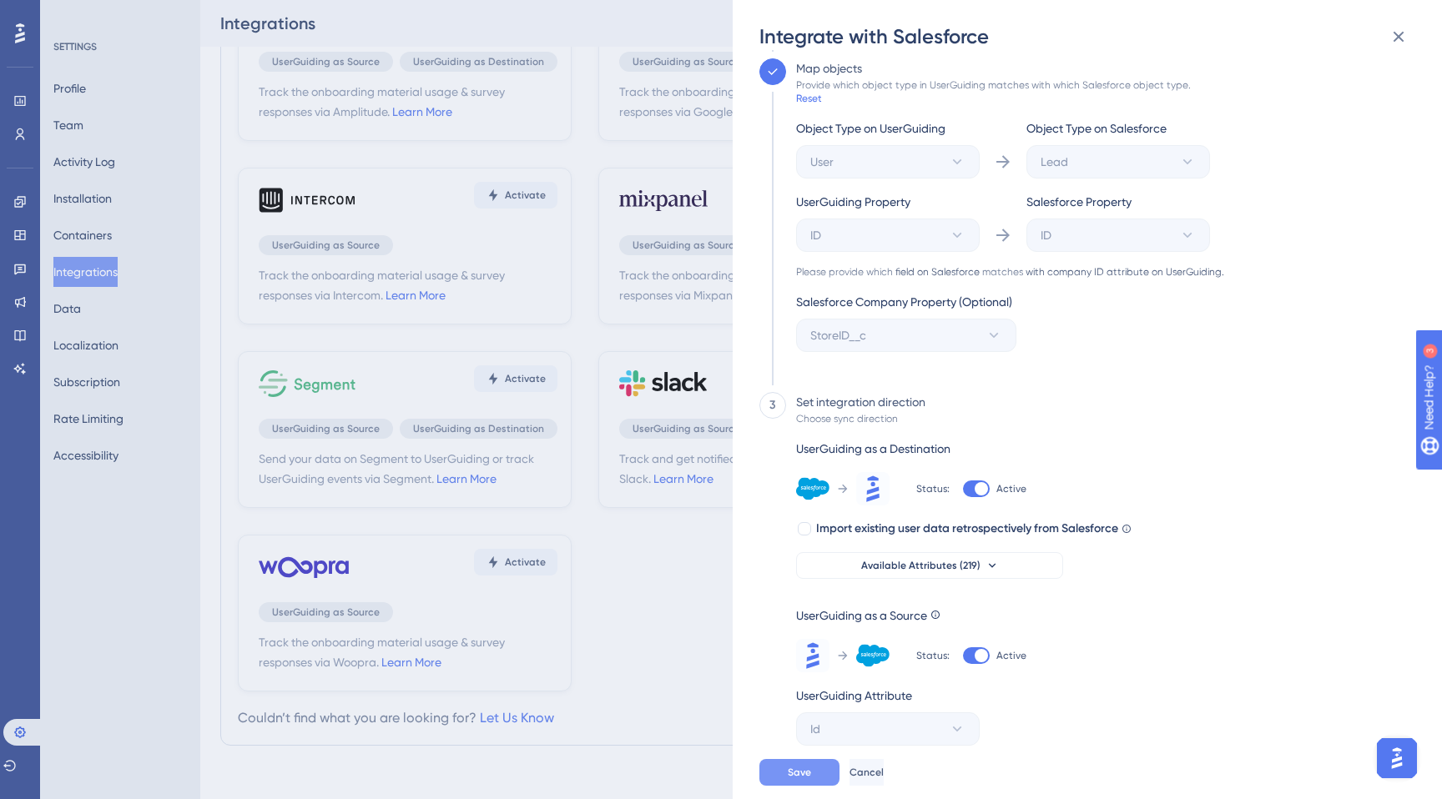
click at [799, 778] on span "Save" at bounding box center [799, 772] width 23 height 13
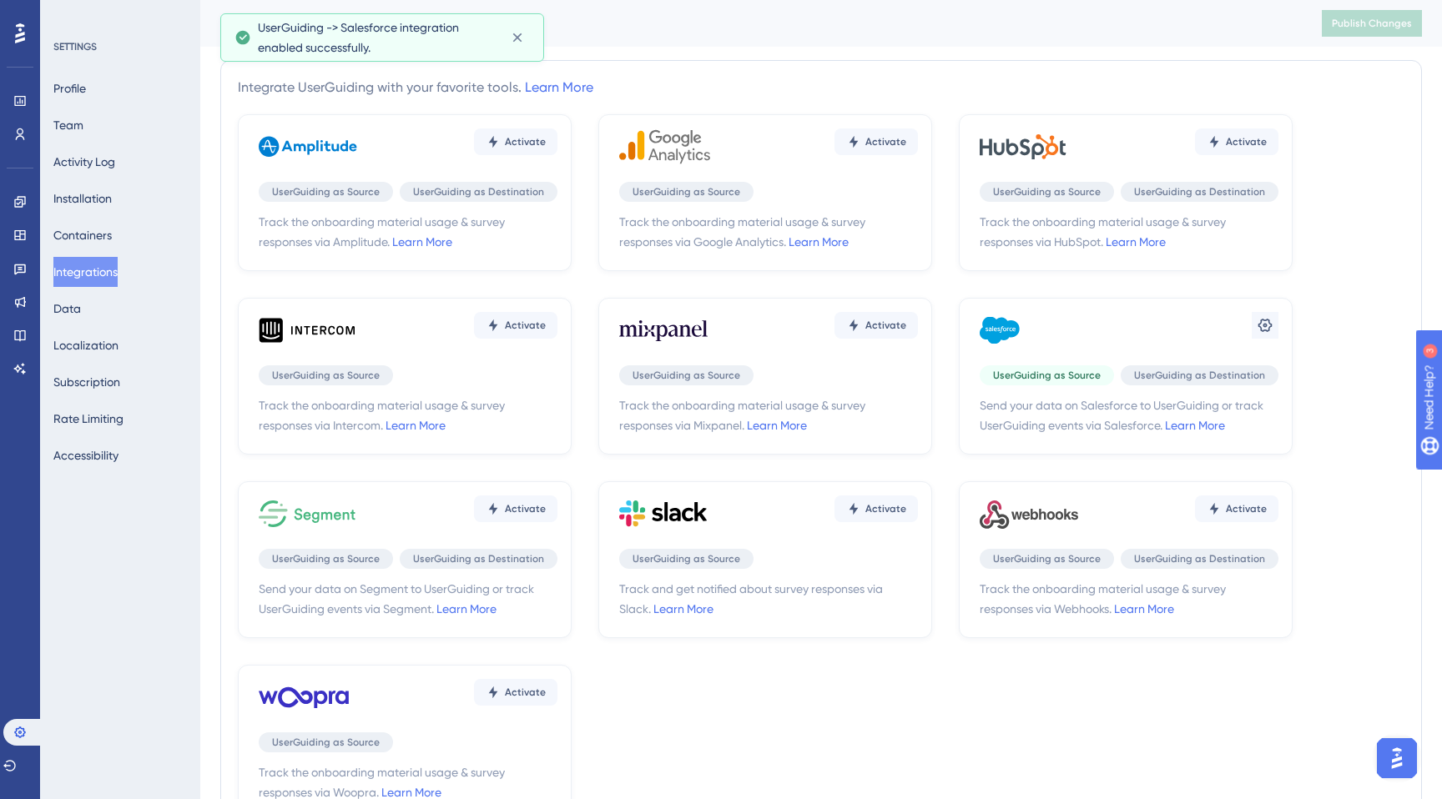
click at [1392, 744] on img "Open AI Assistant Launcher" at bounding box center [1397, 759] width 30 height 30
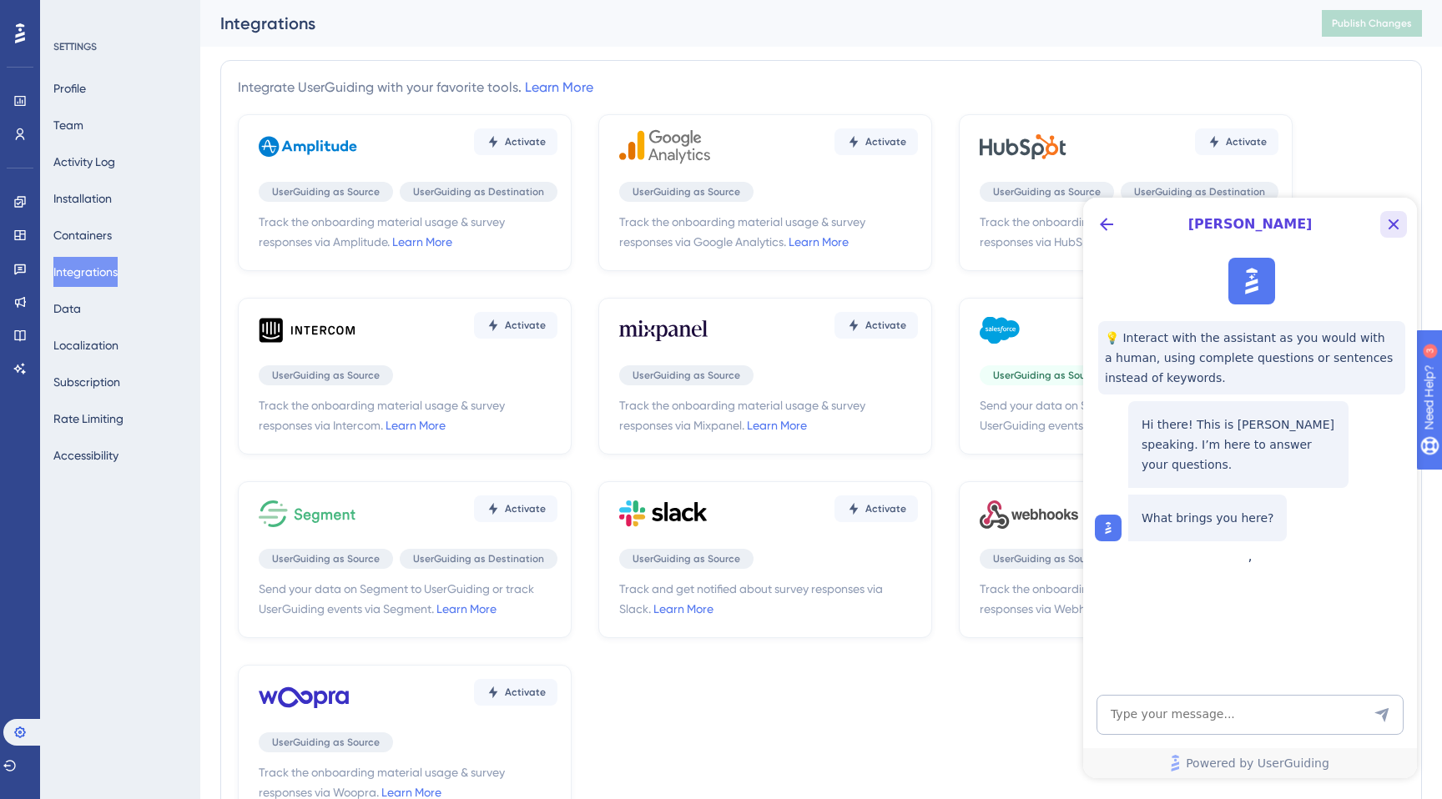
click at [1386, 233] on icon "Close Button" at bounding box center [1394, 224] width 20 height 20
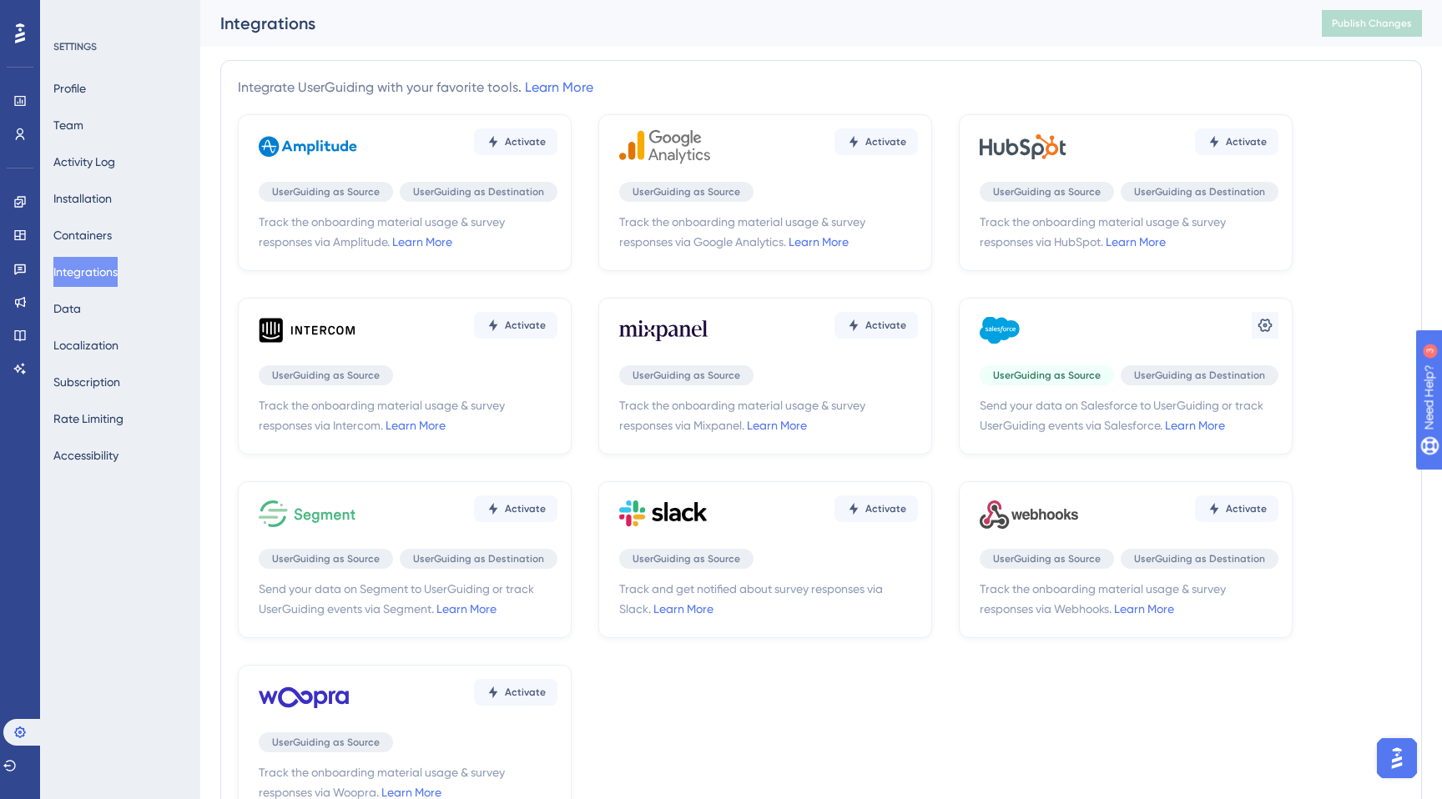
scroll to position [752, 0]
click at [13, 129] on icon at bounding box center [19, 134] width 13 height 13
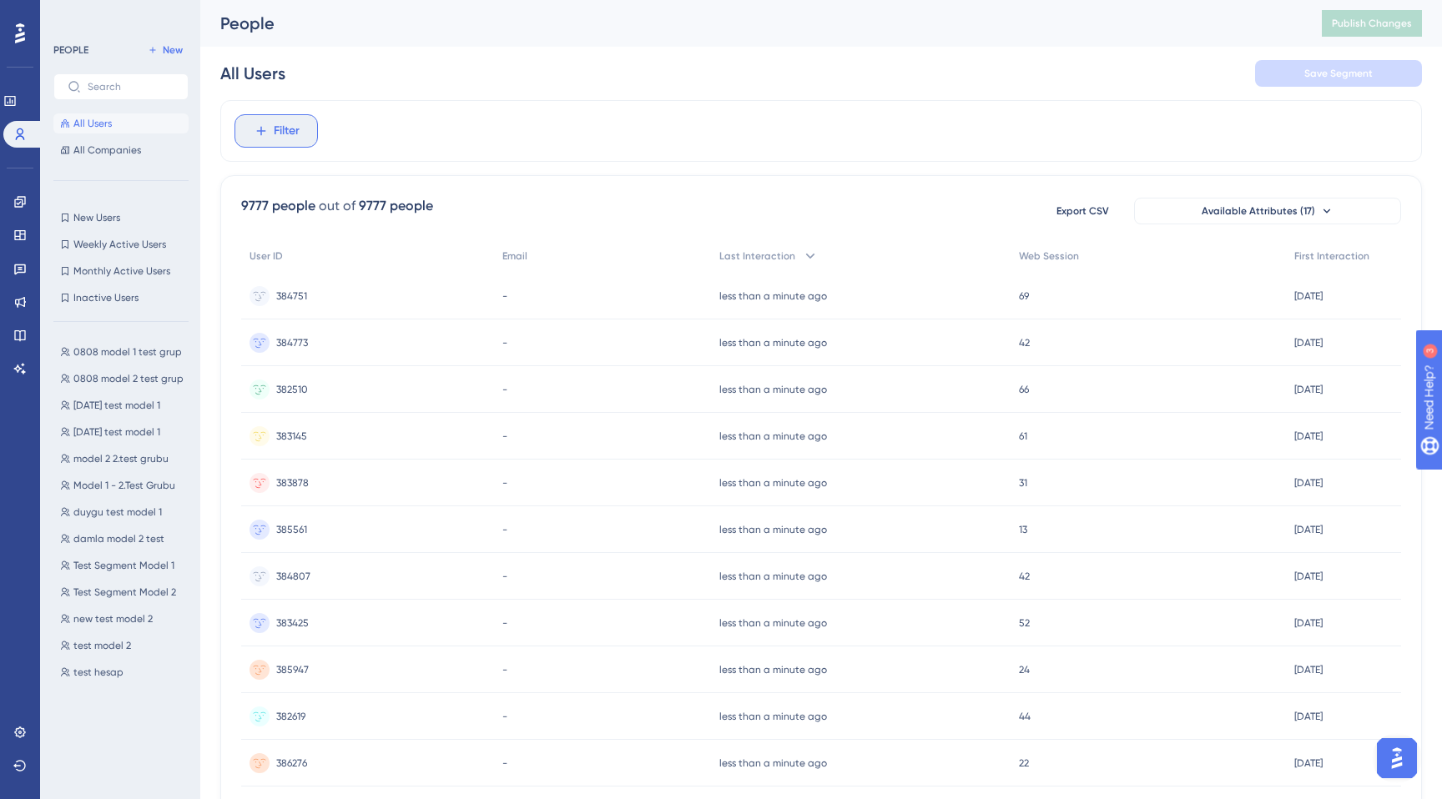
click at [261, 139] on button "Filter" at bounding box center [276, 130] width 83 height 33
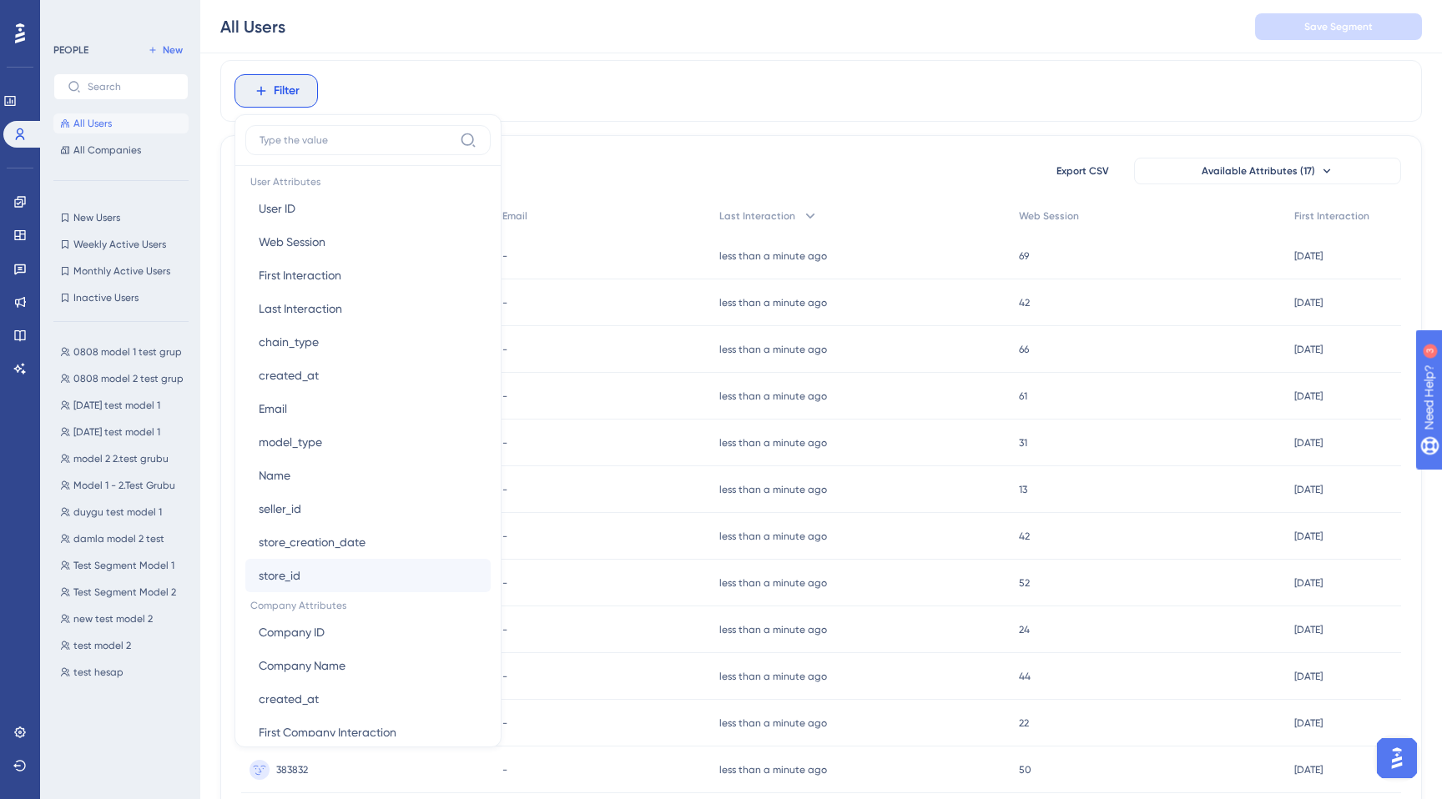
scroll to position [811, 0]
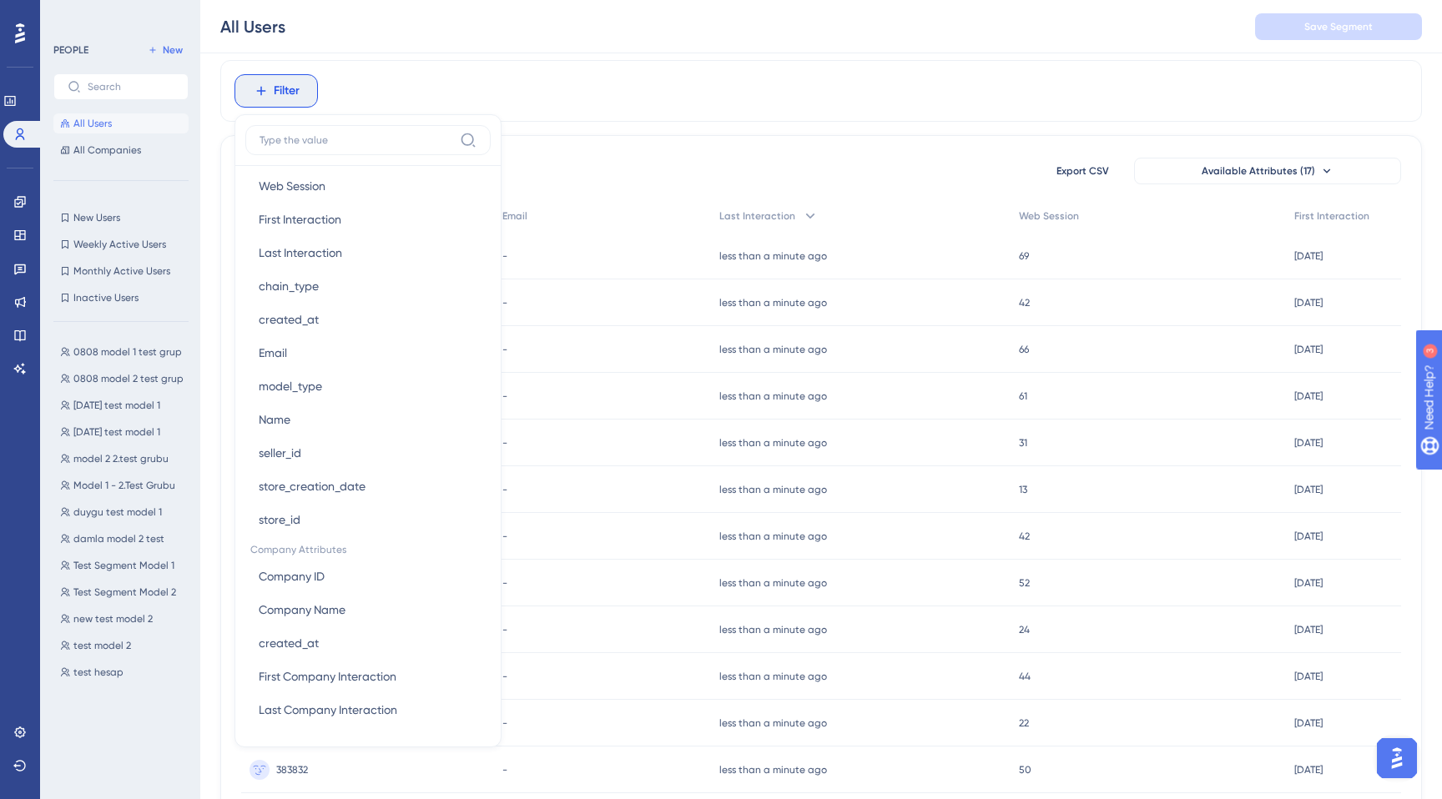
click at [572, 54] on div "Performance Users Engagement Widgets Feedback Product Updates Knowledge Base AI…" at bounding box center [821, 610] width 1242 height 1315
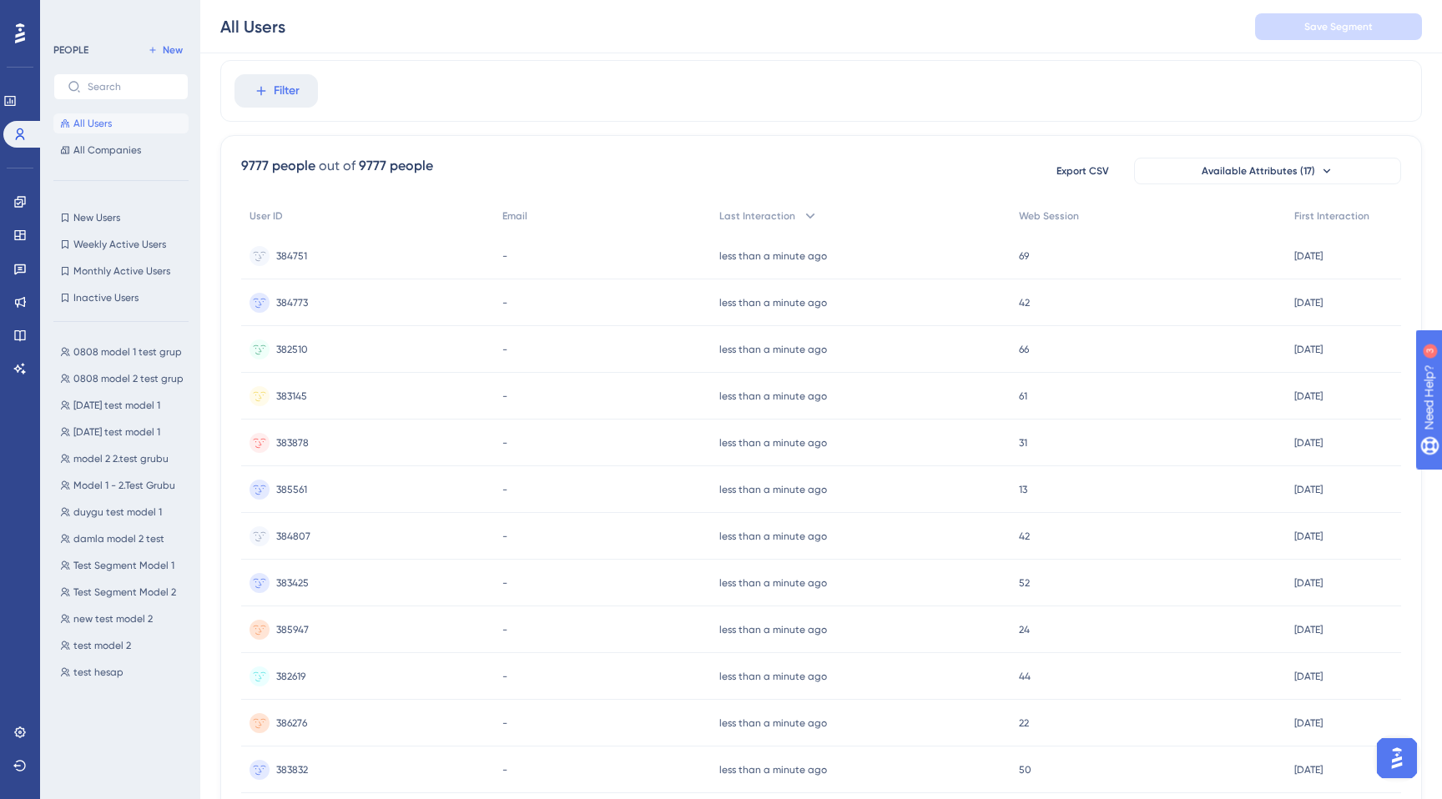
click at [1281, 184] on div "Export CSV Available Attributes (17)" at bounding box center [1221, 171] width 361 height 30
click at [1289, 171] on span "Available Attributes (17)" at bounding box center [1258, 170] width 113 height 13
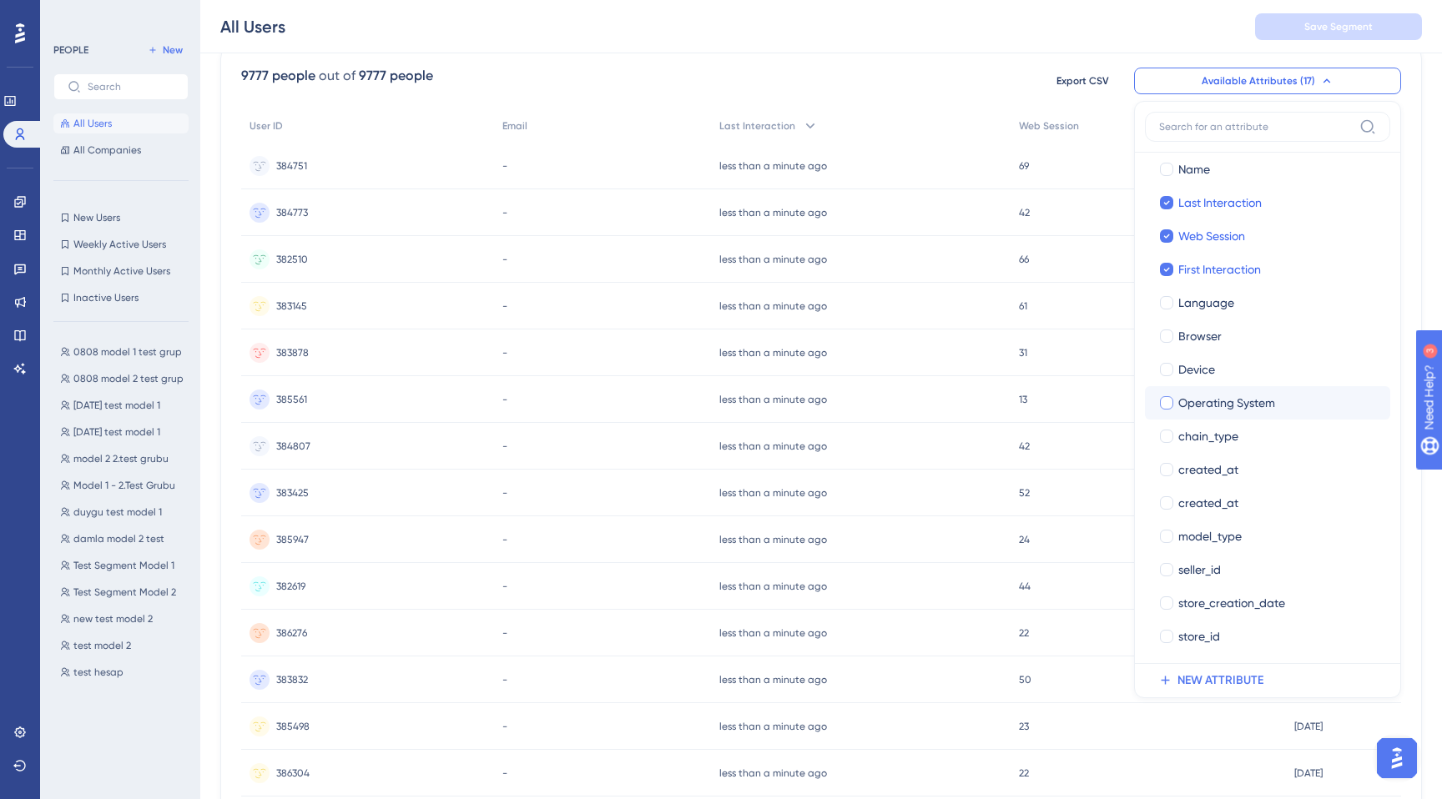
scroll to position [0, 0]
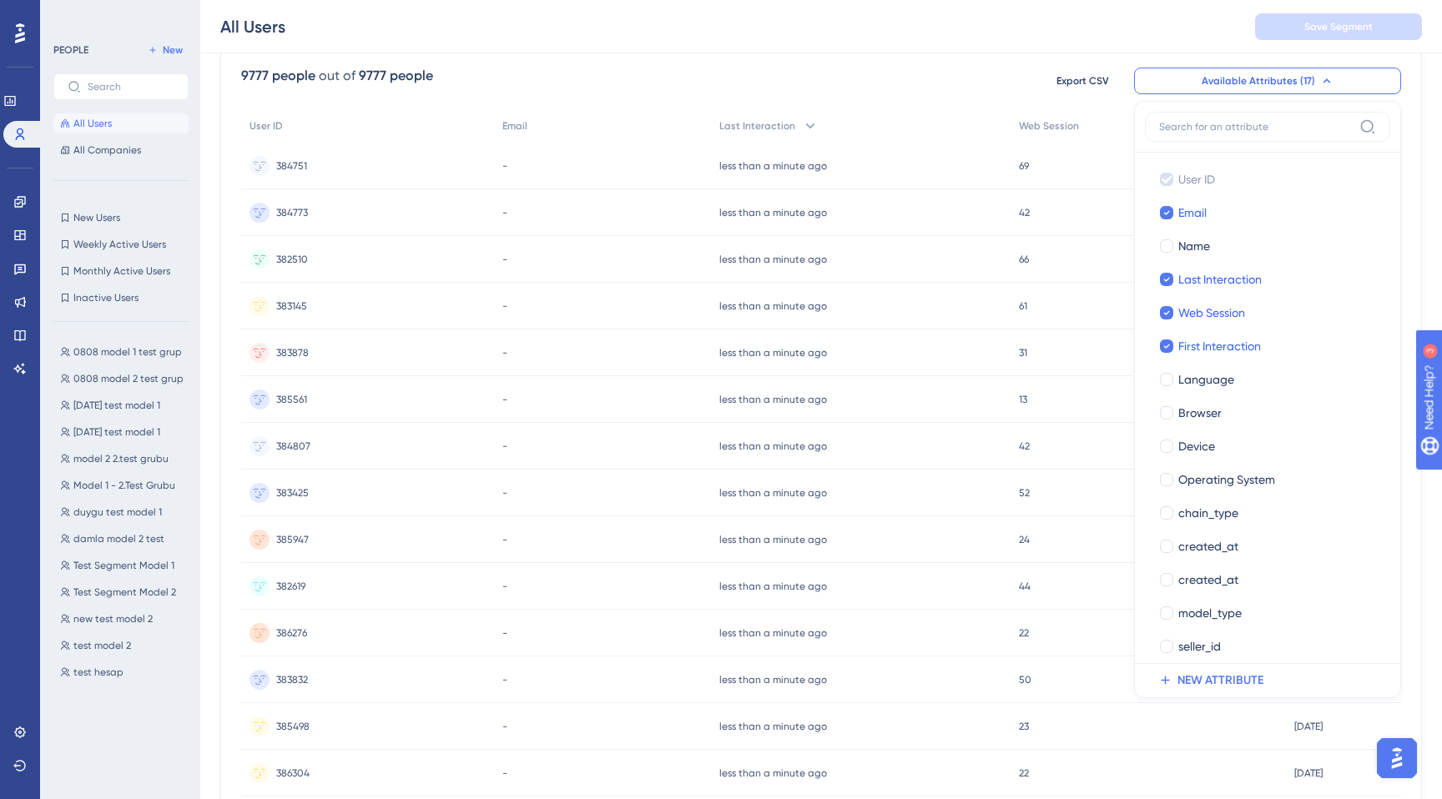
click at [941, 51] on div "All Users Save Segment" at bounding box center [821, 26] width 1242 height 53
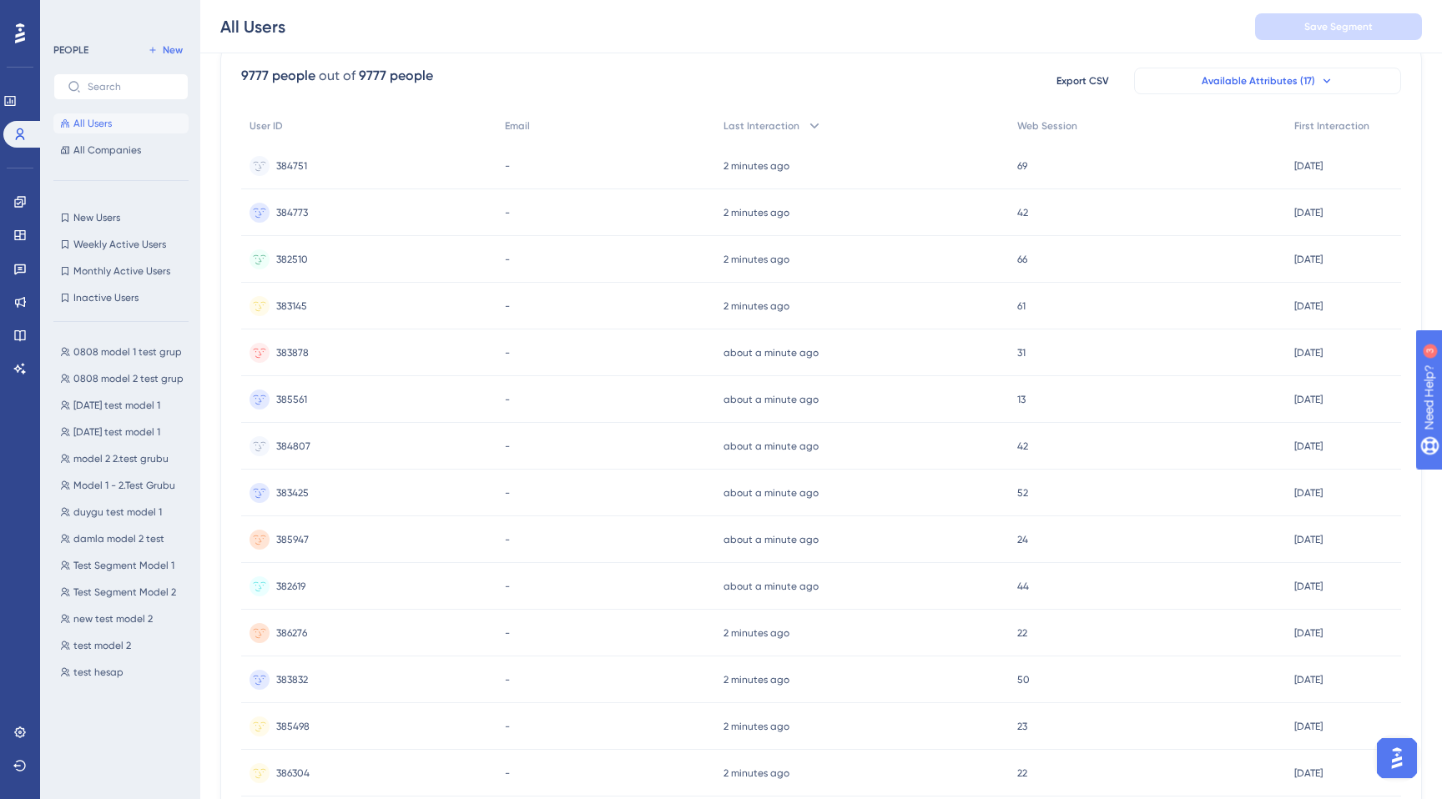
click at [1290, 78] on span "Available Attributes (17)" at bounding box center [1258, 80] width 113 height 13
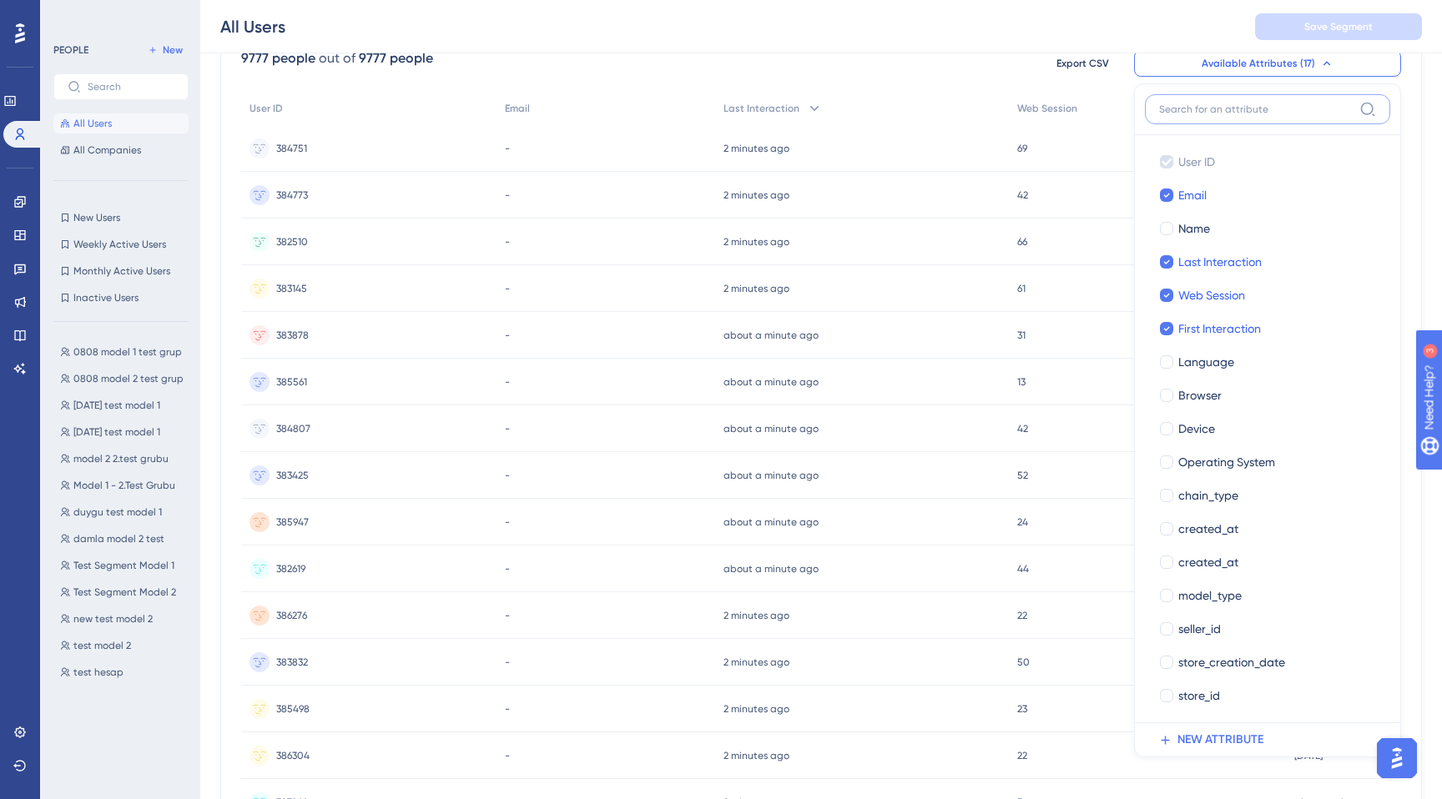
scroll to position [18, 0]
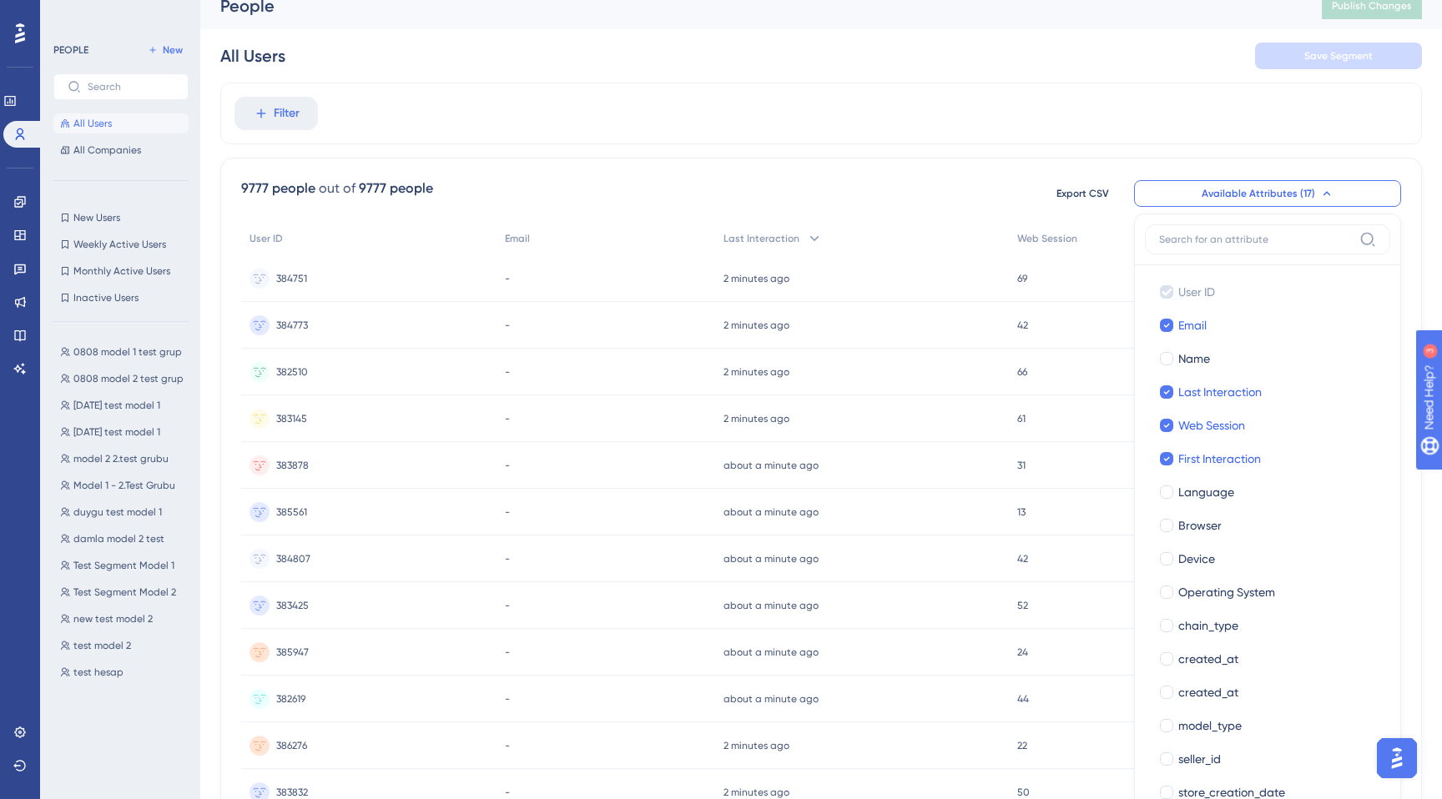
click at [20, 181] on div "Engagement Widgets Feedback Product Updates Knowledge Base AI Assistant" at bounding box center [20, 265] width 27 height 235
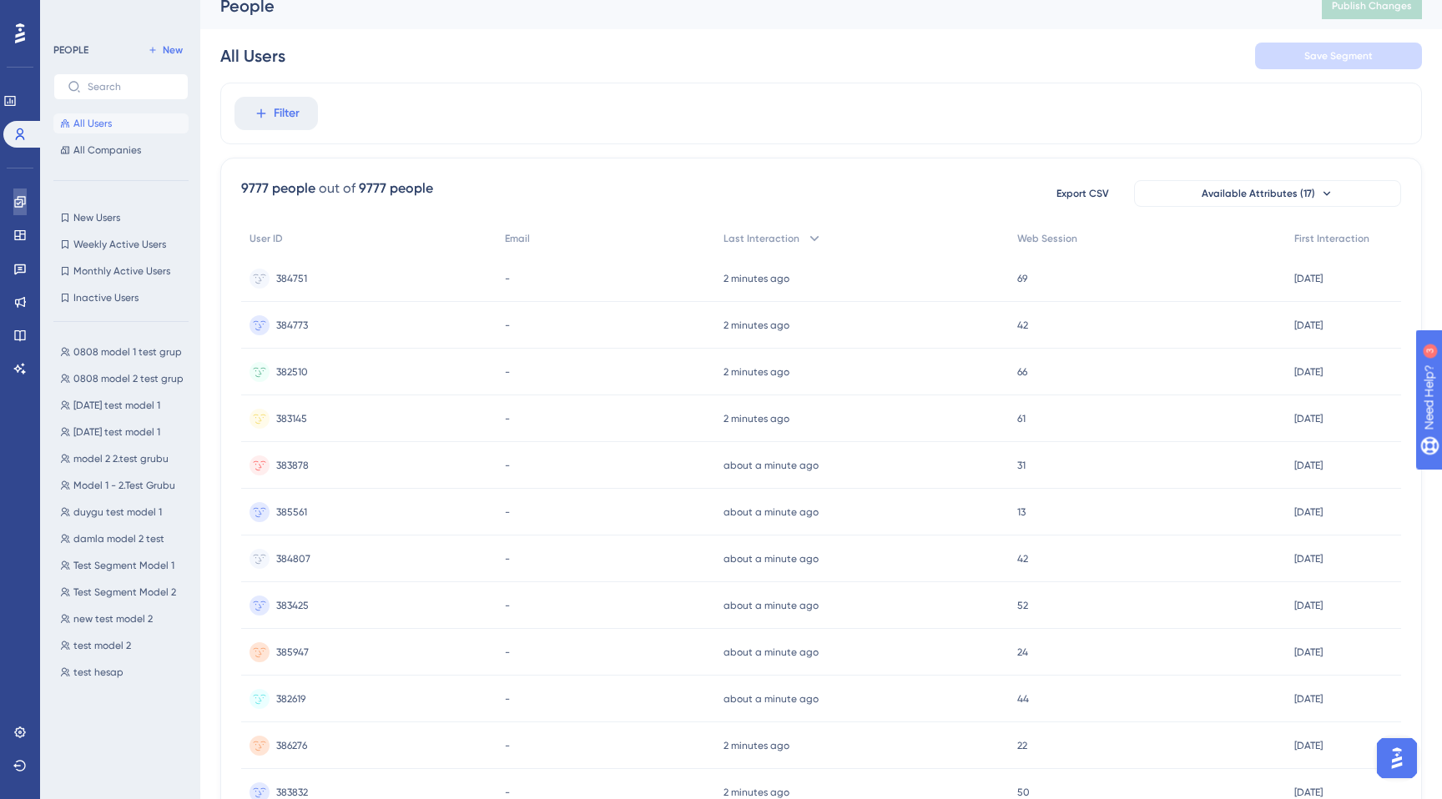
click at [21, 195] on icon at bounding box center [19, 201] width 13 height 13
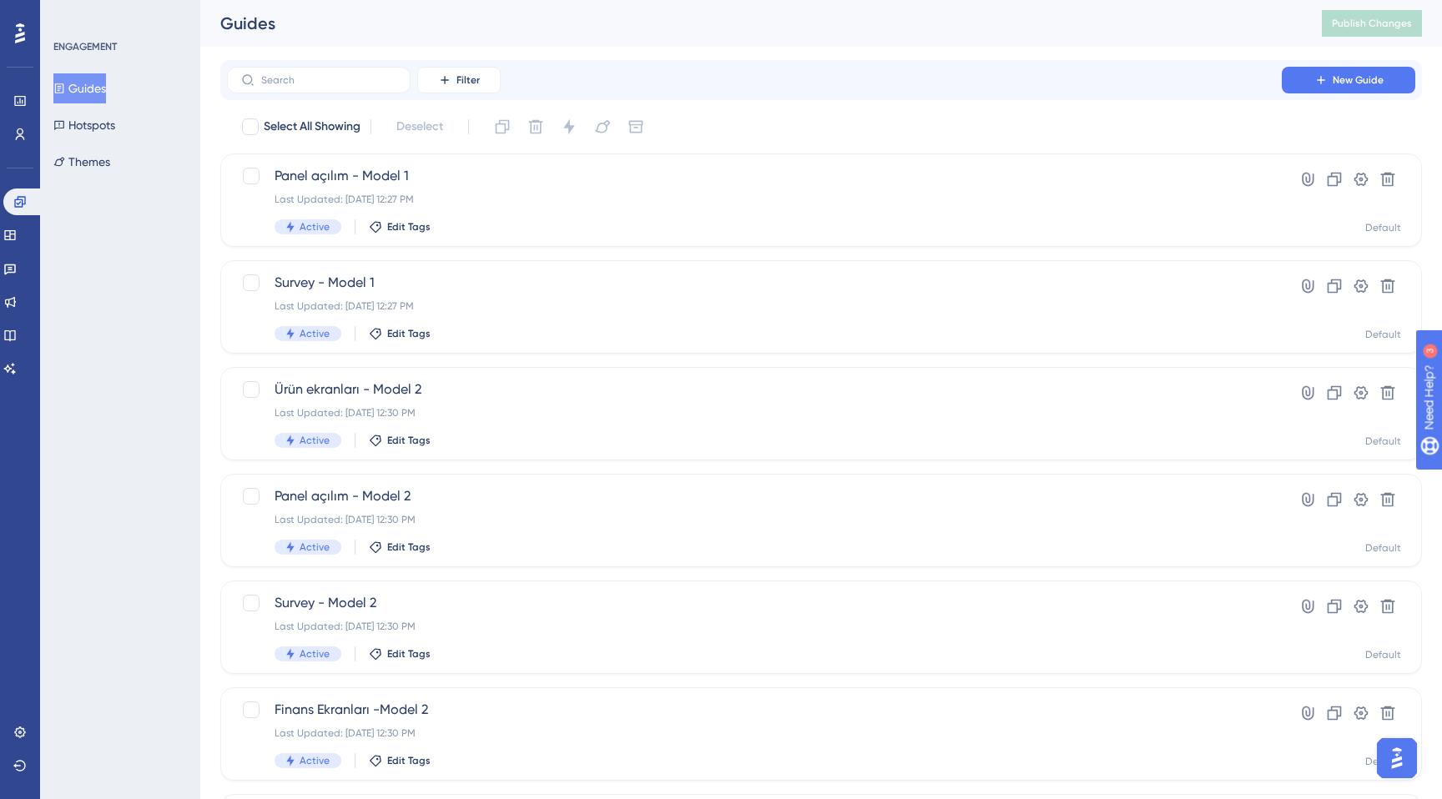
scroll to position [816, 0]
